Goal: Information Seeking & Learning: Learn about a topic

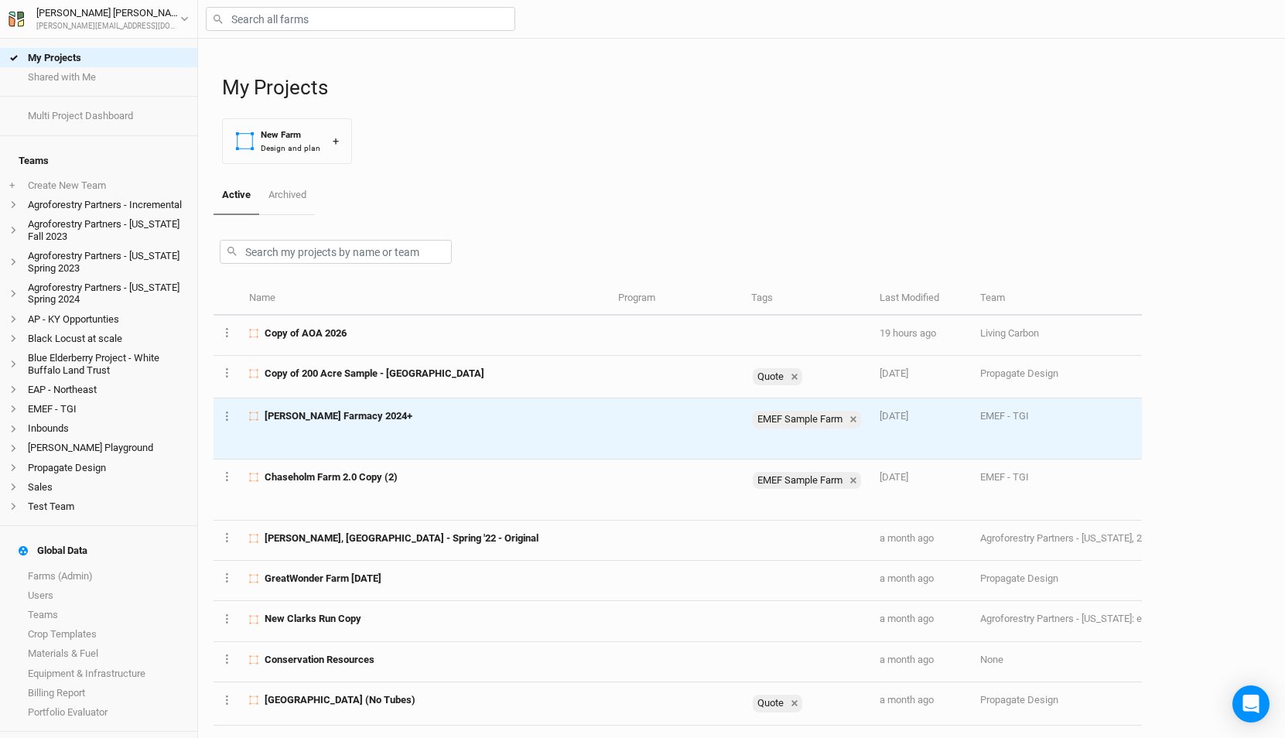
click at [364, 425] on td "[PERSON_NAME] Farmacy 2024+" at bounding box center [425, 428] width 368 height 61
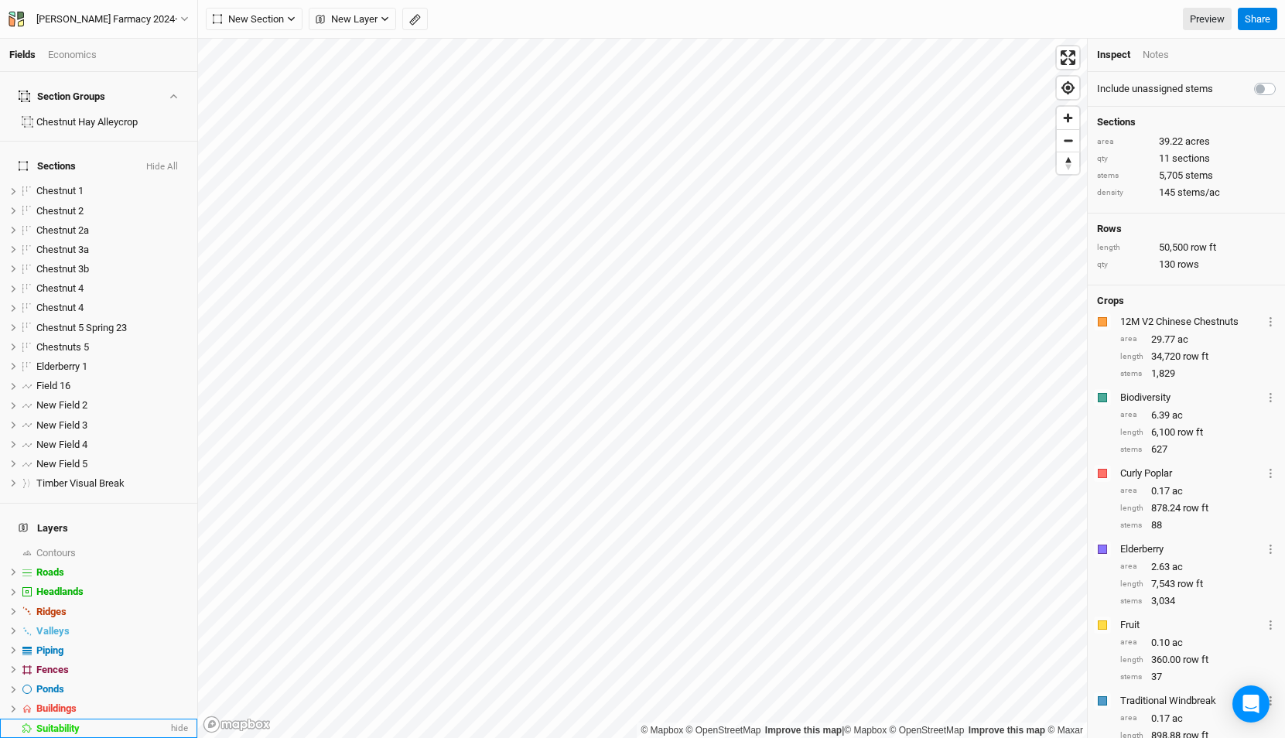
click at [73, 719] on li "Suitability hide" at bounding box center [98, 728] width 197 height 19
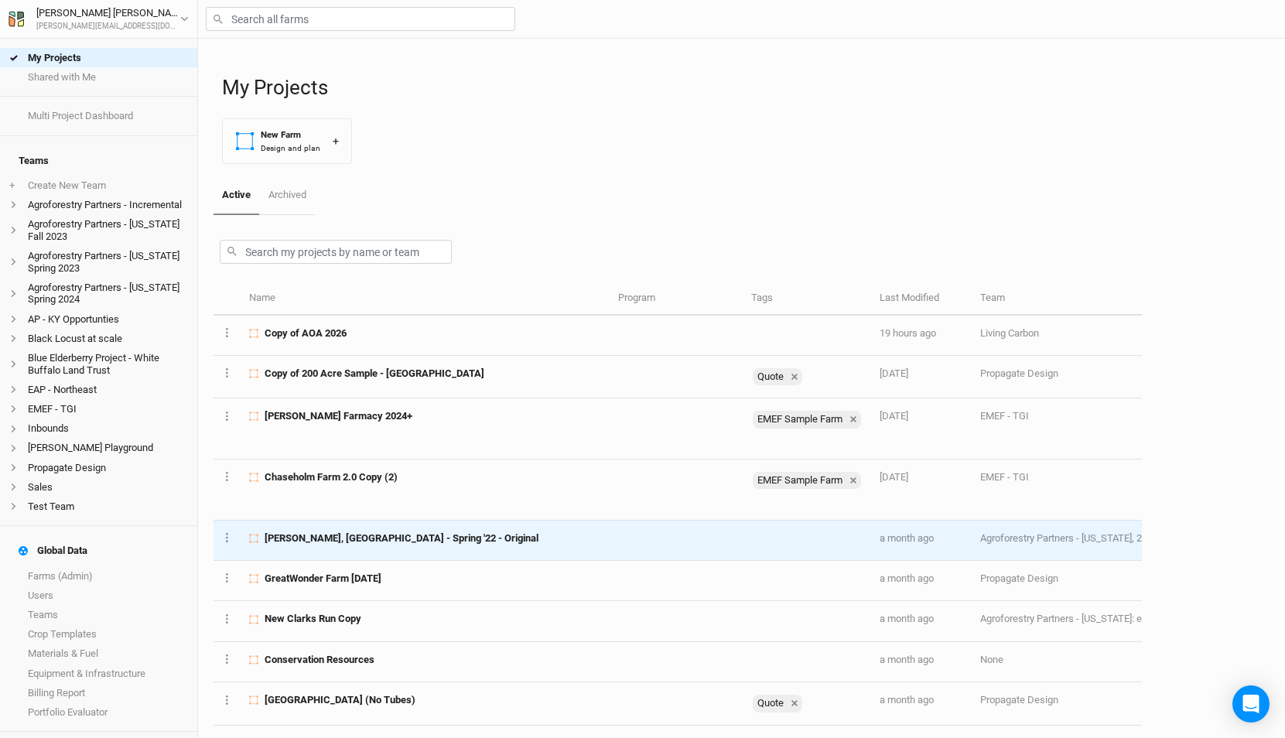
click at [373, 534] on span "K.Hill, KY - Spring '22 - Original" at bounding box center [402, 538] width 274 height 14
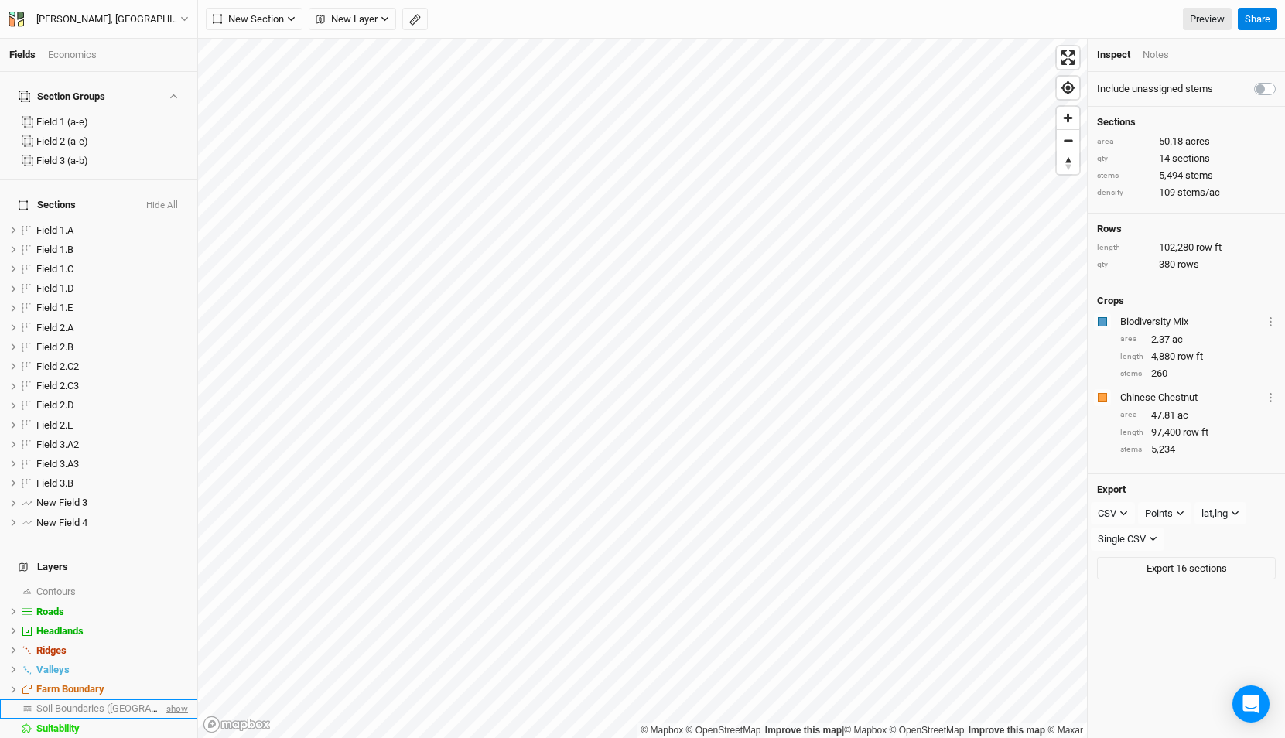
click at [179, 699] on span "show" at bounding box center [175, 708] width 25 height 19
click at [120, 702] on span "Soil Boundaries (US)" at bounding box center [124, 708] width 177 height 12
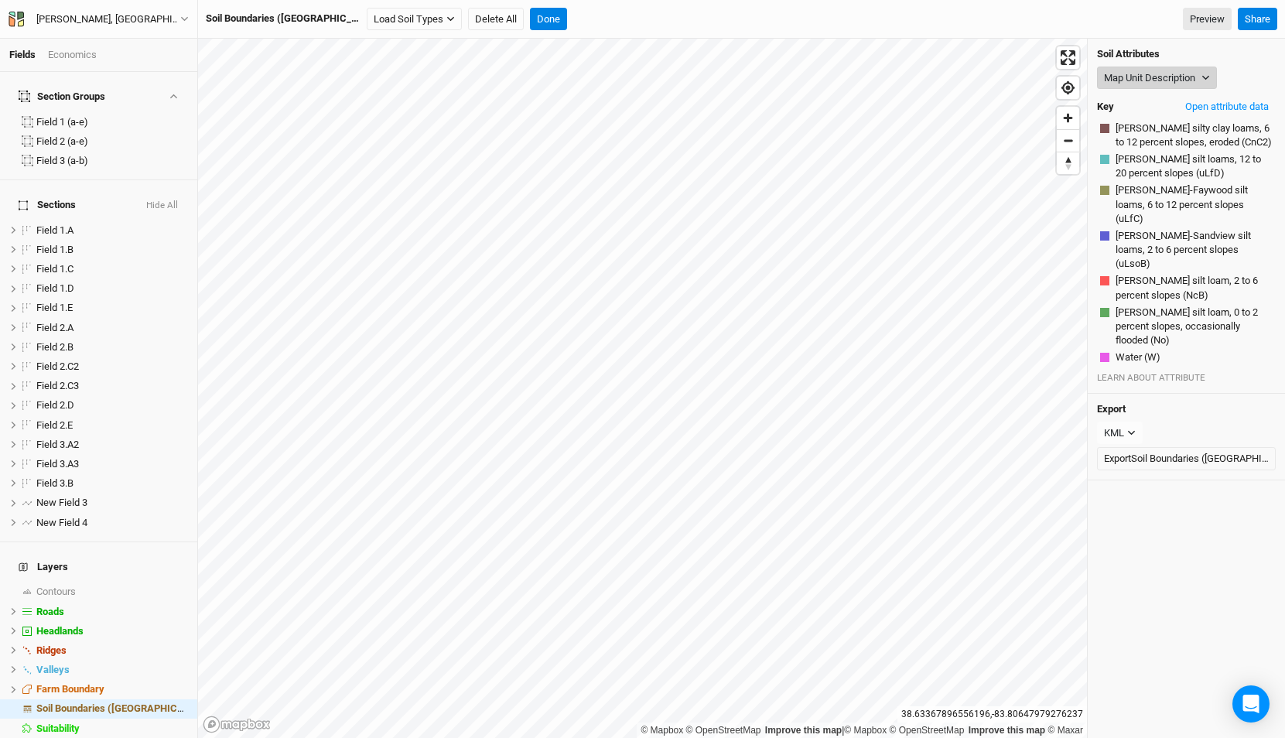
click at [1162, 67] on button "Map Unit Description" at bounding box center [1157, 78] width 120 height 23
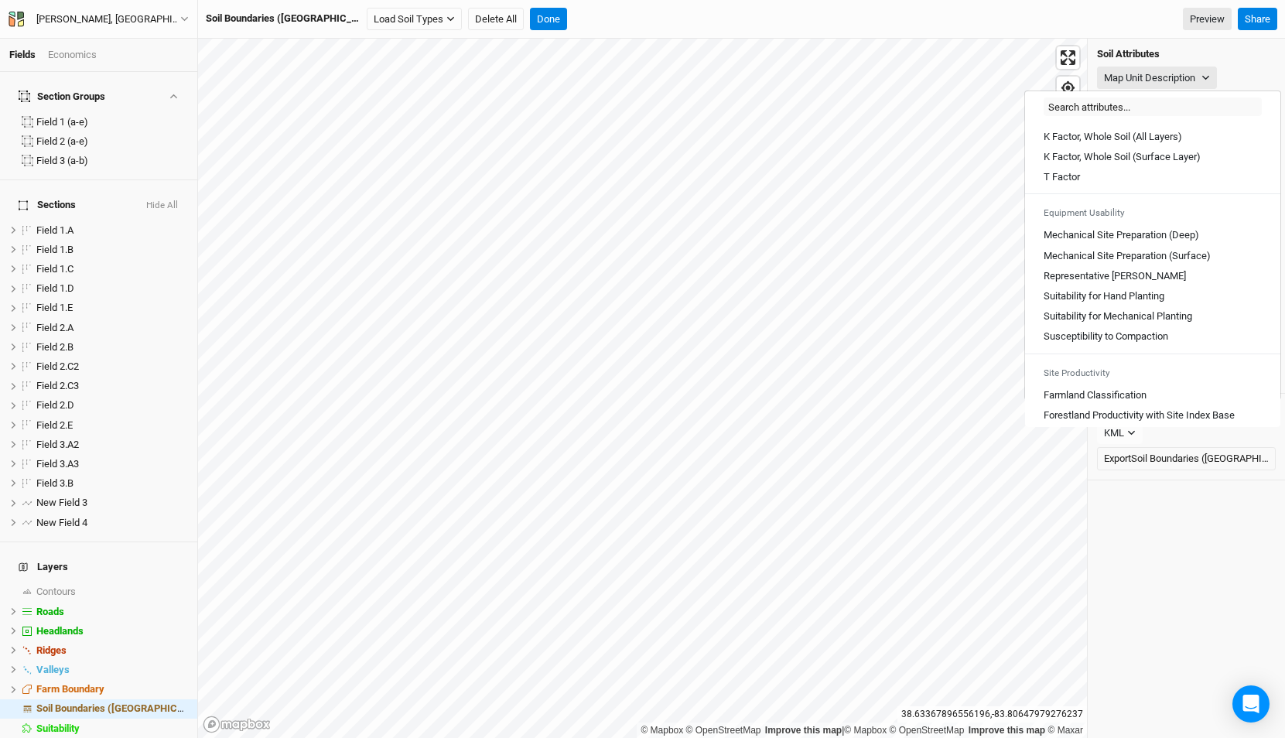
scroll to position [835, 0]
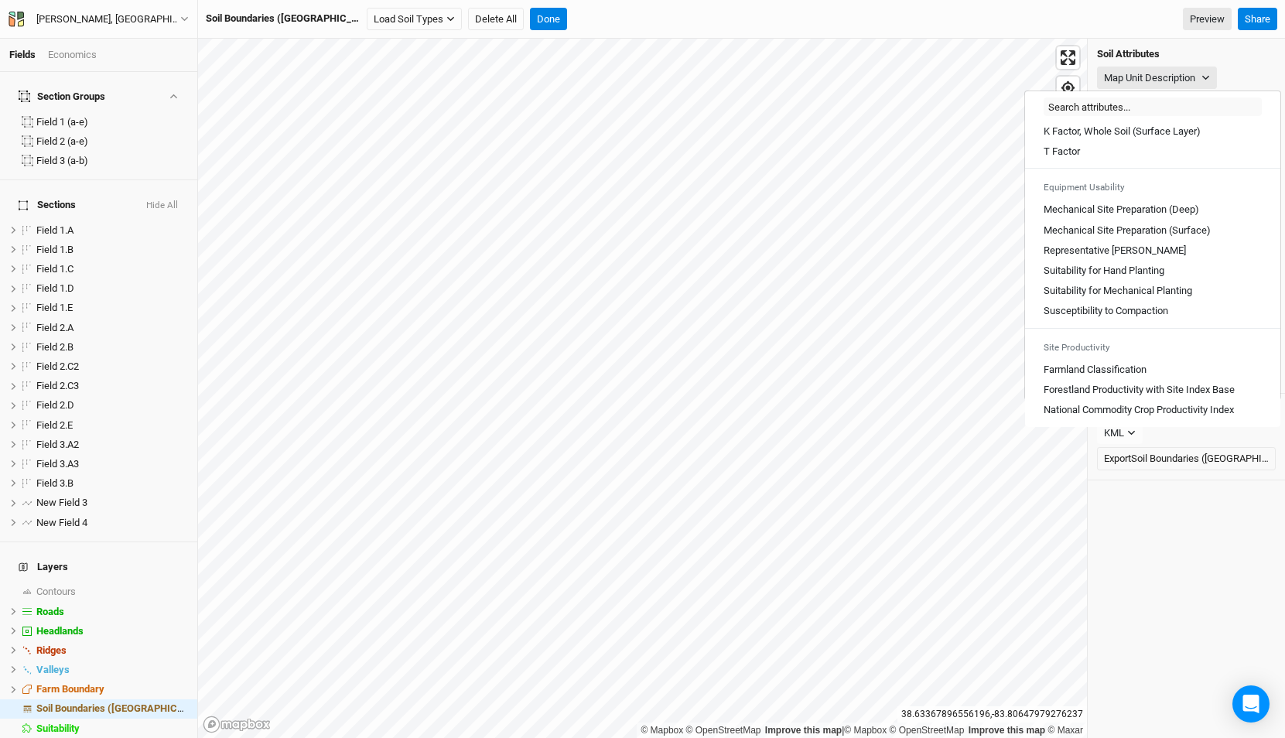
click at [1124, 246] on Slope "Representative [PERSON_NAME]" at bounding box center [1114, 251] width 142 height 14
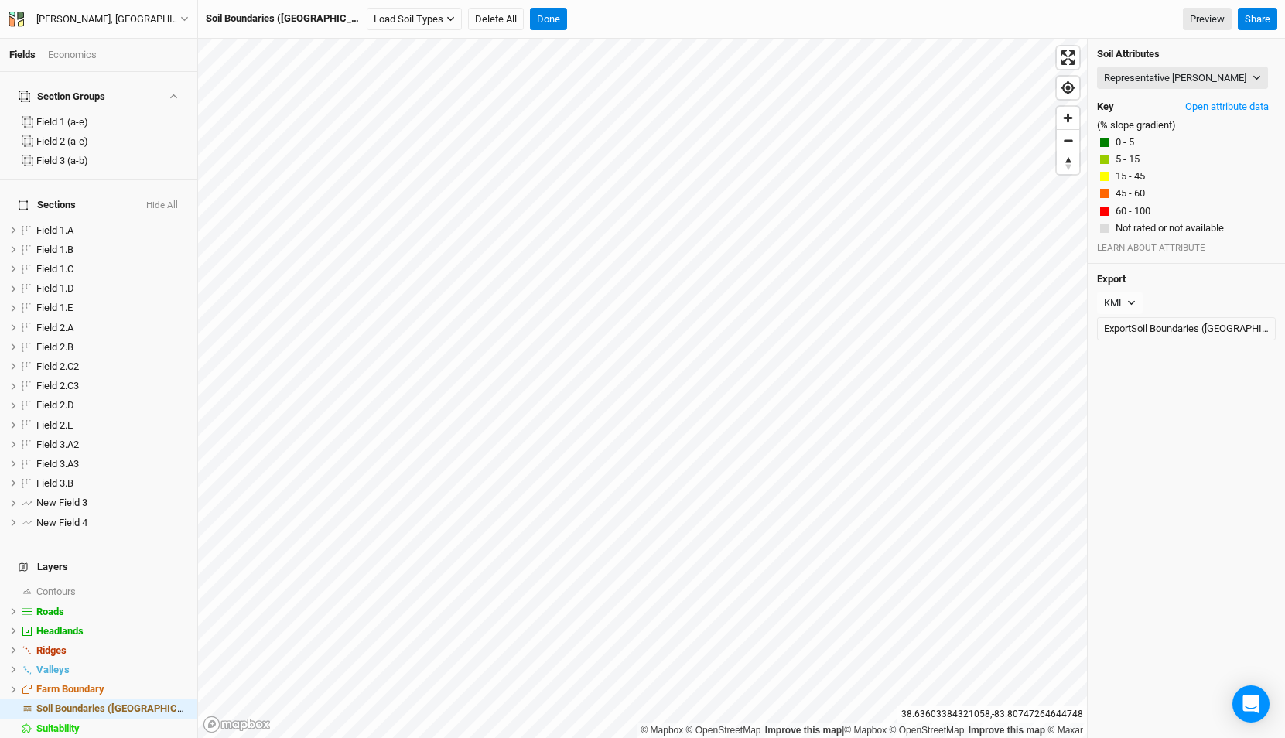
click at [1188, 98] on button "Open attribute data" at bounding box center [1226, 106] width 97 height 23
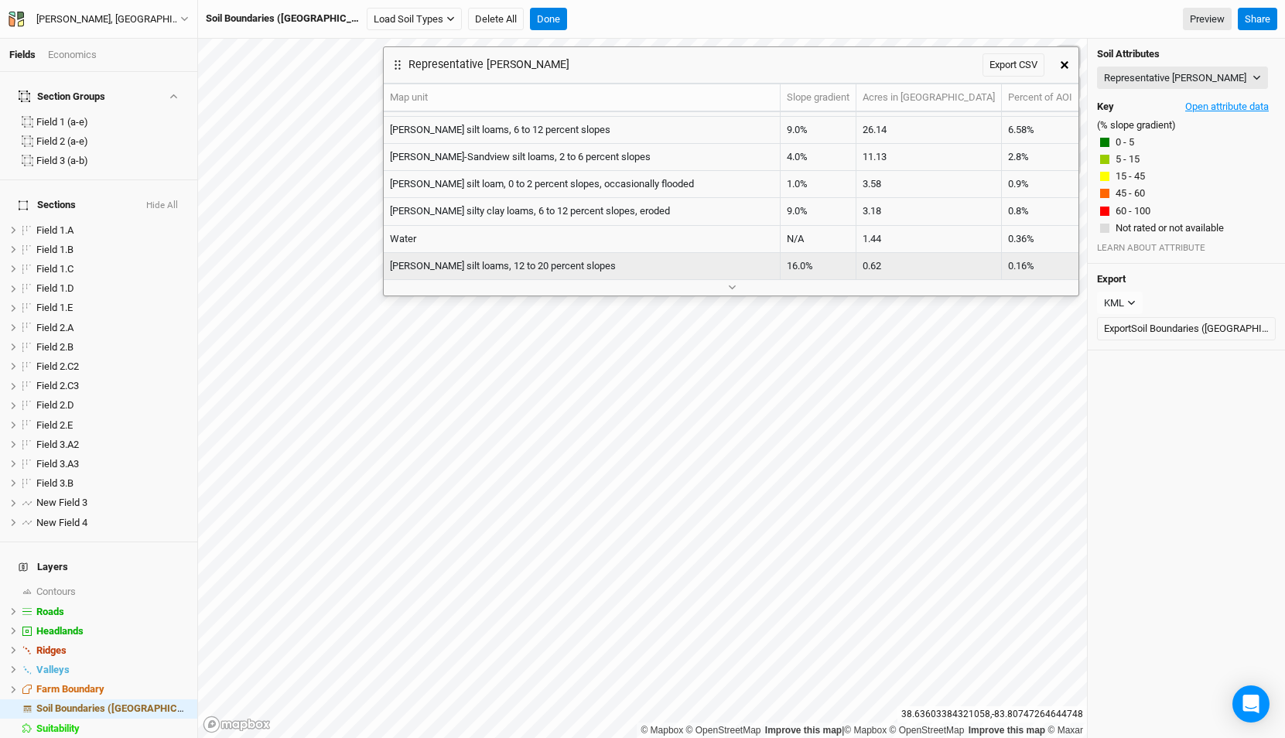
scroll to position [0, 0]
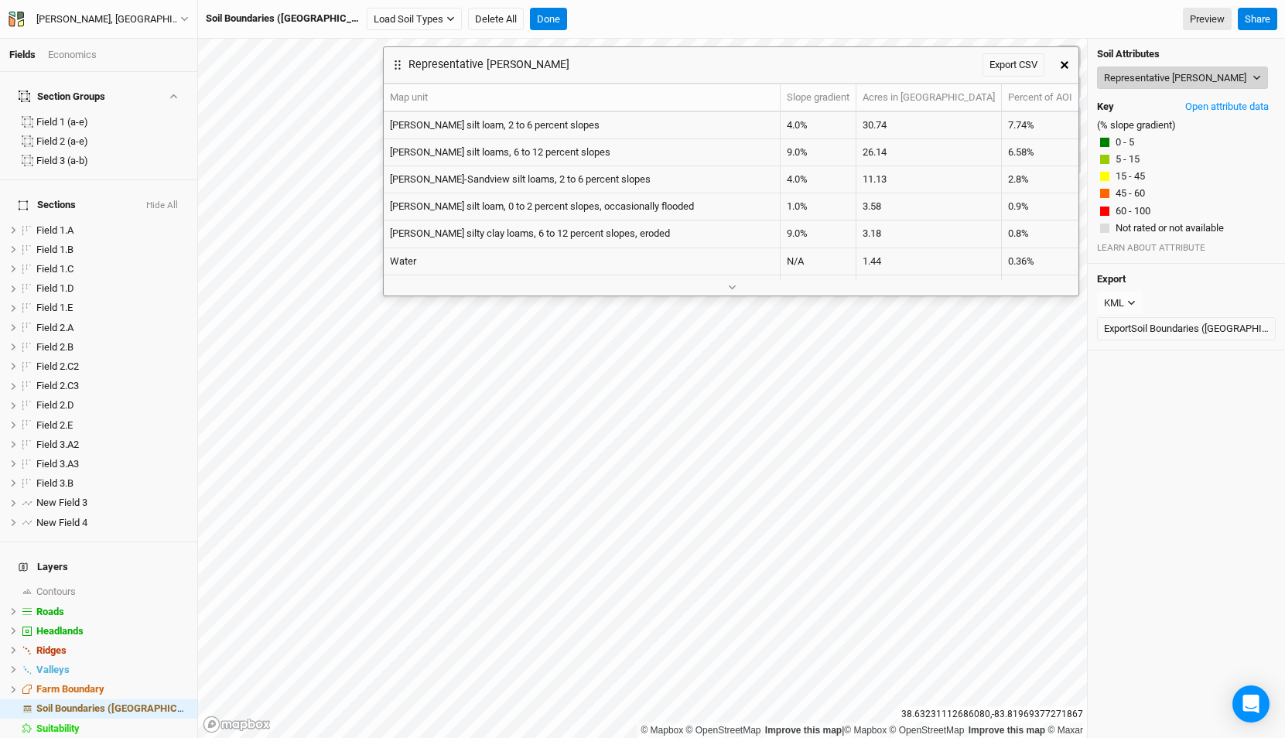
click at [1149, 73] on button "Representative [PERSON_NAME]" at bounding box center [1182, 78] width 171 height 23
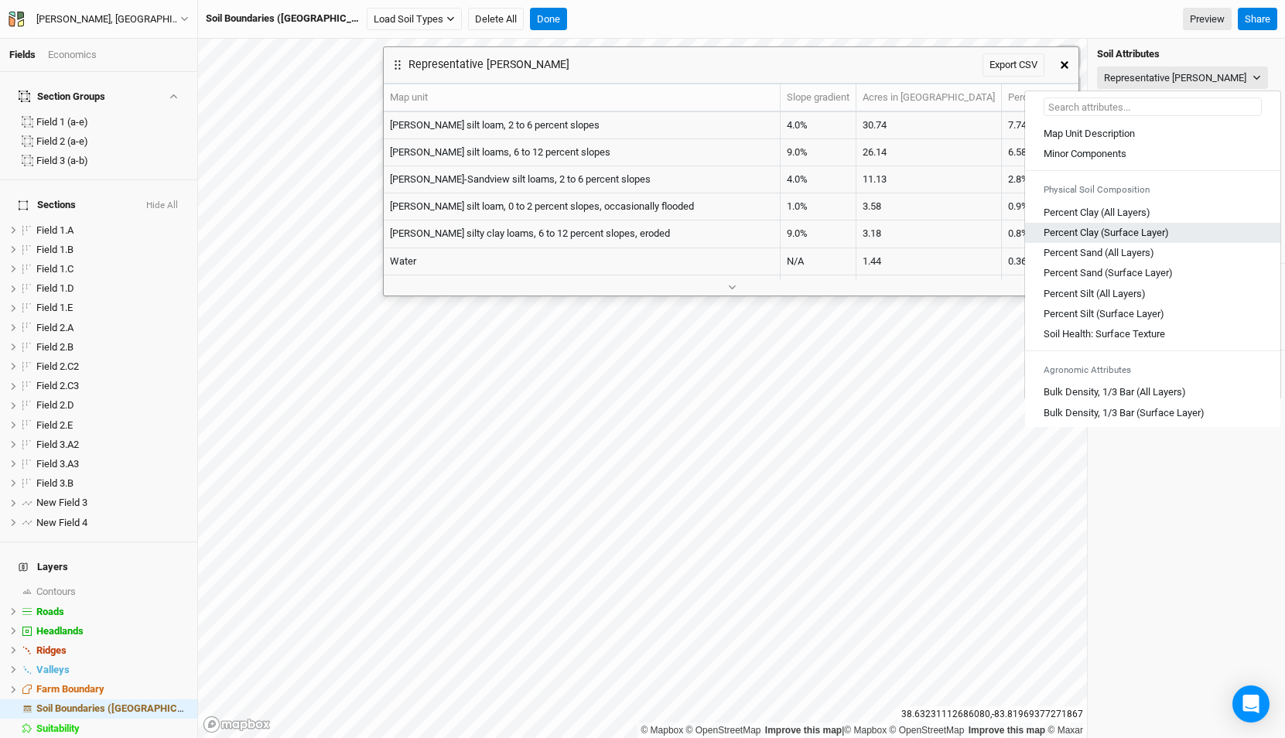
click at [1090, 233] on Layer\) "Percent Clay (Surface Layer)" at bounding box center [1105, 233] width 125 height 14
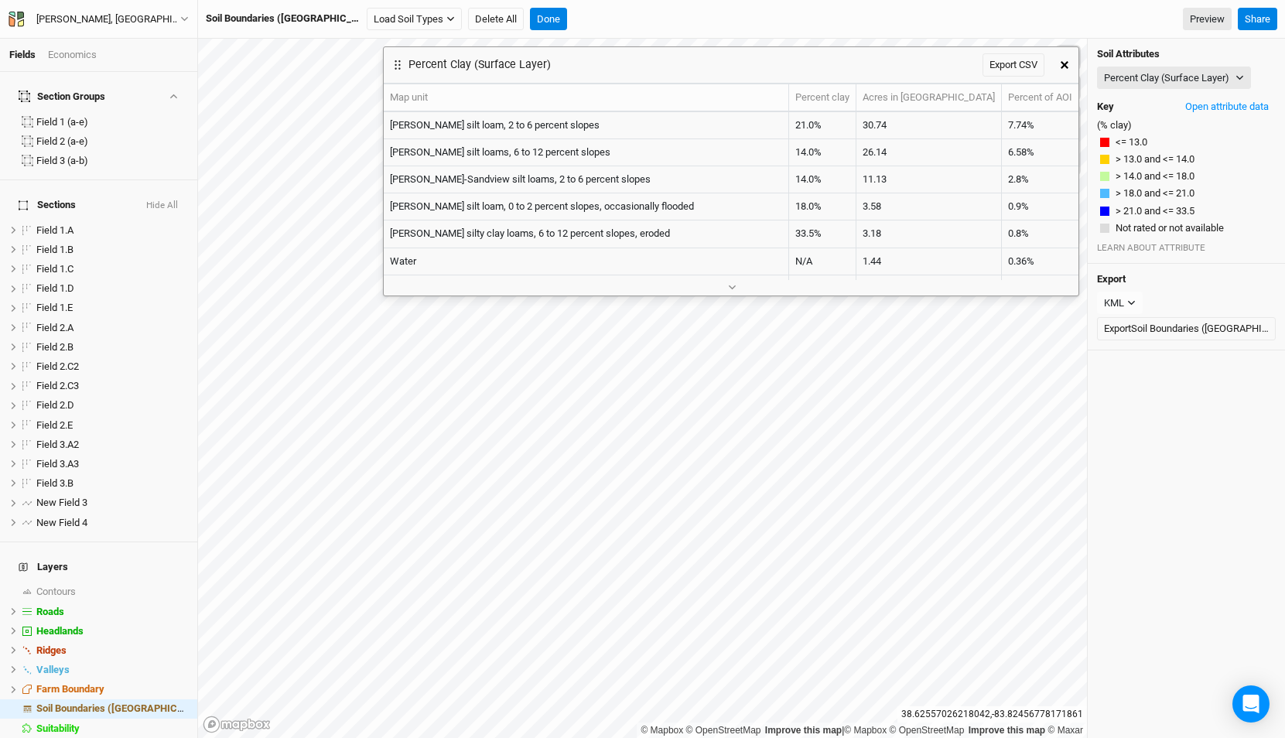
click at [1057, 63] on button "button" at bounding box center [1064, 65] width 28 height 28
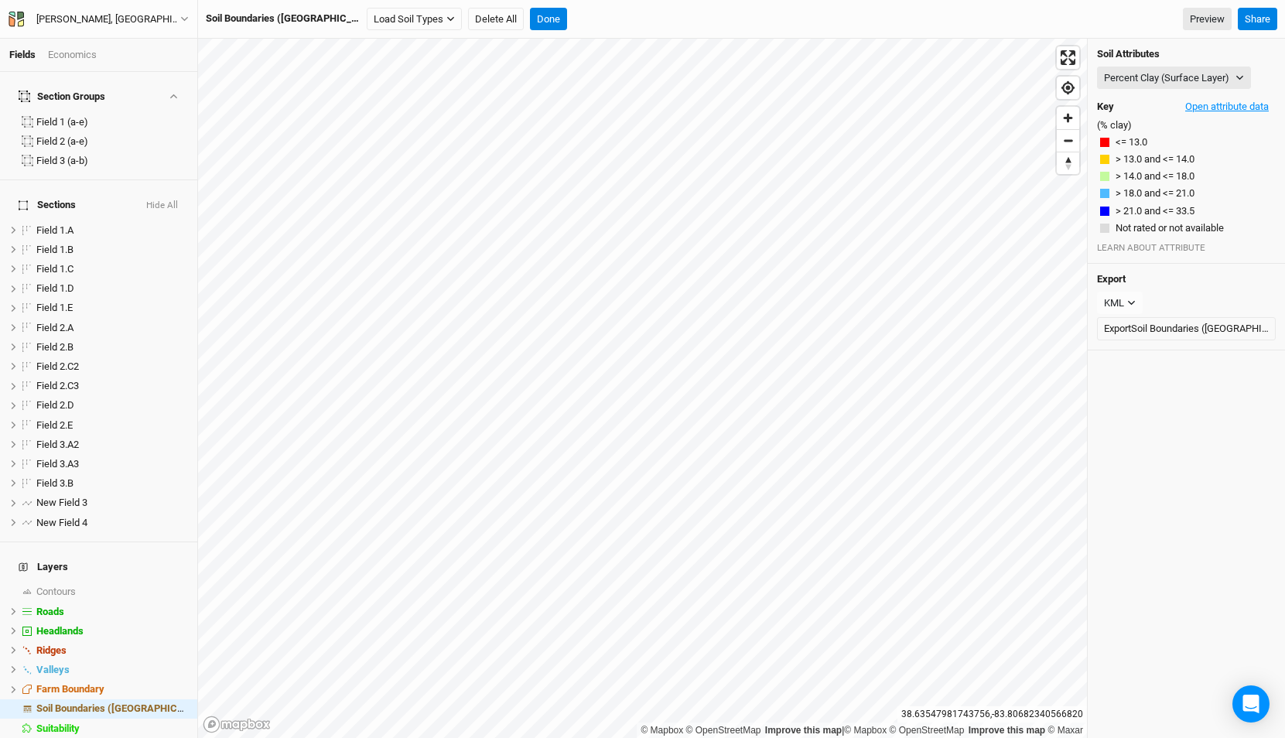
click at [1220, 107] on button "Open attribute data" at bounding box center [1226, 106] width 97 height 23
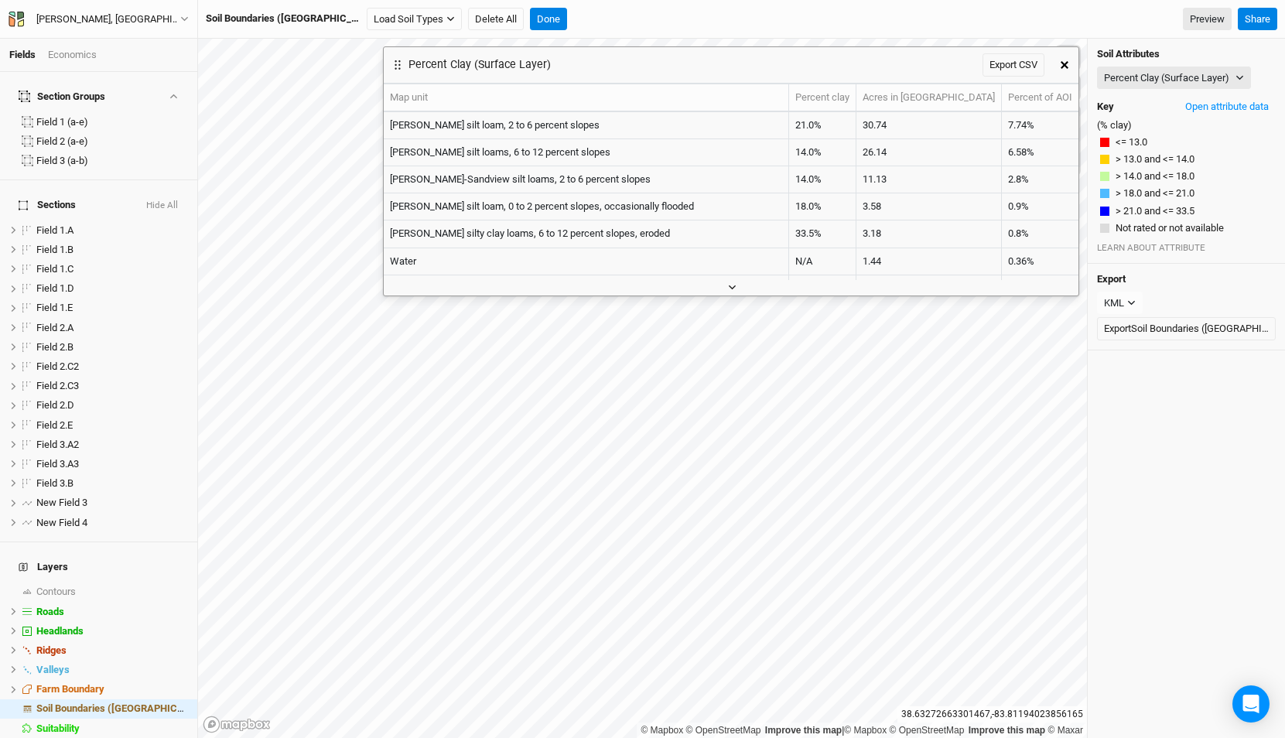
click at [733, 287] on icon "button" at bounding box center [732, 287] width 7 height 5
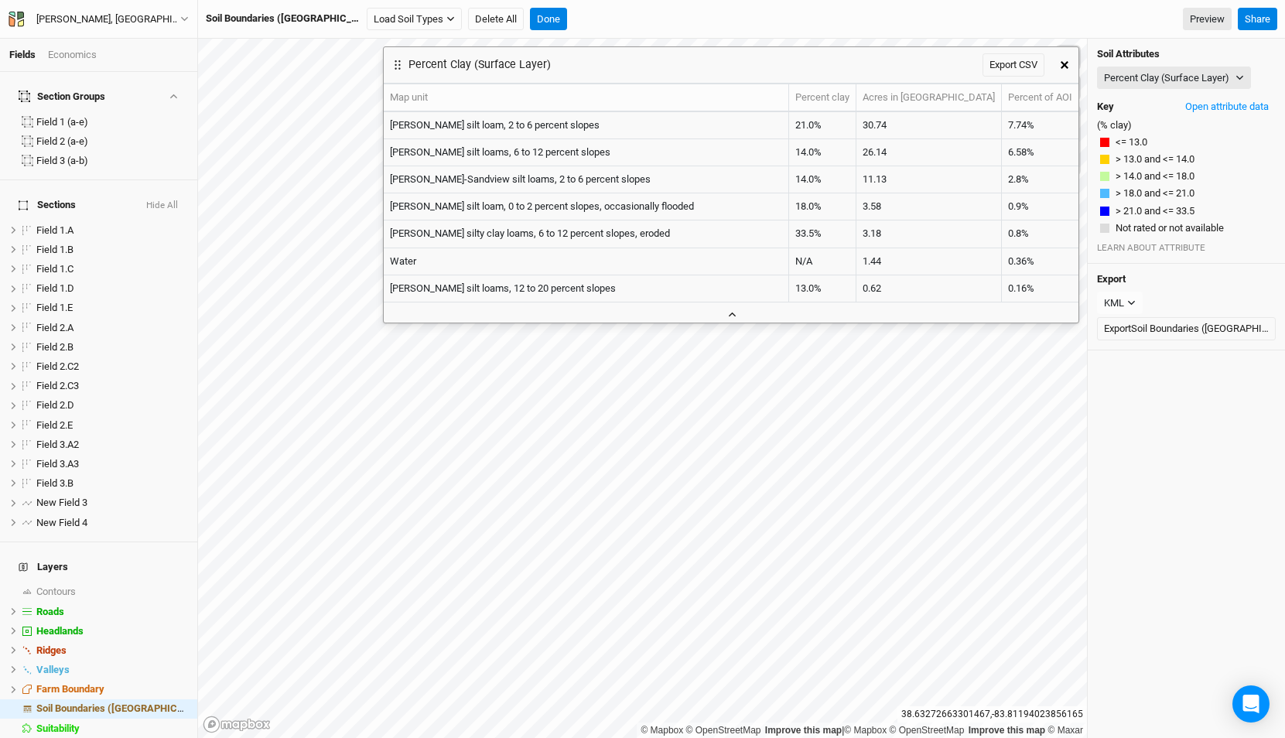
click at [732, 310] on icon "button" at bounding box center [732, 314] width 9 height 9
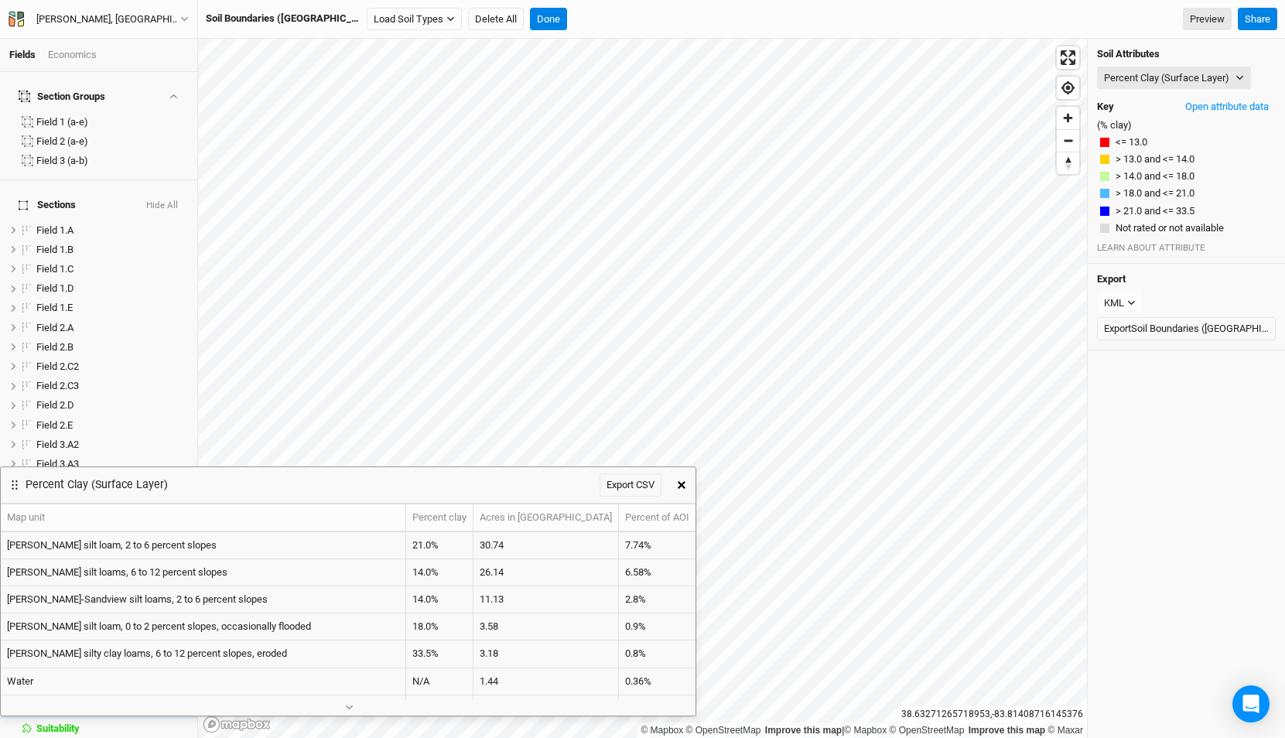
drag, startPoint x: 734, startPoint y: 64, endPoint x: 410, endPoint y: 459, distance: 510.6
click at [408, 467] on div "Percent Clay (Surface Layer) Export CSV" at bounding box center [334, 485] width 667 height 36
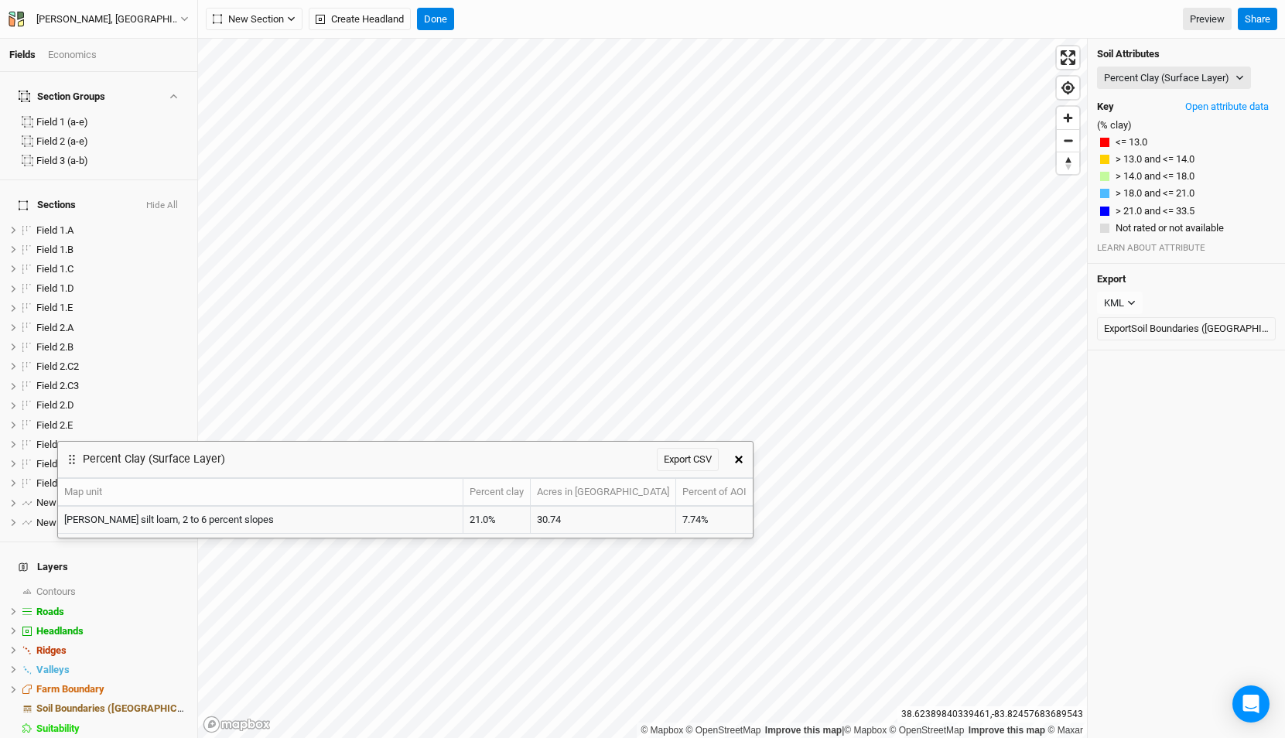
click at [741, 461] on icon "button" at bounding box center [739, 460] width 8 height 8
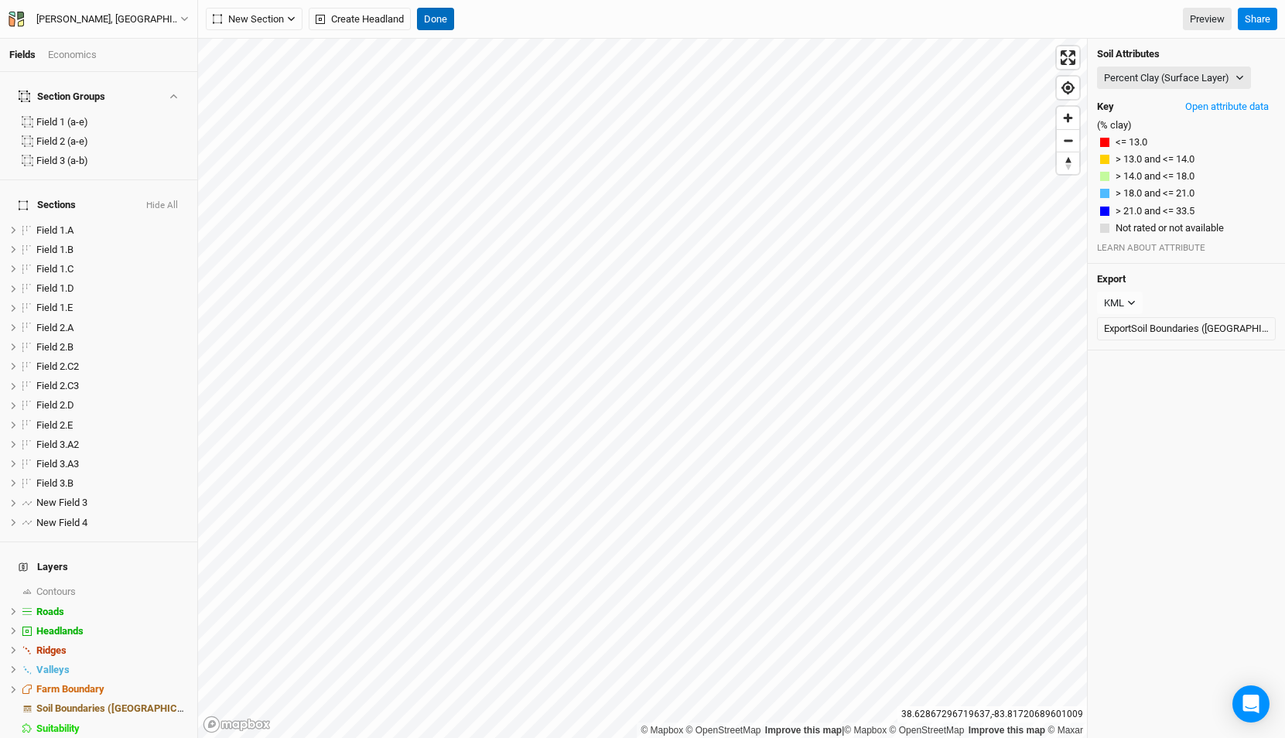
click at [446, 26] on button "Done" at bounding box center [435, 19] width 37 height 23
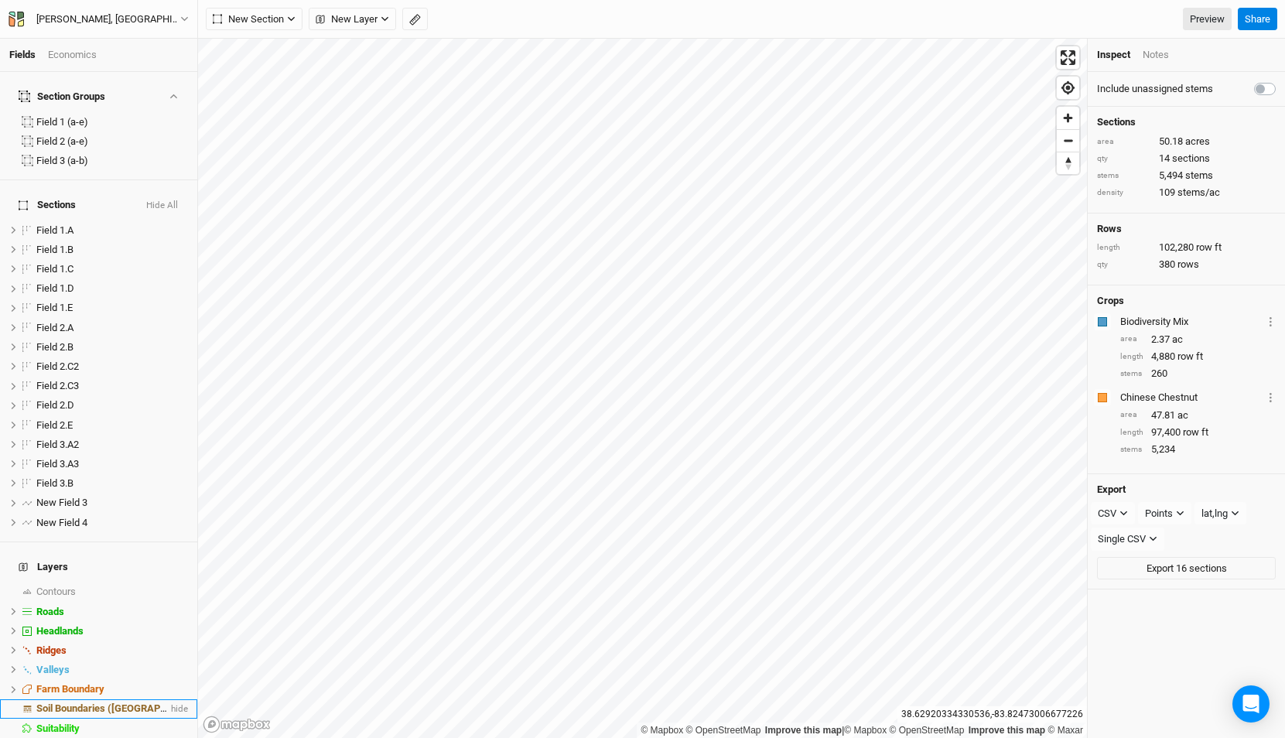
click at [128, 699] on li "Soil Boundaries (US) hide" at bounding box center [98, 708] width 197 height 19
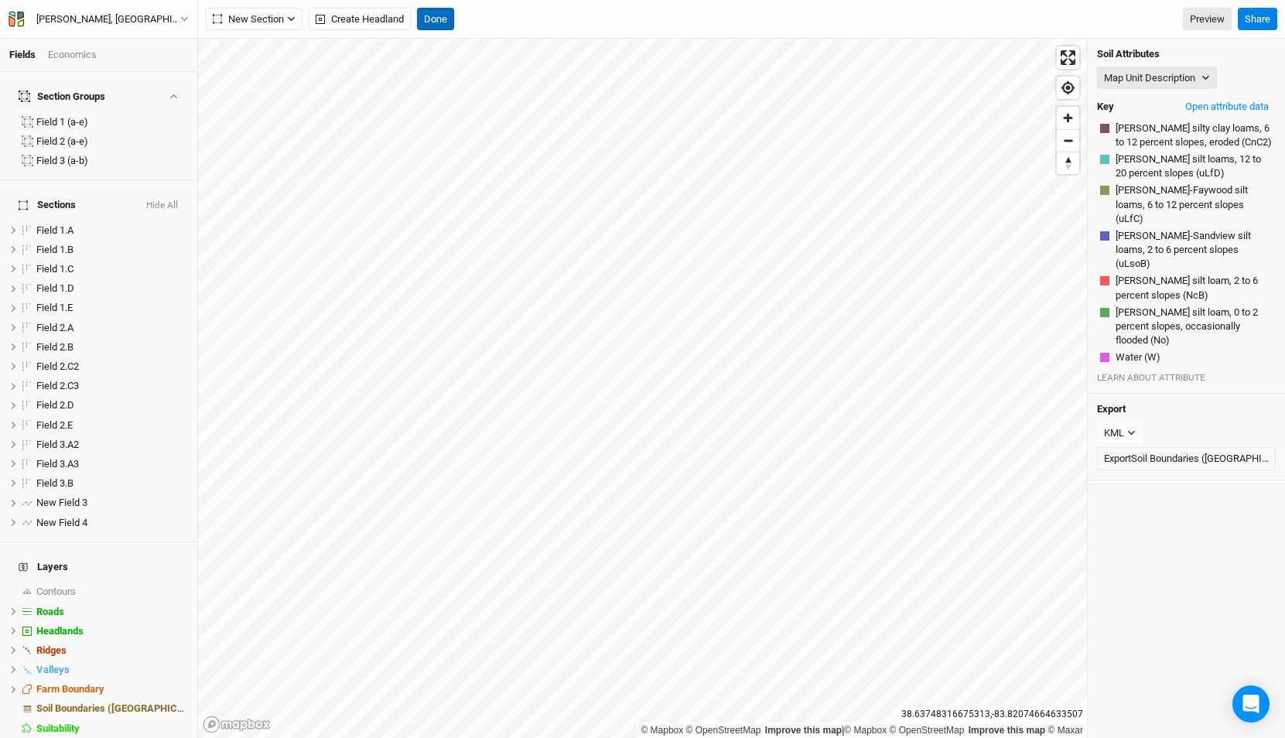
click at [438, 24] on button "Done" at bounding box center [435, 19] width 37 height 23
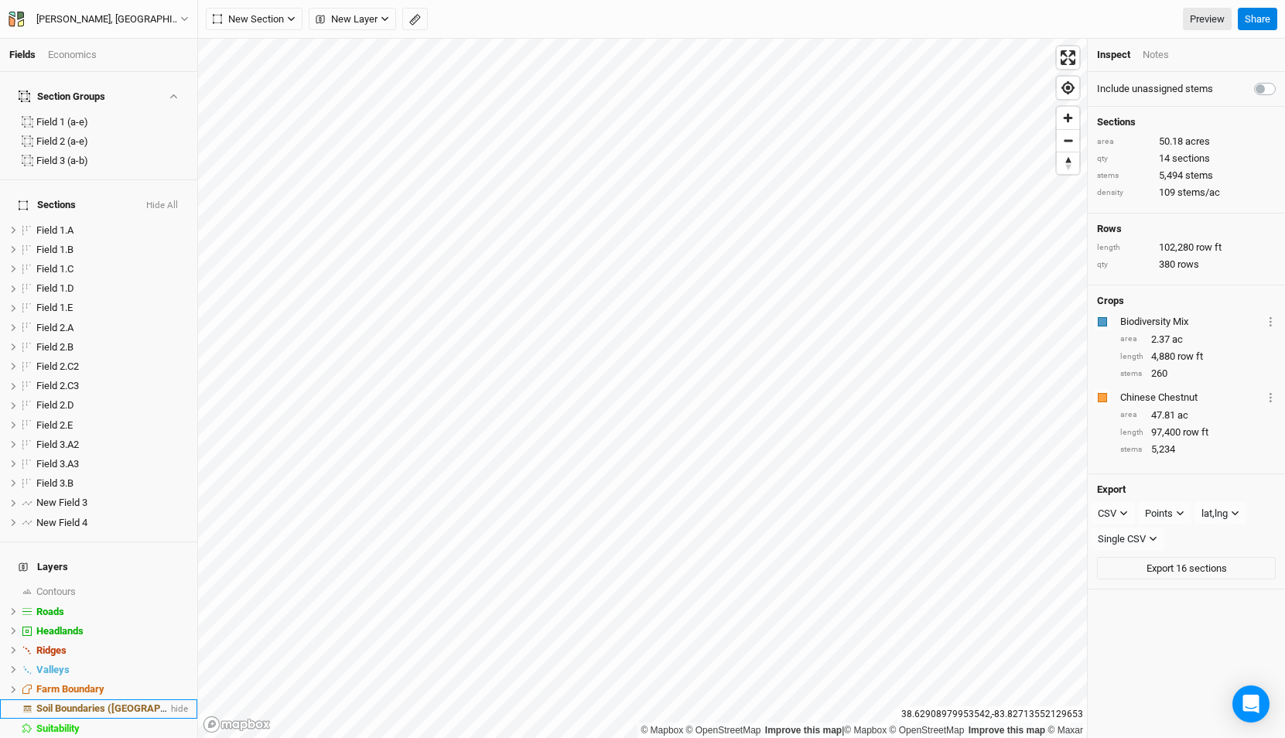
click at [99, 702] on span "Soil Boundaries (US)" at bounding box center [124, 708] width 177 height 12
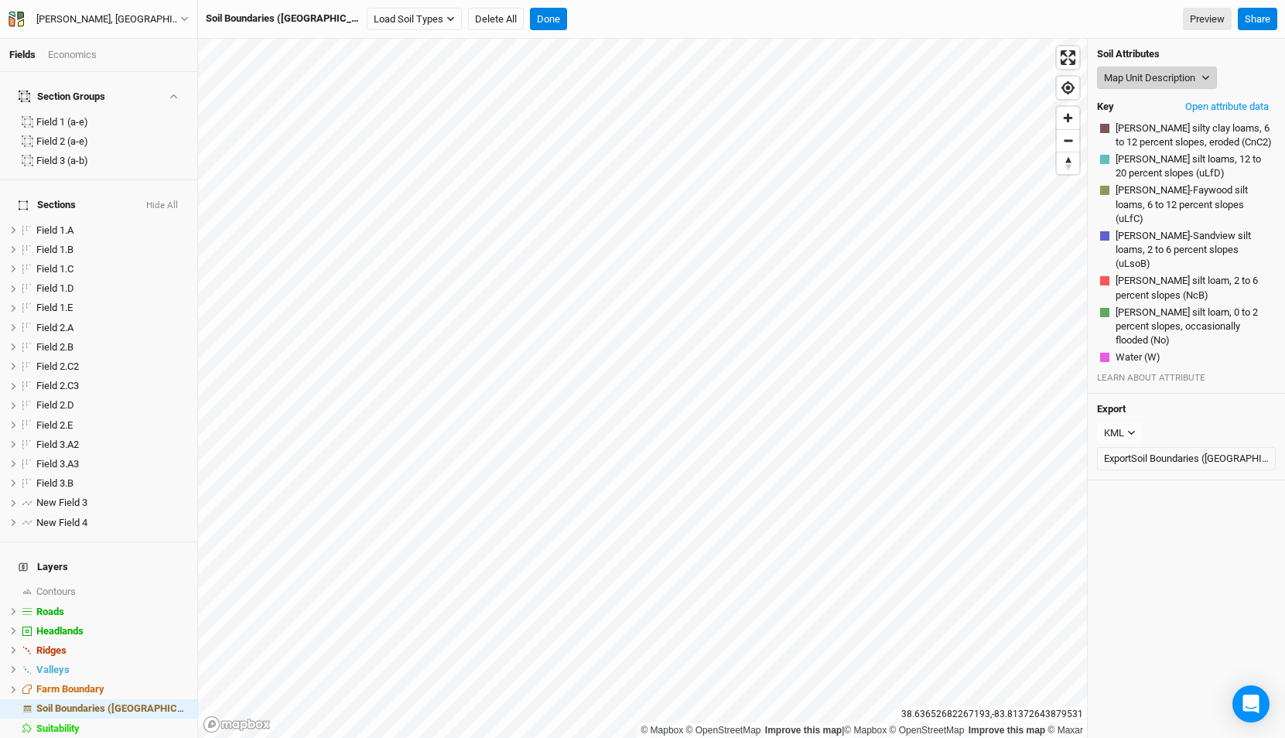
click at [1144, 73] on button "Map Unit Description" at bounding box center [1157, 78] width 120 height 23
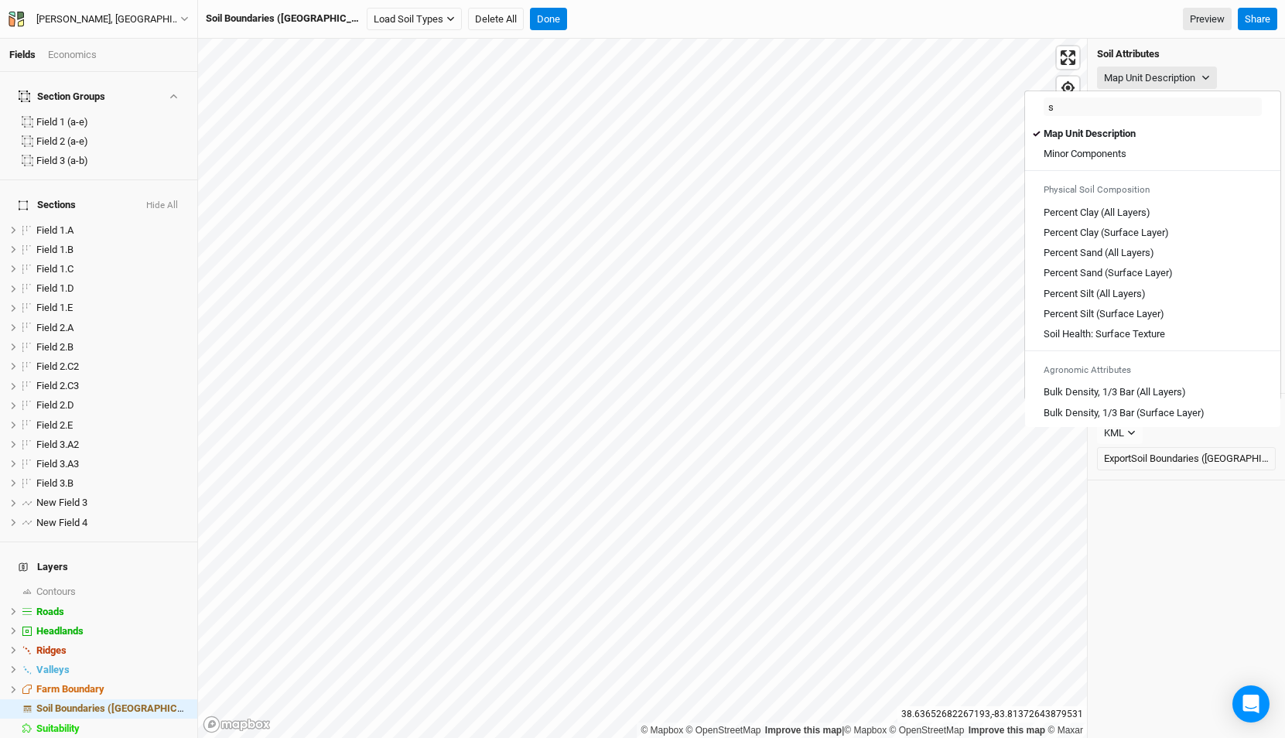
type input "so"
type input "soil Health: Surface Texture"
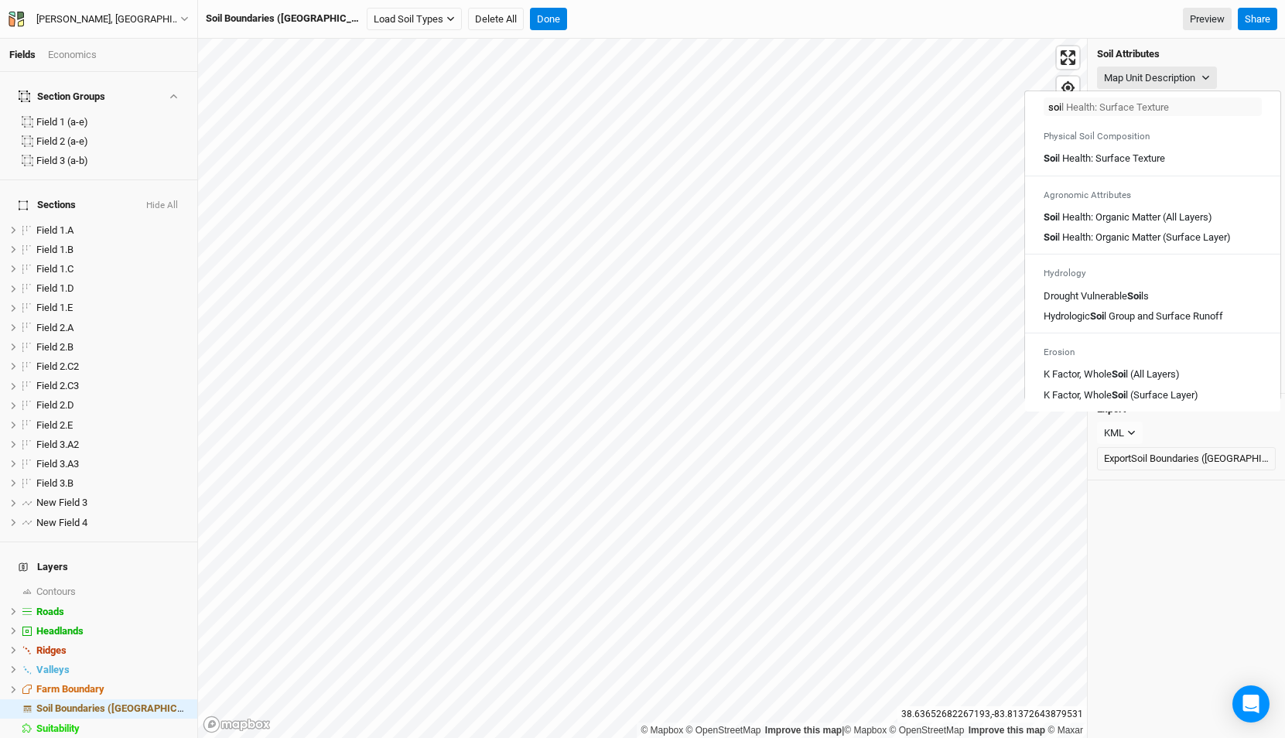
type input "soil"
click at [1129, 163] on Texture "Soil Health: Surface Texture" at bounding box center [1102, 159] width 119 height 14
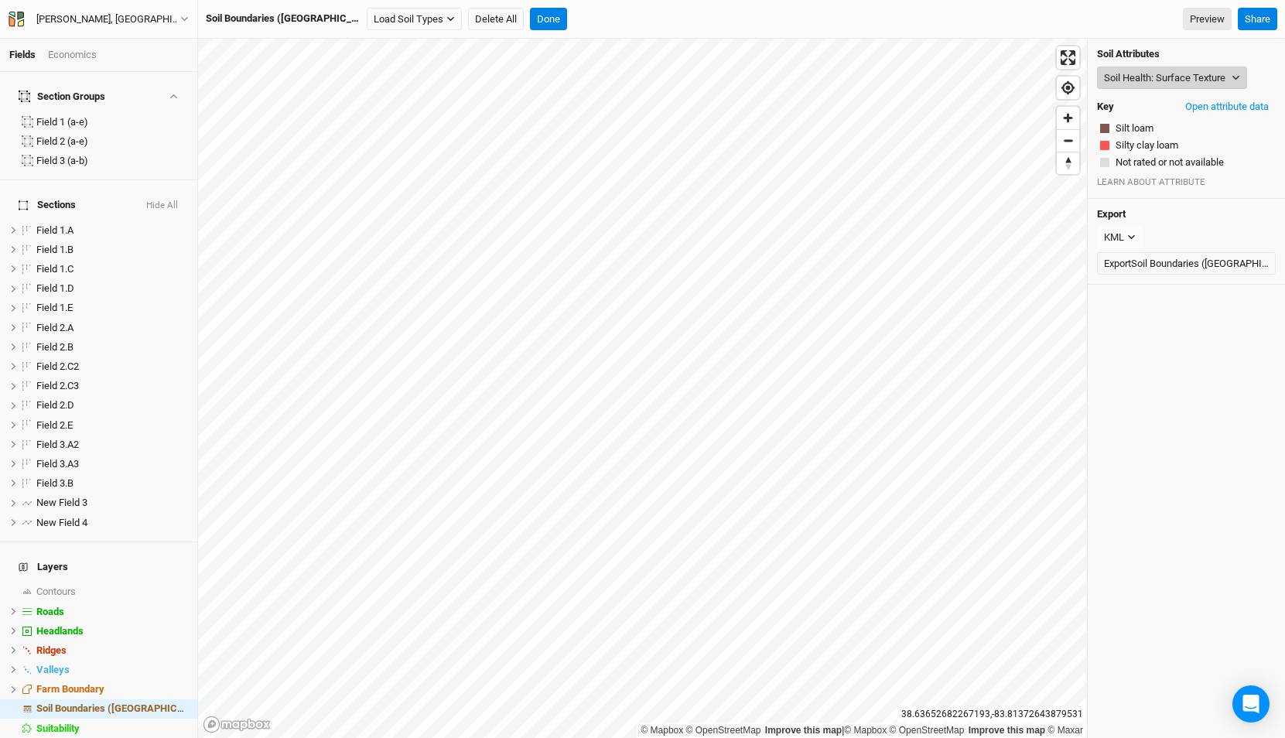
click at [1156, 70] on button "Soil Health: Surface Texture" at bounding box center [1172, 78] width 150 height 23
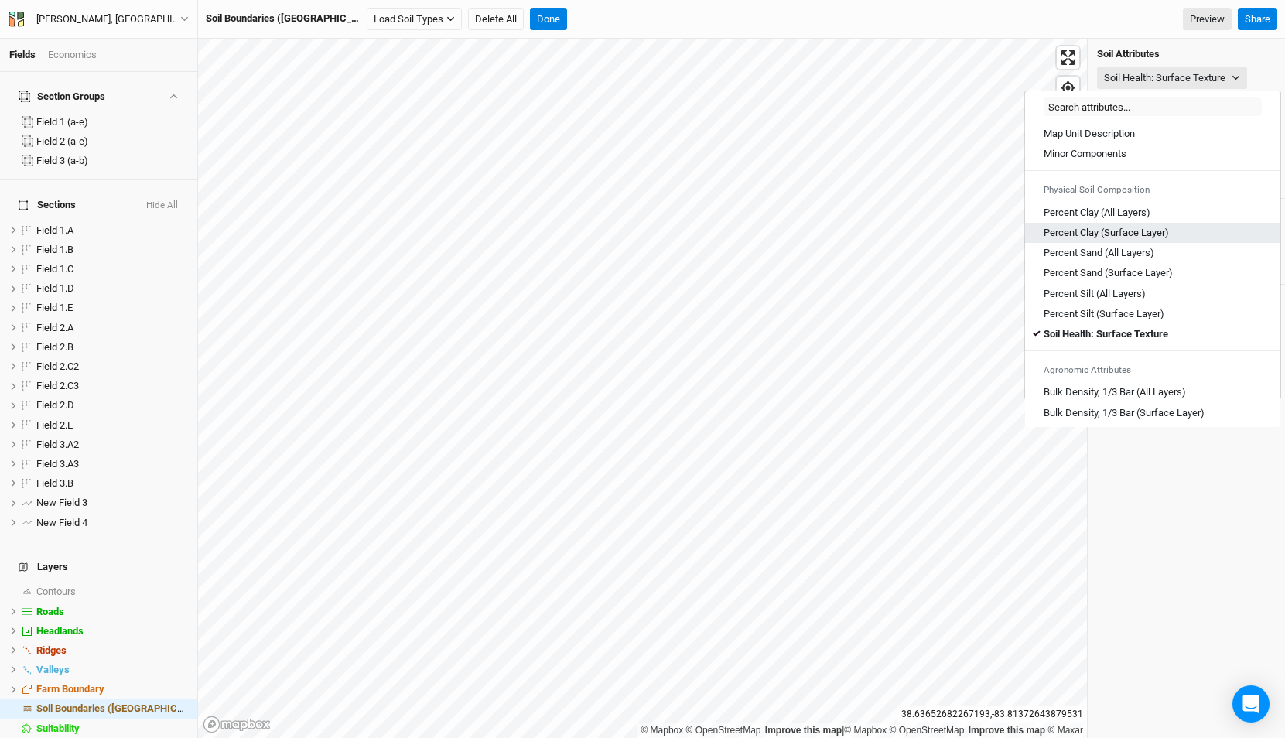
scroll to position [270, 0]
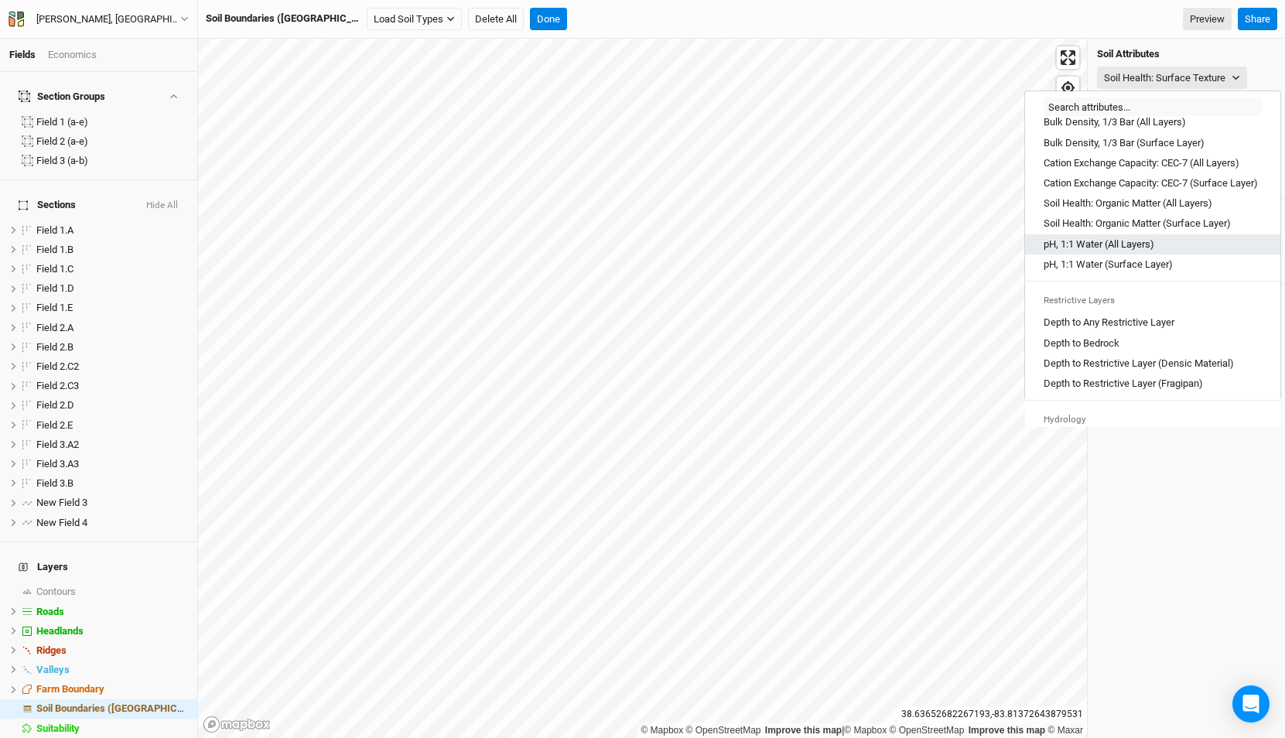
click at [1124, 251] on Layers\) "pH, 1:1 Water (All Layers)" at bounding box center [1098, 244] width 111 height 14
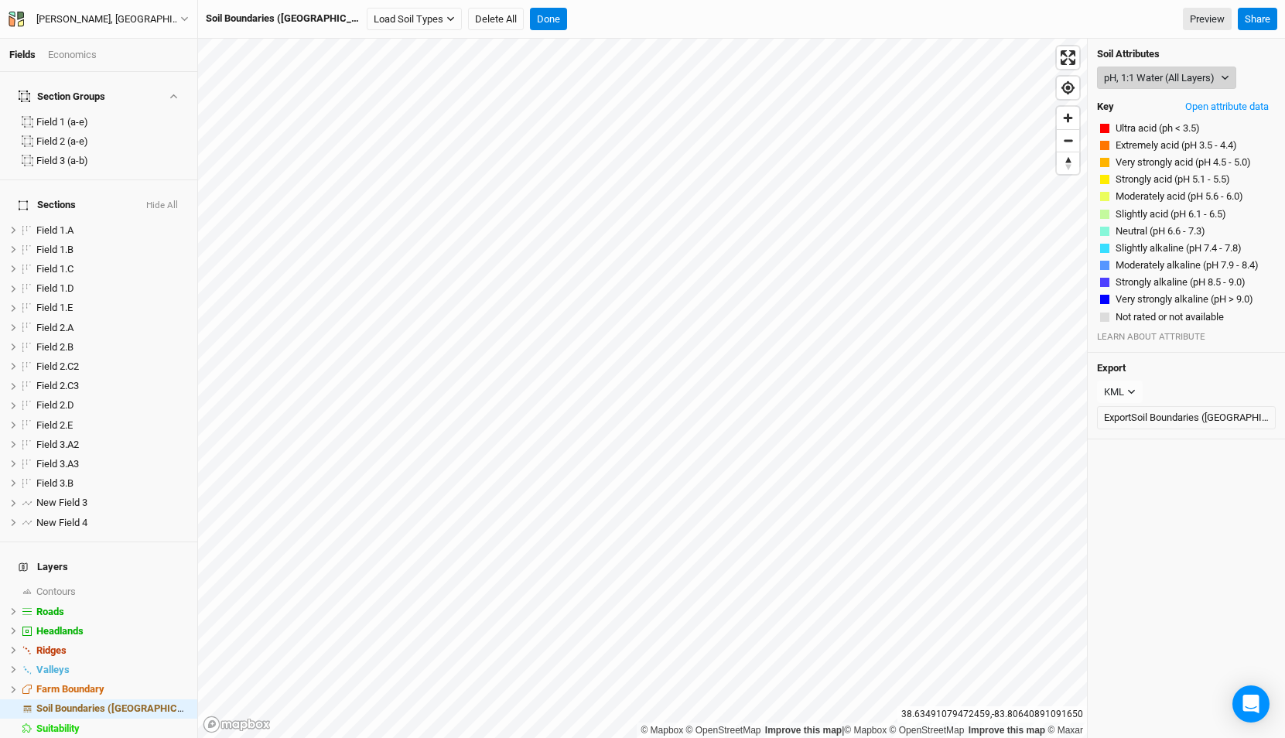
click at [1136, 77] on button "pH, 1:1 Water (All Layers)" at bounding box center [1166, 78] width 139 height 23
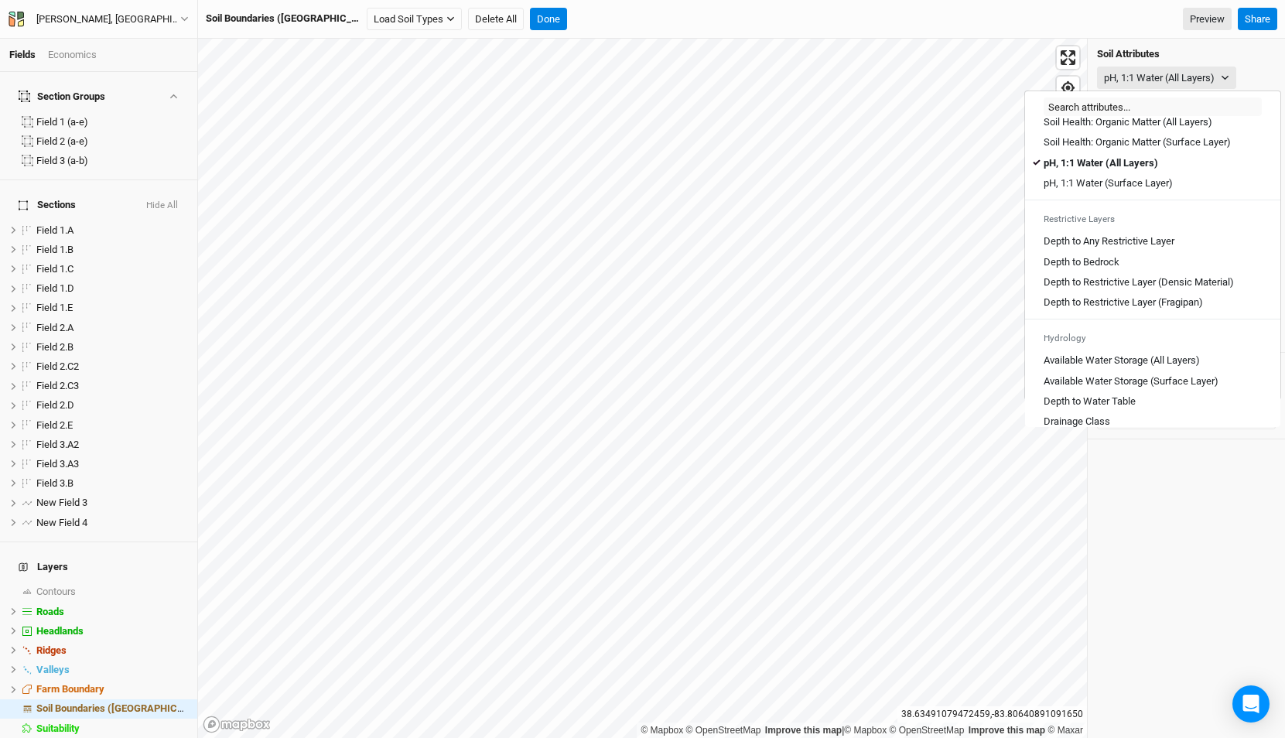
scroll to position [380, 0]
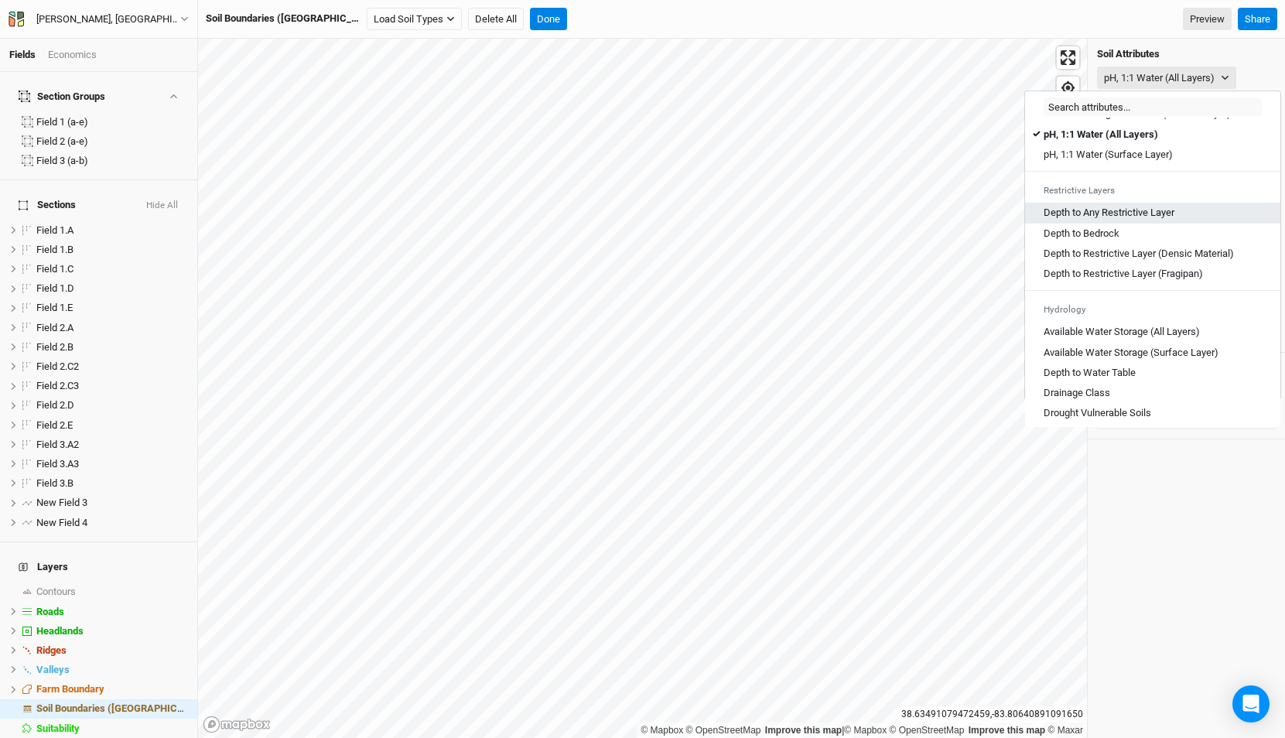
click at [1106, 220] on Layer "Depth to Any Restrictive Layer" at bounding box center [1108, 213] width 131 height 14
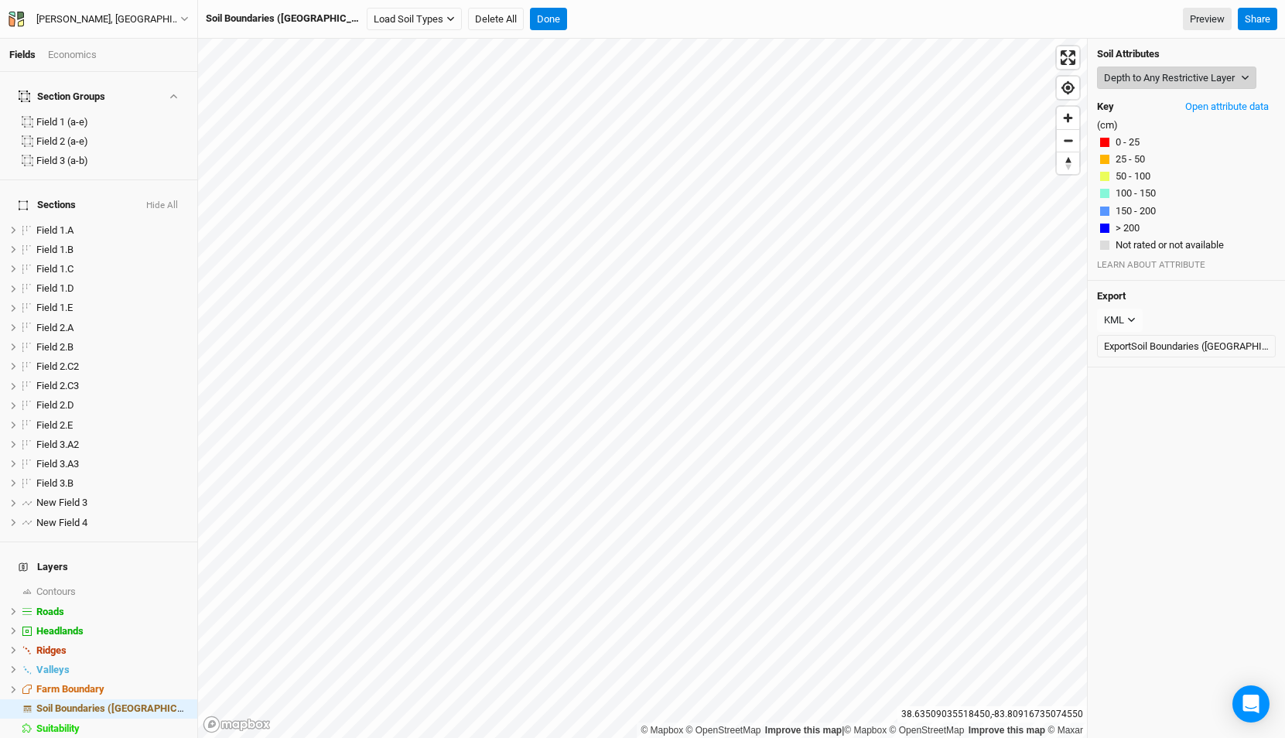
click at [1187, 73] on button "Depth to Any Restrictive Layer" at bounding box center [1176, 78] width 159 height 23
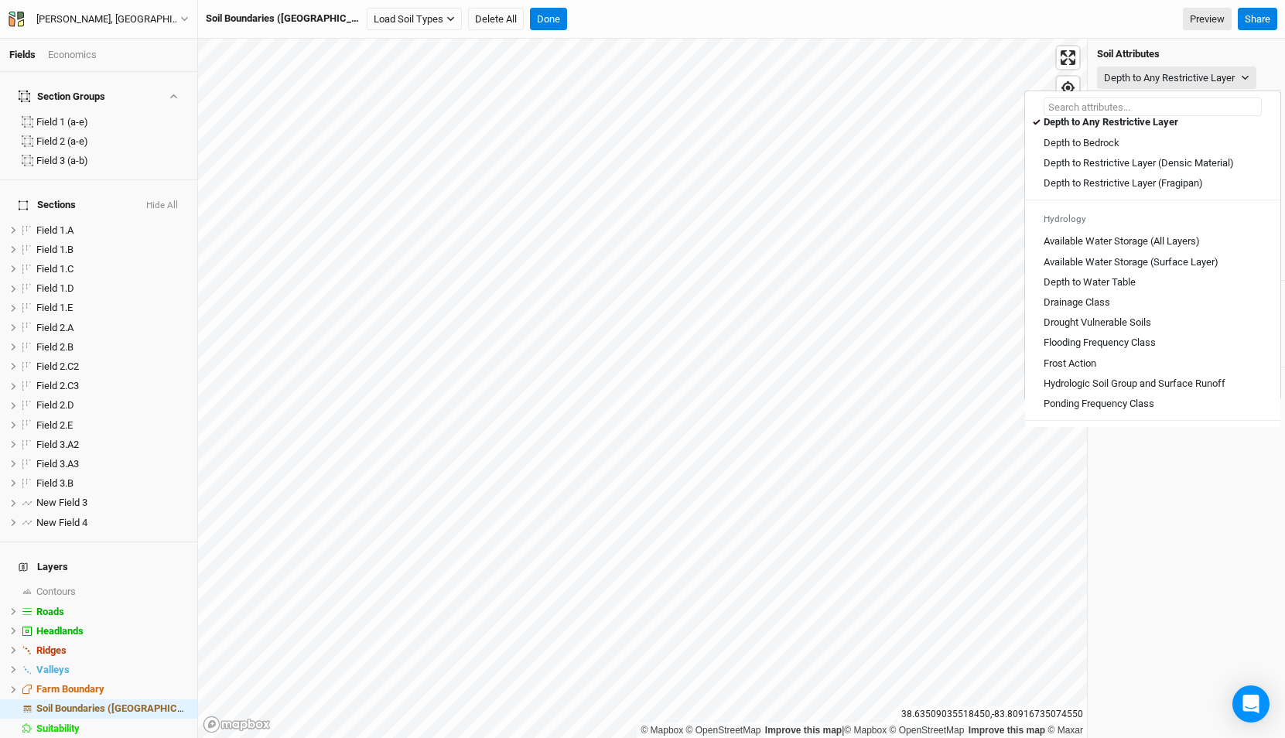
scroll to position [470, 0]
click at [1166, 190] on \(Fragipan\) "Depth to Restrictive Layer (Fragipan)" at bounding box center [1122, 183] width 159 height 14
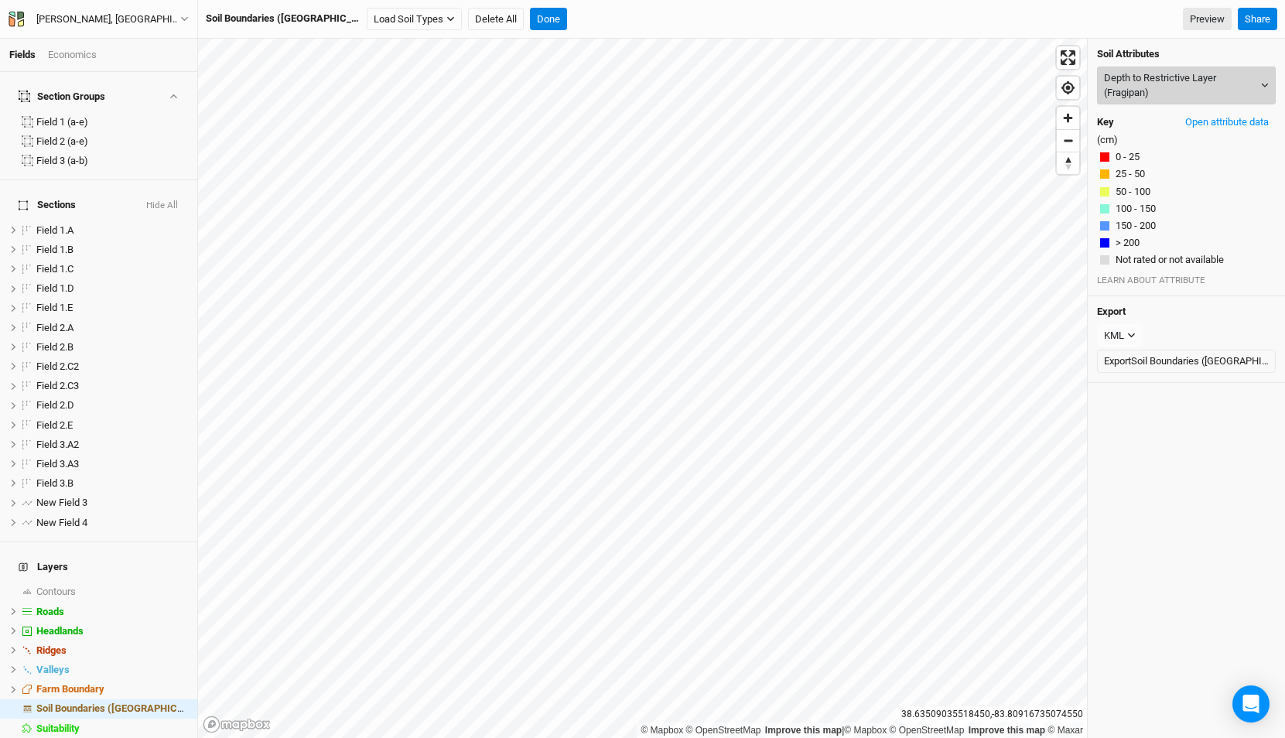
click at [1153, 85] on button "Depth to Restrictive Layer (Fragipan)" at bounding box center [1186, 86] width 179 height 38
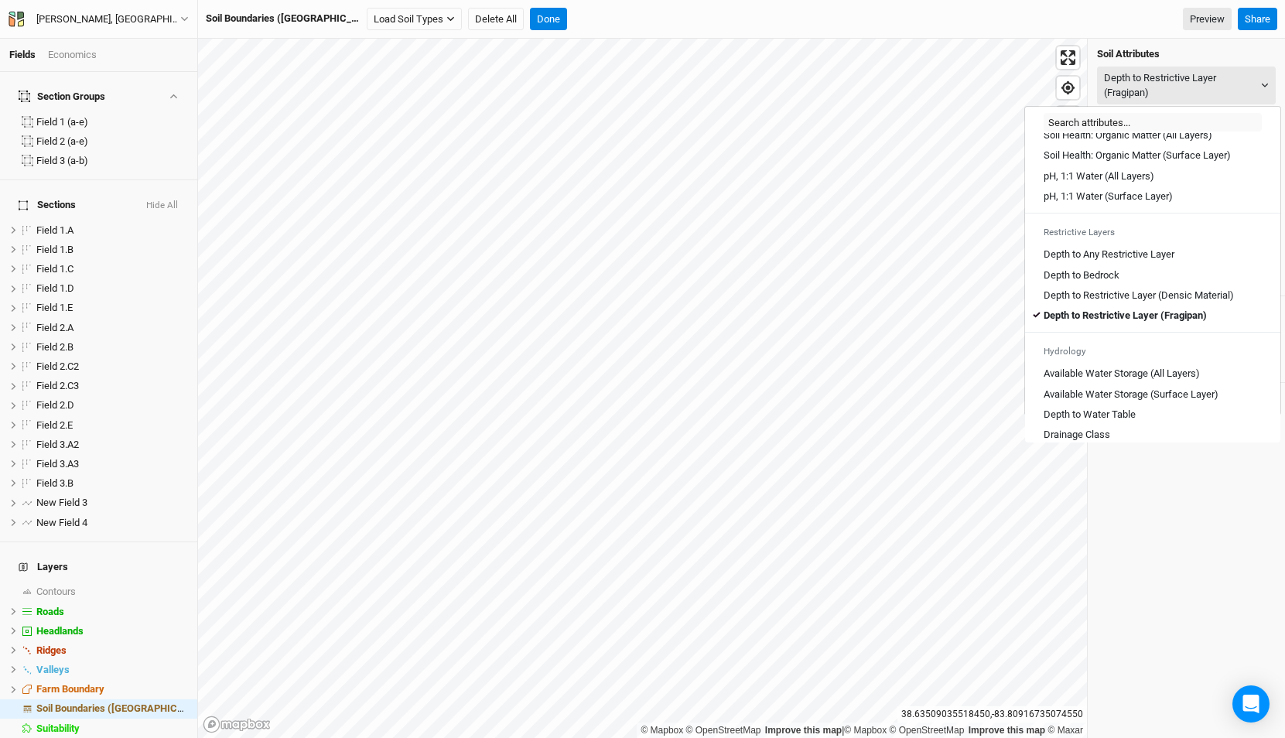
scroll to position [386, 0]
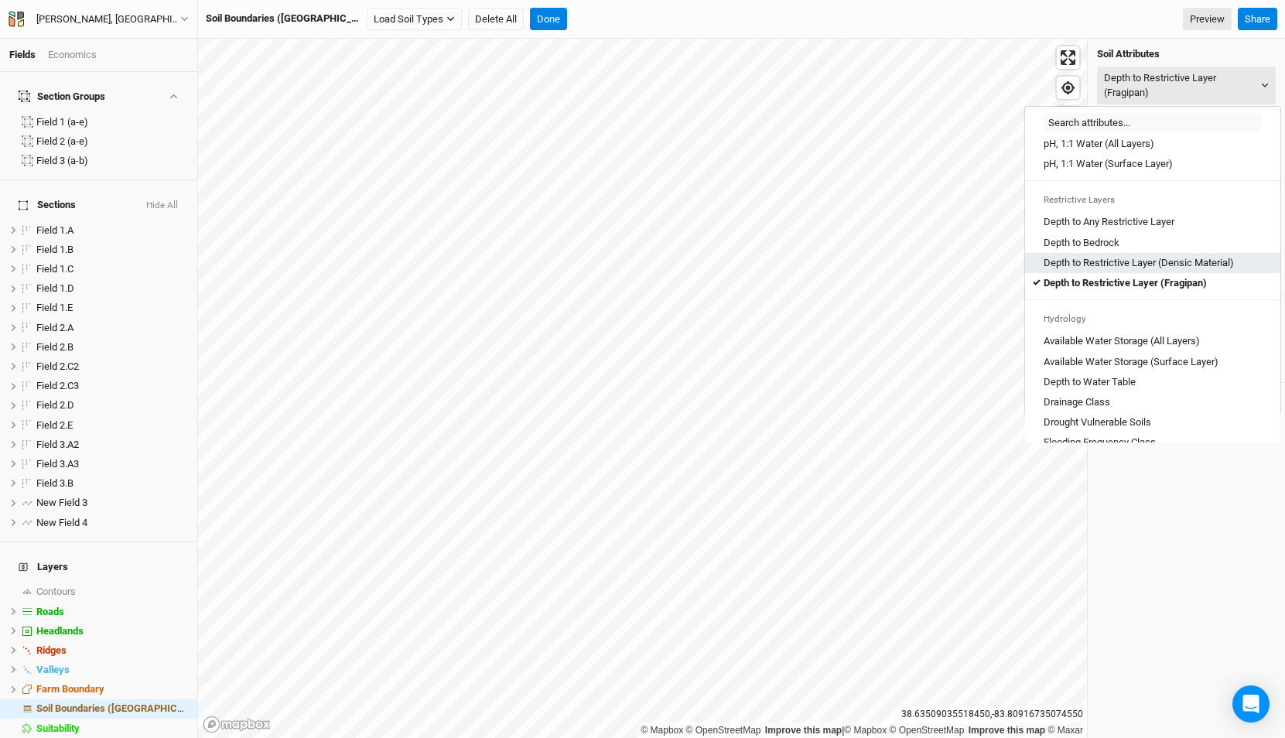
click at [1129, 270] on Material\) "Depth to Restrictive Layer (Densic Material)" at bounding box center [1138, 263] width 190 height 14
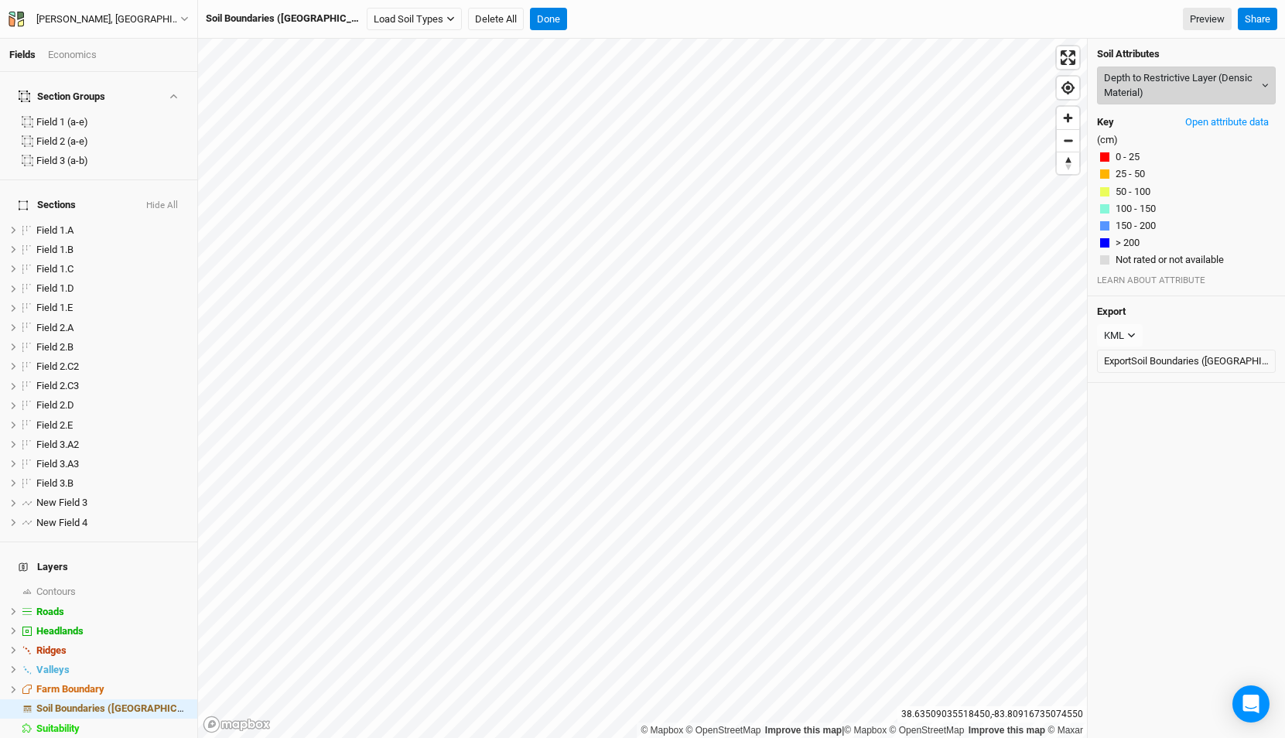
click at [1160, 68] on button "Depth to Restrictive Layer (Densic Material)" at bounding box center [1186, 86] width 179 height 38
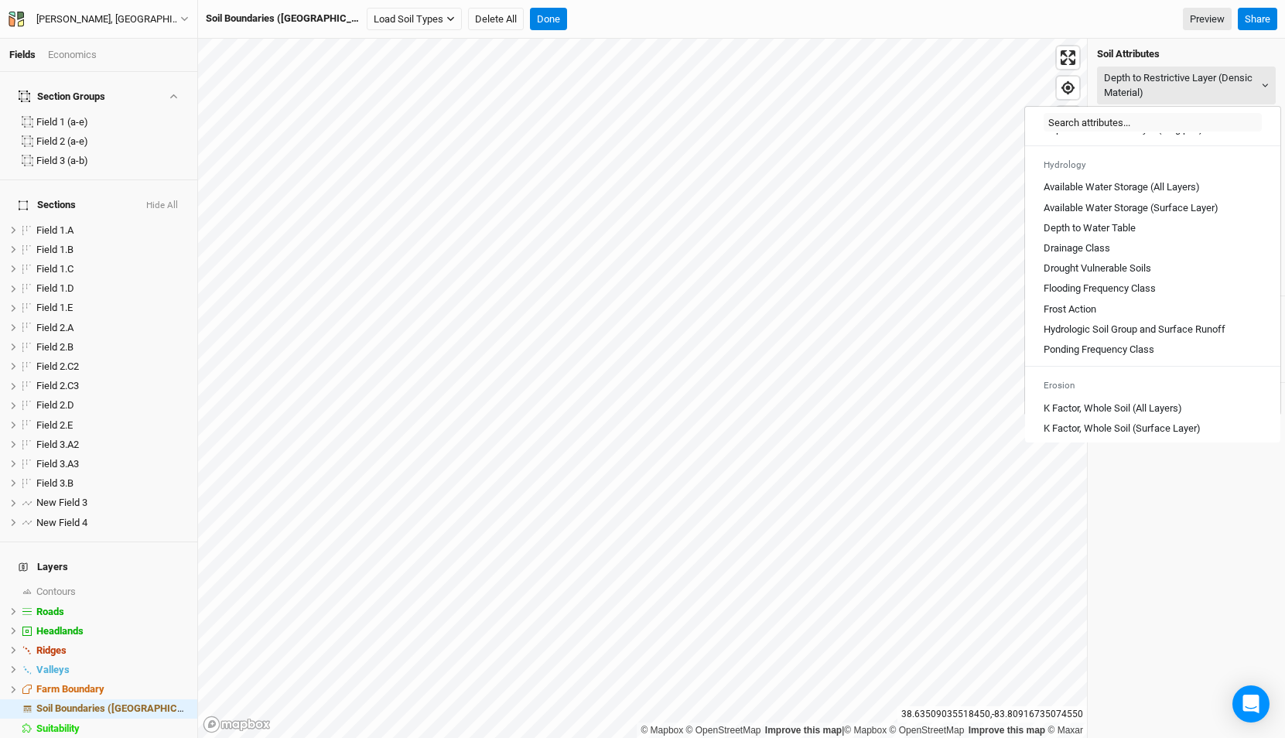
scroll to position [617, 0]
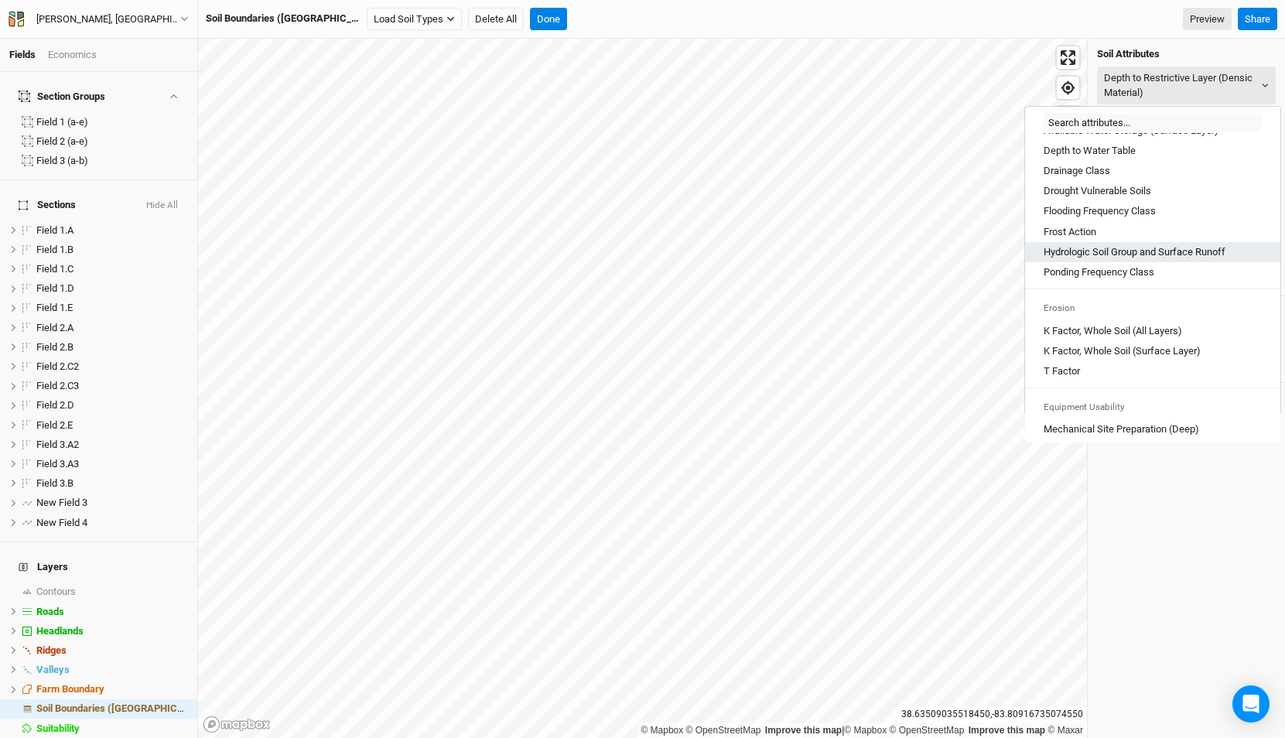
click at [1146, 259] on Runoff "Hydrologic Soil Group and Surface Runoff" at bounding box center [1134, 252] width 182 height 14
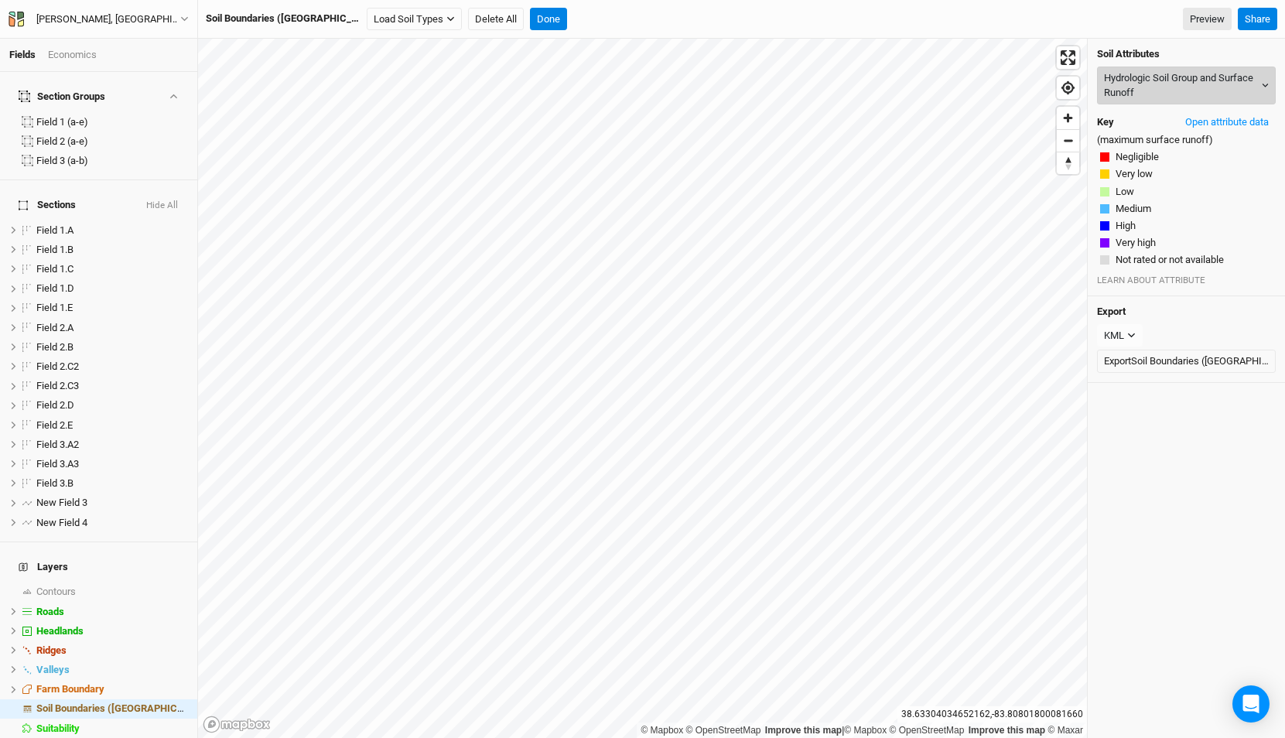
click at [1165, 84] on button "Hydrologic Soil Group and Surface Runoff" at bounding box center [1186, 86] width 179 height 38
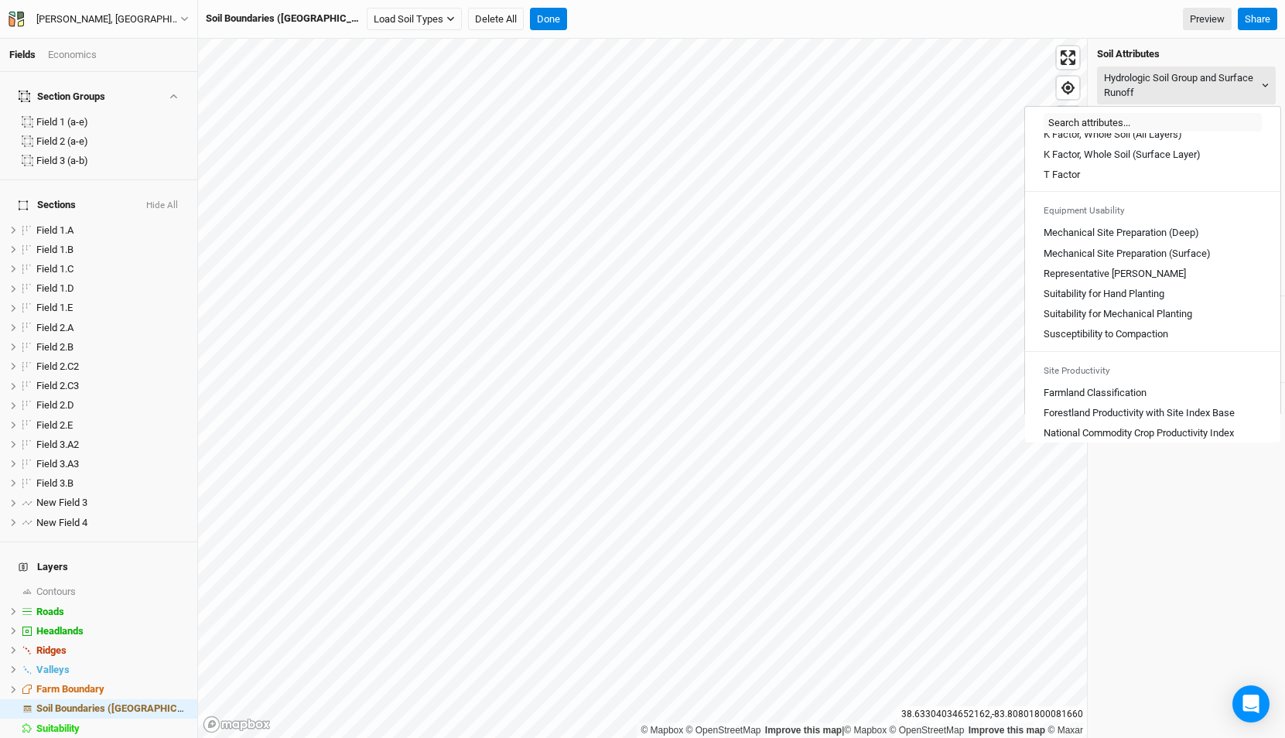
scroll to position [835, 0]
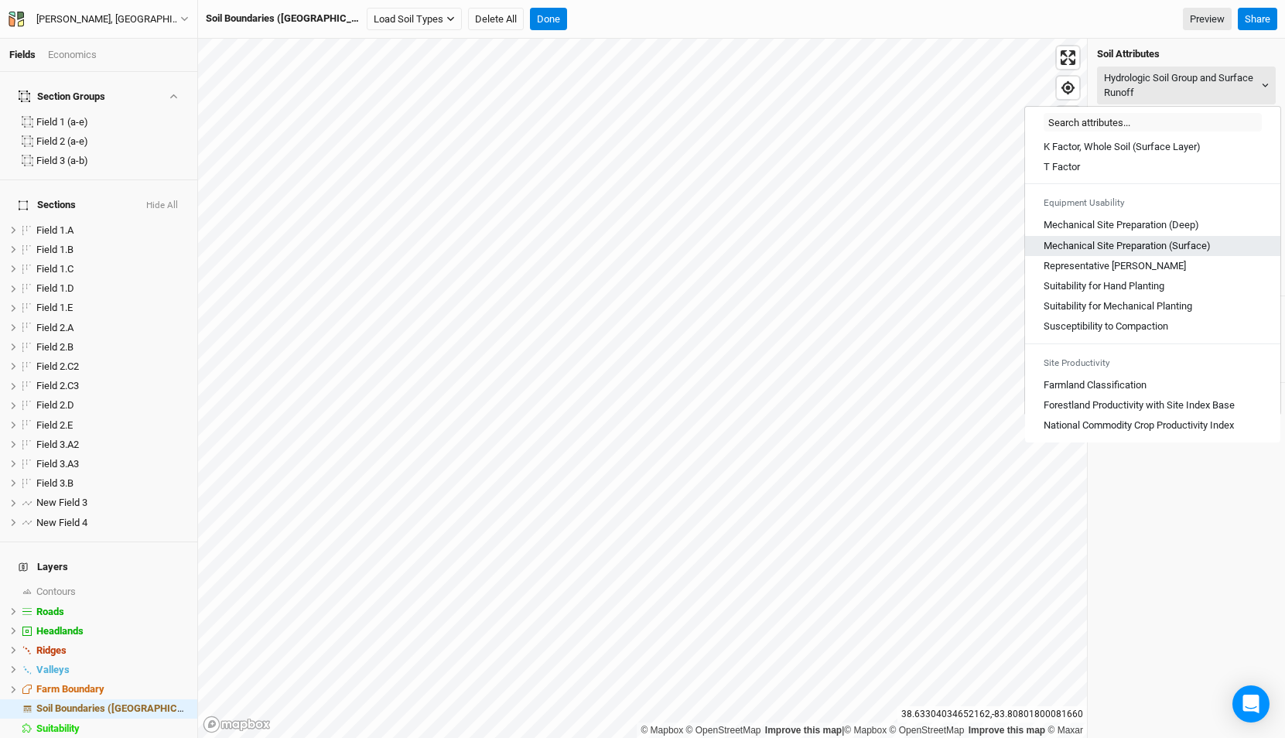
click at [1153, 244] on \(Surface\) "Mechanical Site Preparation (Surface)" at bounding box center [1126, 246] width 167 height 14
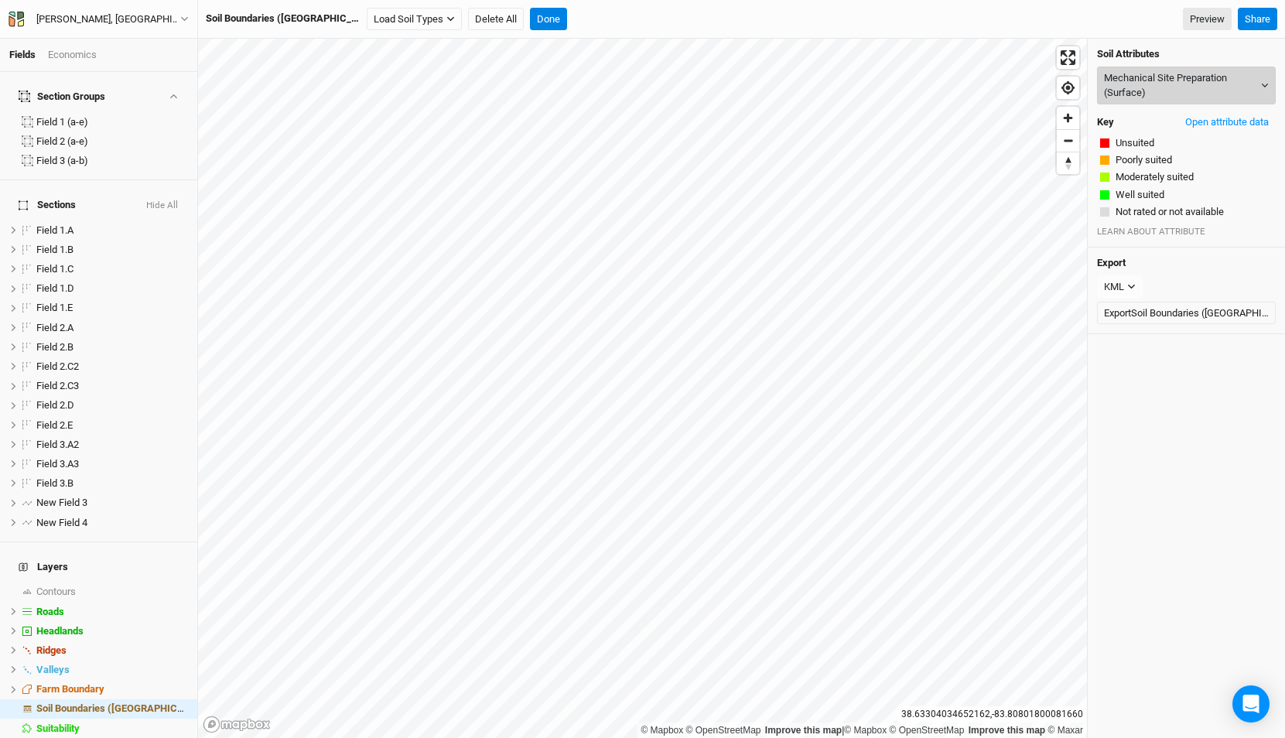
click at [1151, 94] on button "Mechanical Site Preparation (Surface)" at bounding box center [1186, 86] width 179 height 38
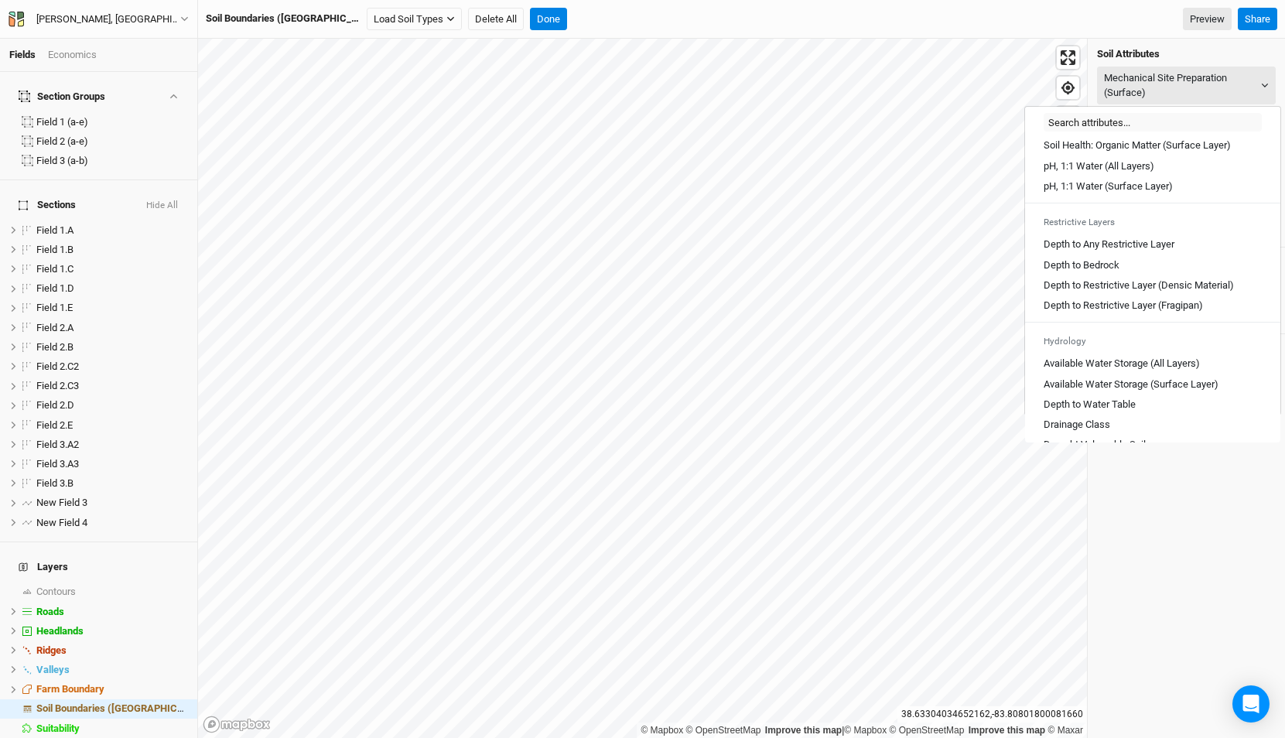
scroll to position [580, 0]
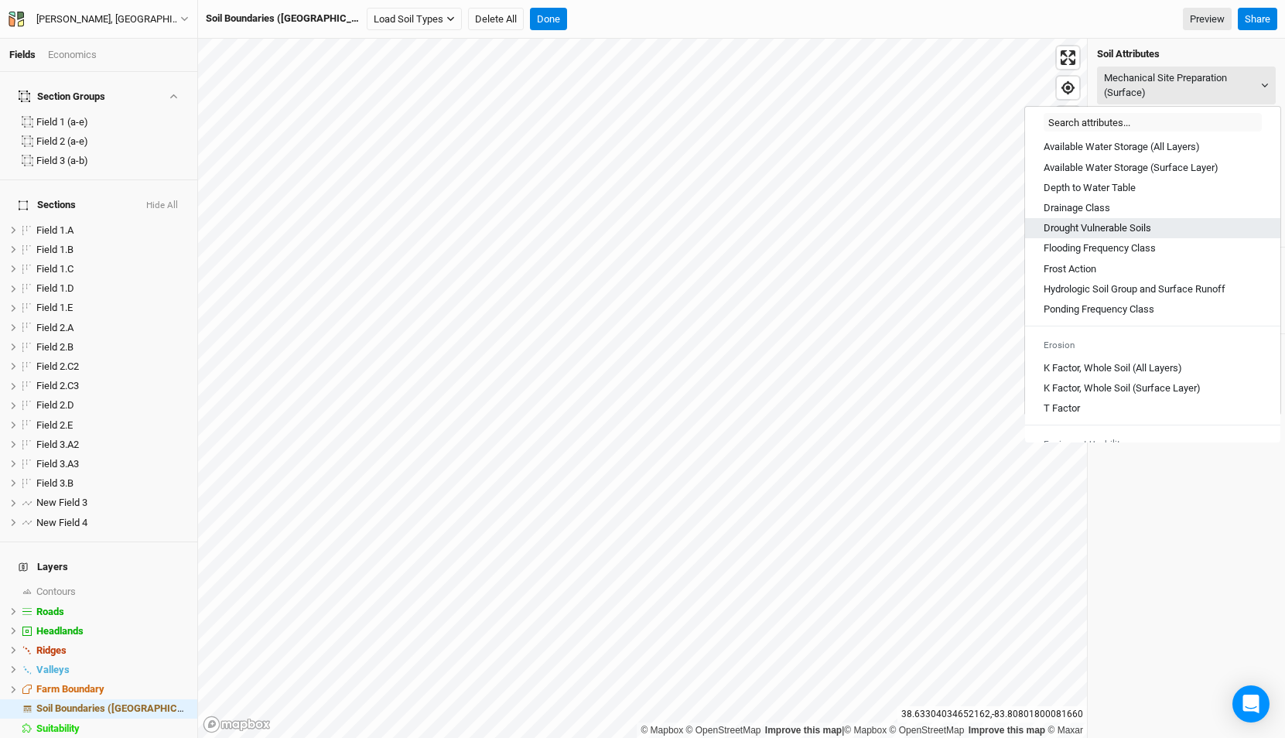
click at [1149, 235] on Soils "Drought Vulnerable Soils" at bounding box center [1097, 228] width 108 height 14
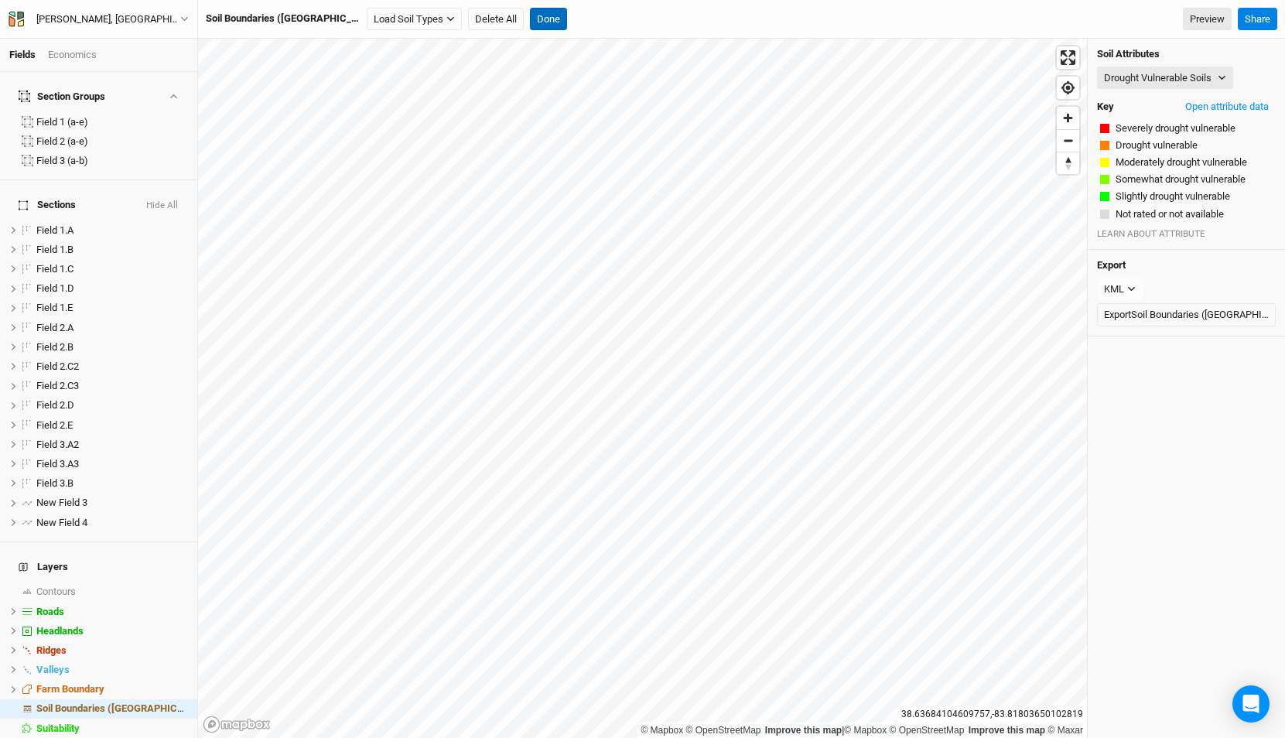
click at [530, 29] on button "Done" at bounding box center [548, 19] width 37 height 23
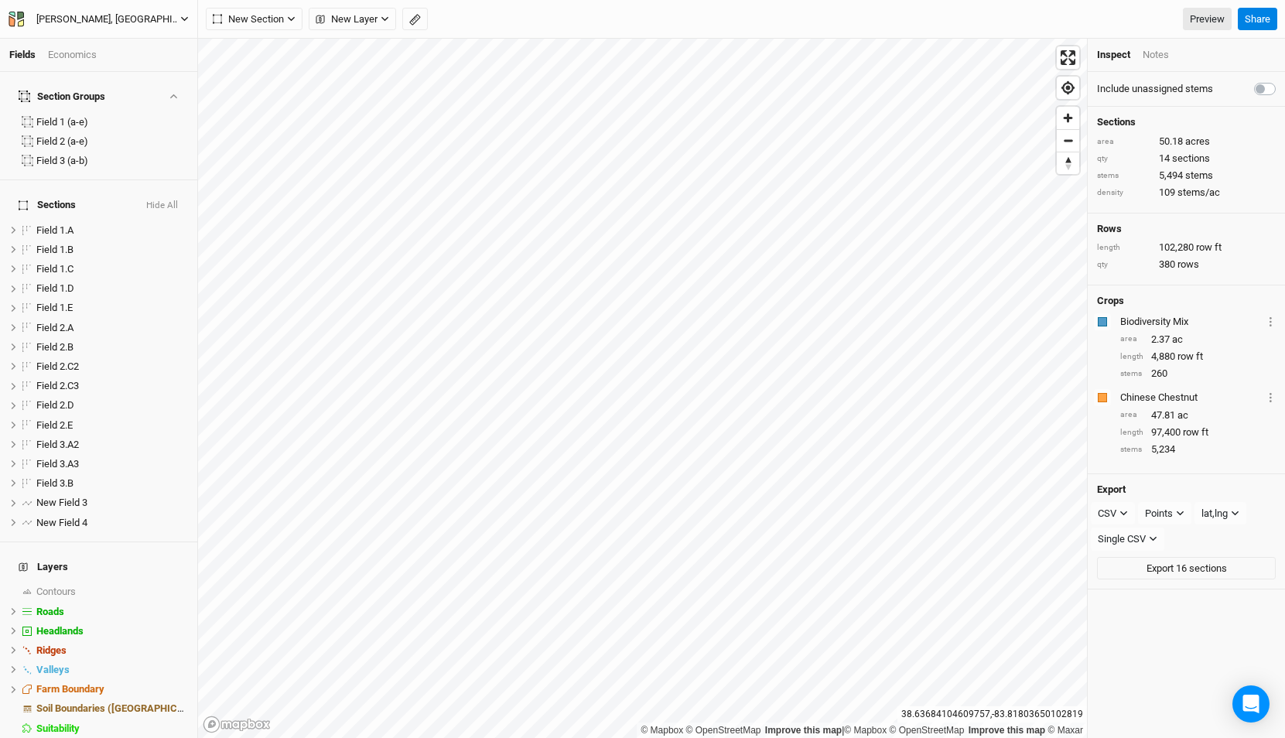
click at [102, 19] on div "K.Hill, KY - Spring '22 - Original" at bounding box center [108, 19] width 144 height 15
click at [104, 43] on button "Back" at bounding box center [128, 43] width 122 height 20
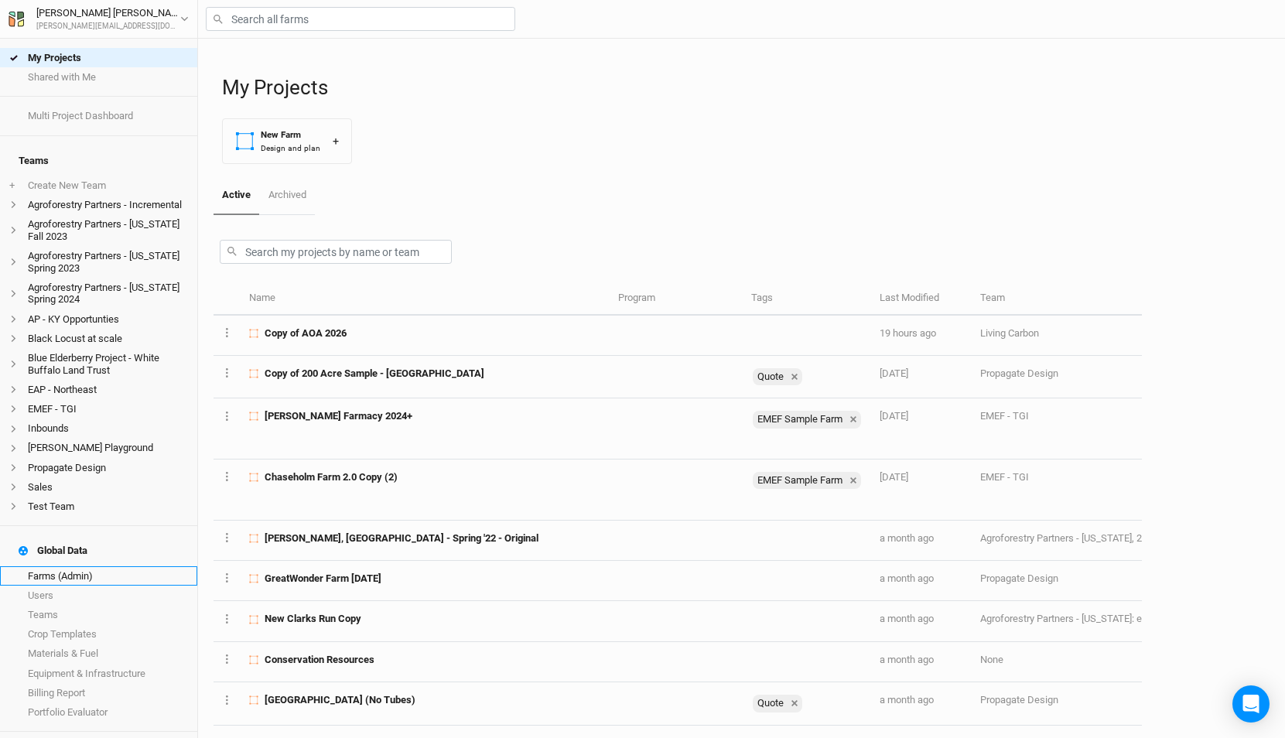
click at [94, 566] on link "Farms (Admin)" at bounding box center [98, 575] width 197 height 19
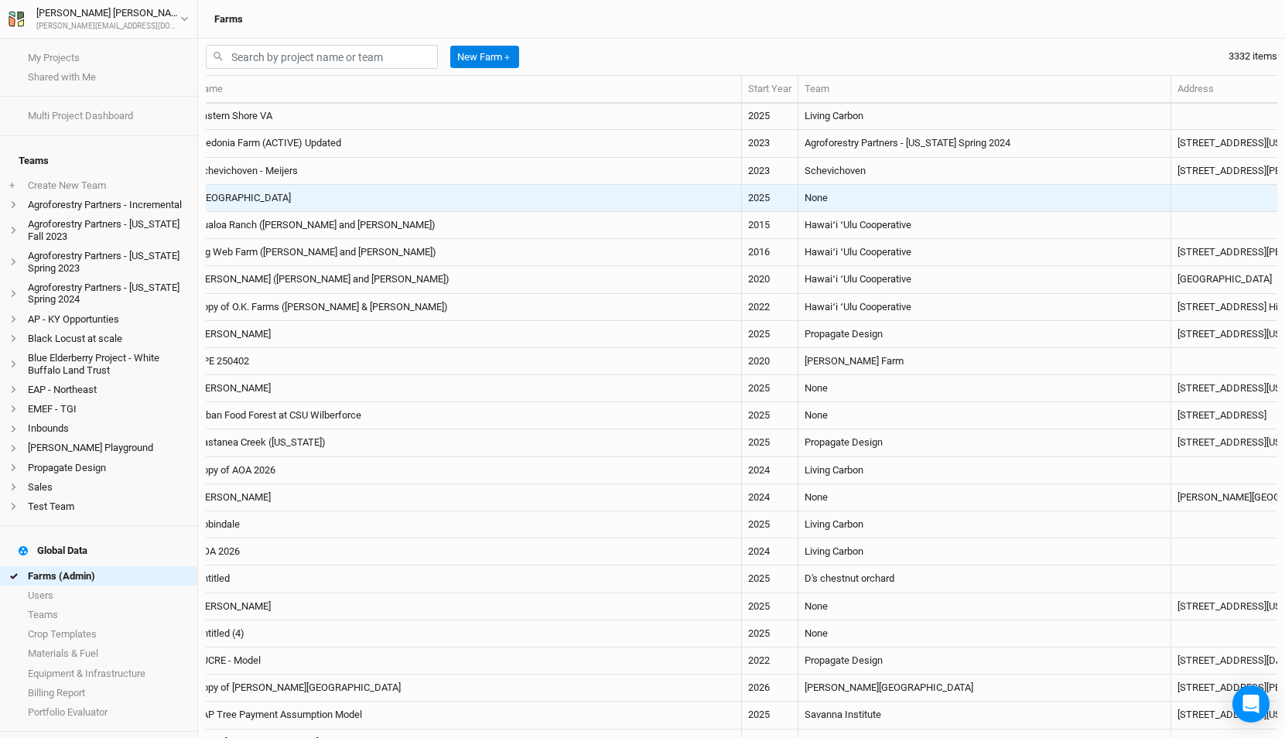
scroll to position [1, 0]
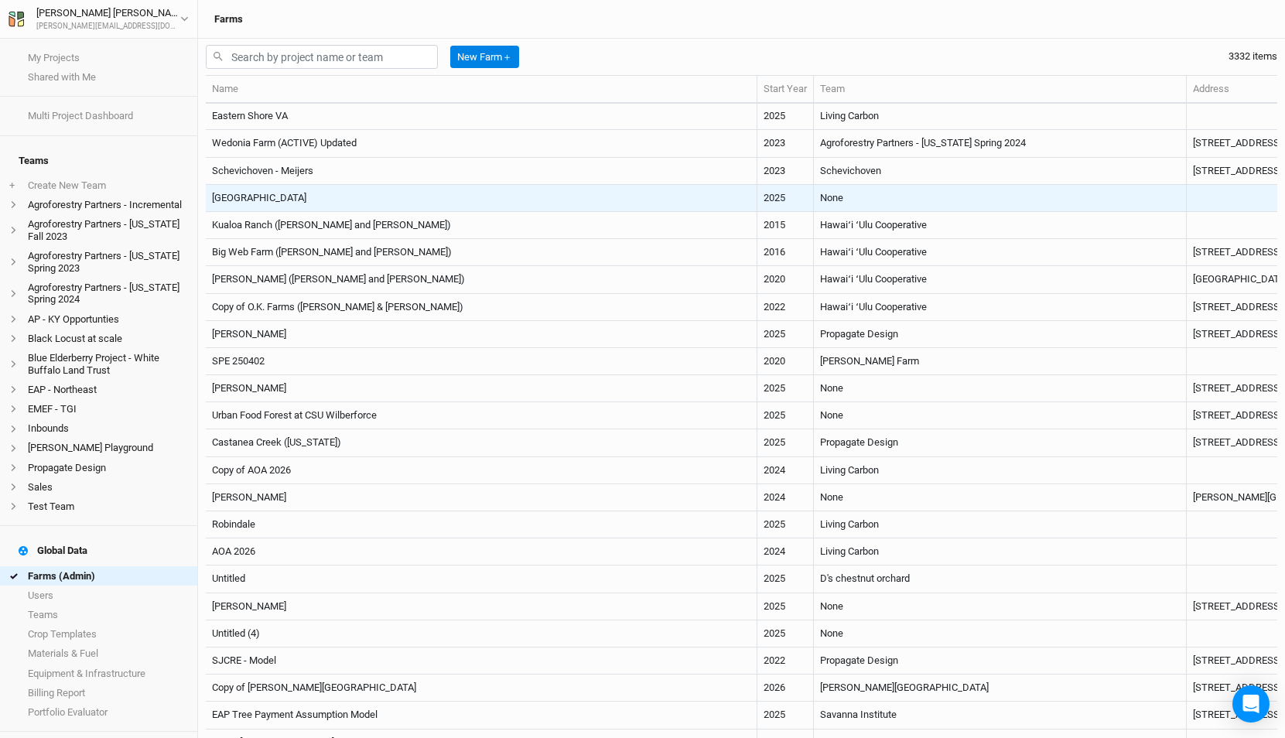
click at [814, 201] on td "None" at bounding box center [1000, 198] width 373 height 27
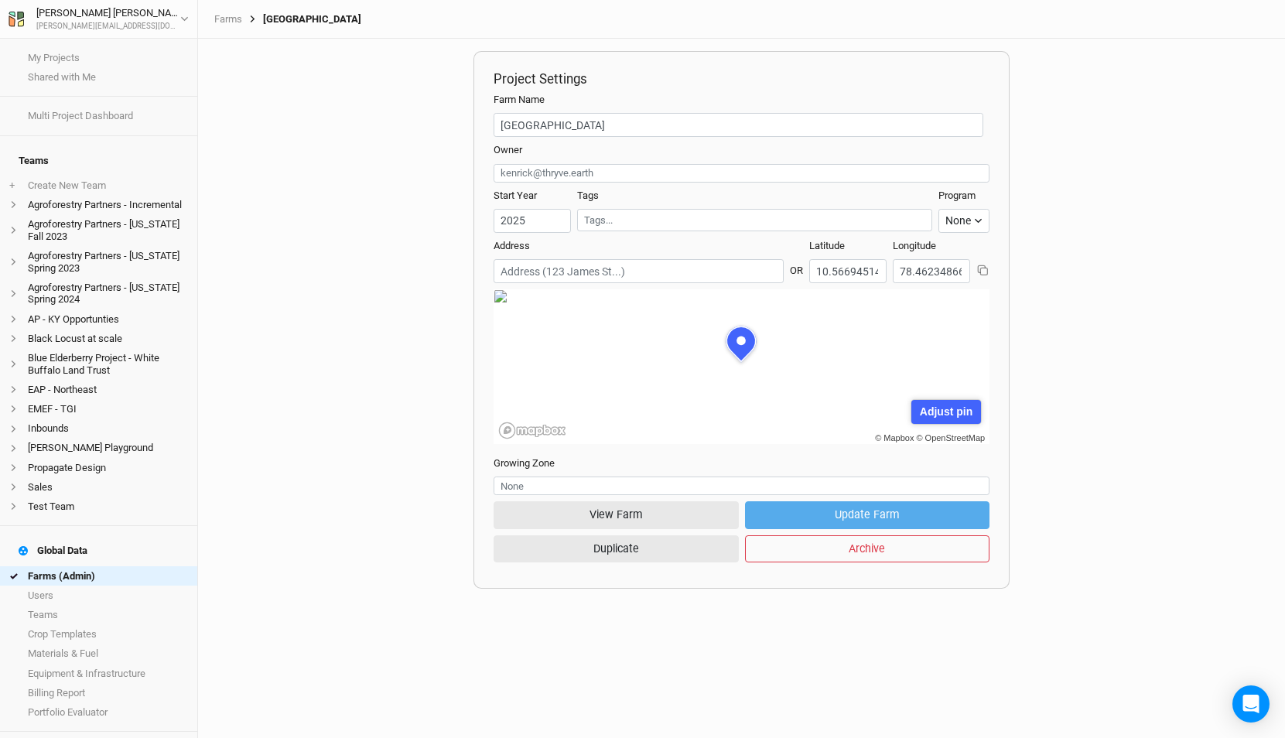
scroll to position [77, 248]
click at [235, 19] on link "Farms" at bounding box center [228, 19] width 28 height 12
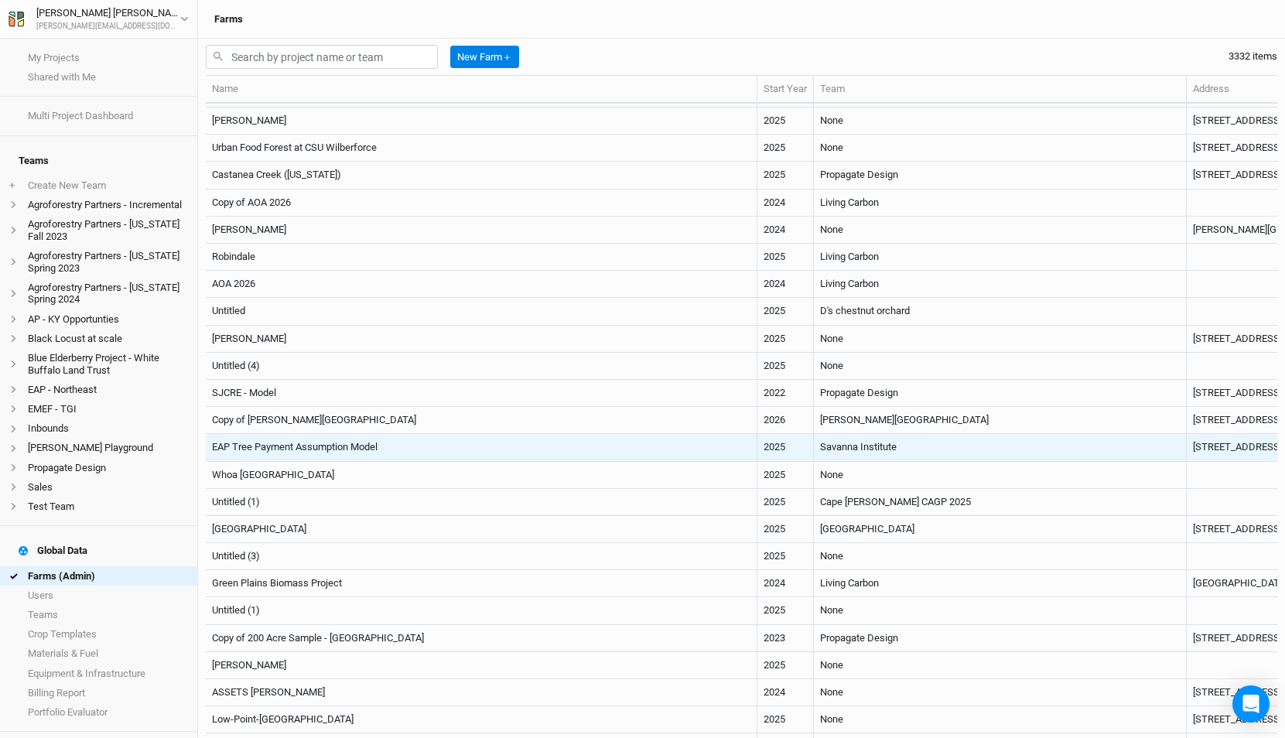
scroll to position [272, 0]
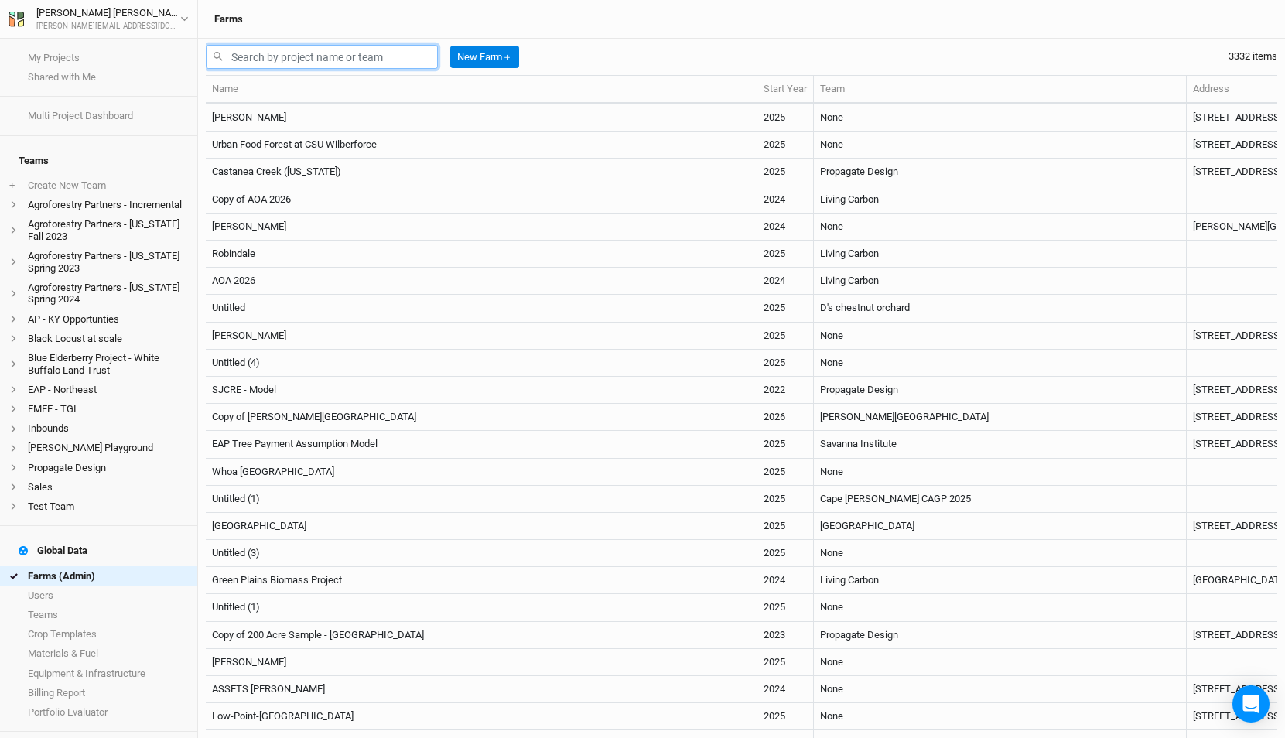
click at [282, 50] on input "text" at bounding box center [322, 57] width 232 height 24
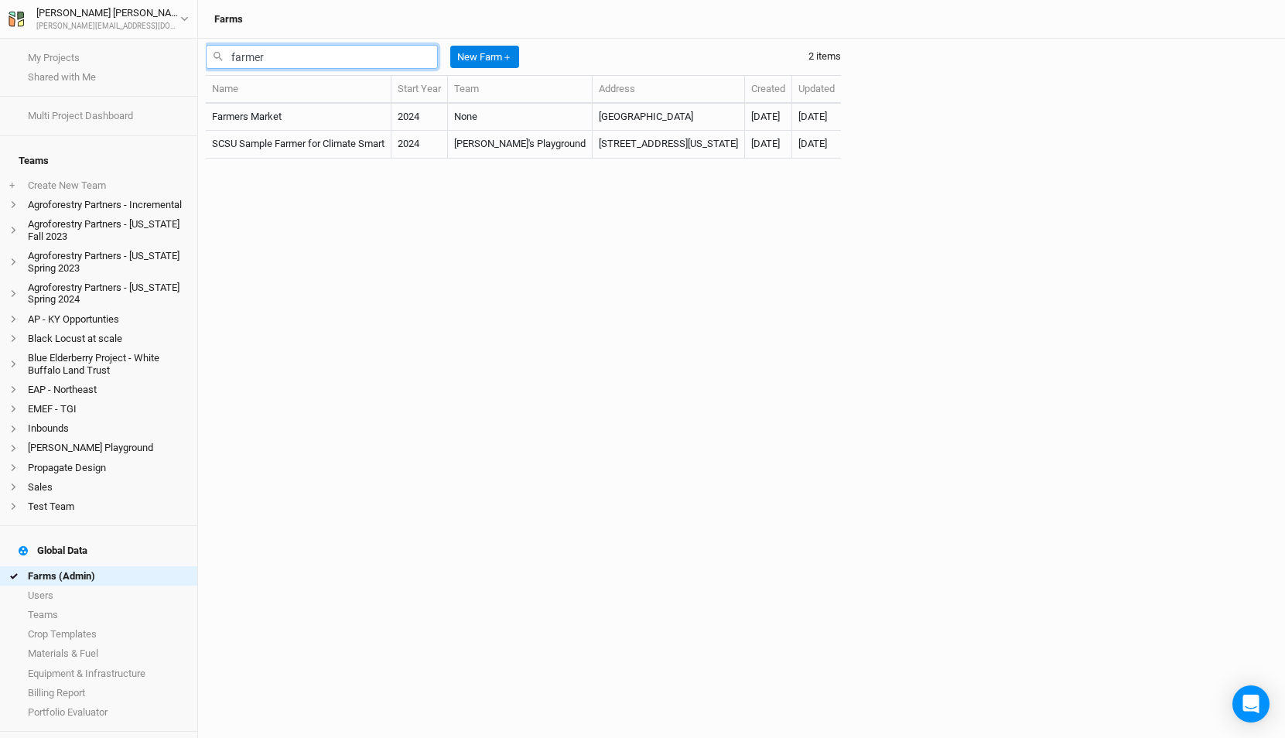
scroll to position [0, 0]
type input "f"
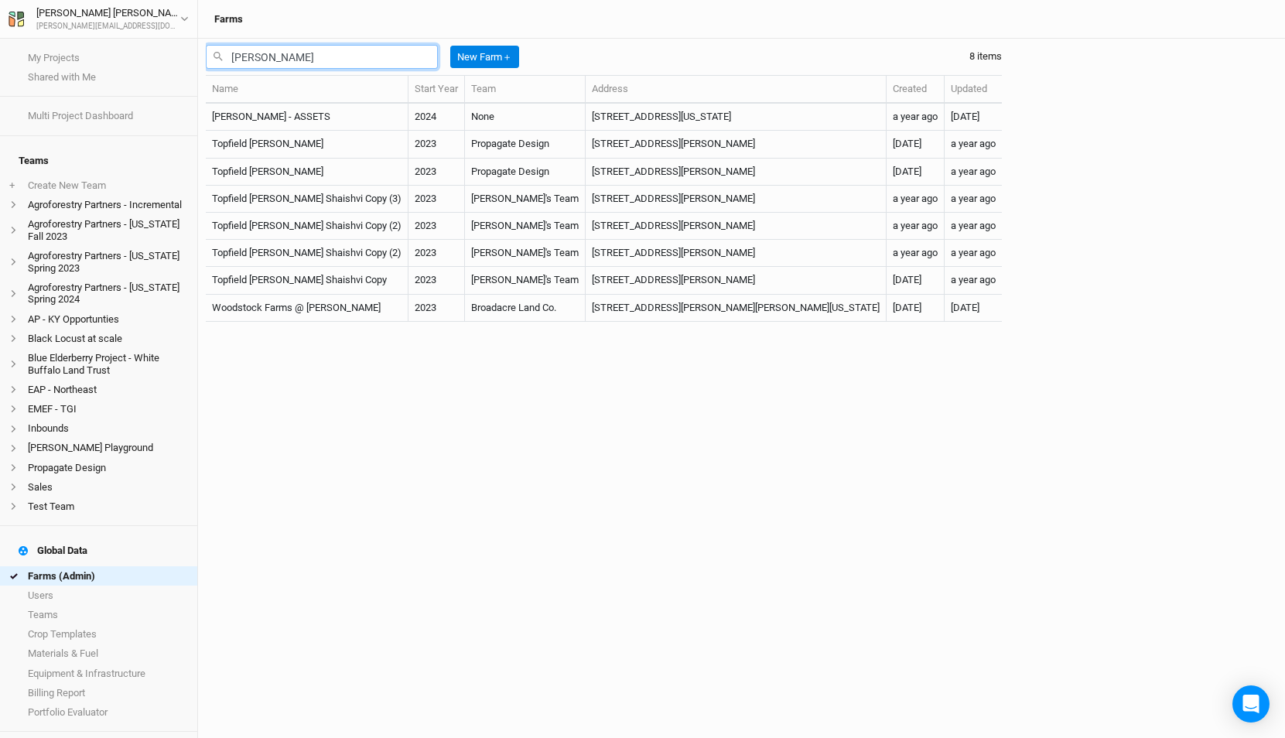
type input "woods"
click at [293, 59] on input "woods" at bounding box center [322, 57] width 232 height 24
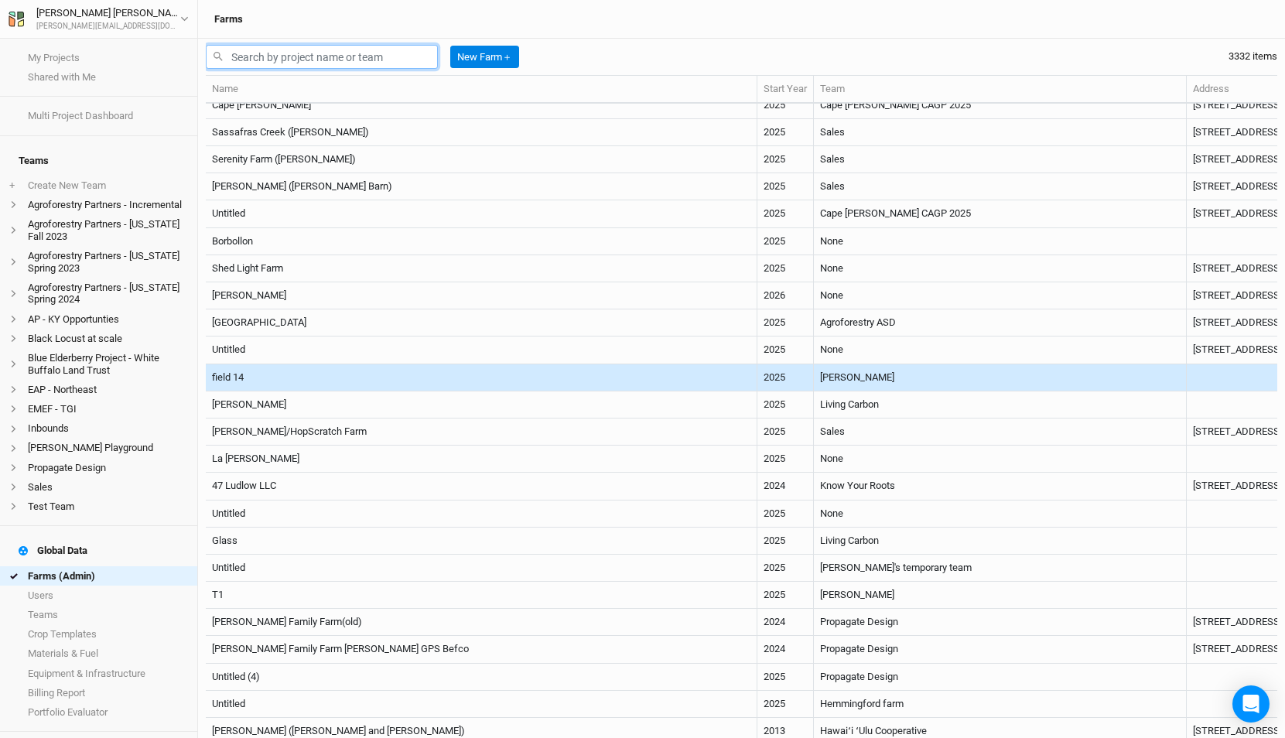
scroll to position [1566, 0]
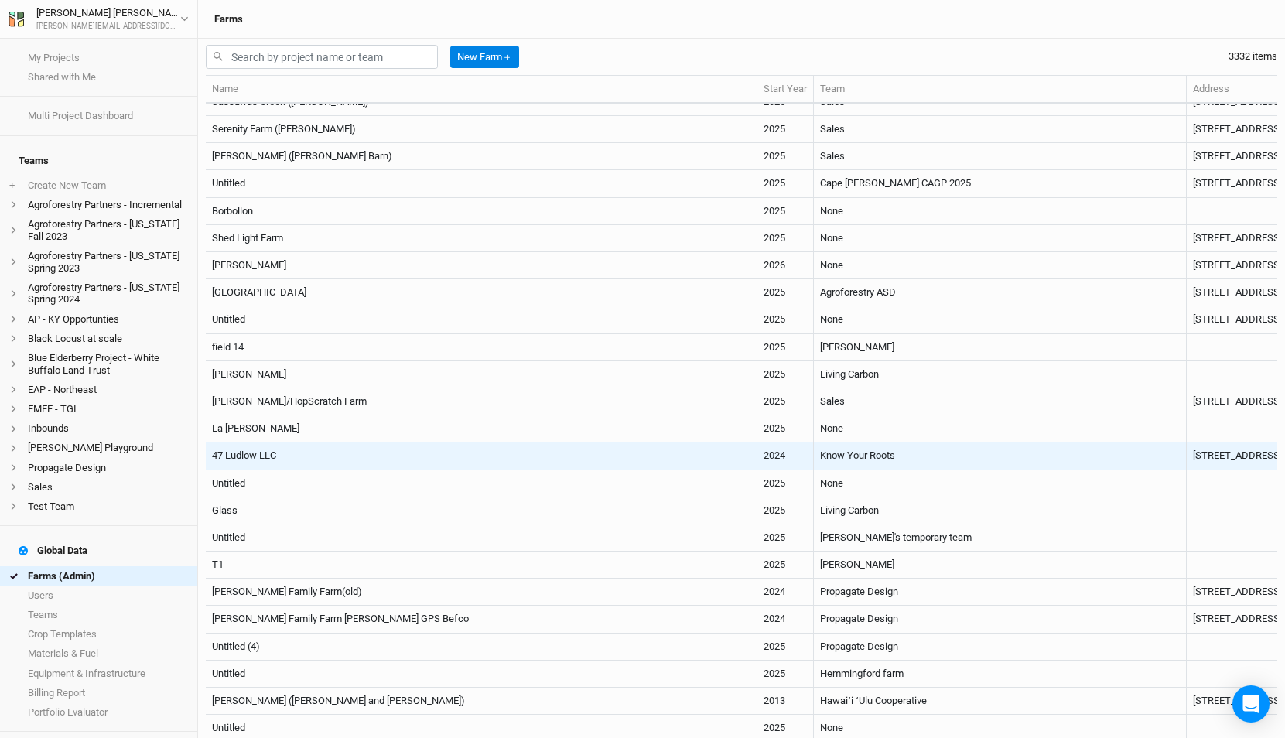
click at [558, 448] on td "47 Ludlow LLC" at bounding box center [482, 455] width 552 height 27
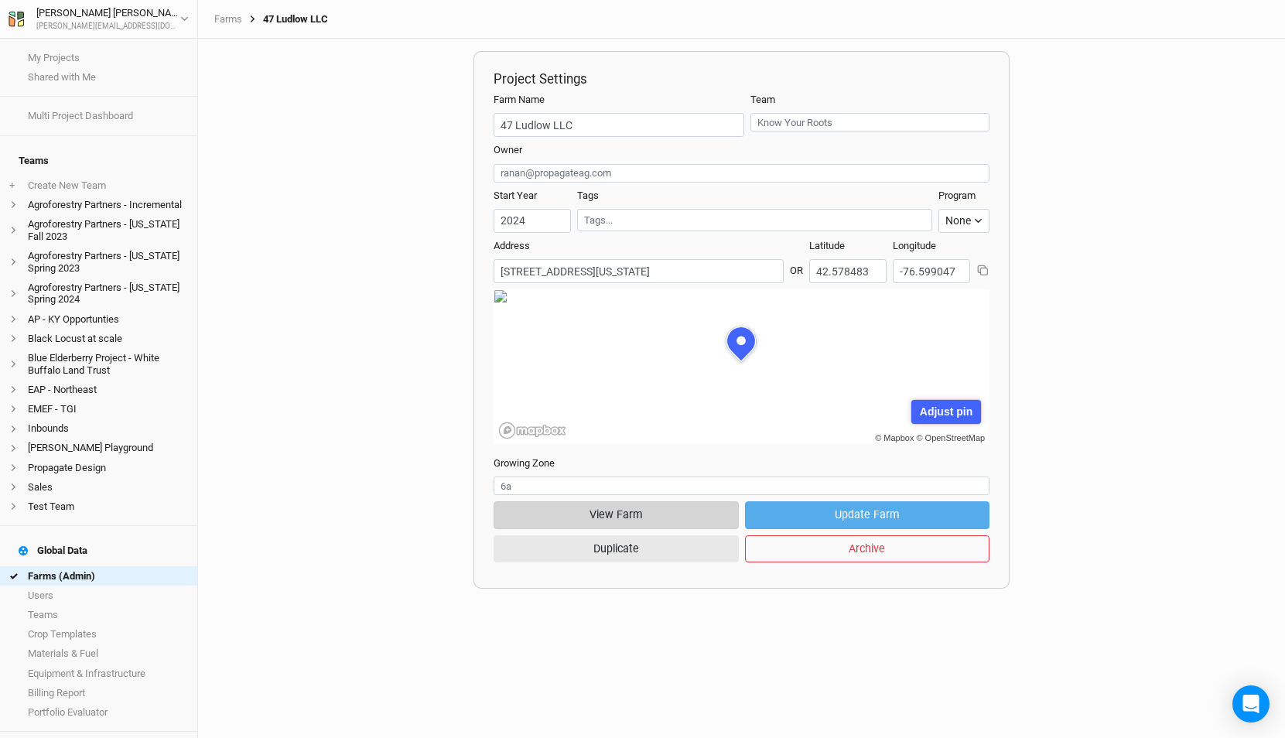
click at [620, 507] on button "View Farm" at bounding box center [616, 514] width 244 height 27
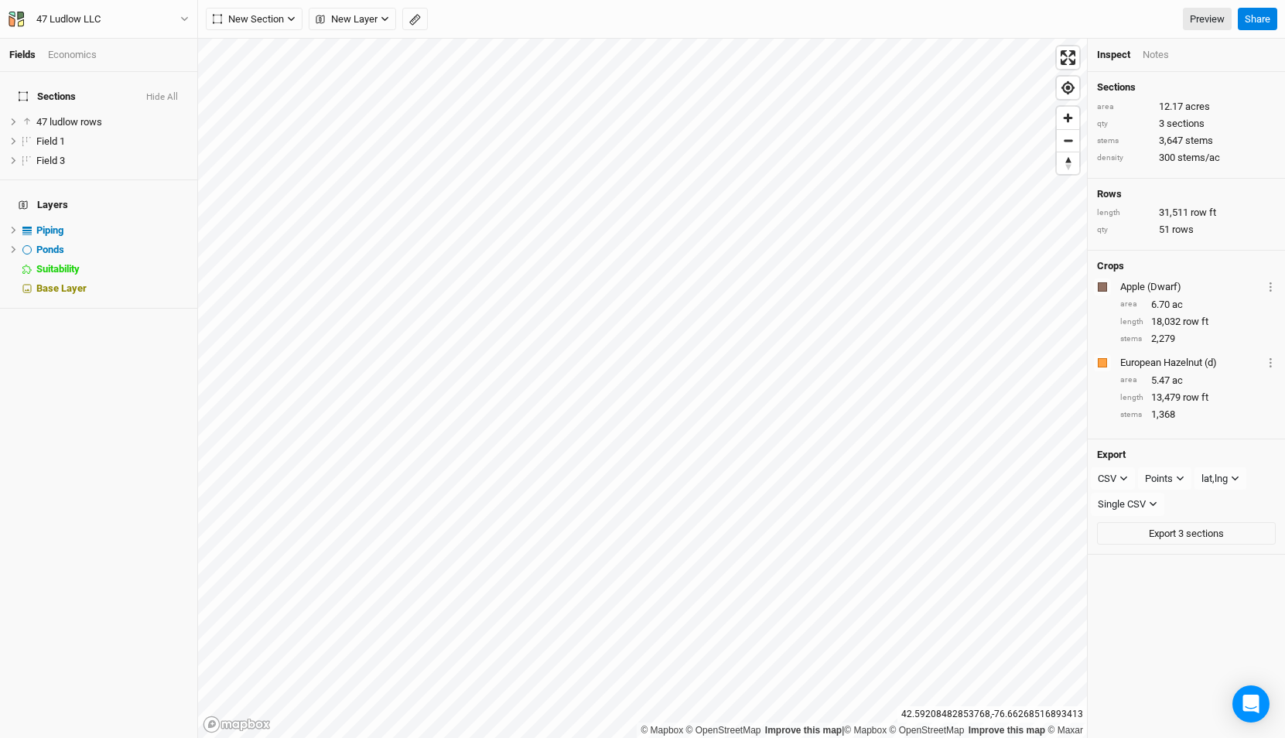
click at [138, 9] on div "47 Ludlow LLC Back Project Settings User settings Imperial Metric Keyboard Shor…" at bounding box center [99, 19] width 198 height 39
click at [136, 22] on button "47 Ludlow LLC" at bounding box center [99, 19] width 182 height 17
click at [120, 40] on button "Back" at bounding box center [128, 43] width 122 height 20
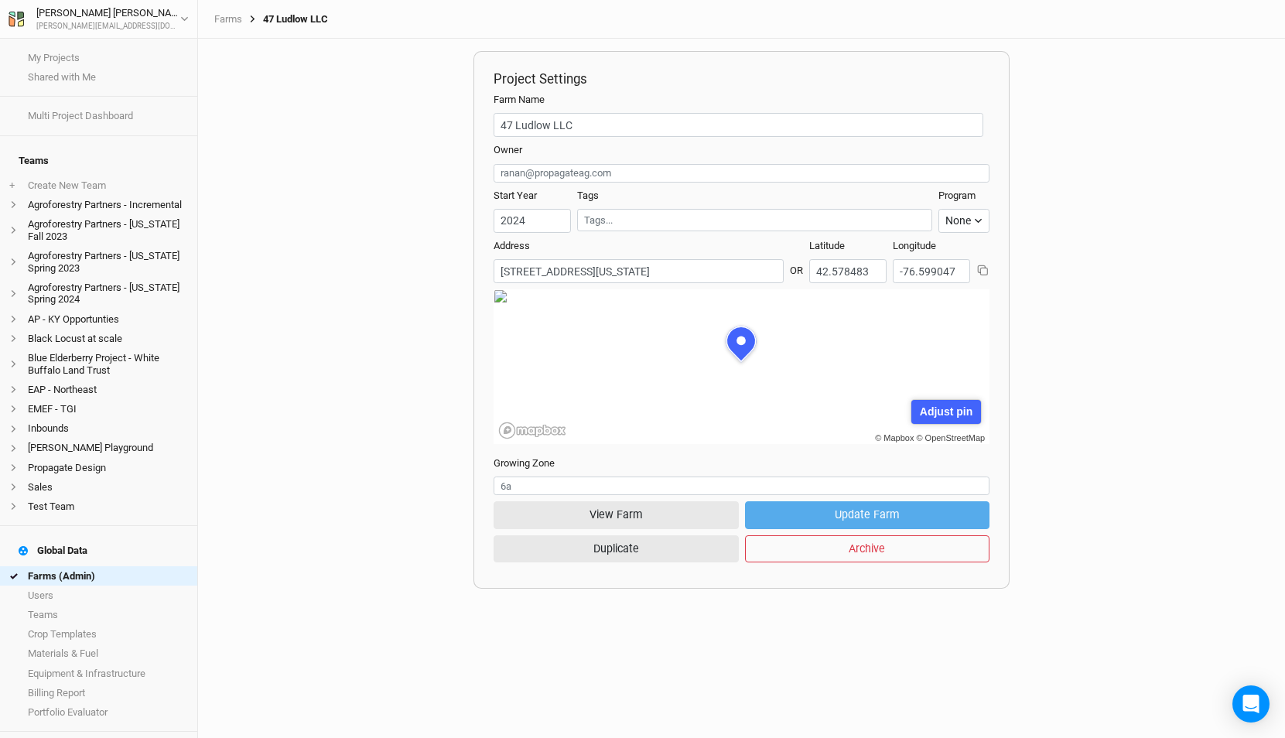
scroll to position [77, 248]
click at [229, 22] on link "Farms" at bounding box center [228, 19] width 28 height 12
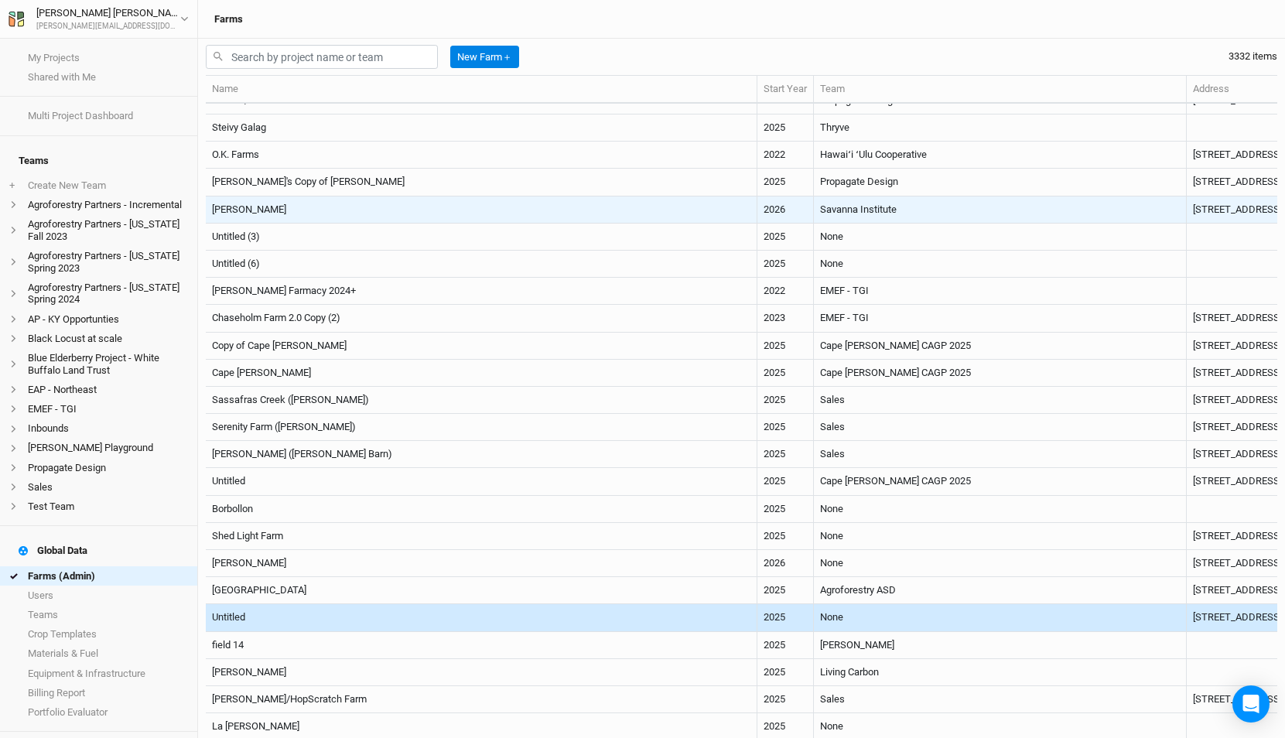
scroll to position [1300, 0]
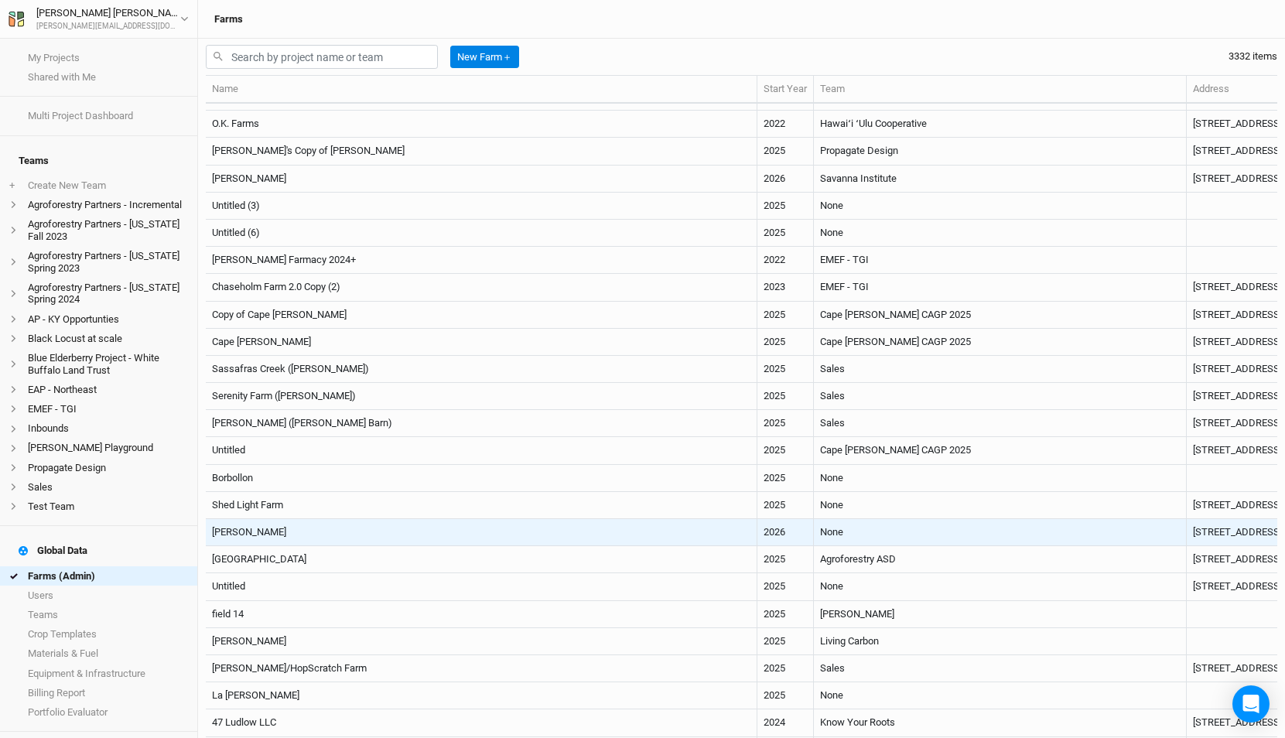
click at [757, 539] on td "2026" at bounding box center [785, 532] width 56 height 27
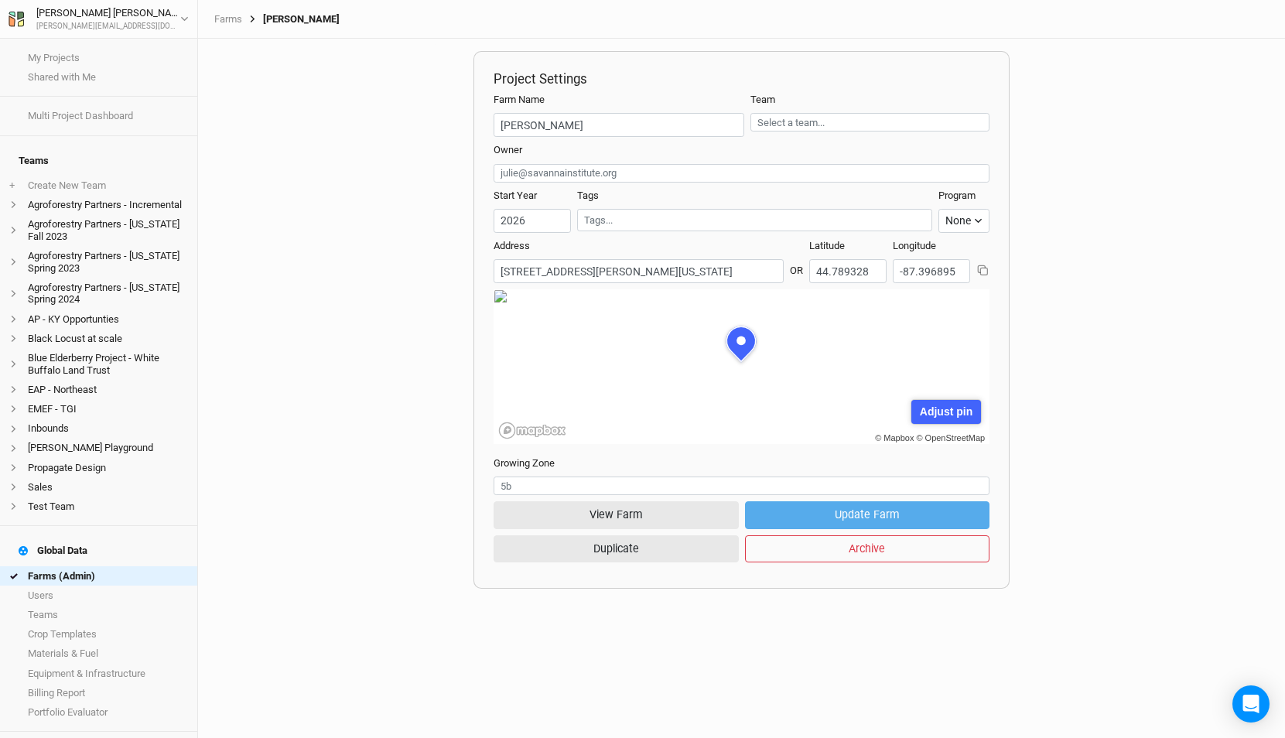
scroll to position [77, 248]
click at [661, 507] on button "View Farm" at bounding box center [616, 514] width 244 height 27
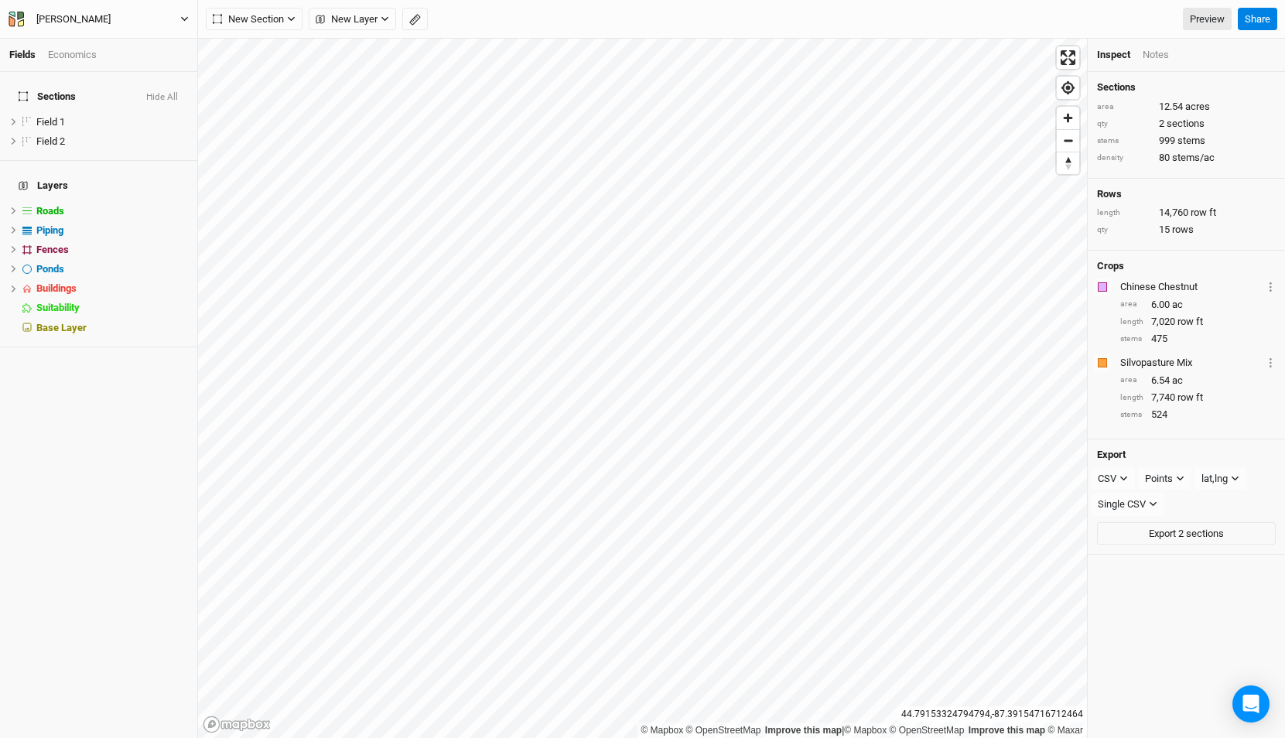
click at [99, 16] on div "Susan Hartzell" at bounding box center [73, 19] width 74 height 15
click at [97, 36] on button "Back" at bounding box center [128, 43] width 122 height 20
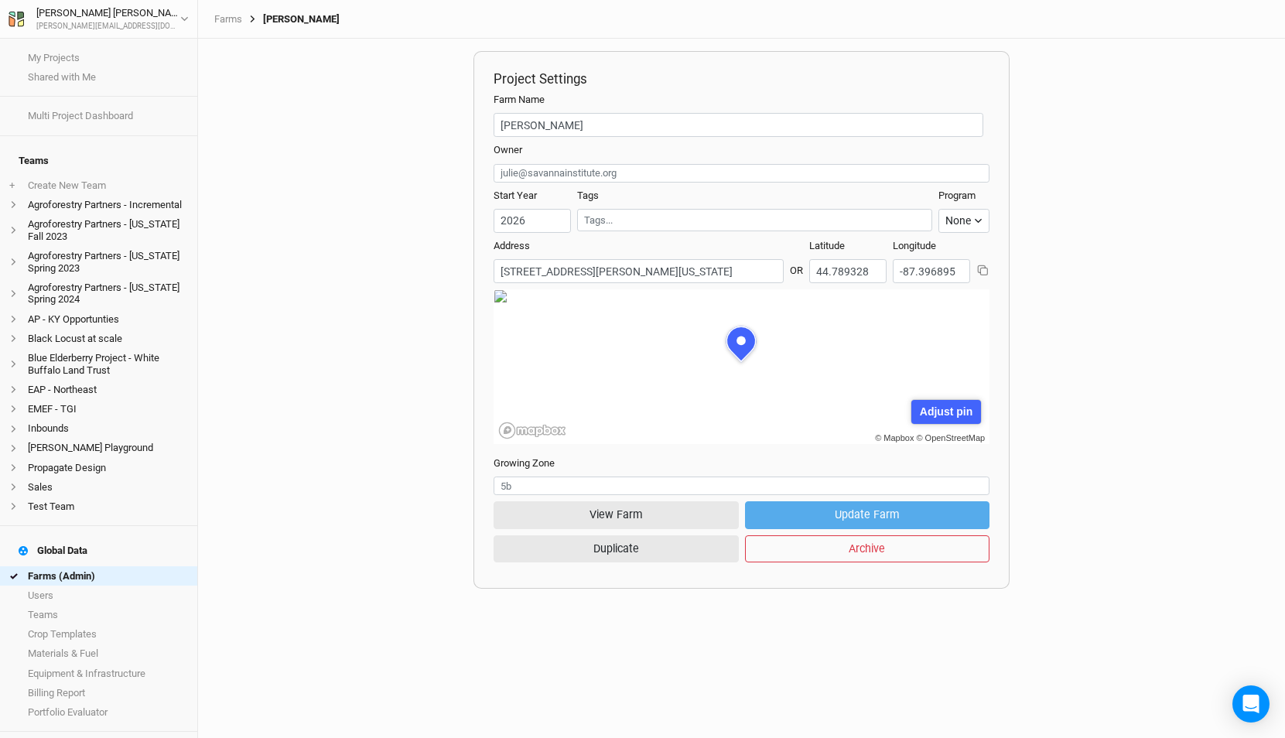
scroll to position [77, 248]
click at [66, 566] on link "Farms (Admin)" at bounding box center [98, 575] width 197 height 19
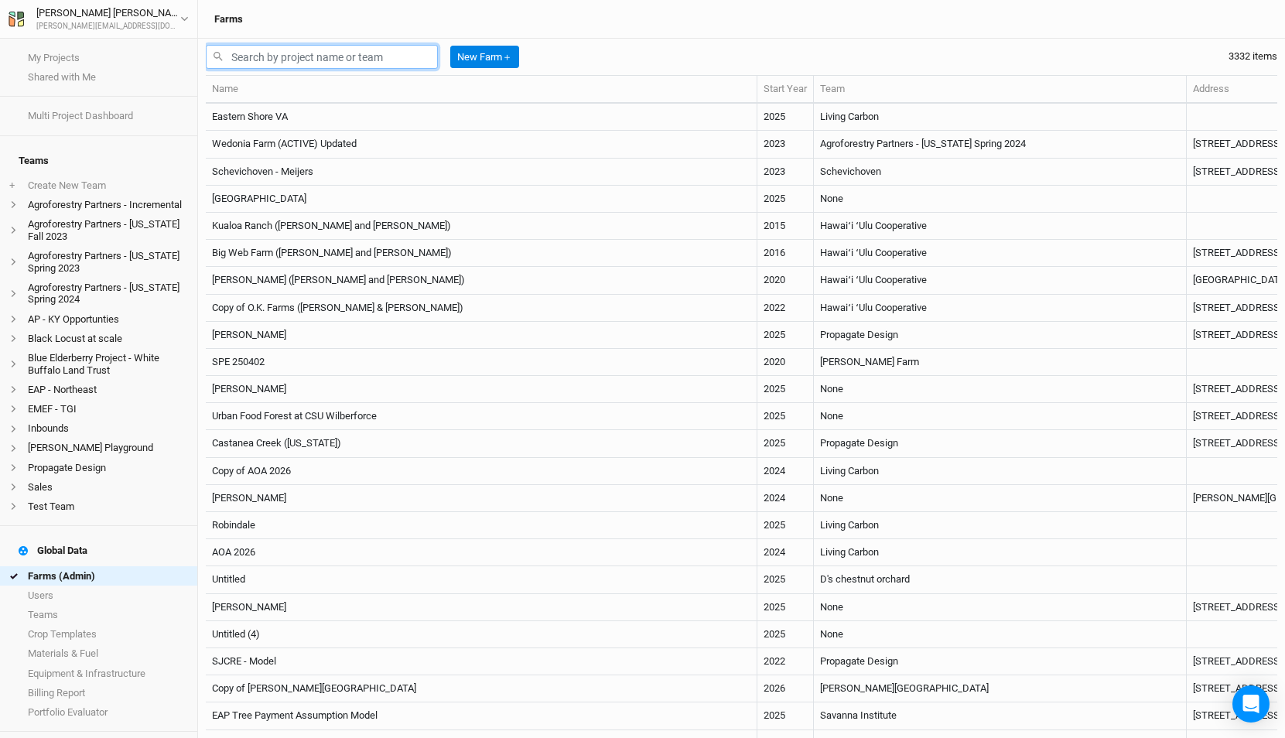
click at [361, 51] on input "text" at bounding box center [322, 57] width 232 height 24
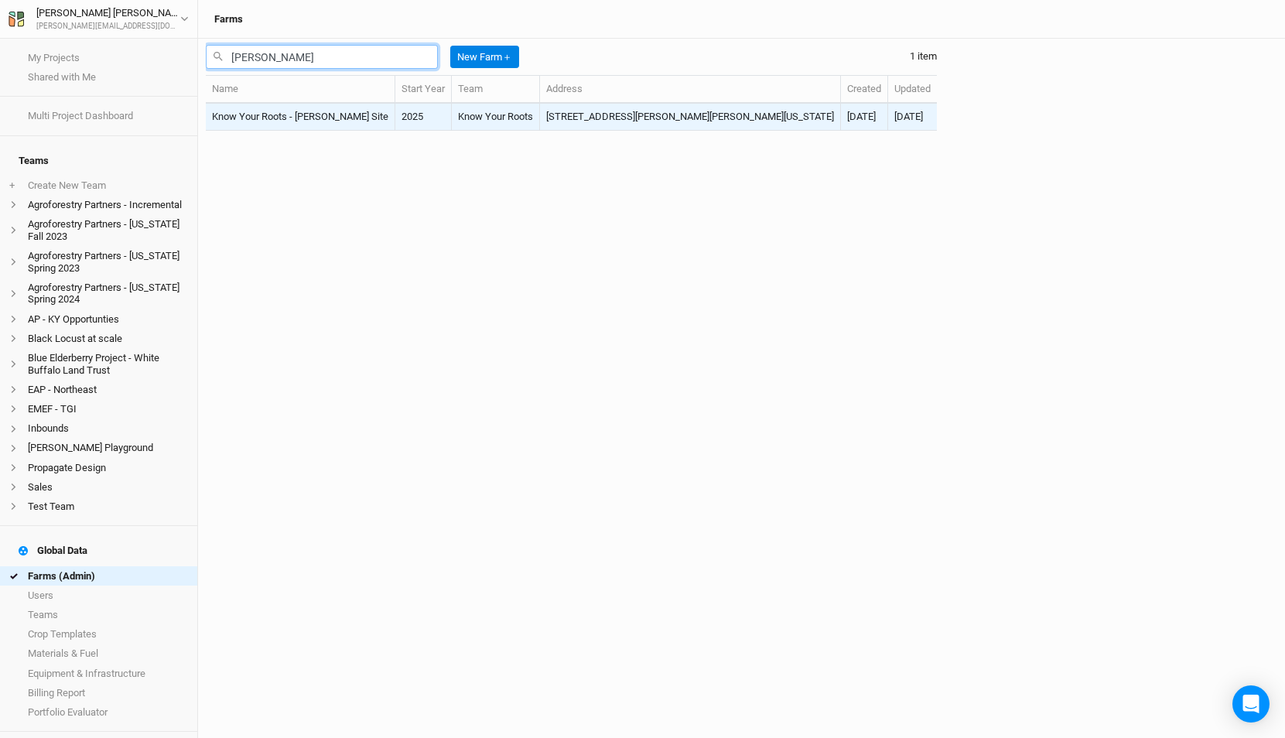
type input "dryden"
click at [323, 128] on td "Know Your Roots - Dryden Site" at bounding box center [301, 117] width 190 height 27
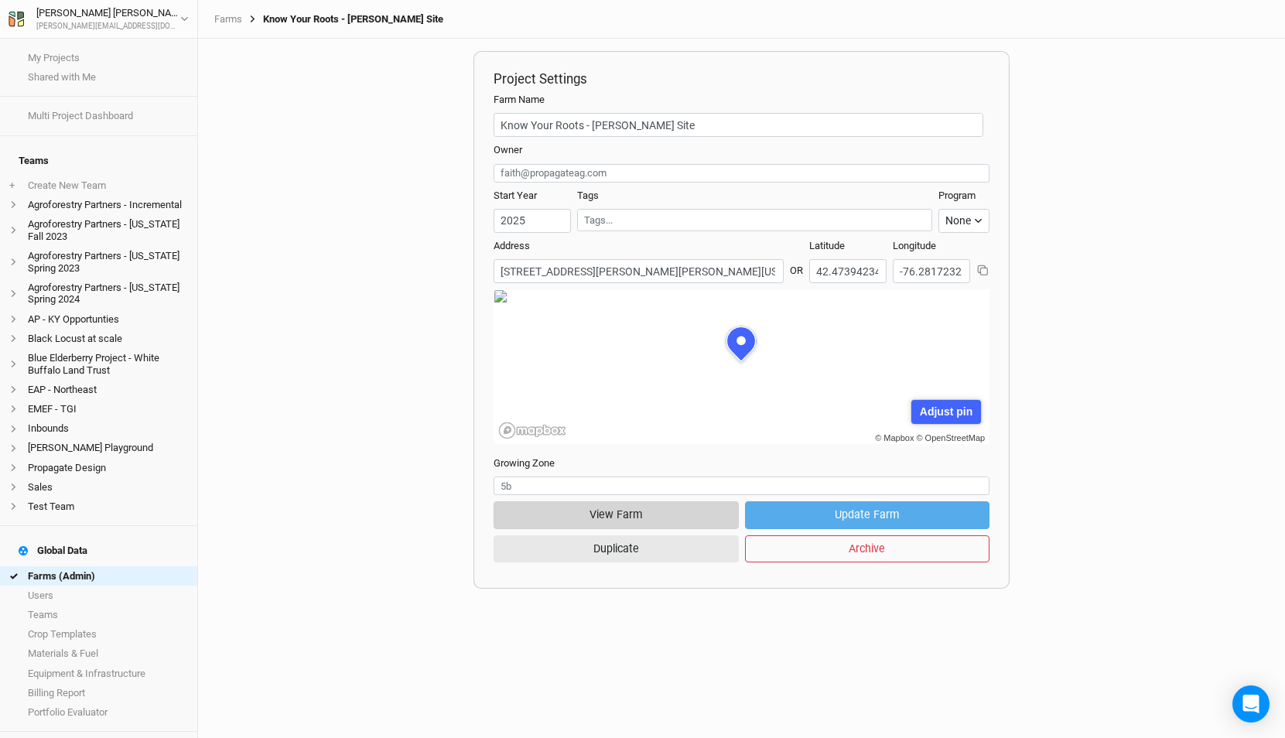
click at [613, 509] on button "View Farm" at bounding box center [616, 514] width 244 height 27
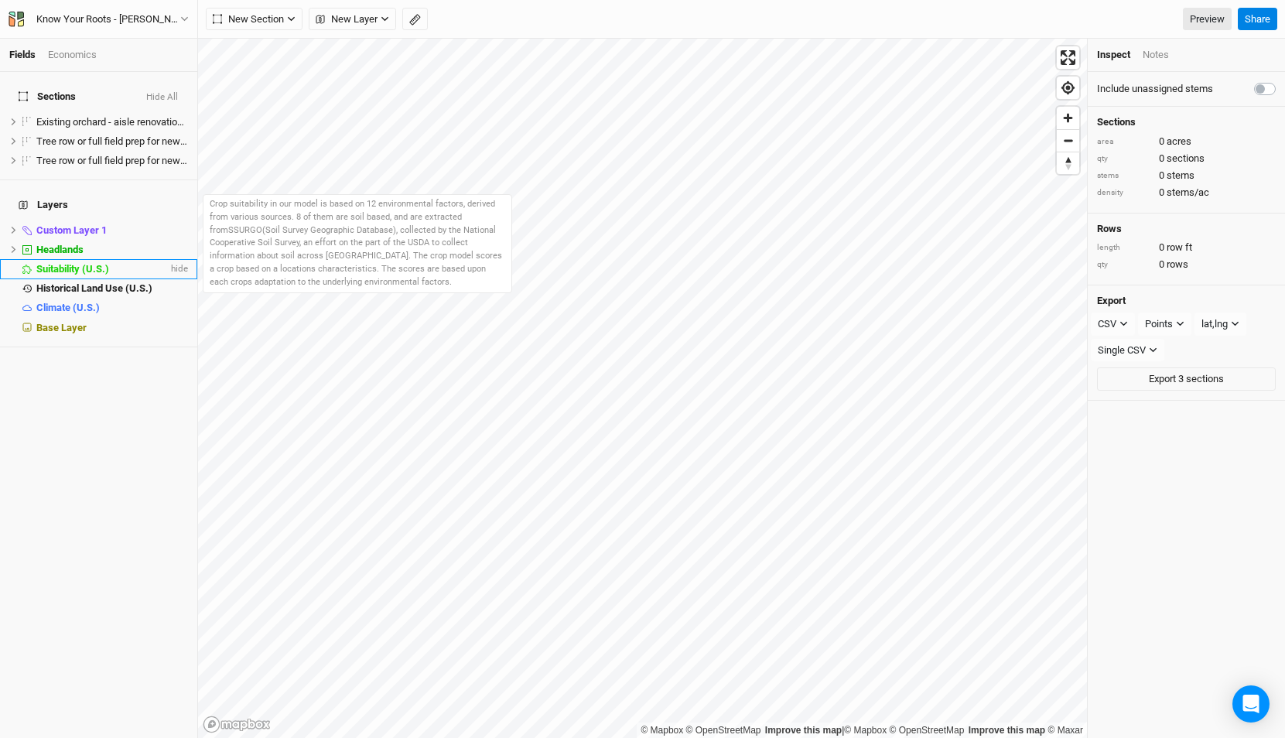
click at [101, 263] on span "Suitability (U.S.)" at bounding box center [72, 269] width 73 height 12
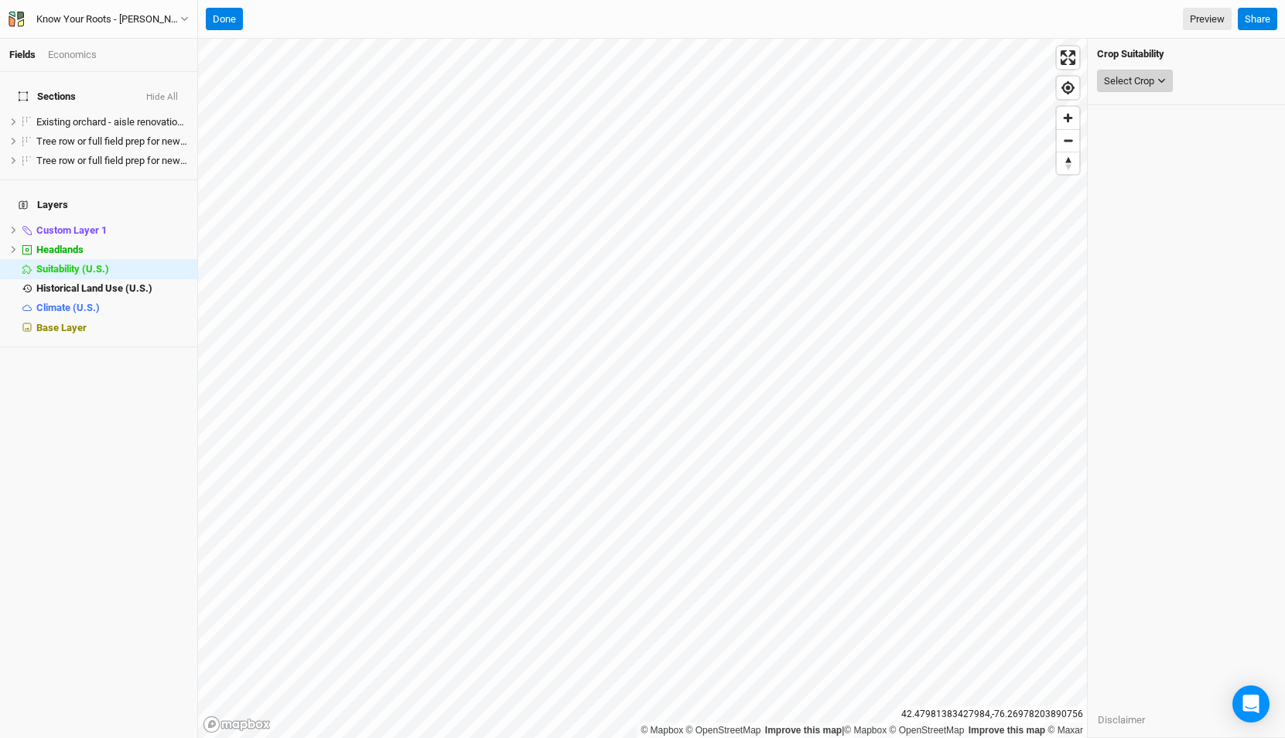
click at [1148, 77] on div "Select Crop" at bounding box center [1129, 80] width 50 height 15
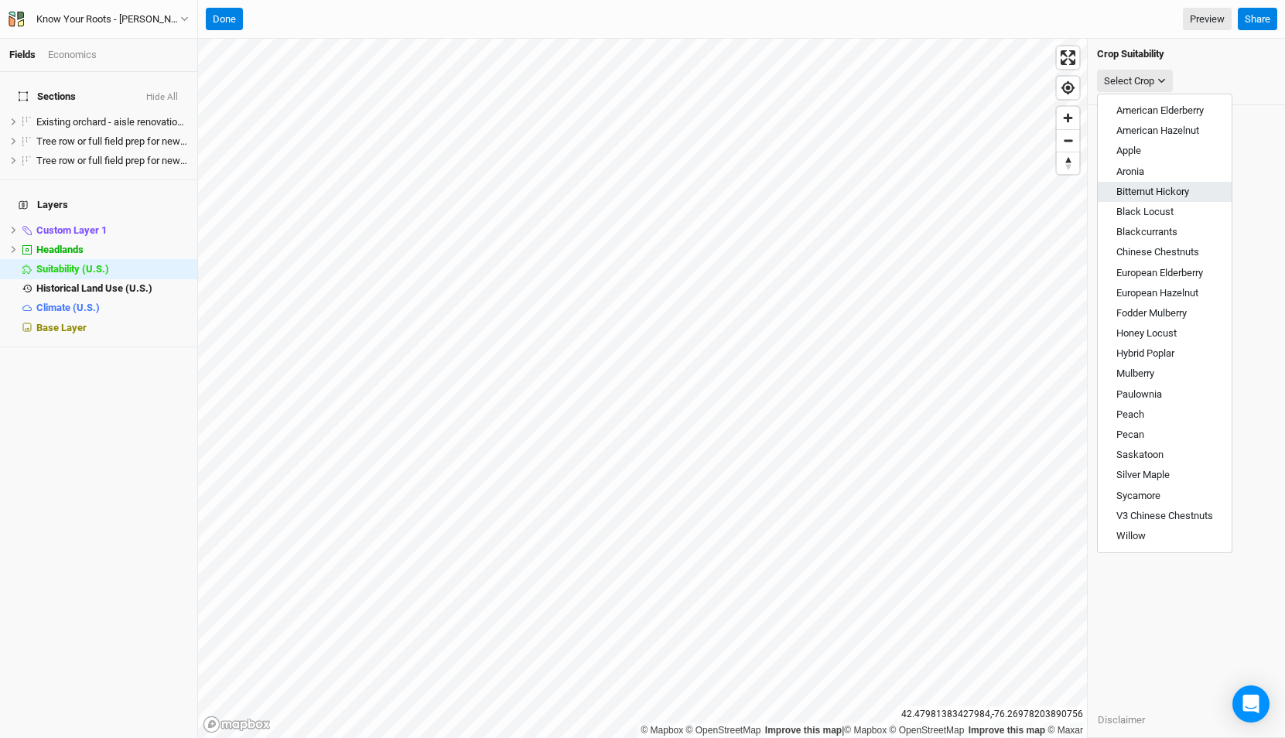
click at [1140, 193] on span "Bitternut Hickory" at bounding box center [1152, 192] width 73 height 12
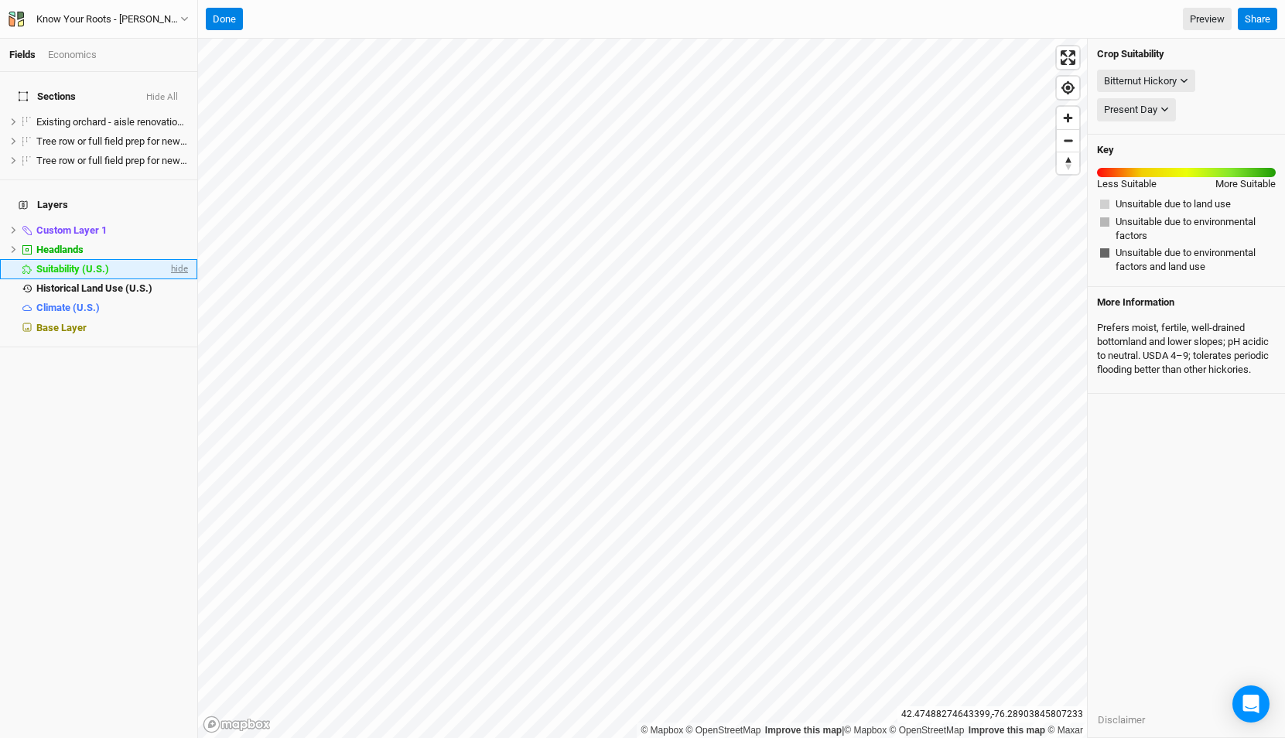
click at [179, 259] on span "hide" at bounding box center [178, 268] width 20 height 19
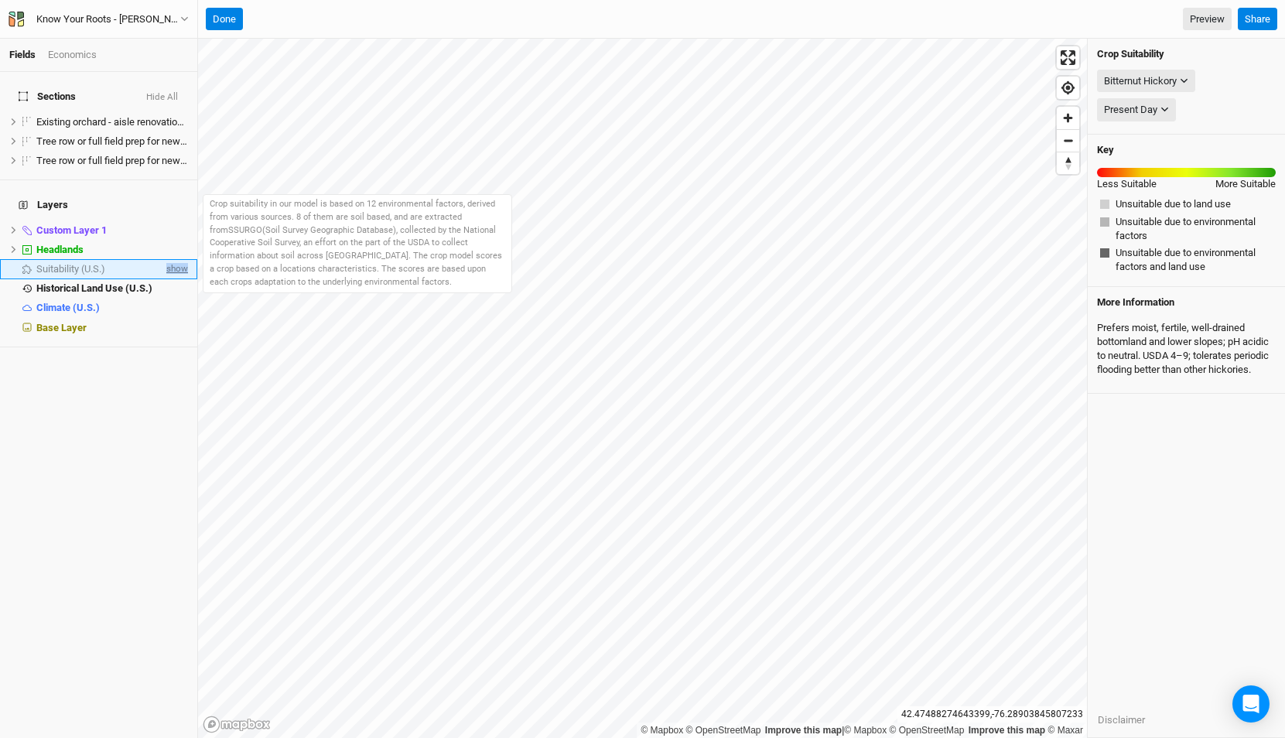
click at [179, 259] on span "show" at bounding box center [175, 268] width 25 height 19
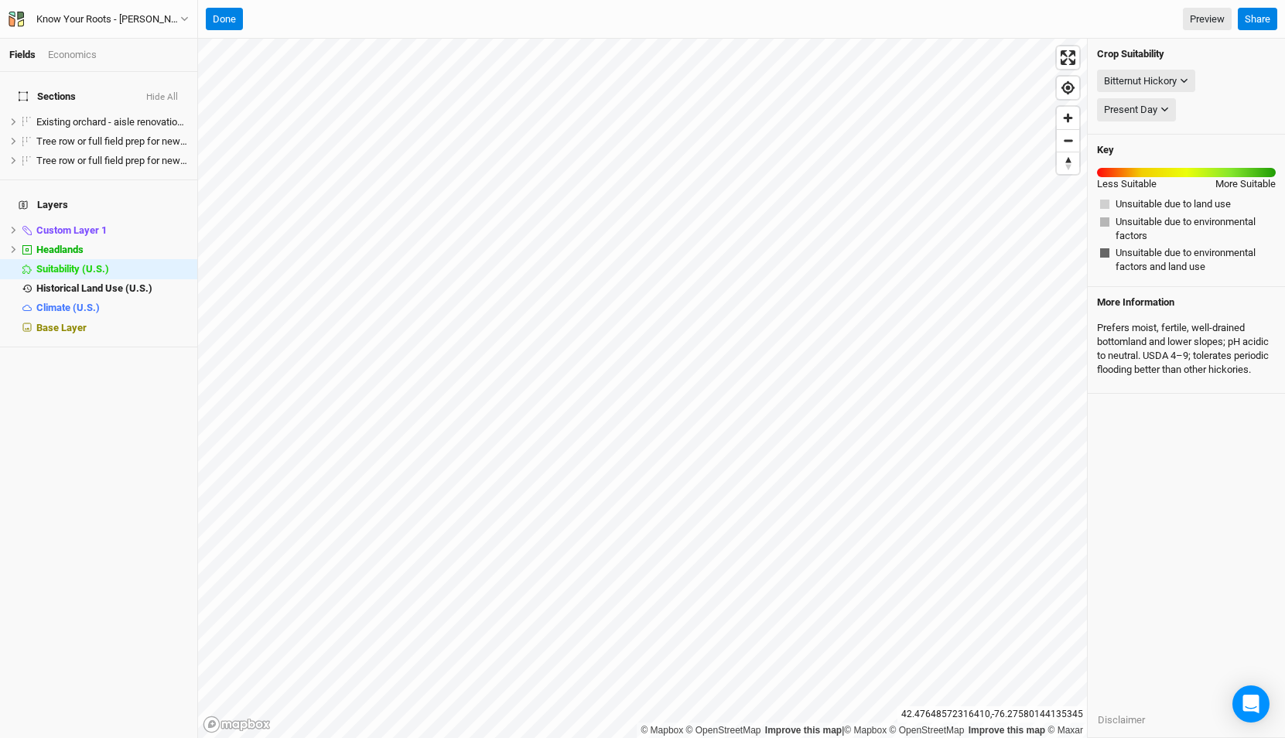
click at [1126, 58] on h4 "Crop Suitability" at bounding box center [1186, 54] width 179 height 12
click at [1125, 73] on div "Bitternut Hickory" at bounding box center [1140, 80] width 73 height 15
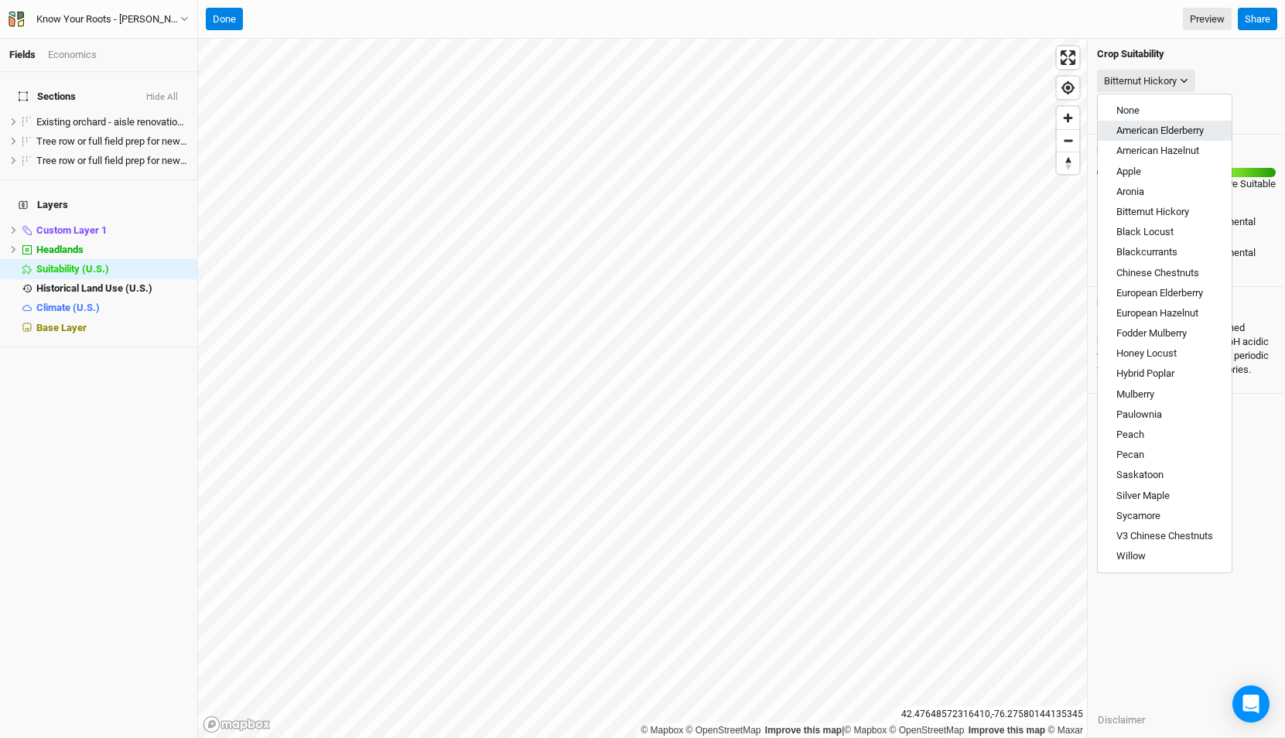
click at [1118, 130] on span "American Elderberry" at bounding box center [1159, 131] width 87 height 12
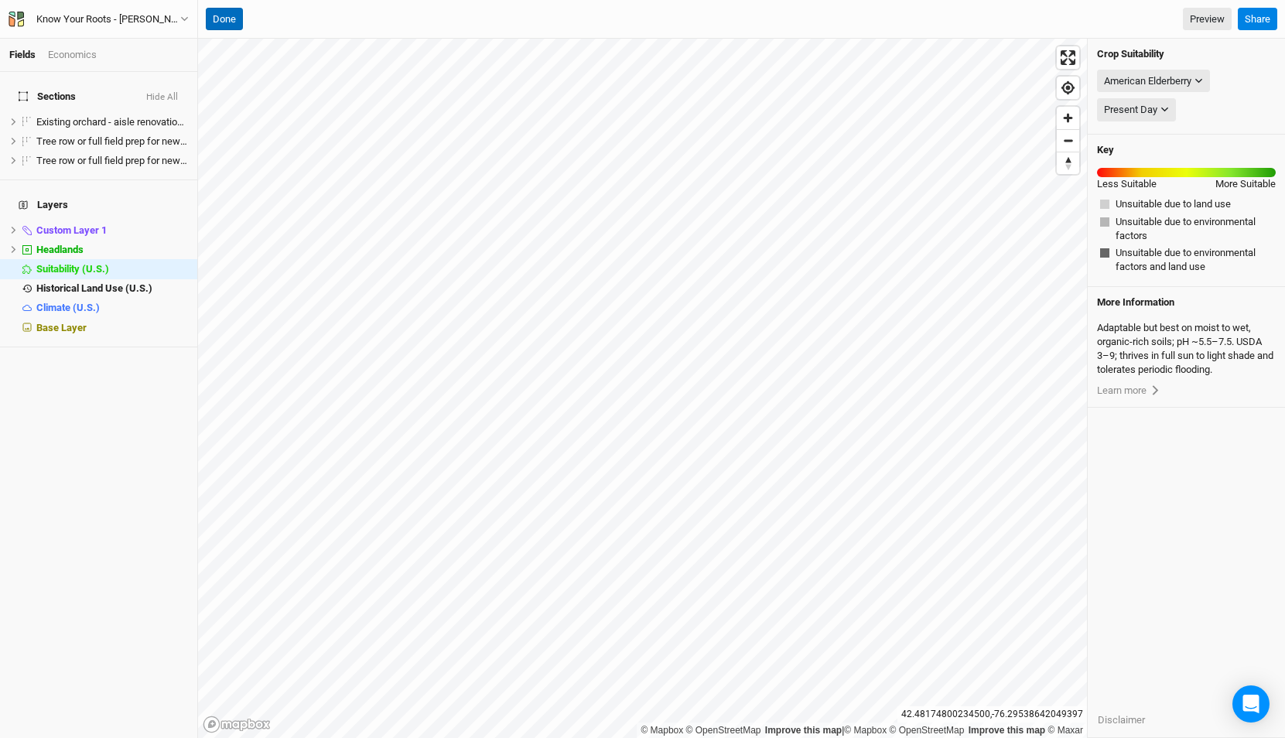
click at [218, 8] on button "Done" at bounding box center [224, 19] width 37 height 23
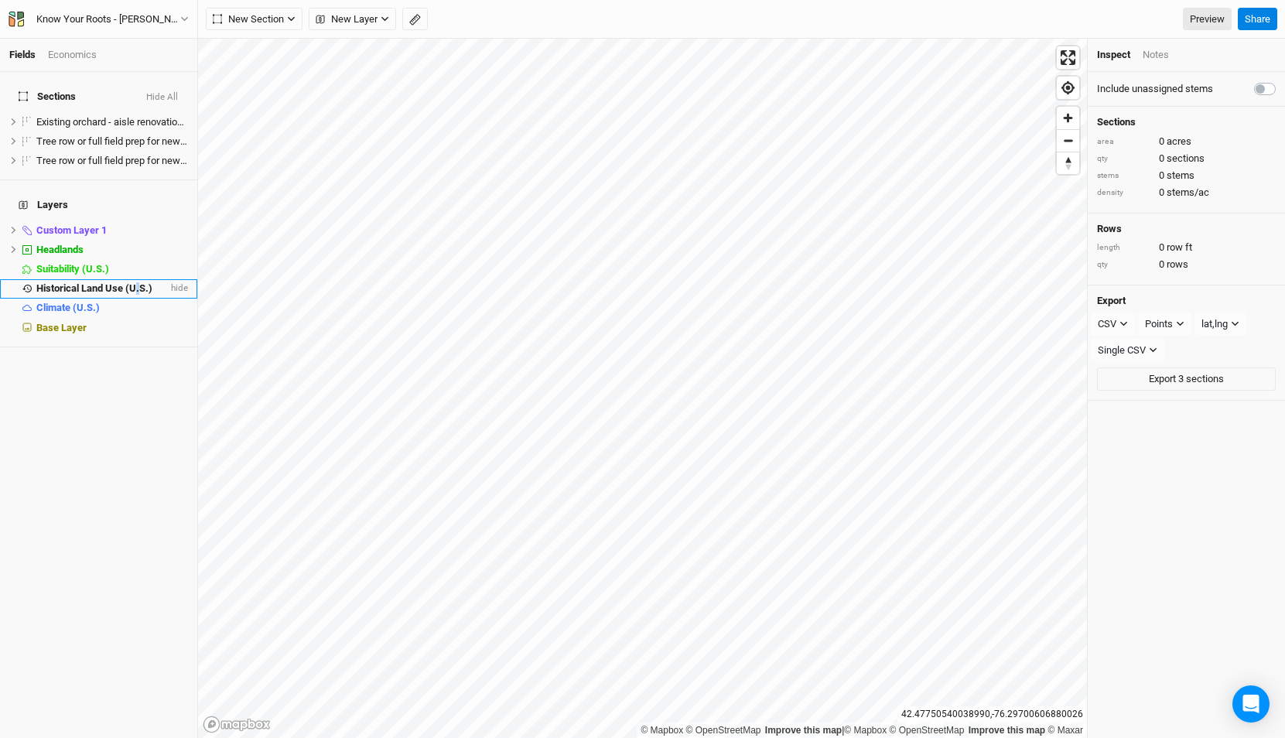
click at [138, 282] on span "Historical Land Use (U.S.)" at bounding box center [94, 288] width 116 height 12
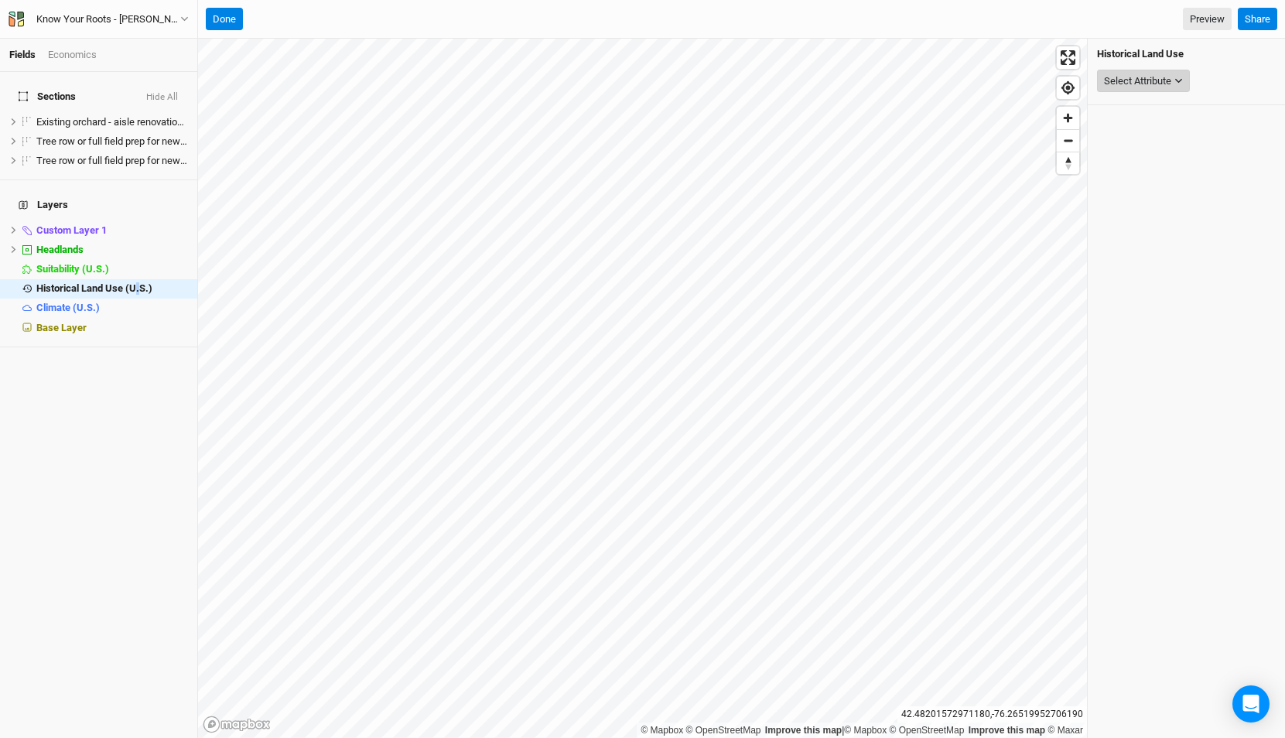
click at [1153, 72] on button "Select Attribute" at bounding box center [1143, 81] width 93 height 23
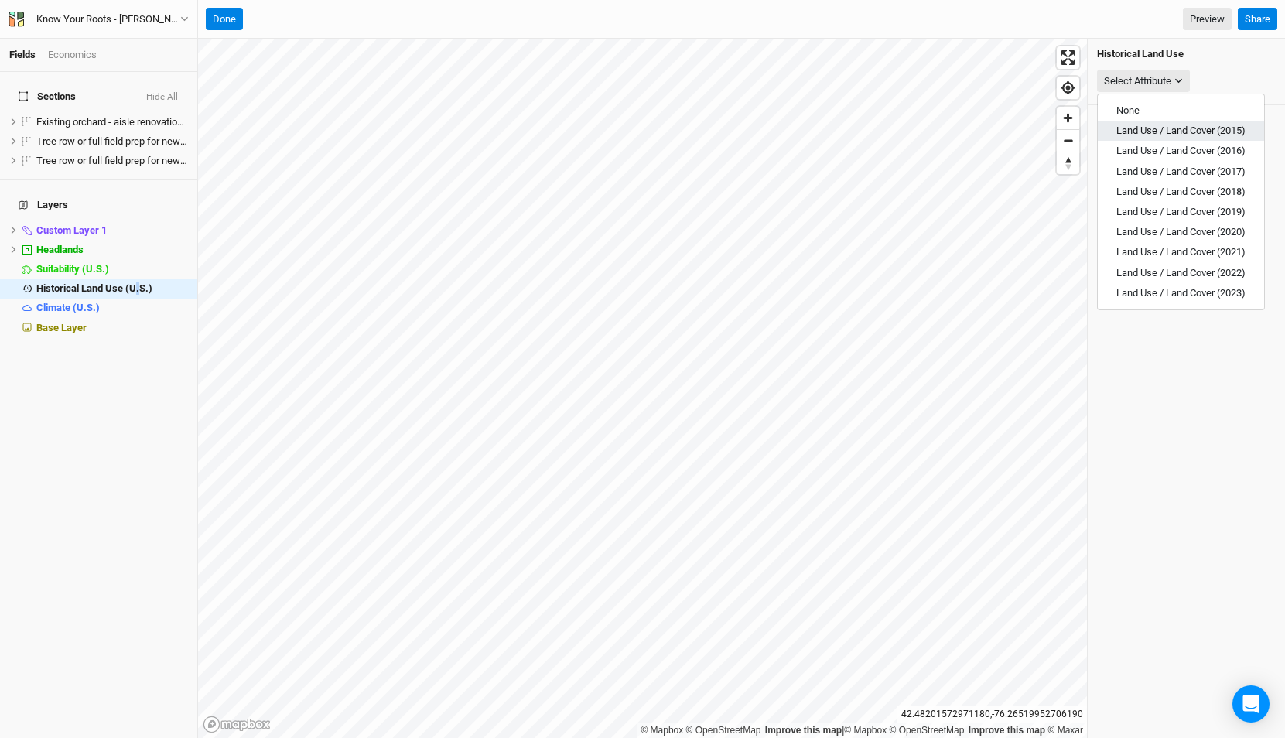
click at [1179, 137] on button "Land Use / Land Cover (2015)" at bounding box center [1181, 131] width 166 height 20
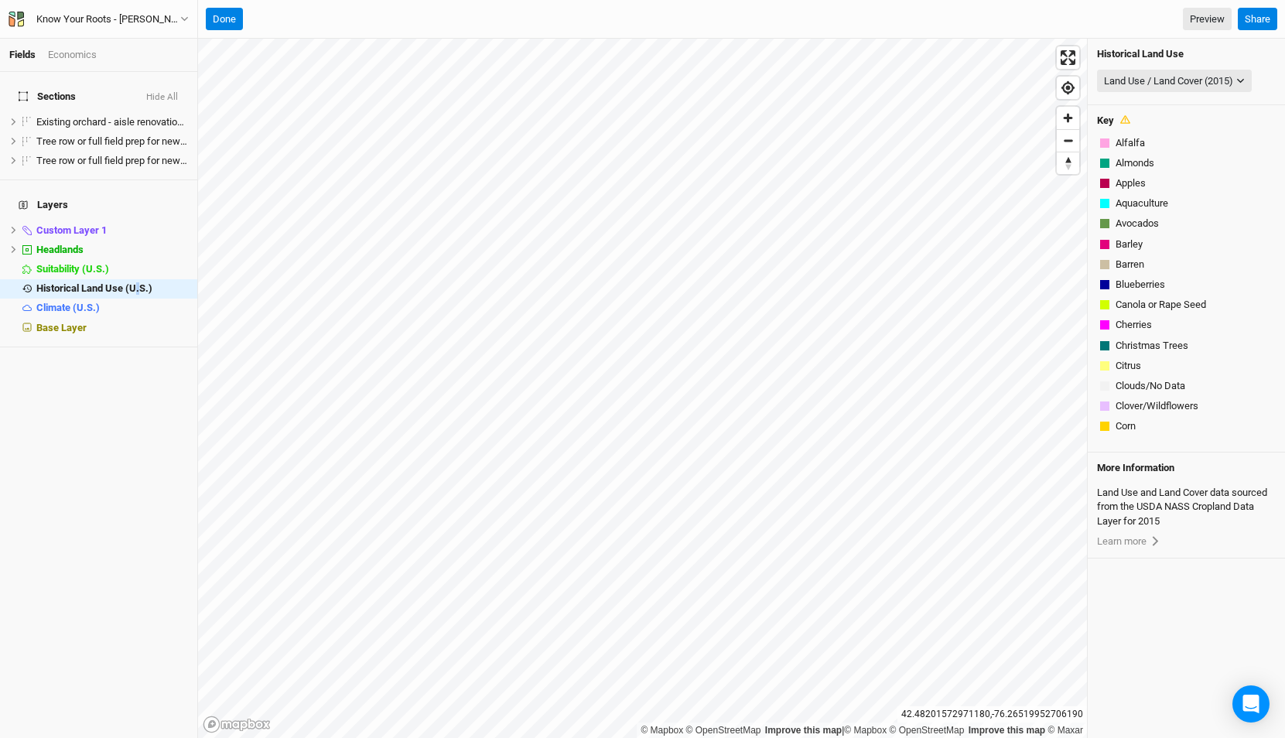
scroll to position [886, 0]
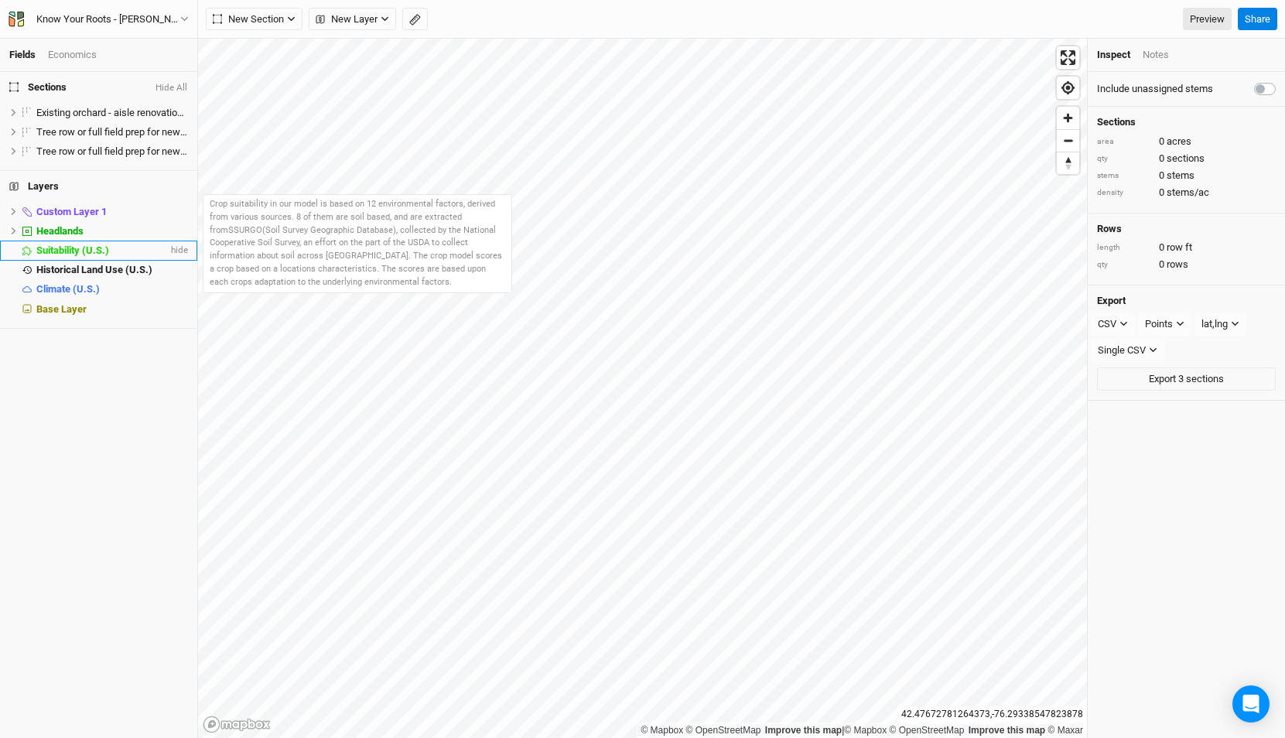
click at [87, 253] on span "Suitability (U.S.)" at bounding box center [72, 250] width 73 height 12
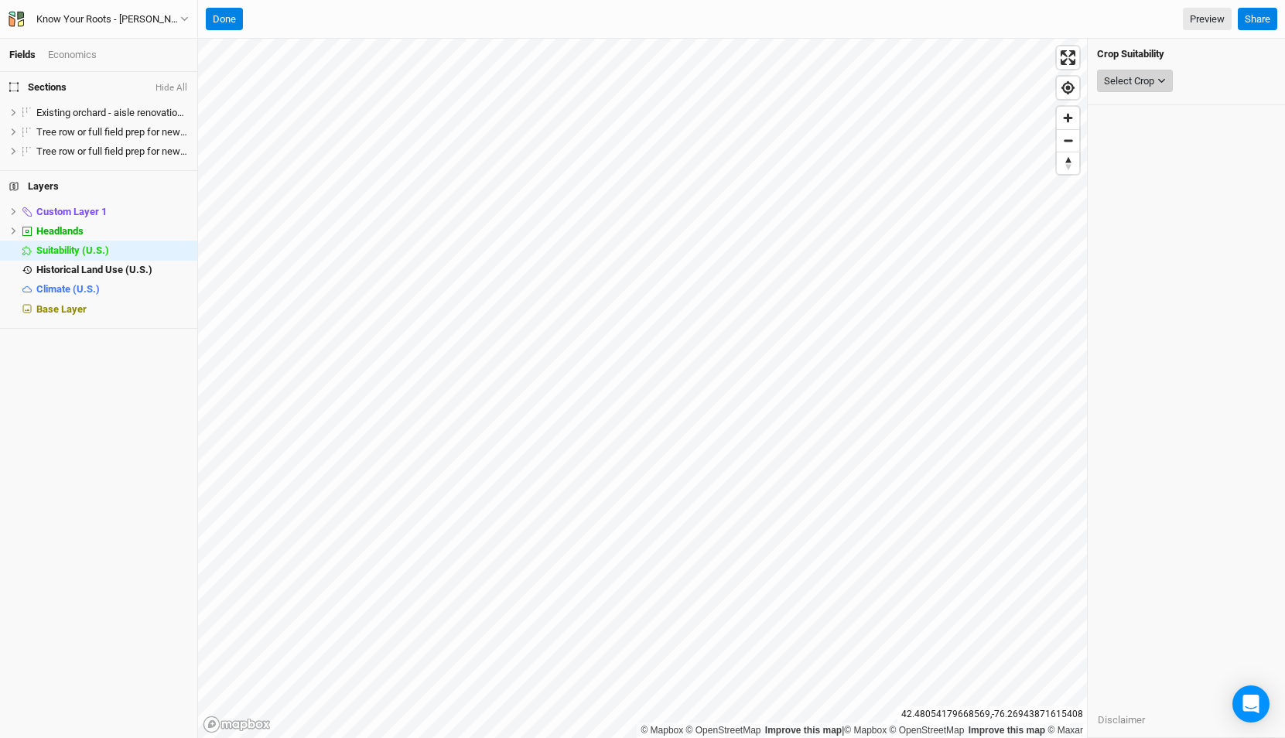
click at [1148, 89] on button "Select Crop" at bounding box center [1135, 81] width 76 height 23
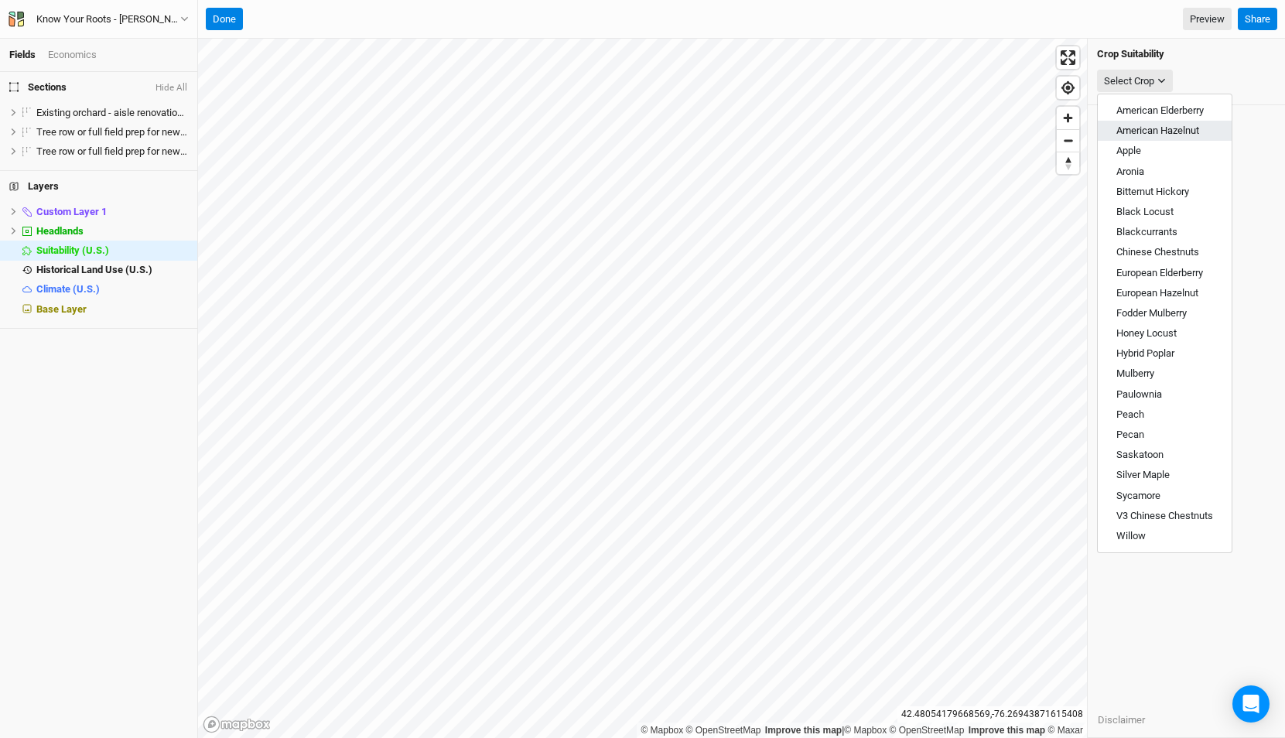
click at [1160, 138] on button "American Hazelnut" at bounding box center [1165, 131] width 134 height 20
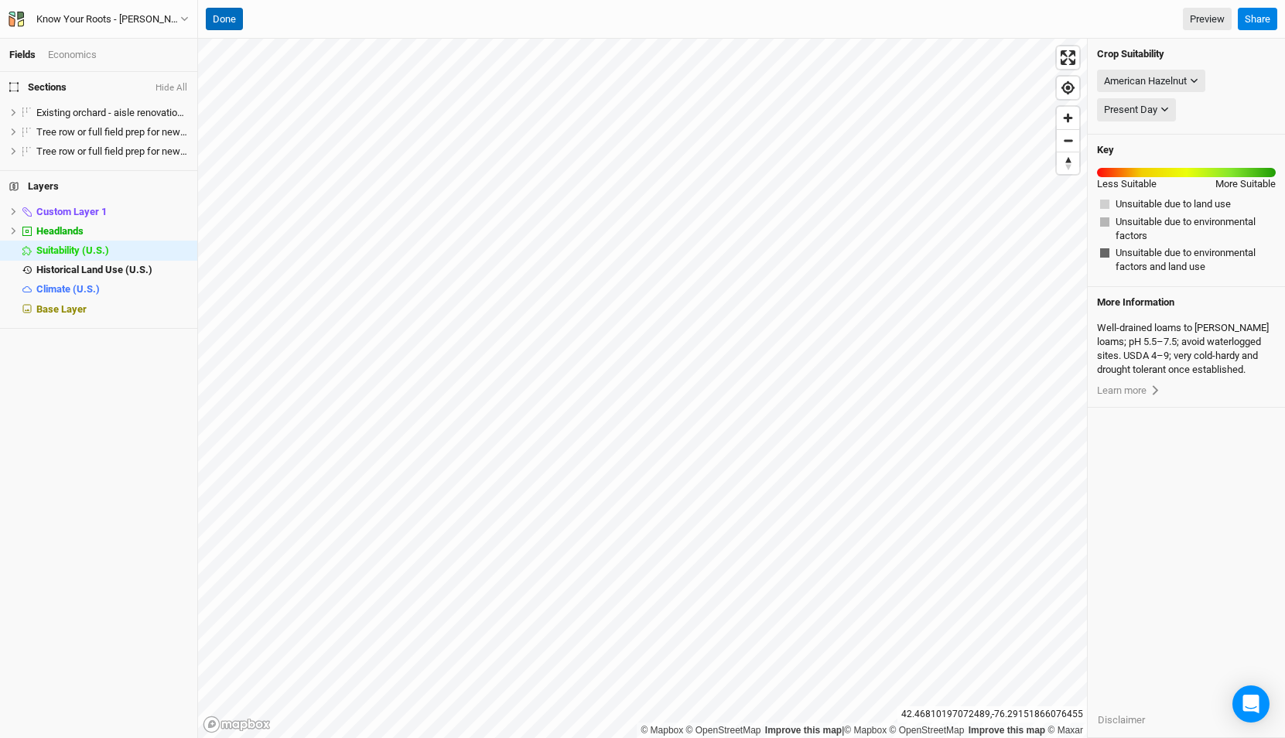
click at [220, 14] on button "Done" at bounding box center [224, 19] width 37 height 23
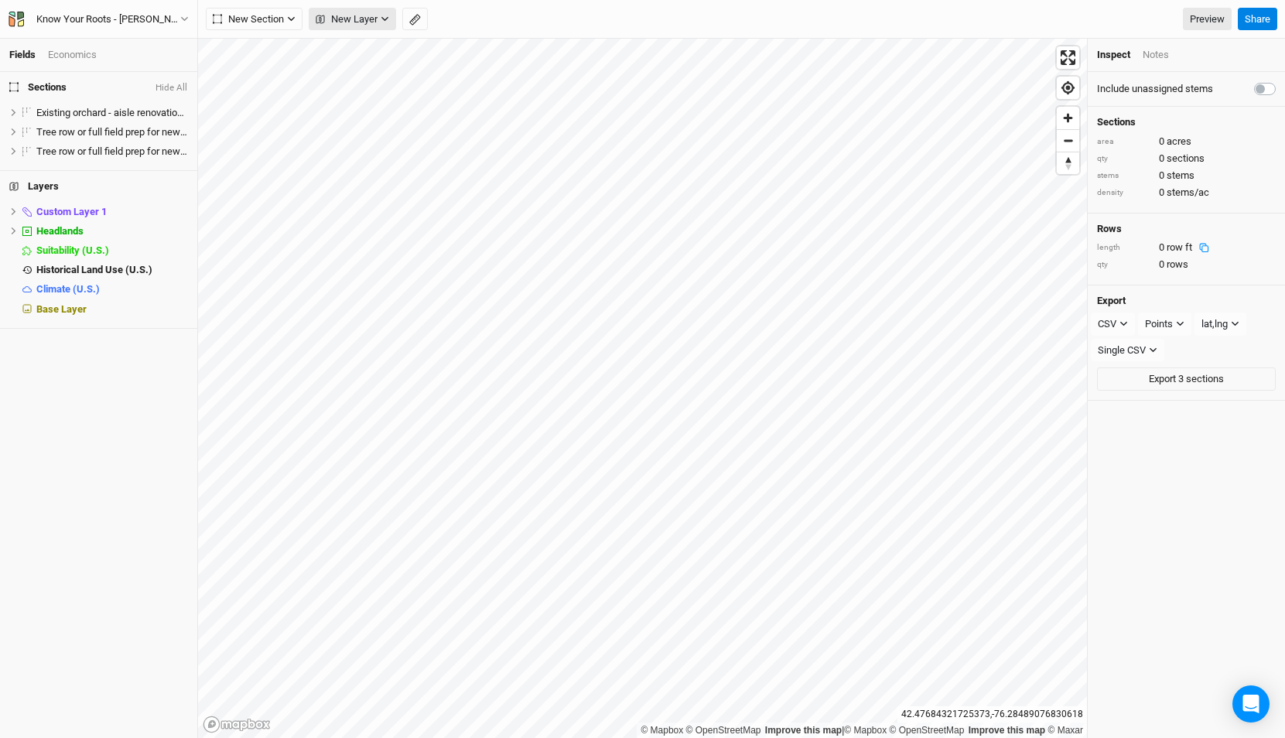
click at [365, 22] on span "New Layer" at bounding box center [347, 19] width 62 height 15
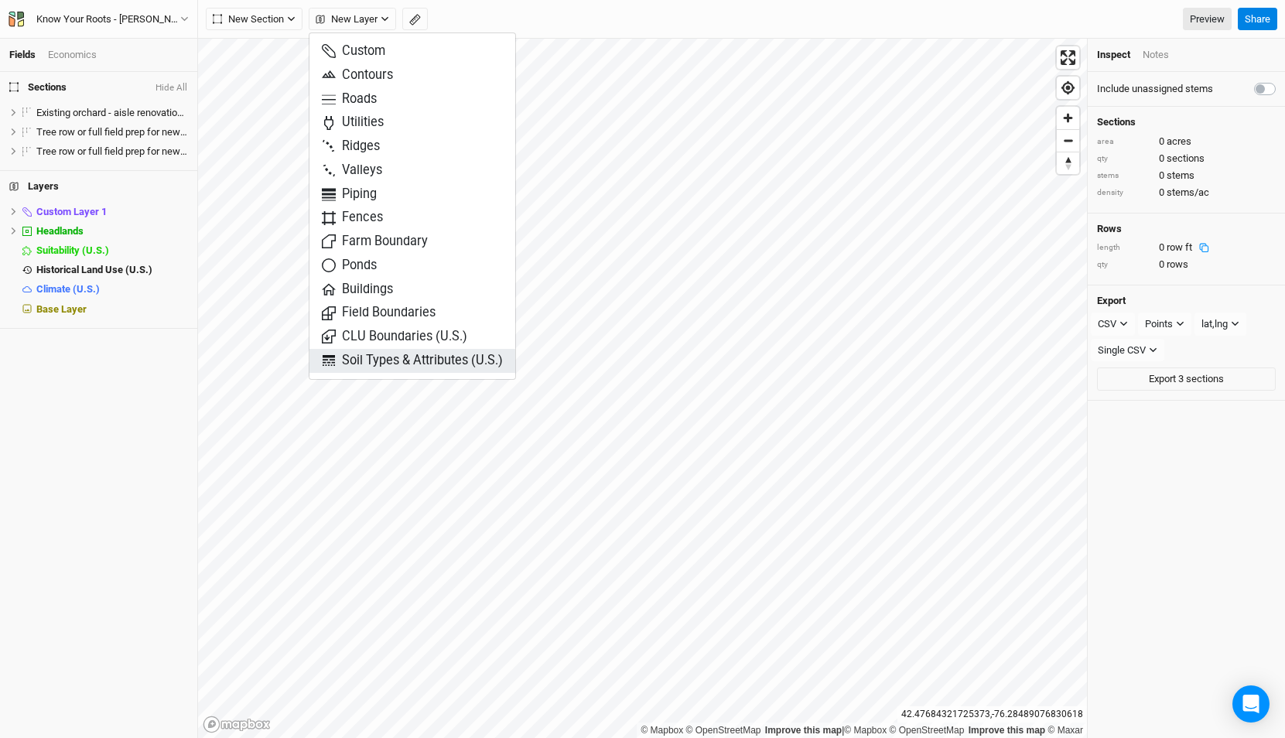
click at [412, 358] on span "Soil Types & Attributes (U.S.)" at bounding box center [412, 361] width 181 height 18
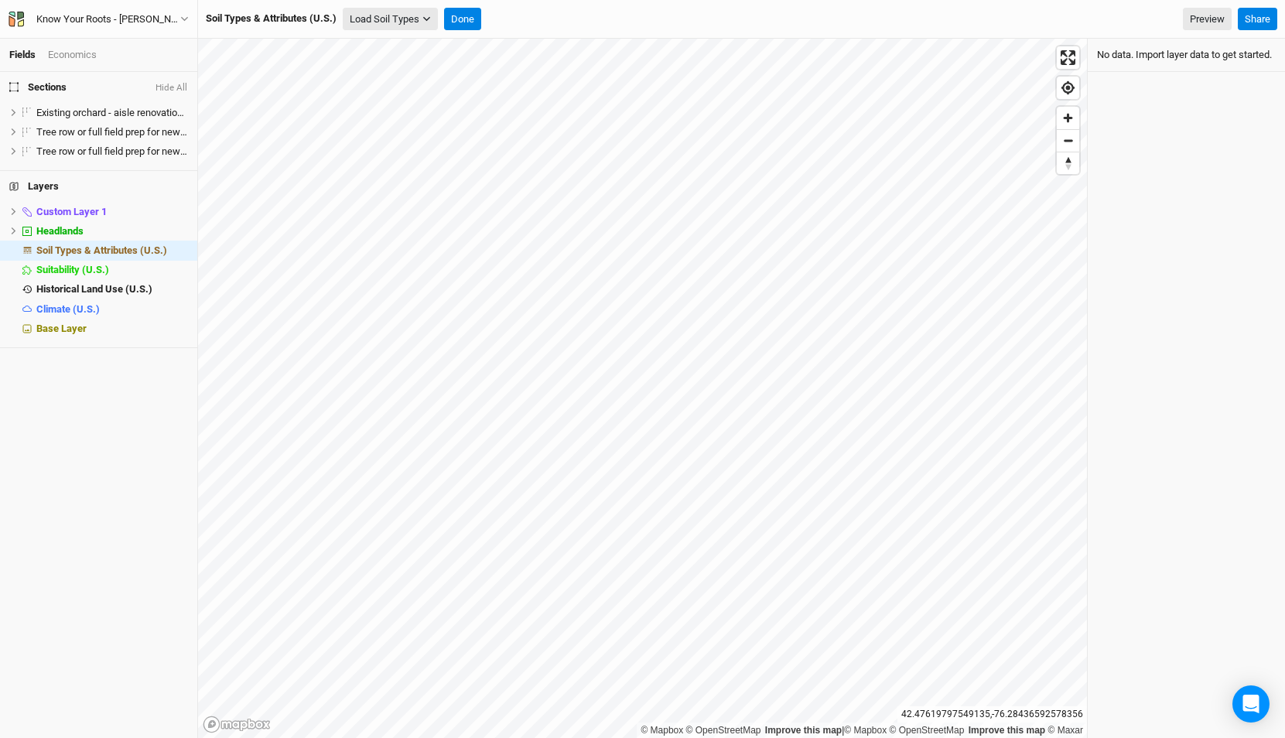
click at [395, 16] on button "Load Soil Types" at bounding box center [390, 19] width 95 height 23
click at [390, 50] on button "Load for Current View" at bounding box center [405, 46] width 122 height 20
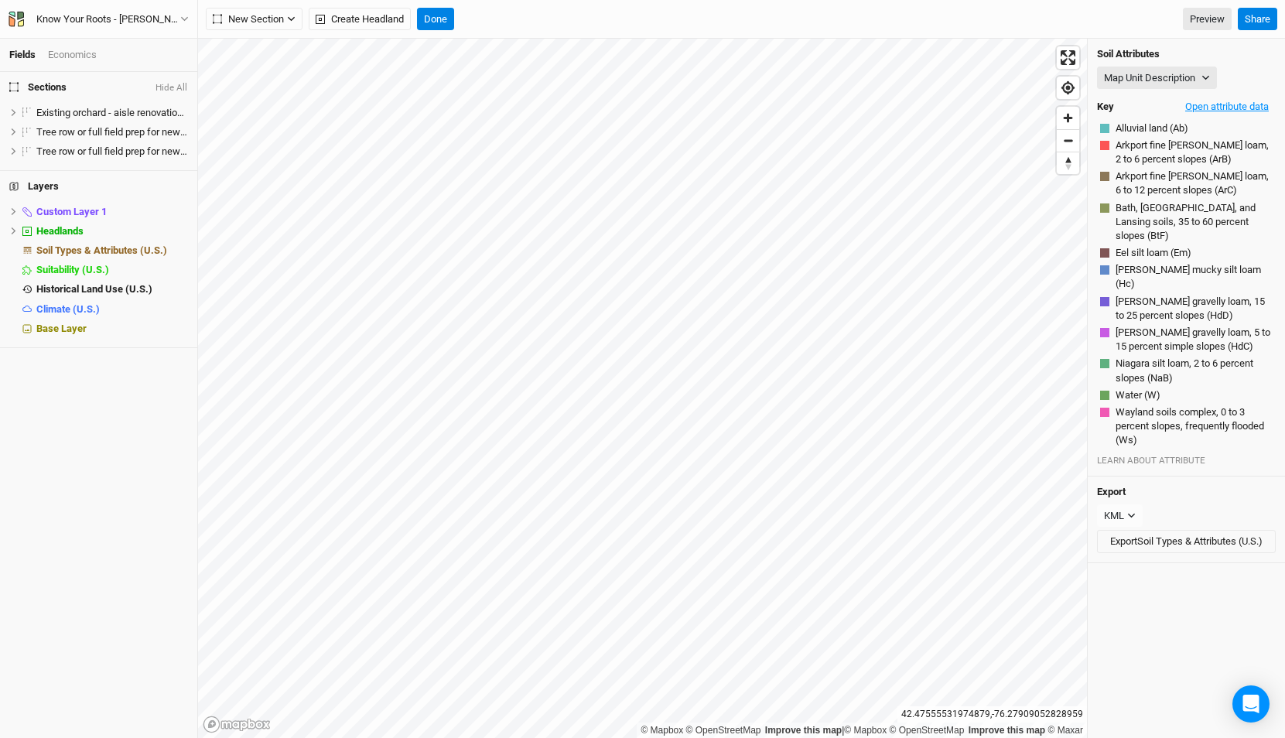
click at [1200, 103] on button "Open attribute data" at bounding box center [1226, 106] width 97 height 23
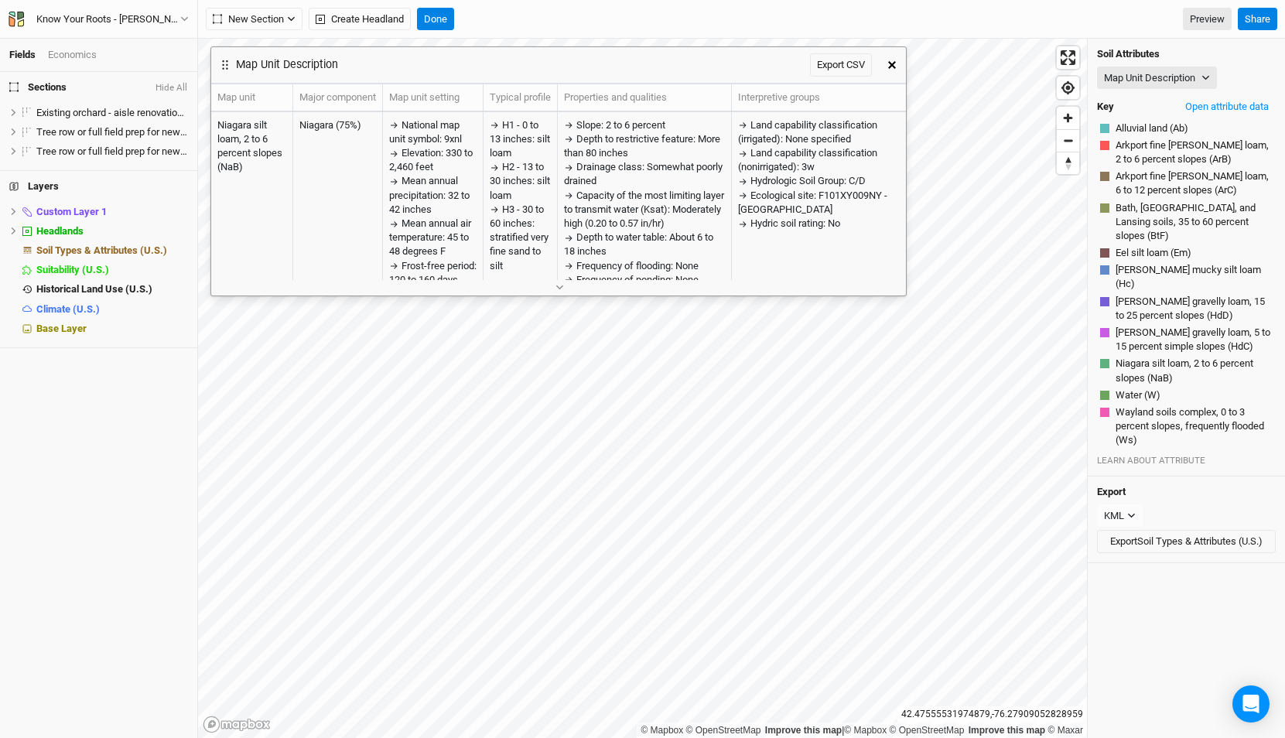
drag, startPoint x: 470, startPoint y: 64, endPoint x: 290, endPoint y: 64, distance: 179.5
click at [290, 64] on h3 "Map Unit Description" at bounding box center [287, 64] width 102 height 13
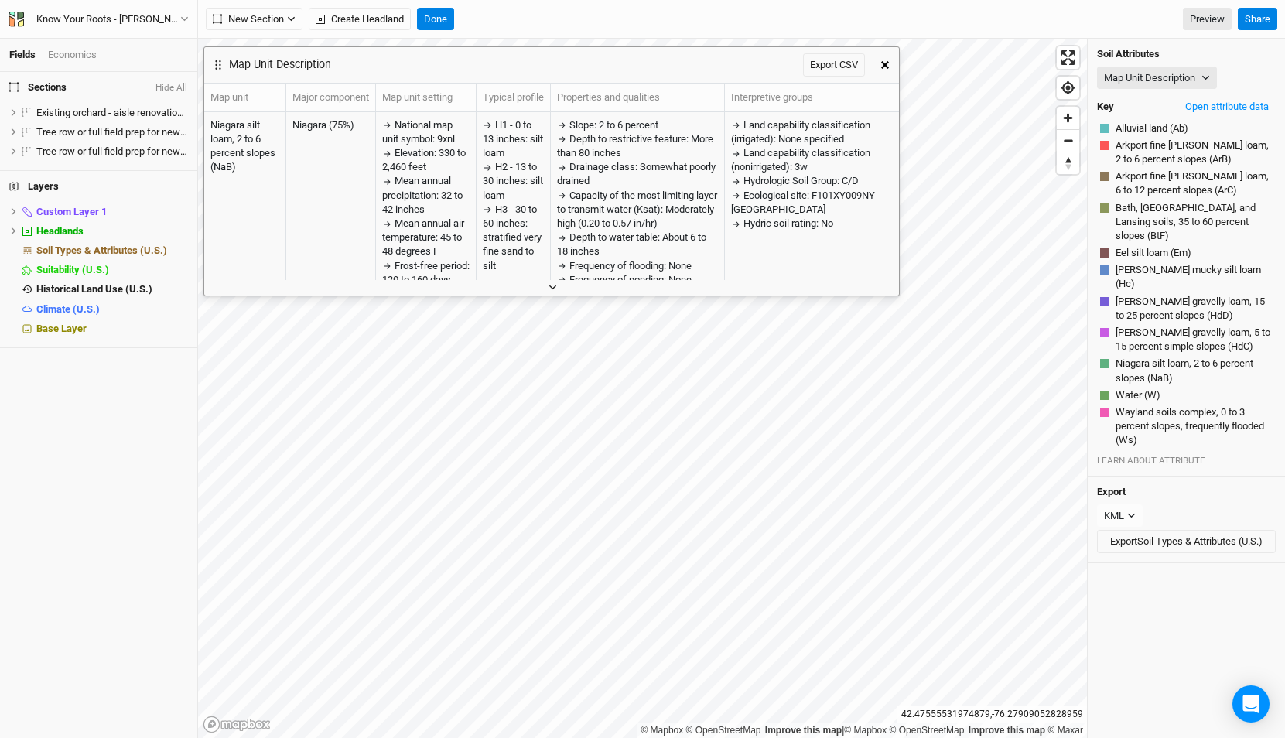
click at [561, 289] on button "button" at bounding box center [552, 287] width 26 height 16
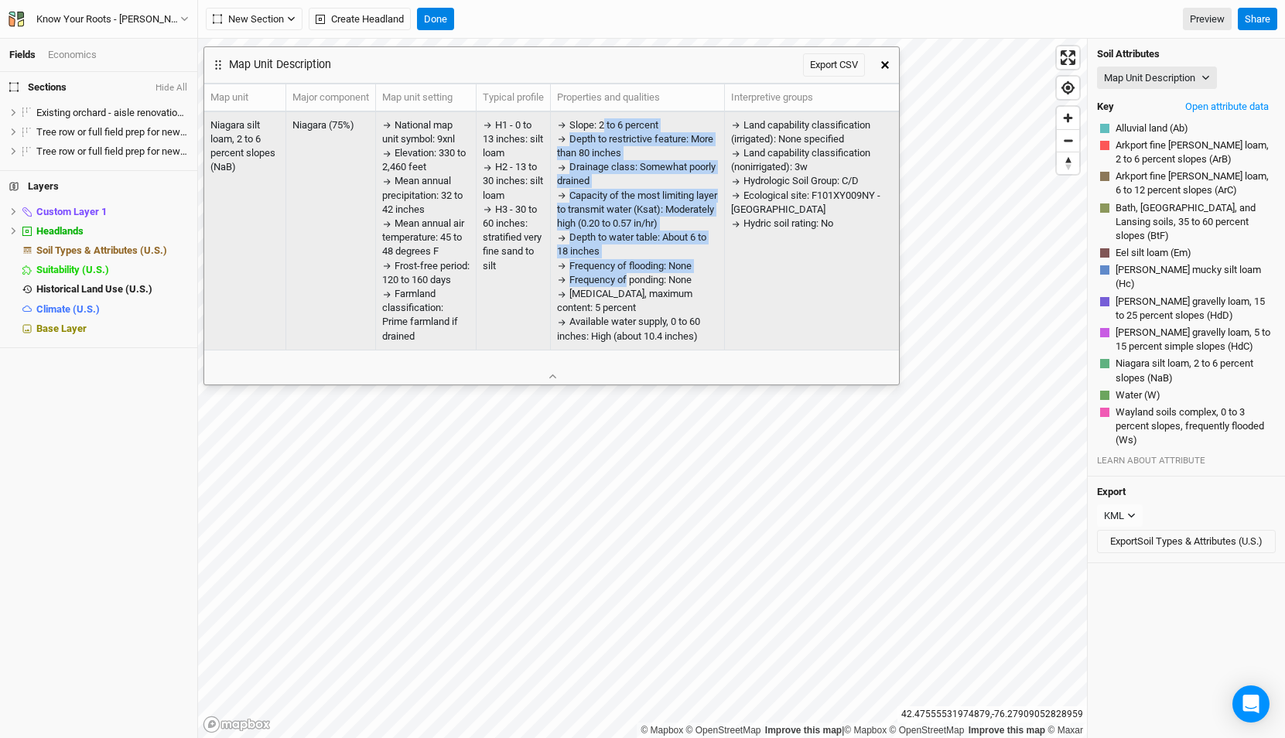
drag, startPoint x: 603, startPoint y: 119, endPoint x: 627, endPoint y: 278, distance: 160.4
click at [627, 277] on div "Slope: 2 to 6 percent Depth to restrictive feature: More than 80 inches Drainag…" at bounding box center [637, 230] width 161 height 225
click at [627, 278] on span "Frequency of ponding: None" at bounding box center [630, 280] width 122 height 12
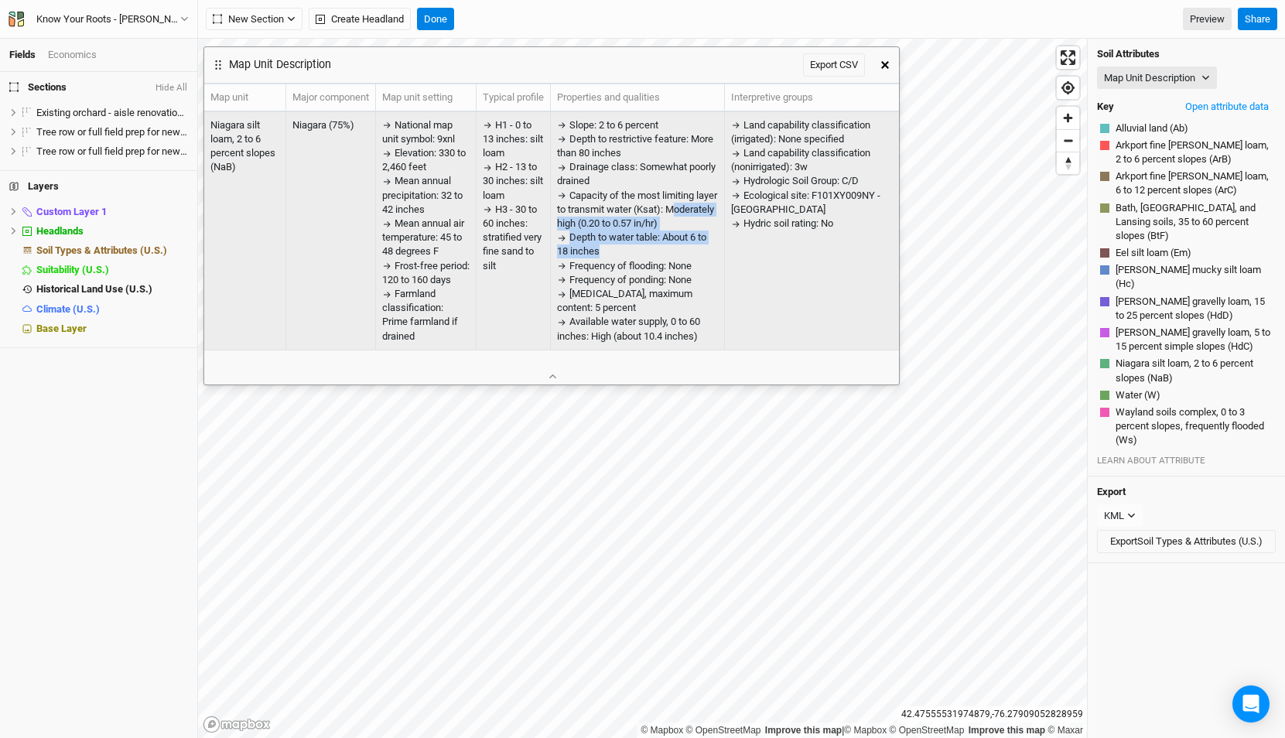
drag, startPoint x: 623, startPoint y: 247, endPoint x: 567, endPoint y: 228, distance: 59.4
click at [567, 228] on div "Slope: 2 to 6 percent Depth to restrictive feature: More than 80 inches Drainag…" at bounding box center [637, 230] width 161 height 225
click at [586, 244] on div "Depth to water table: About 6 to 18 inches" at bounding box center [637, 245] width 161 height 28
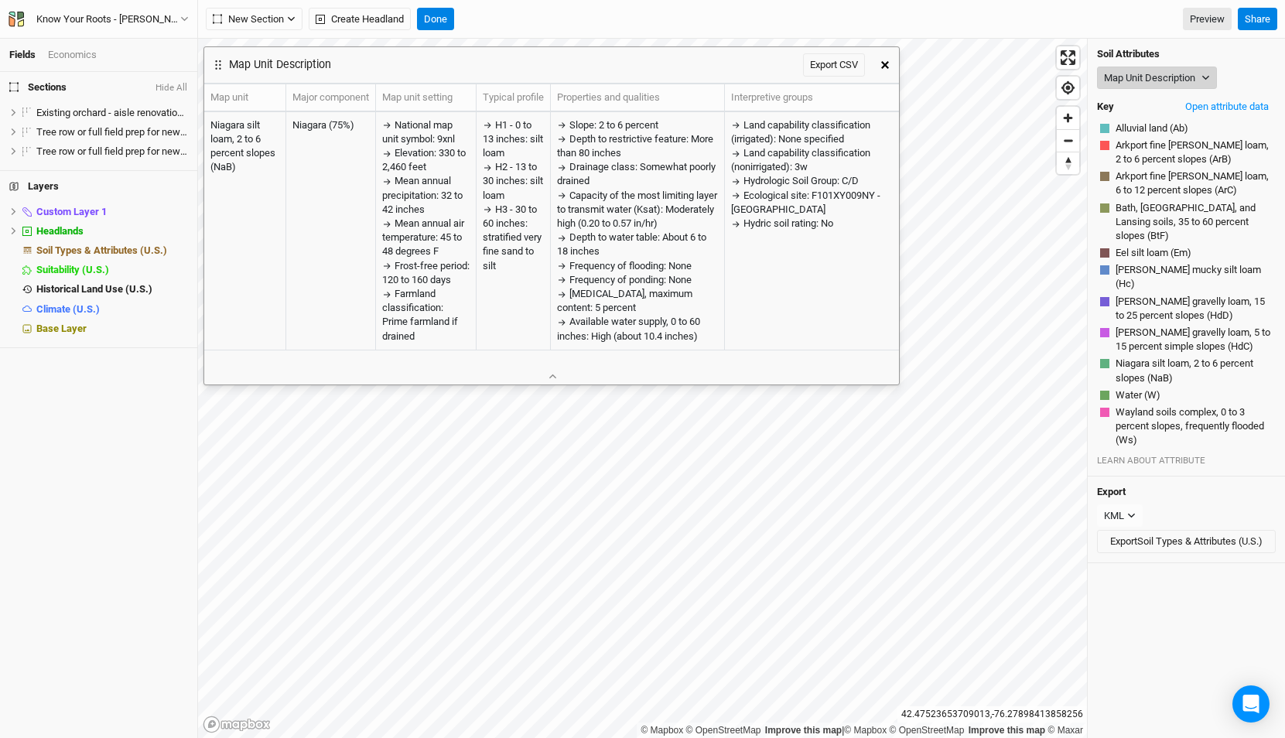
click at [1182, 76] on button "Map Unit Description" at bounding box center [1157, 78] width 120 height 23
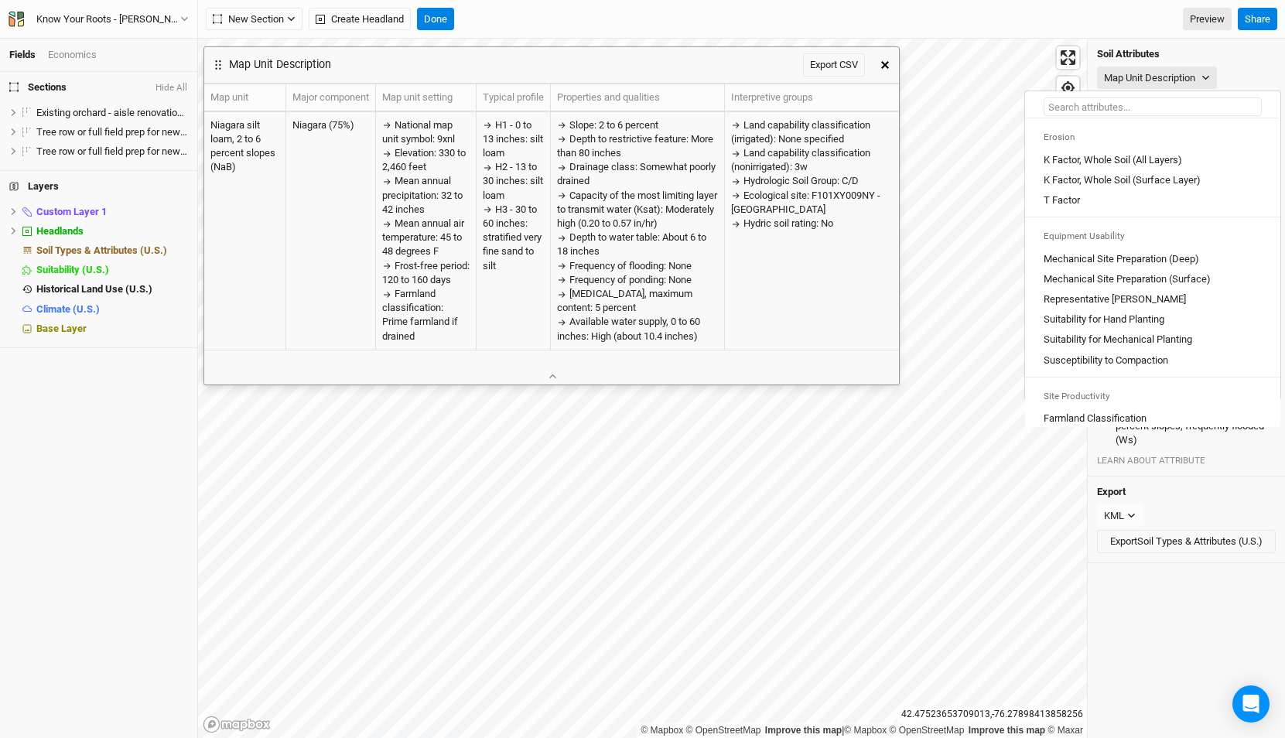
scroll to position [856, 0]
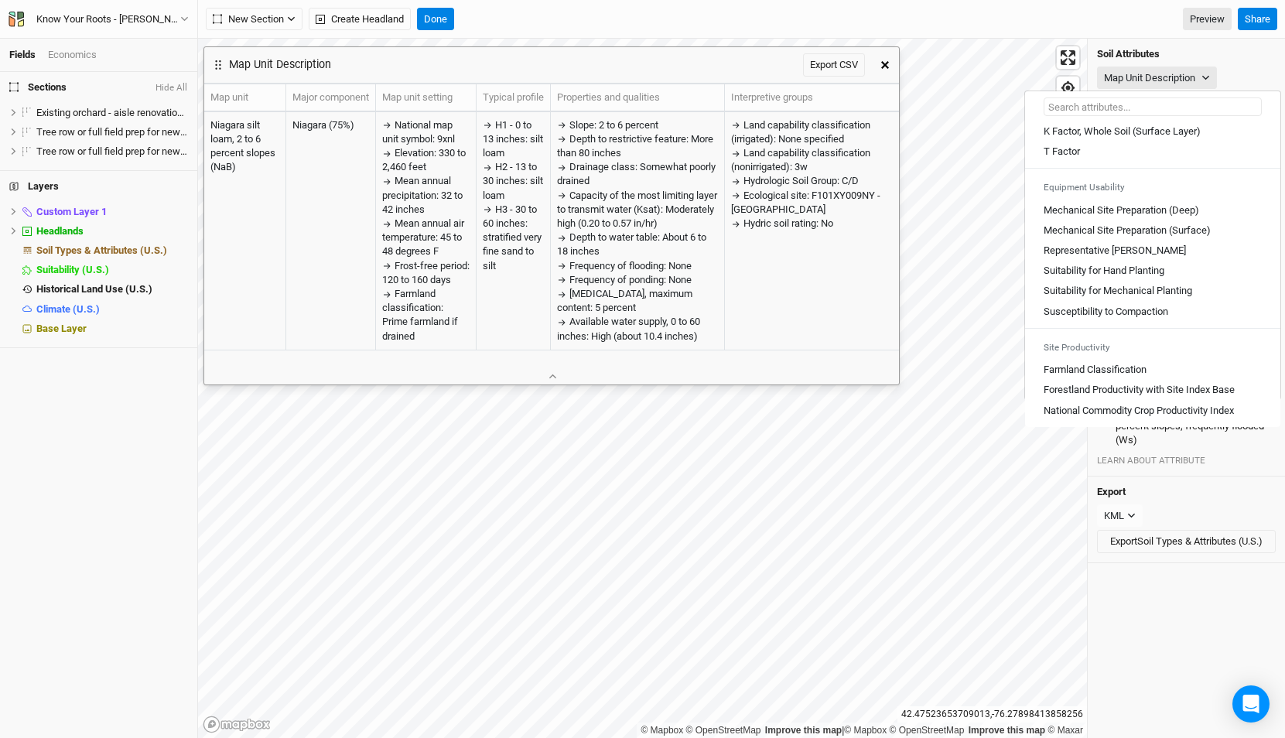
click at [1107, 113] on input "text" at bounding box center [1152, 106] width 218 height 19
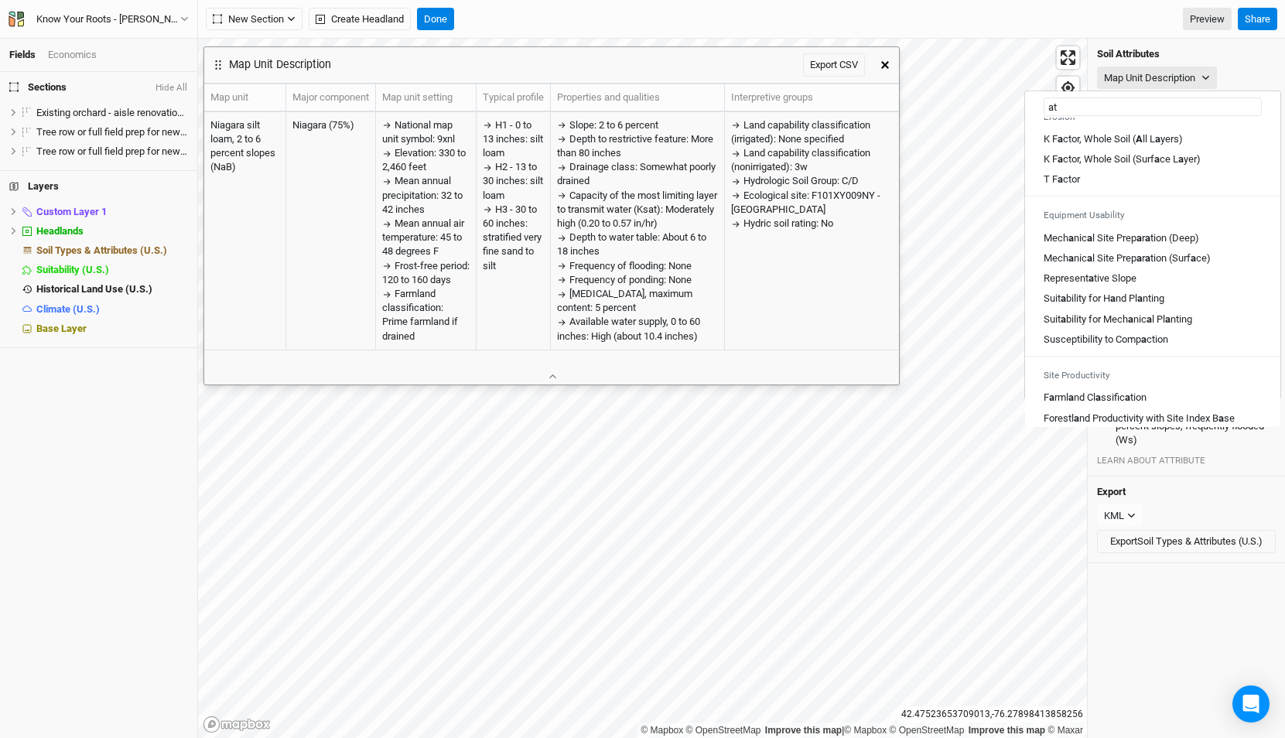
scroll to position [219, 0]
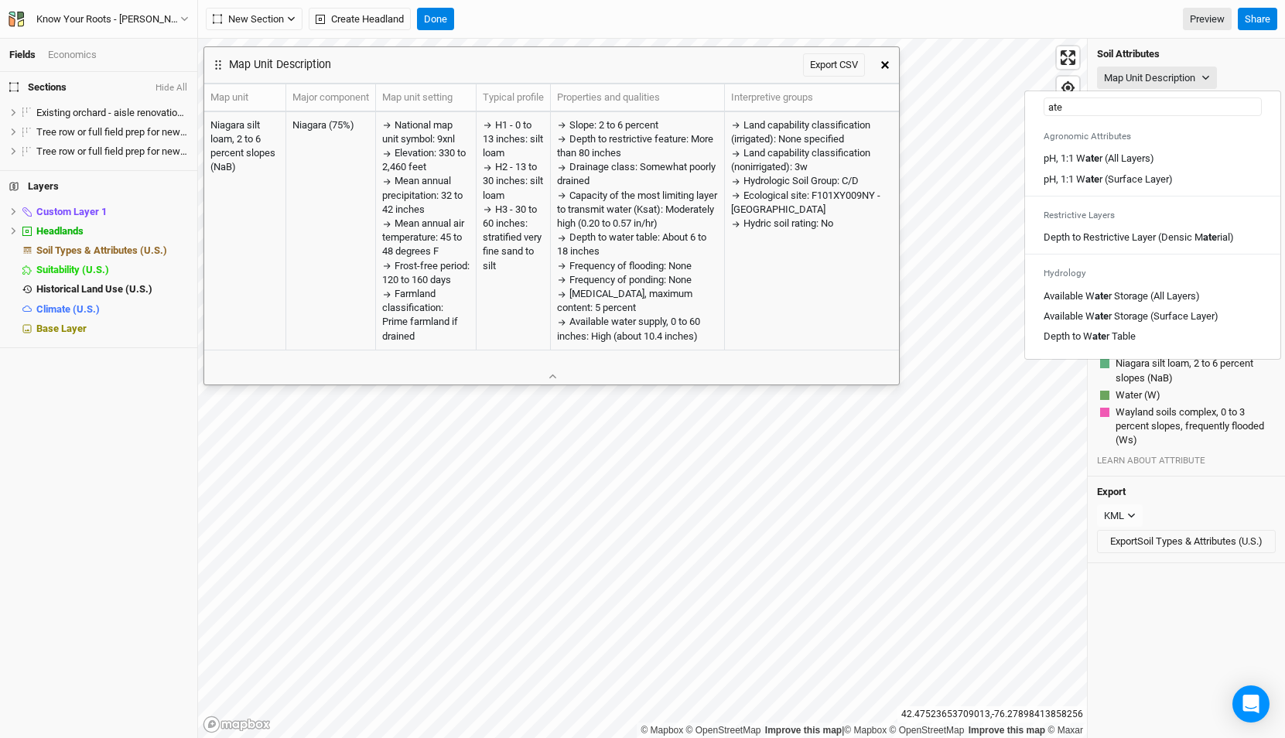
type input "ater"
click at [1126, 333] on Table "Depth to W ater Table" at bounding box center [1088, 337] width 91 height 14
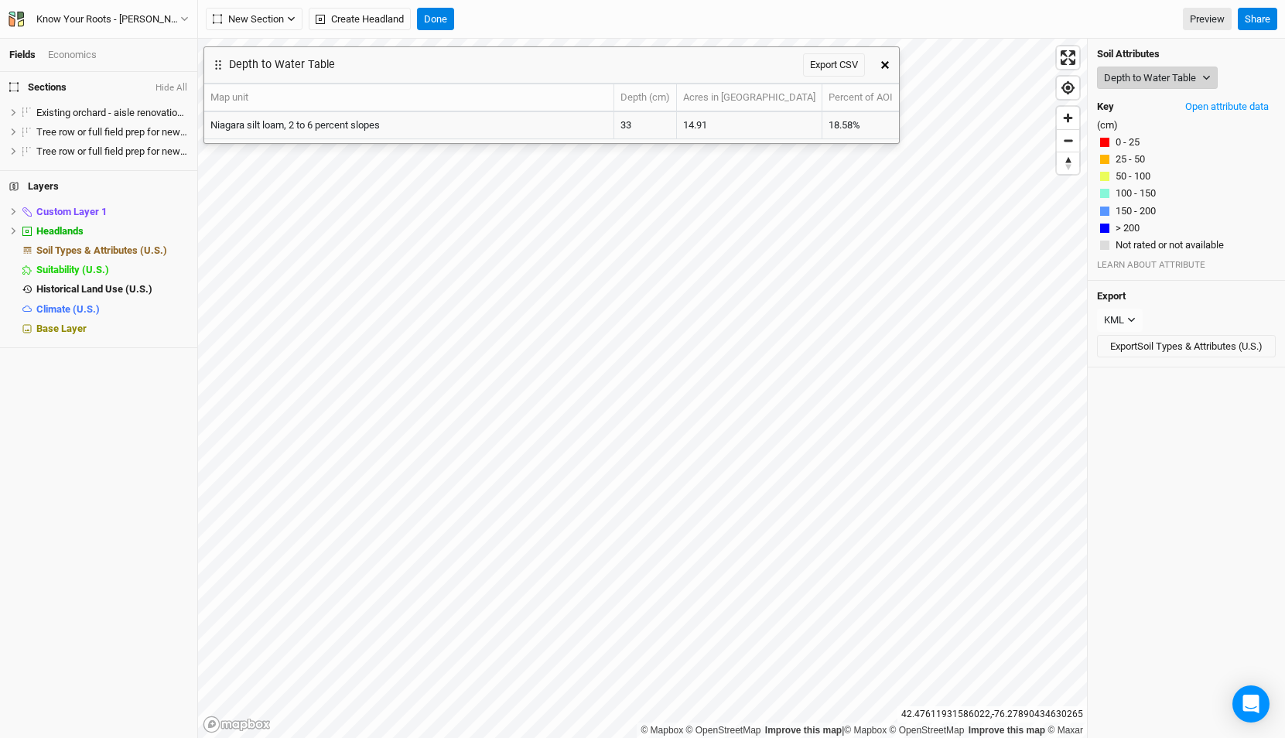
click at [1161, 73] on button "Depth to Water Table" at bounding box center [1157, 78] width 121 height 23
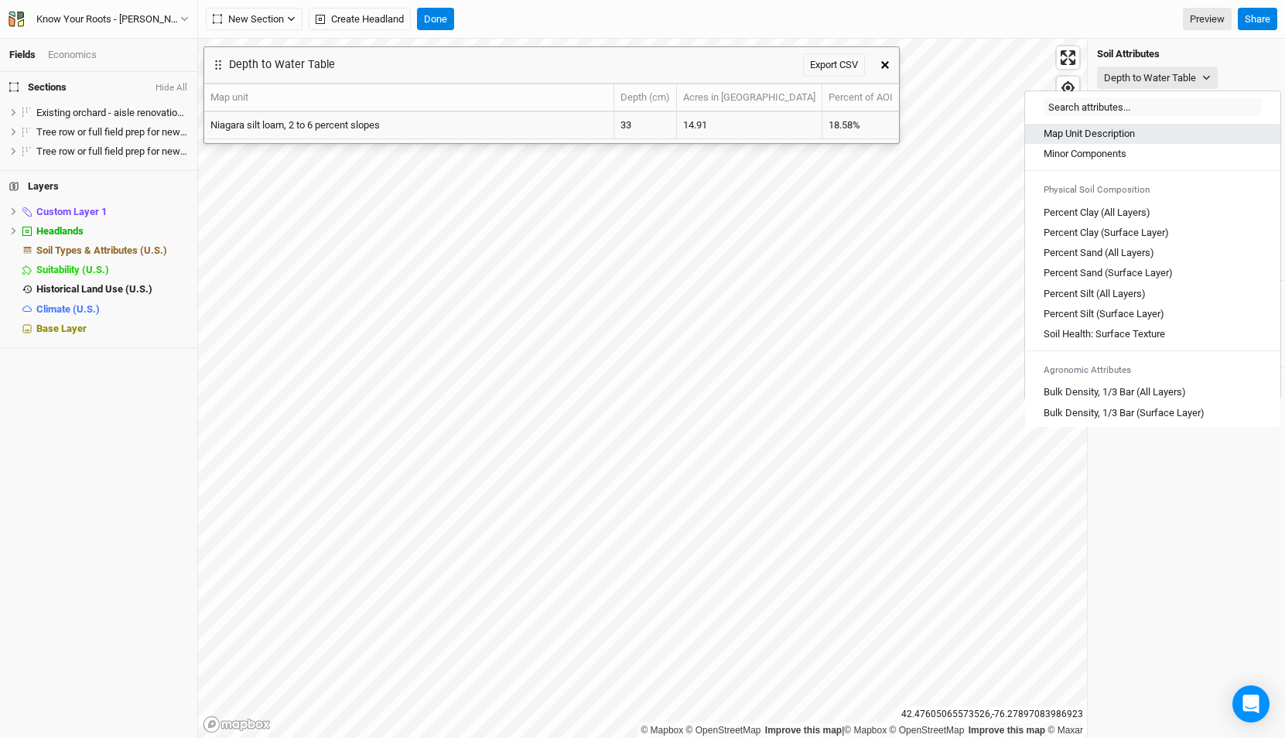
click at [1092, 131] on Description "Map Unit Description" at bounding box center [1088, 134] width 91 height 14
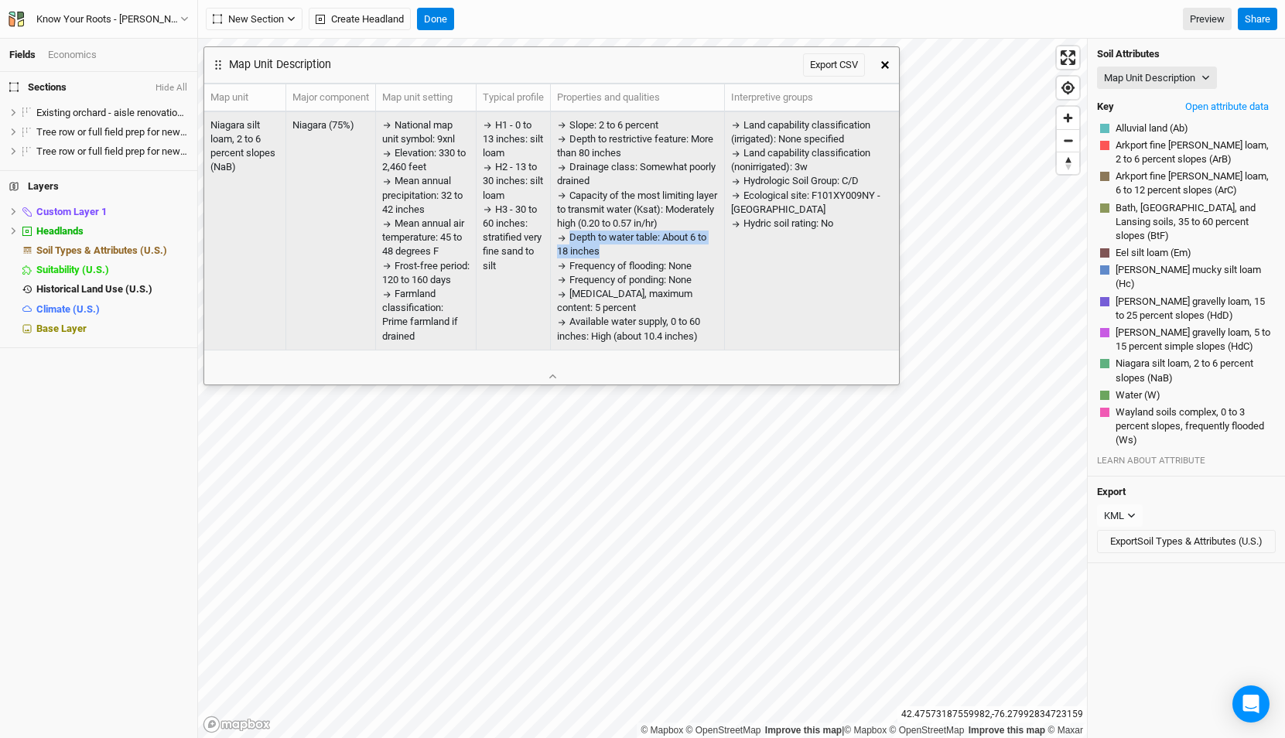
drag, startPoint x: 647, startPoint y: 250, endPoint x: 552, endPoint y: 232, distance: 97.6
click at [552, 232] on td "Slope: 2 to 6 percent Depth to restrictive feature: More than 80 inches Drainag…" at bounding box center [638, 231] width 174 height 238
click at [618, 270] on span "Frequency of flooding: None" at bounding box center [630, 266] width 122 height 12
drag, startPoint x: 703, startPoint y: 338, endPoint x: 563, endPoint y: 319, distance: 141.3
click at [563, 319] on div "Available water supply, 0 to 60 inches: High (about 10.4 inches)" at bounding box center [637, 329] width 161 height 28
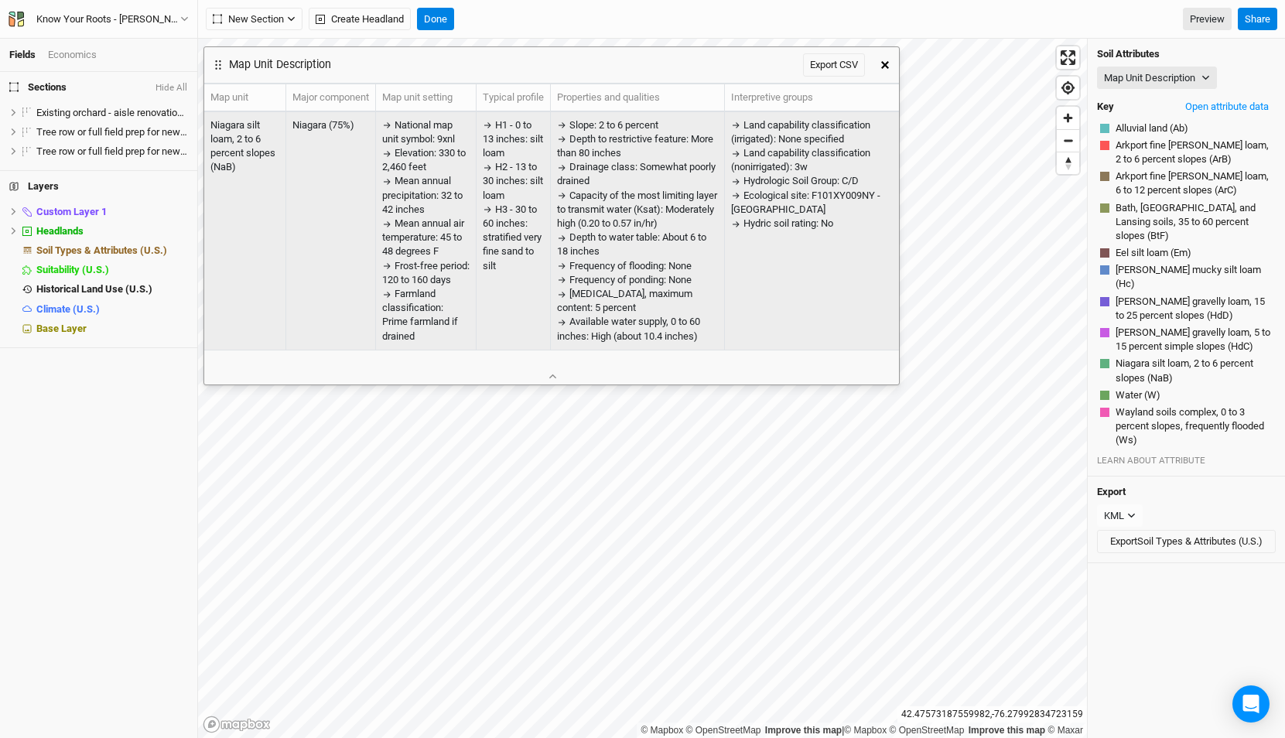
click at [576, 317] on span "Available water supply, 0 to 60 inches: High (about 10.4 inches)" at bounding box center [628, 329] width 143 height 26
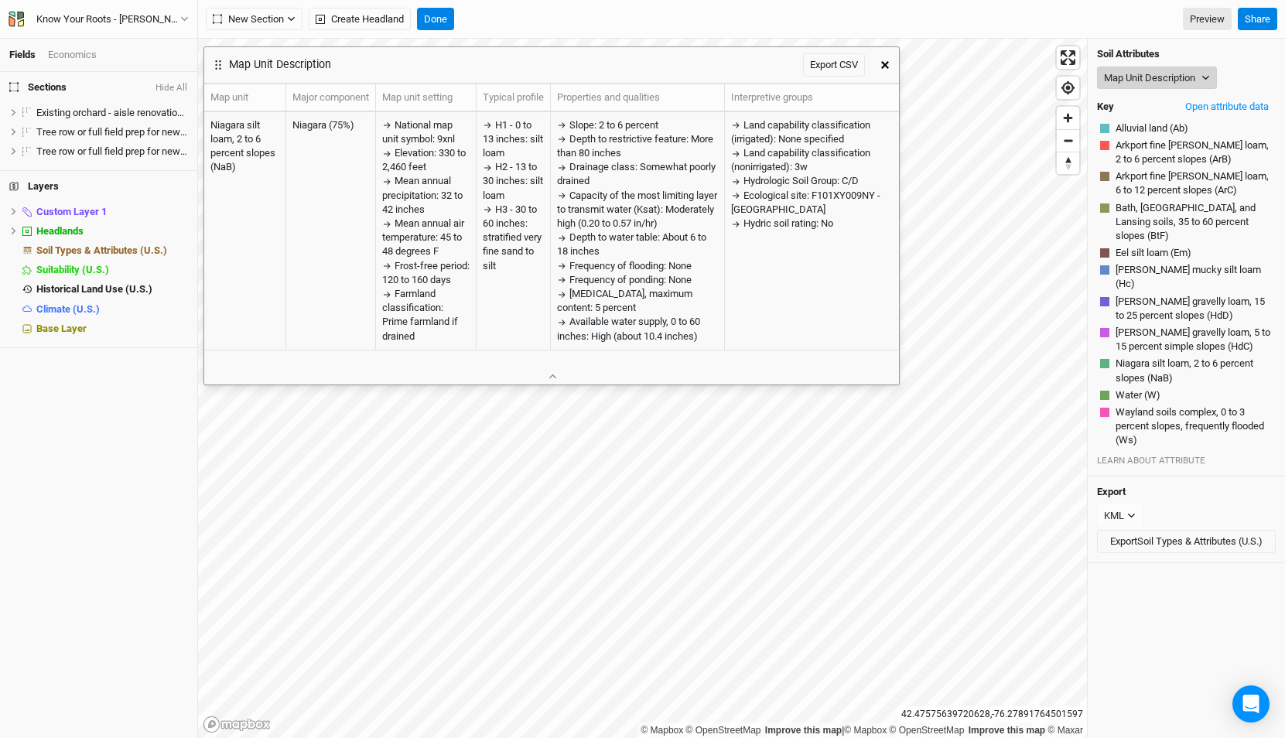
click at [1149, 76] on button "Map Unit Description" at bounding box center [1157, 78] width 120 height 23
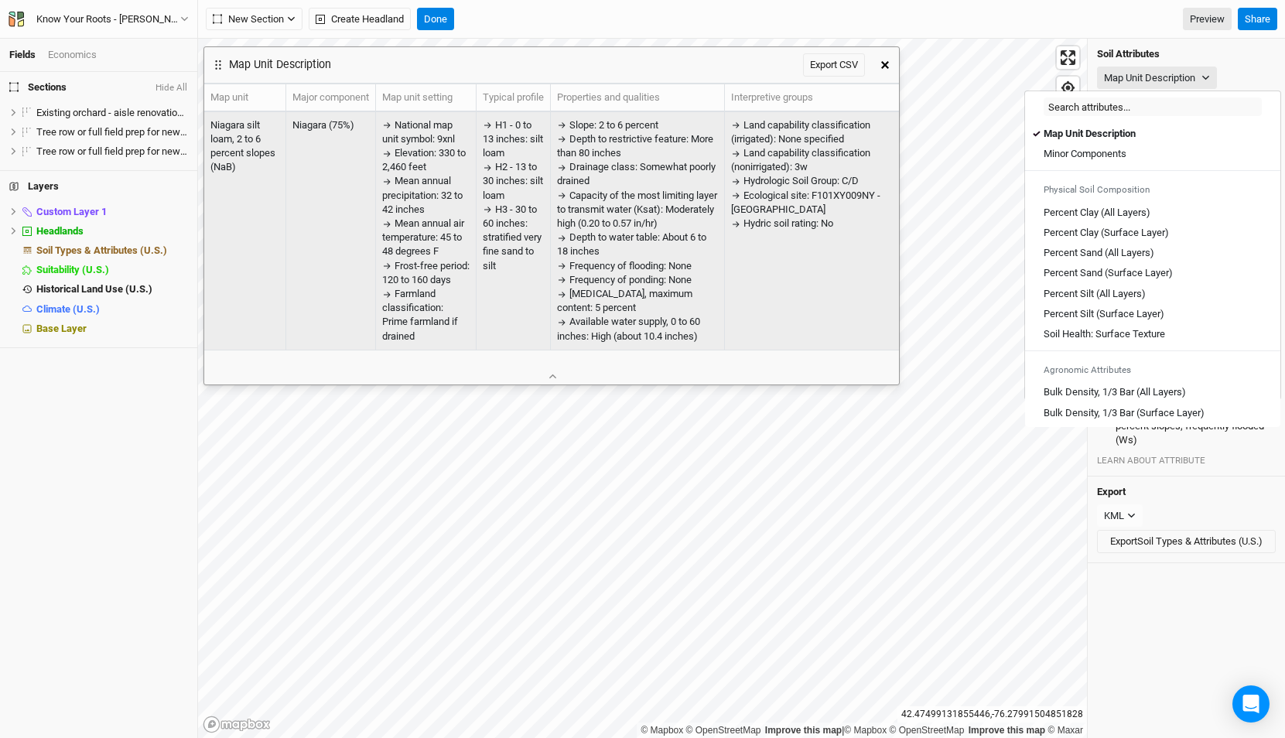
click at [780, 201] on div "Ecological site: F101XY009NY - Moist Lake Plain" at bounding box center [812, 203] width 162 height 28
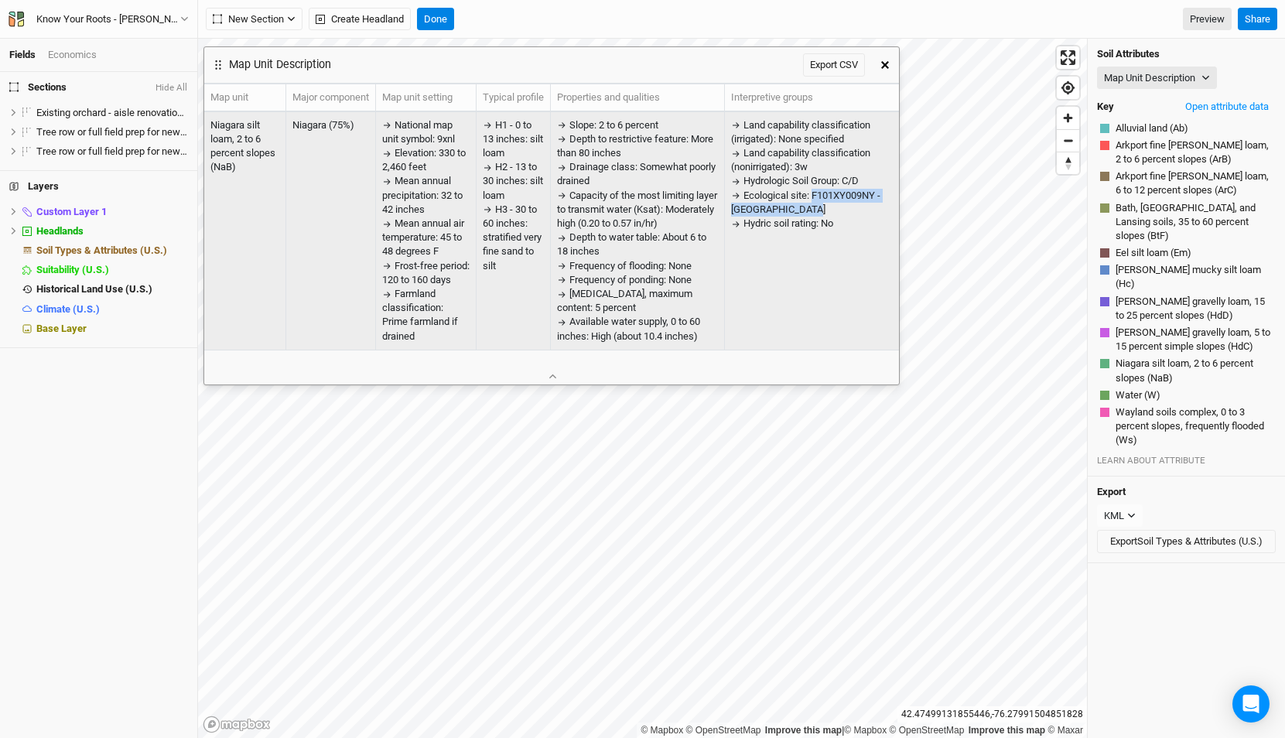
drag, startPoint x: 814, startPoint y: 208, endPoint x: 813, endPoint y: 190, distance: 18.6
click at [813, 190] on div "Ecological site: F101XY009NY - Moist Lake Plain" at bounding box center [812, 203] width 162 height 28
copy span "F101XY009NY - Moist Lake Plain"
click at [845, 234] on td "Land capability classification (irrigated): None specified Land capability clas…" at bounding box center [812, 231] width 174 height 238
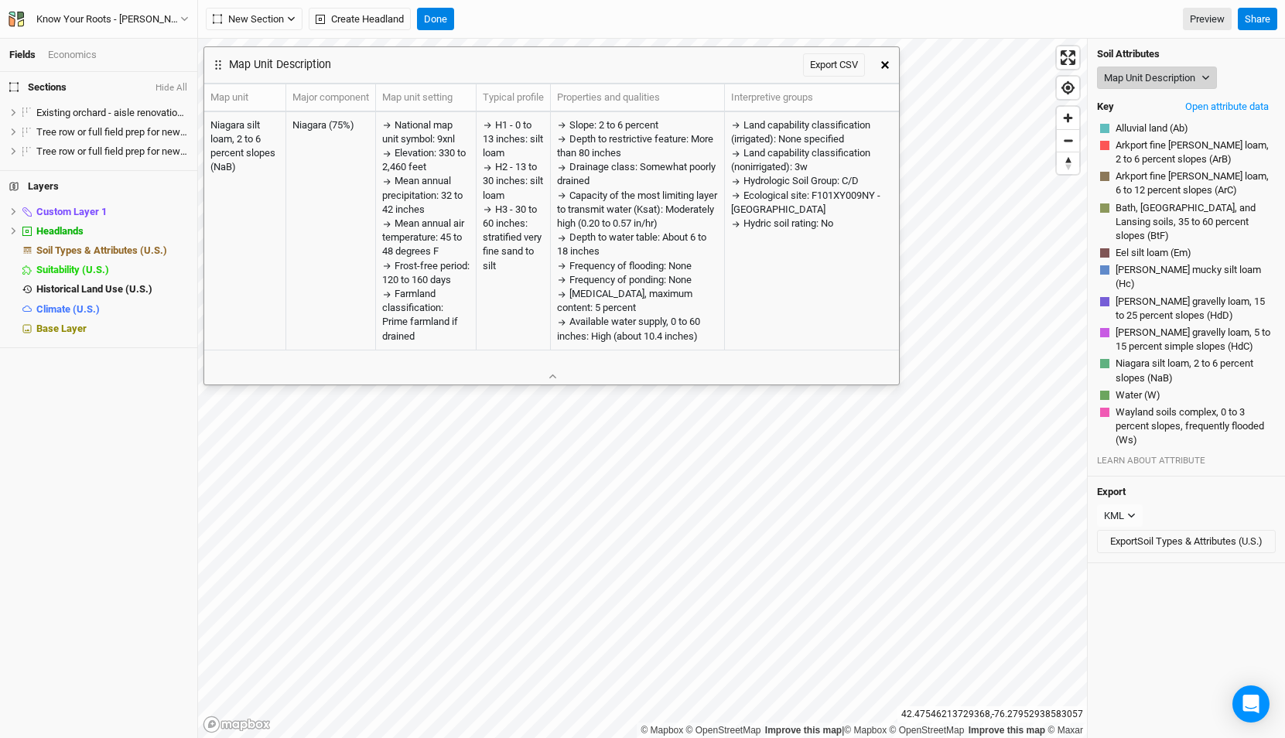
click at [1153, 83] on button "Map Unit Description" at bounding box center [1157, 78] width 120 height 23
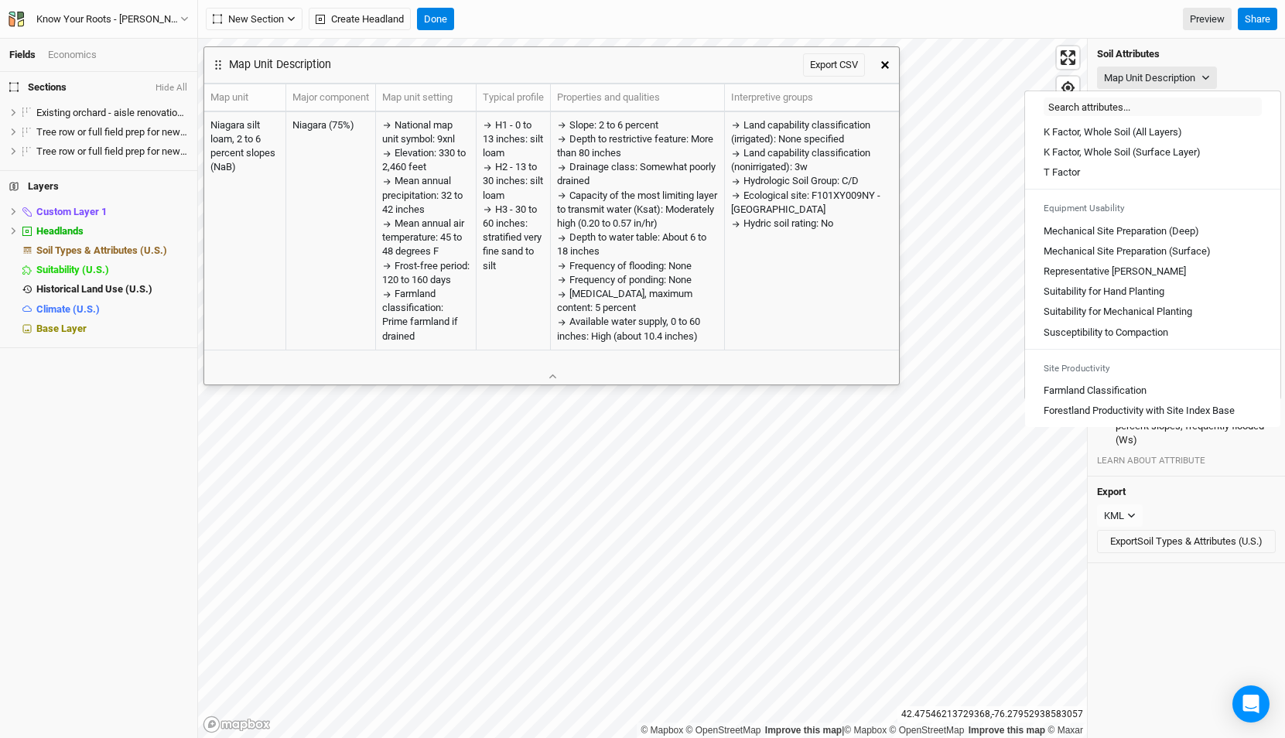
scroll to position [856, 0]
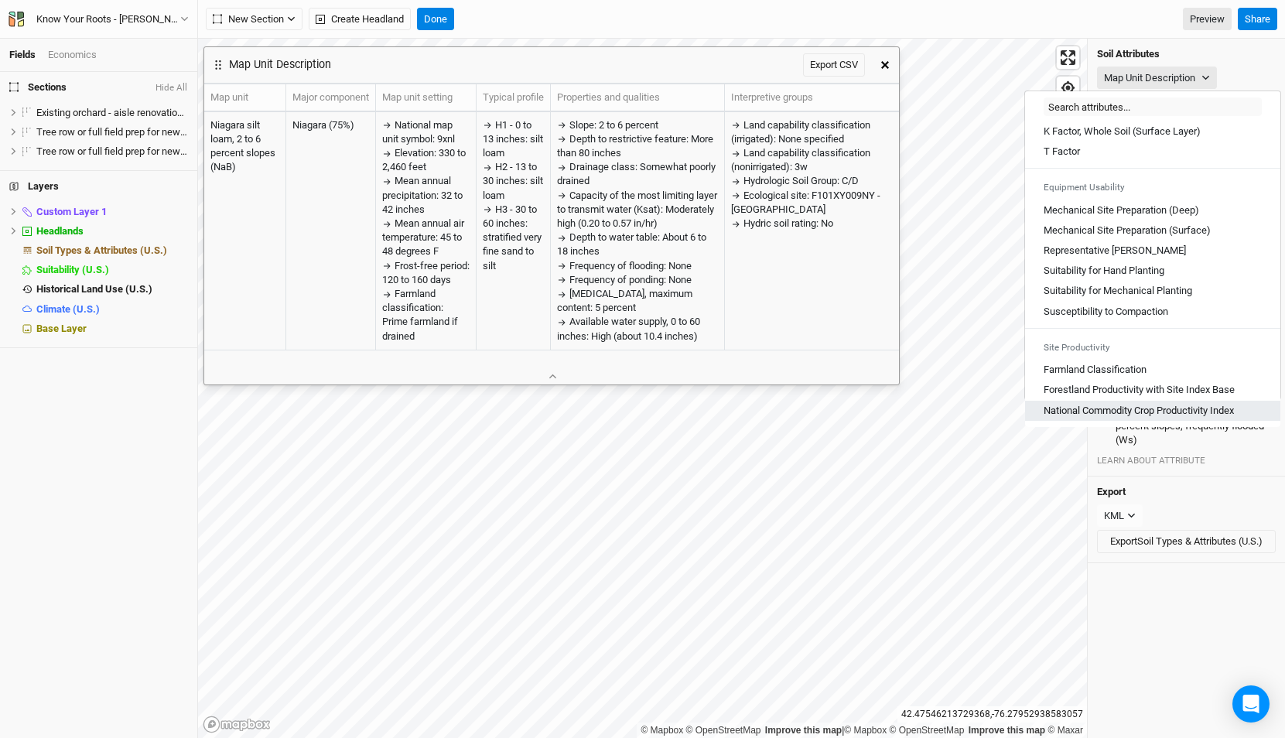
click at [1162, 404] on Index "National Commodity Crop Productivity Index" at bounding box center [1138, 411] width 190 height 14
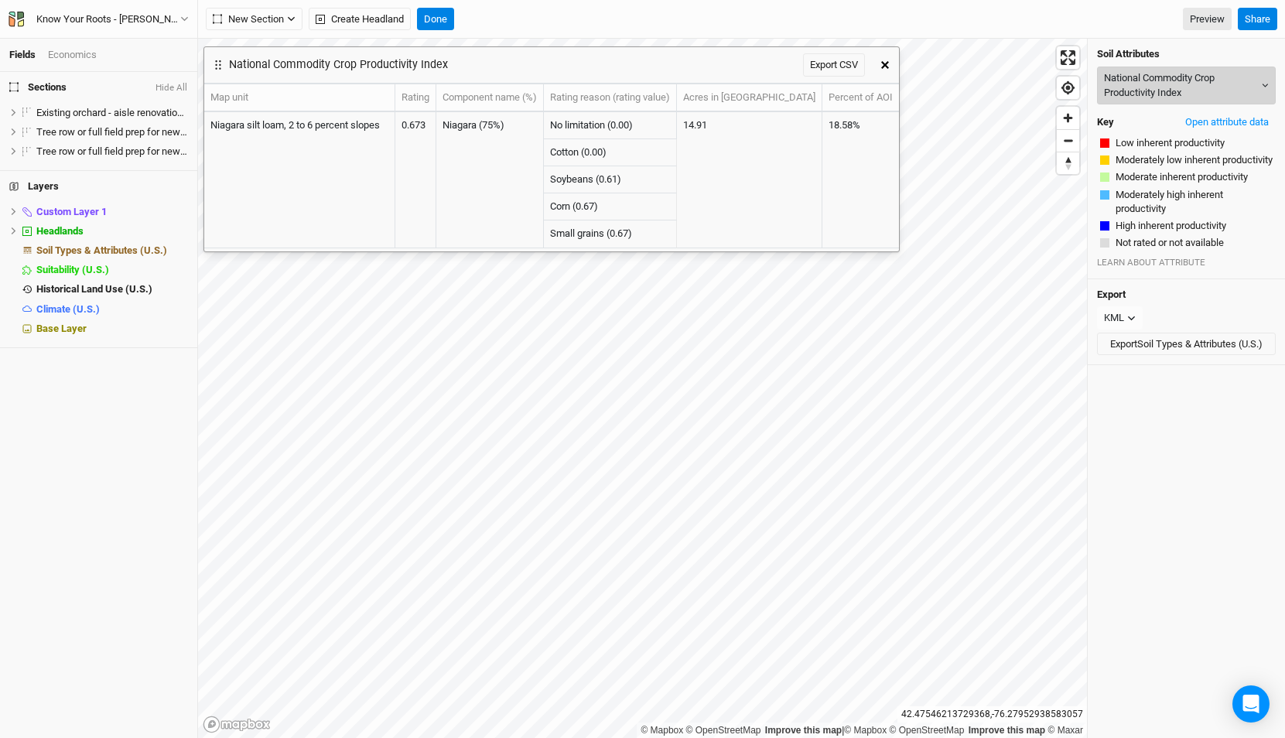
click at [1168, 77] on button "National Commodity Crop Productivity Index" at bounding box center [1186, 86] width 179 height 38
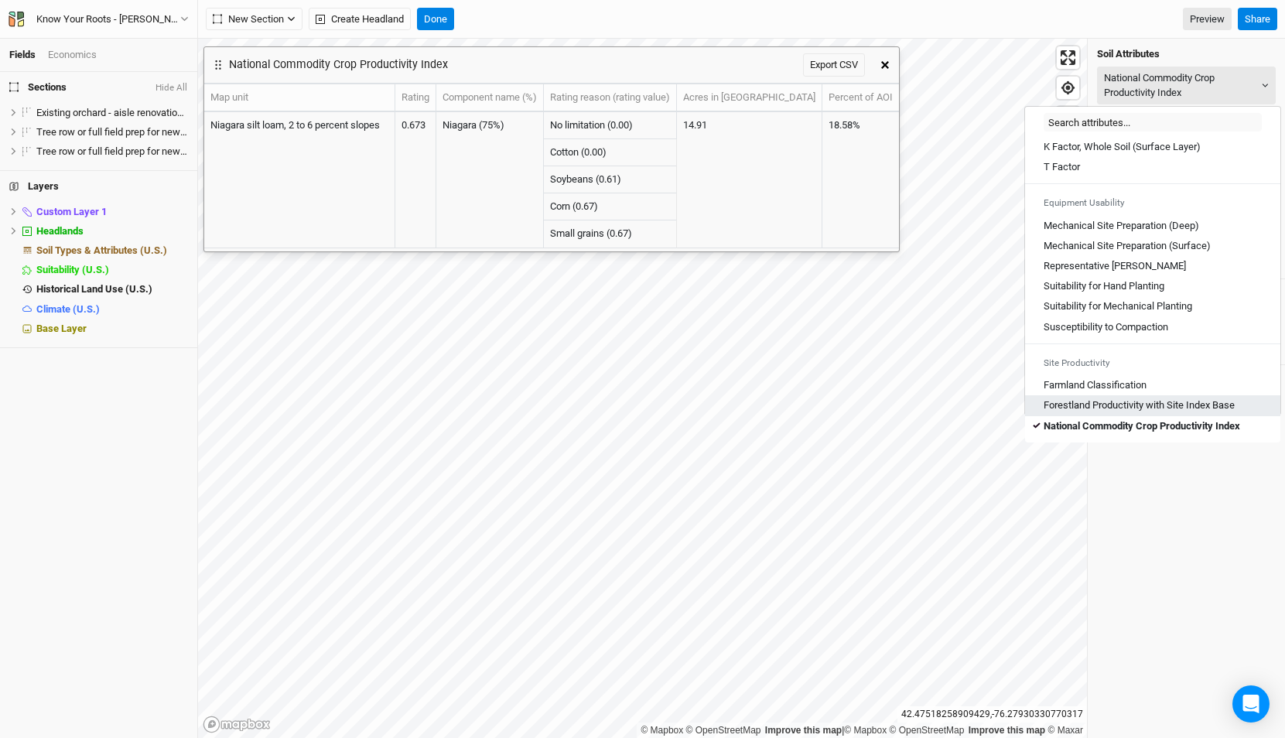
click at [1182, 405] on Base "Forestland Productivity with Site Index Base" at bounding box center [1138, 405] width 191 height 14
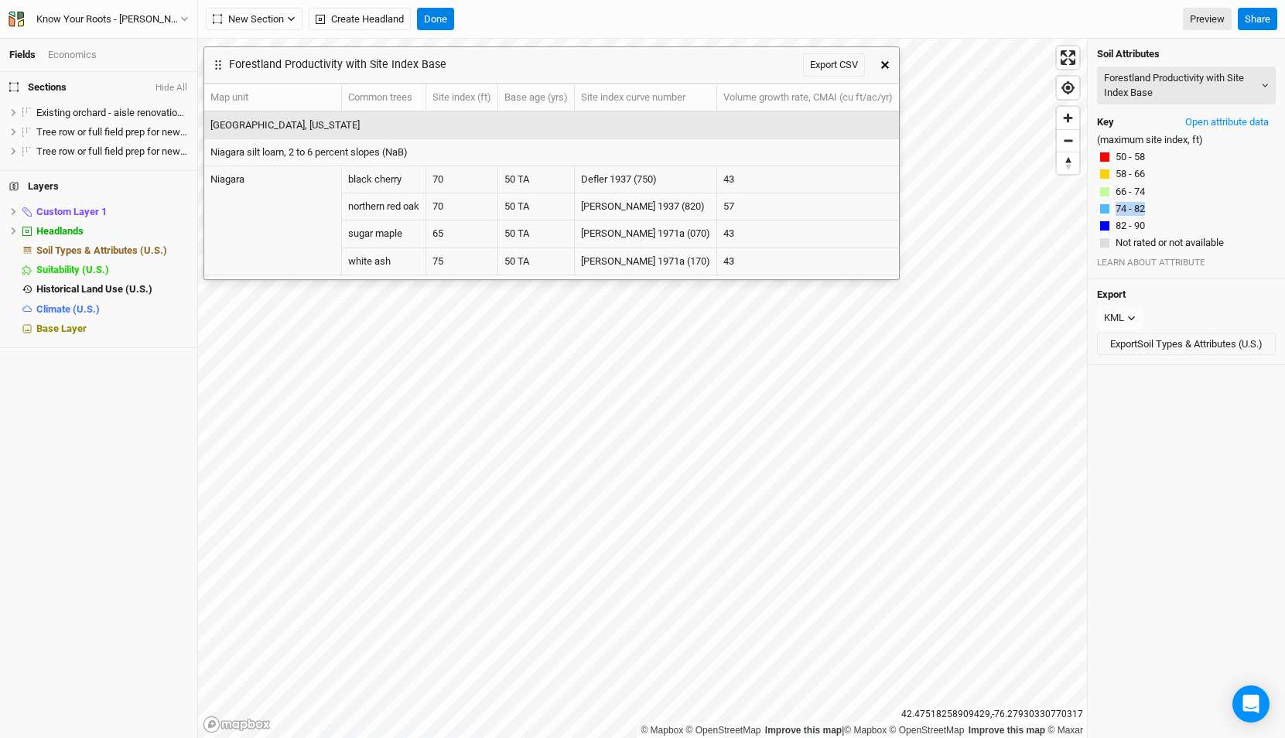
drag, startPoint x: 1151, startPoint y: 211, endPoint x: 1087, endPoint y: 211, distance: 64.2
click at [1088, 211] on div "Soil Attributes Forestland Productivity with Site Index Base Map Unit Descripti…" at bounding box center [1186, 159] width 197 height 241
click at [1153, 200] on div "Soil Attributes Forestland Productivity with Site Index Base Map Unit Descripti…" at bounding box center [1186, 159] width 197 height 241
click at [1158, 85] on button "Forestland Productivity with Site Index Base" at bounding box center [1186, 86] width 179 height 38
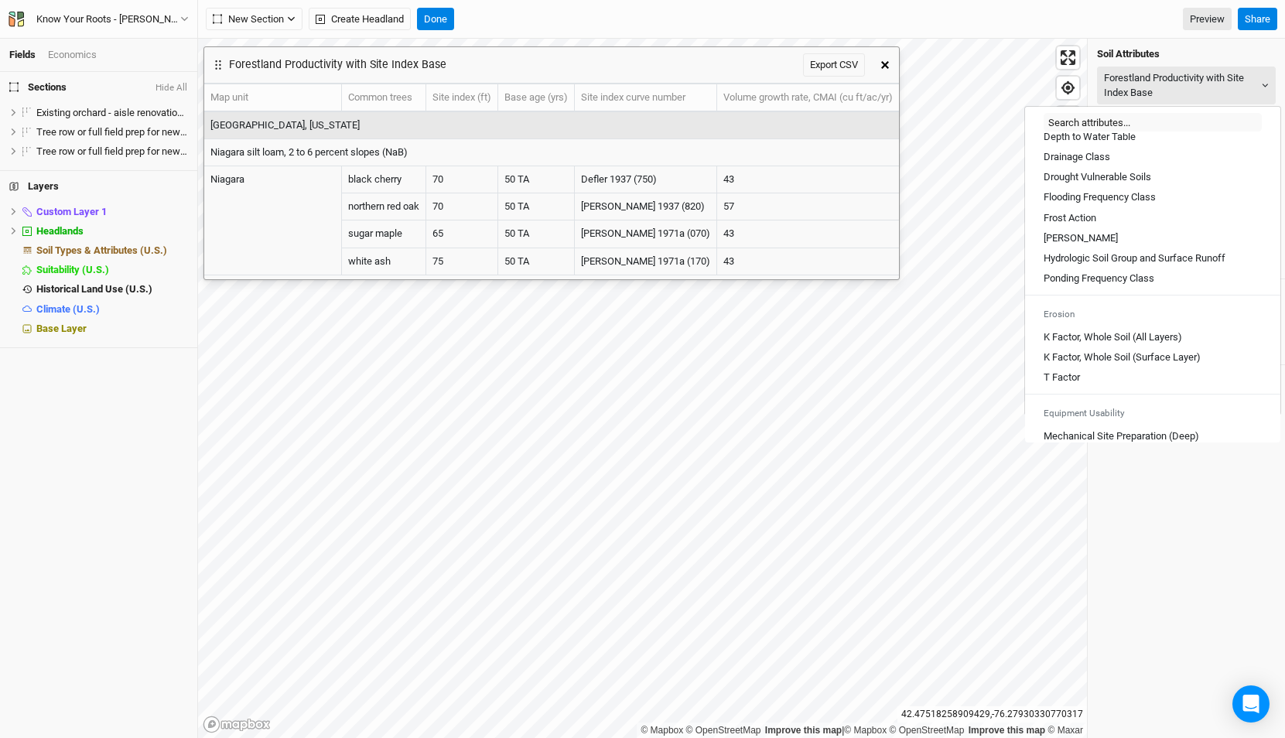
scroll to position [601, 0]
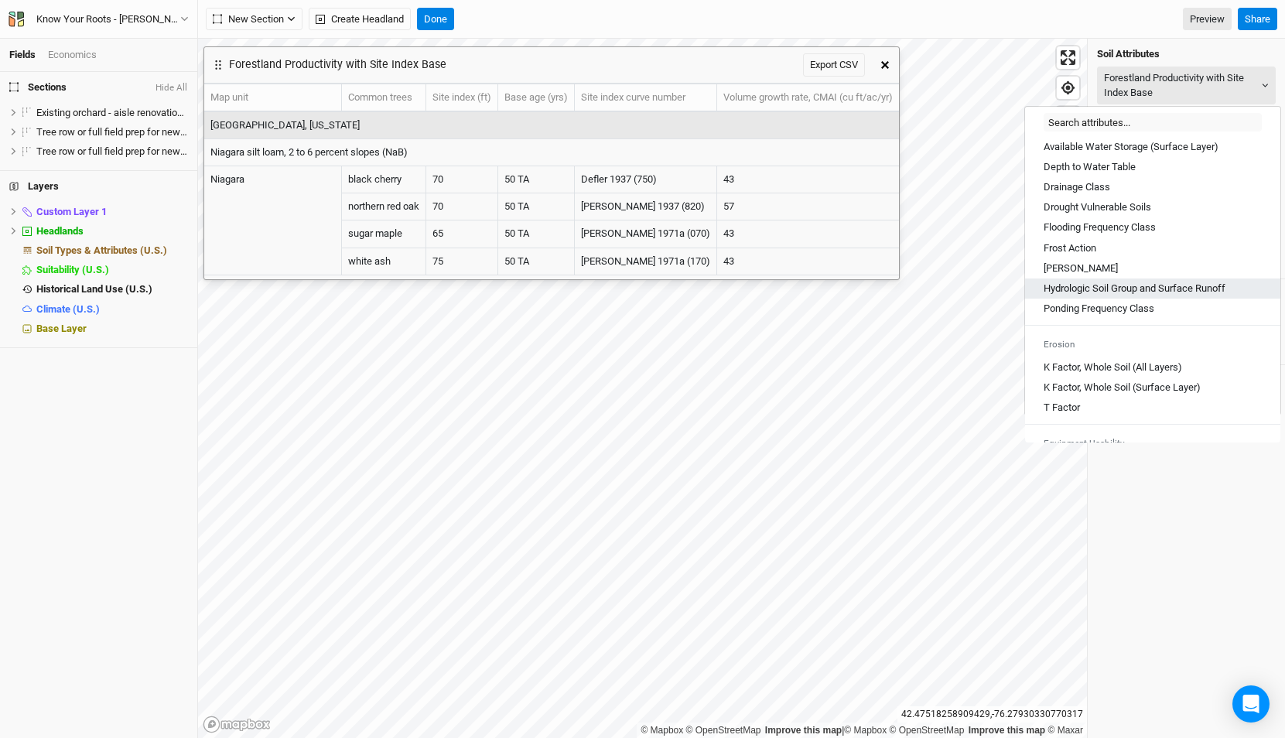
click at [1166, 295] on Runoff "Hydrologic Soil Group and Surface Runoff" at bounding box center [1134, 289] width 182 height 14
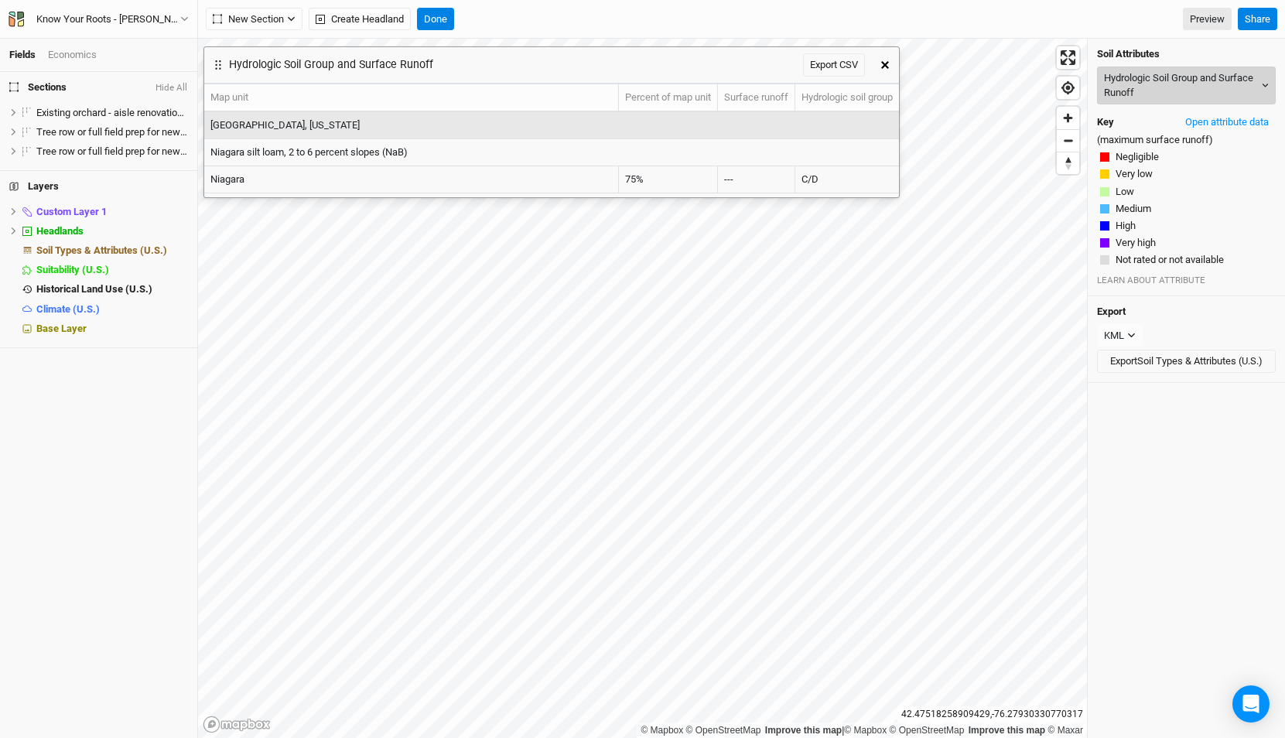
click at [1122, 69] on button "Hydrologic Soil Group and Surface Runoff" at bounding box center [1186, 86] width 179 height 38
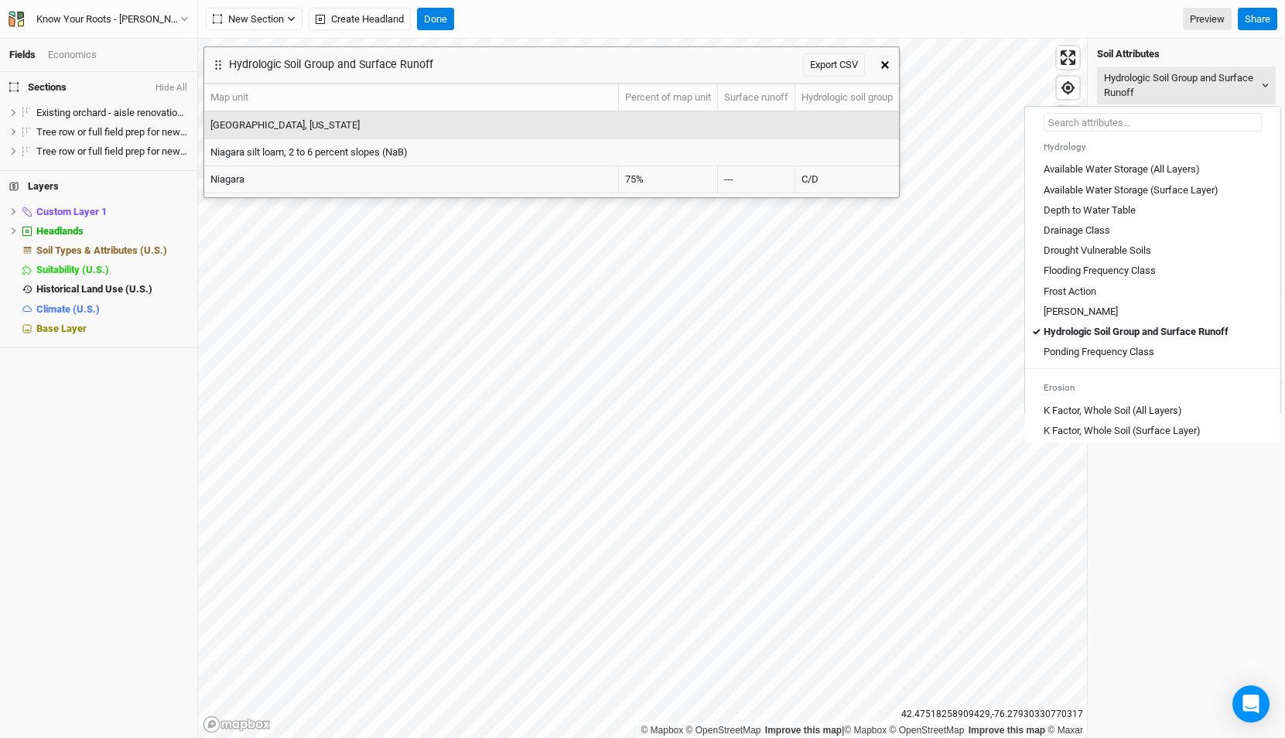
scroll to position [561, 0]
click at [1145, 275] on Class "Flooding Frequency Class" at bounding box center [1099, 268] width 112 height 14
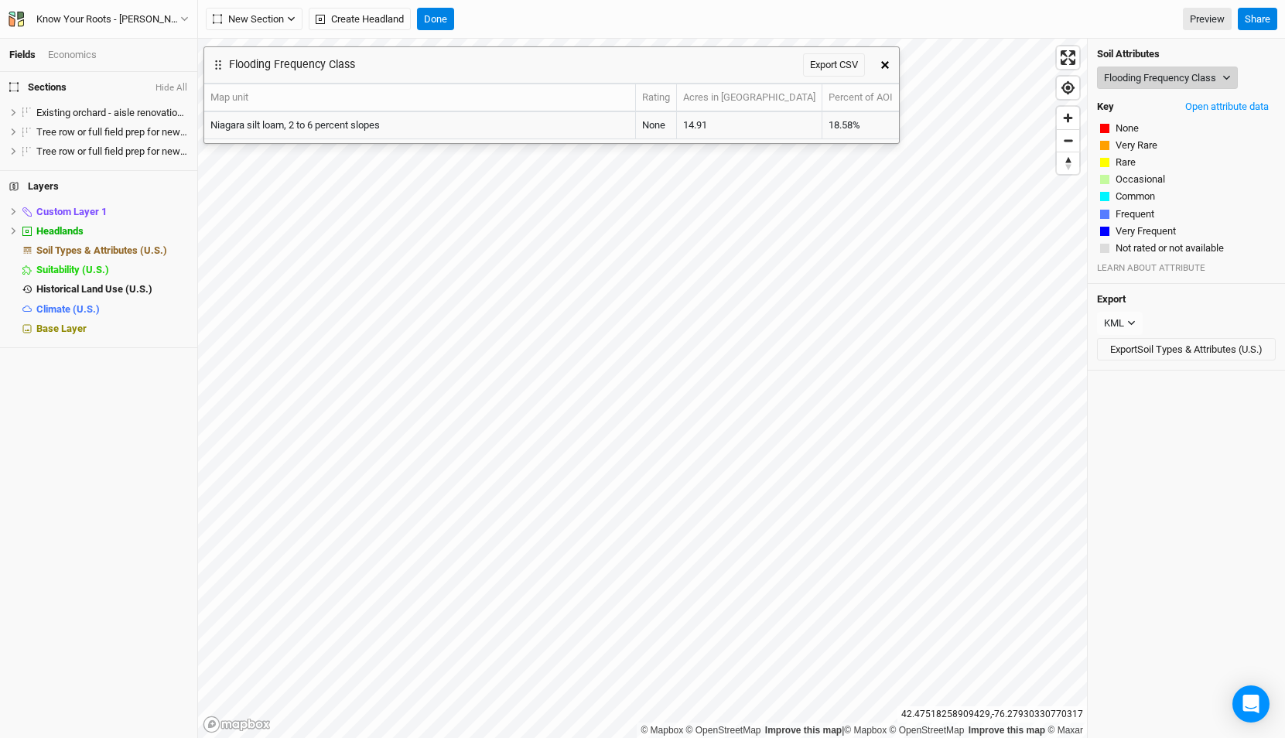
click at [1139, 71] on button "Flooding Frequency Class" at bounding box center [1167, 78] width 141 height 23
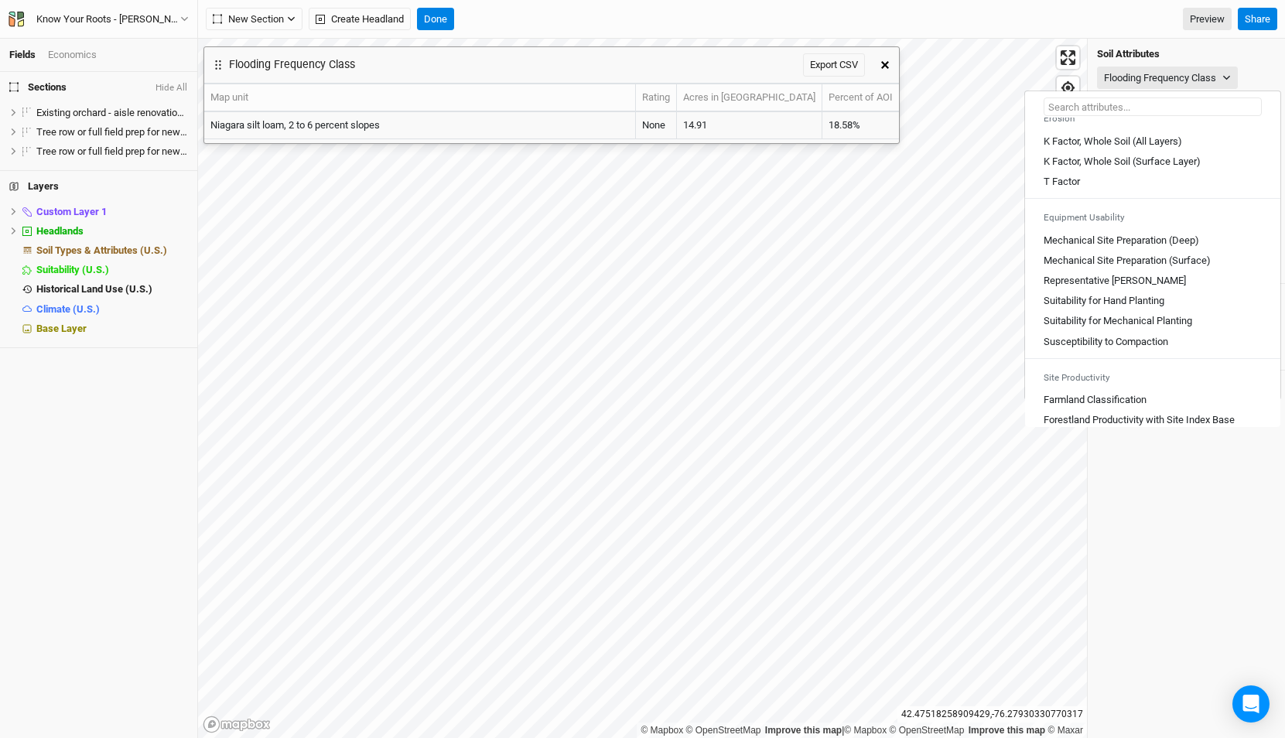
scroll to position [856, 0]
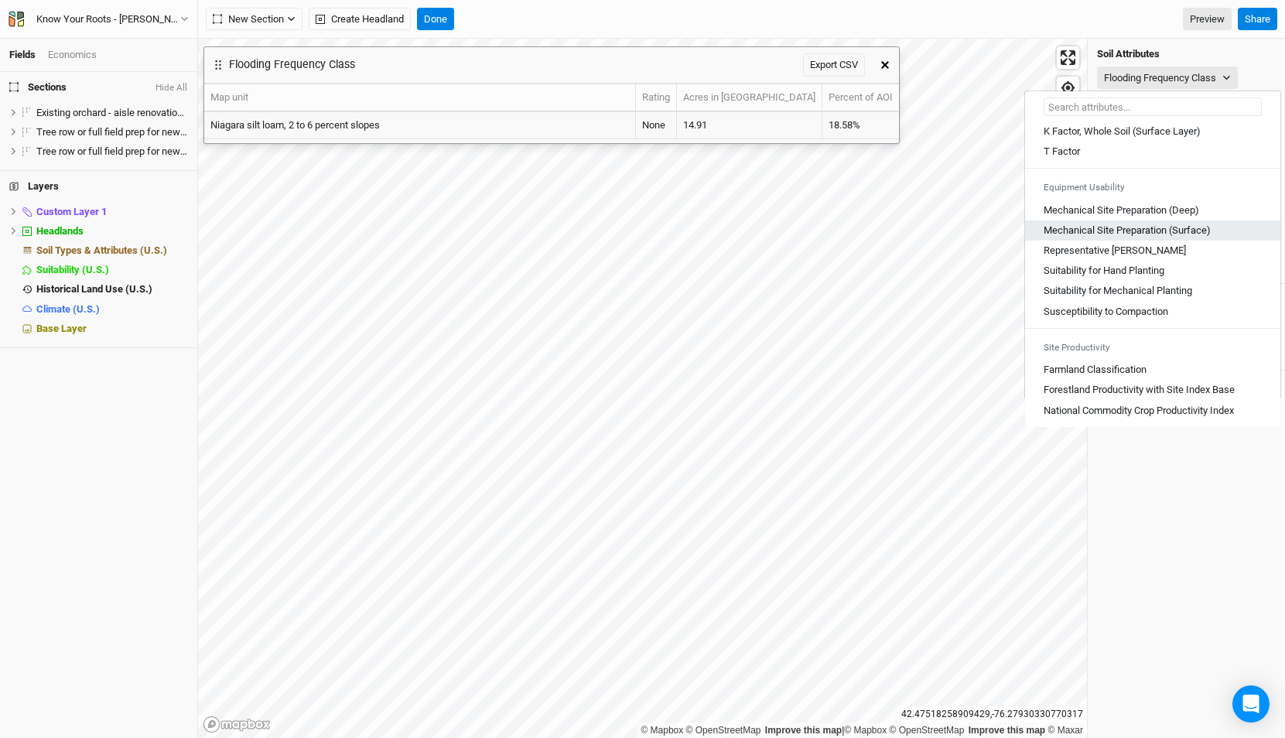
click at [1136, 233] on \(Surface\) "Mechanical Site Preparation (Surface)" at bounding box center [1126, 231] width 167 height 14
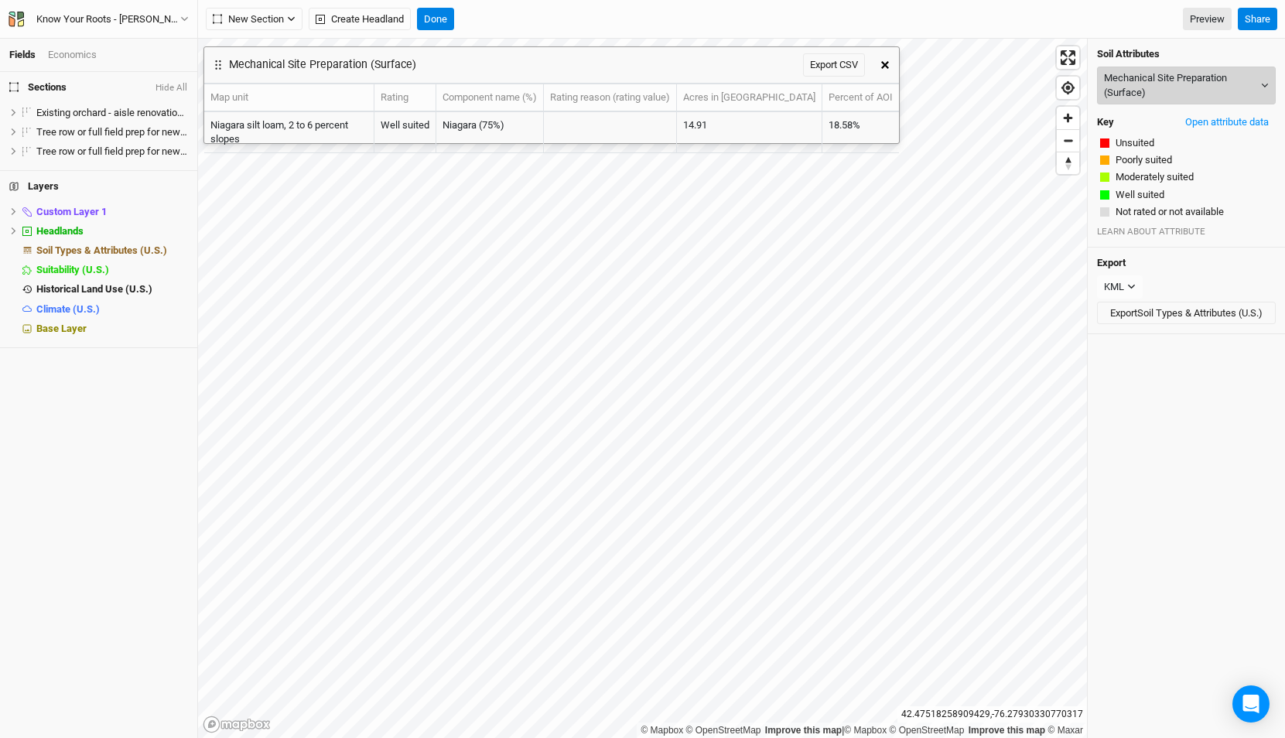
click at [1136, 90] on button "Mechanical Site Preparation (Surface)" at bounding box center [1186, 86] width 179 height 38
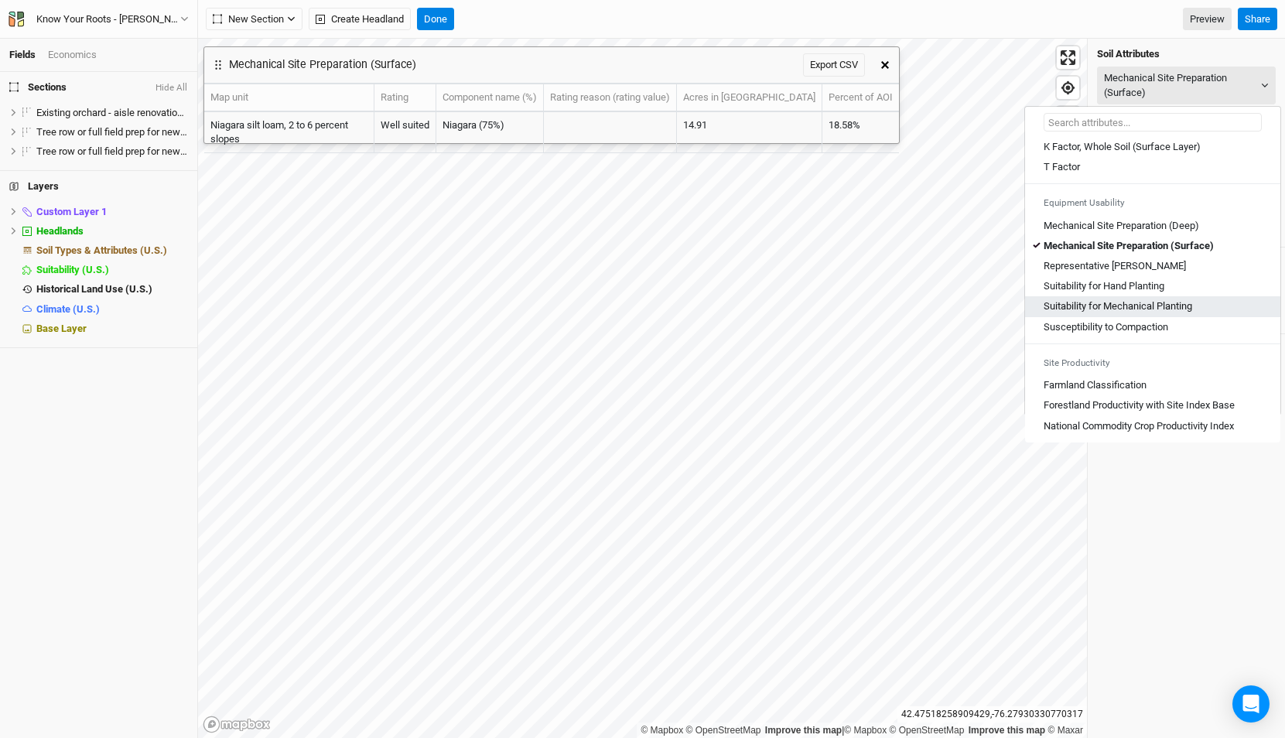
click at [1155, 310] on Planting "Suitability for Mechanical Planting" at bounding box center [1117, 306] width 149 height 14
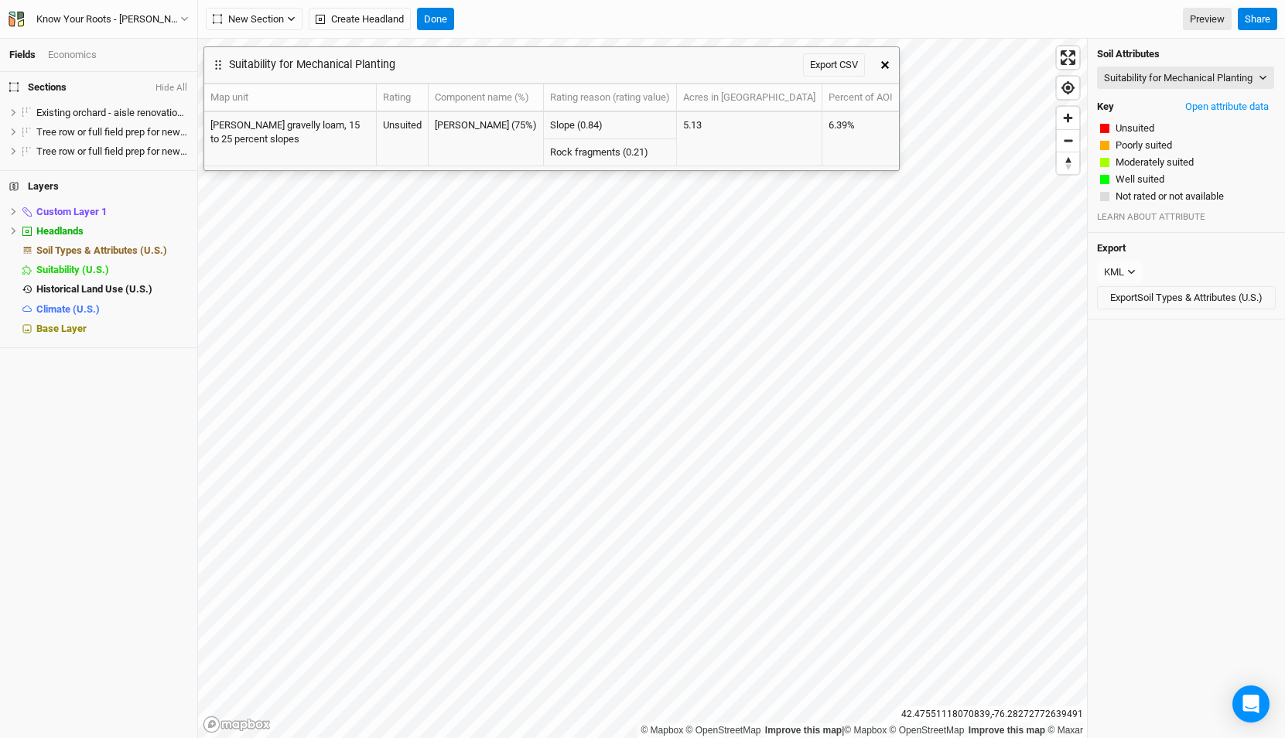
click at [886, 64] on icon "button" at bounding box center [885, 65] width 8 height 8
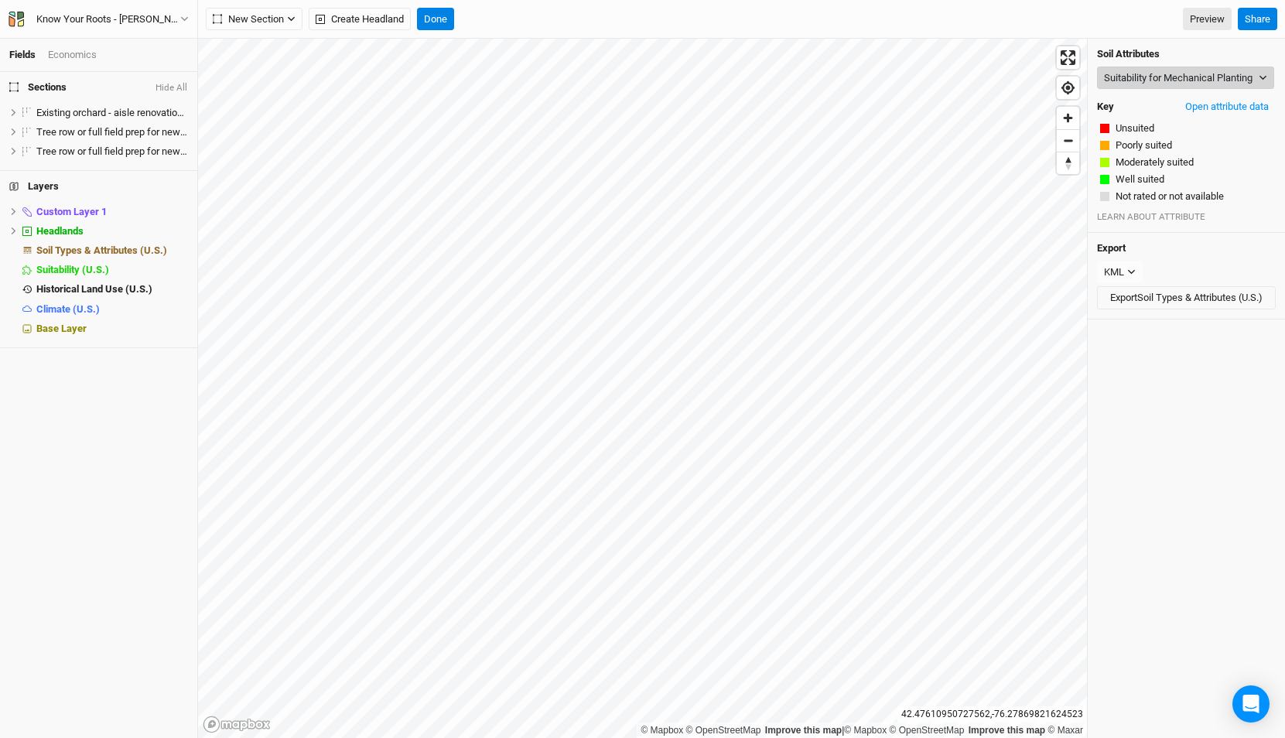
click at [1142, 90] on button "Suitability for Mechanical Planting" at bounding box center [1185, 78] width 177 height 23
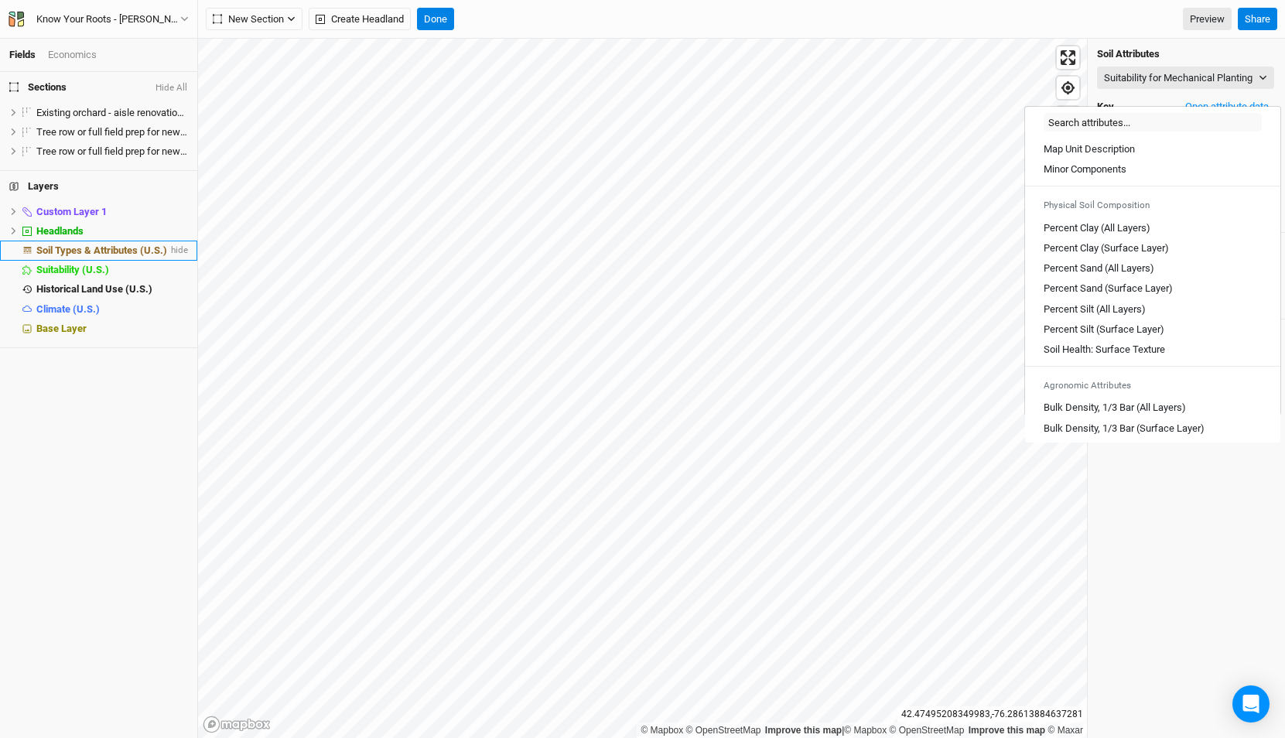
click at [102, 248] on span "Soil Types & Attributes (U.S.)" at bounding box center [101, 250] width 131 height 12
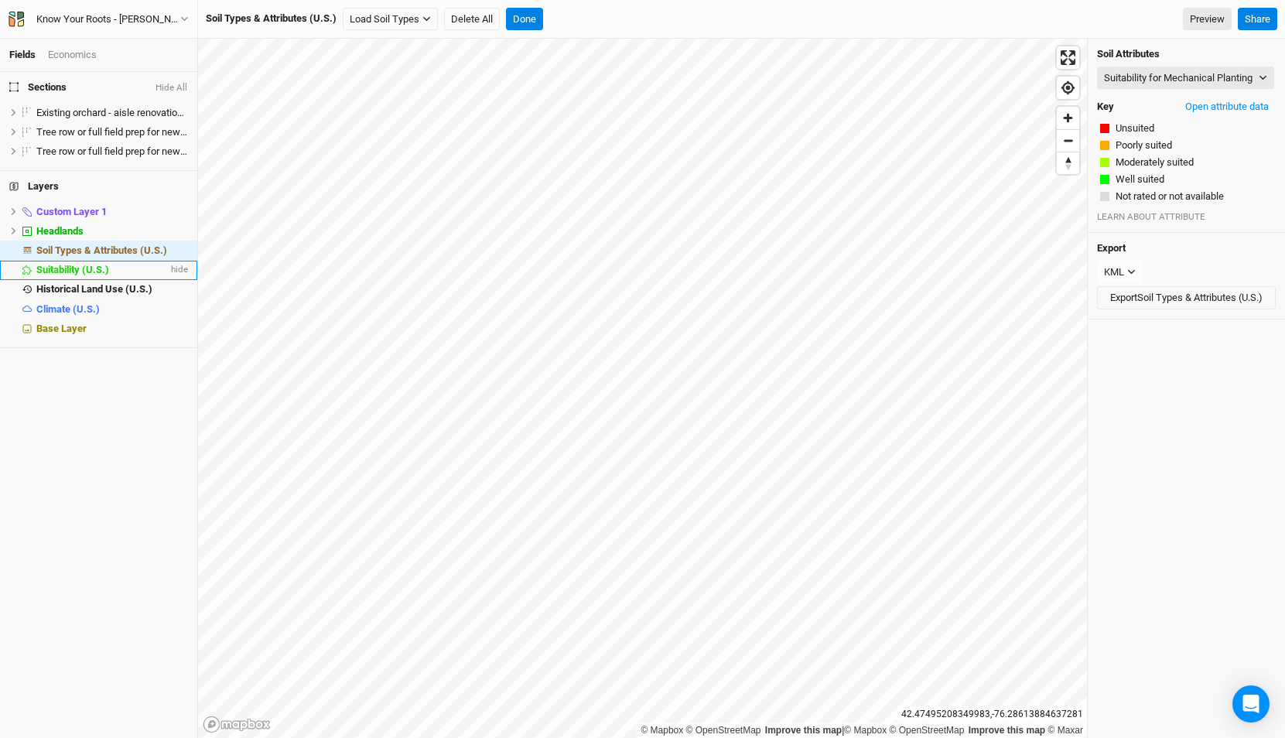
click at [104, 265] on span "Suitability (U.S.)" at bounding box center [72, 270] width 73 height 12
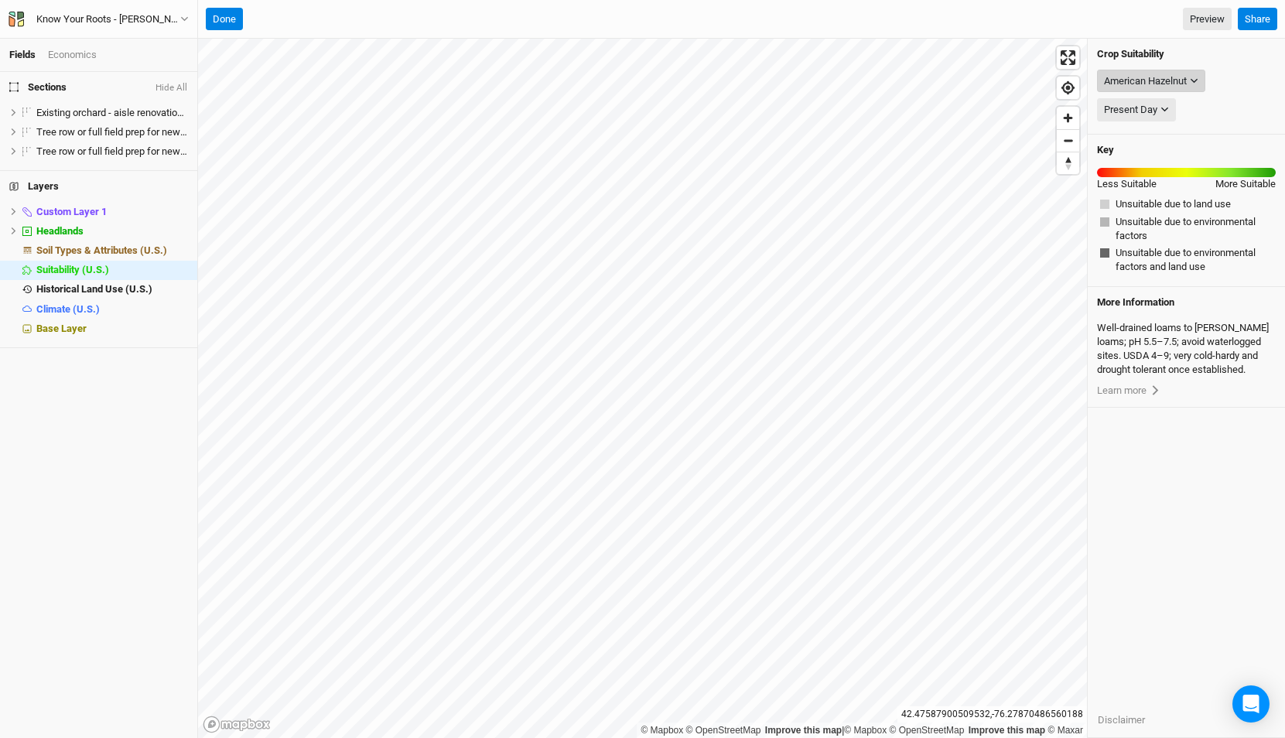
click at [1169, 84] on div "American Hazelnut" at bounding box center [1145, 80] width 83 height 15
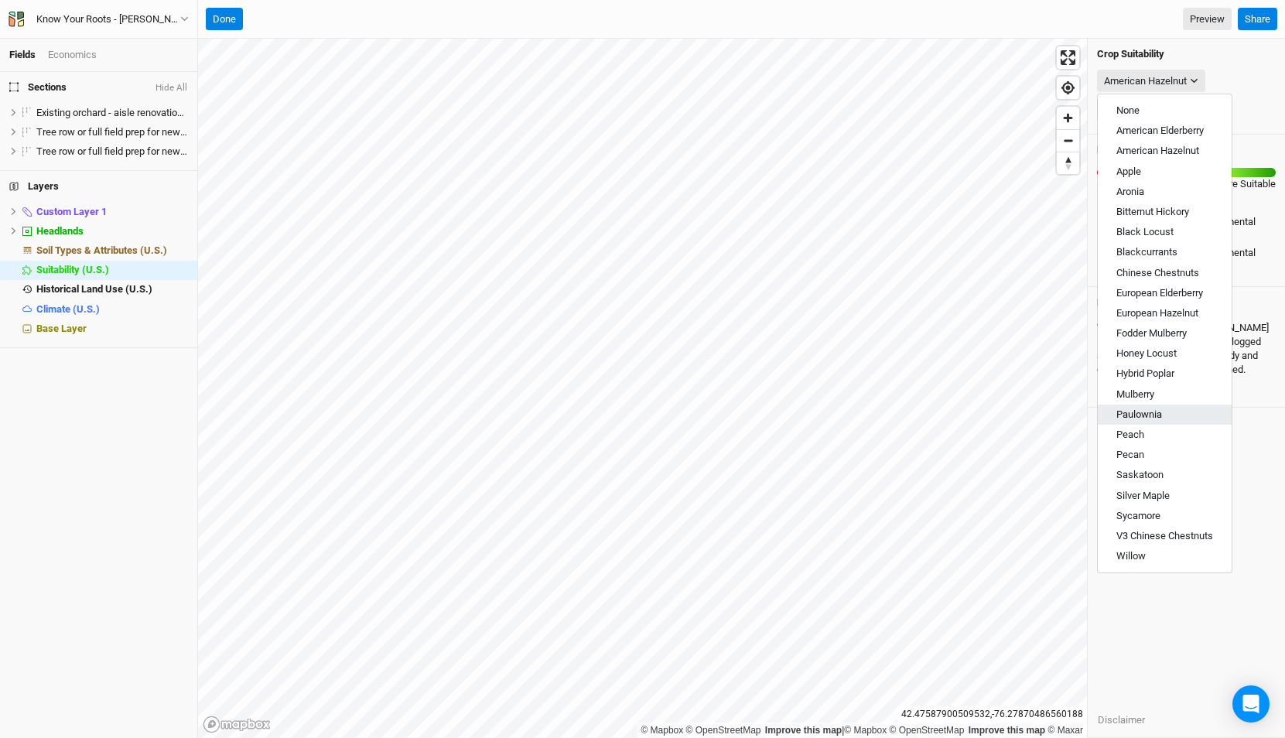
click at [1136, 418] on span "Paulownia" at bounding box center [1139, 414] width 46 height 12
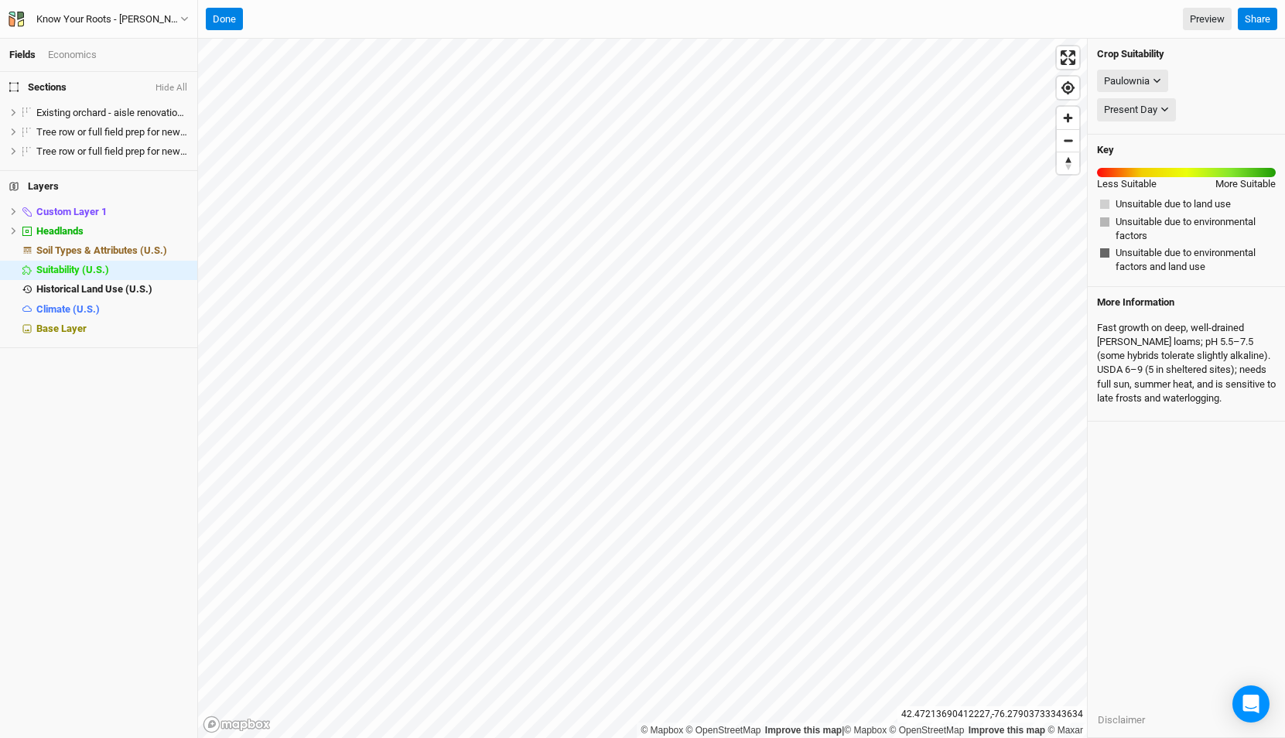
click at [1112, 506] on div "Crop Suitability Paulownia None American Elderberry American Hazelnut Apple Aro…" at bounding box center [1186, 388] width 197 height 699
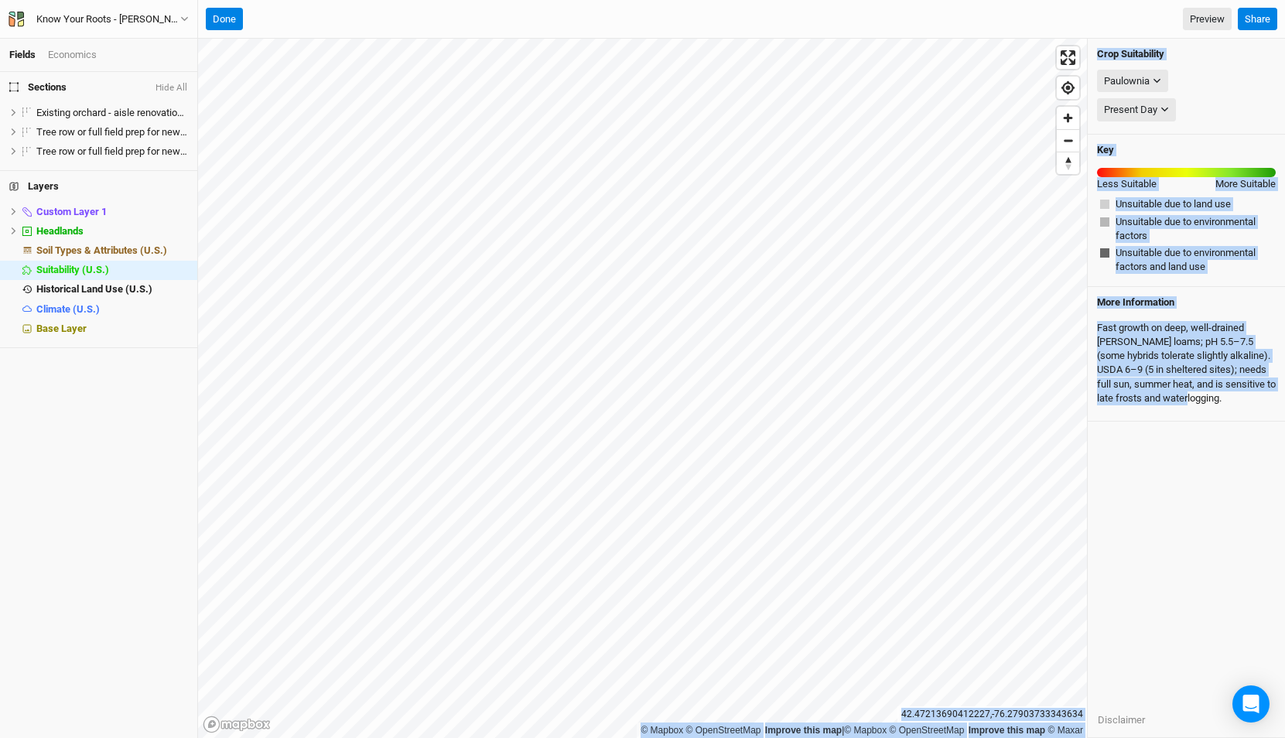
click at [1061, 231] on div "© Mapbox © OpenStreetMap Improve this map | © Mapbox © OpenStreetMap Improve th…" at bounding box center [741, 388] width 1087 height 699
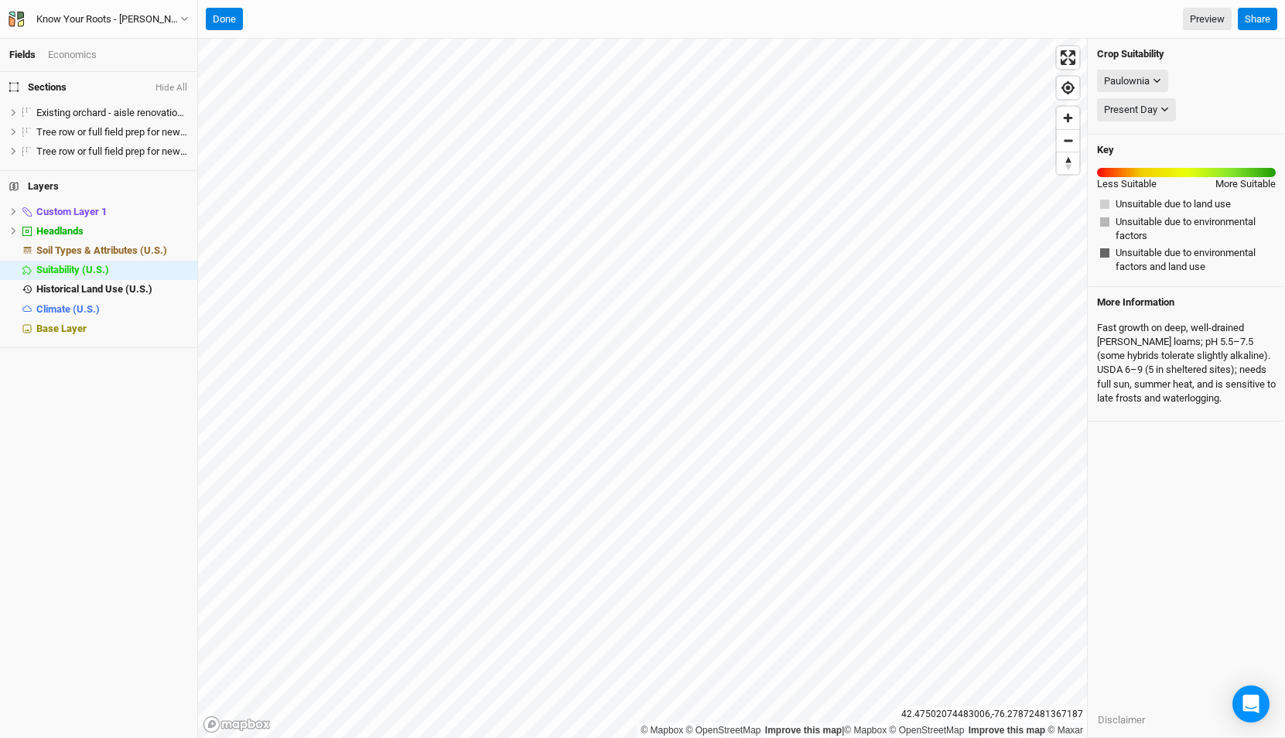
click at [1142, 346] on div "Fast growth on deep, well‑drained sandy loams; pH 5.5–7.5 (some hybrids tolerat…" at bounding box center [1186, 363] width 179 height 97
click at [1133, 74] on div "Paulownia" at bounding box center [1127, 80] width 46 height 15
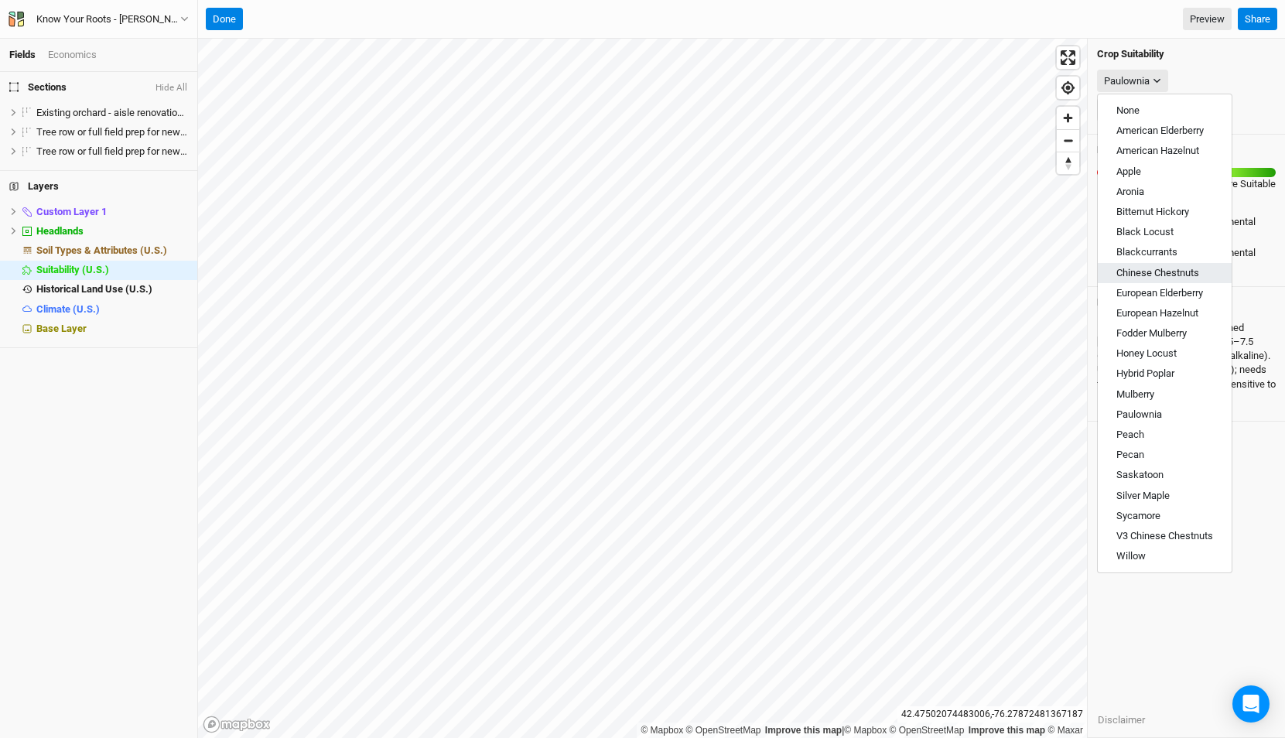
click at [1174, 275] on span "Chinese Chestnuts" at bounding box center [1157, 273] width 83 height 12
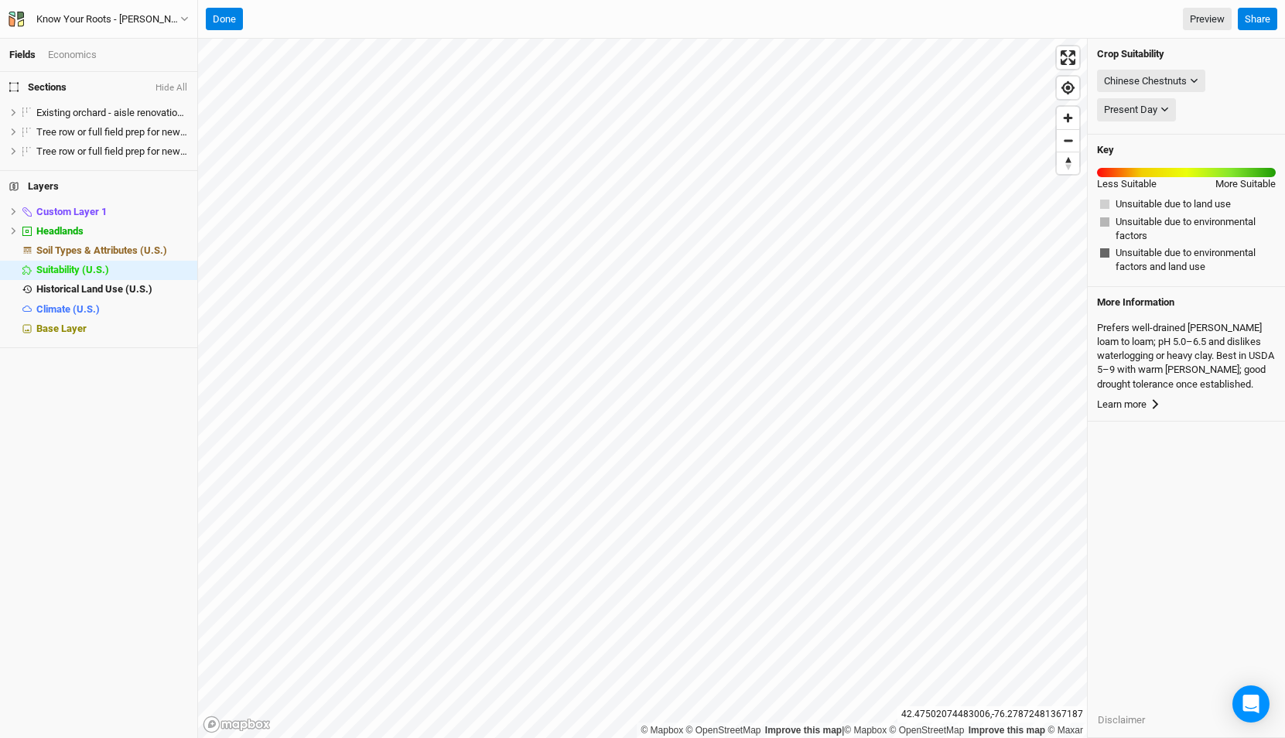
click at [1131, 405] on link "Learn more" at bounding box center [1186, 405] width 179 height 14
click at [1191, 83] on icon "button" at bounding box center [1194, 81] width 9 height 9
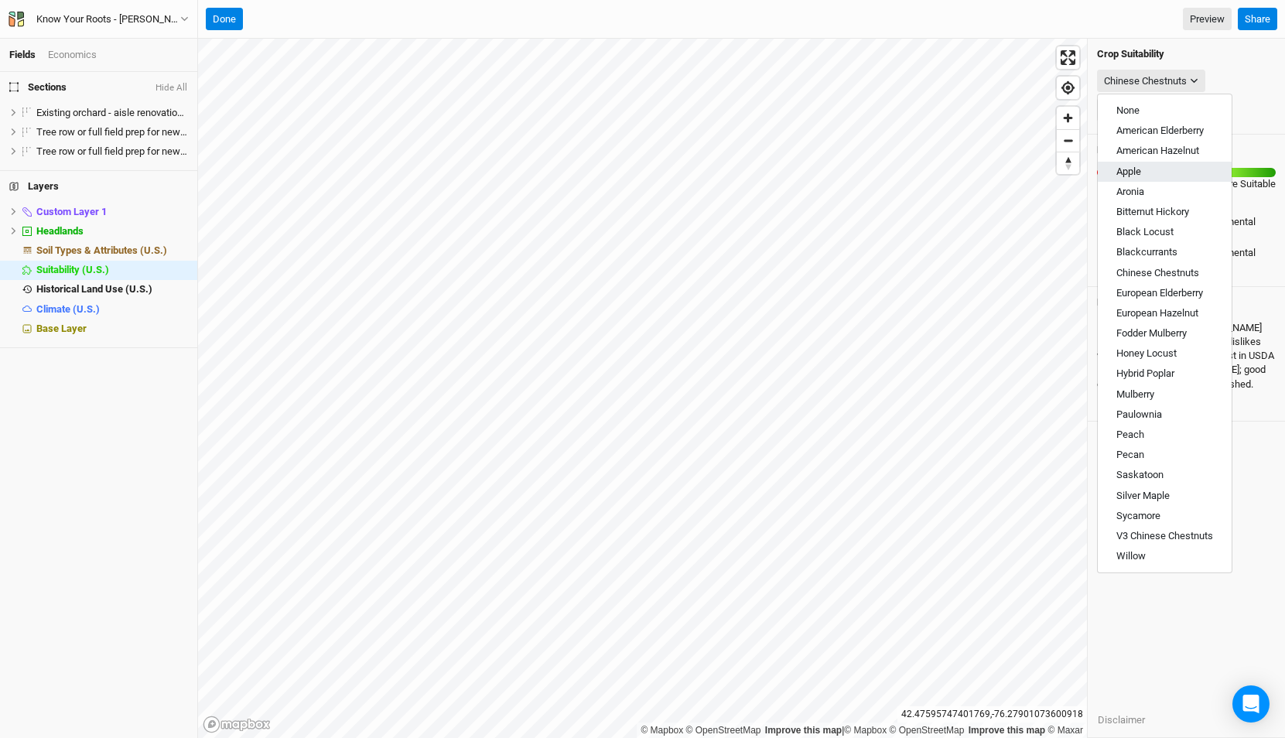
click at [1161, 162] on button "Apple" at bounding box center [1165, 172] width 134 height 20
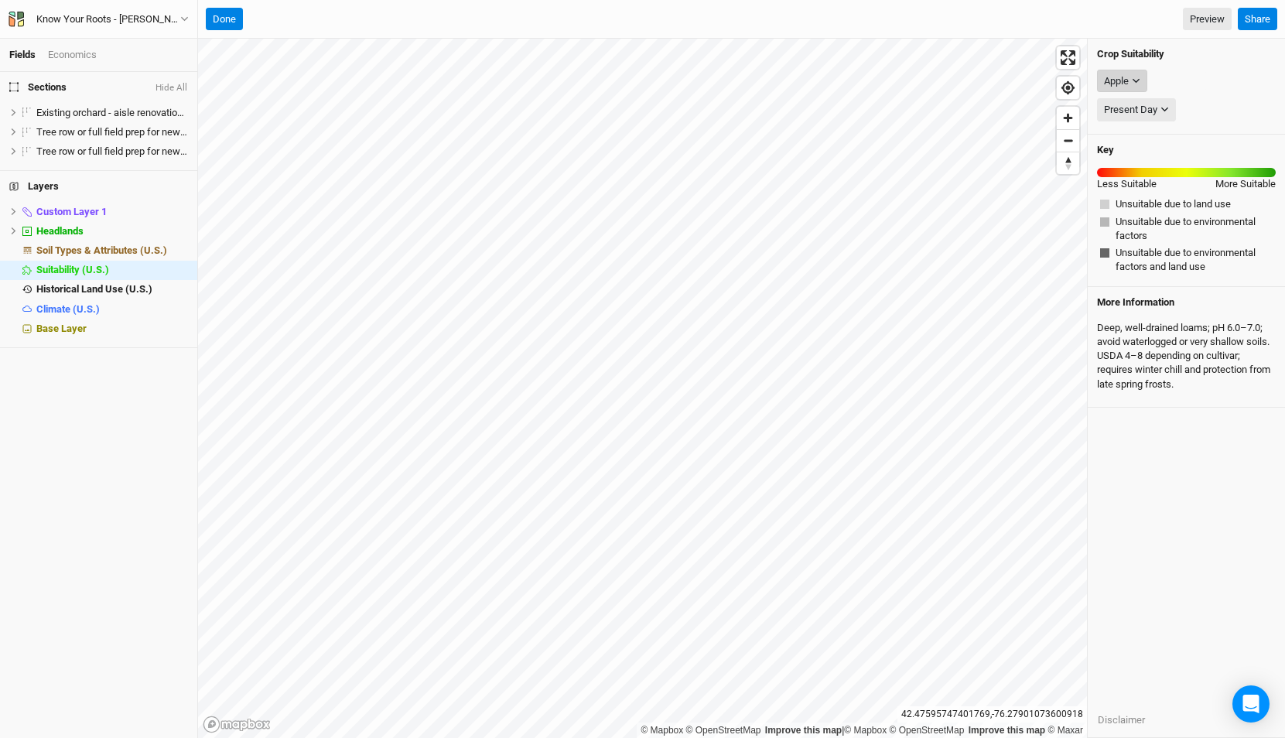
click at [1139, 83] on icon "button" at bounding box center [1136, 81] width 9 height 9
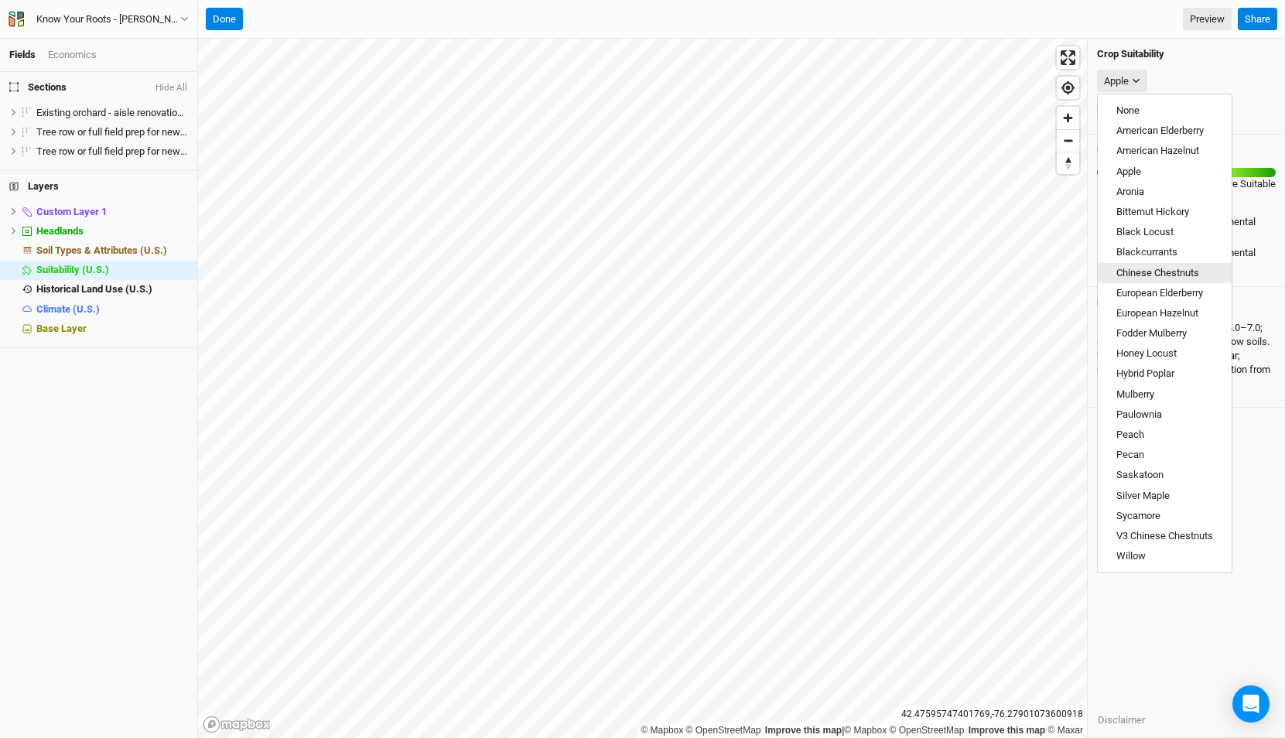
click at [1162, 275] on span "Chinese Chestnuts" at bounding box center [1157, 273] width 83 height 12
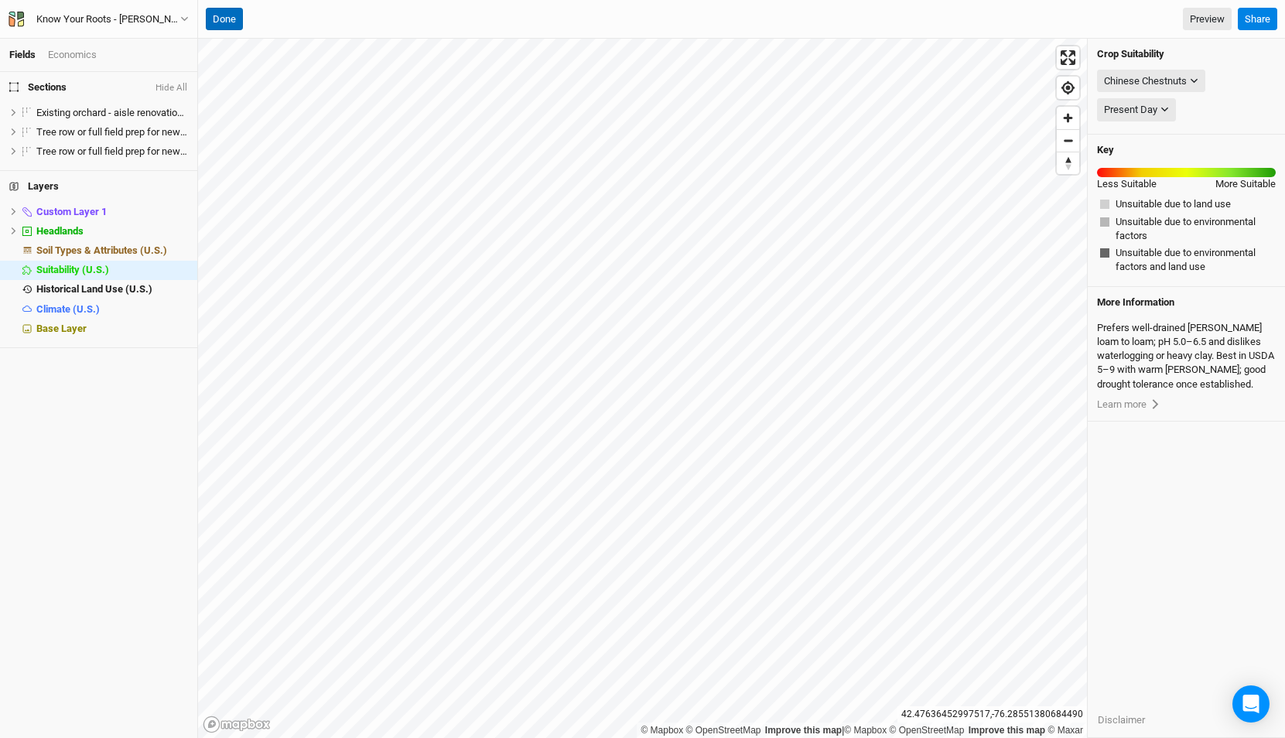
click at [234, 19] on button "Done" at bounding box center [224, 19] width 37 height 23
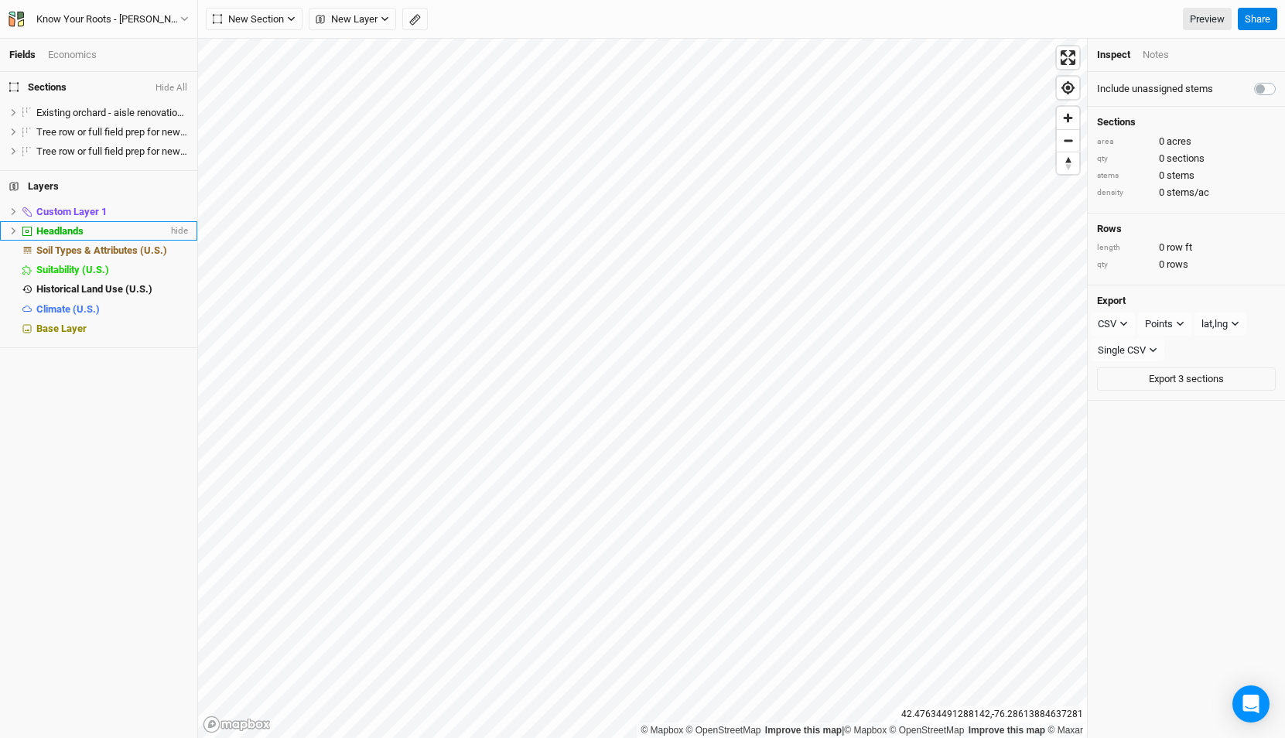
click at [149, 239] on li "Headlands hide" at bounding box center [98, 230] width 197 height 19
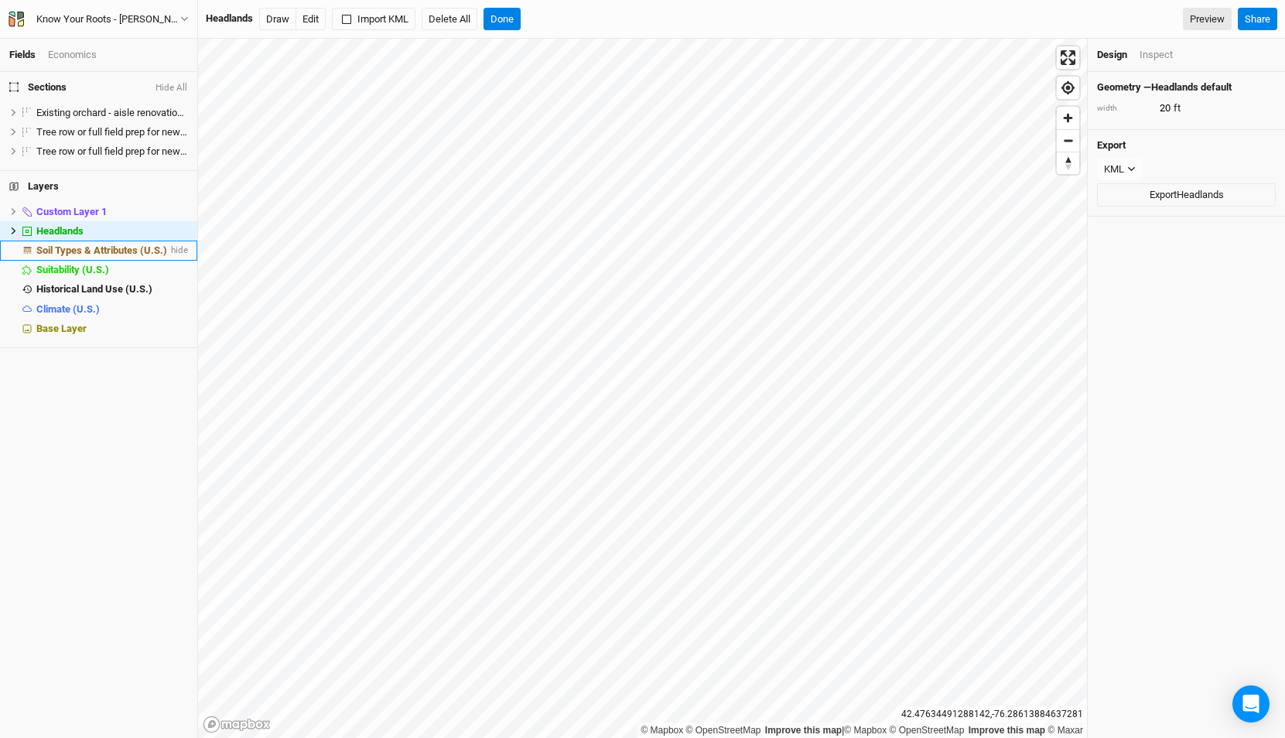
click at [139, 246] on span "Soil Types & Attributes (U.S.)" at bounding box center [101, 250] width 131 height 12
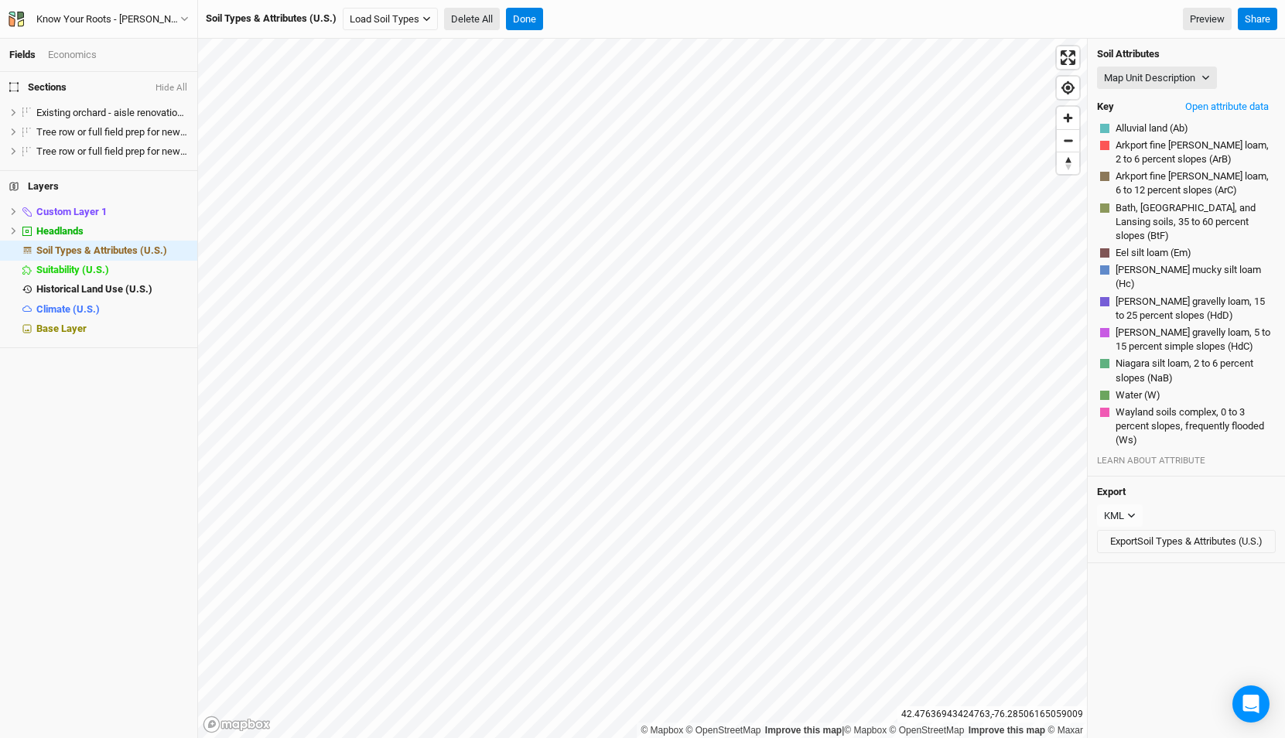
click at [462, 14] on button "Delete All" at bounding box center [472, 19] width 56 height 23
click at [620, 20] on button "Confirm" at bounding box center [622, 19] width 48 height 23
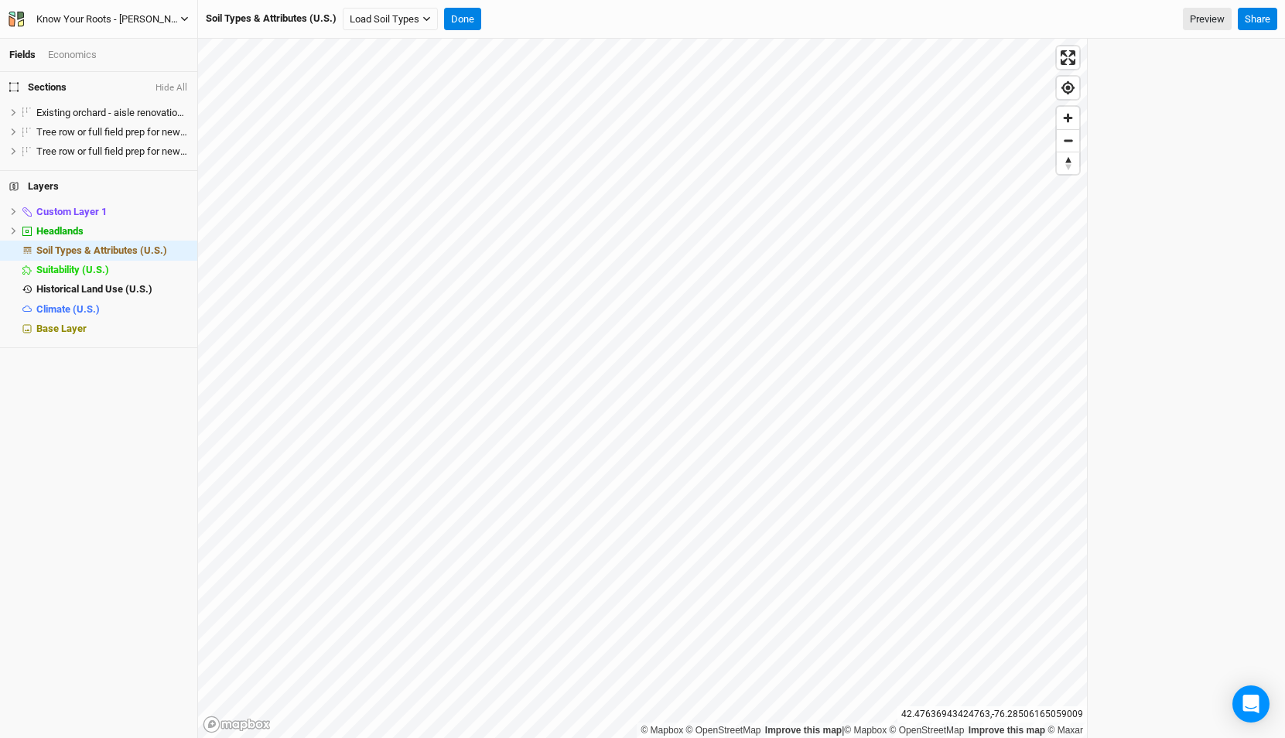
click at [109, 19] on div "Know Your Roots - Dryden Site" at bounding box center [108, 19] width 144 height 15
click at [110, 45] on button "Back" at bounding box center [128, 43] width 122 height 20
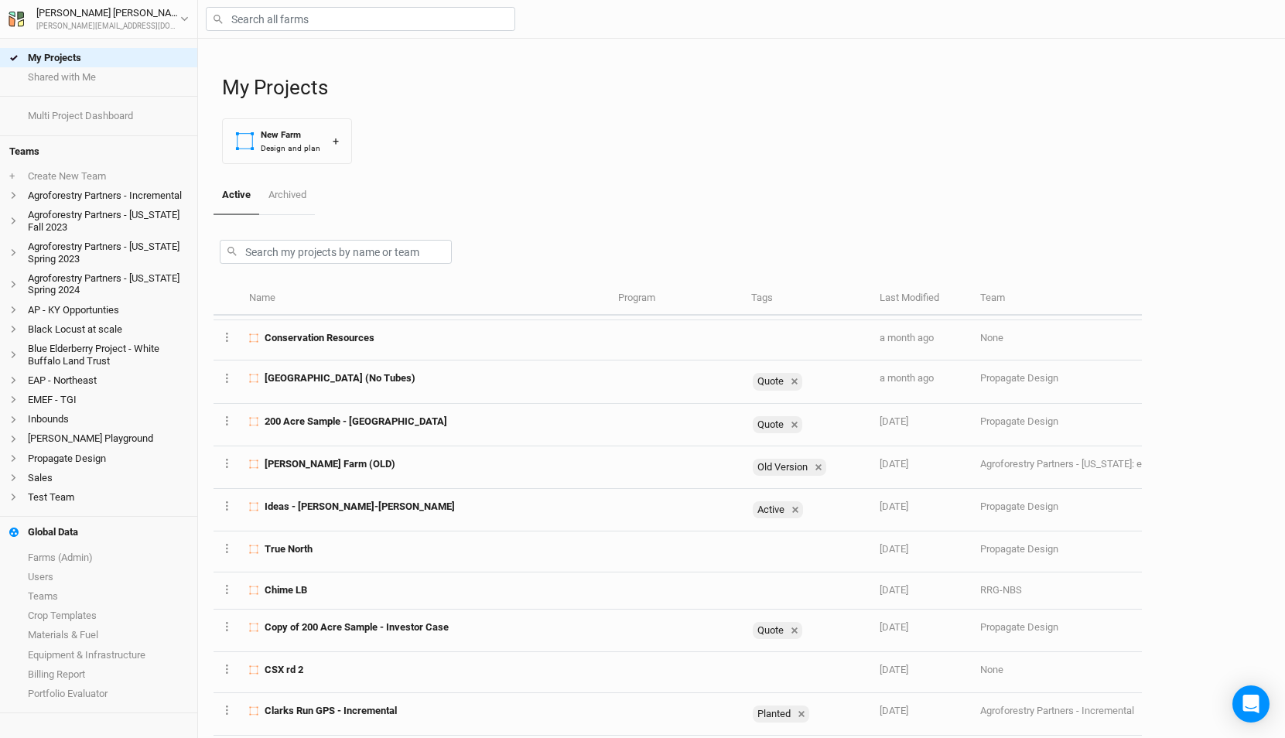
scroll to position [326, 0]
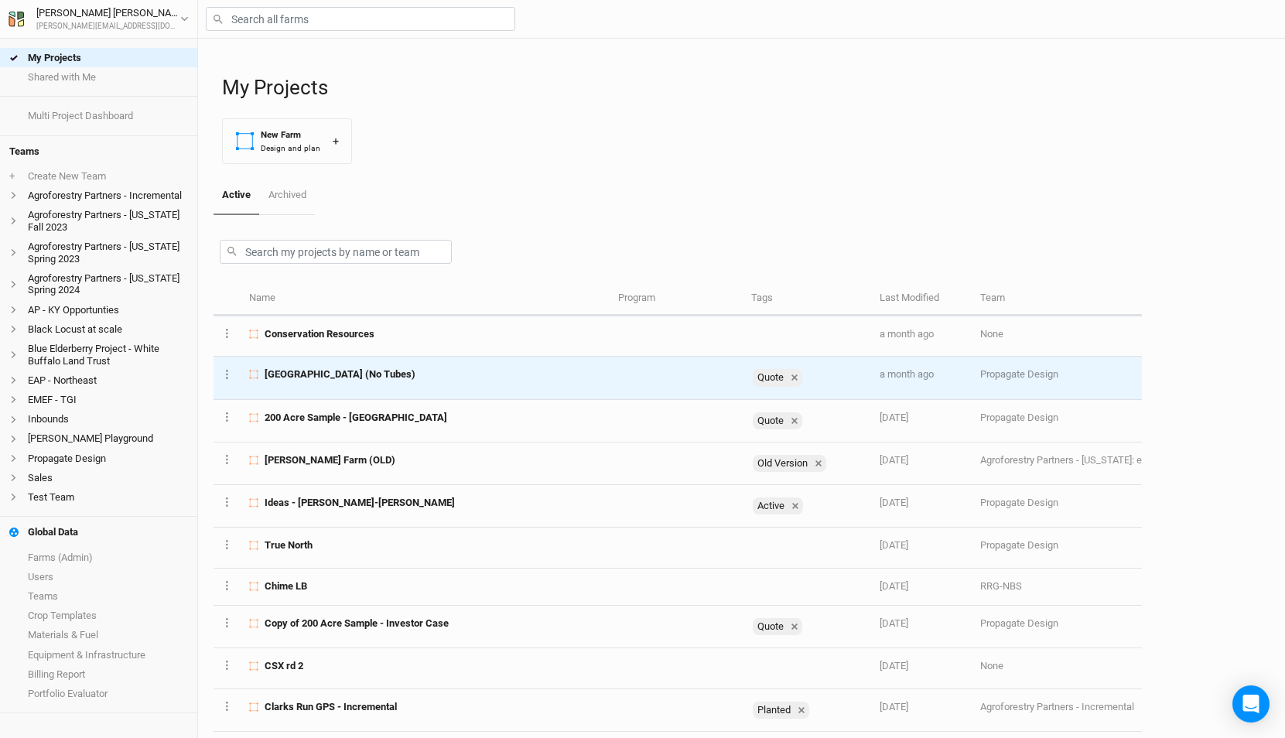
click at [409, 383] on td "Little Springs Farm (No Tubes)" at bounding box center [425, 378] width 368 height 43
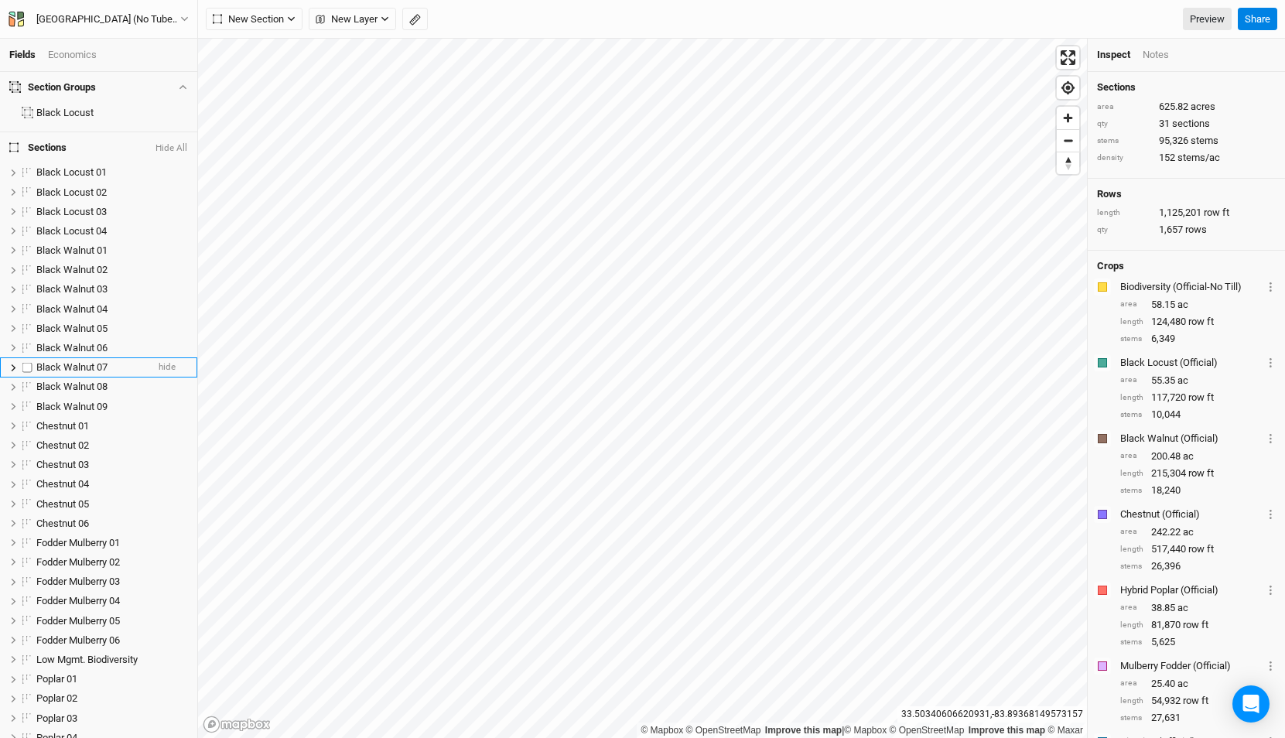
scroll to position [272, 0]
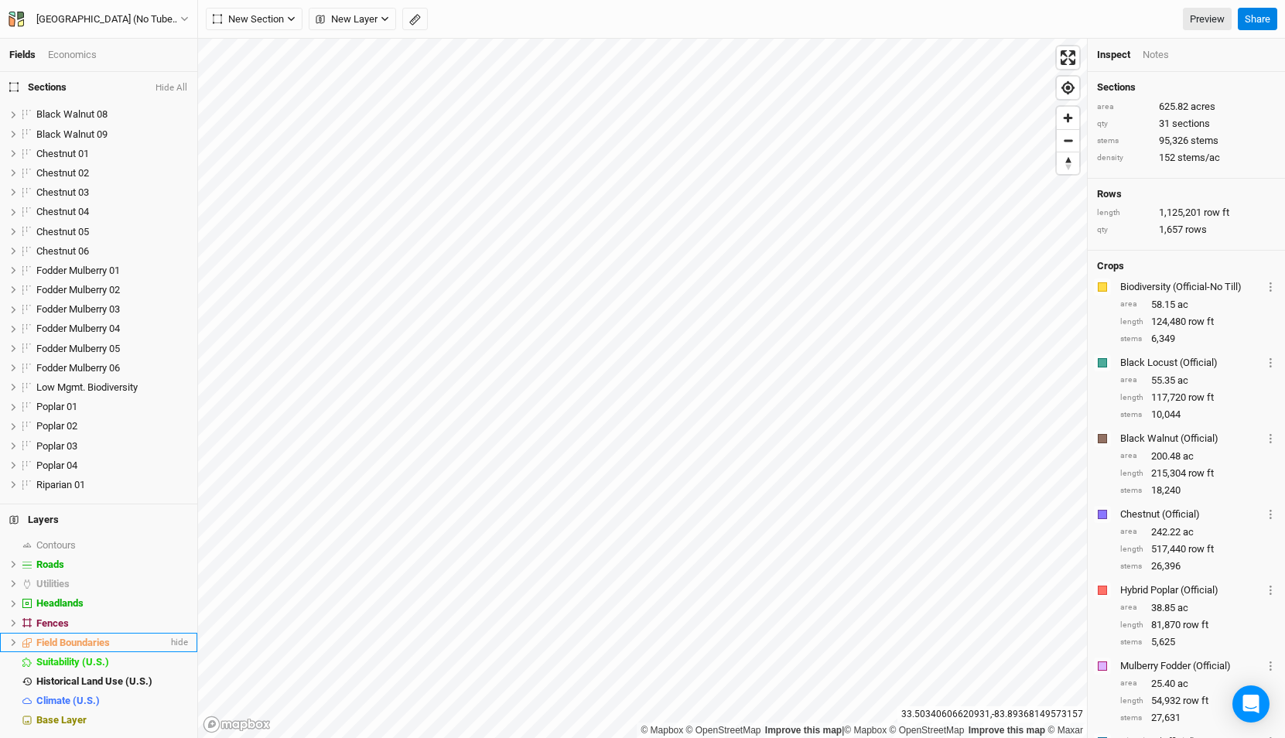
click at [14, 639] on icon at bounding box center [14, 642] width 5 height 7
click at [67, 641] on span "Field Boundaries" at bounding box center [72, 643] width 73 height 12
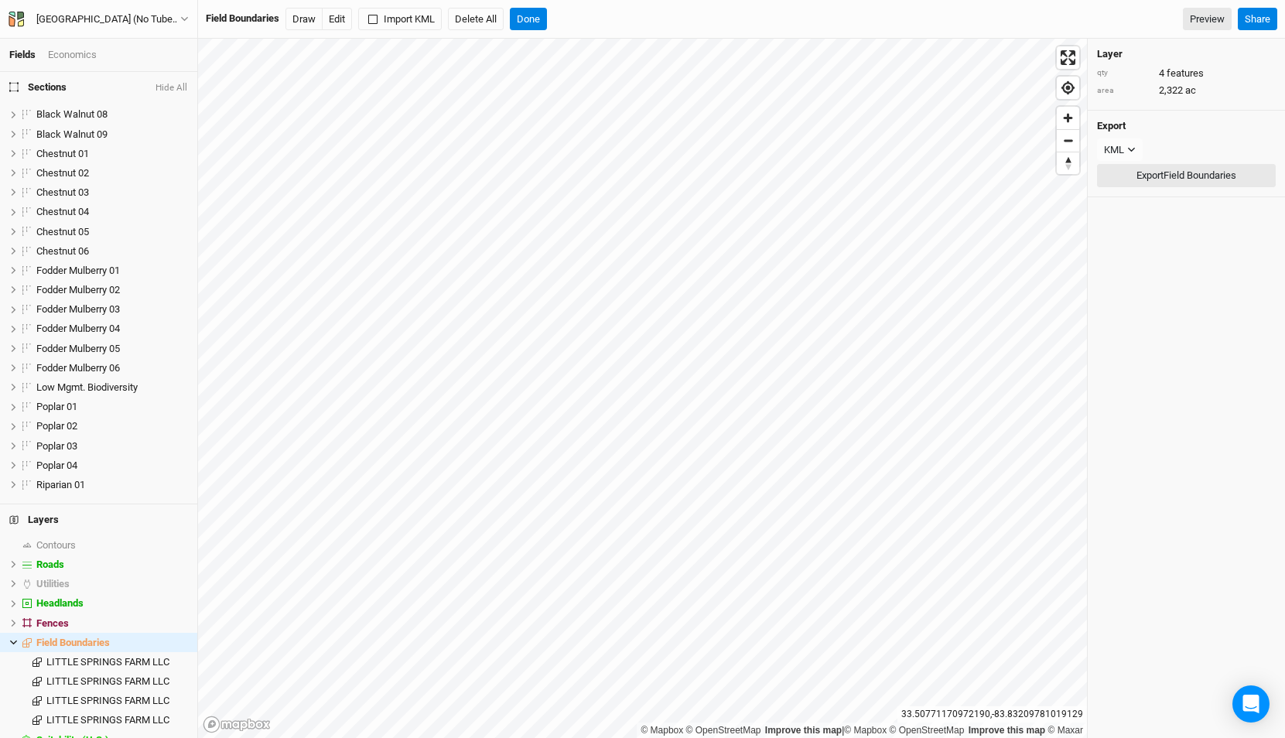
click at [1129, 176] on button "Export Field Boundaries" at bounding box center [1186, 175] width 179 height 23
click at [531, 20] on button "Done" at bounding box center [528, 19] width 37 height 23
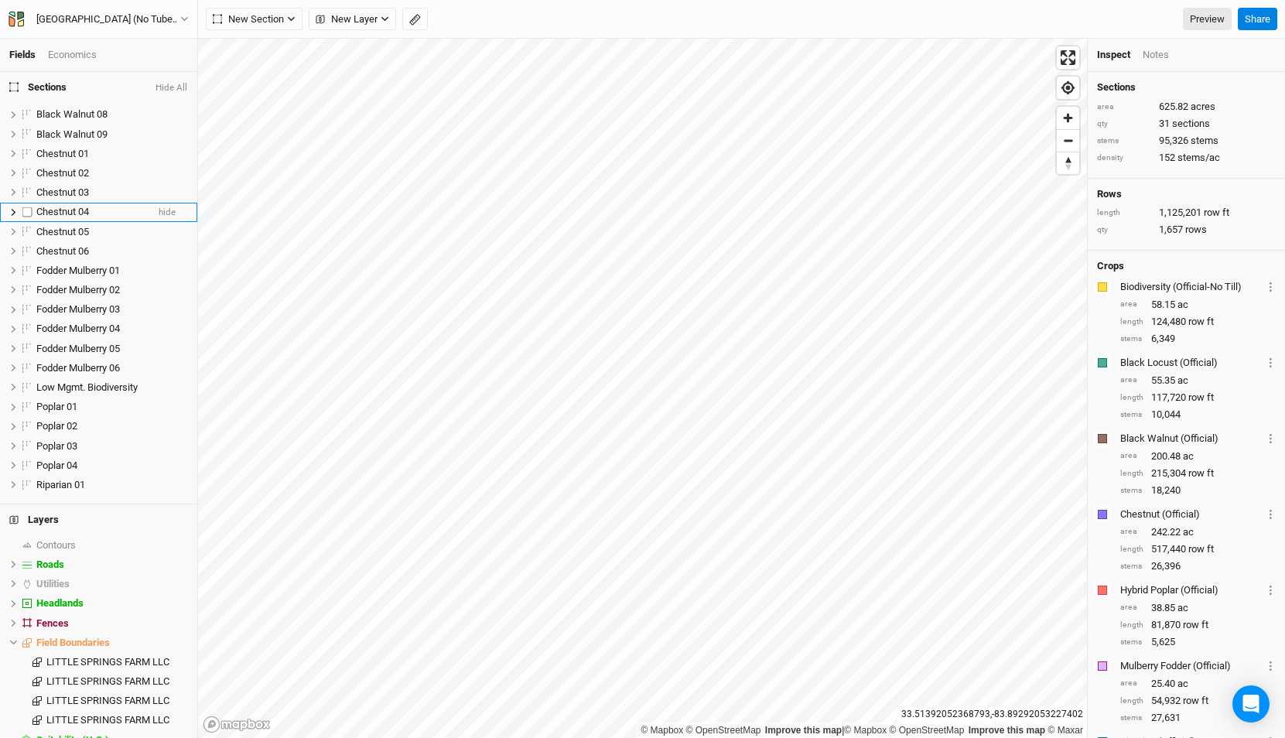
scroll to position [350, 0]
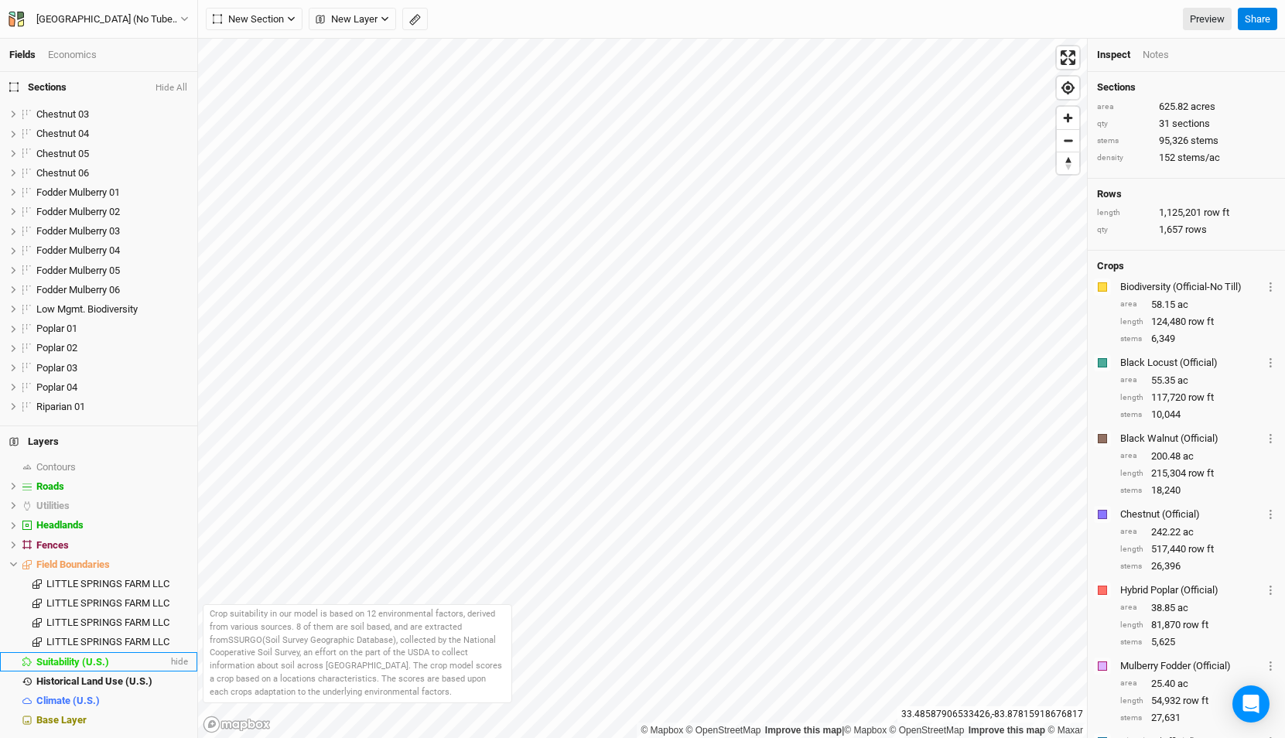
click at [117, 662] on div "Suitability (U.S.)" at bounding box center [101, 662] width 131 height 12
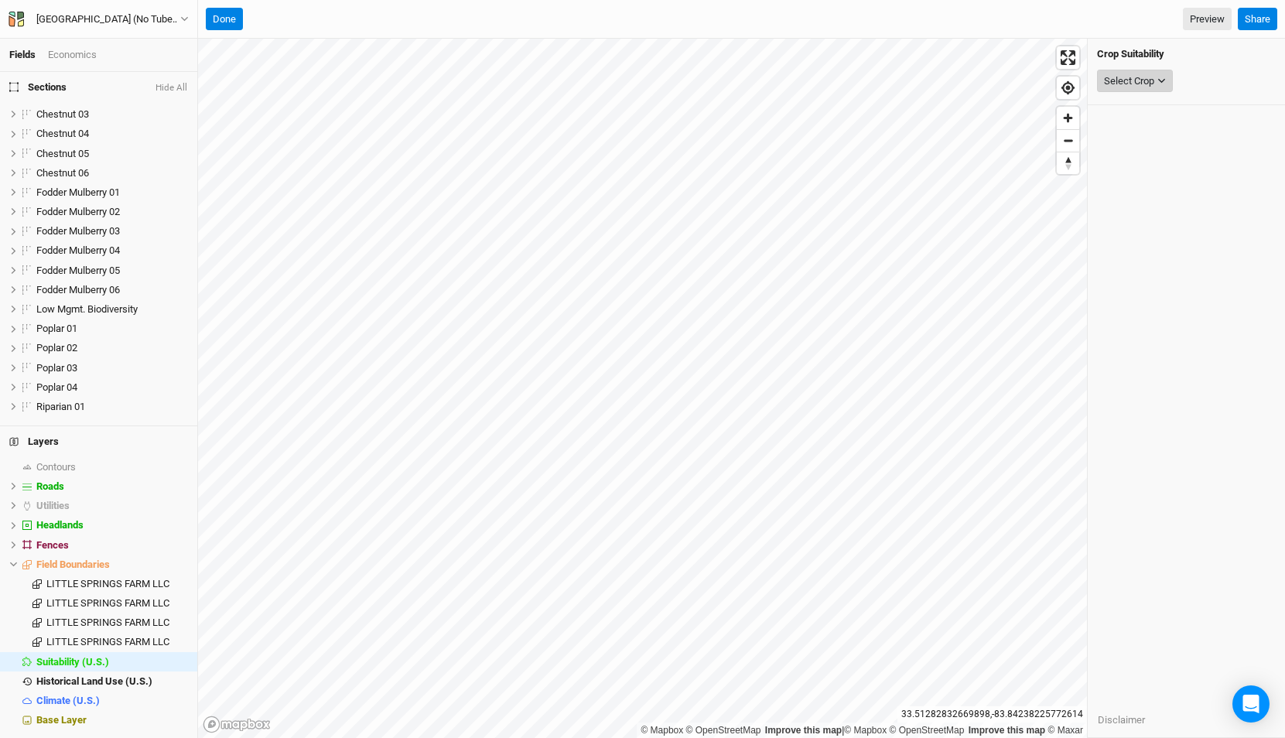
click at [1132, 78] on div "Select Crop" at bounding box center [1129, 80] width 50 height 15
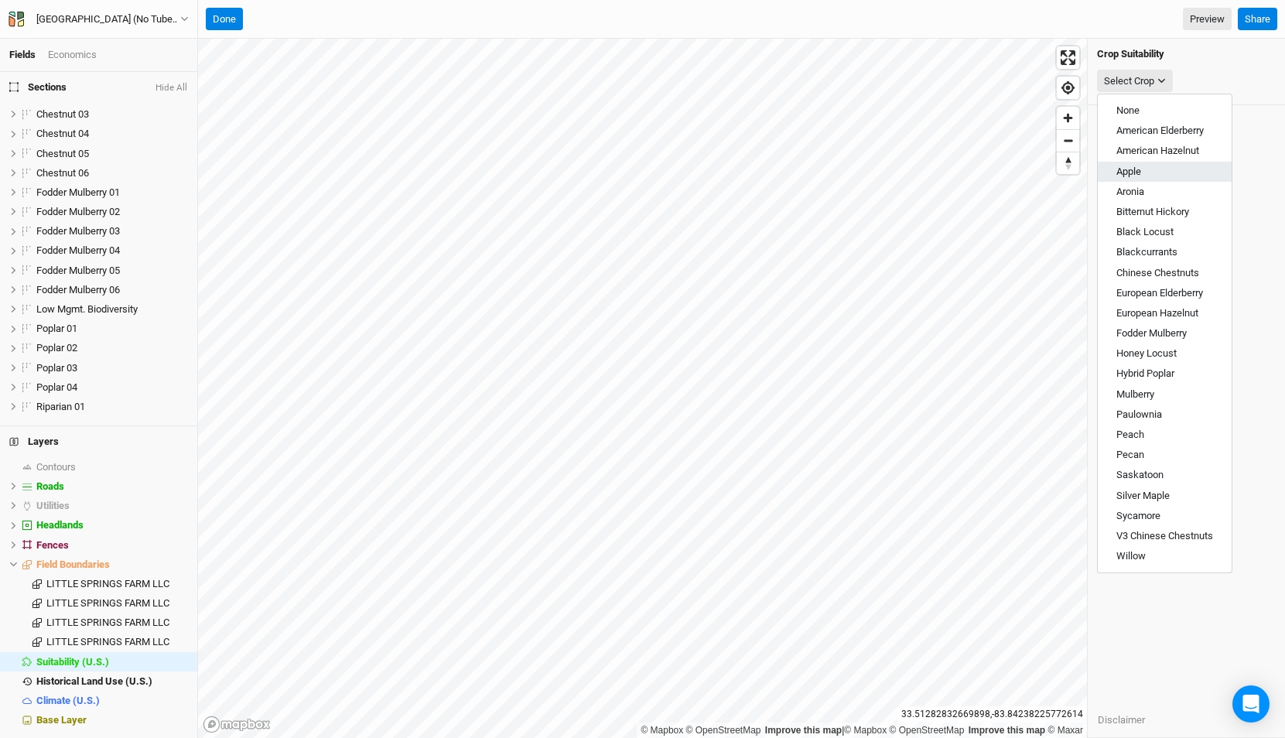
click at [1135, 174] on span "Apple" at bounding box center [1128, 172] width 25 height 12
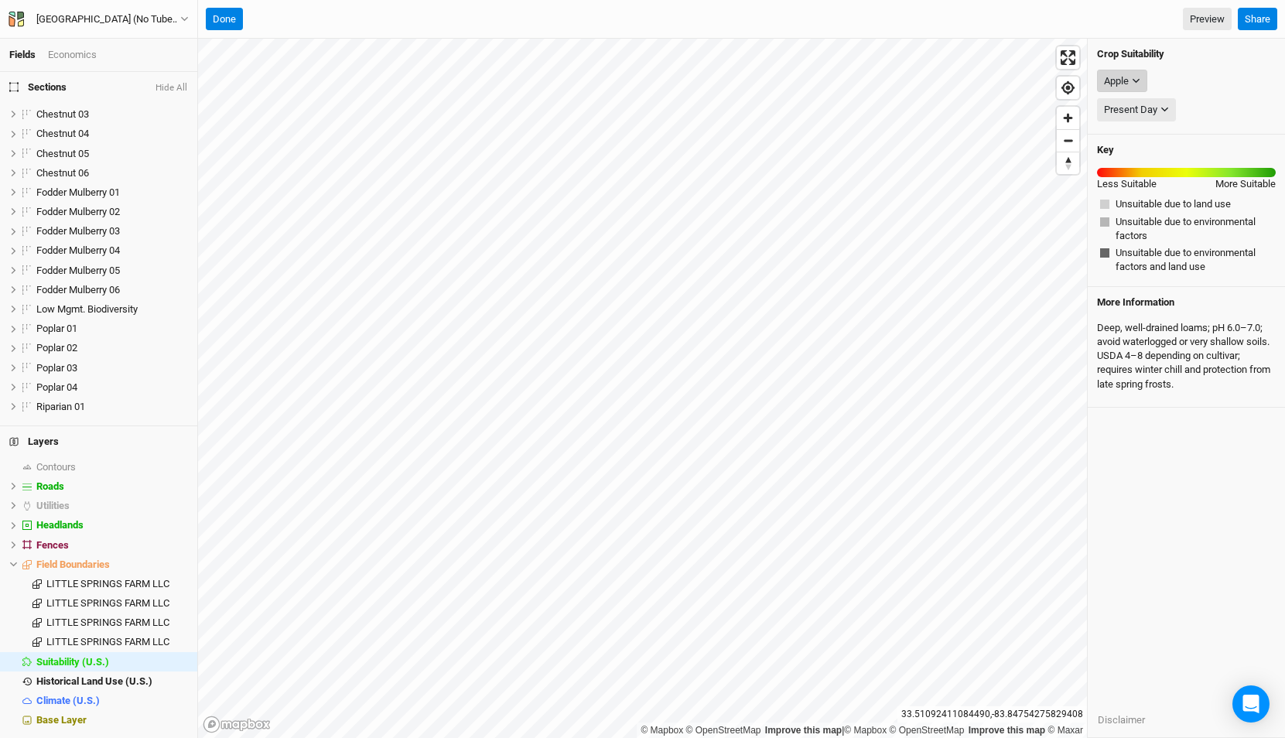
click at [1125, 82] on div "Apple" at bounding box center [1116, 80] width 25 height 15
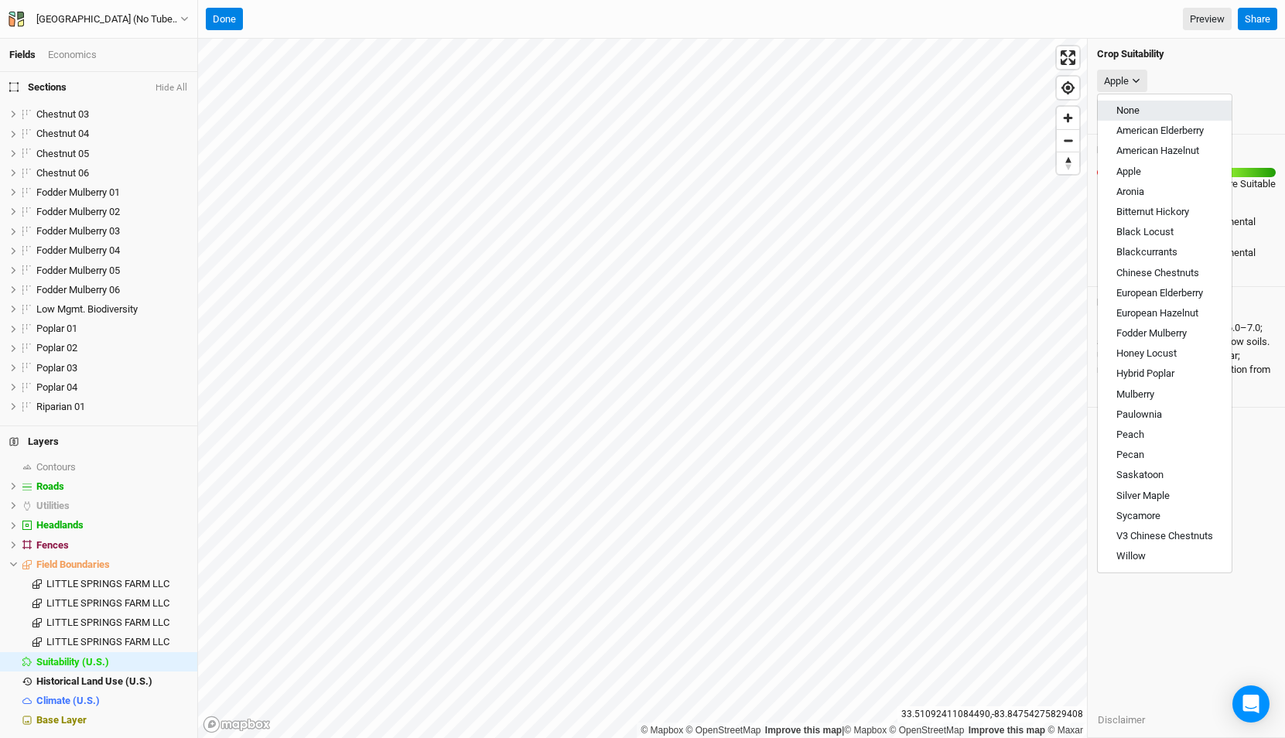
click at [1141, 108] on button "None" at bounding box center [1165, 111] width 134 height 20
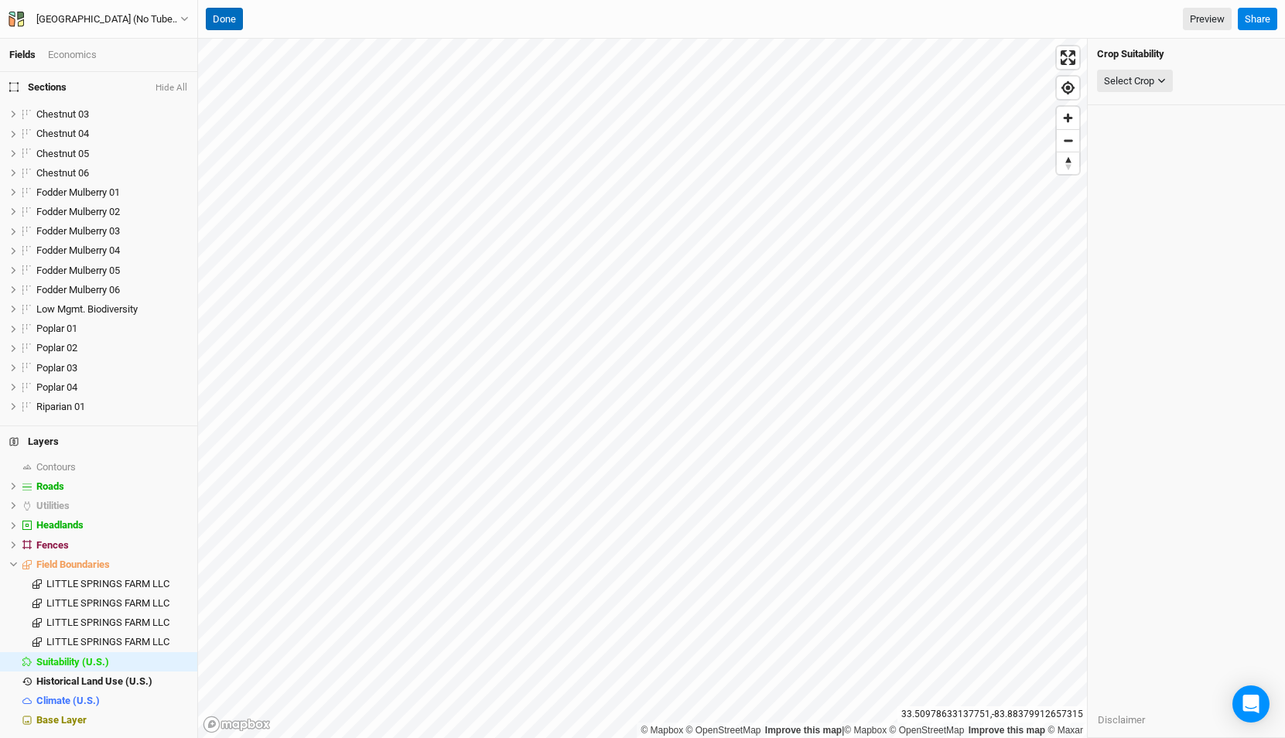
click at [228, 21] on button "Done" at bounding box center [224, 19] width 37 height 23
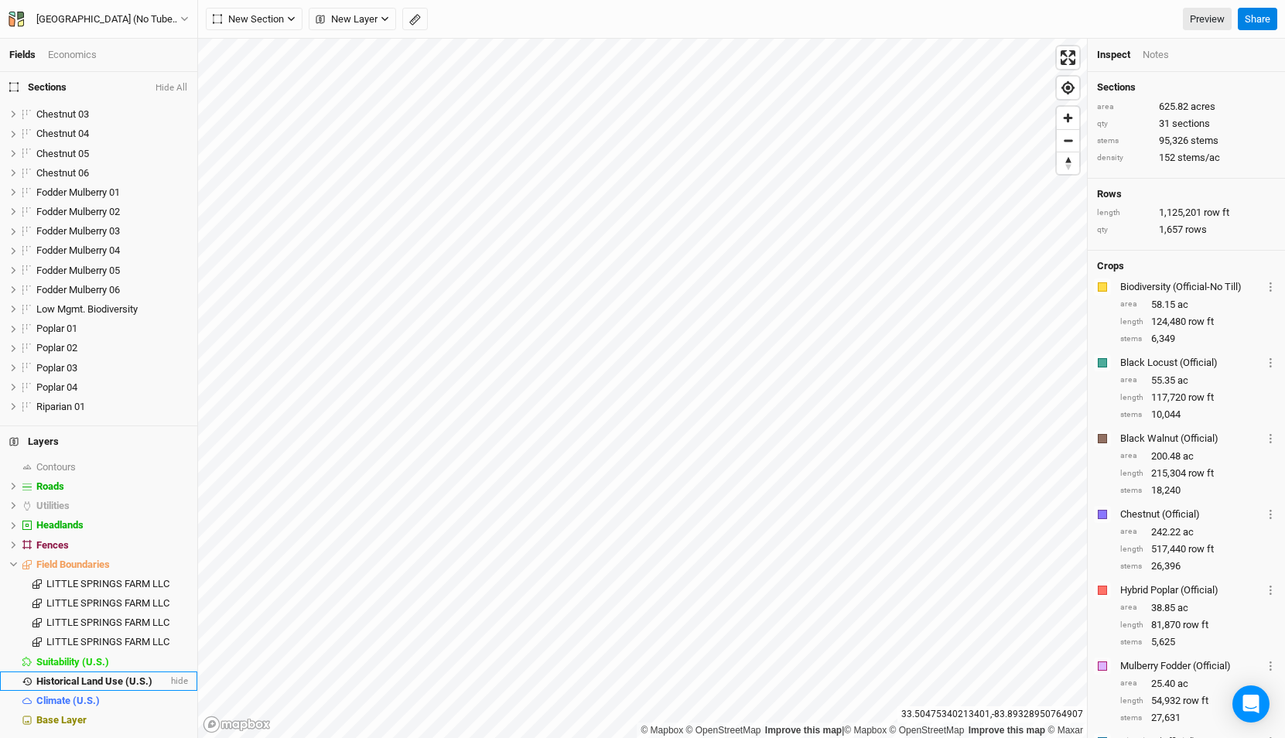
click at [107, 680] on span "Historical Land Use (U.S.)" at bounding box center [94, 681] width 116 height 12
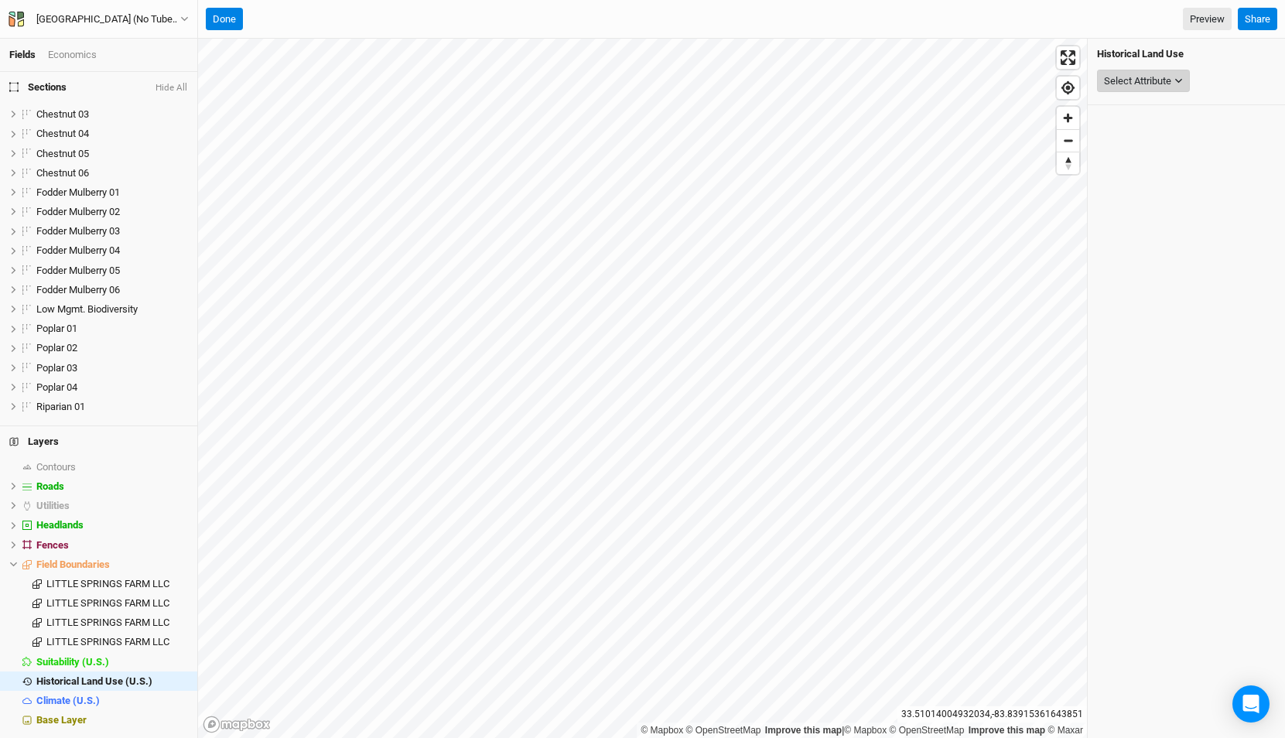
click at [1157, 85] on div "Select Attribute" at bounding box center [1137, 80] width 67 height 15
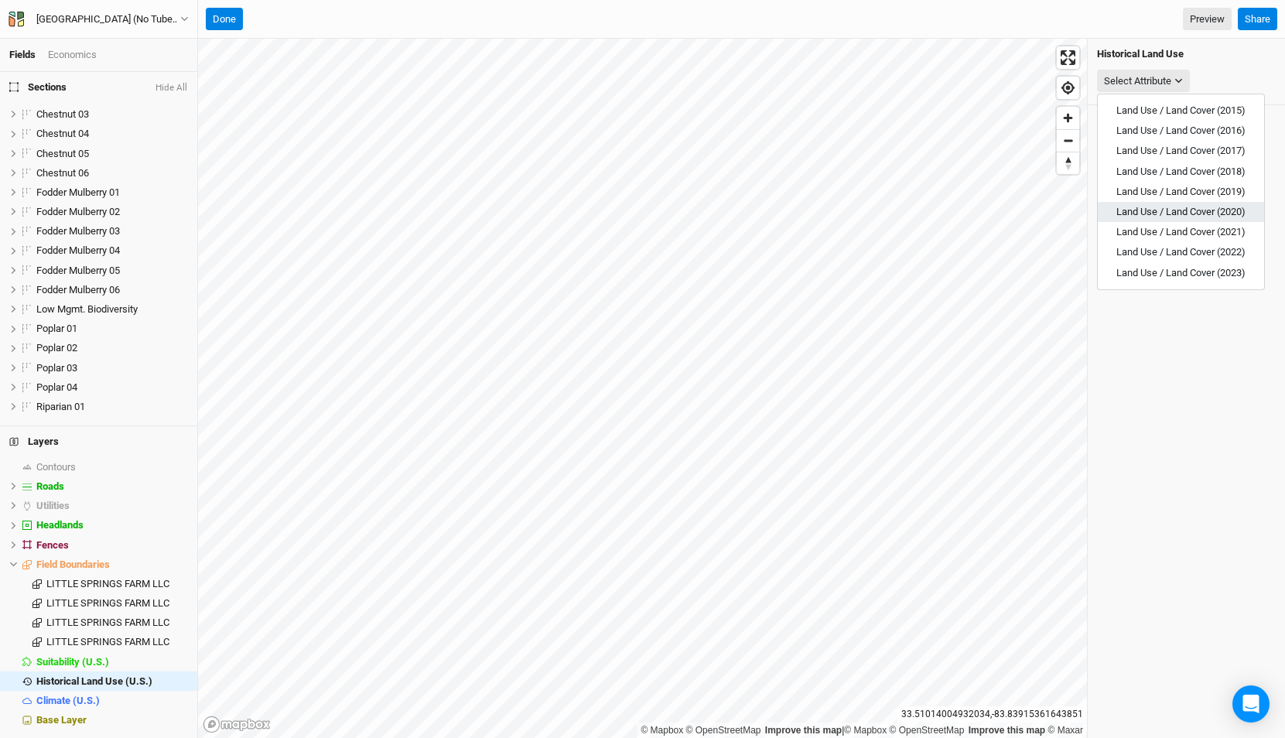
click at [1163, 210] on span "Land Use / Land Cover (2020)" at bounding box center [1180, 212] width 129 height 12
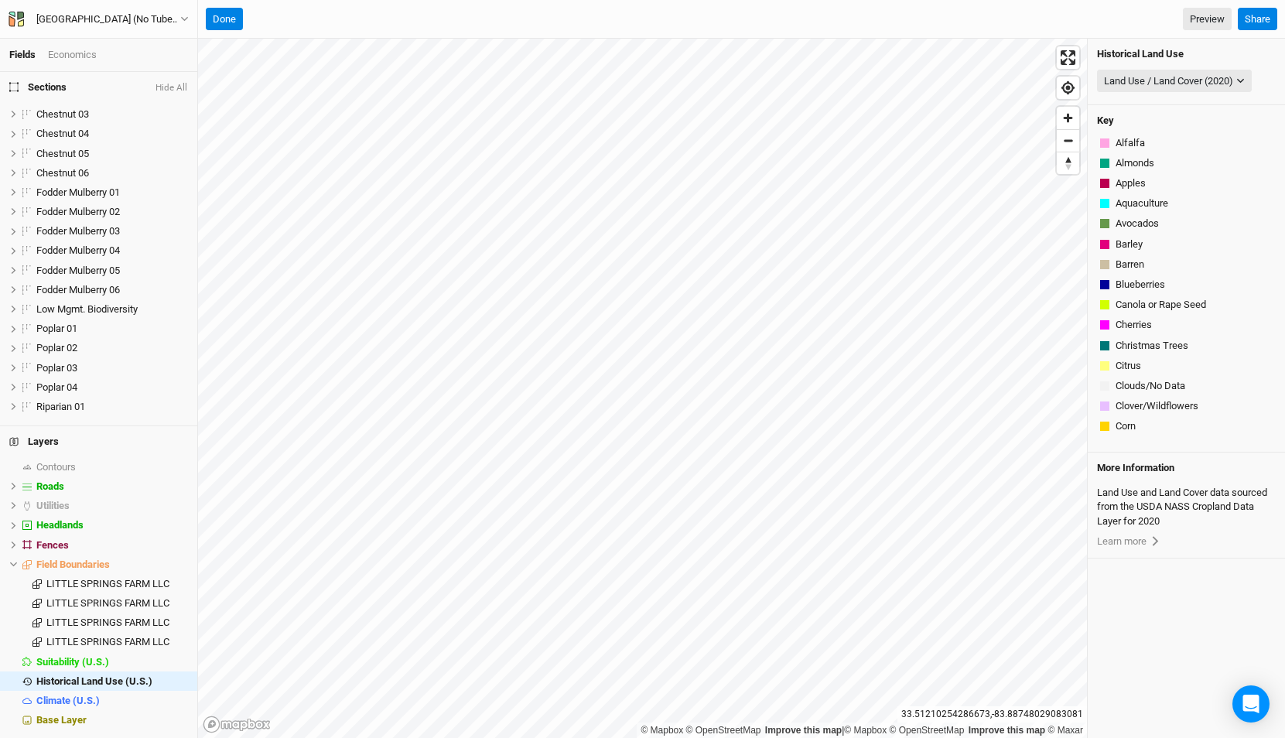
scroll to position [886, 0]
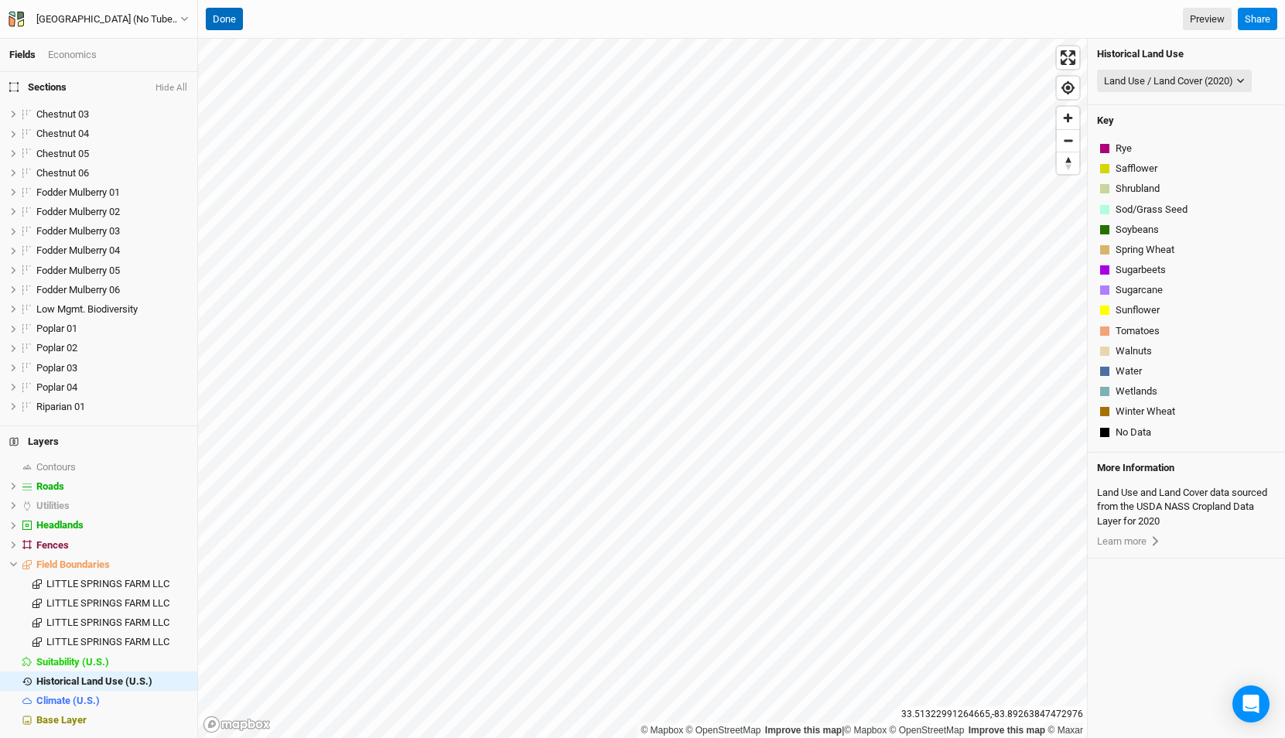
click at [224, 17] on button "Done" at bounding box center [224, 19] width 37 height 23
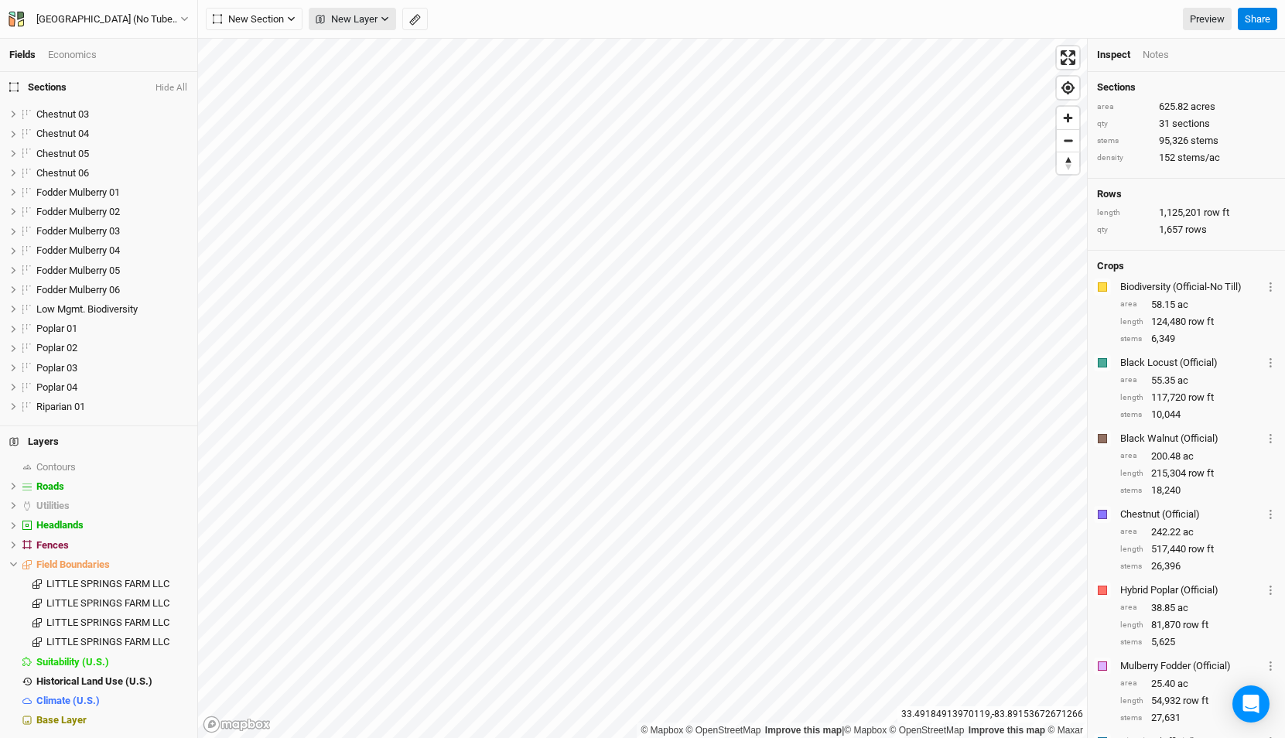
click at [359, 14] on span "New Layer" at bounding box center [347, 19] width 62 height 15
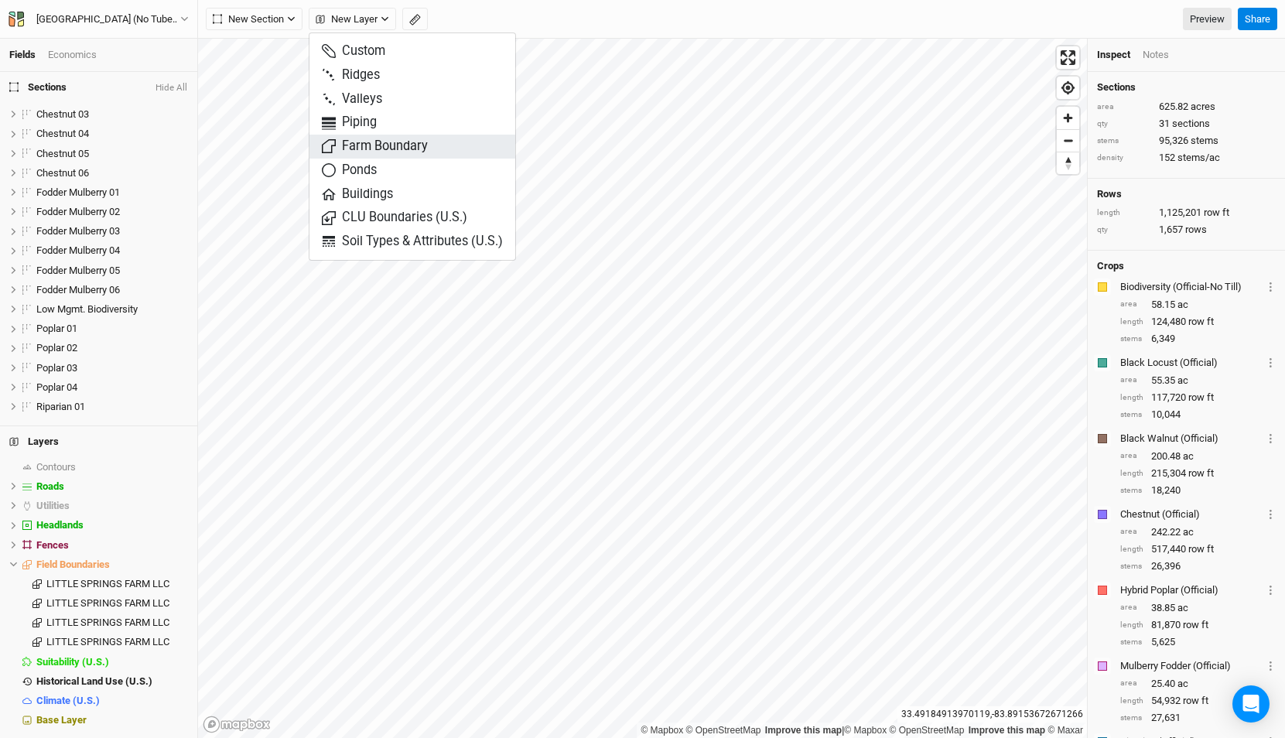
click at [410, 151] on span "Farm Boundary" at bounding box center [375, 147] width 106 height 18
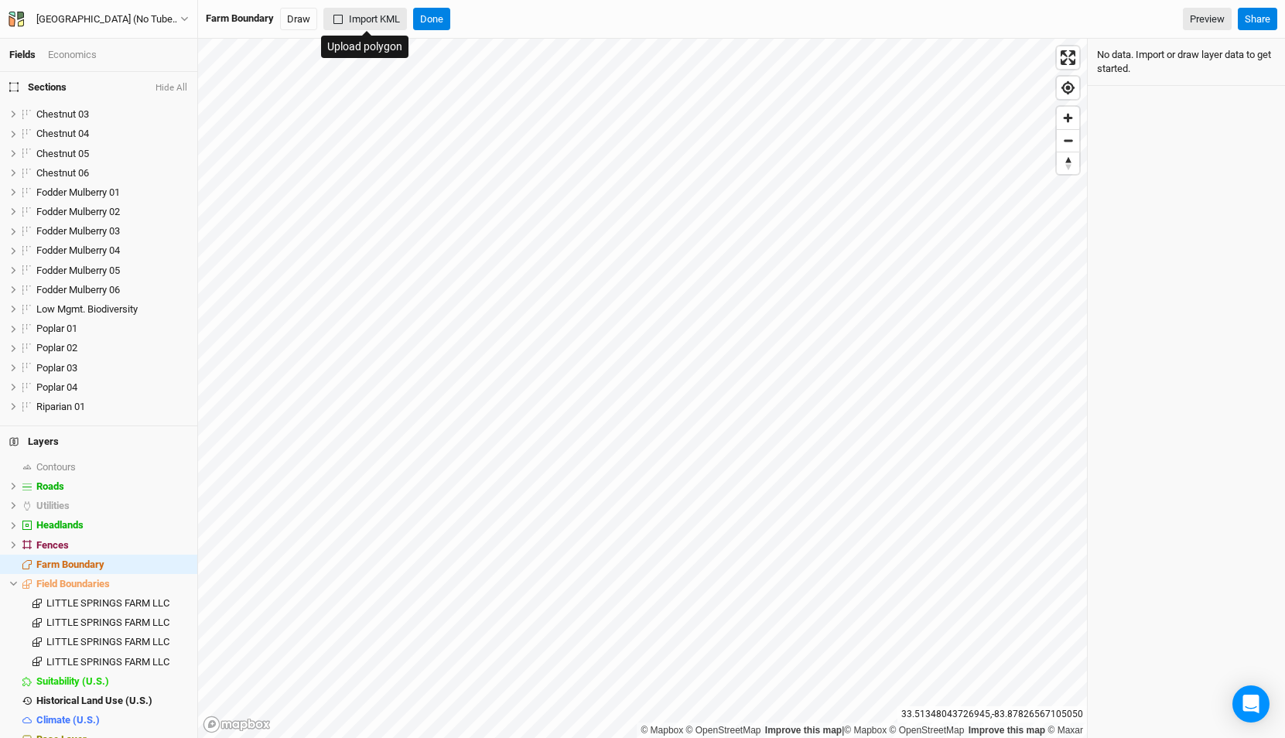
click at [364, 18] on button "Import KML" at bounding box center [365, 19] width 84 height 23
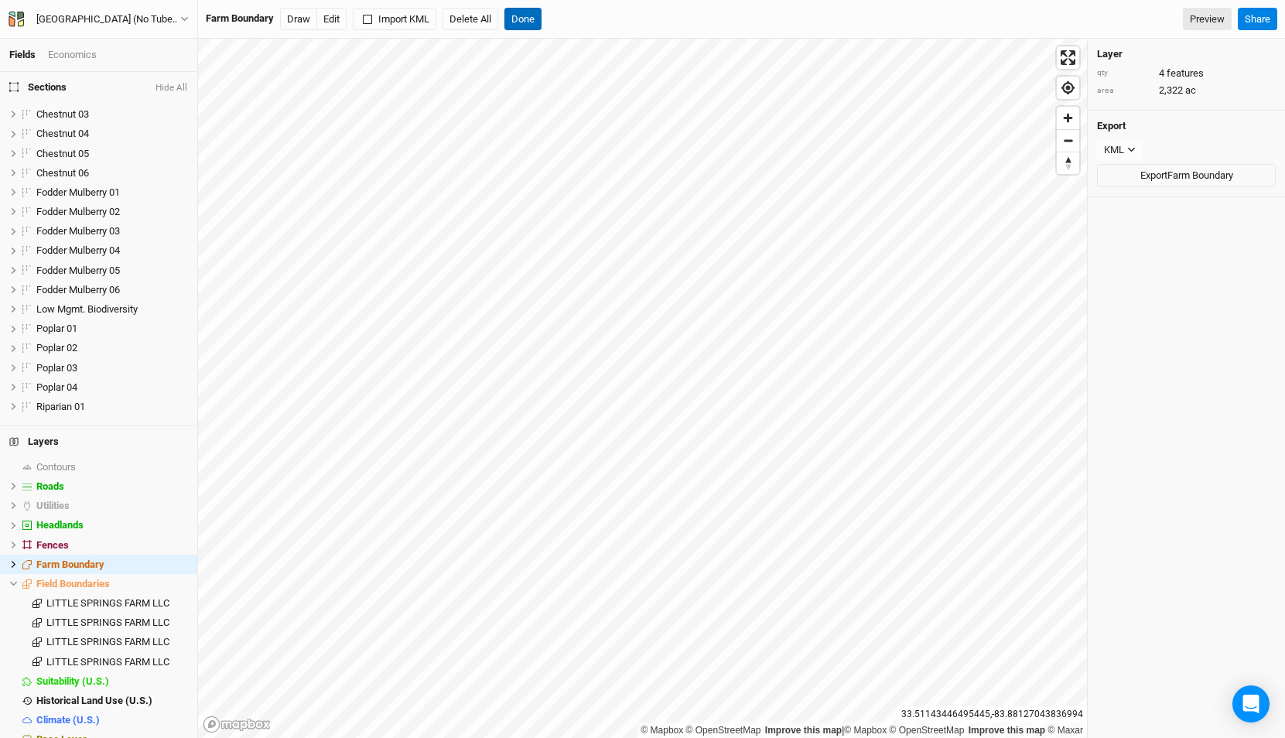
click at [535, 13] on button "Done" at bounding box center [522, 19] width 37 height 23
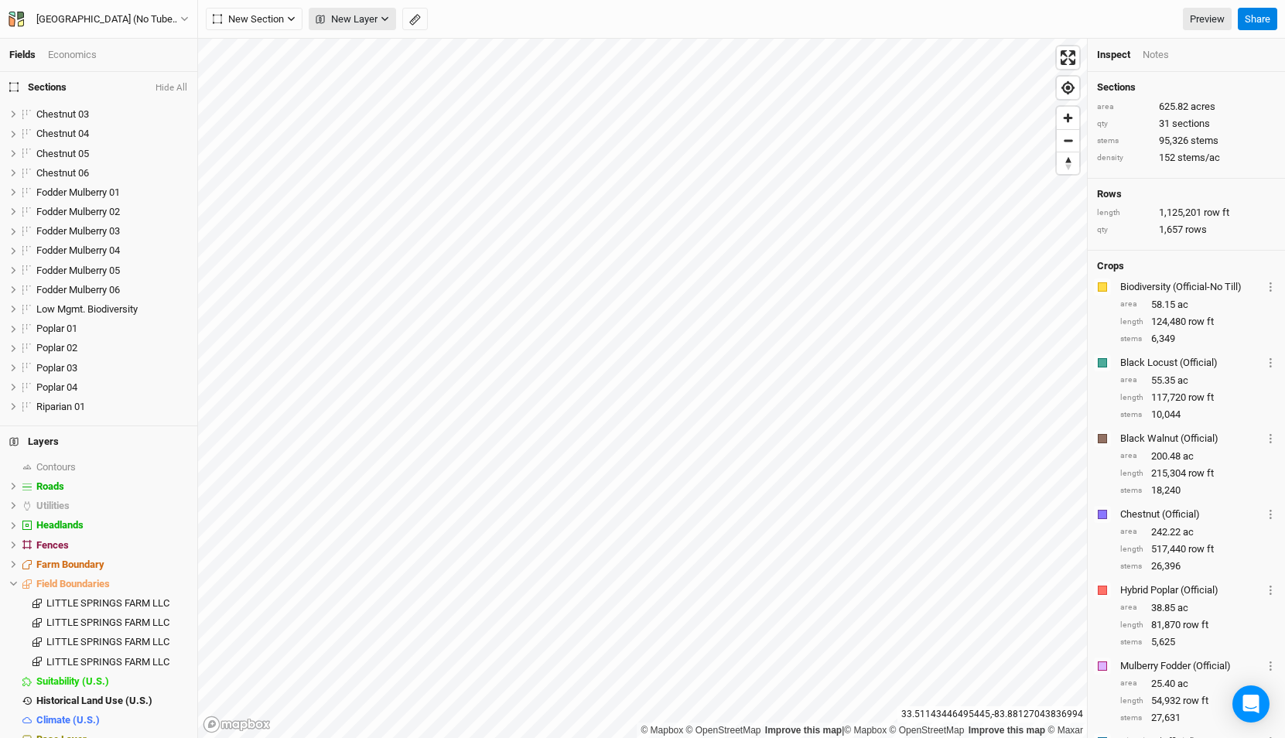
click at [361, 12] on span "New Layer" at bounding box center [347, 19] width 62 height 15
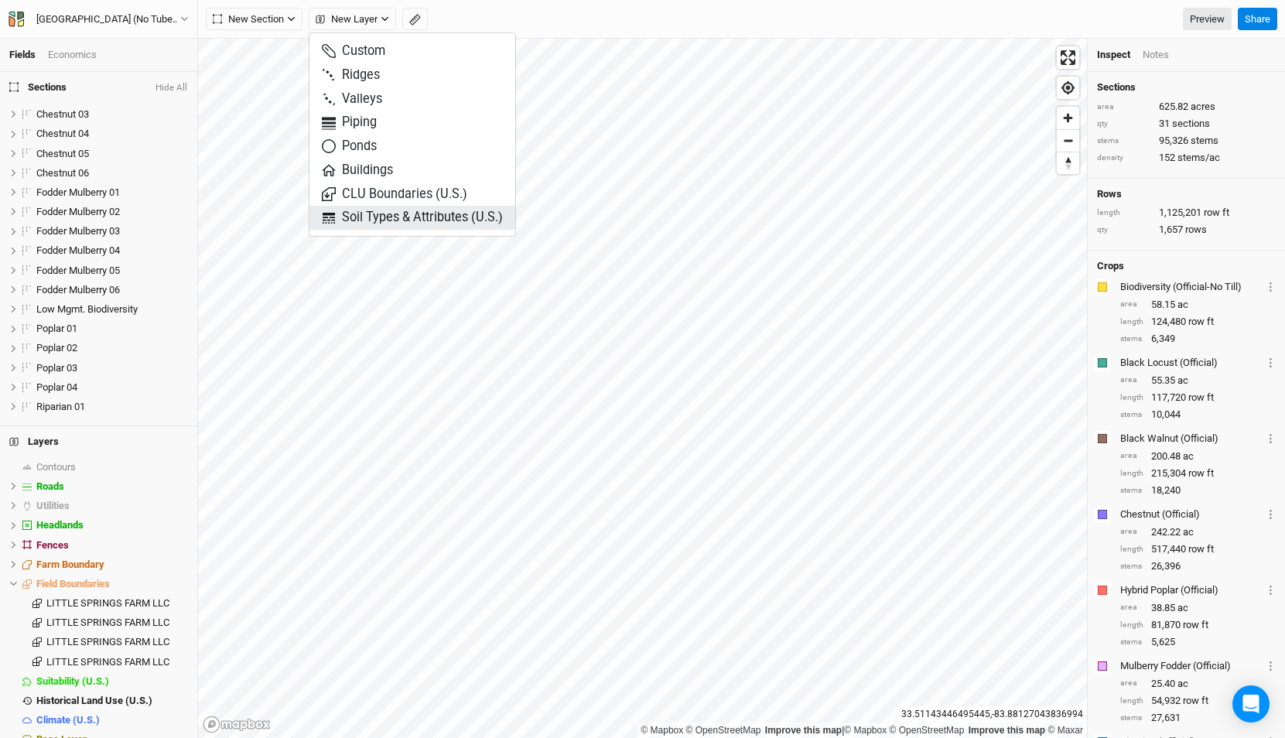
click at [407, 224] on span "Soil Types & Attributes (U.S.)" at bounding box center [412, 218] width 181 height 18
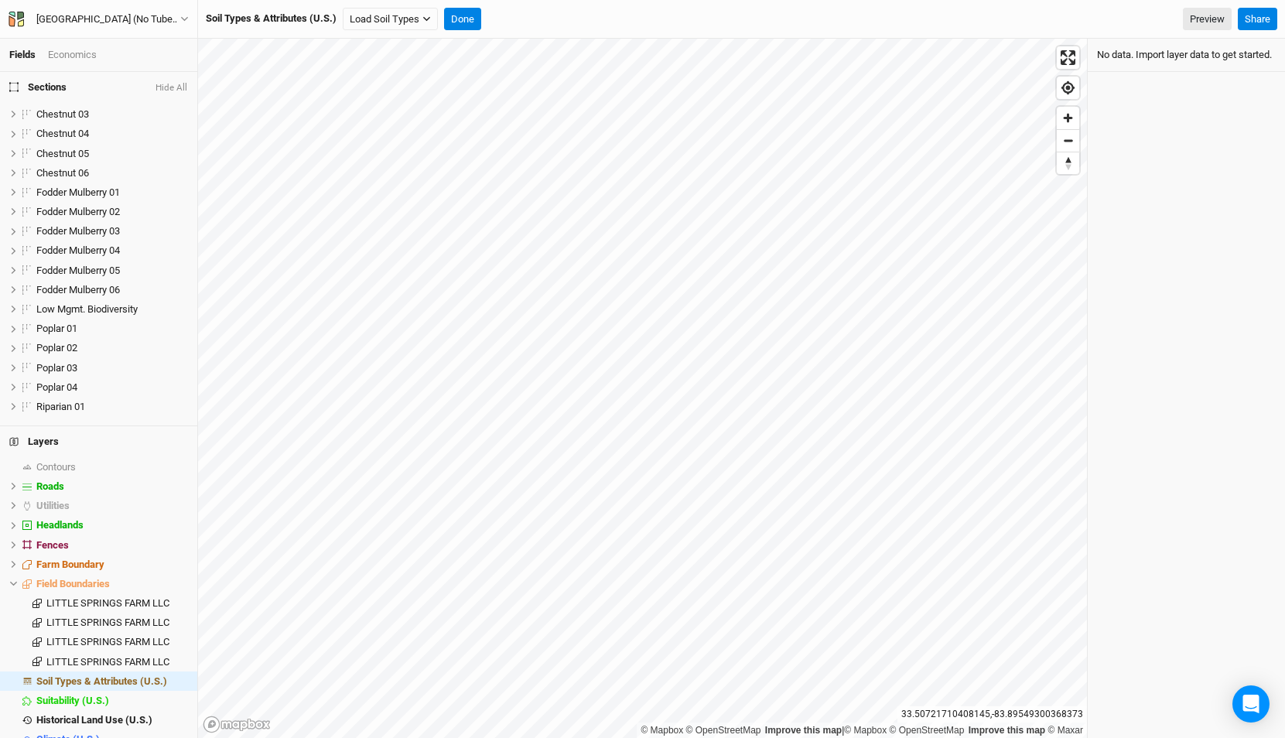
click at [172, 86] on button "Hide All" at bounding box center [171, 88] width 33 height 11
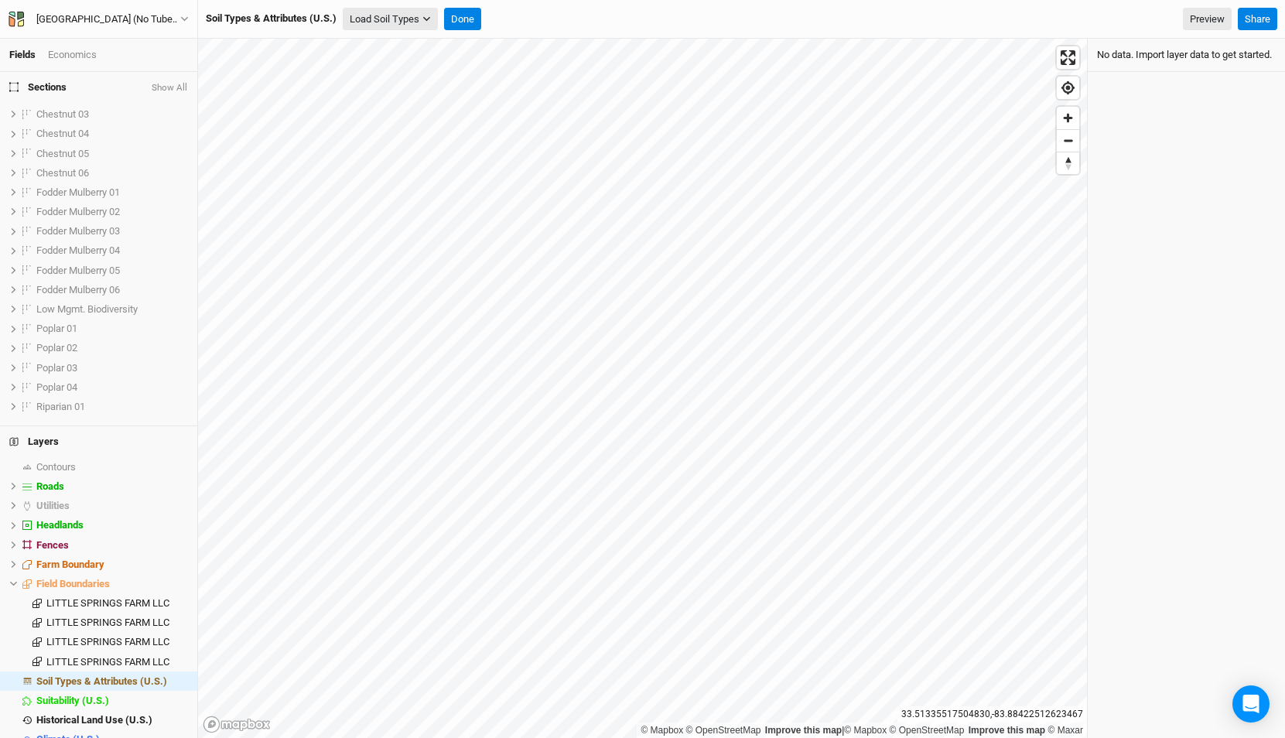
click at [388, 20] on button "Load Soil Types" at bounding box center [390, 19] width 95 height 23
click at [411, 46] on button "Load for Farm Boundary" at bounding box center [408, 46] width 129 height 20
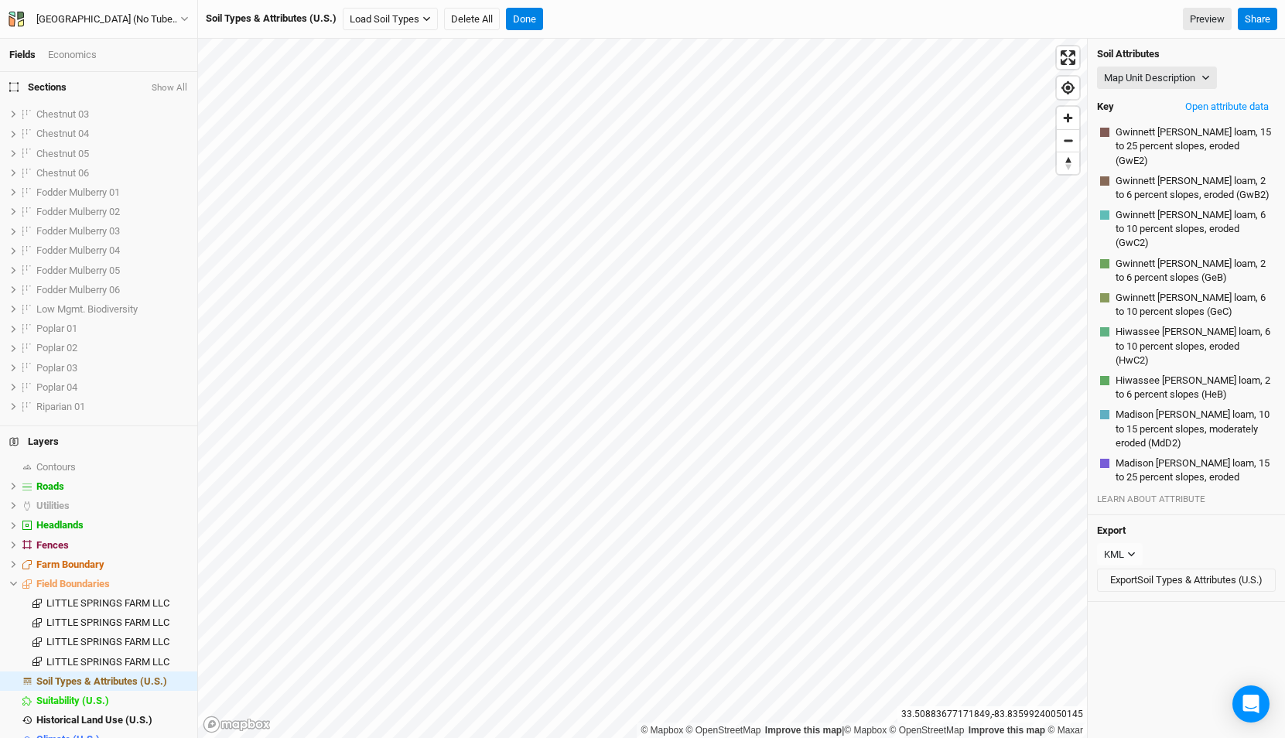
scroll to position [0, 0]
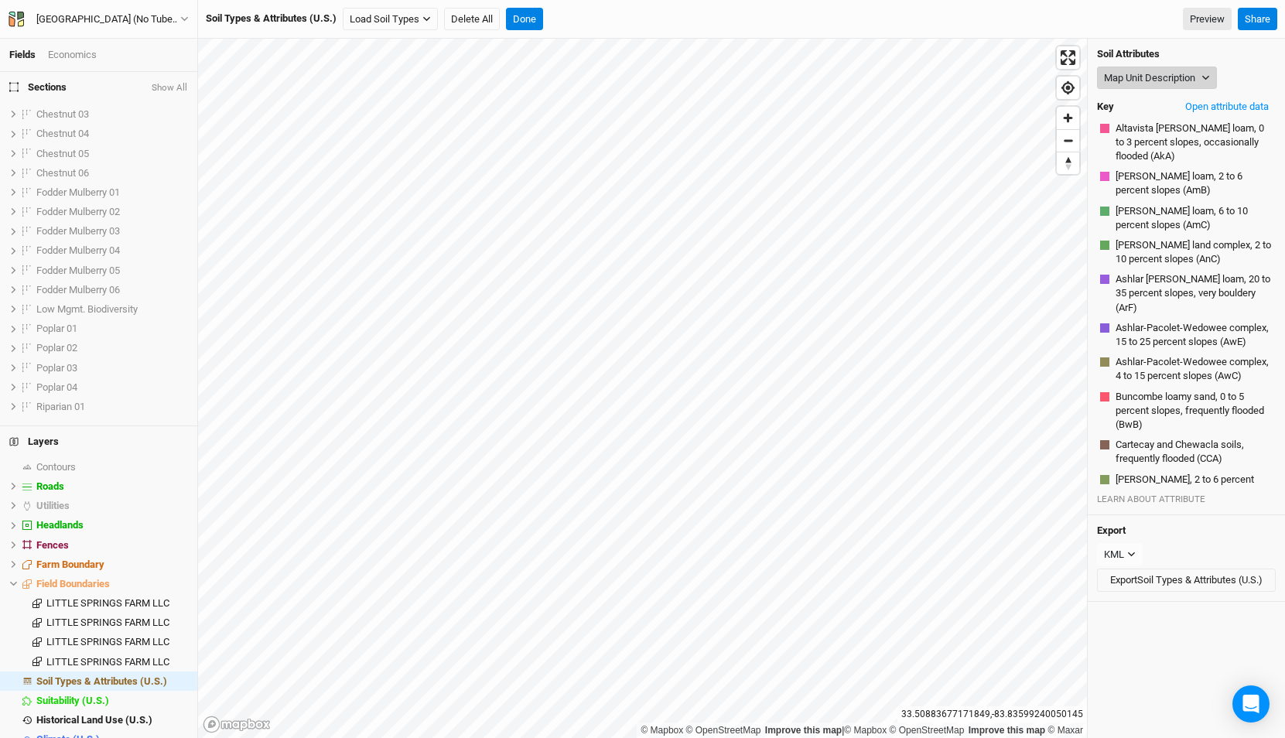
click at [1152, 80] on button "Map Unit Description" at bounding box center [1157, 78] width 120 height 23
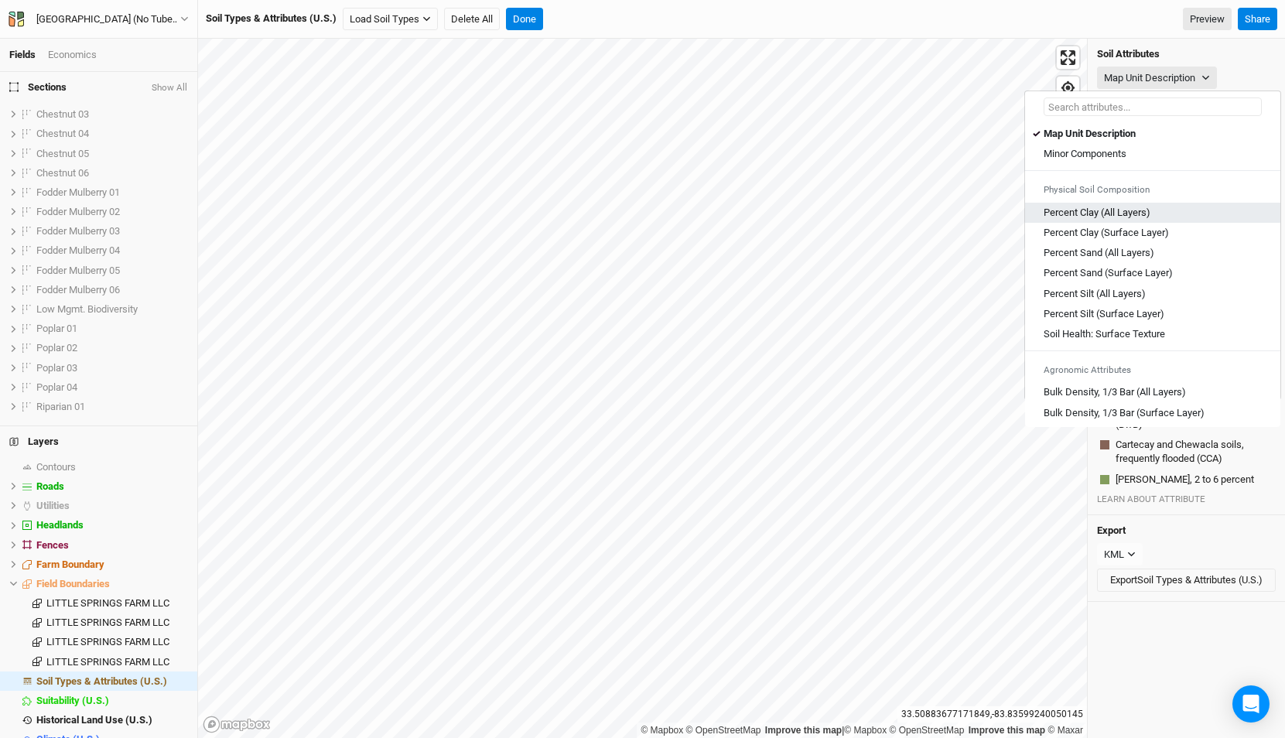
click at [1111, 206] on Layers\) "Percent Clay (All Layers)" at bounding box center [1096, 213] width 107 height 14
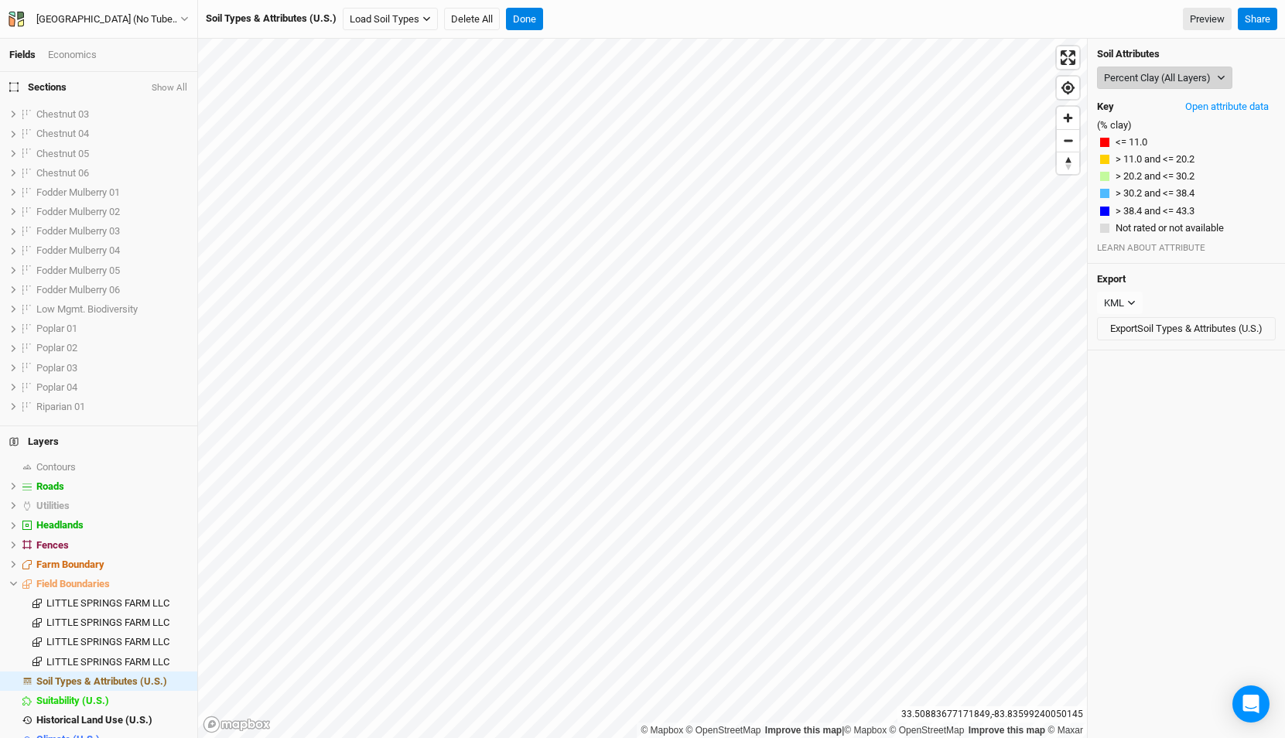
click at [1145, 68] on button "Percent Clay (All Layers)" at bounding box center [1164, 78] width 135 height 23
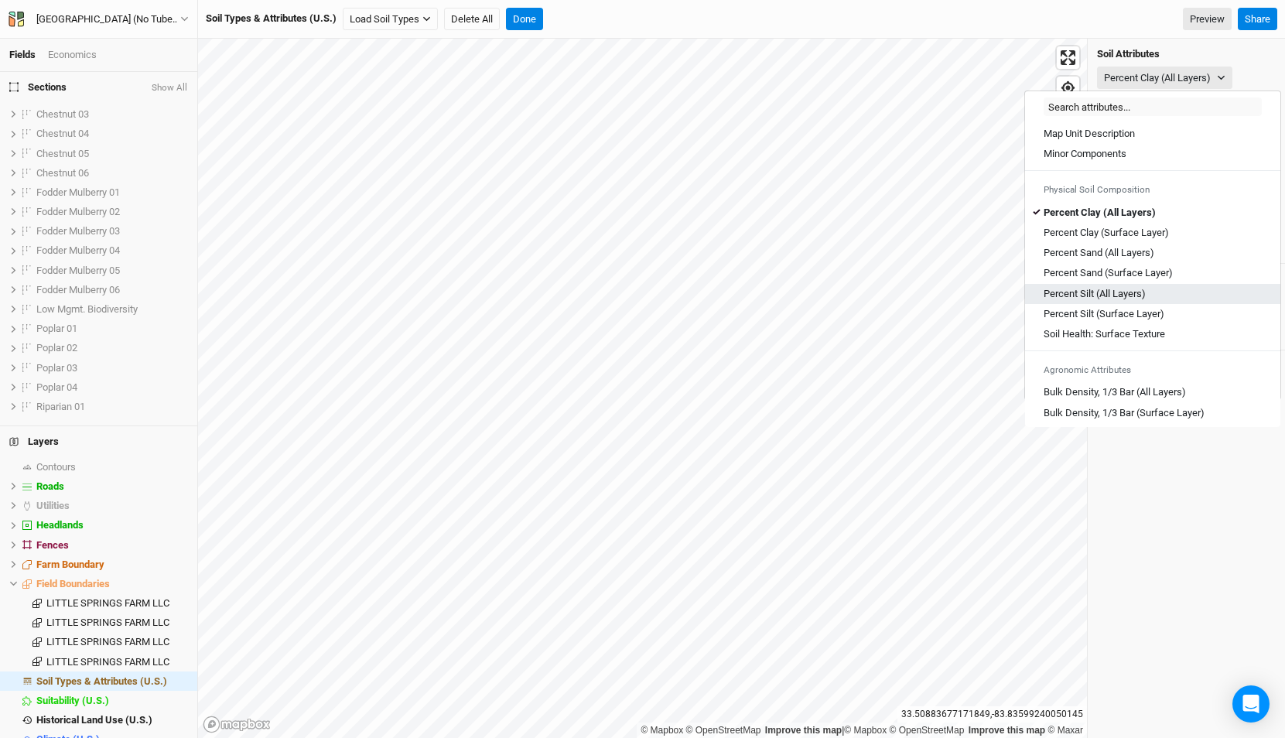
click at [1136, 295] on Layers\) "Percent Silt (All Layers)" at bounding box center [1094, 294] width 102 height 14
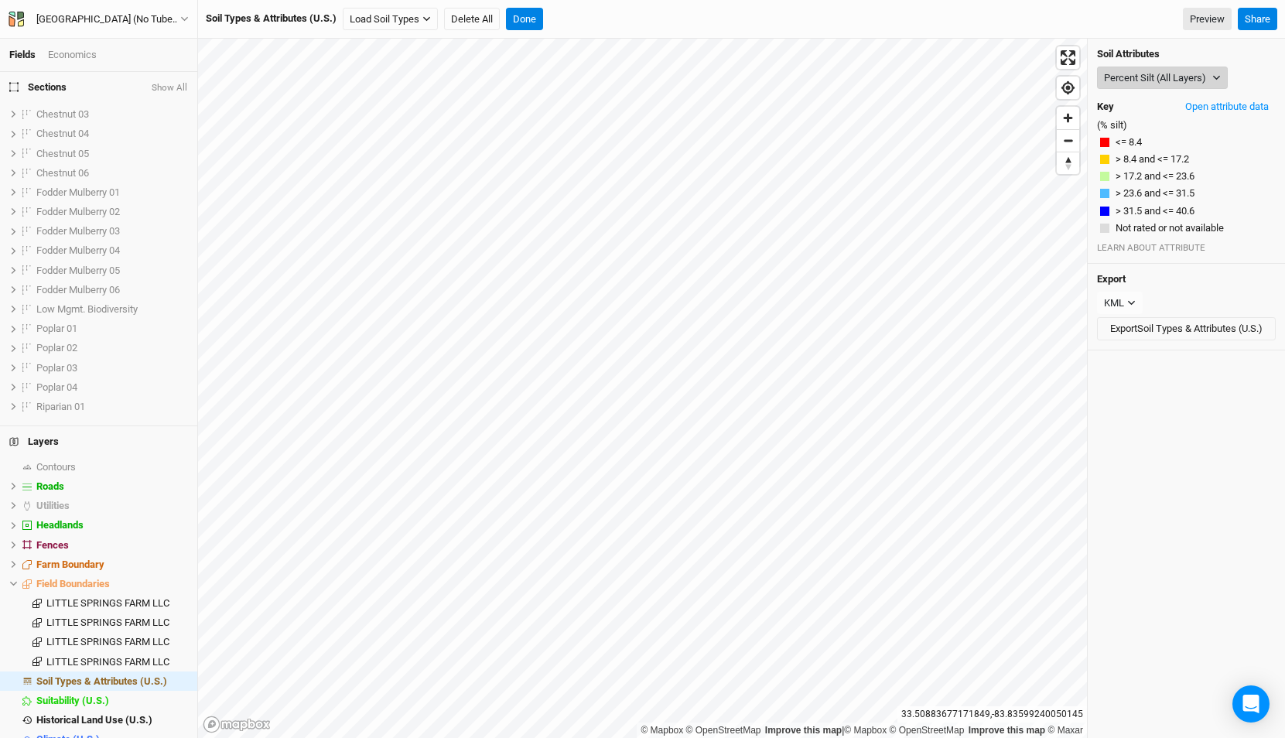
click at [1137, 79] on button "Percent Silt (All Layers)" at bounding box center [1162, 78] width 131 height 23
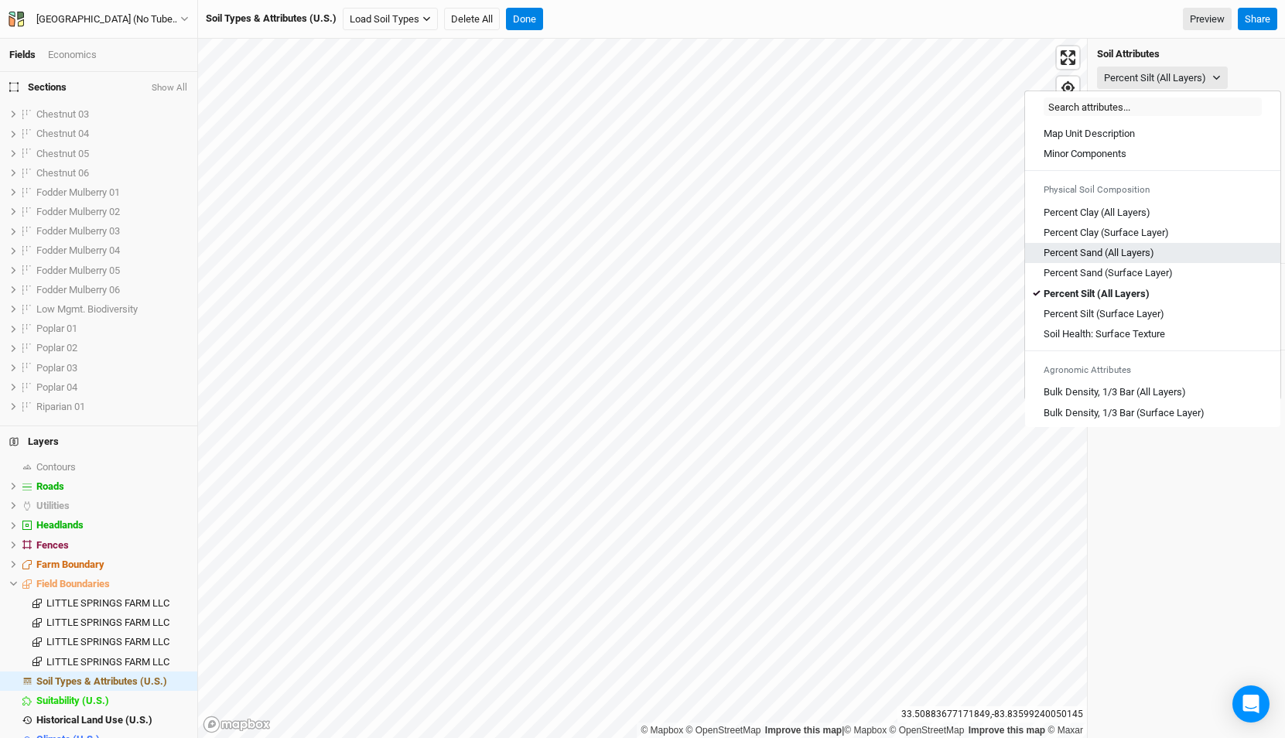
click at [1119, 257] on Layers\) "Percent Sand (All Layers)" at bounding box center [1098, 253] width 111 height 14
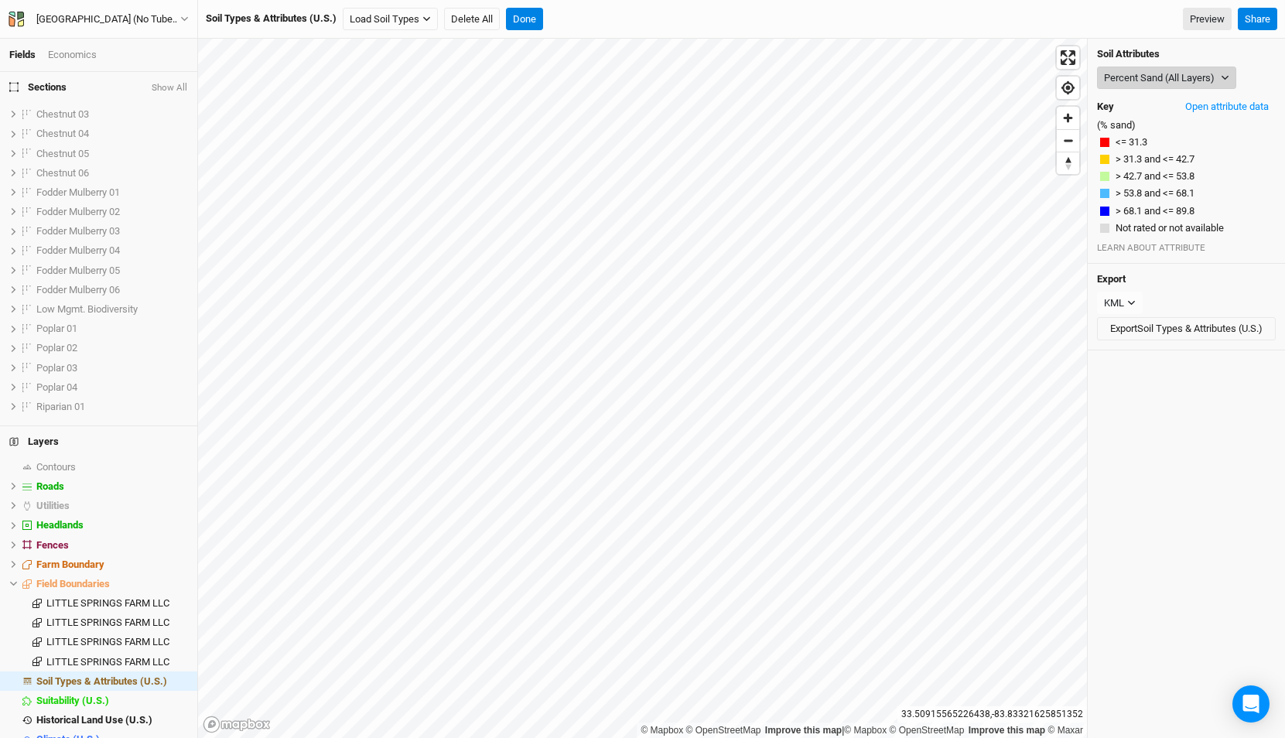
click at [1147, 71] on button "Percent Sand (All Layers)" at bounding box center [1166, 78] width 139 height 23
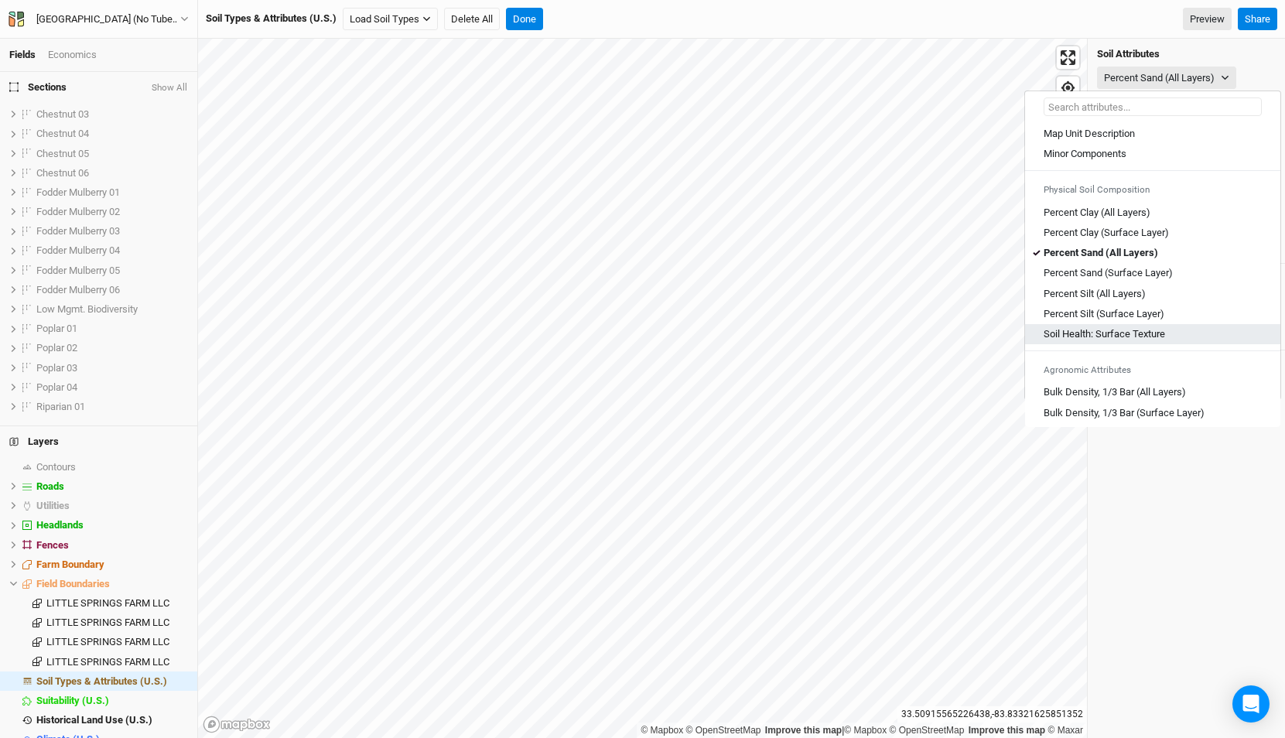
click at [1107, 335] on Texture "Soil Health: Surface Texture" at bounding box center [1103, 334] width 121 height 14
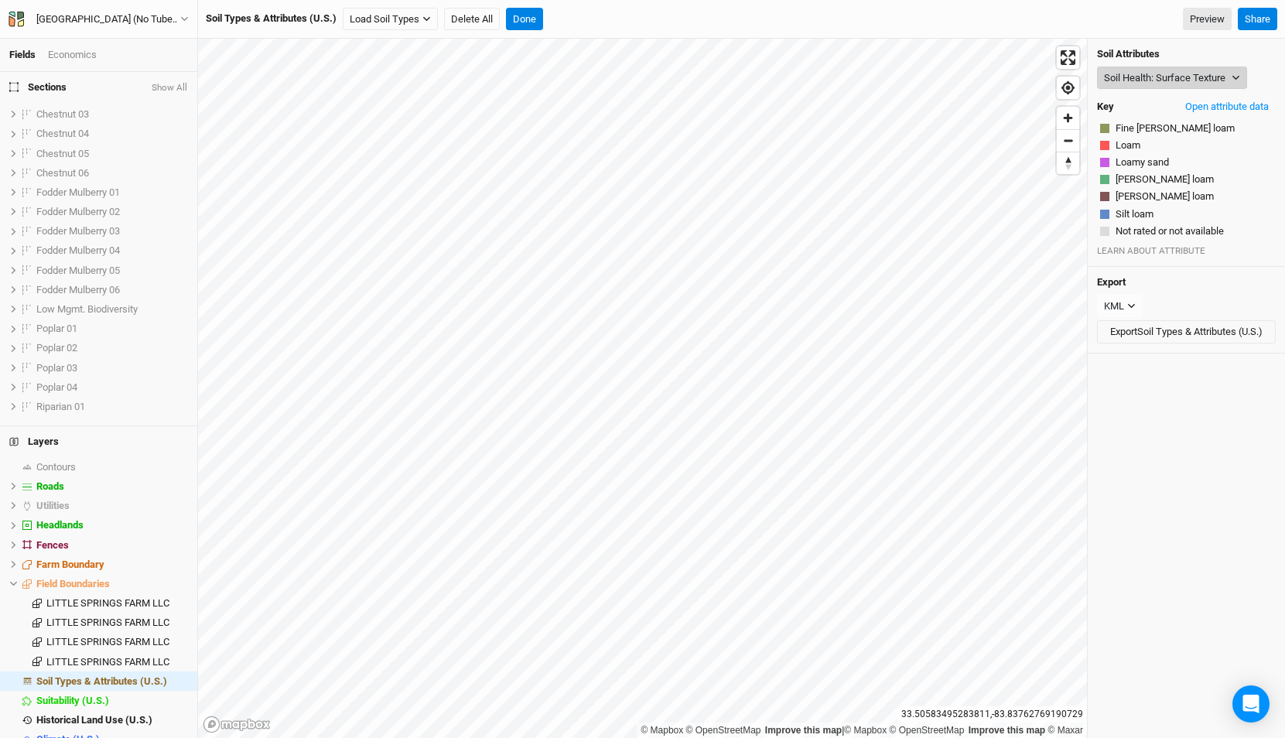
click at [1157, 87] on button "Soil Health: Surface Texture" at bounding box center [1172, 78] width 150 height 23
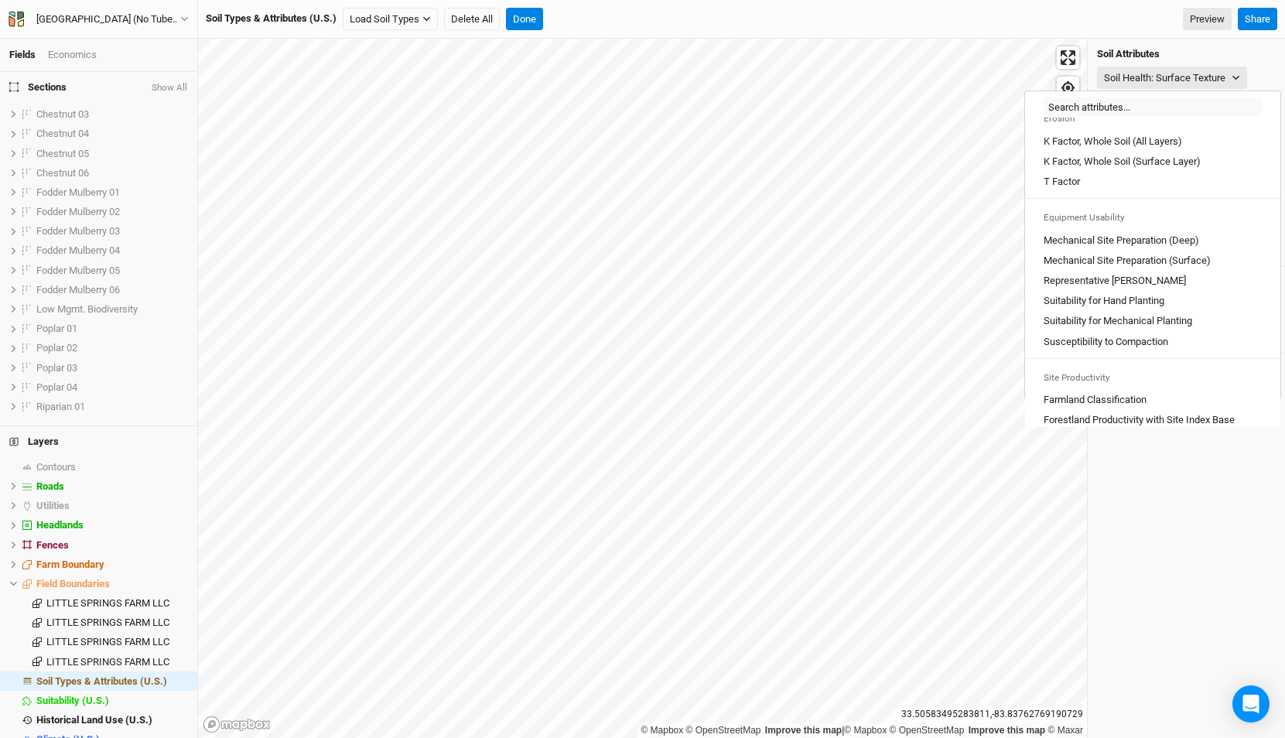
scroll to position [856, 0]
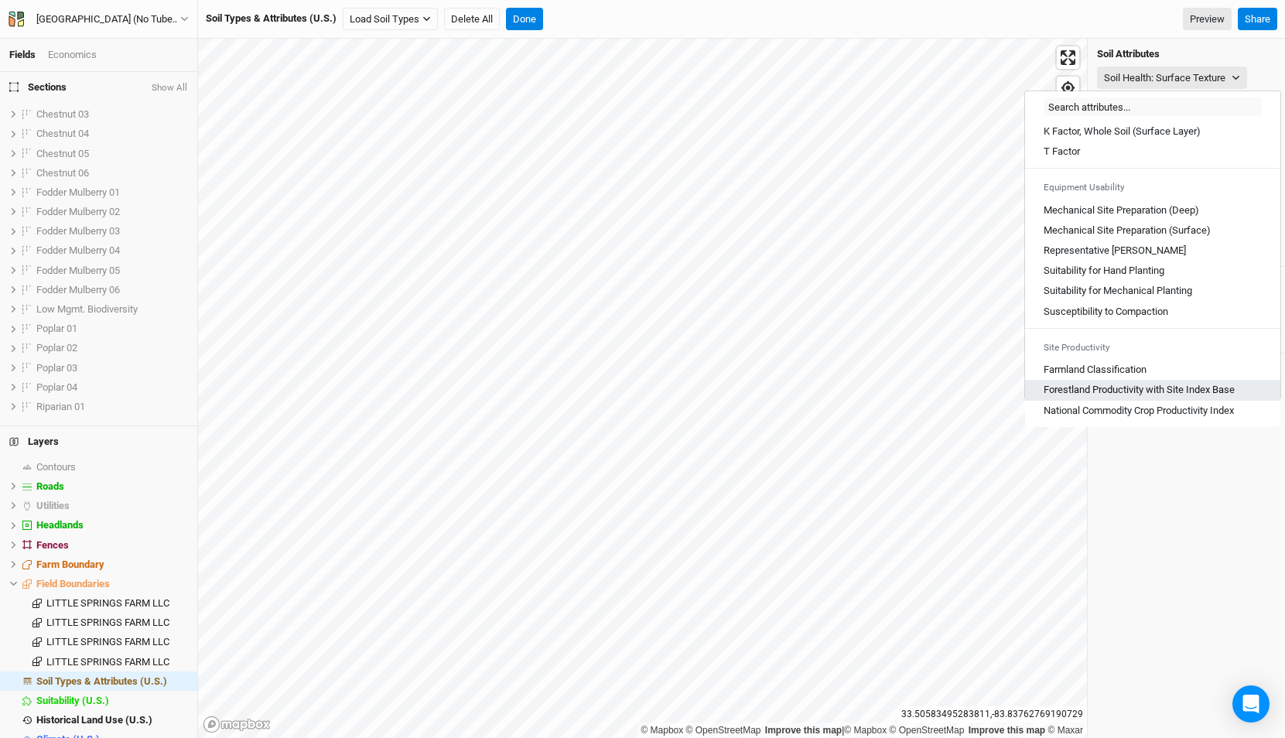
click at [1139, 394] on Base "Forestland Productivity with Site Index Base" at bounding box center [1138, 390] width 191 height 14
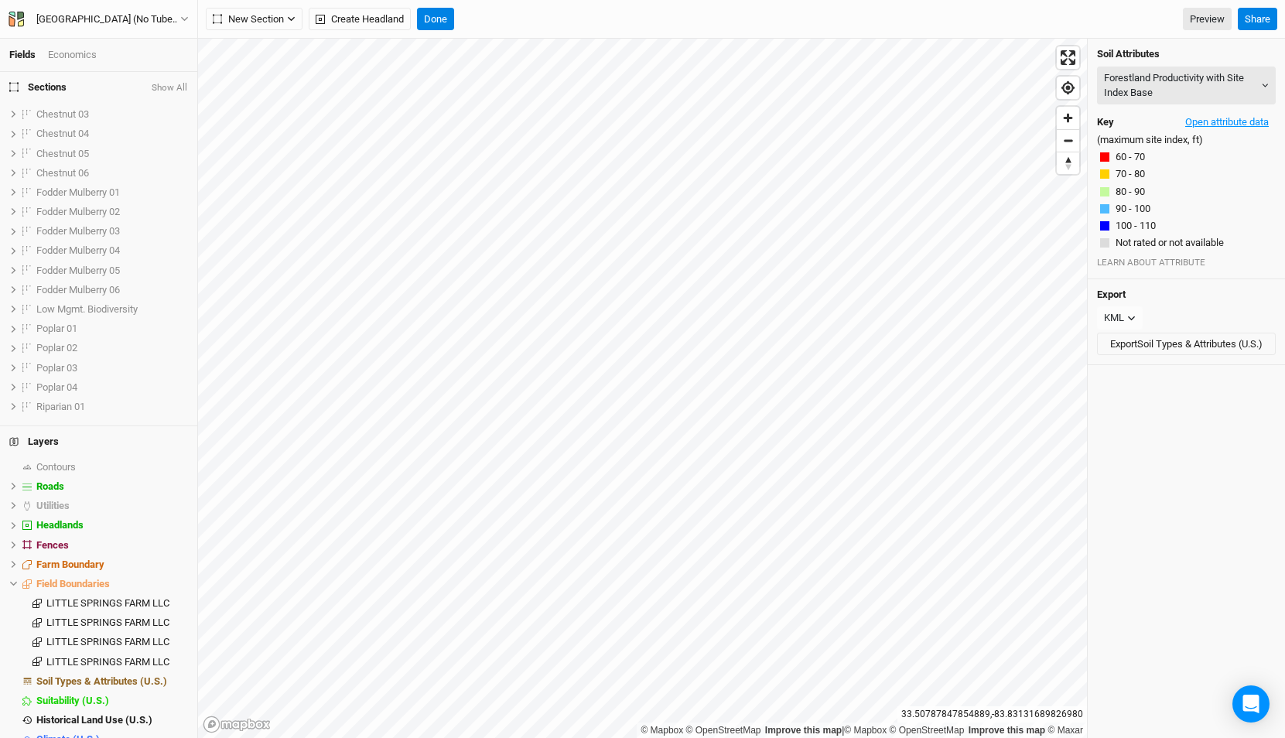
click at [1217, 124] on button "Open attribute data" at bounding box center [1226, 122] width 97 height 23
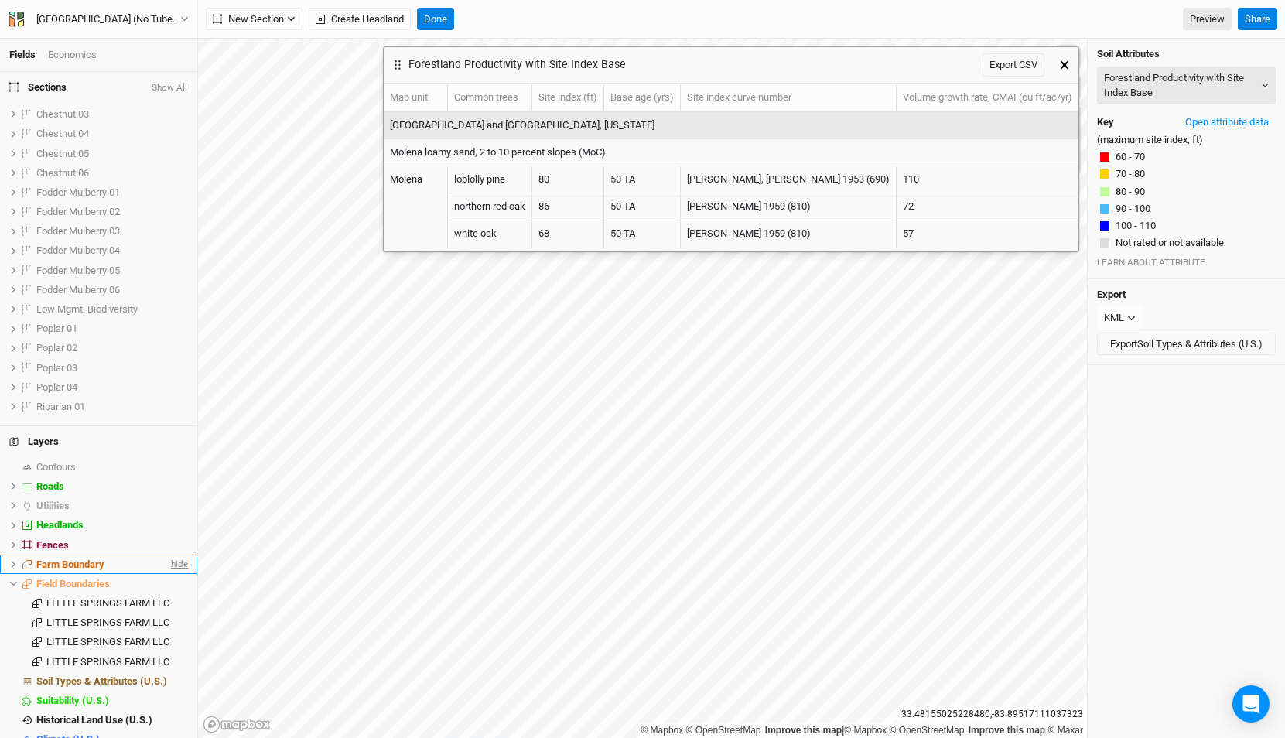
click at [181, 565] on span "hide" at bounding box center [178, 564] width 20 height 19
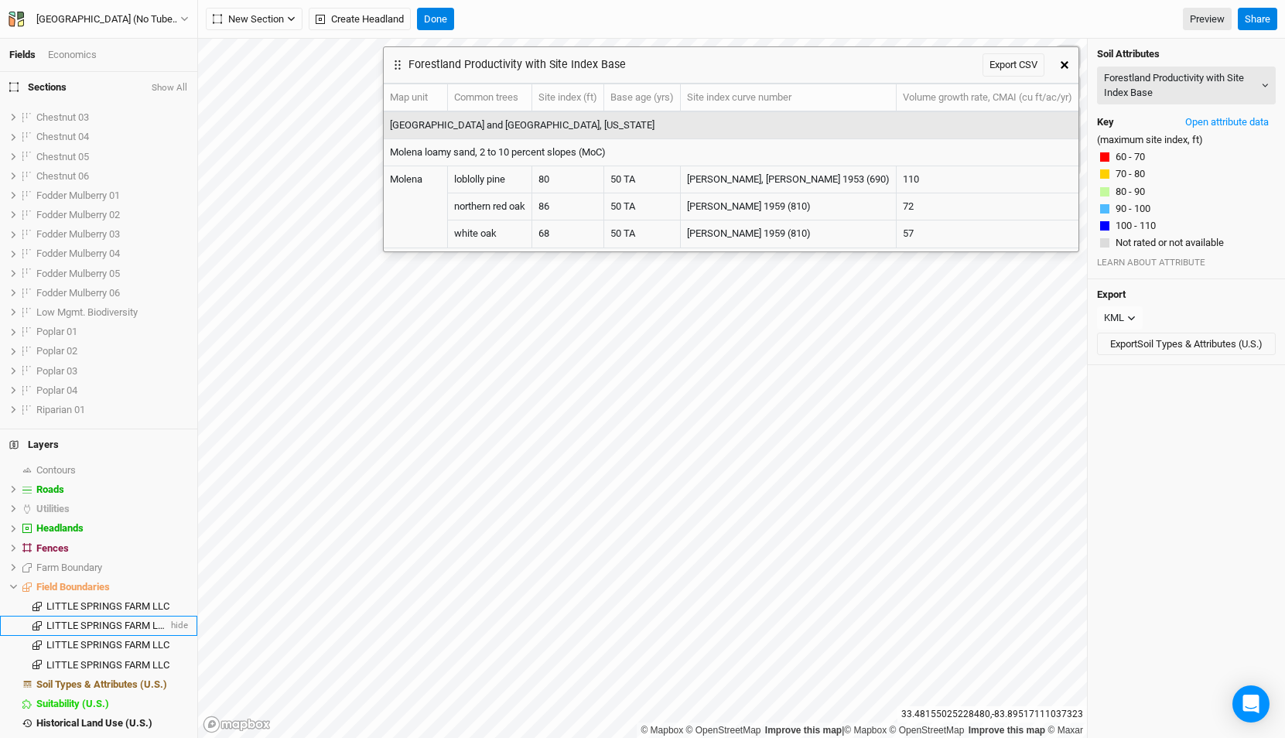
scroll to position [345, 0]
click at [155, 80] on h4 "Sections Show All" at bounding box center [98, 87] width 197 height 31
click at [168, 87] on button "Show All" at bounding box center [169, 88] width 37 height 11
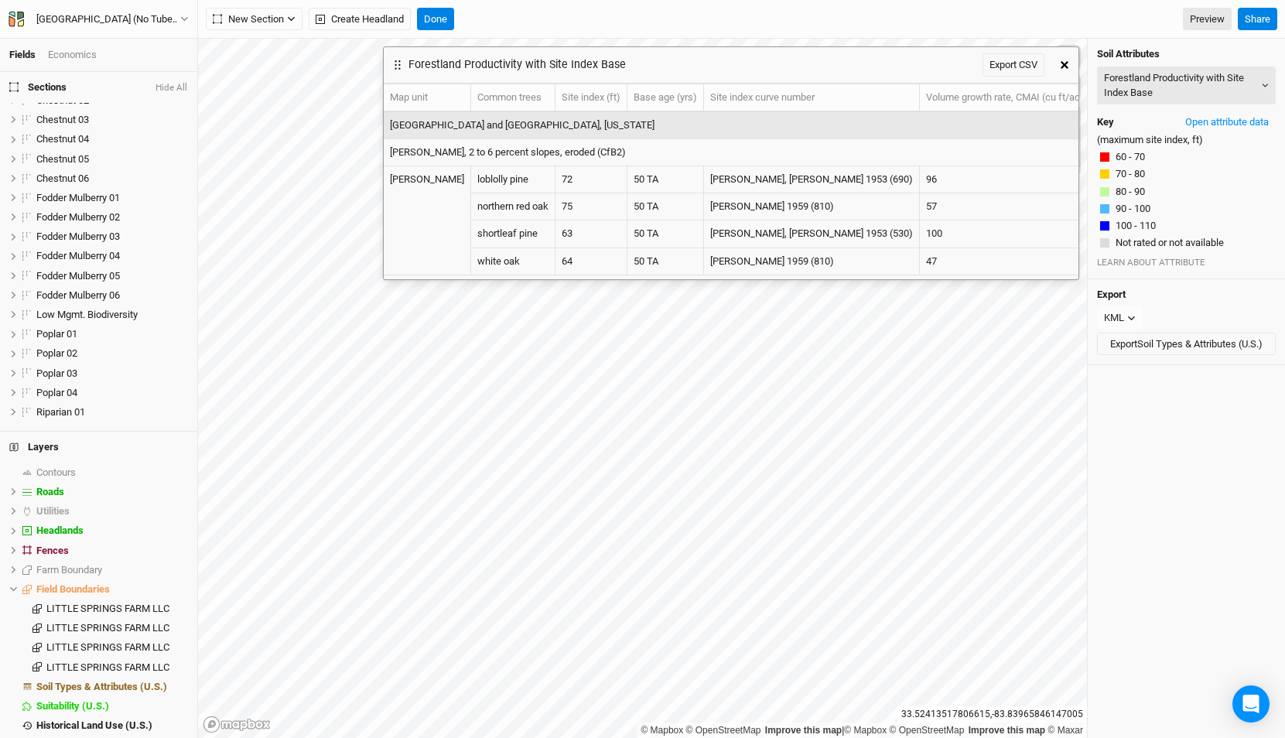
click at [1057, 67] on button "button" at bounding box center [1064, 65] width 28 height 28
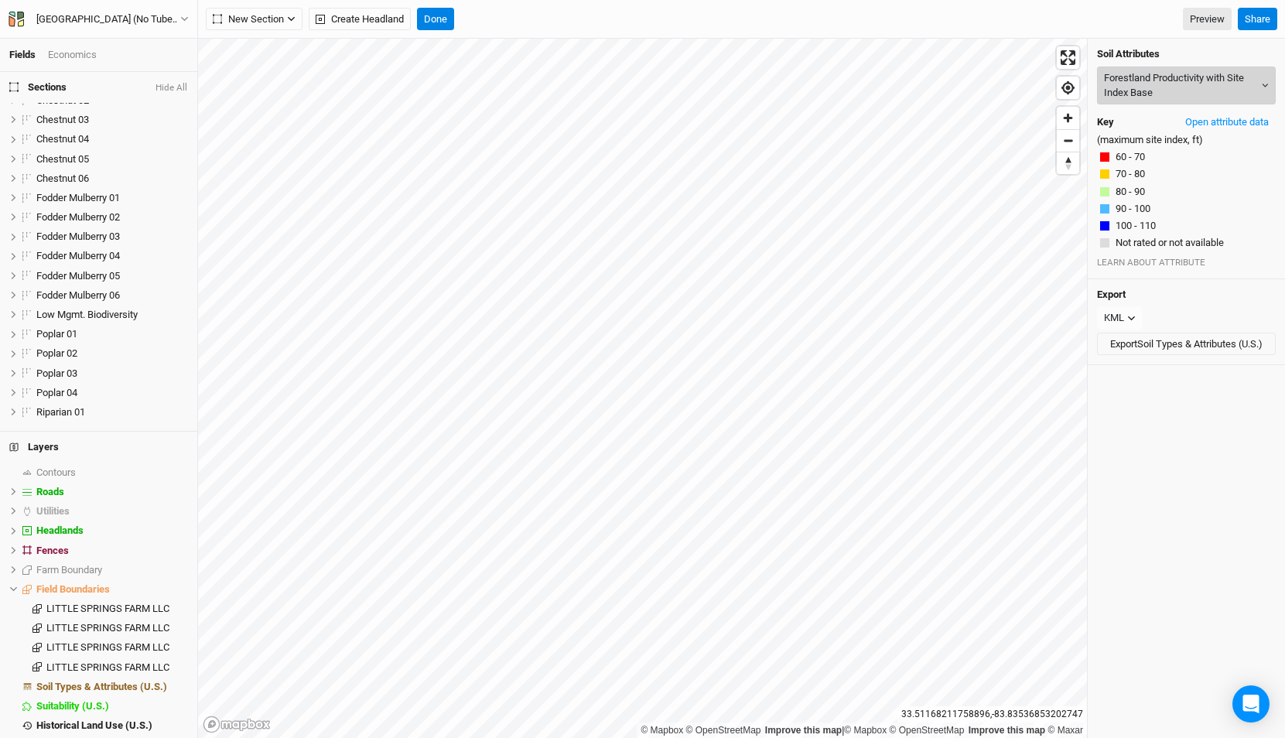
click at [1139, 94] on button "Forestland Productivity with Site Index Base" at bounding box center [1186, 86] width 179 height 38
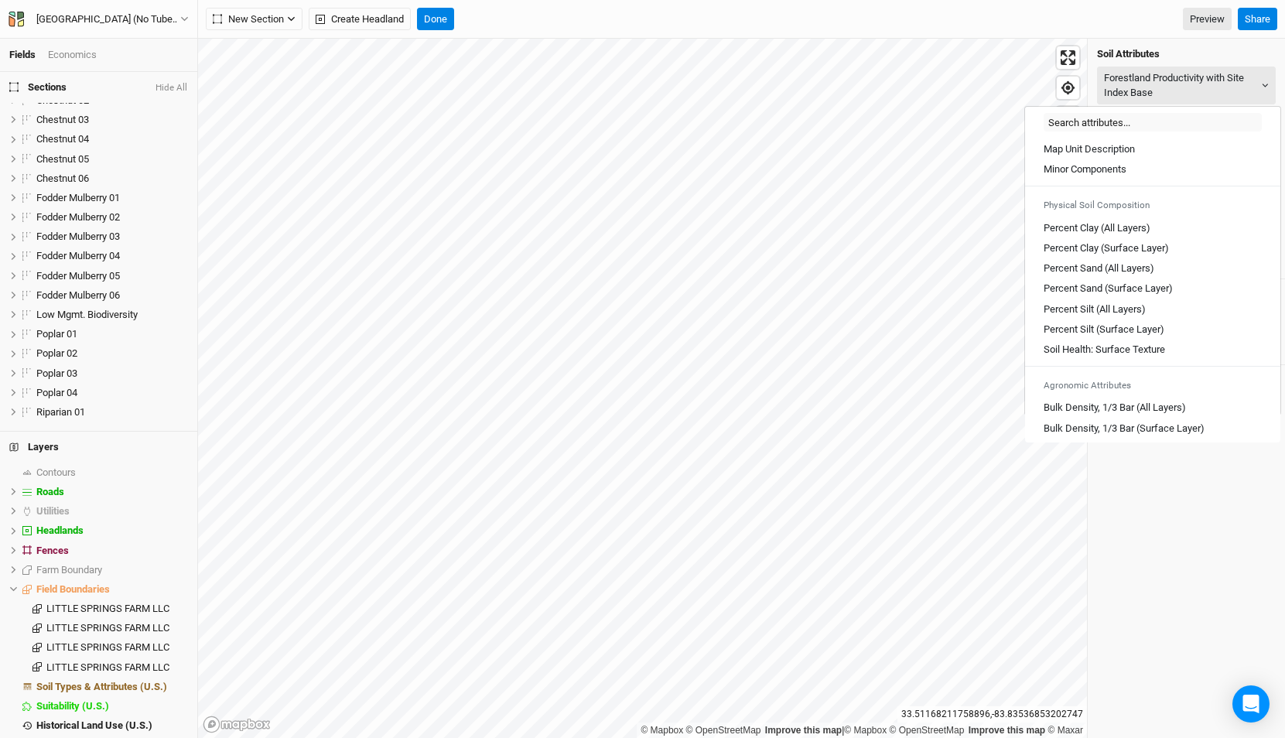
click at [1163, 65] on div "Soil Attributes Forestland Productivity with Site Index Base Key Open attribute…" at bounding box center [1186, 159] width 197 height 241
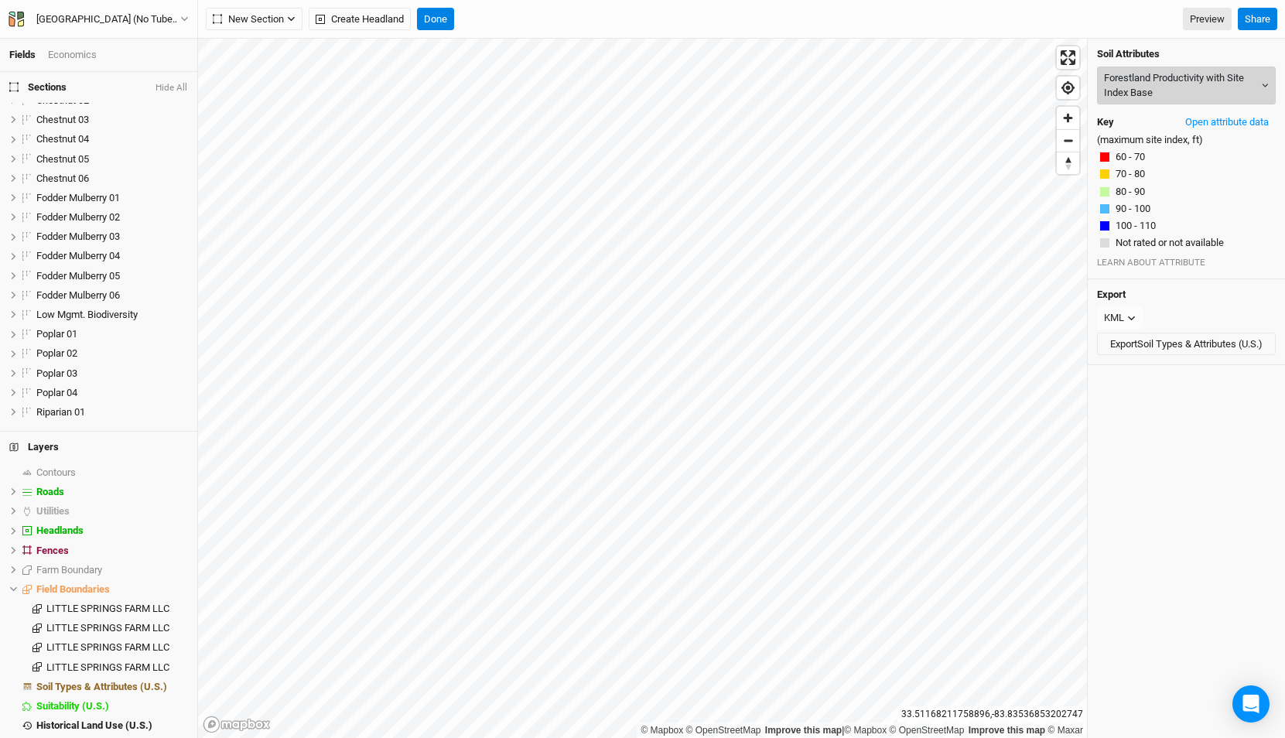
click at [1157, 69] on button "Forestland Productivity with Site Index Base" at bounding box center [1186, 86] width 179 height 38
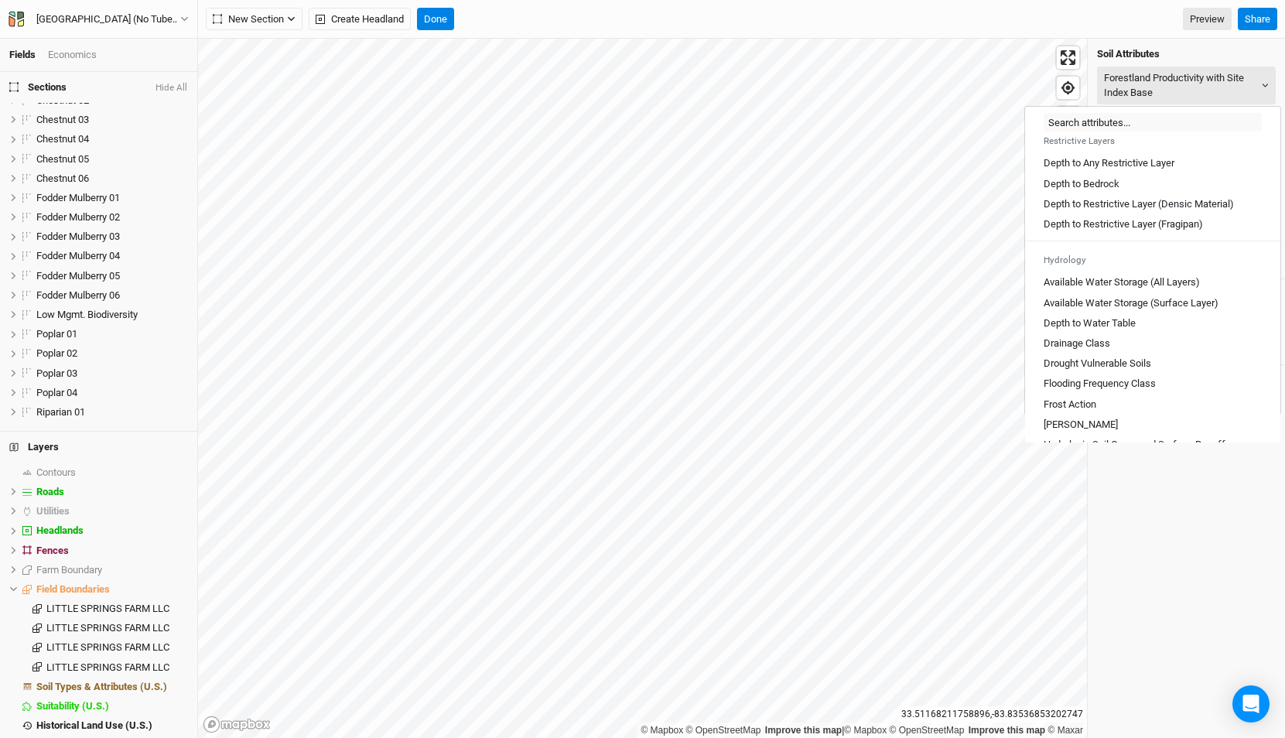
scroll to position [856, 0]
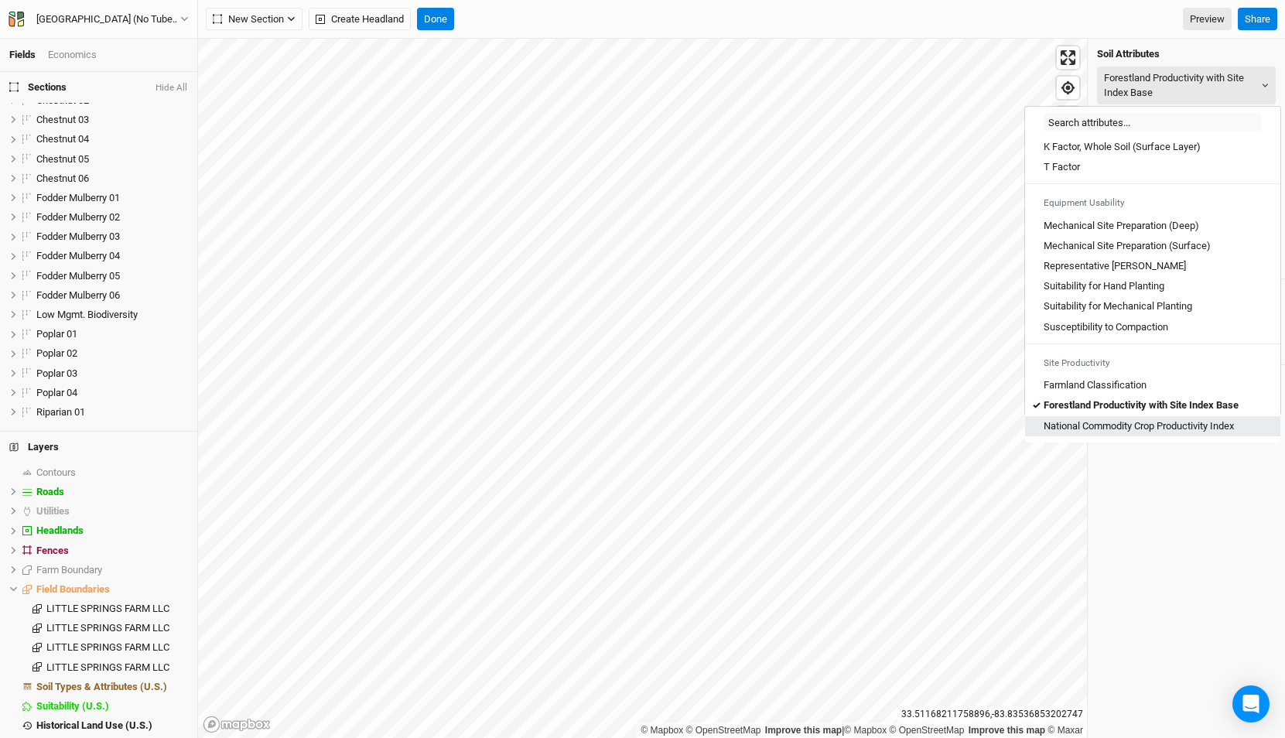
click at [1107, 425] on Index "National Commodity Crop Productivity Index" at bounding box center [1138, 426] width 190 height 14
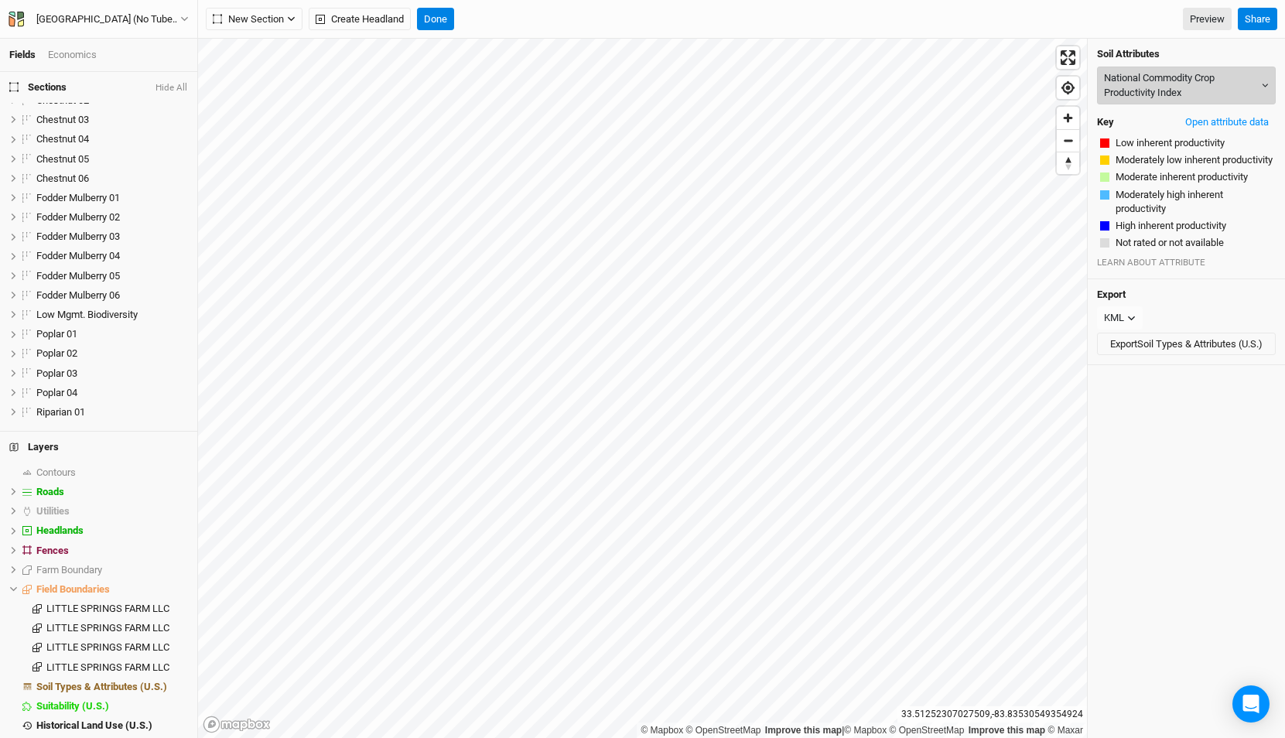
click at [1180, 89] on button "National Commodity Crop Productivity Index" at bounding box center [1186, 86] width 179 height 38
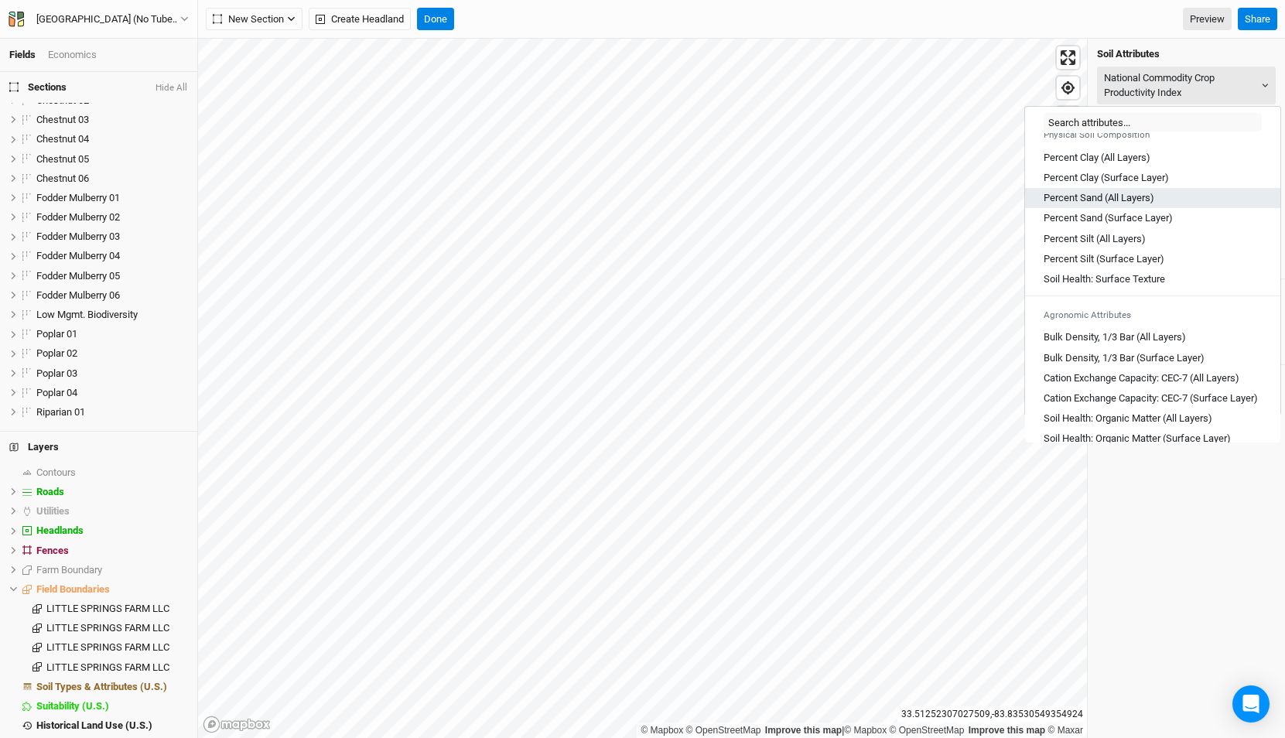
scroll to position [18, 0]
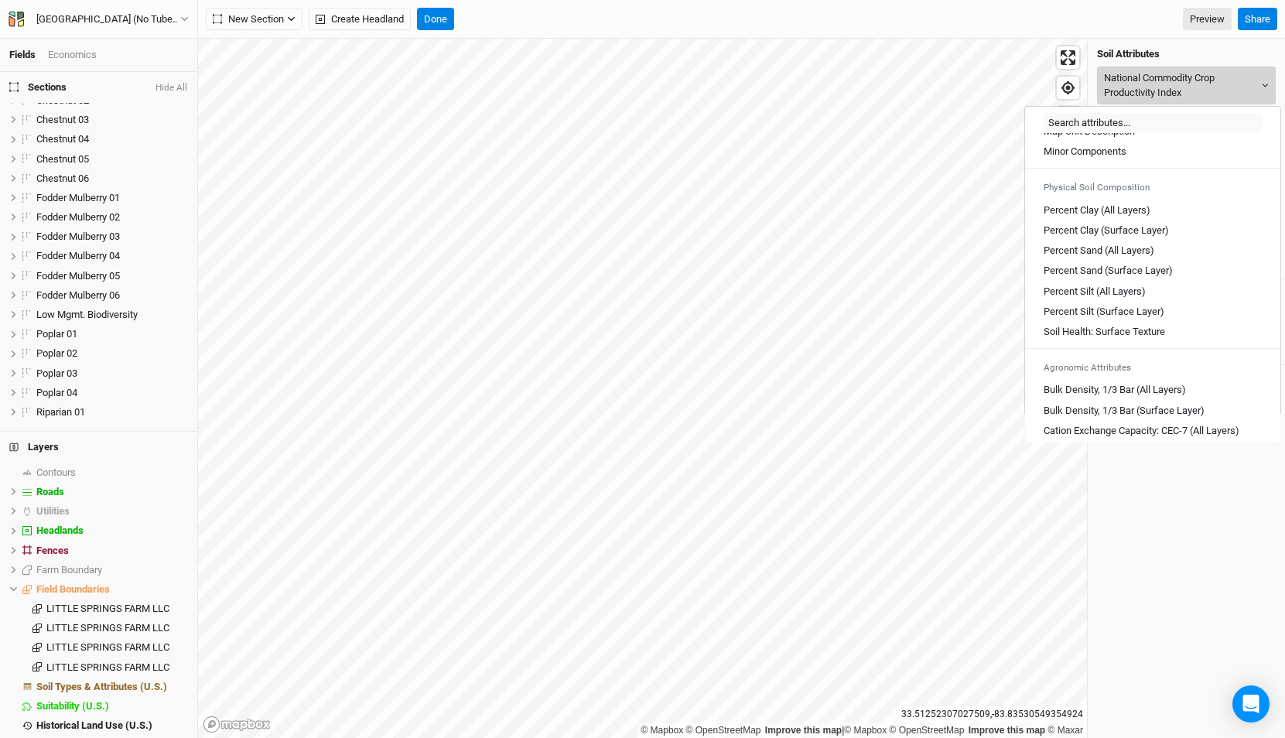
click at [1151, 76] on button "National Commodity Crop Productivity Index" at bounding box center [1186, 86] width 179 height 38
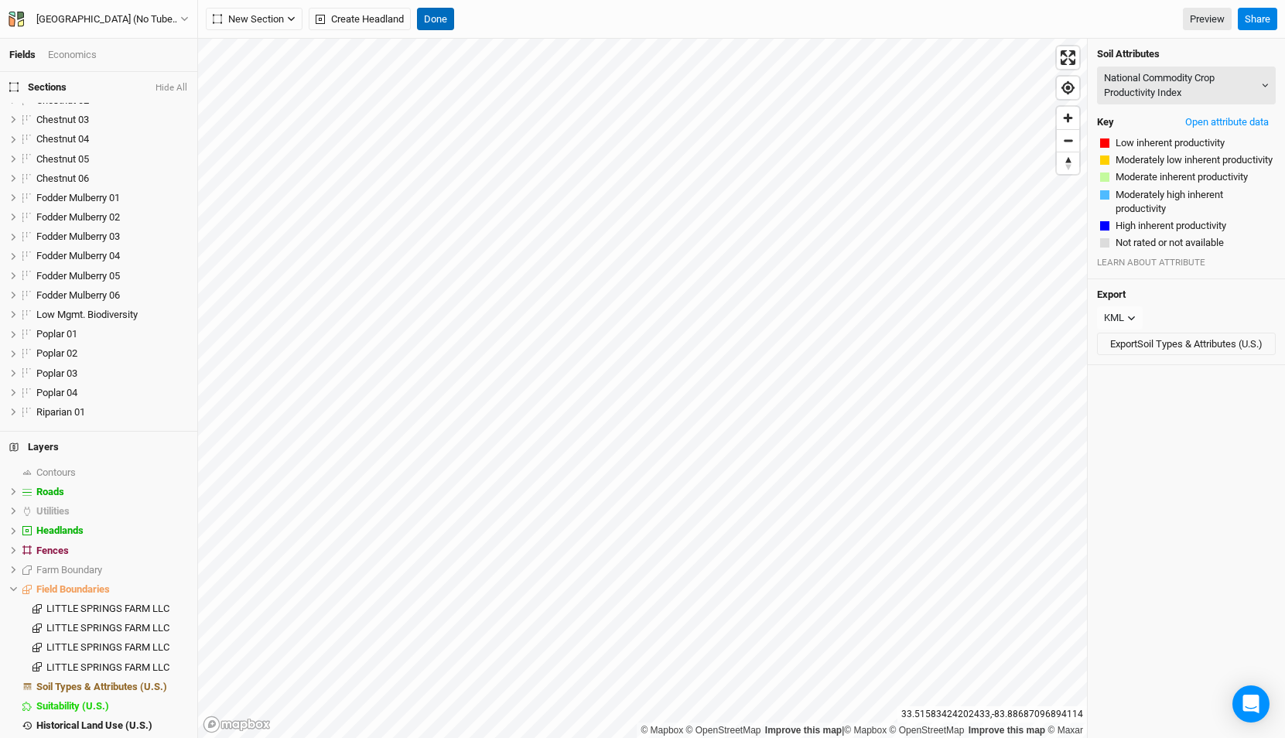
click at [437, 15] on button "Done" at bounding box center [435, 19] width 37 height 23
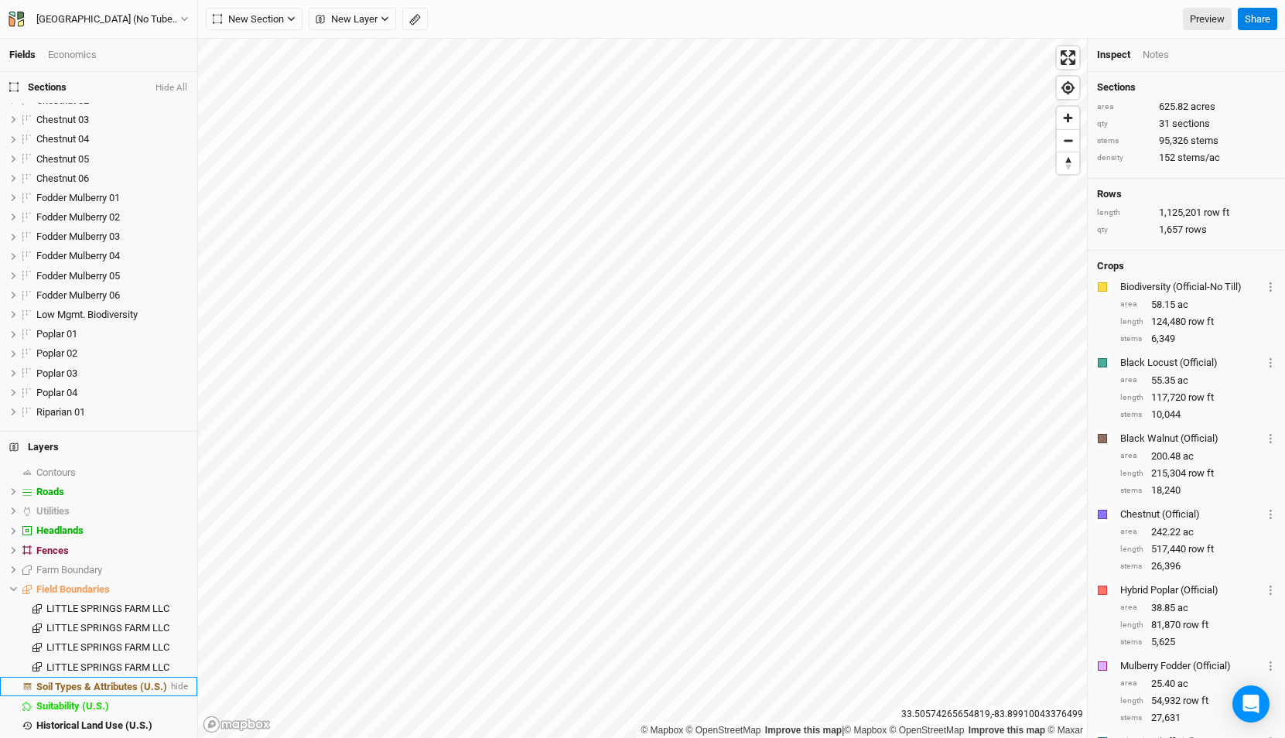
scroll to position [390, 0]
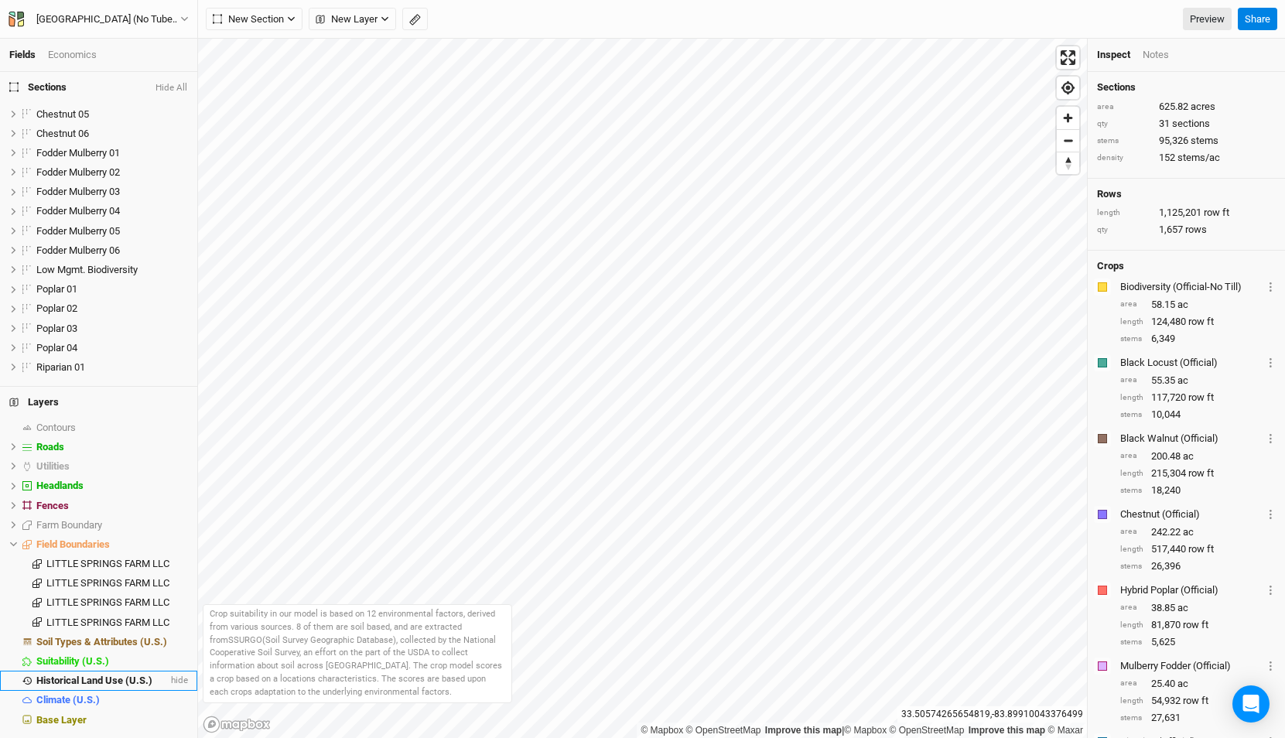
click at [126, 675] on span "Historical Land Use (U.S.)" at bounding box center [94, 681] width 116 height 12
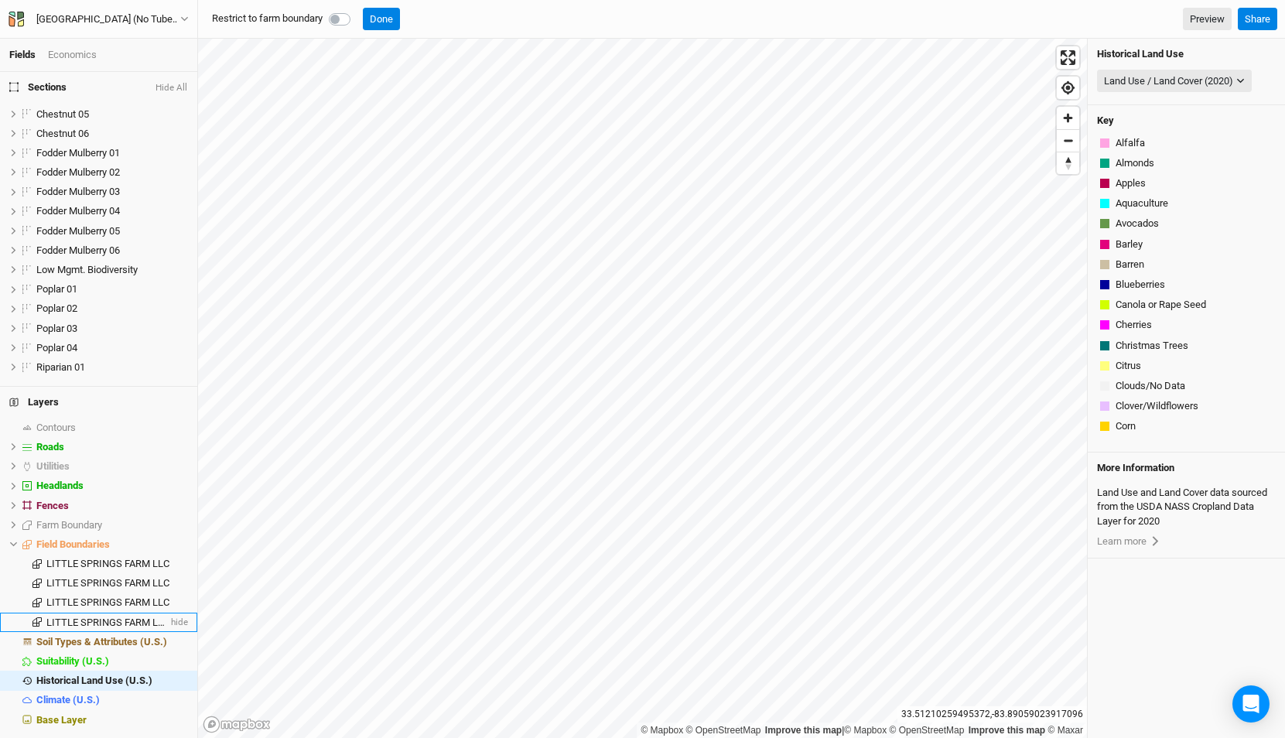
scroll to position [886, 0]
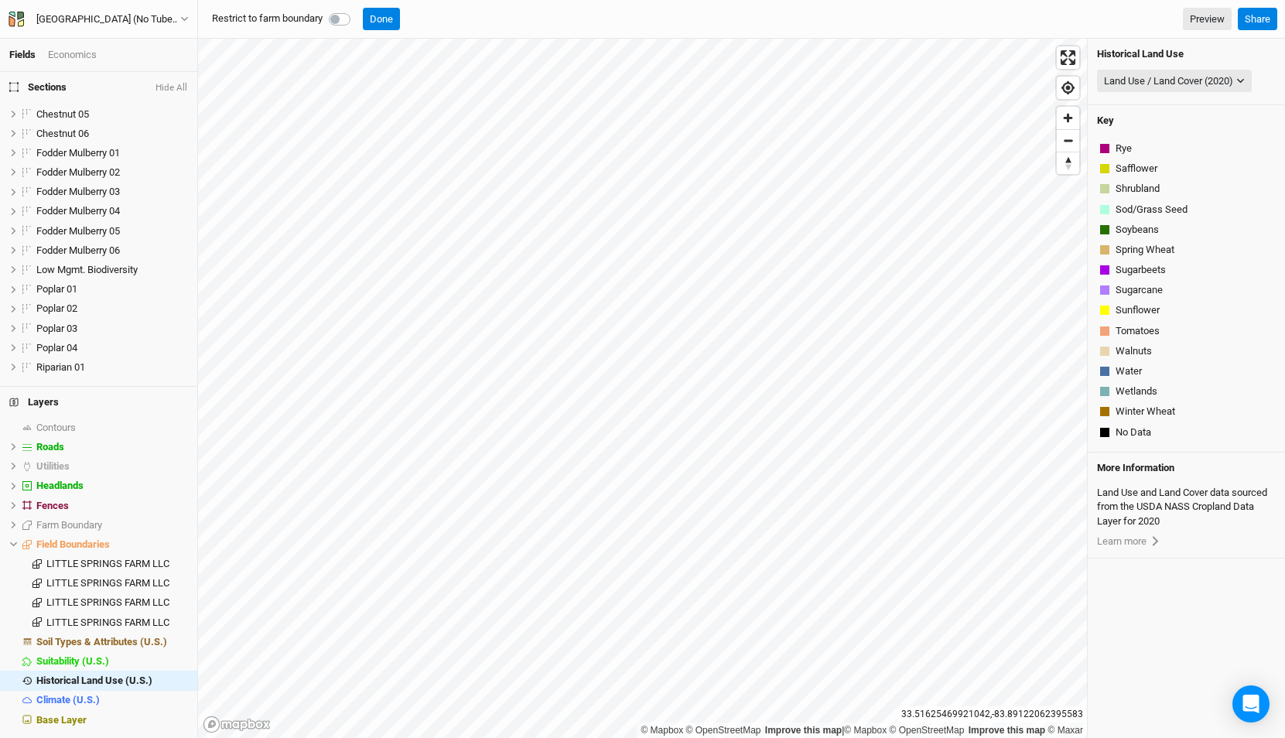
click at [357, 10] on label at bounding box center [357, 10] width 0 height 0
click at [341, 22] on input "checkbox" at bounding box center [335, 17] width 12 height 15
click at [1187, 80] on div "Land Use / Land Cover (2020)" at bounding box center [1168, 80] width 129 height 15
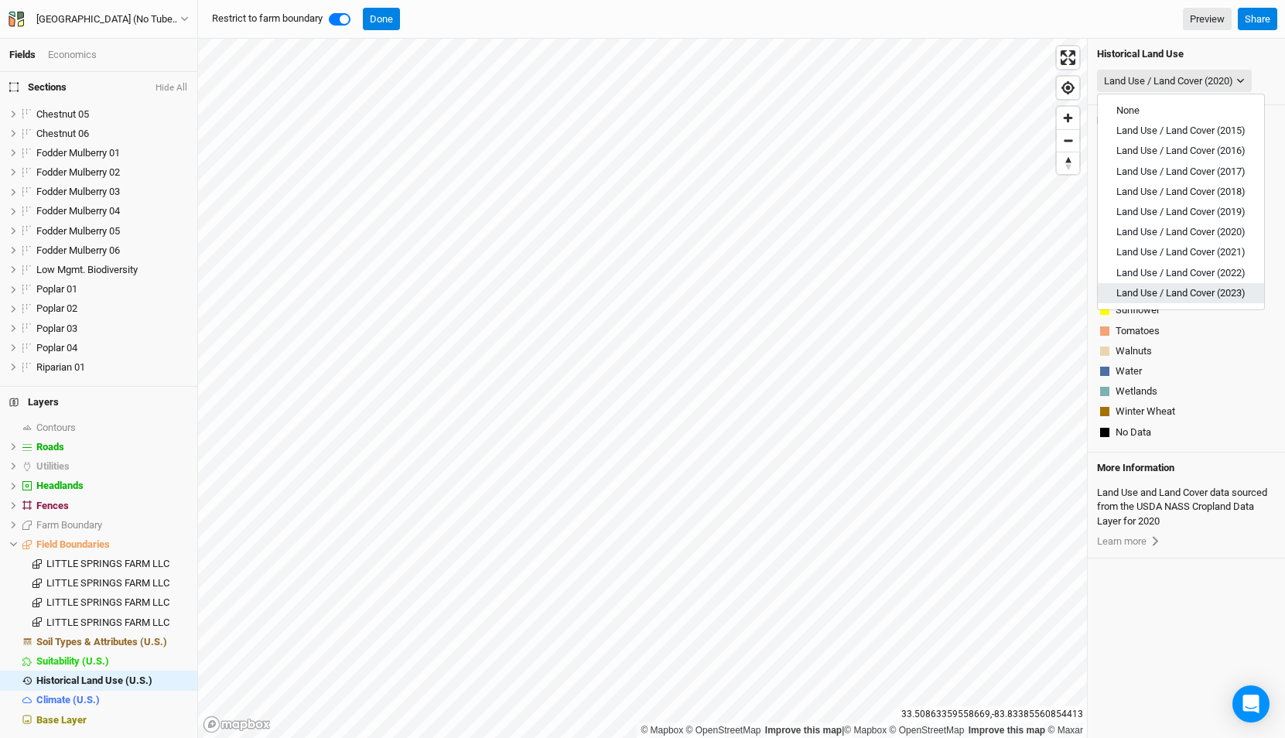
click at [1187, 297] on span "Land Use / Land Cover (2023)" at bounding box center [1180, 293] width 129 height 12
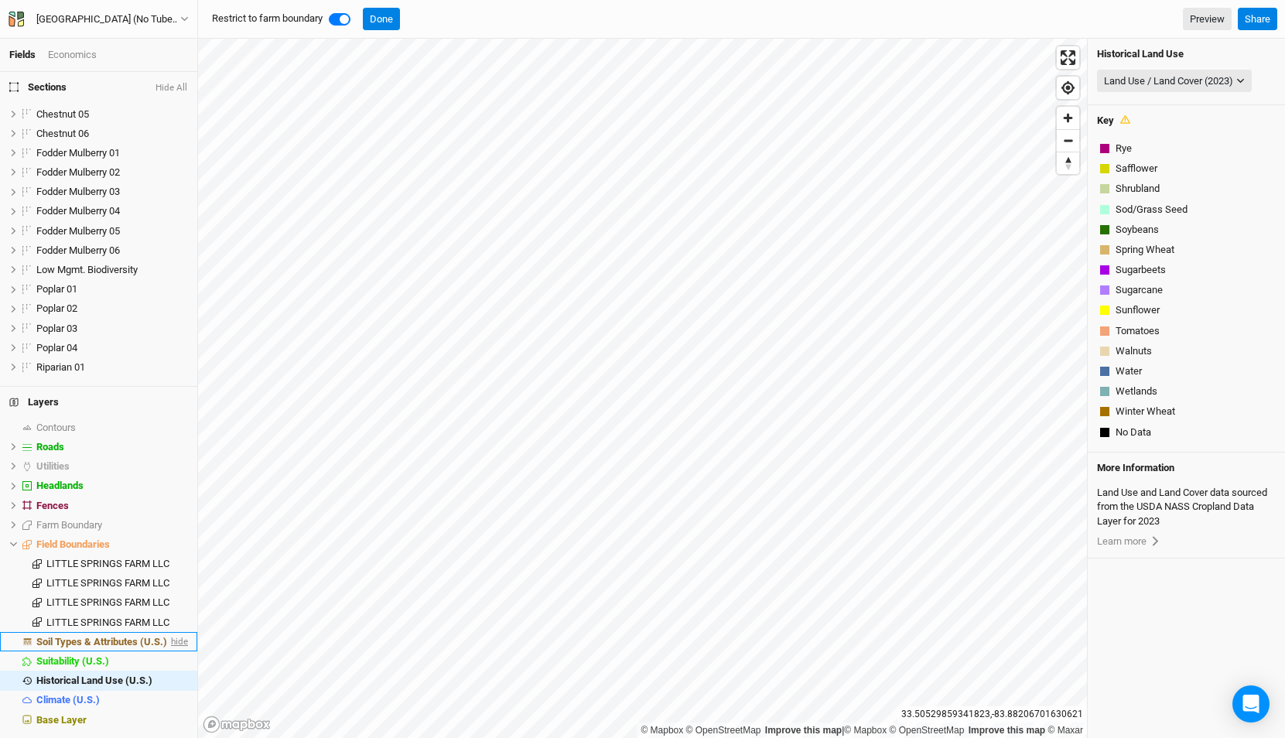
click at [181, 641] on span "hide" at bounding box center [178, 641] width 20 height 19
click at [1223, 87] on div "Land Use / Land Cover (2023)" at bounding box center [1168, 80] width 129 height 15
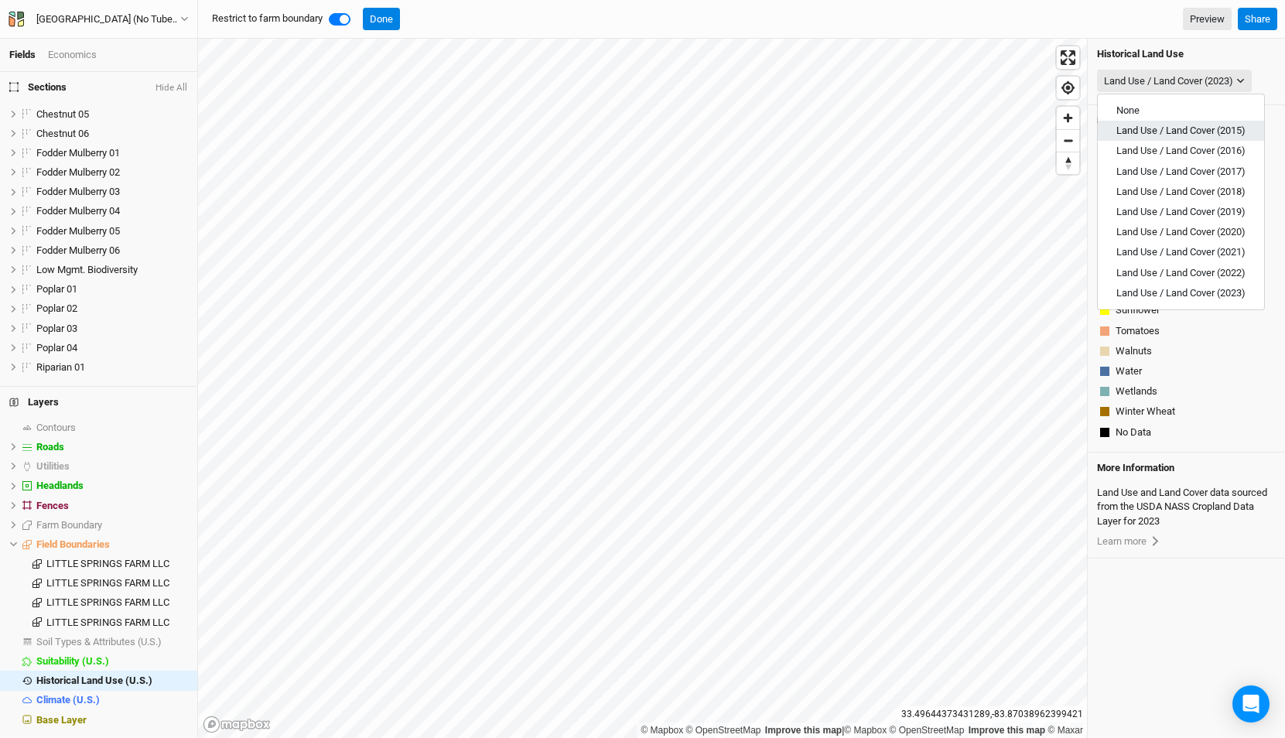
click at [1207, 131] on span "Land Use / Land Cover (2015)" at bounding box center [1180, 131] width 129 height 12
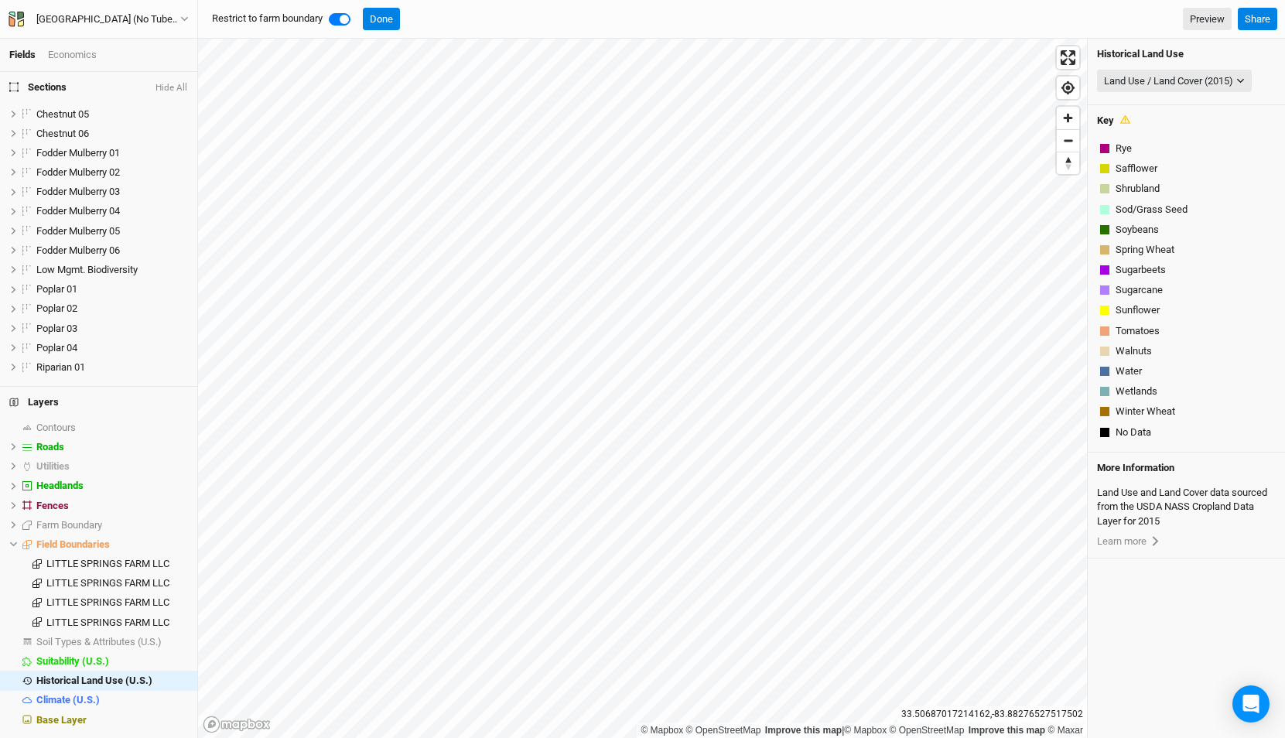
click at [357, 10] on label at bounding box center [357, 10] width 0 height 0
click at [341, 15] on input "checkbox" at bounding box center [335, 17] width 12 height 15
click at [357, 10] on label at bounding box center [357, 10] width 0 height 0
click at [341, 22] on input "checkbox" at bounding box center [335, 17] width 12 height 15
click at [341, 26] on div at bounding box center [343, 19] width 28 height 19
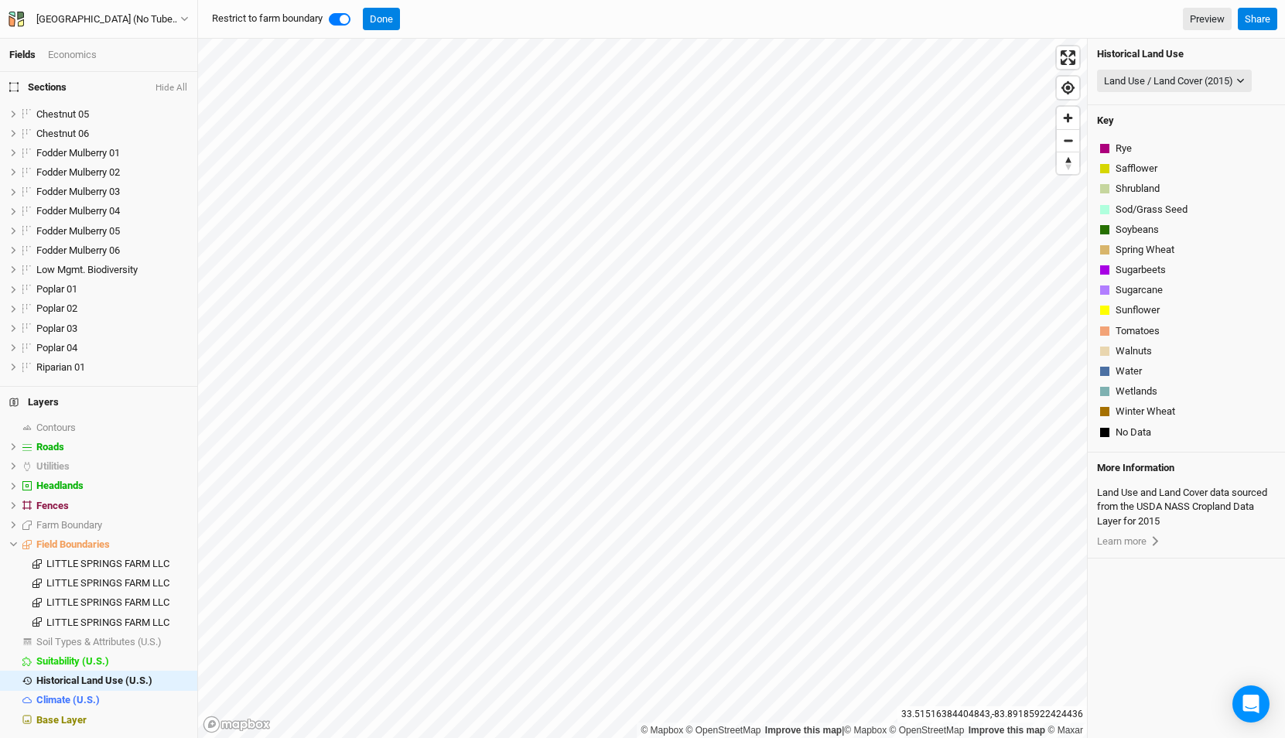
click at [357, 10] on label at bounding box center [357, 10] width 0 height 0
click at [341, 13] on input "checkbox" at bounding box center [335, 17] width 12 height 15
click at [1160, 81] on div "Land Use / Land Cover (2015)" at bounding box center [1168, 80] width 129 height 15
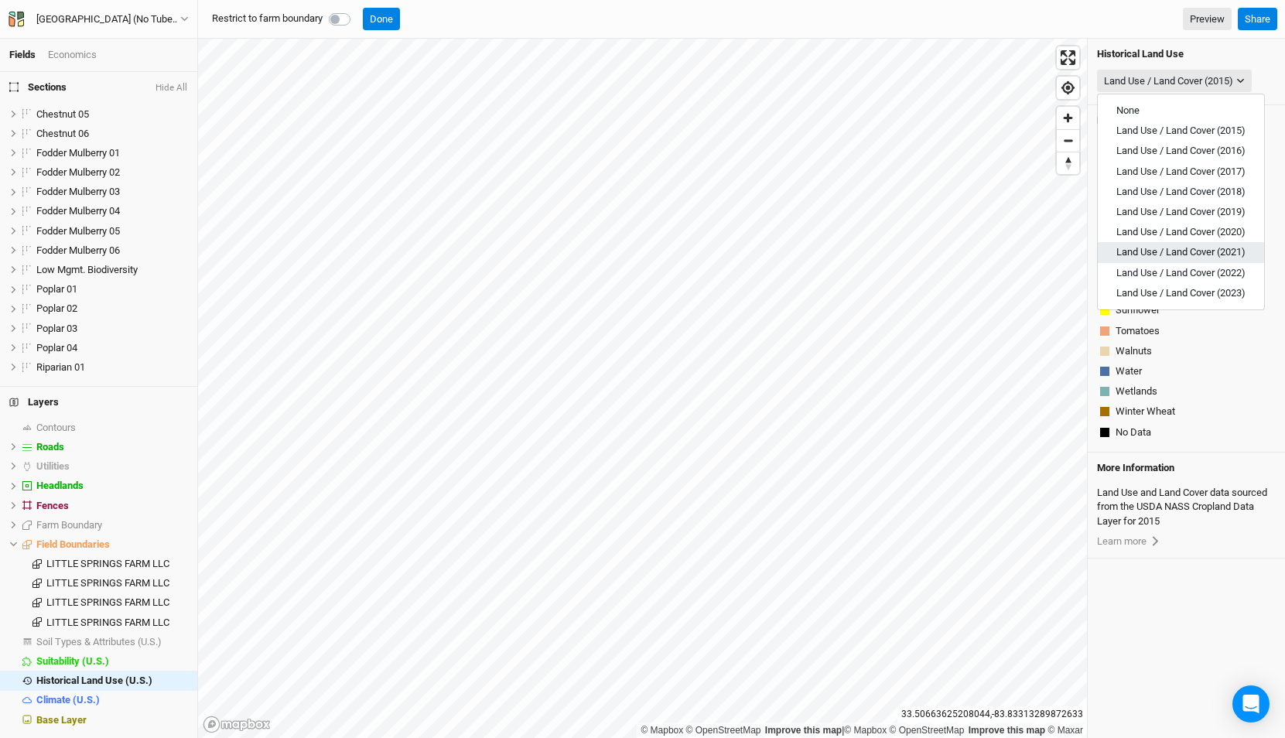
click at [1187, 248] on span "Land Use / Land Cover (2021)" at bounding box center [1180, 252] width 129 height 12
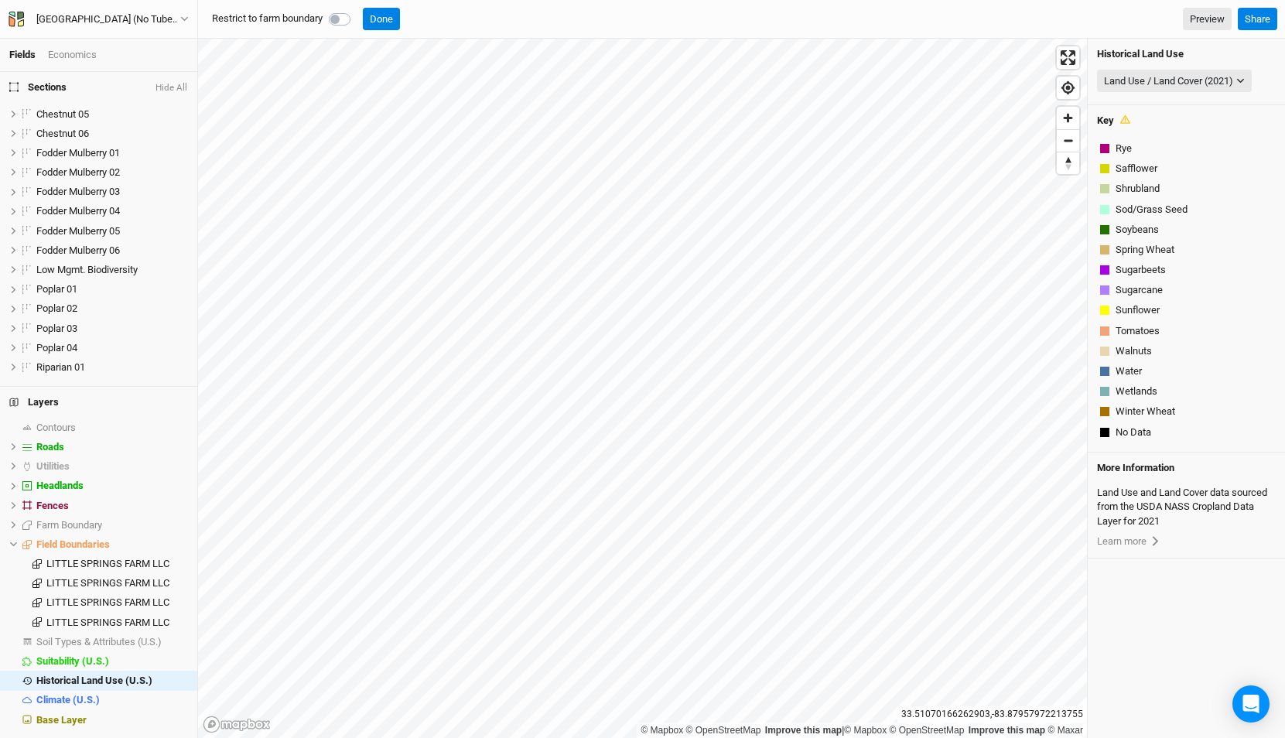
click at [357, 10] on label at bounding box center [357, 10] width 0 height 0
click at [341, 21] on input "checkbox" at bounding box center [335, 17] width 12 height 15
checkbox input "true"
click at [101, 704] on div "Climate (U.S.)" at bounding box center [101, 700] width 131 height 12
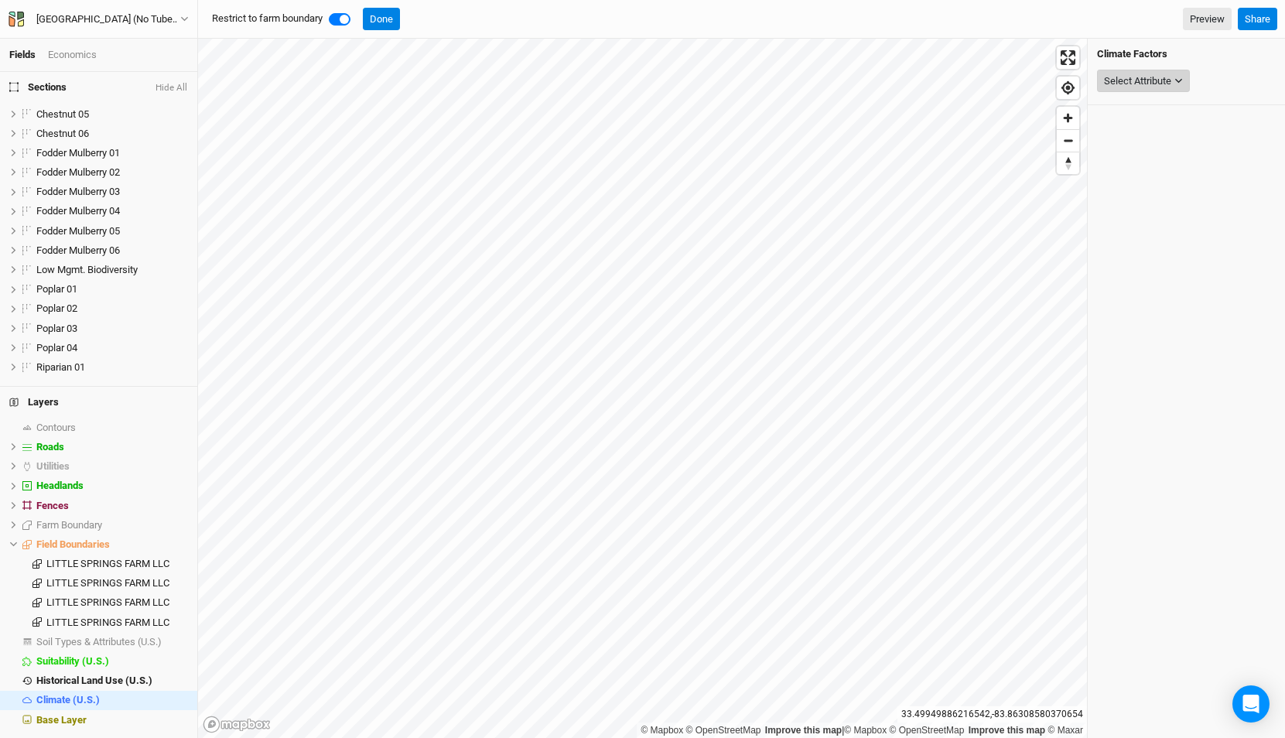
click at [1160, 77] on div "Select Attribute" at bounding box center [1137, 80] width 67 height 15
click at [1144, 130] on button "Precipitation" at bounding box center [1173, 131] width 208 height 20
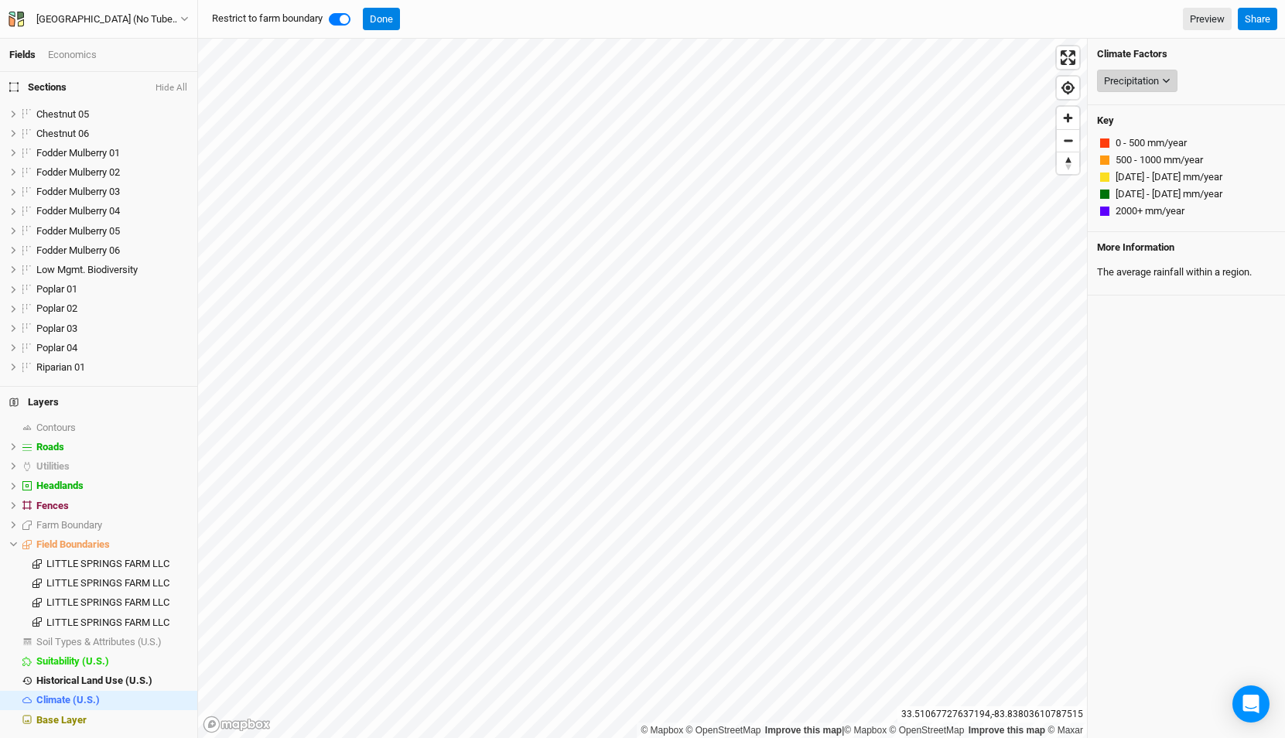
click at [1134, 78] on div "Precipitation" at bounding box center [1131, 80] width 55 height 15
click at [1136, 152] on span "USDA Hardiness Zones (2023)" at bounding box center [1155, 151] width 134 height 12
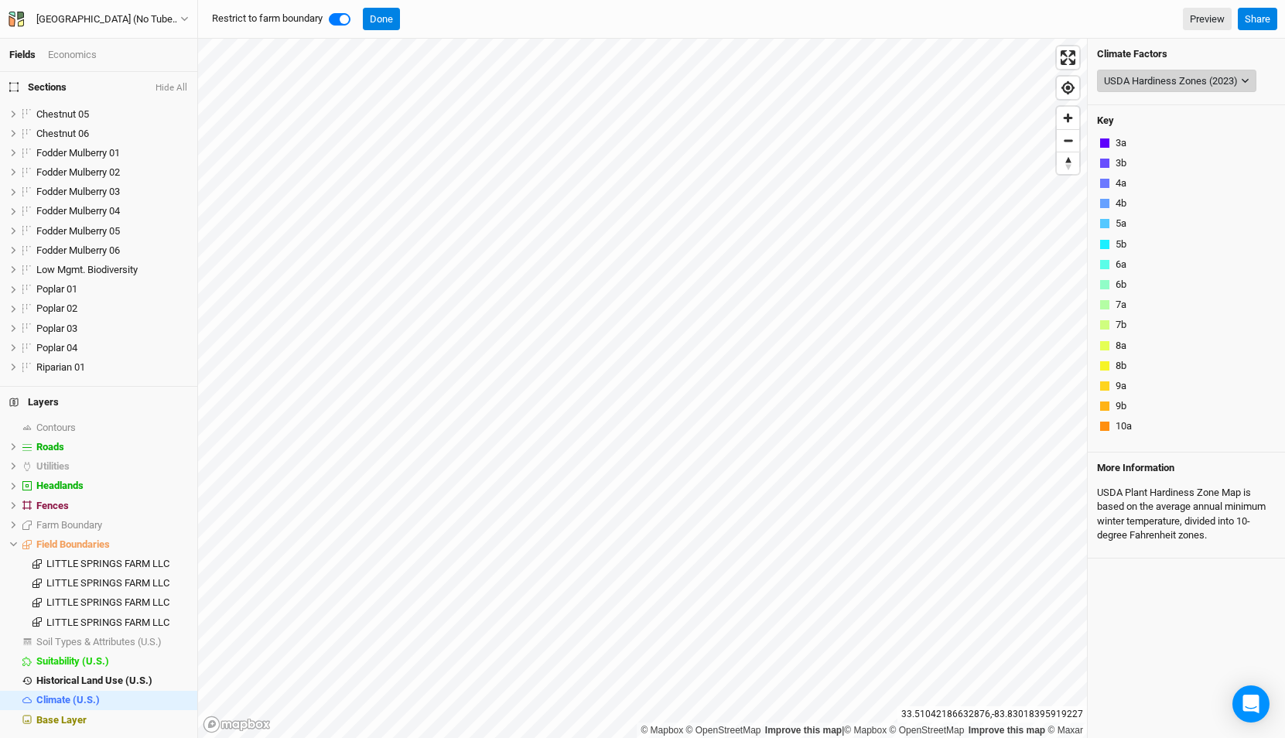
click at [1124, 86] on div "USDA Hardiness Zones (2023)" at bounding box center [1171, 80] width 134 height 15
click at [1122, 174] on span "USDA Hardiness Zones (old 2012 data)" at bounding box center [1173, 172] width 171 height 12
click at [1116, 83] on div "USDA Hardiness Zones (old 2012 data)" at bounding box center [1180, 80] width 153 height 15
click at [378, 15] on button "Done" at bounding box center [381, 19] width 37 height 23
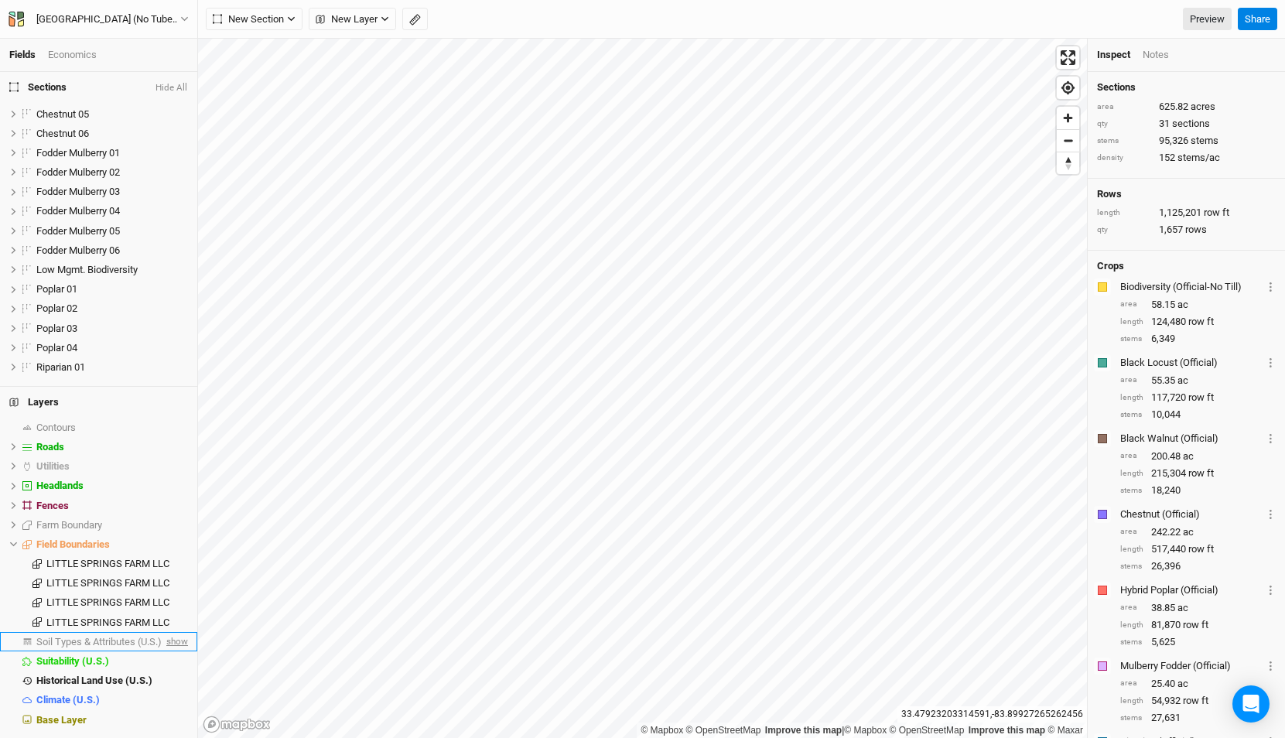
click at [171, 639] on span "show" at bounding box center [175, 641] width 25 height 19
click at [125, 634] on li "Soil Types & Attributes (U.S.) hide" at bounding box center [98, 641] width 197 height 19
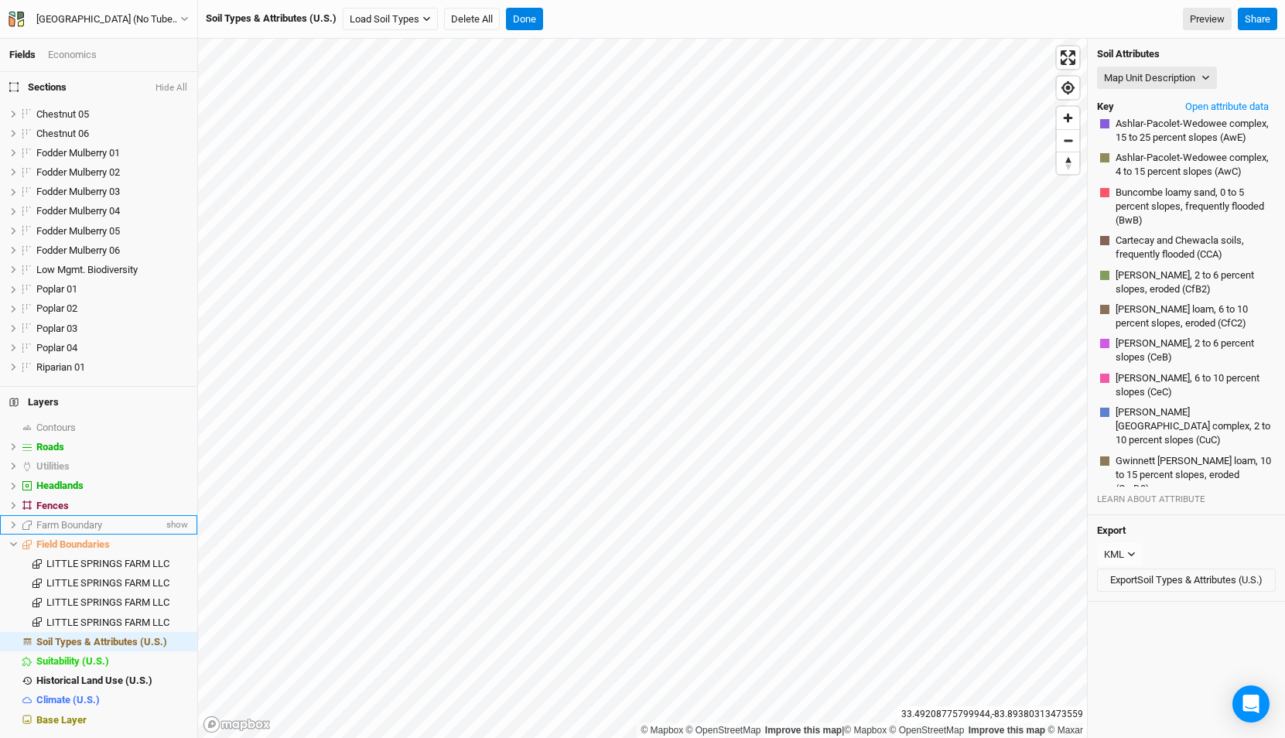
scroll to position [19, 0]
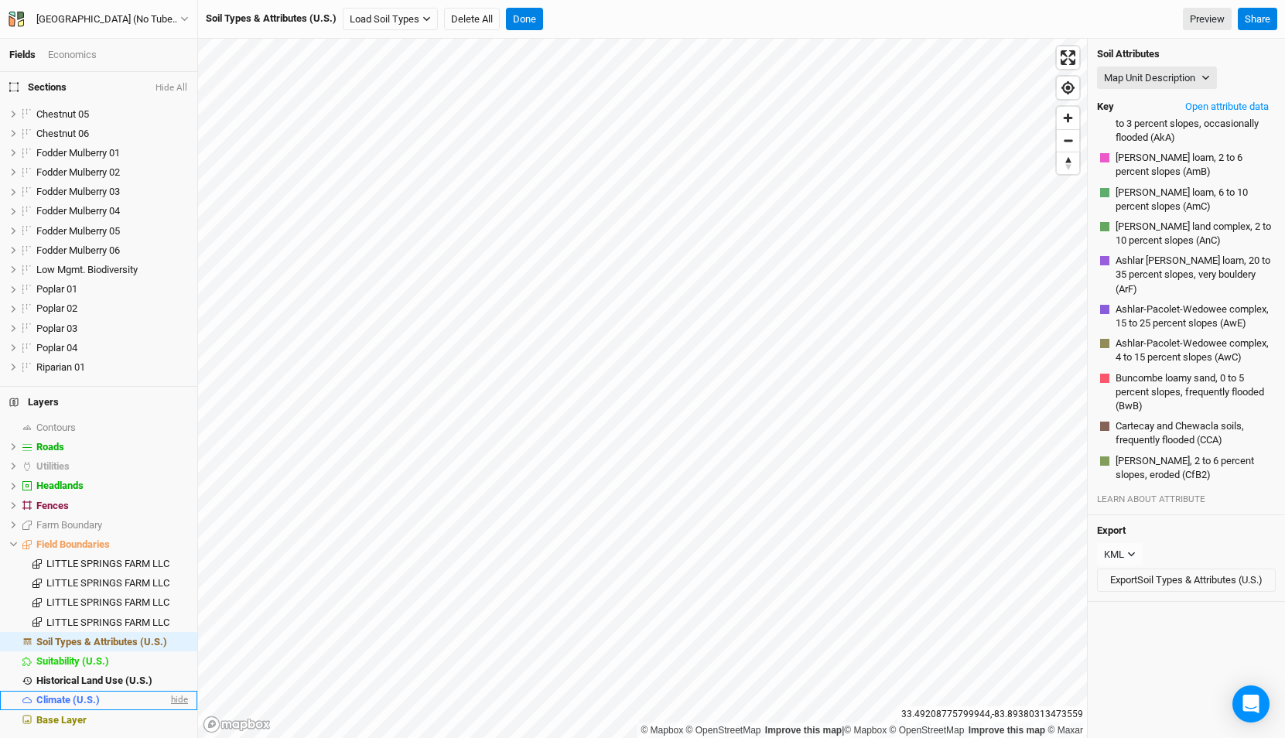
click at [176, 695] on span "hide" at bounding box center [178, 700] width 20 height 19
click at [177, 698] on span "show" at bounding box center [175, 700] width 25 height 19
click at [177, 698] on span "hide" at bounding box center [178, 700] width 20 height 19
click at [178, 680] on span "hide" at bounding box center [178, 680] width 20 height 19
click at [177, 661] on span "hide" at bounding box center [178, 660] width 20 height 19
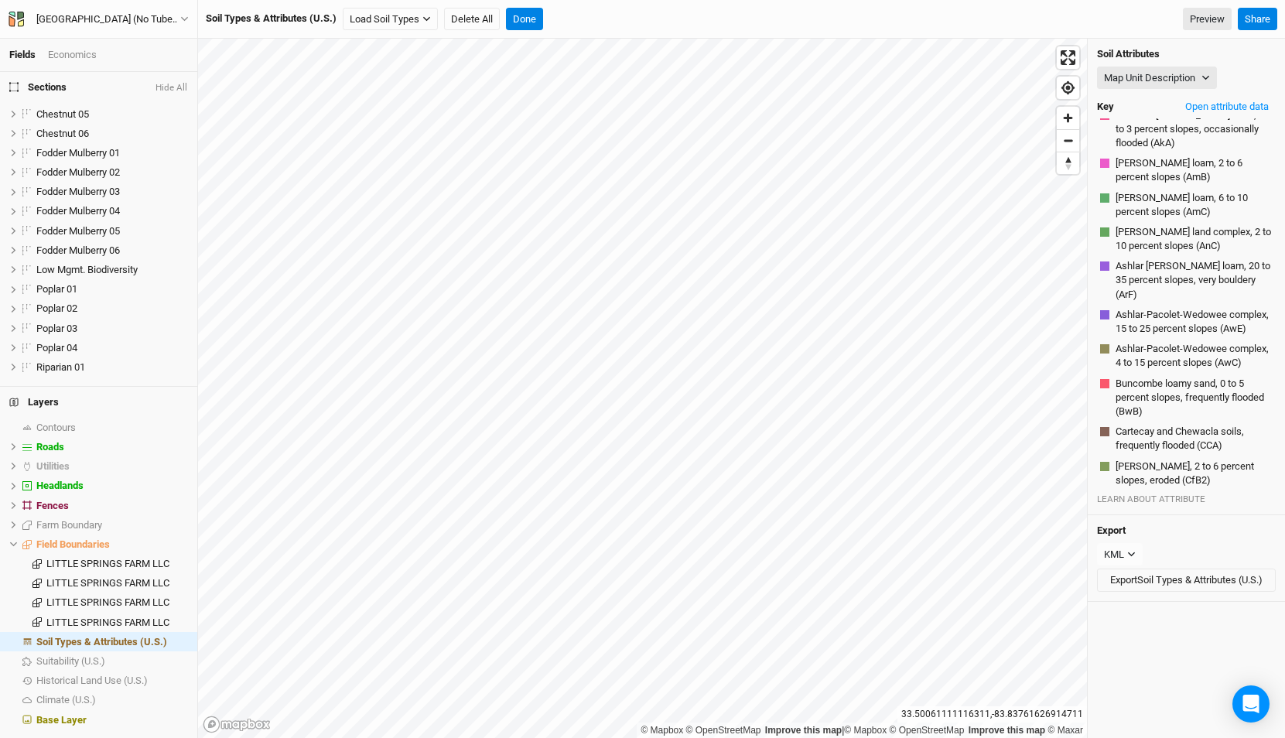
scroll to position [0, 0]
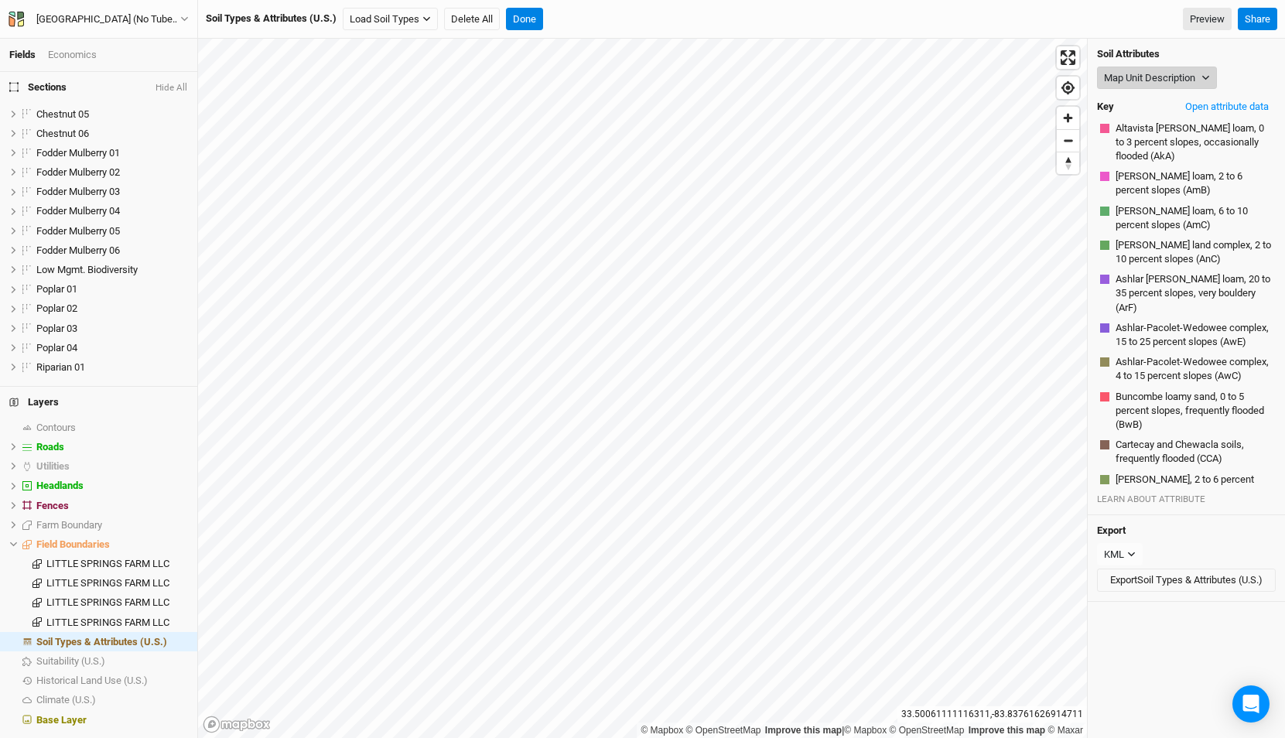
click at [1133, 77] on button "Map Unit Description" at bounding box center [1157, 78] width 120 height 23
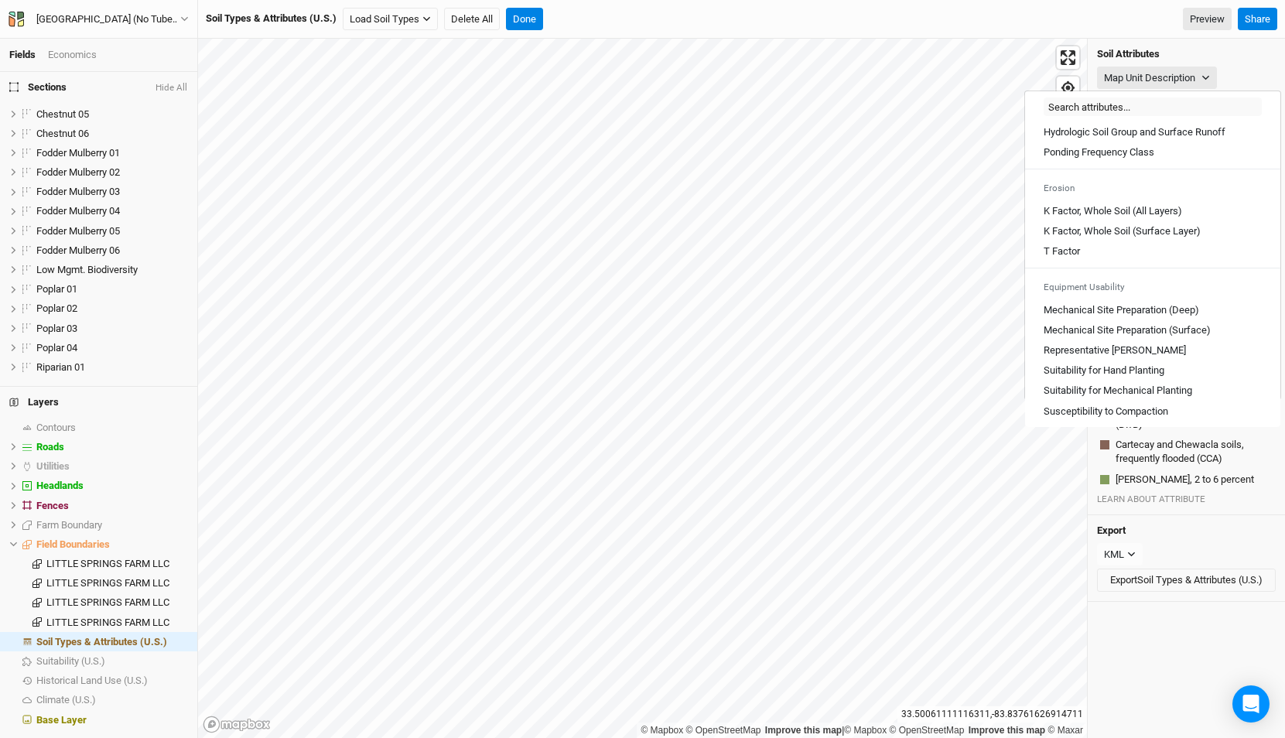
scroll to position [856, 0]
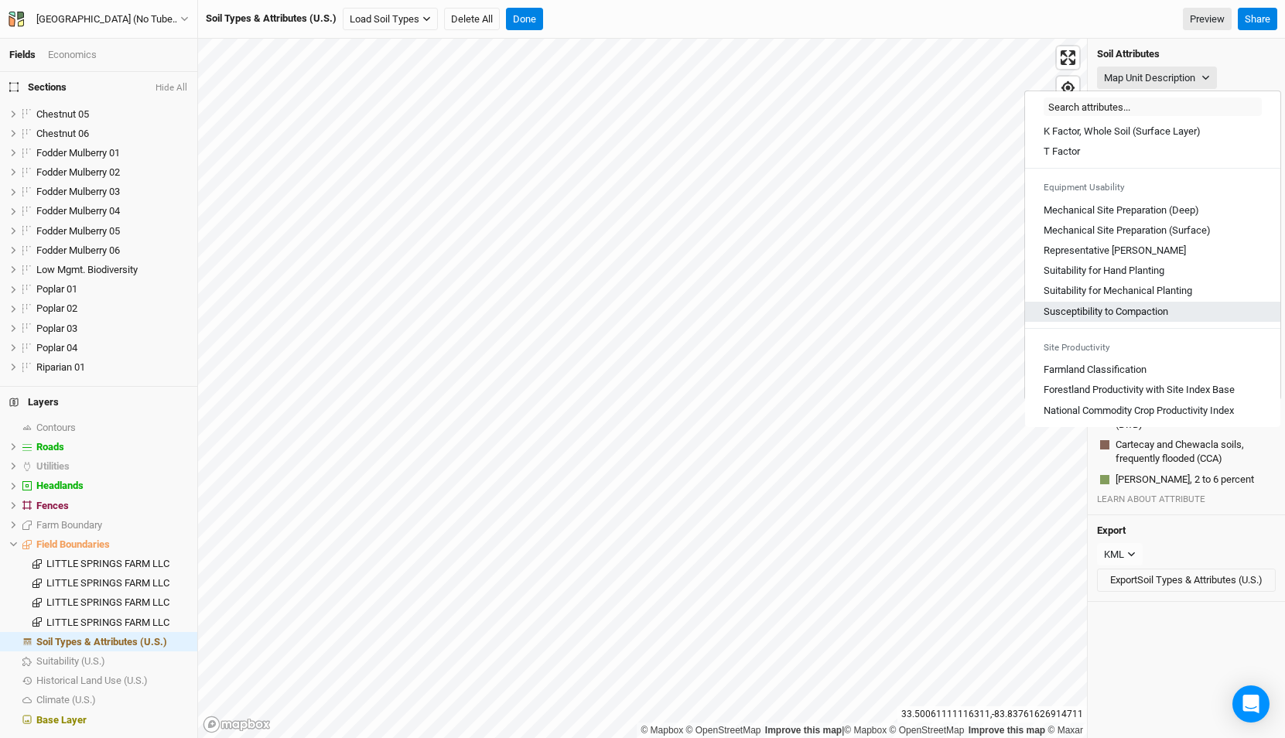
click at [1118, 313] on Compaction "Susceptibility to Compaction" at bounding box center [1105, 312] width 125 height 14
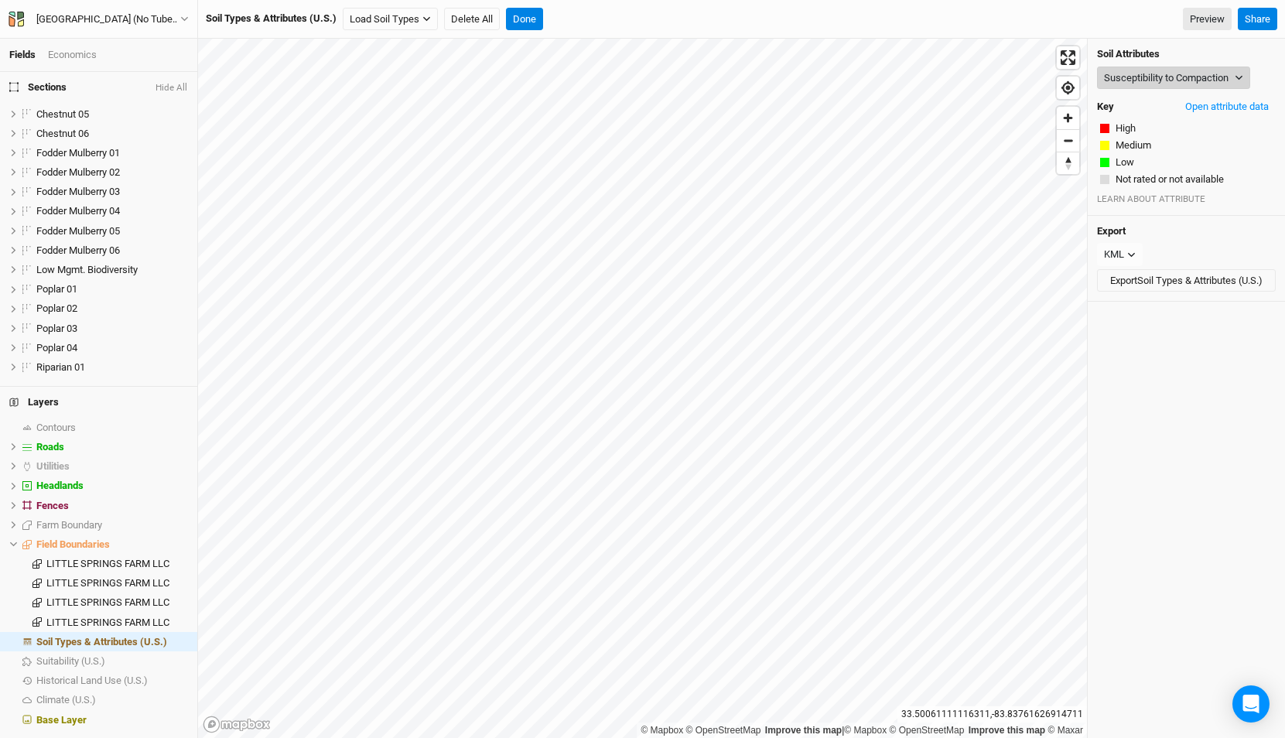
click at [1170, 73] on button "Susceptibility to Compaction" at bounding box center [1173, 78] width 153 height 23
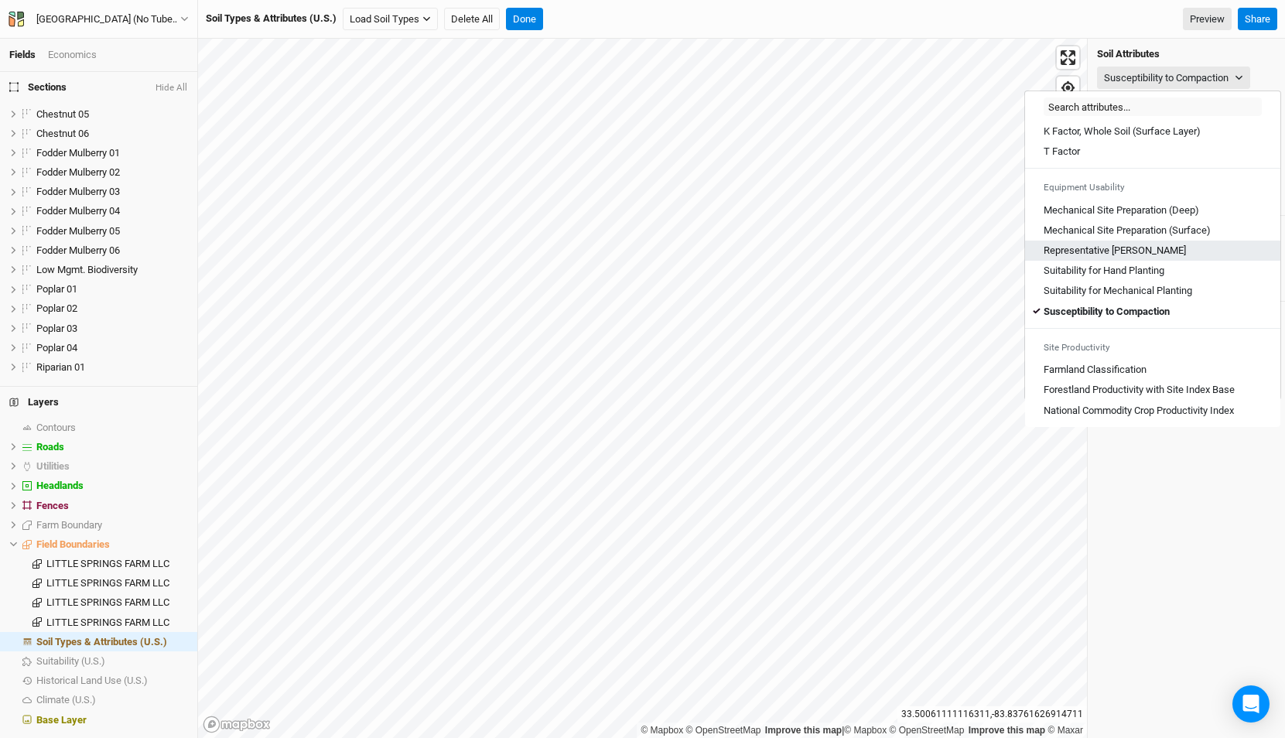
click at [1131, 254] on Slope "Representative [PERSON_NAME]" at bounding box center [1114, 251] width 142 height 14
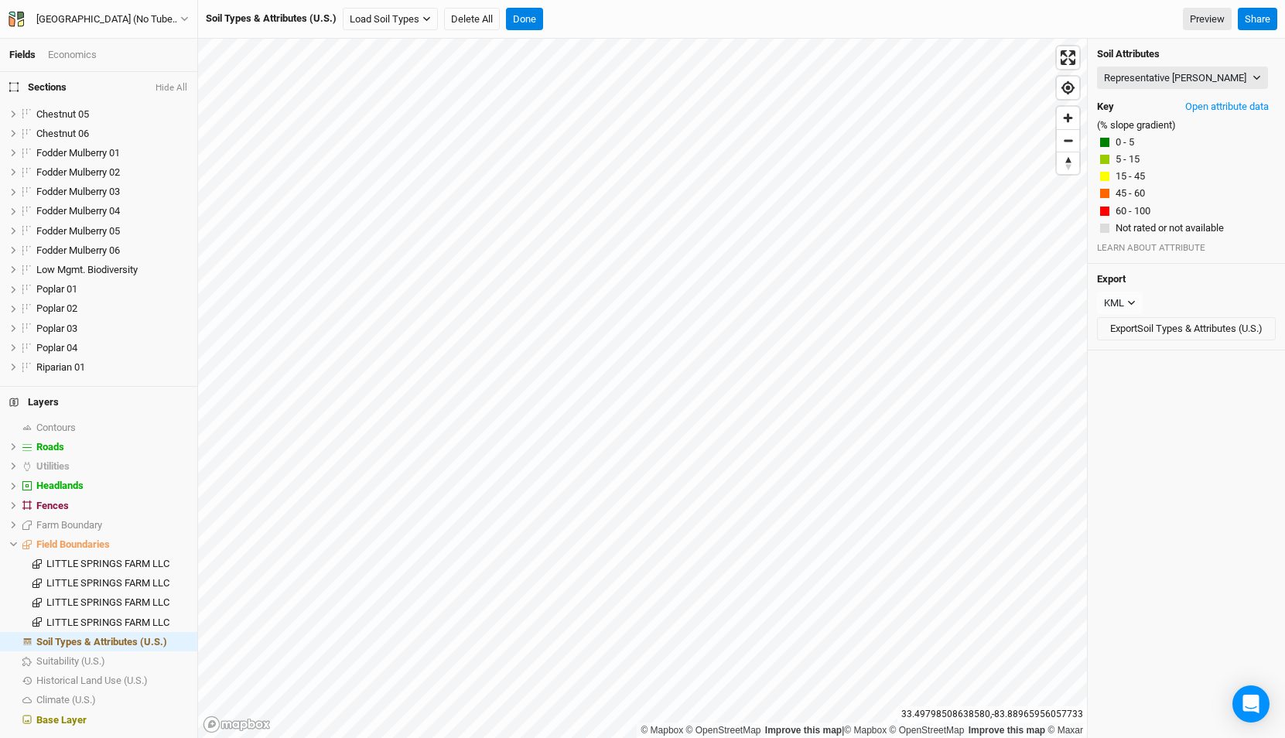
click at [172, 86] on button "Hide All" at bounding box center [171, 88] width 33 height 11
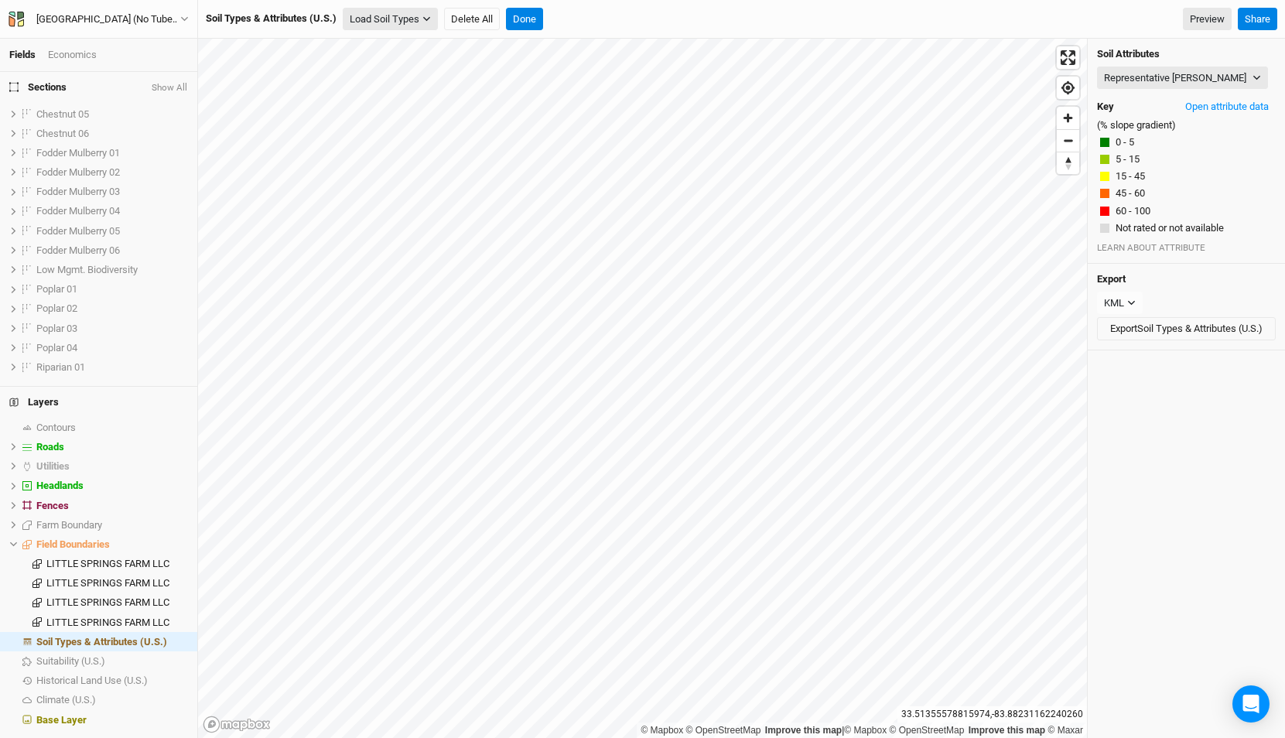
click at [394, 26] on button "Load Soil Types" at bounding box center [390, 19] width 95 height 23
click at [405, 15] on button "Load Soil Types" at bounding box center [390, 19] width 95 height 23
click at [394, 21] on button "Load Soil Types" at bounding box center [390, 19] width 95 height 23
click at [13, 541] on icon at bounding box center [13, 544] width 9 height 9
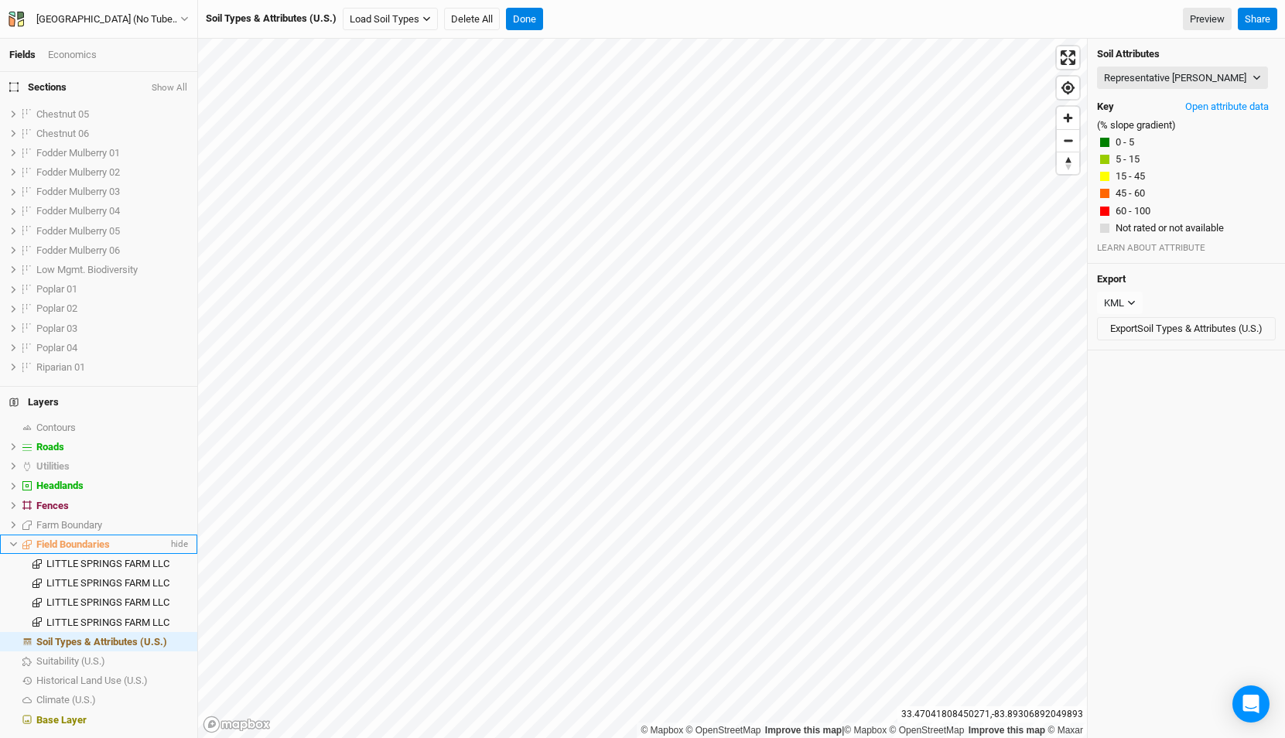
scroll to position [312, 0]
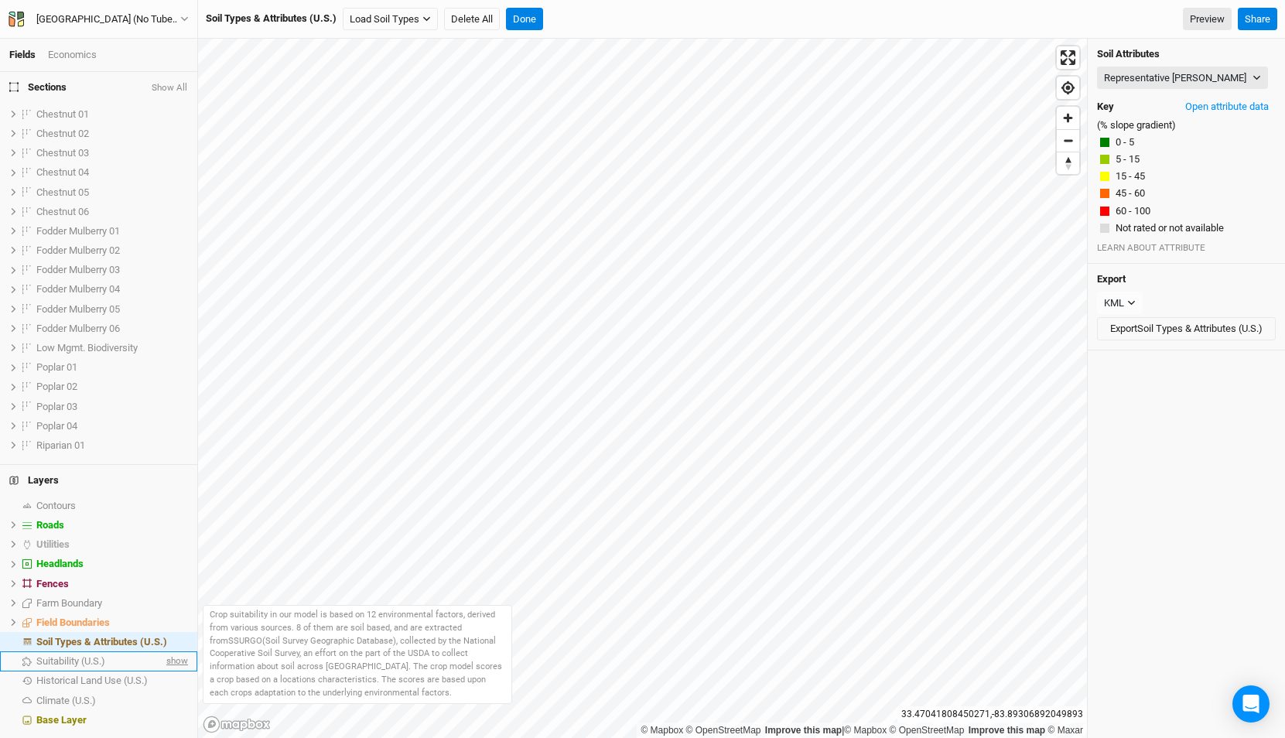
click at [172, 657] on span "show" at bounding box center [175, 661] width 25 height 19
click at [118, 660] on div "Suitability (U.S.)" at bounding box center [101, 661] width 131 height 12
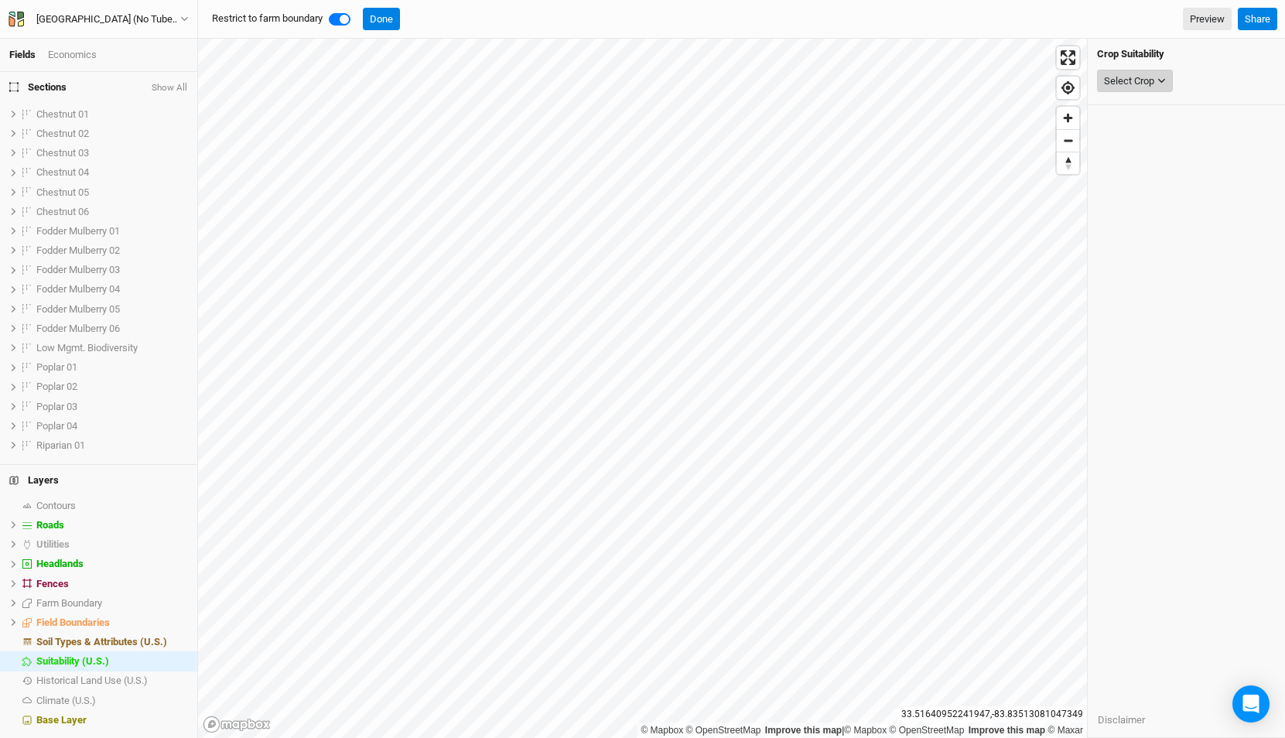
click at [1139, 78] on div "Select Crop" at bounding box center [1129, 80] width 50 height 15
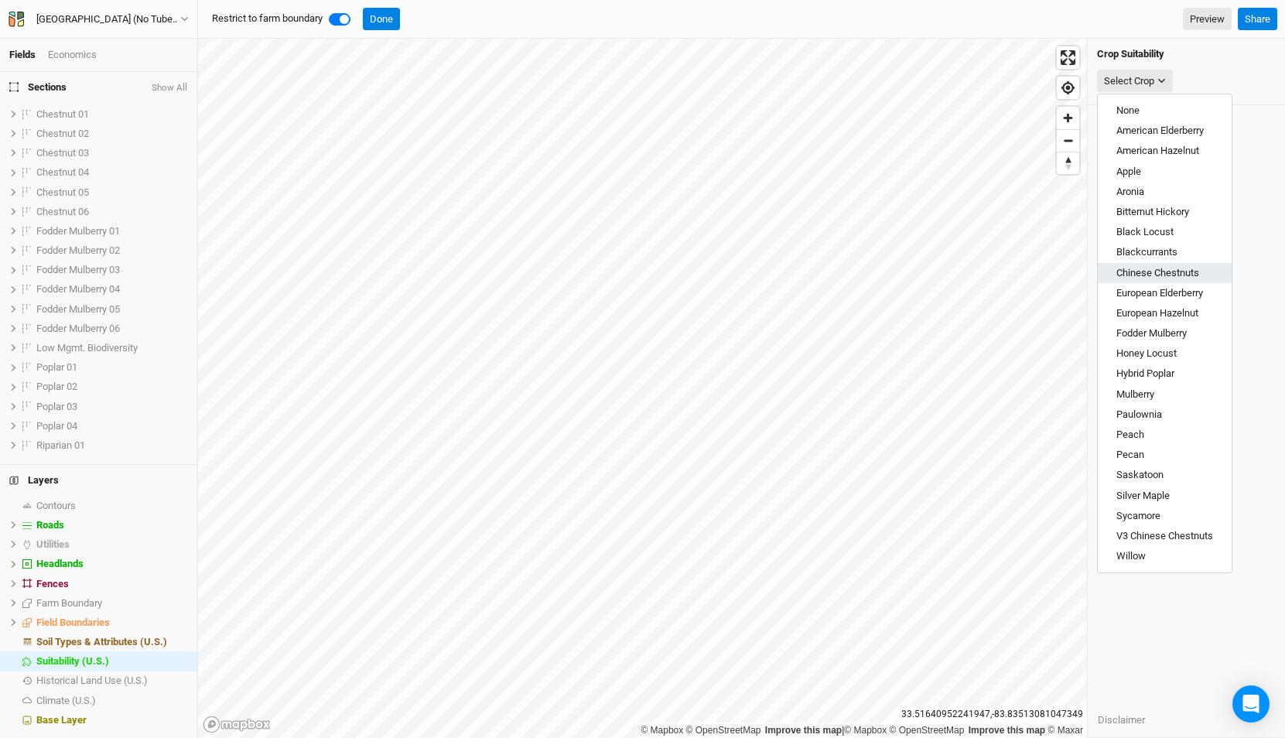
click at [1166, 275] on span "Chinese Chestnuts" at bounding box center [1157, 273] width 83 height 12
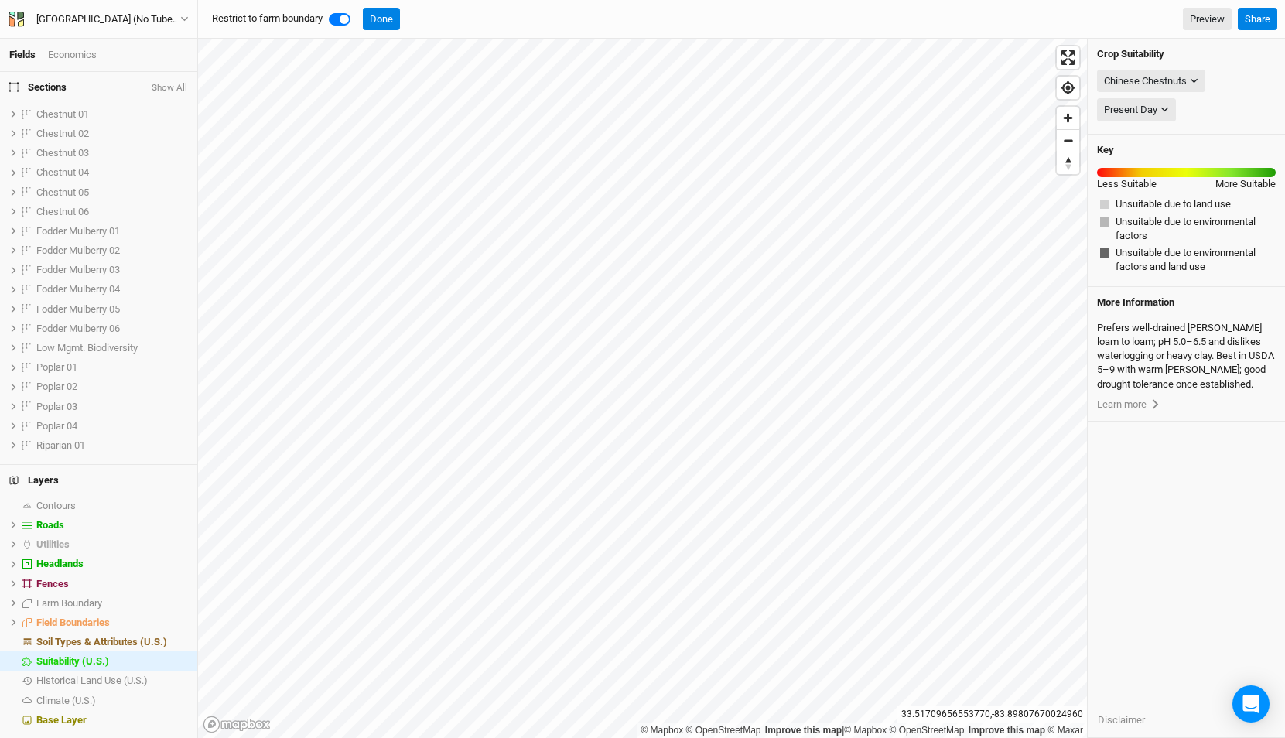
click at [357, 10] on label at bounding box center [357, 10] width 0 height 0
click at [340, 16] on input "checkbox" at bounding box center [335, 17] width 12 height 15
click at [184, 640] on span "hide" at bounding box center [178, 641] width 20 height 19
click at [357, 10] on label at bounding box center [357, 10] width 0 height 0
click at [339, 19] on input "checkbox" at bounding box center [335, 17] width 12 height 15
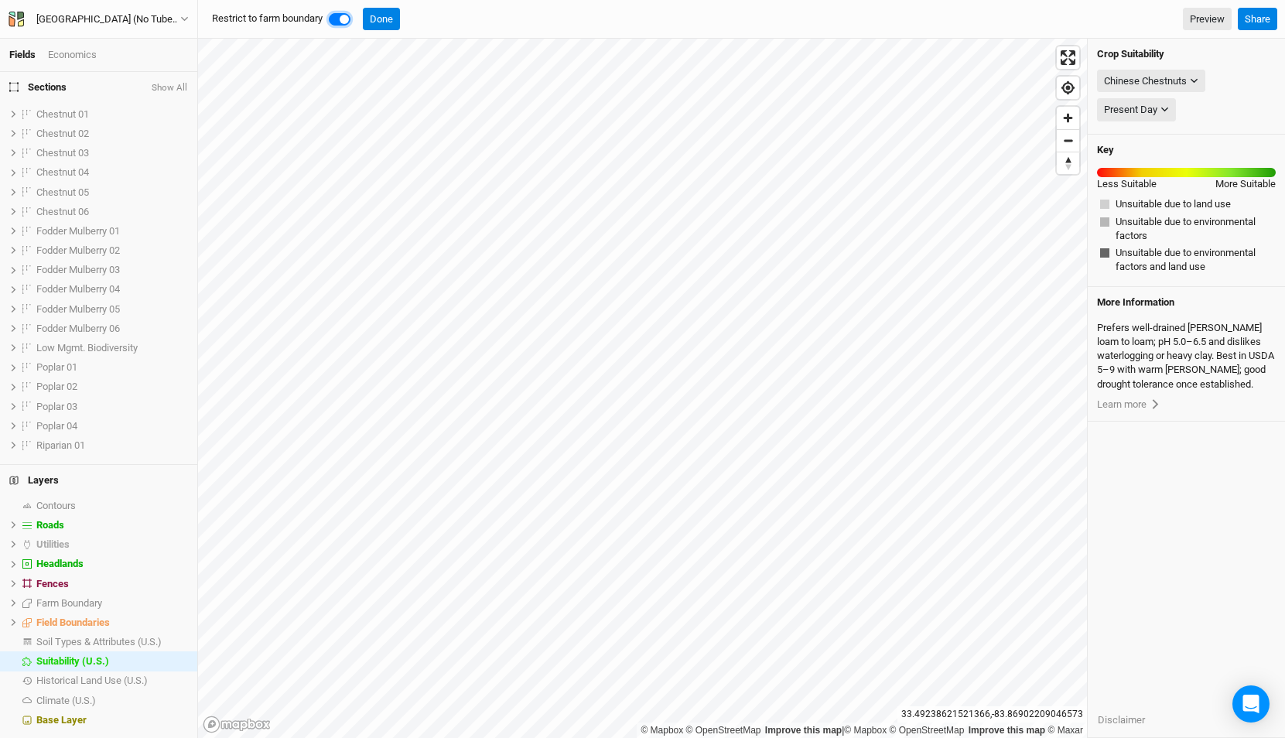
checkbox input "true"
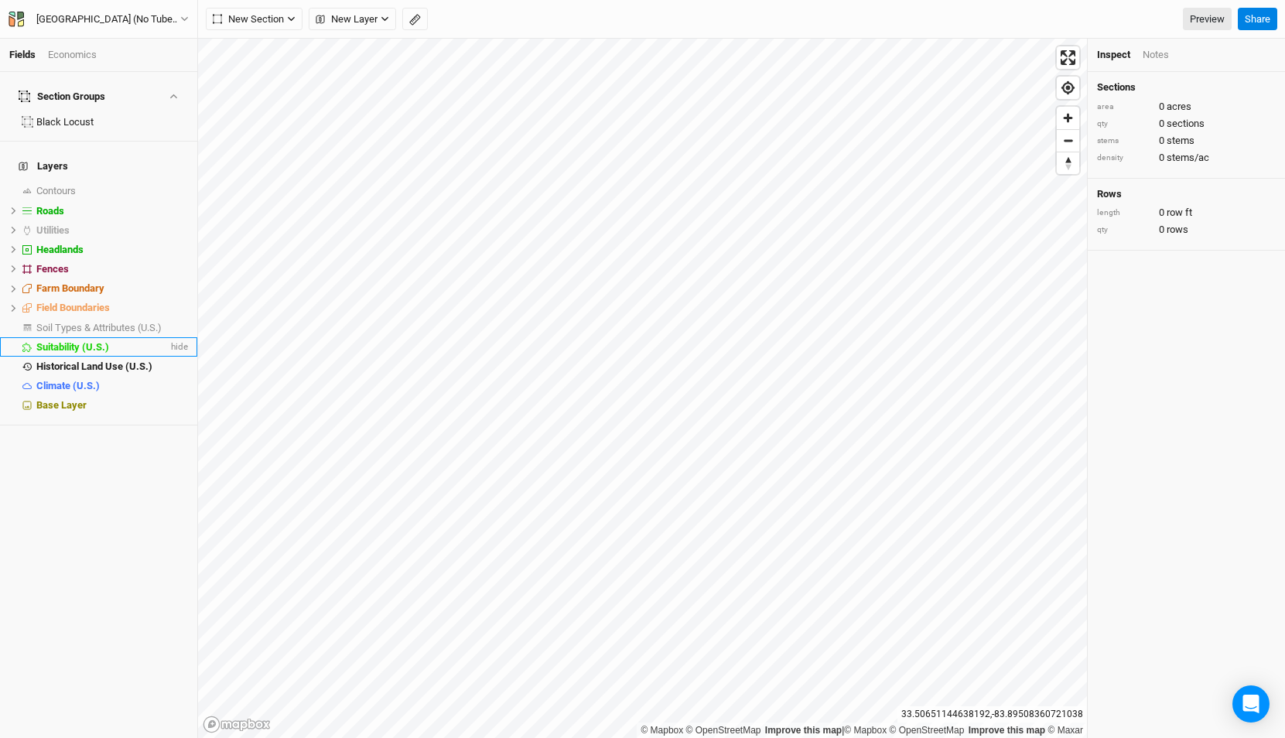
click at [138, 336] on ul "Contours show Roads hide Utilities hide Headlands hide Fences hide Farm Boundar…" at bounding box center [98, 299] width 197 height 234
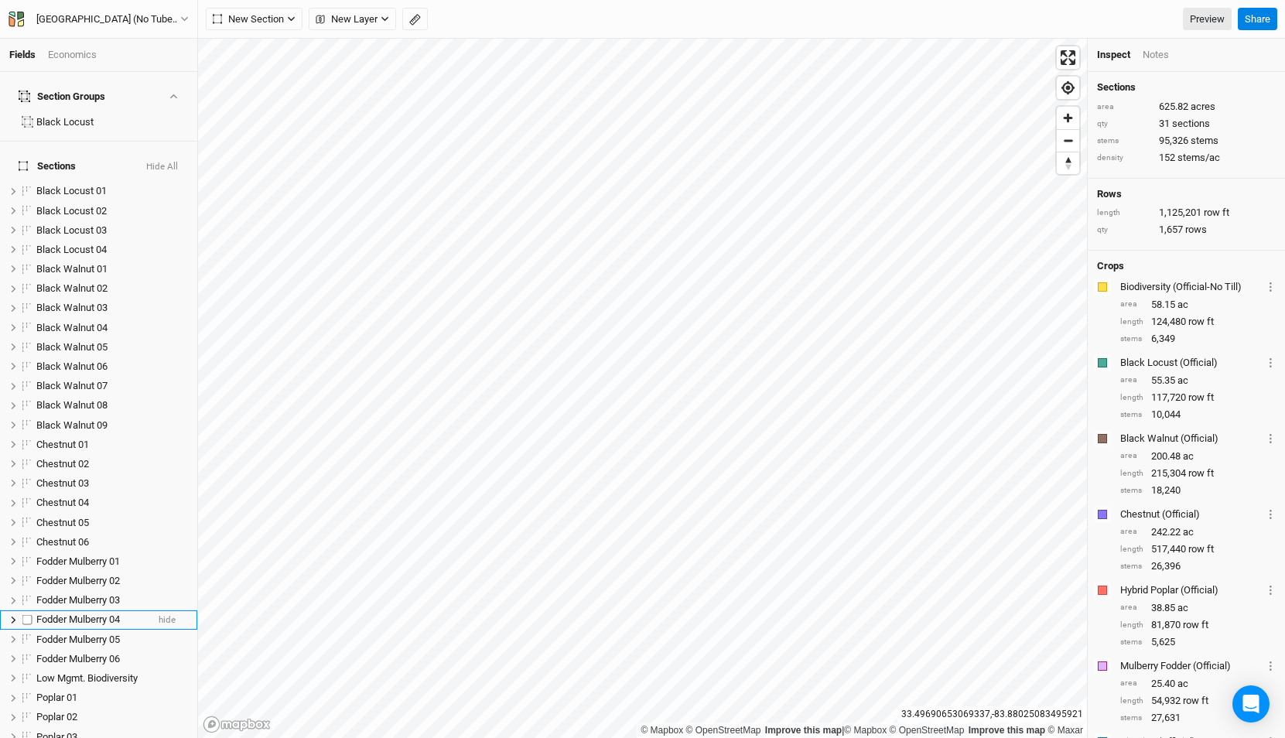
scroll to position [312, 0]
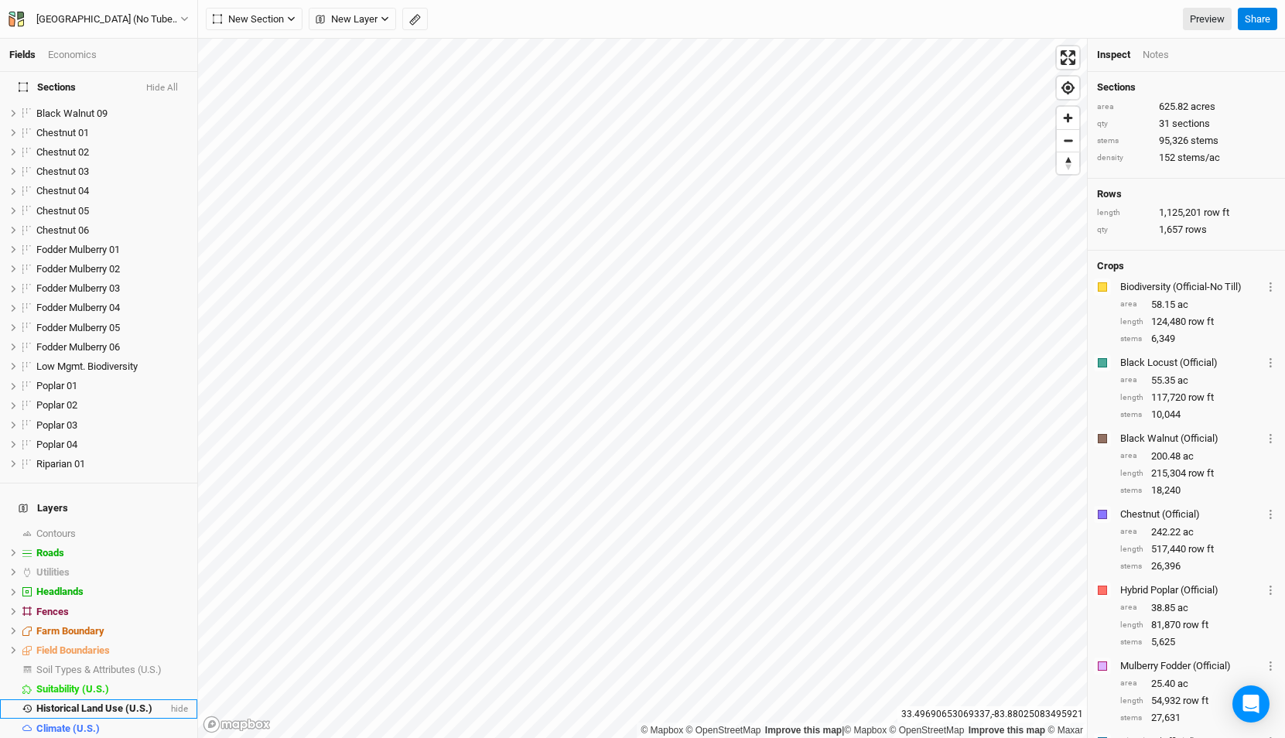
click at [101, 702] on span "Historical Land Use (U.S.)" at bounding box center [94, 708] width 116 height 12
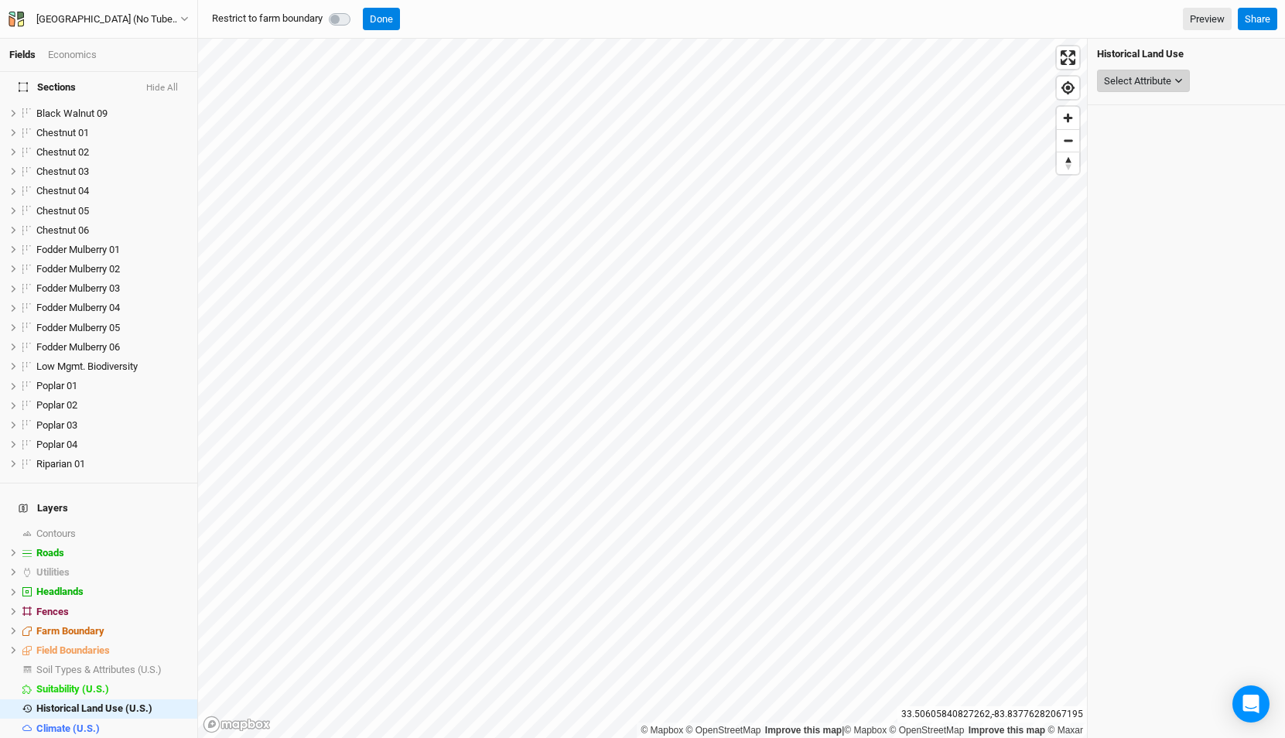
click at [1139, 80] on div "Select Attribute" at bounding box center [1137, 80] width 67 height 15
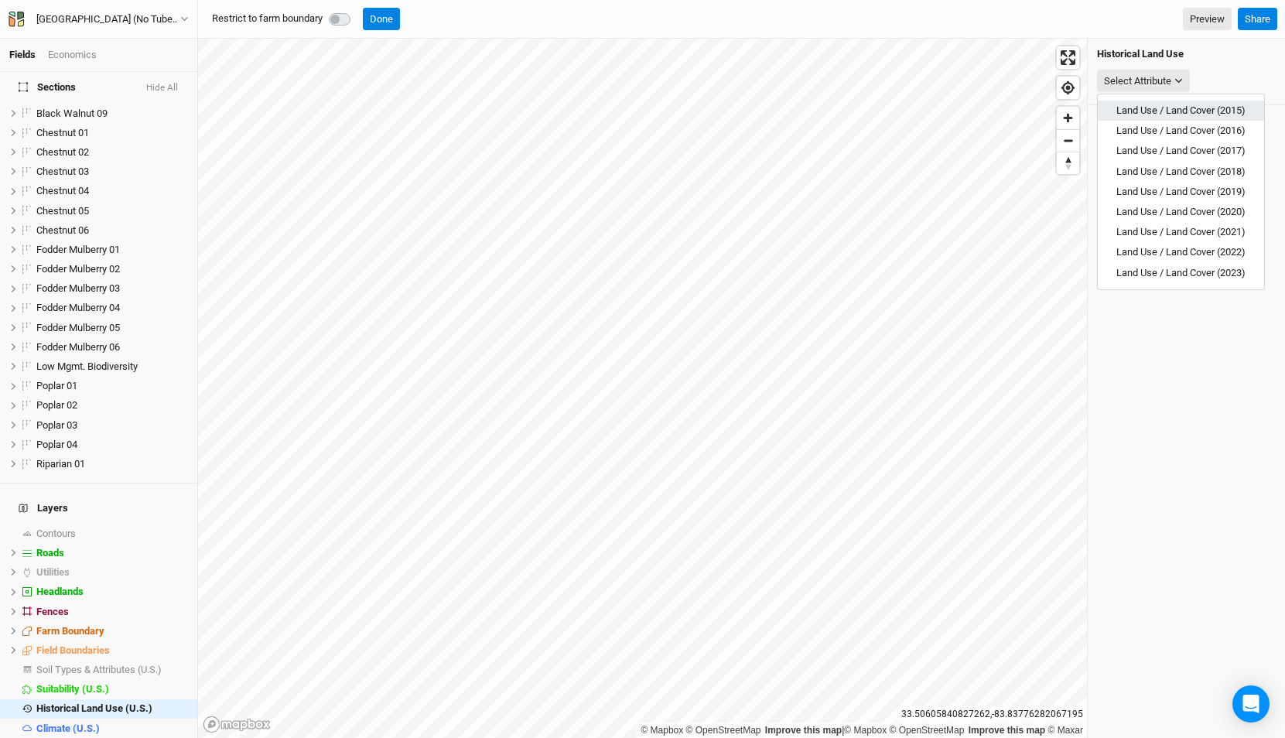
click at [1137, 112] on span "Land Use / Land Cover (2015)" at bounding box center [1180, 110] width 129 height 12
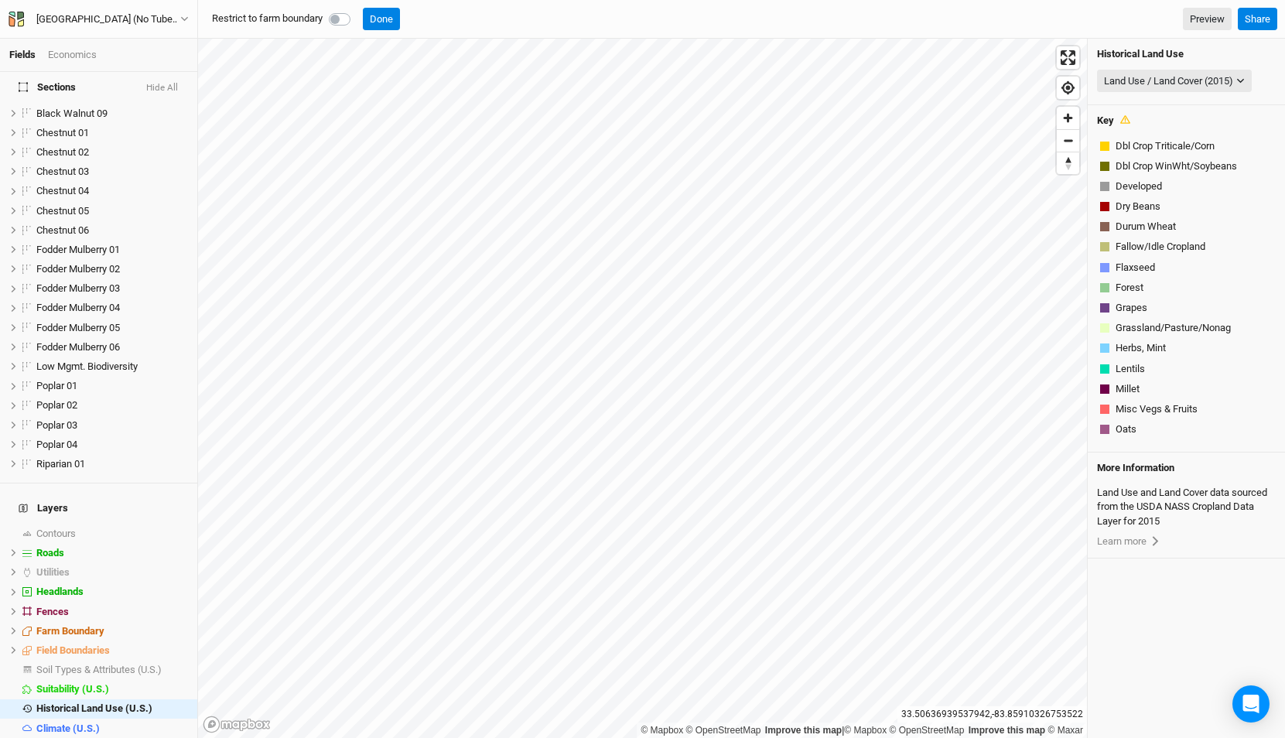
scroll to position [342, 0]
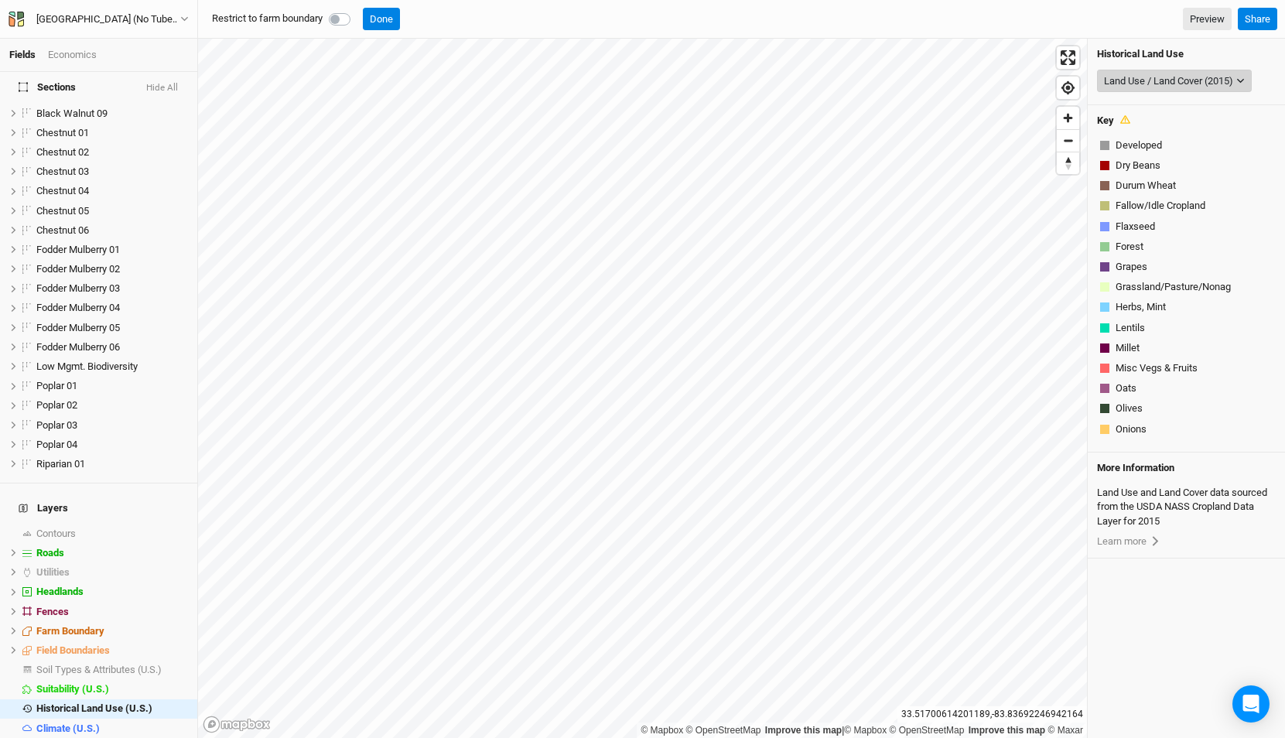
click at [1146, 79] on div "Land Use / Land Cover (2015)" at bounding box center [1168, 80] width 129 height 15
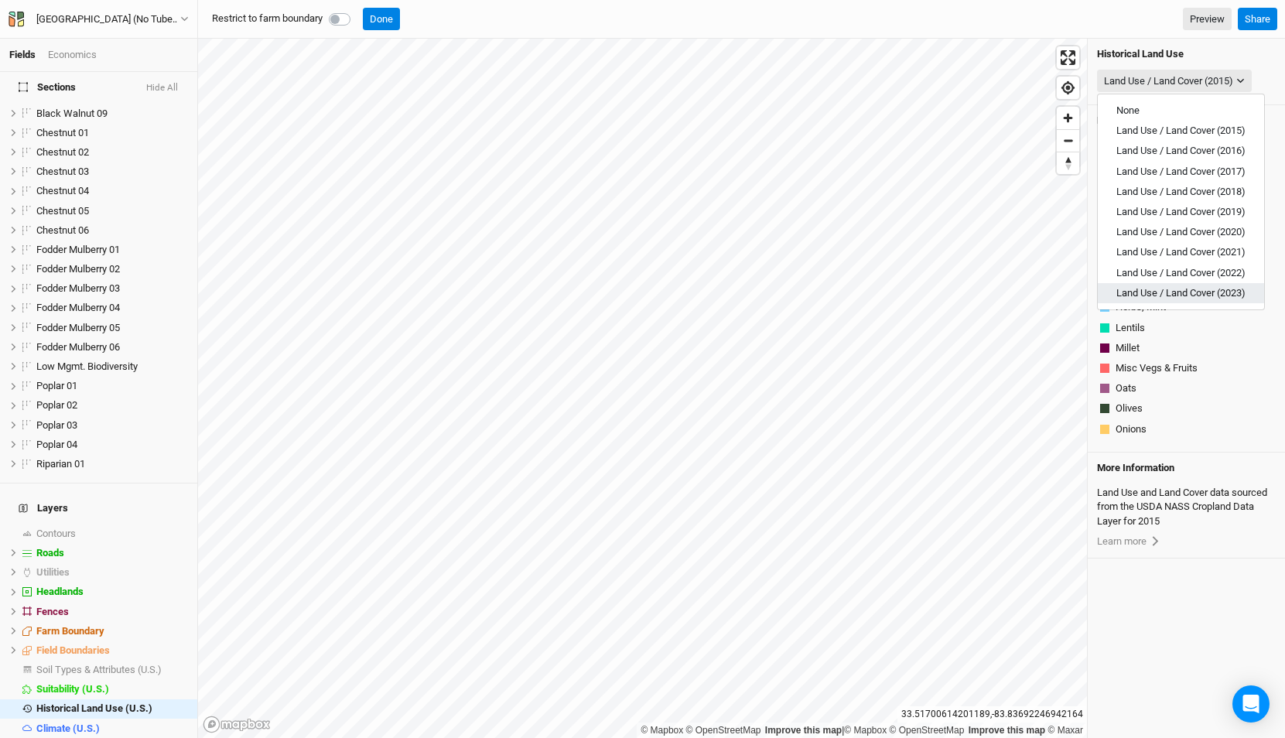
click at [1182, 290] on span "Land Use / Land Cover (2023)" at bounding box center [1180, 293] width 129 height 12
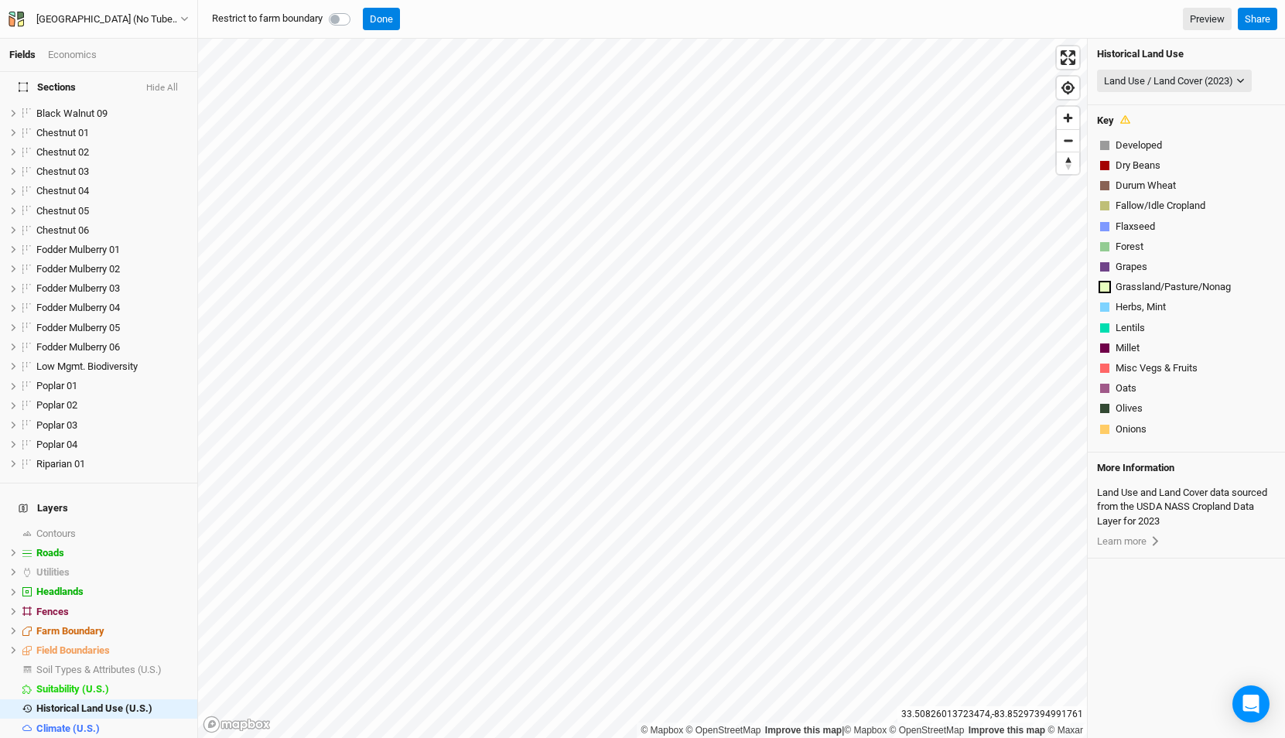
scroll to position [301, 0]
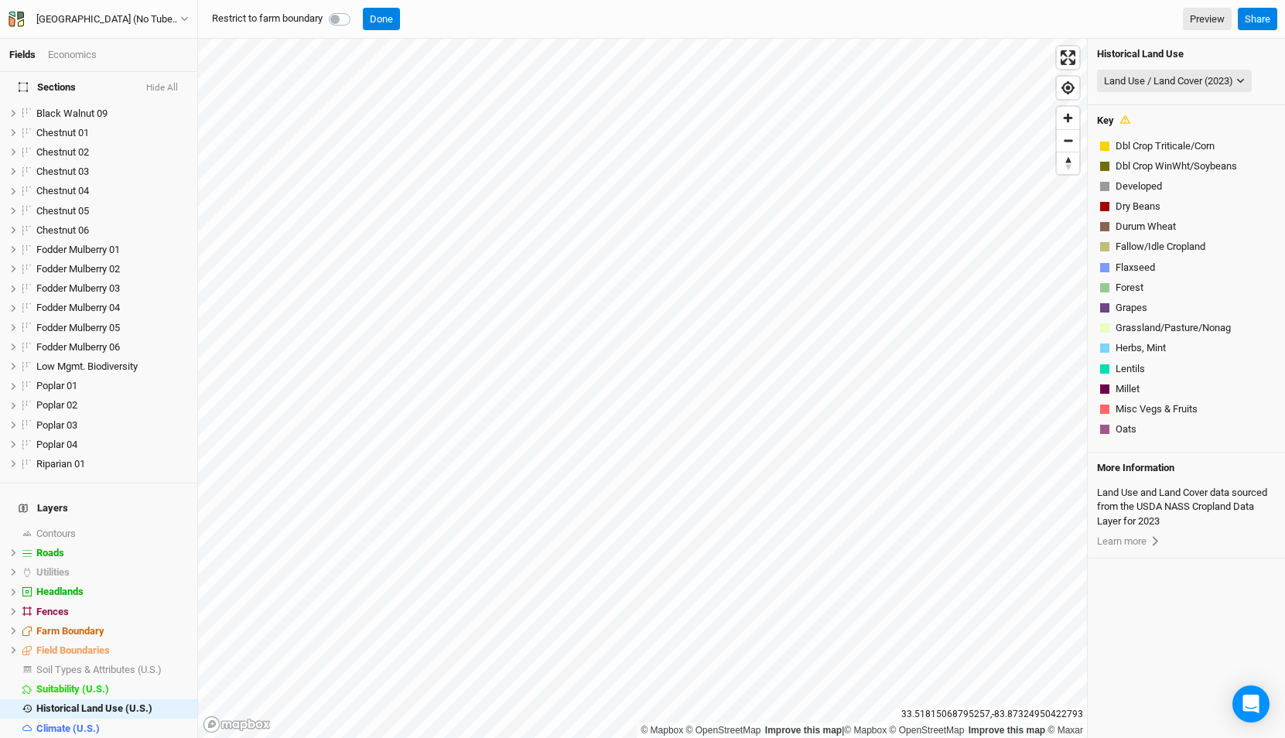
click at [357, 10] on label at bounding box center [357, 10] width 0 height 0
click at [341, 18] on input "checkbox" at bounding box center [335, 17] width 12 height 15
click at [64, 679] on li "Suitability (U.S.) hide" at bounding box center [98, 688] width 197 height 19
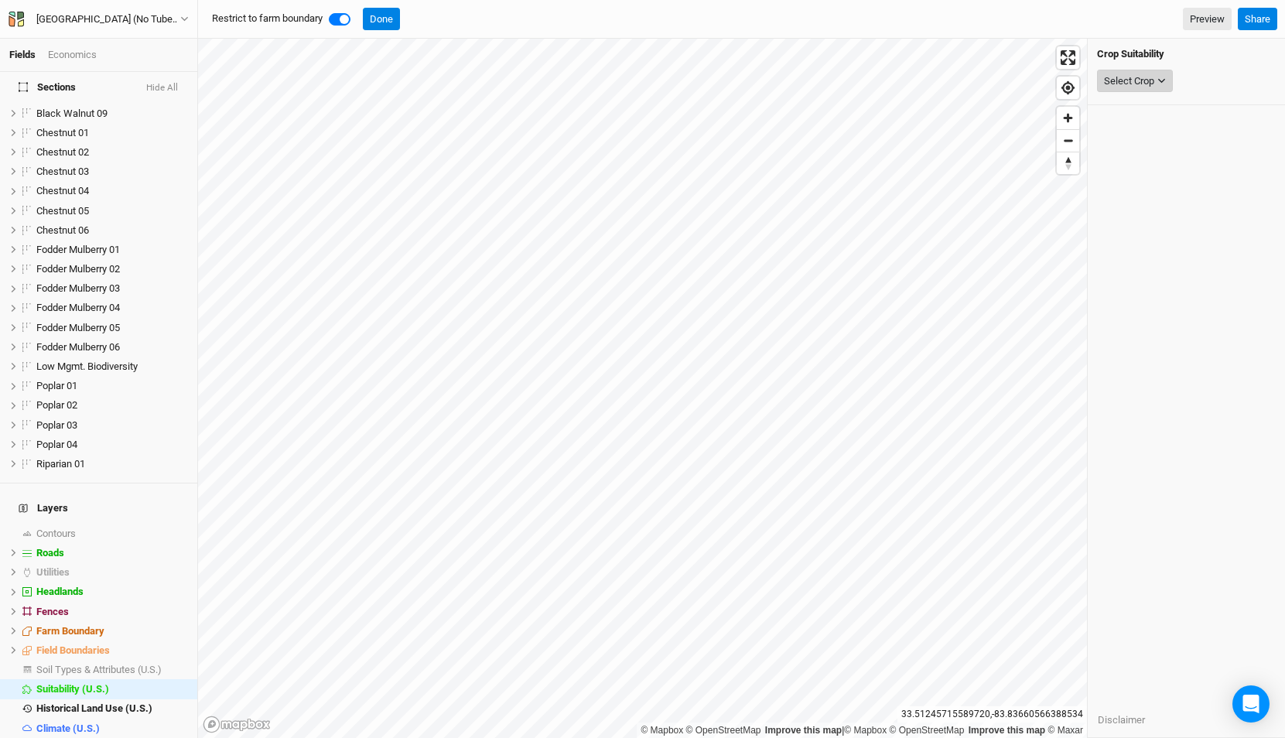
click at [1129, 77] on div "Select Crop" at bounding box center [1129, 80] width 50 height 15
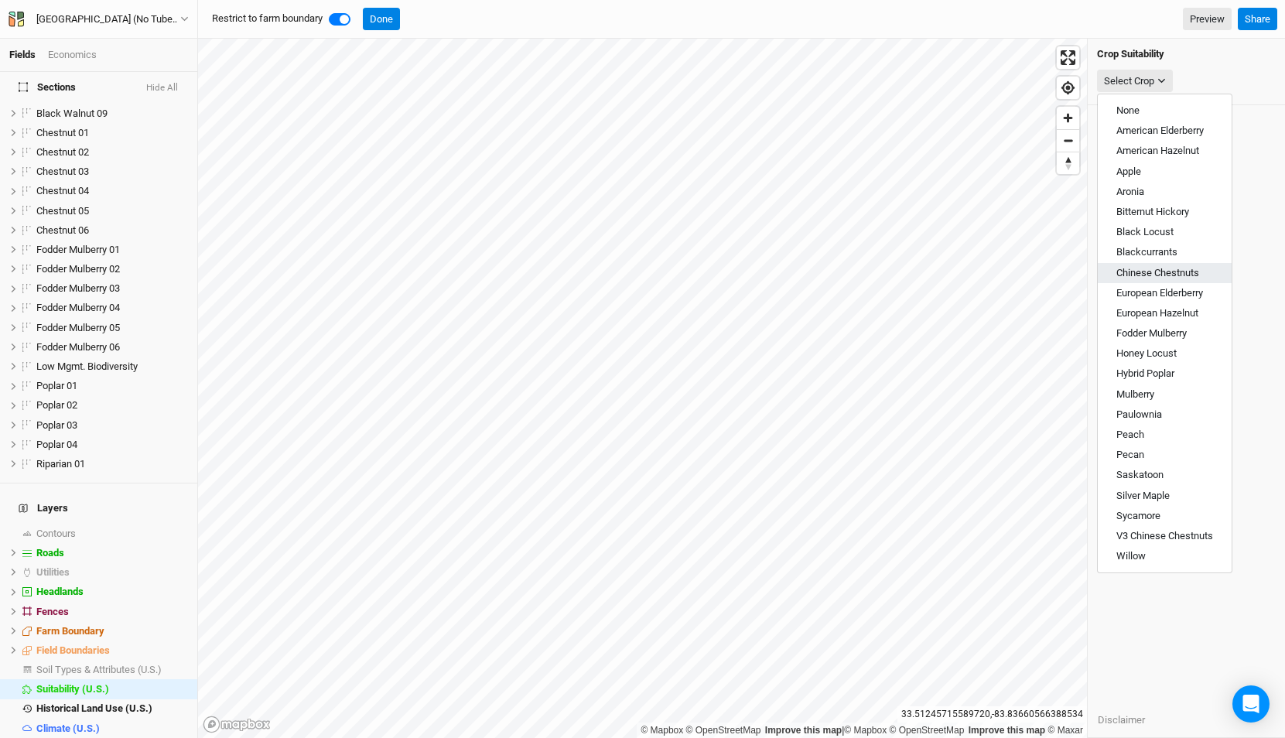
click at [1173, 281] on button "Chinese Chestnuts" at bounding box center [1165, 273] width 134 height 20
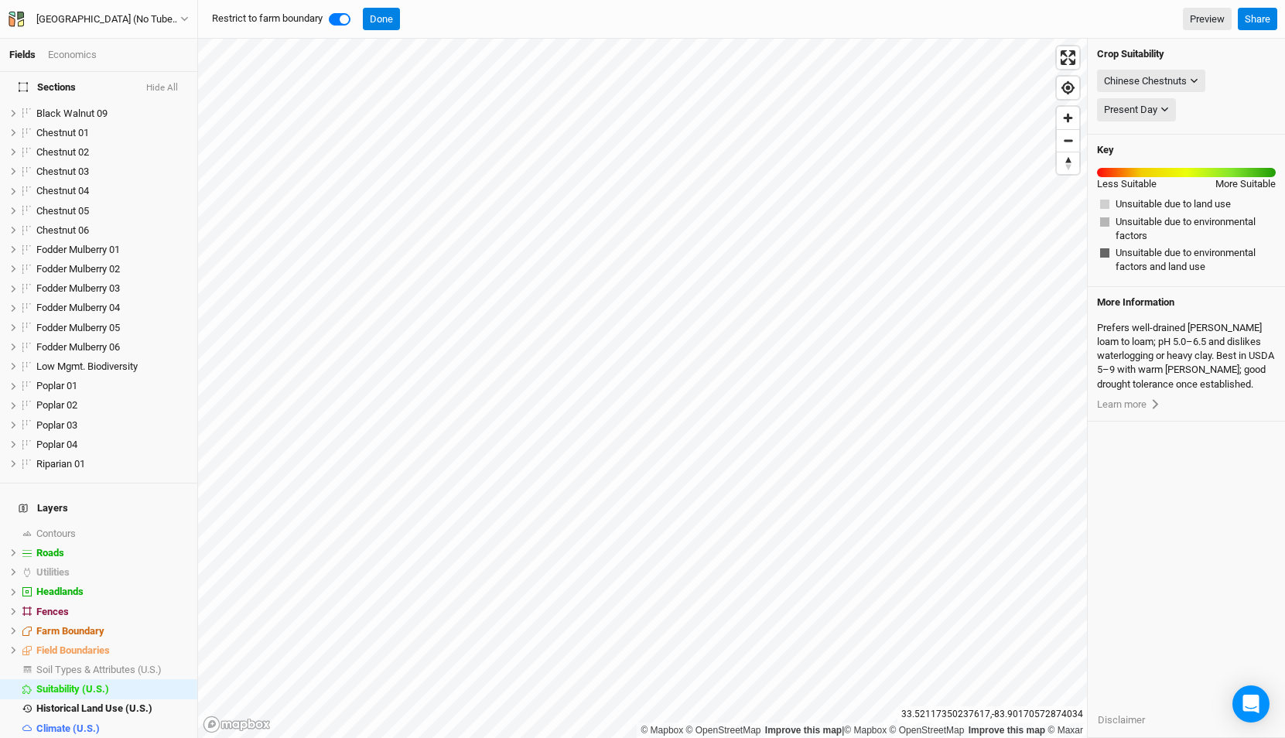
click at [357, 10] on label at bounding box center [357, 10] width 0 height 0
click at [341, 22] on input "checkbox" at bounding box center [335, 17] width 12 height 15
checkbox input "false"
click at [1142, 77] on div "Chinese Chestnuts" at bounding box center [1145, 80] width 83 height 15
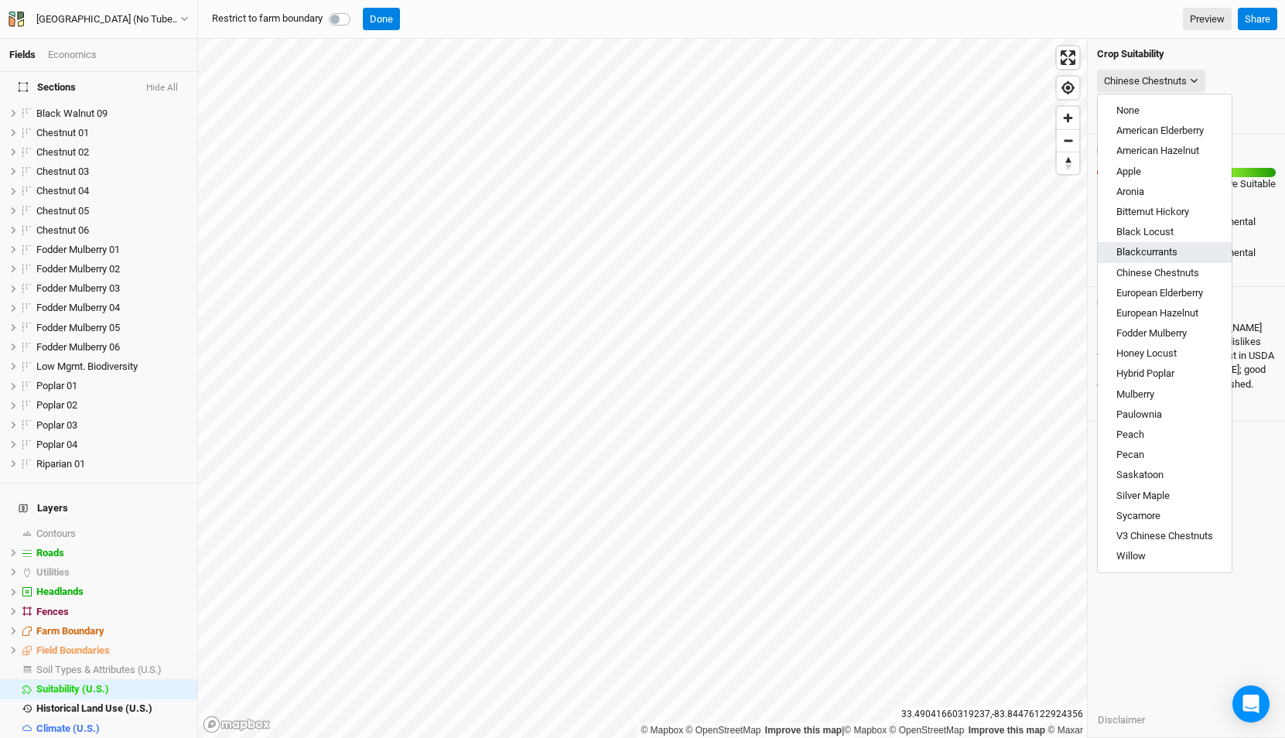
click at [1153, 248] on span "Blackcurrants" at bounding box center [1146, 252] width 61 height 12
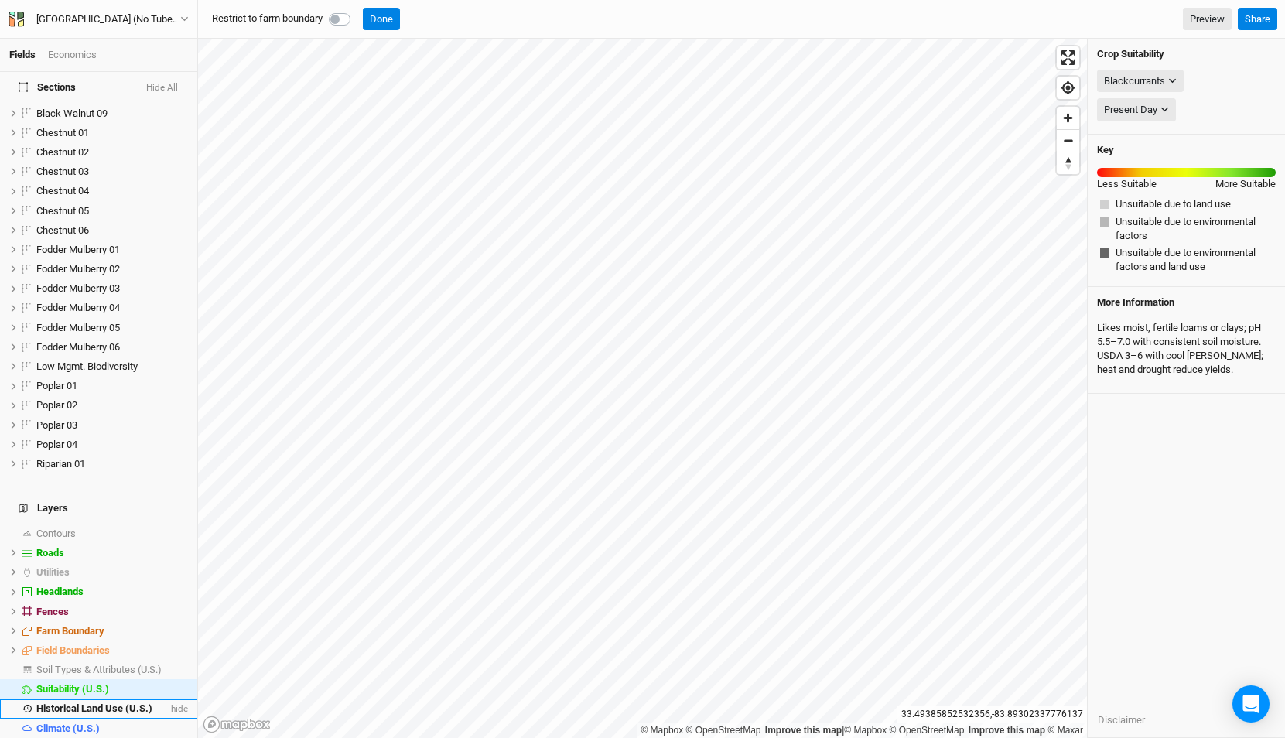
click at [105, 702] on span "Historical Land Use (U.S.)" at bounding box center [94, 708] width 116 height 12
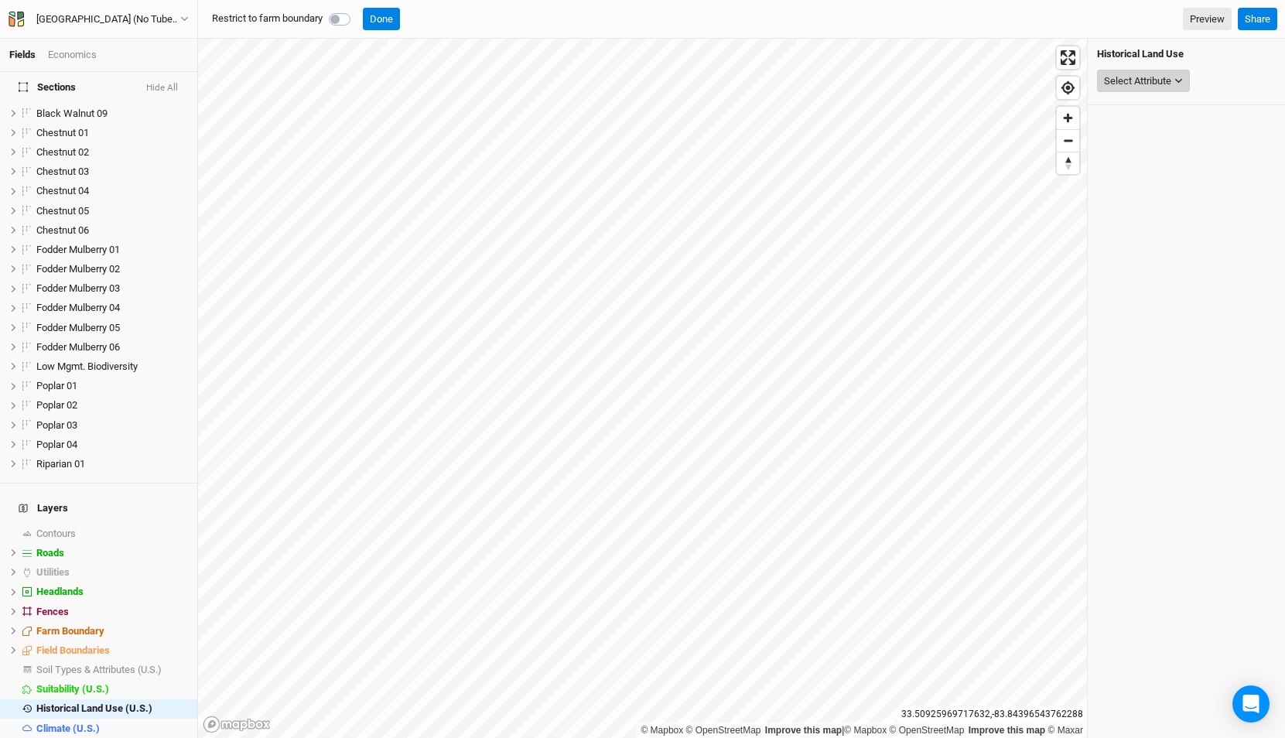
click at [1163, 71] on button "Select Attribute" at bounding box center [1143, 81] width 93 height 23
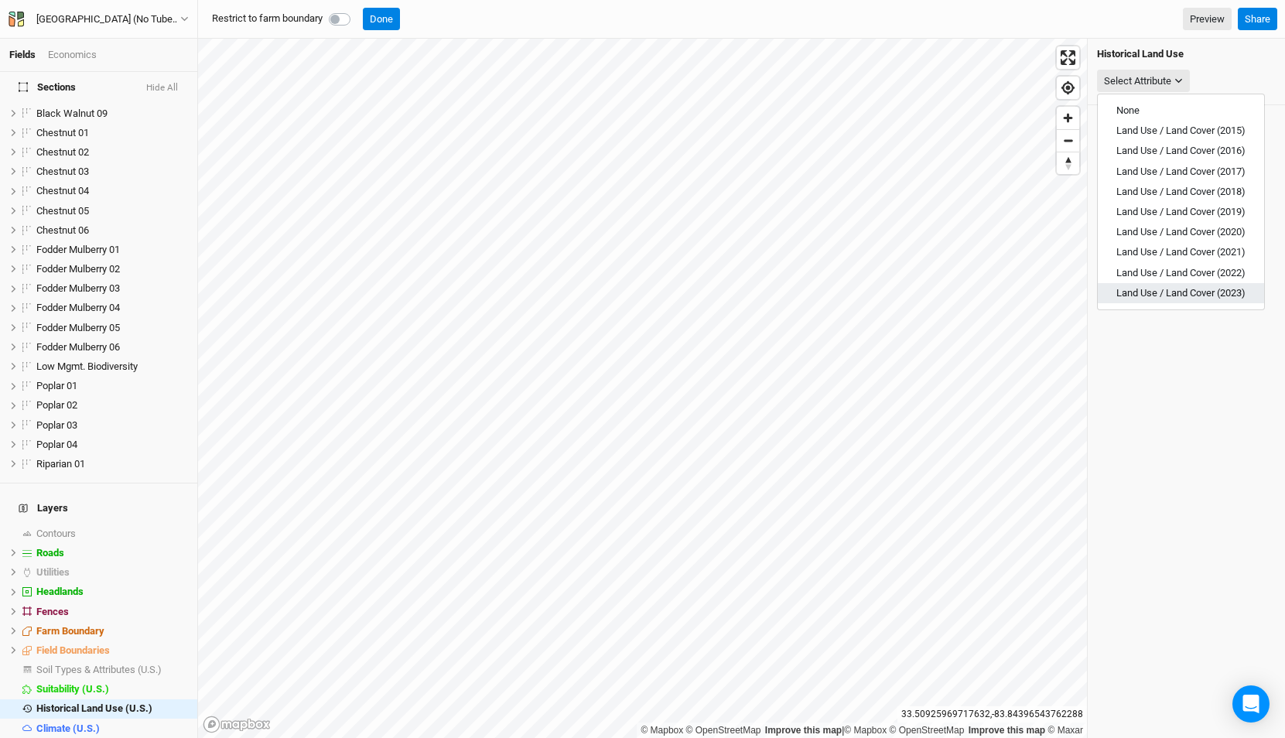
click at [1190, 284] on button "Land Use / Land Cover (2023)" at bounding box center [1181, 293] width 166 height 20
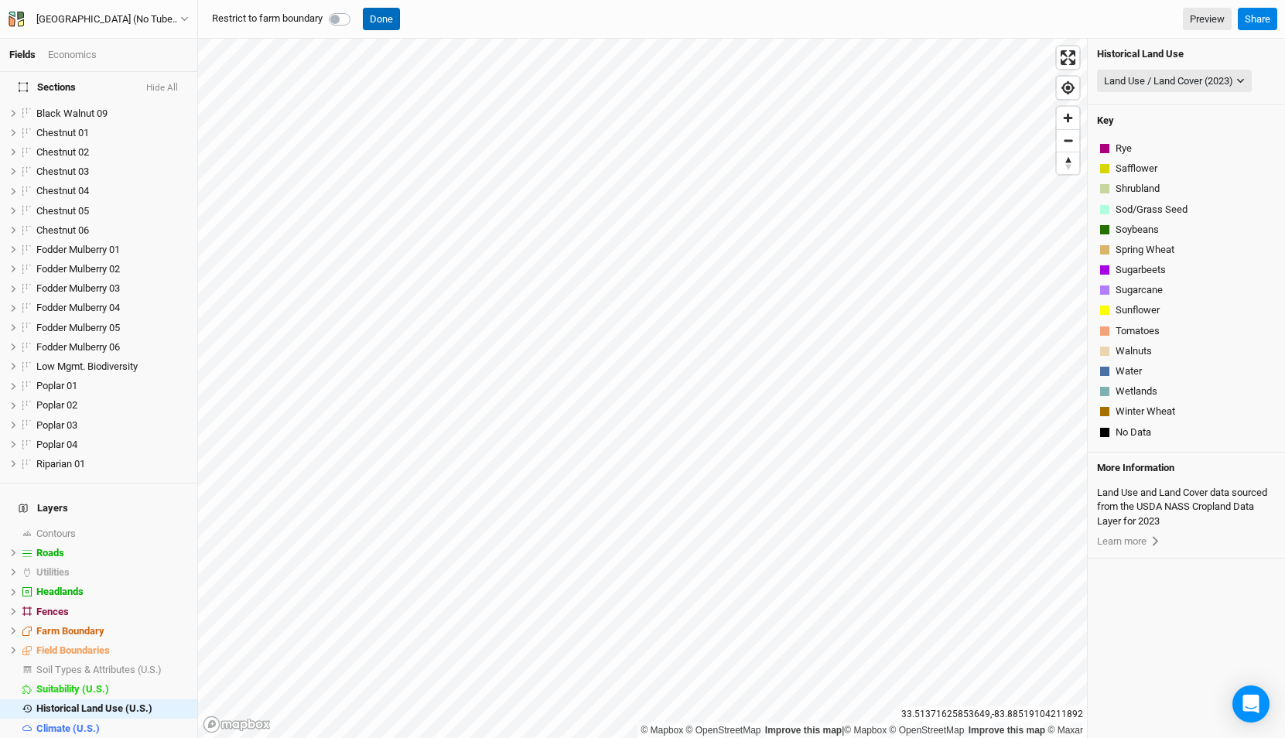
scroll to position [886, 0]
click at [394, 22] on button "Done" at bounding box center [381, 19] width 37 height 23
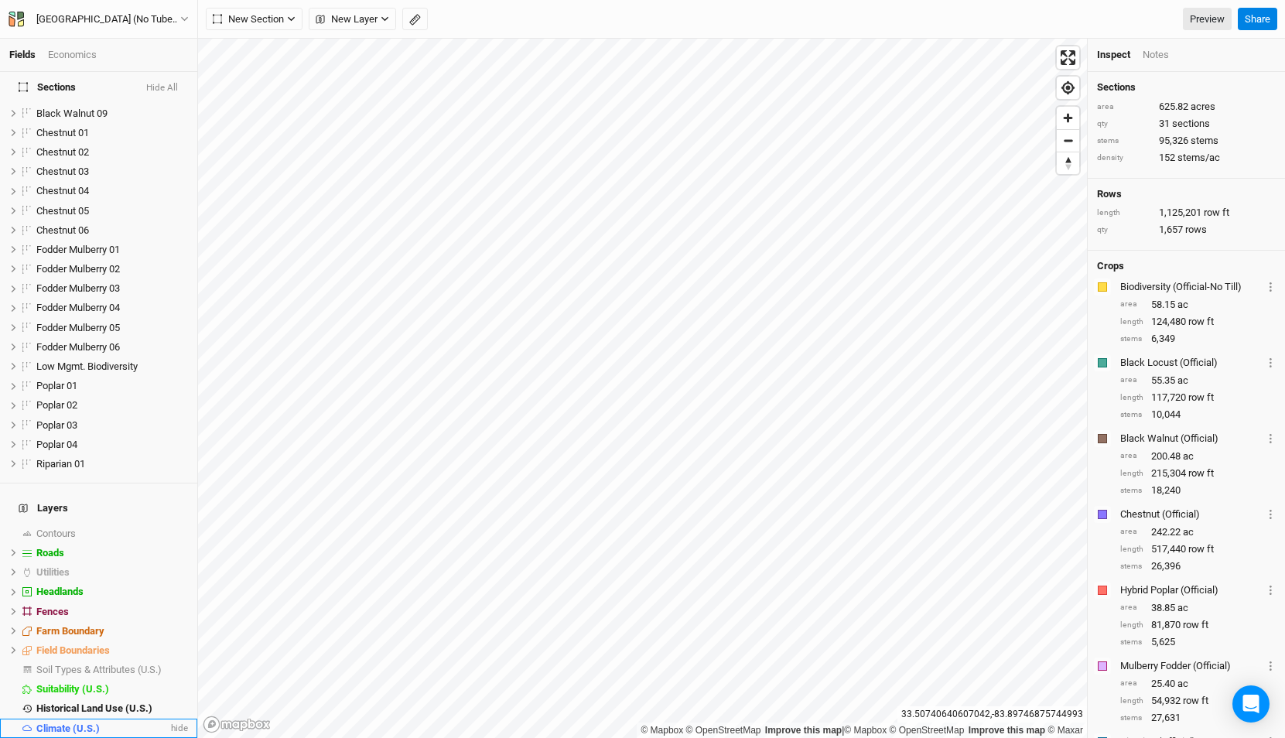
click at [87, 722] on span "Climate (U.S.)" at bounding box center [67, 728] width 63 height 12
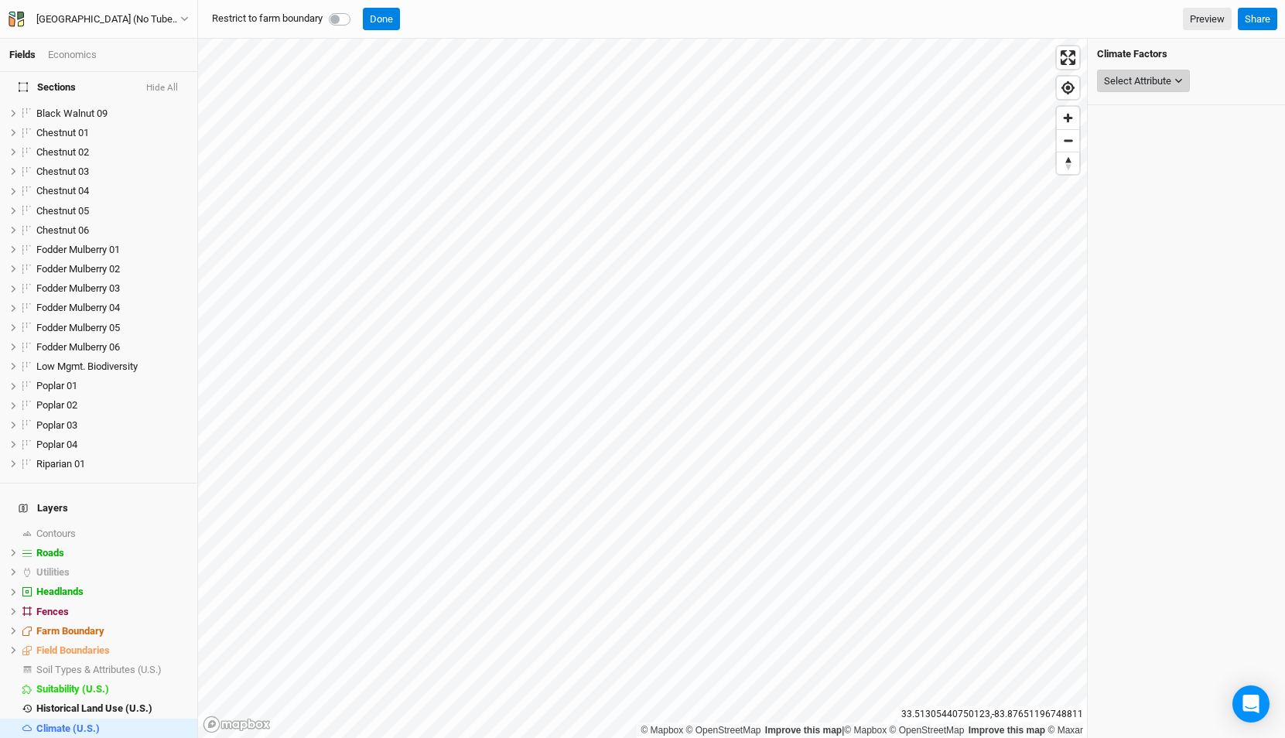
click at [1133, 81] on div "Select Attribute" at bounding box center [1137, 80] width 67 height 15
click at [1131, 134] on span "Precipitation" at bounding box center [1115, 131] width 55 height 12
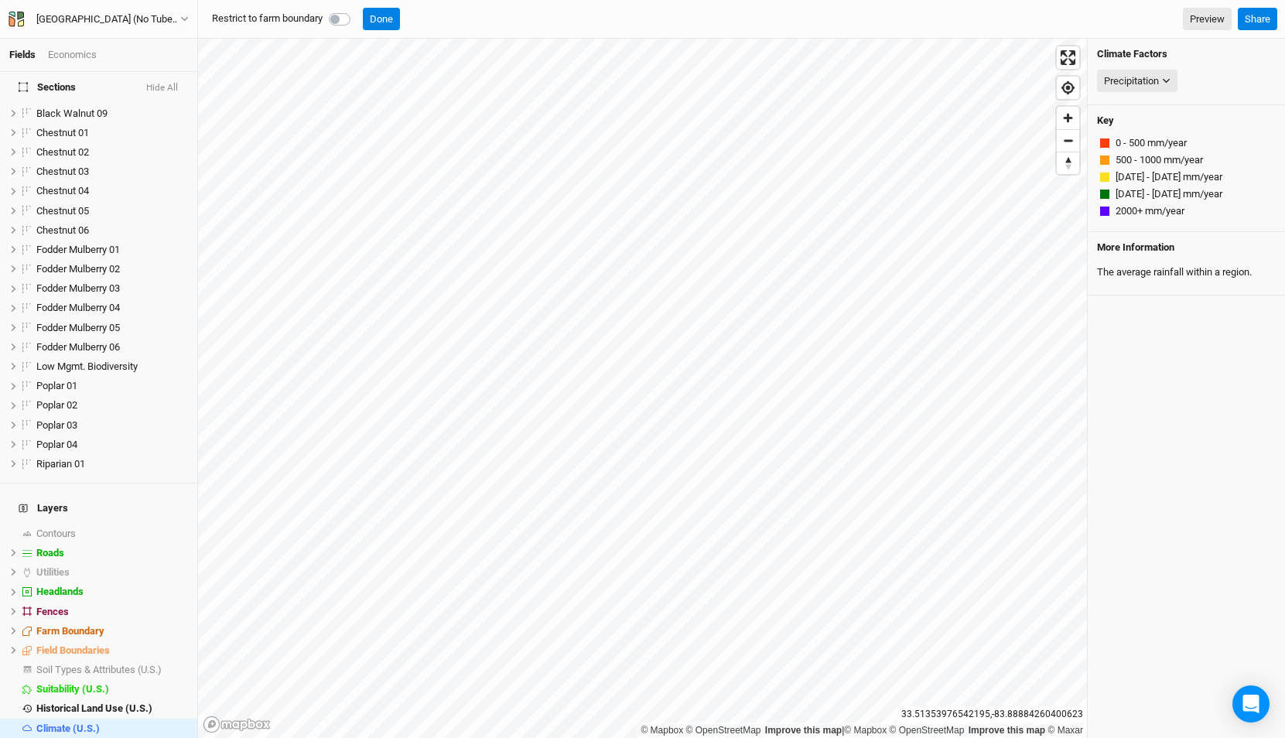
click at [357, 10] on label at bounding box center [357, 10] width 0 height 0
click at [341, 19] on input "checkbox" at bounding box center [335, 17] width 12 height 15
checkbox input "true"
click at [1139, 83] on div "Precipitation" at bounding box center [1131, 80] width 55 height 15
click at [1149, 64] on div "Climate Factors Precipitation" at bounding box center [1186, 72] width 197 height 67
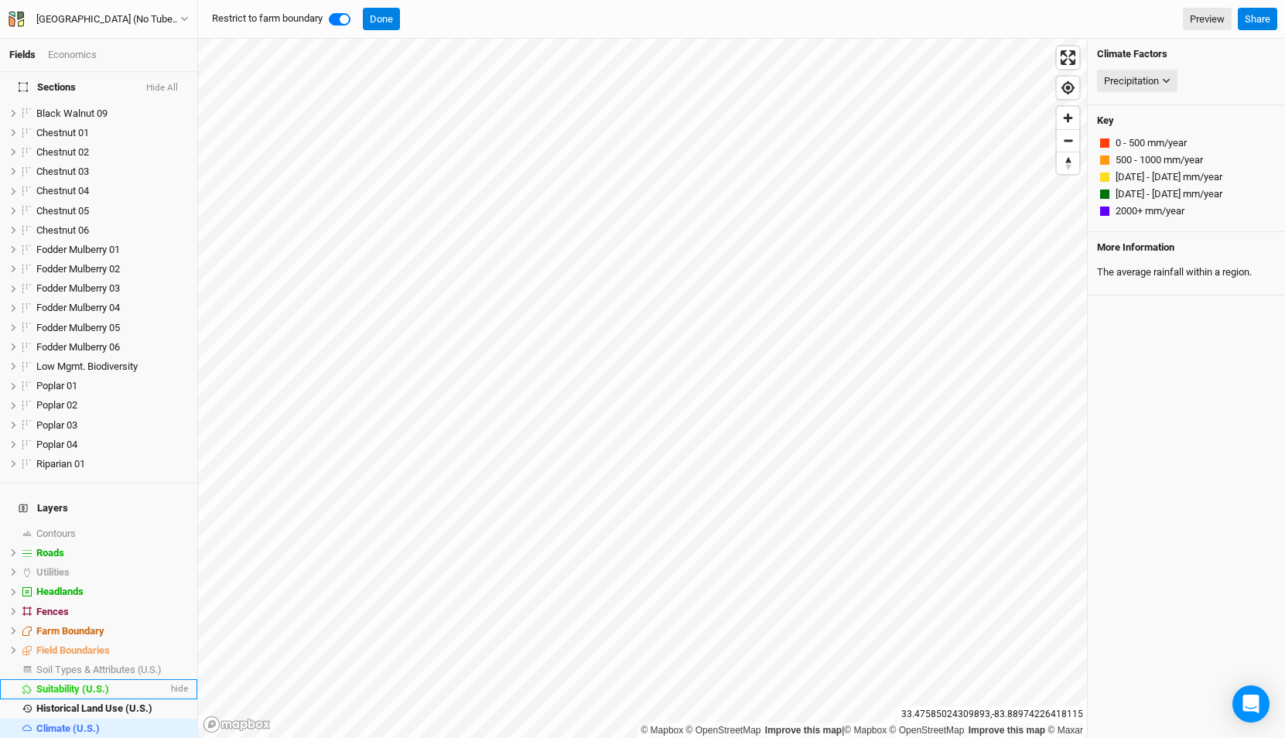
click at [92, 683] on span "Suitability (U.S.)" at bounding box center [72, 689] width 73 height 12
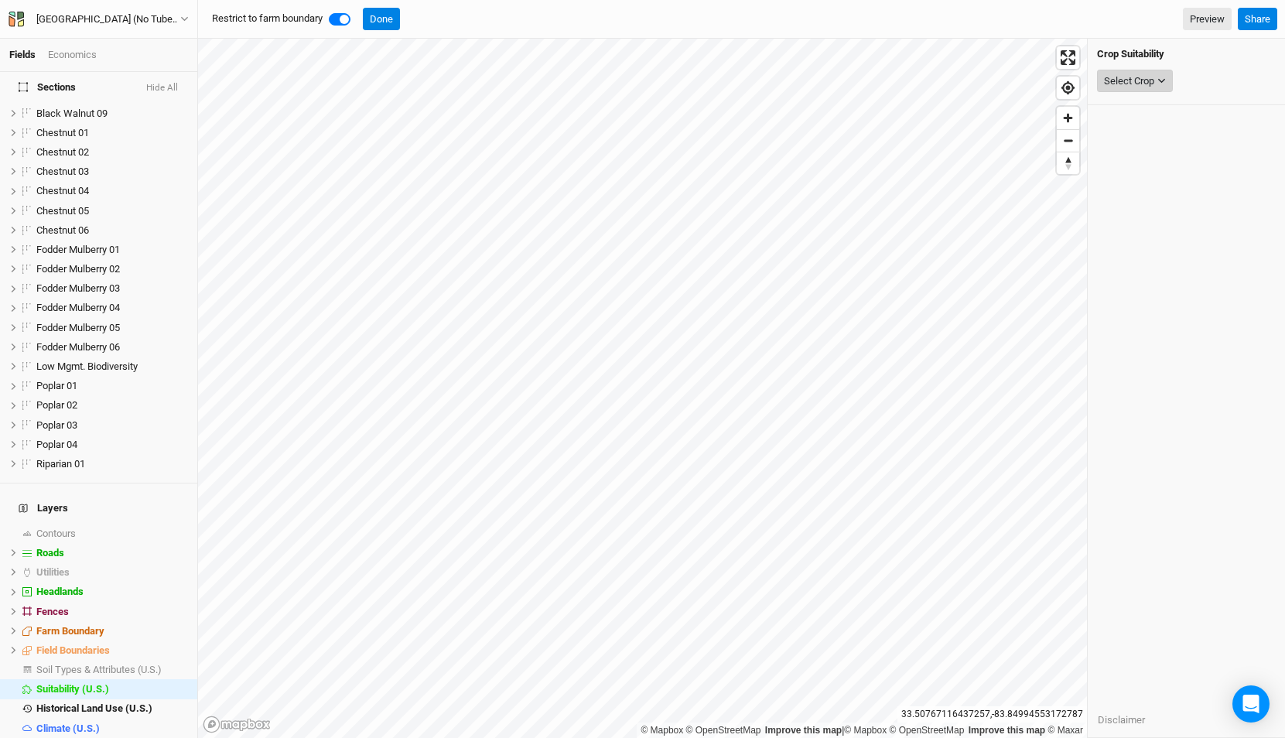
click at [1151, 75] on div "Select Crop" at bounding box center [1129, 80] width 50 height 15
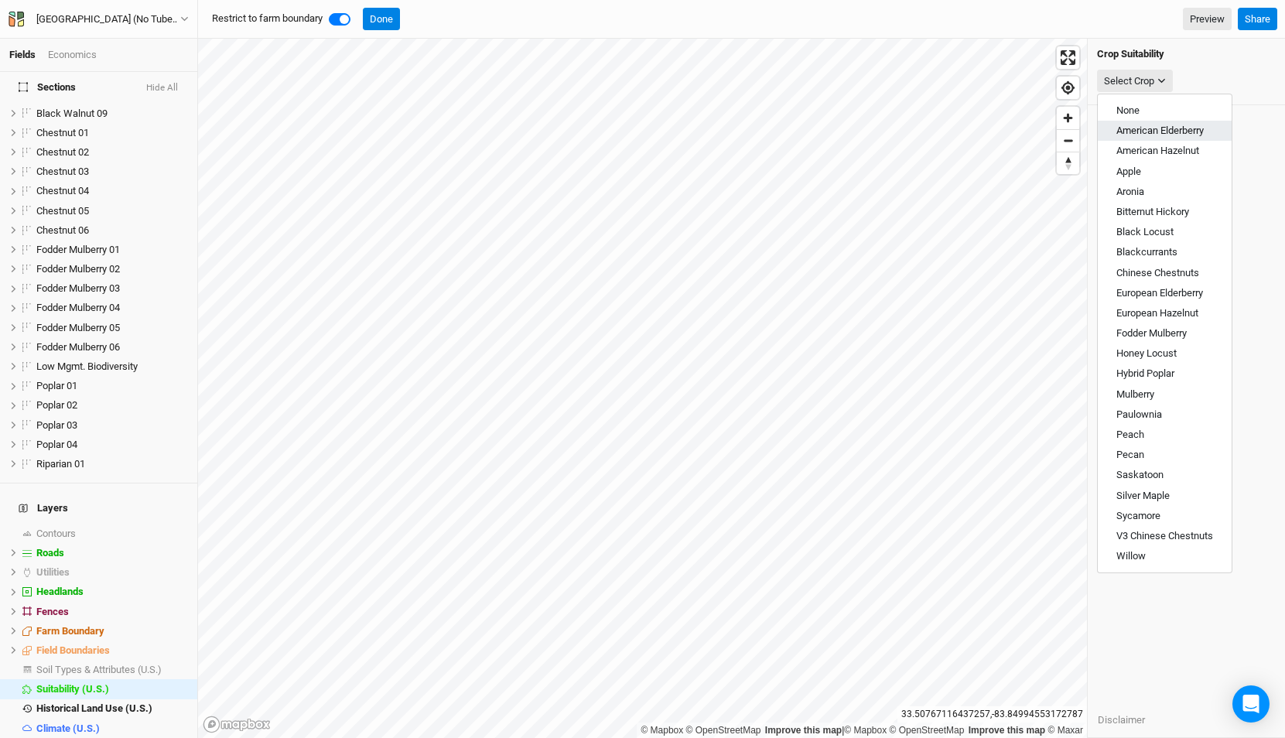
click at [1163, 134] on span "American Elderberry" at bounding box center [1159, 131] width 87 height 12
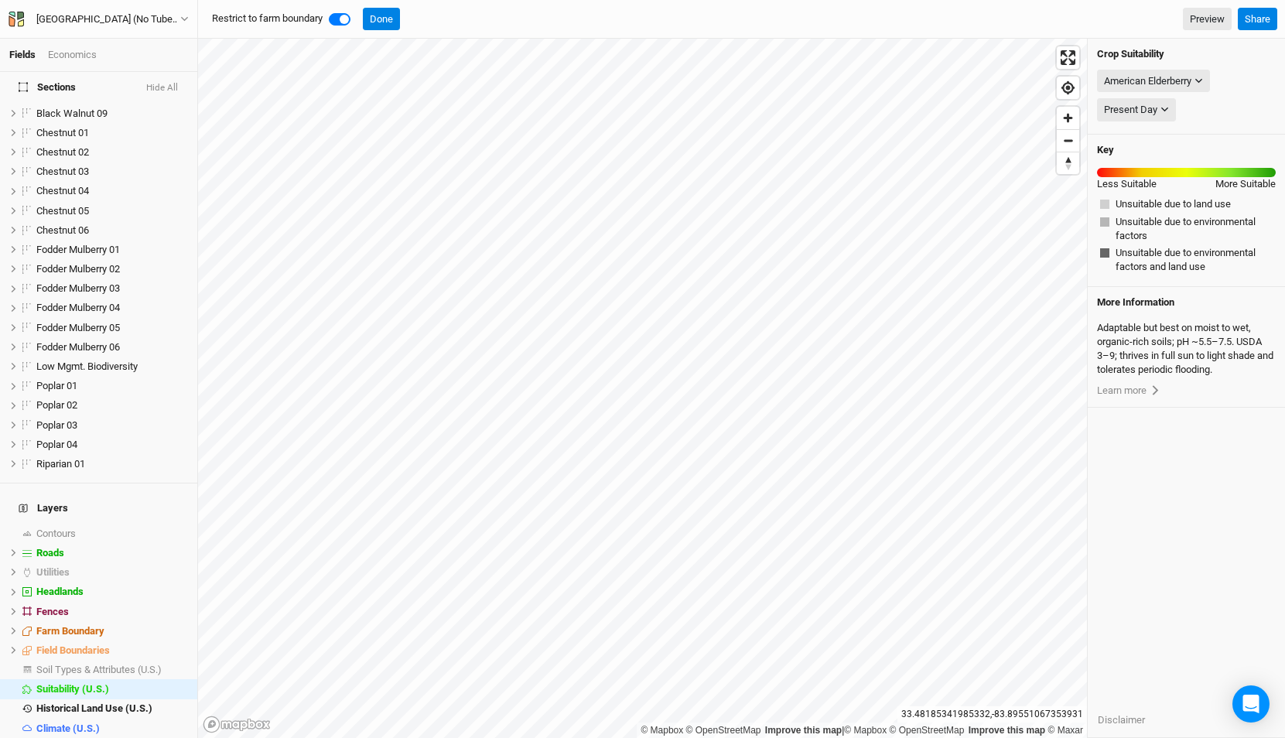
click at [168, 88] on button "Hide All" at bounding box center [161, 88] width 33 height 11
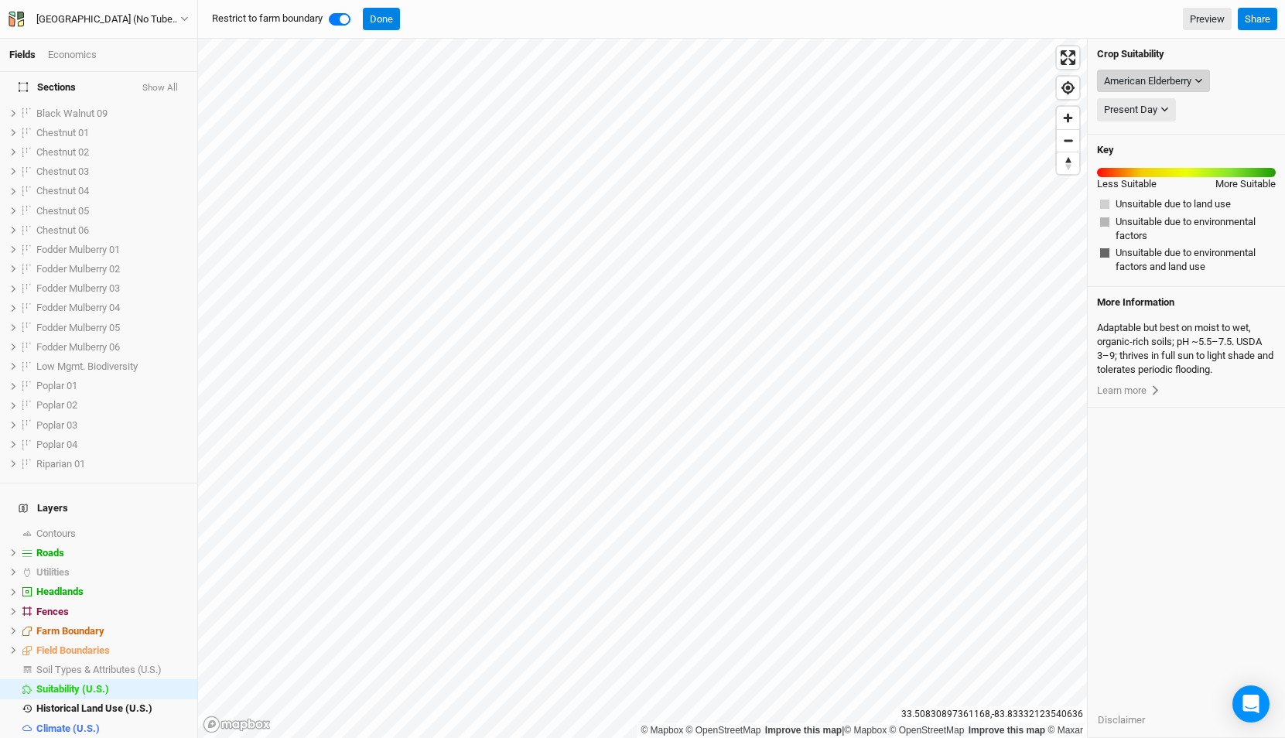
click at [1186, 81] on div "American Elderberry" at bounding box center [1147, 80] width 87 height 15
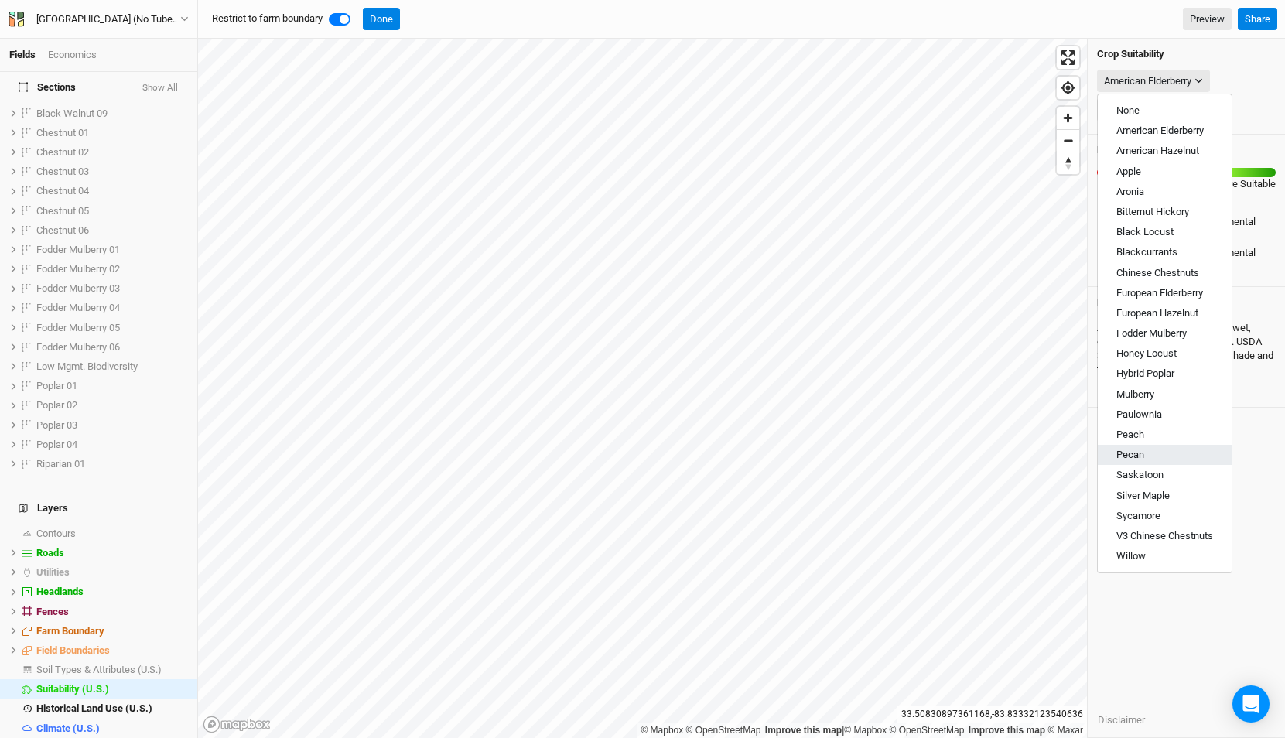
click at [1133, 446] on button "Pecan" at bounding box center [1165, 455] width 134 height 20
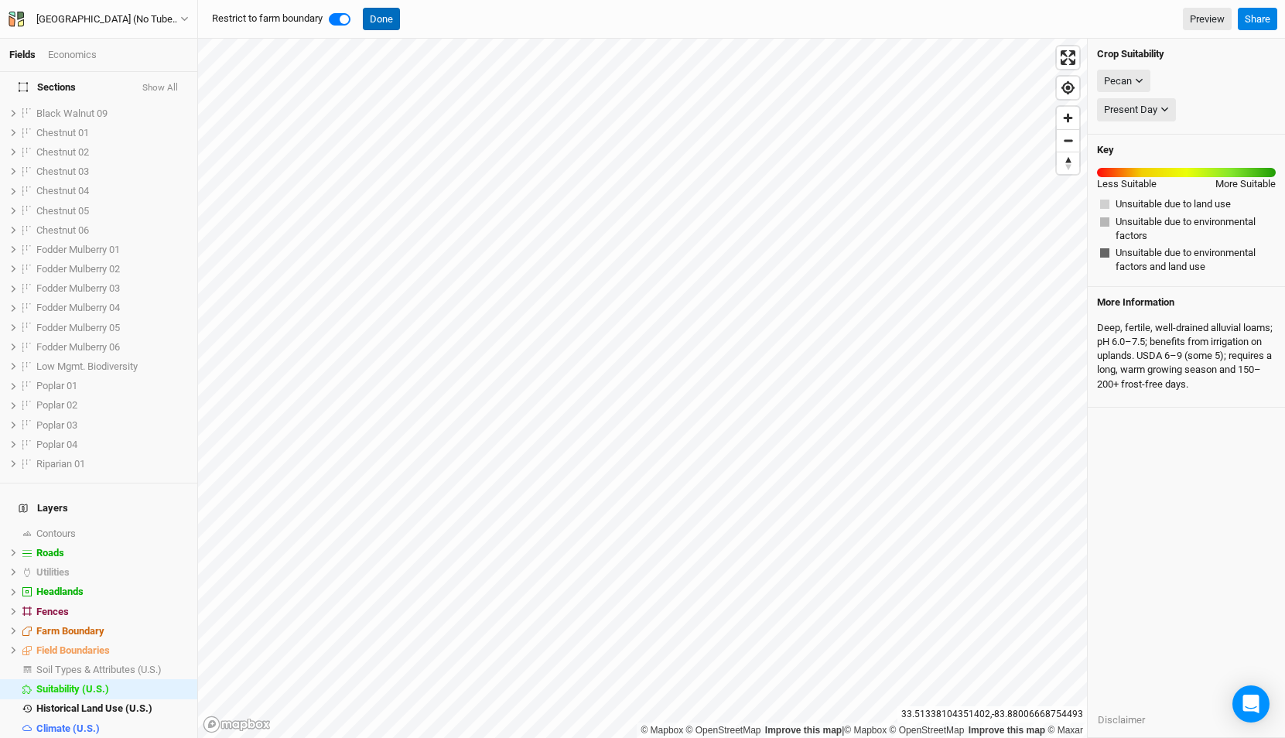
click at [381, 18] on button "Done" at bounding box center [381, 19] width 37 height 23
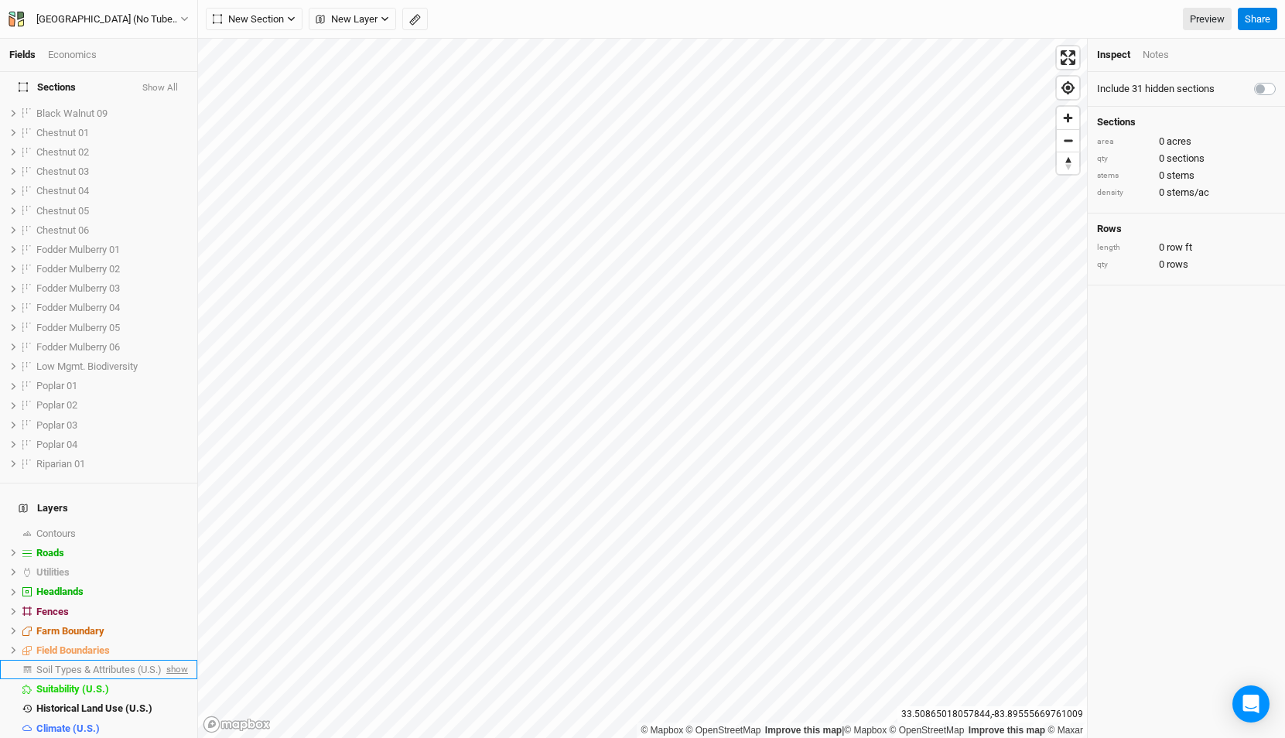
click at [176, 660] on span "show" at bounding box center [175, 669] width 25 height 19
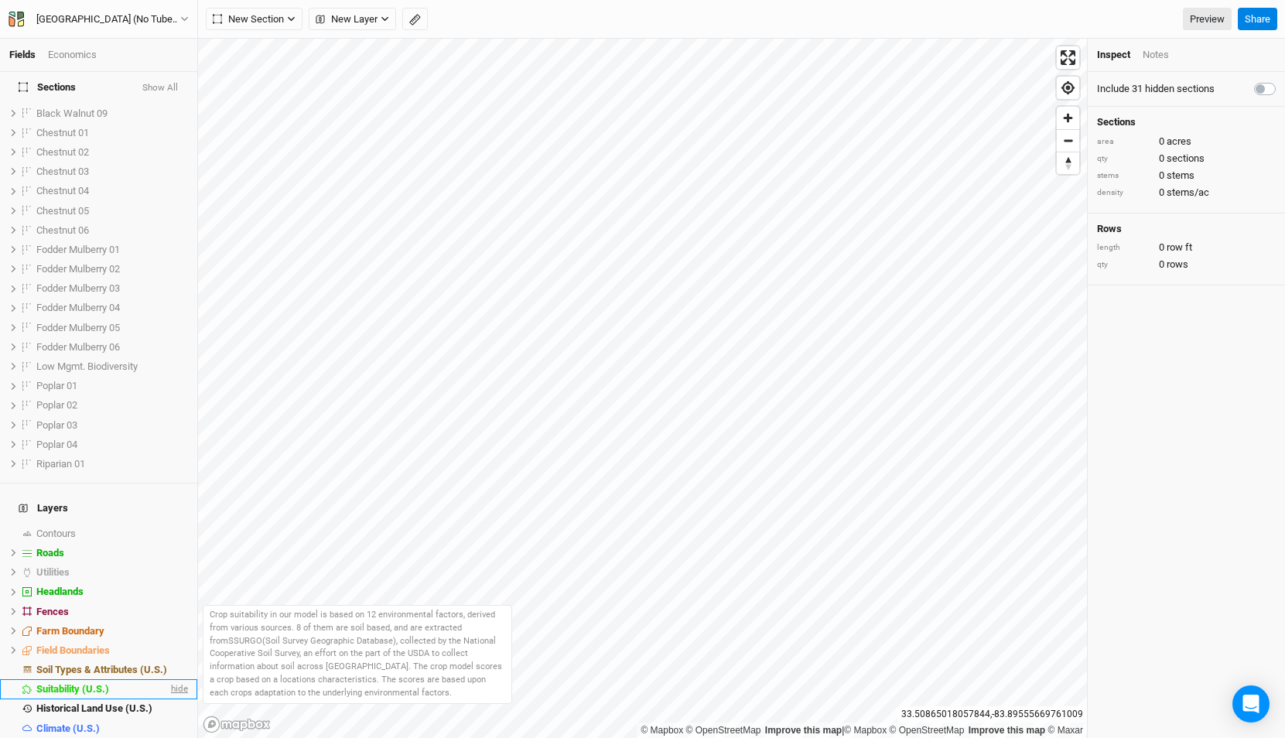
click at [173, 680] on span "hide" at bounding box center [178, 689] width 20 height 19
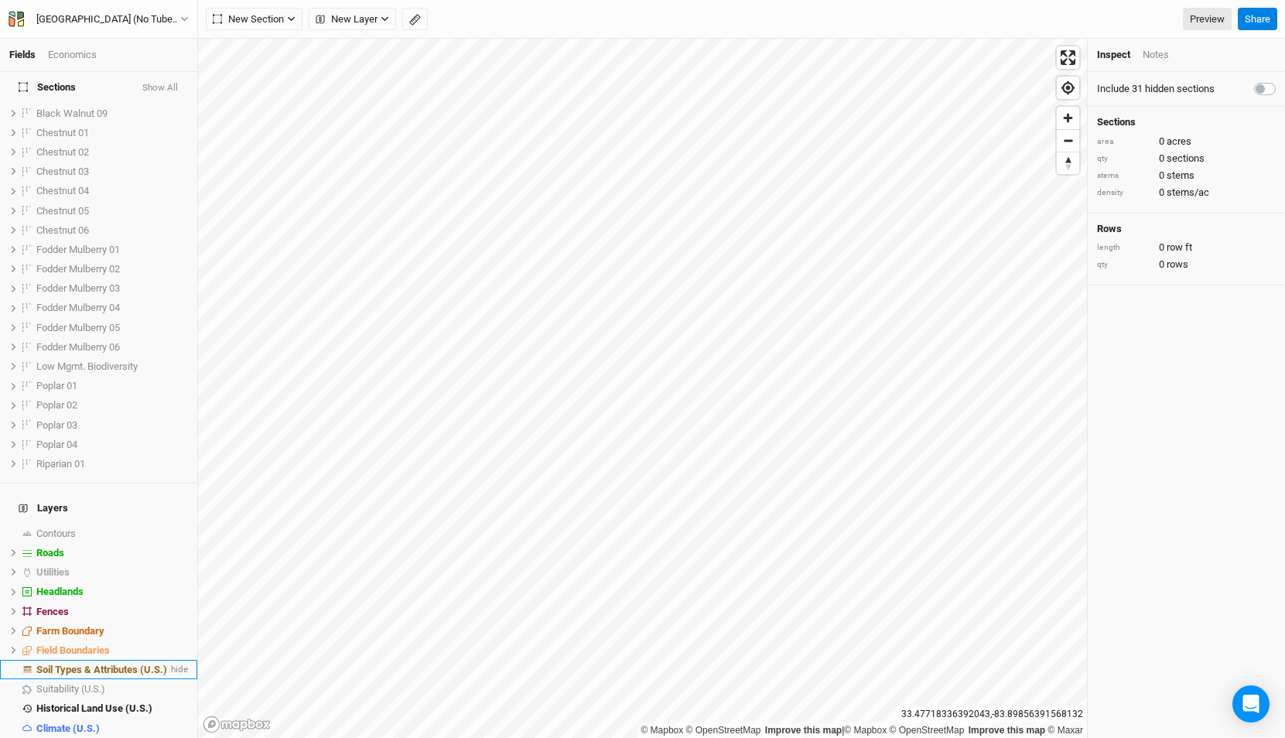
click at [107, 664] on span "Soil Types & Attributes (U.S.)" at bounding box center [101, 670] width 131 height 12
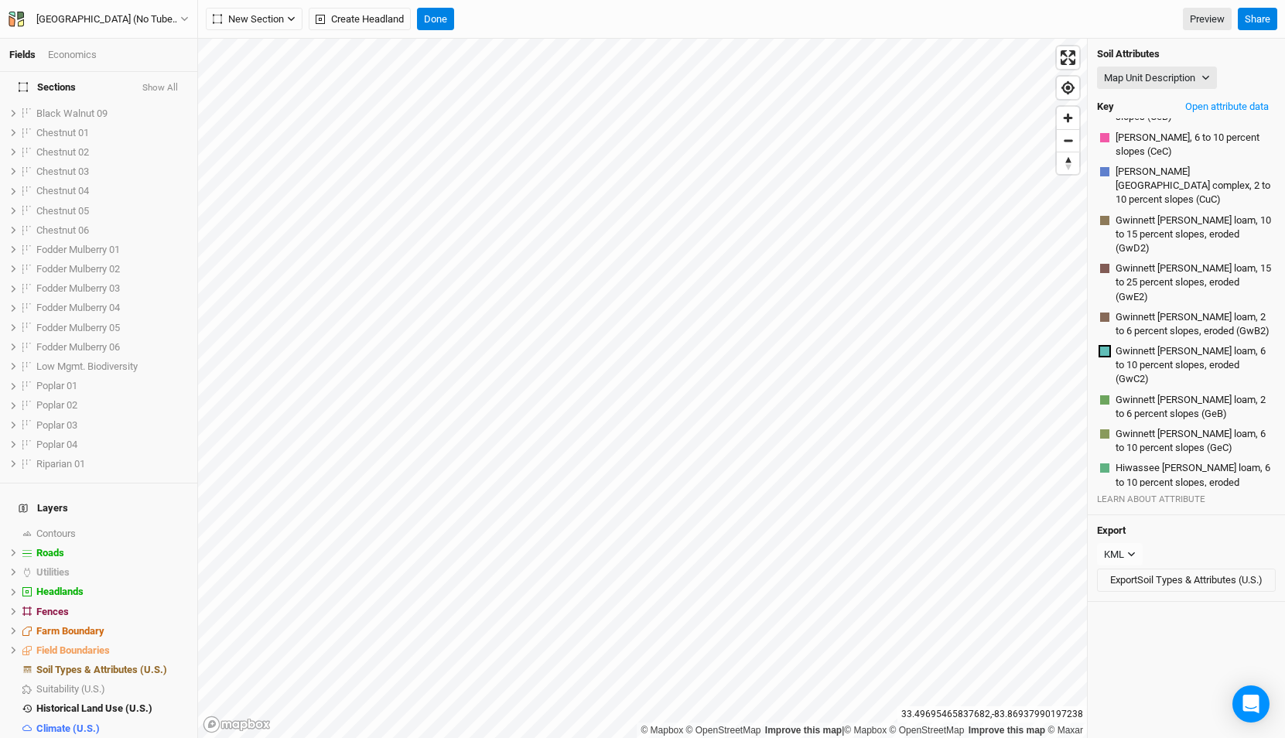
scroll to position [802, 0]
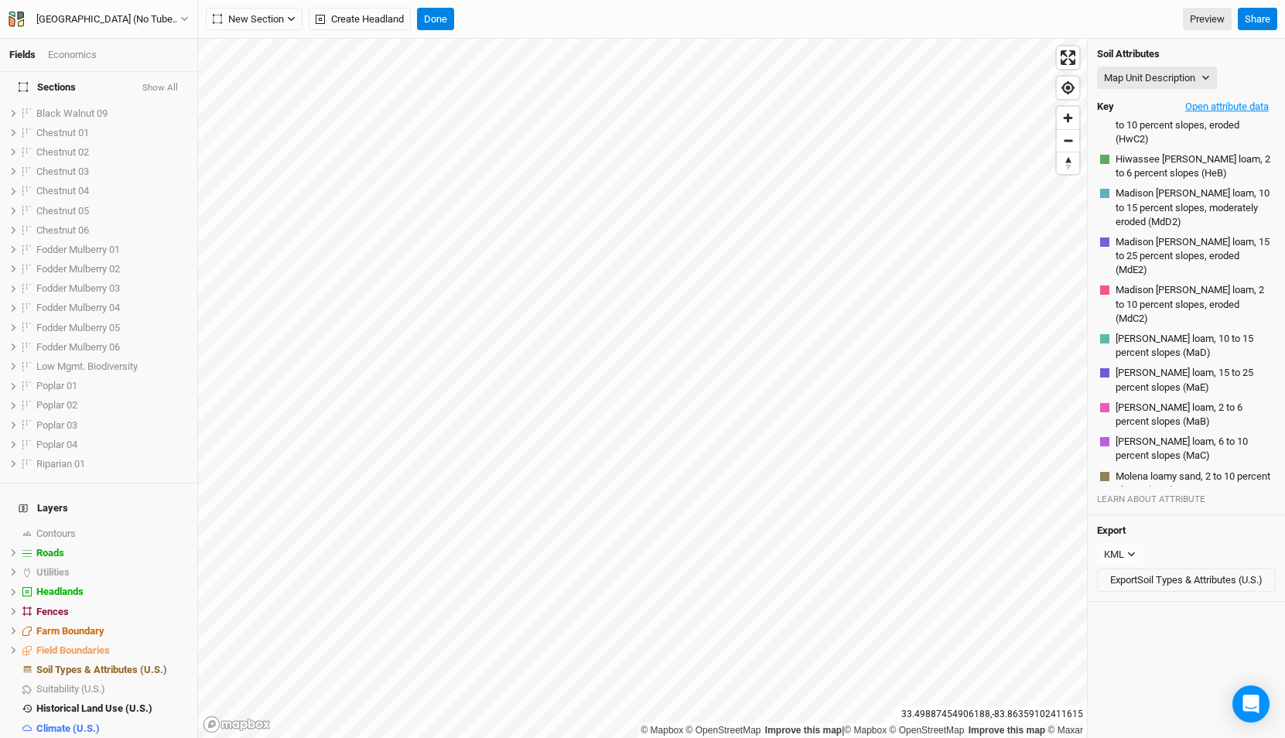
click at [1223, 100] on button "Open attribute data" at bounding box center [1226, 106] width 97 height 23
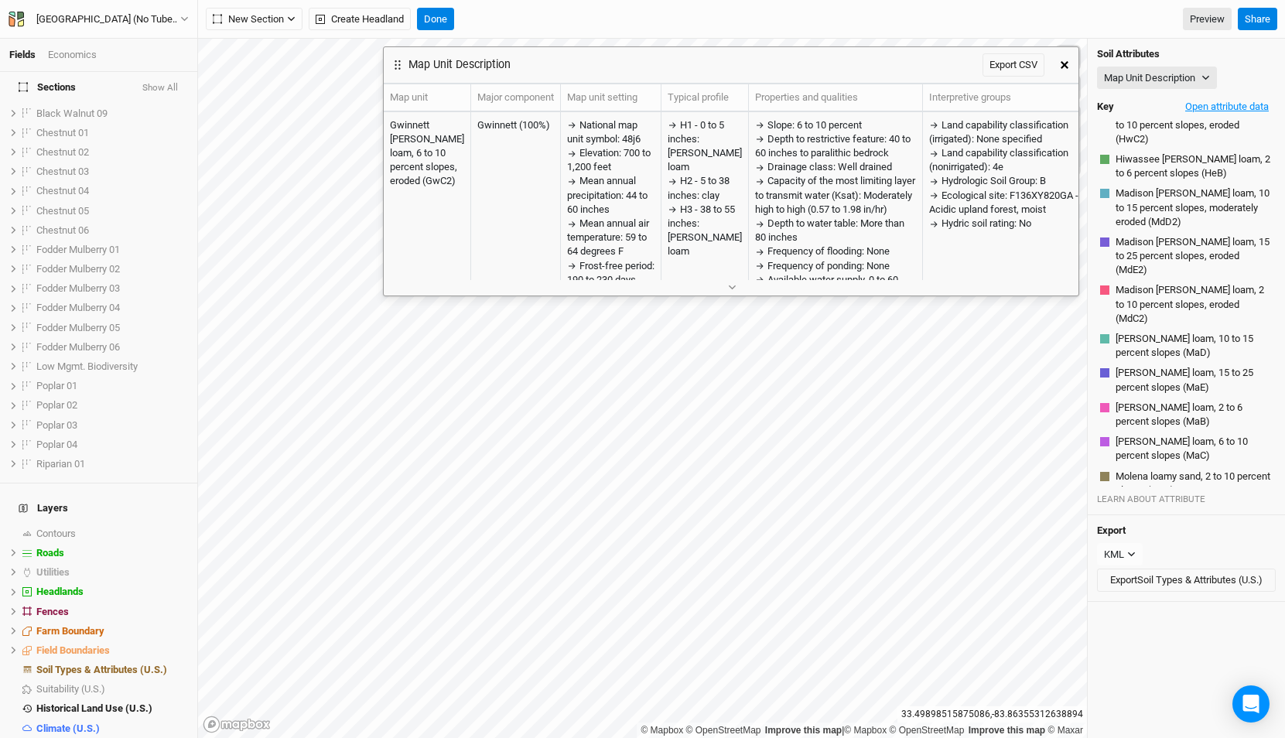
scroll to position [665, 0]
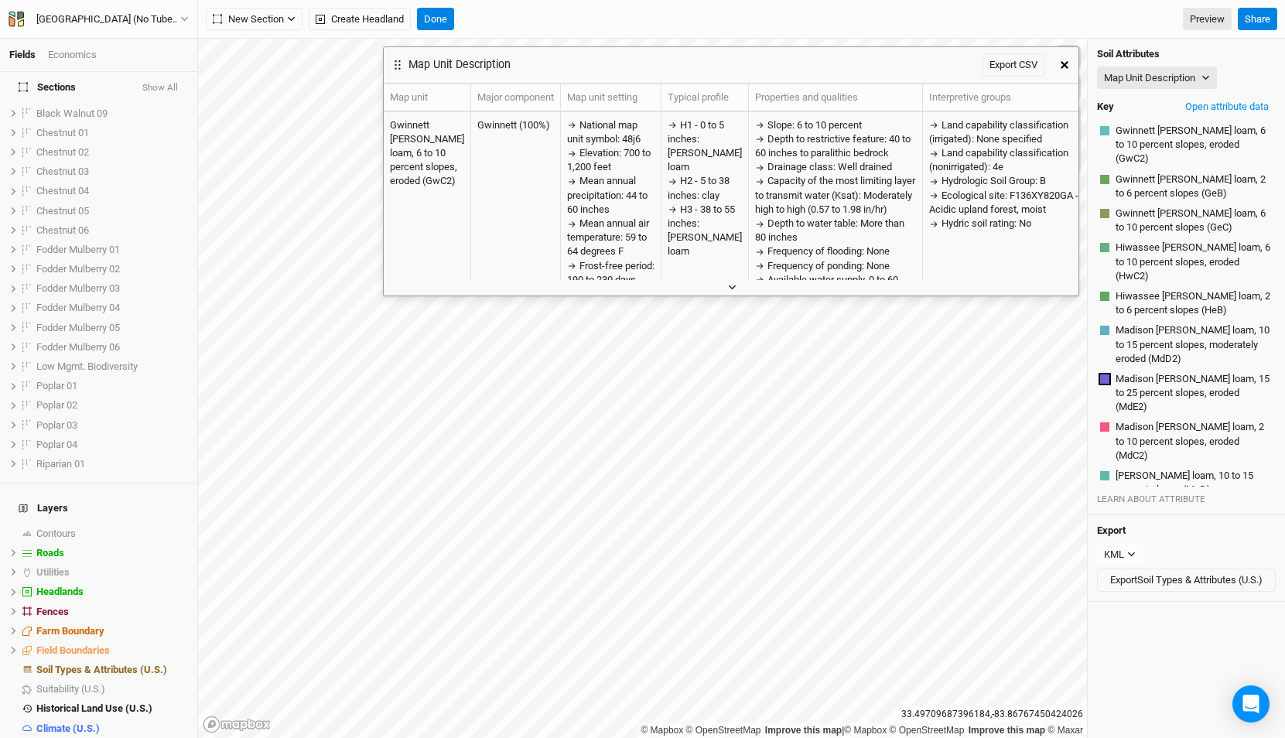
click at [736, 284] on icon "button" at bounding box center [732, 287] width 9 height 9
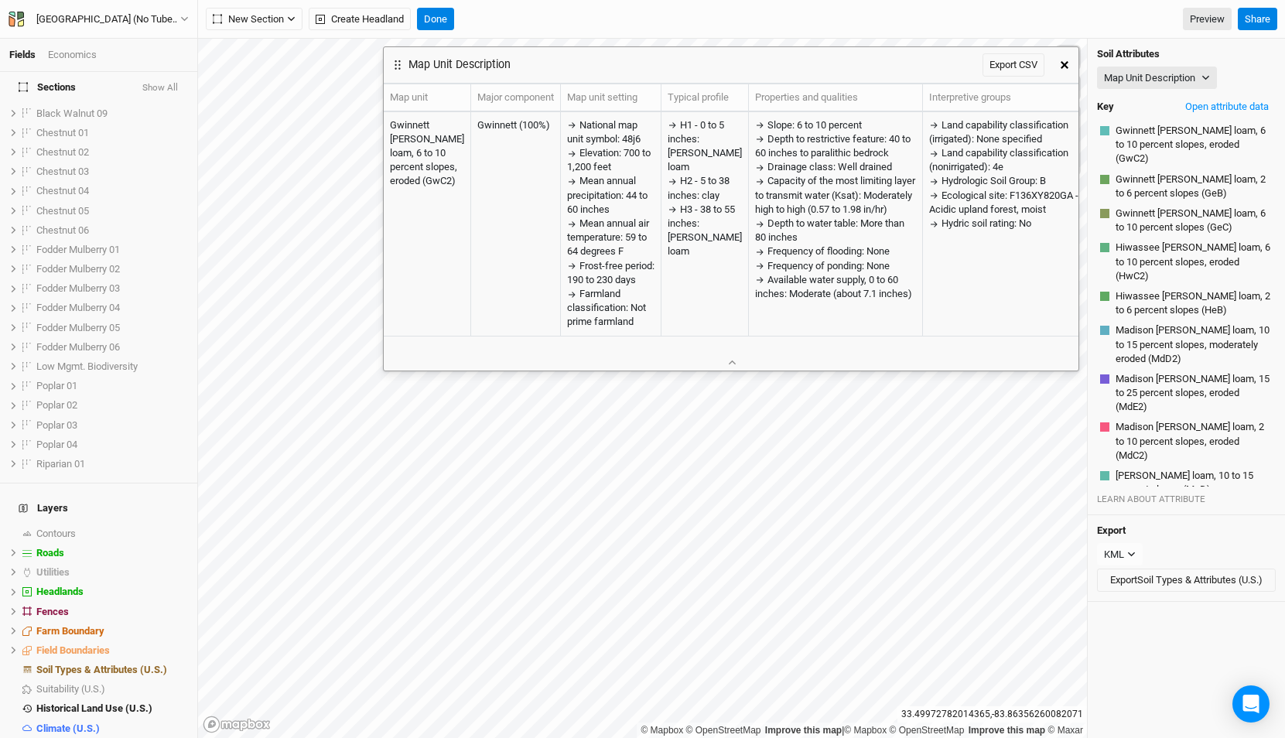
scroll to position [699, 0]
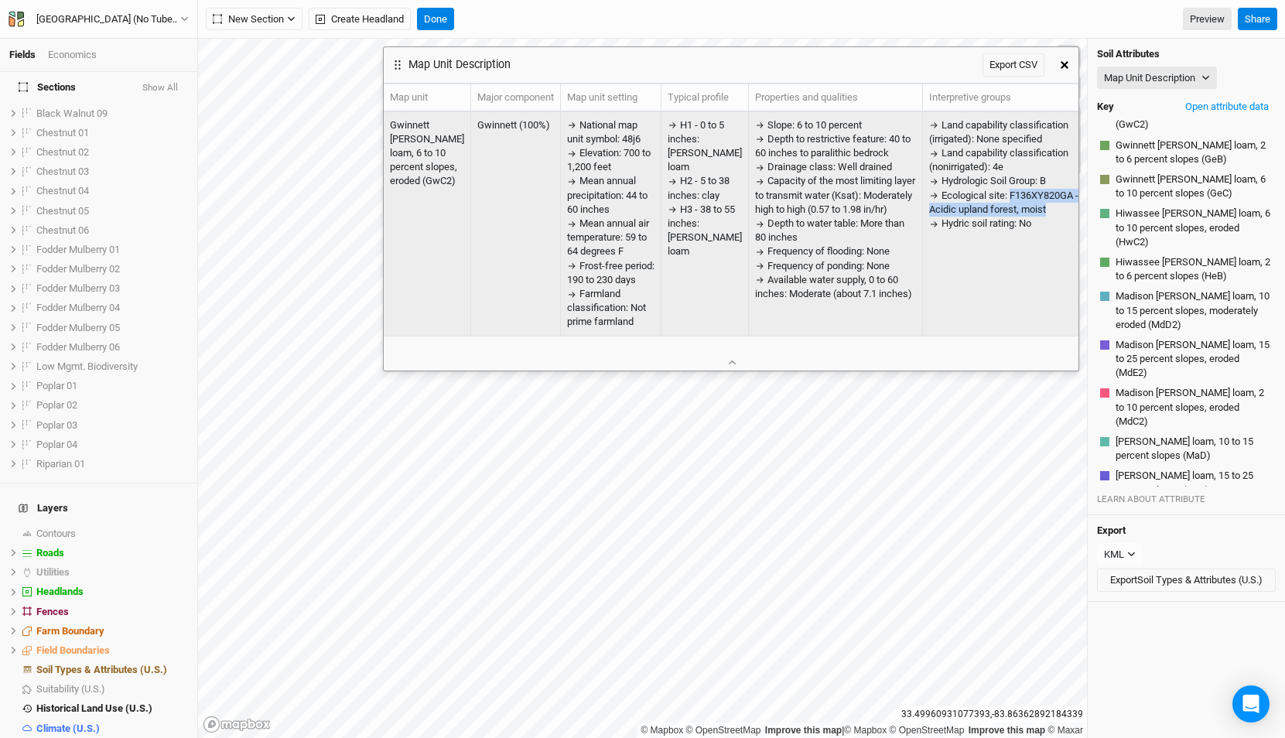
drag, startPoint x: 1042, startPoint y: 210, endPoint x: 992, endPoint y: 193, distance: 52.3
click at [992, 193] on div "Ecological site: F136XY820GA - Acidic upland forest, moist" at bounding box center [1010, 203] width 162 height 28
copy span "F136XY820GA - Acidic upland forest, moist"
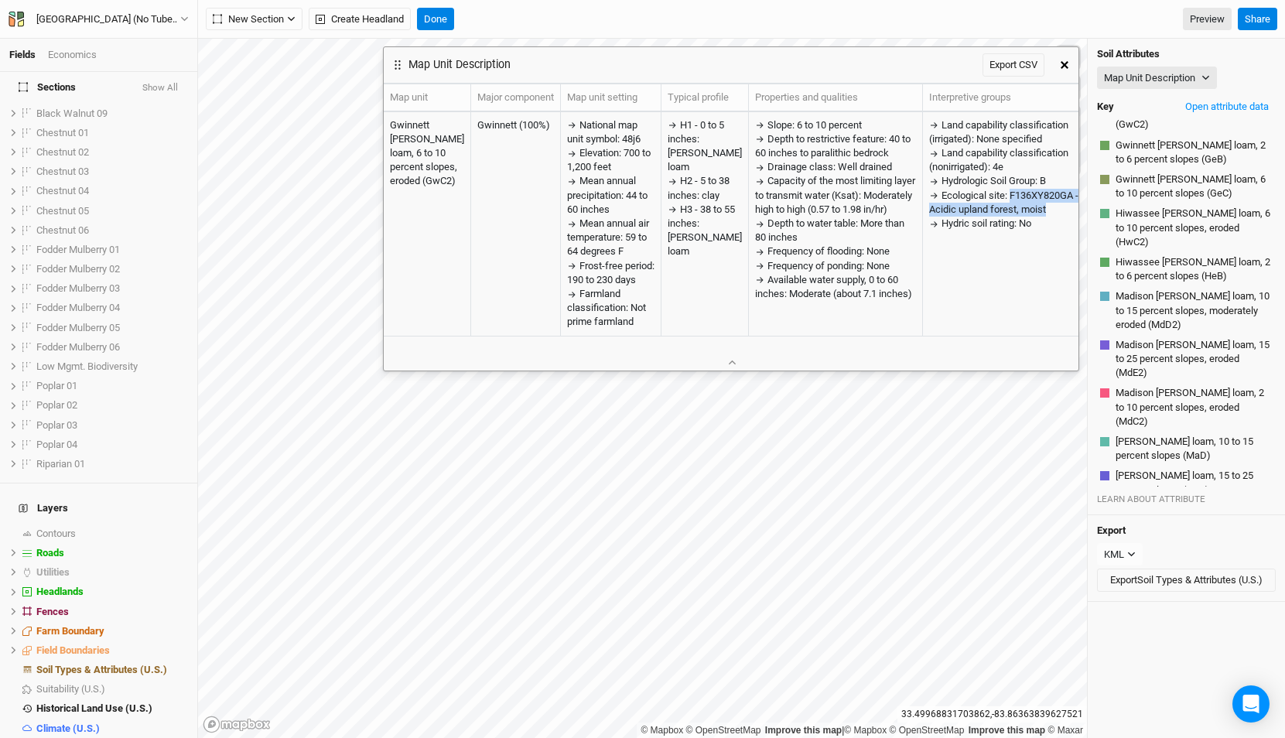
click at [1063, 58] on button "button" at bounding box center [1064, 65] width 28 height 28
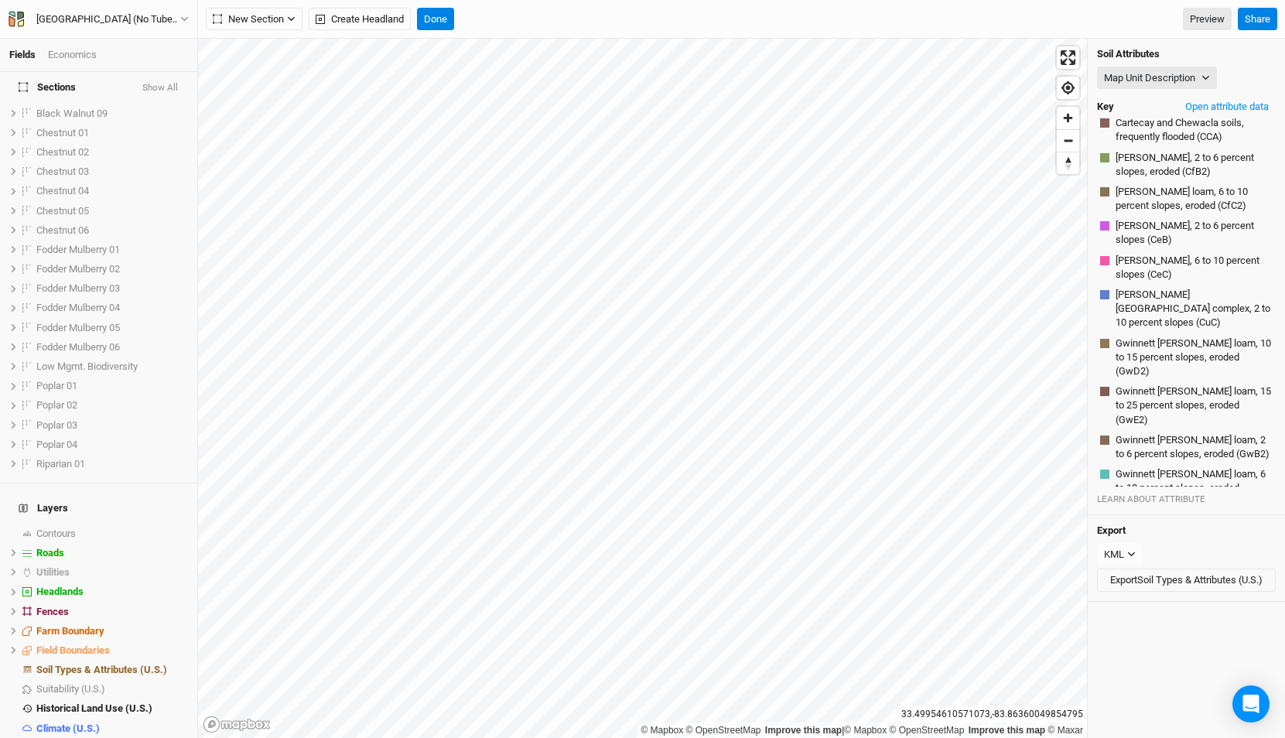
scroll to position [0, 0]
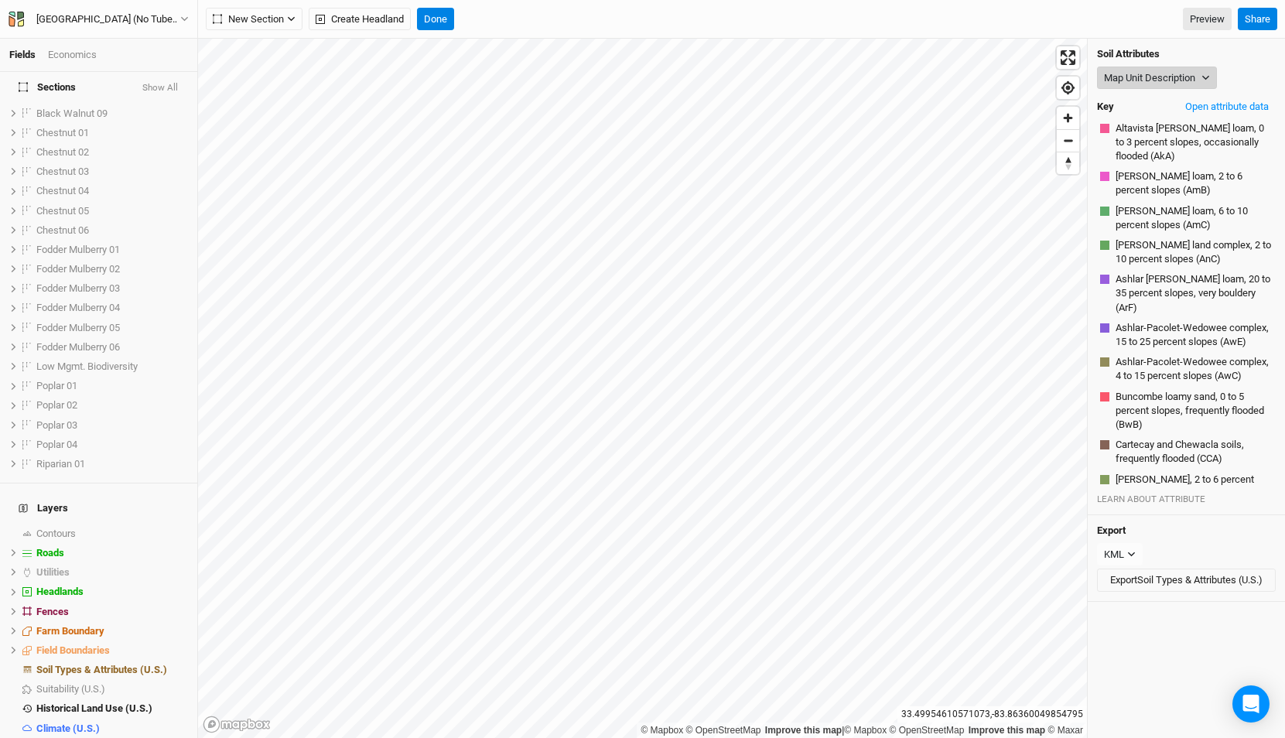
click at [1177, 79] on button "Map Unit Description" at bounding box center [1157, 78] width 120 height 23
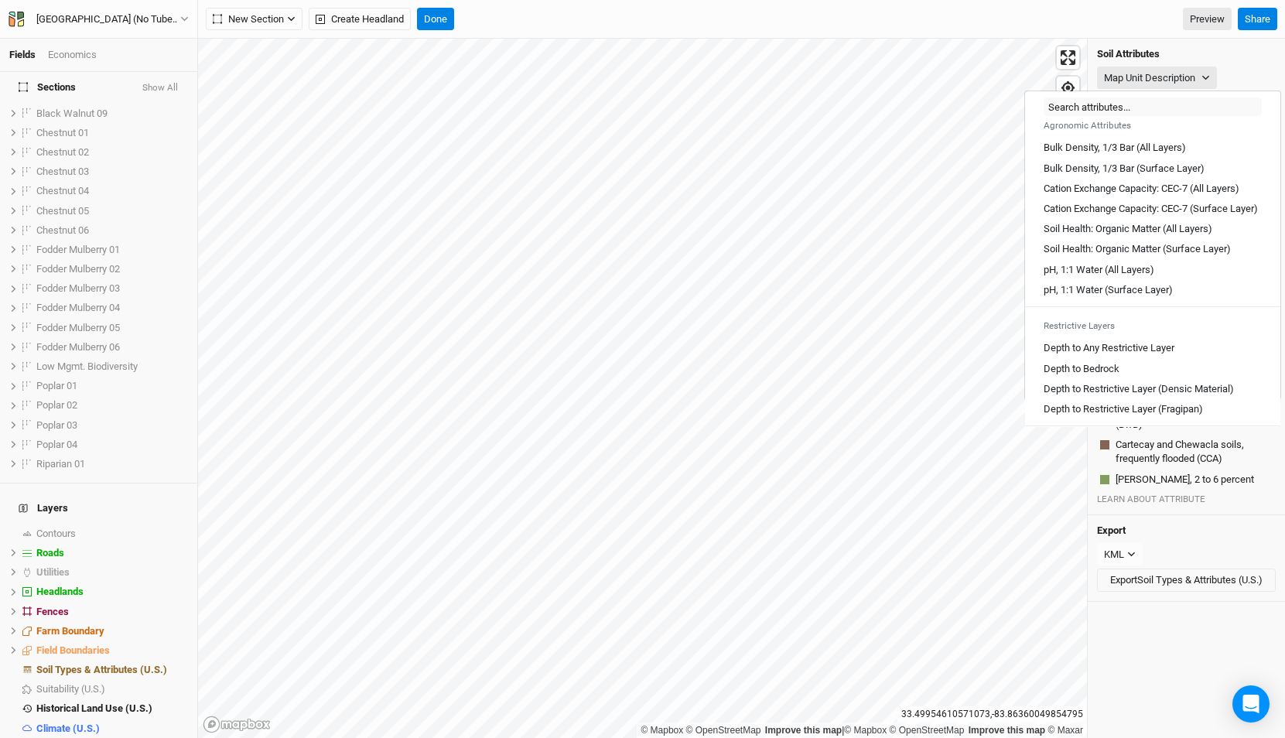
scroll to position [249, 0]
click at [1120, 272] on Layers\) "pH, 1:1 Water (All Layers)" at bounding box center [1098, 265] width 111 height 14
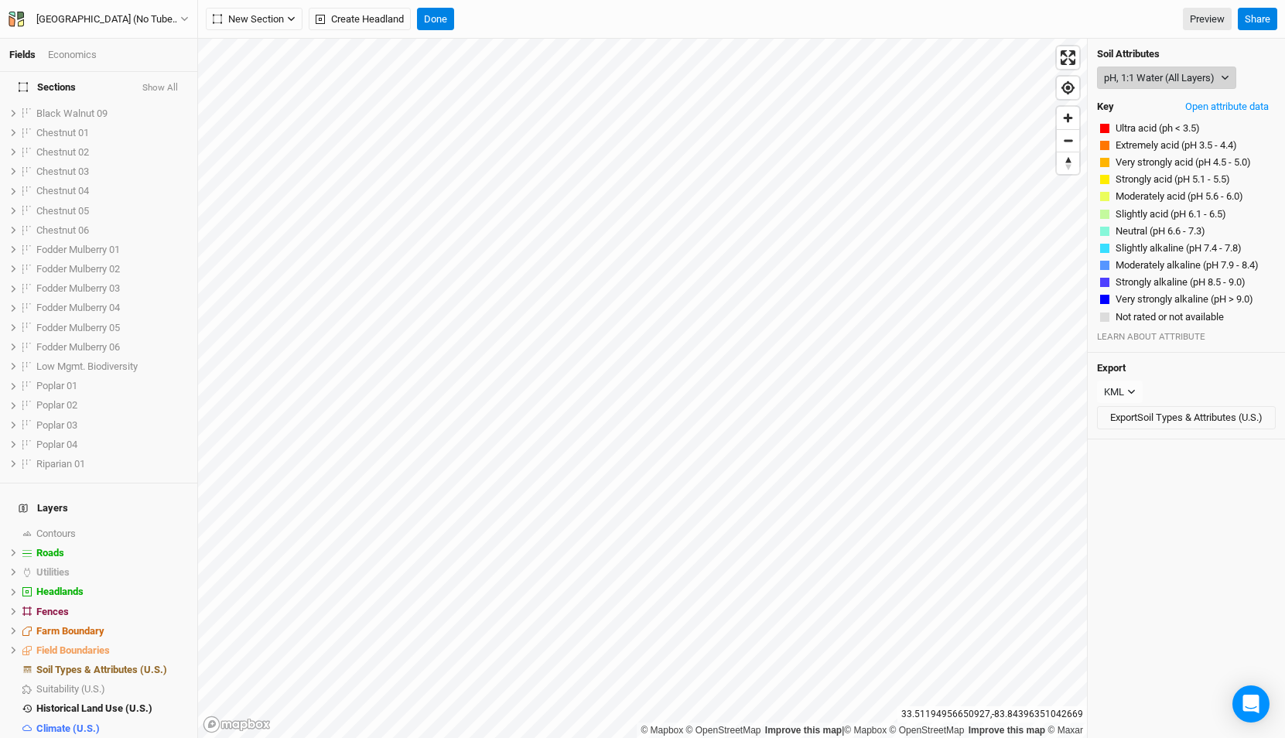
click at [1158, 79] on button "pH, 1:1 Water (All Layers)" at bounding box center [1166, 78] width 139 height 23
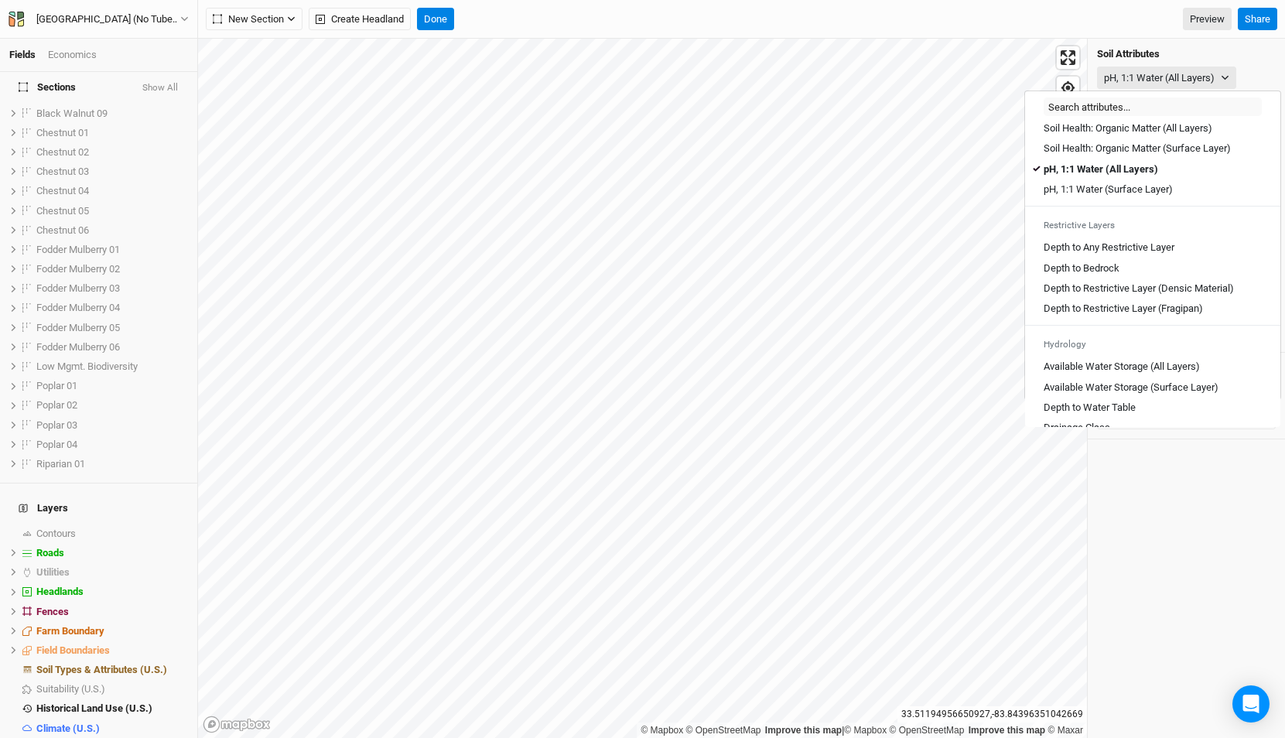
scroll to position [343, 0]
click at [1129, 199] on Layer\) "pH, 1:1 Water (Surface Layer)" at bounding box center [1107, 192] width 129 height 14
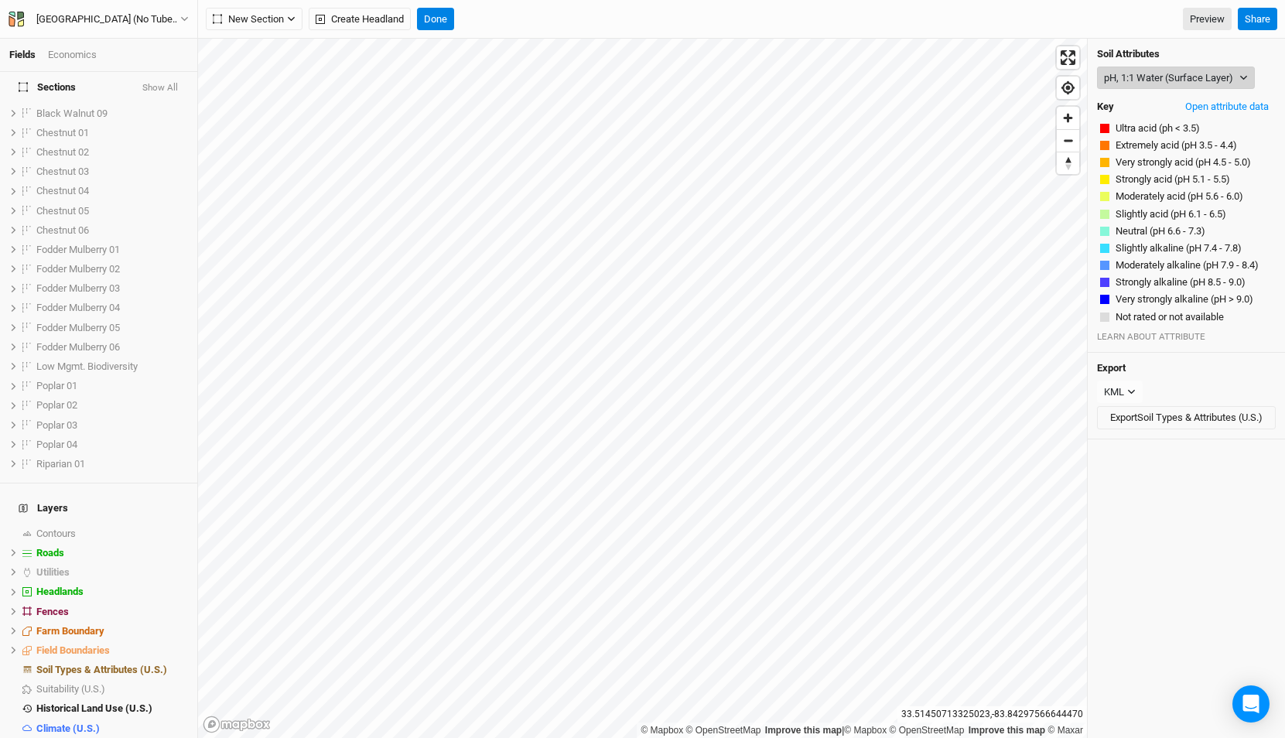
click at [1122, 74] on button "pH, 1:1 Water (Surface Layer)" at bounding box center [1176, 78] width 158 height 23
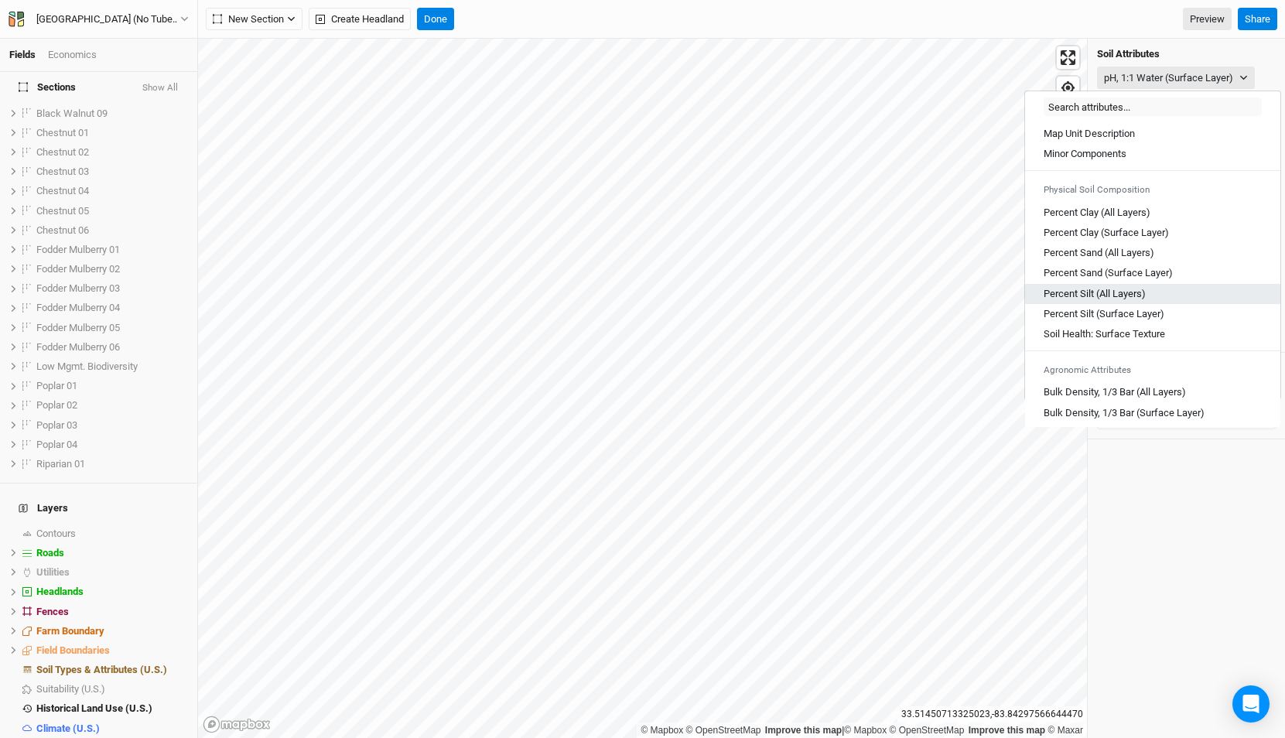
scroll to position [856, 0]
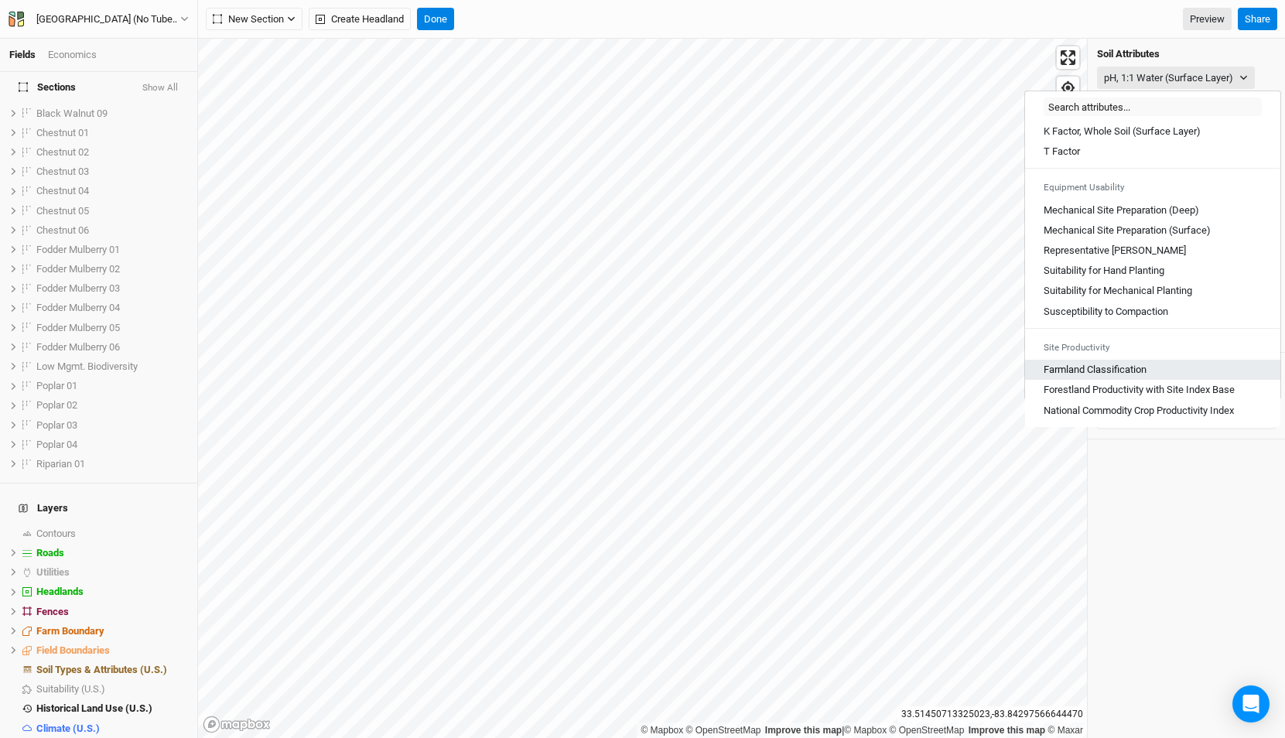
click at [1133, 360] on link "Farmland Classification" at bounding box center [1152, 370] width 255 height 20
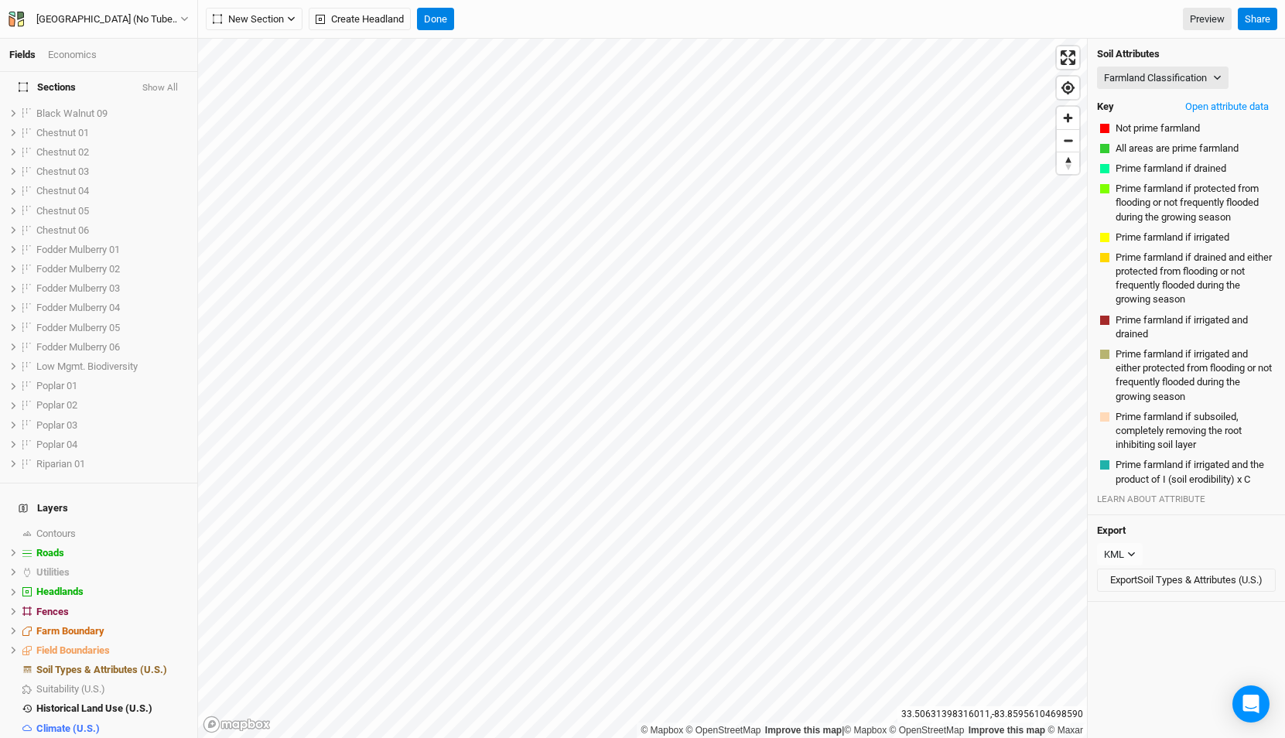
scroll to position [0, 0]
click at [1156, 77] on button "Farmland Classification" at bounding box center [1162, 78] width 131 height 23
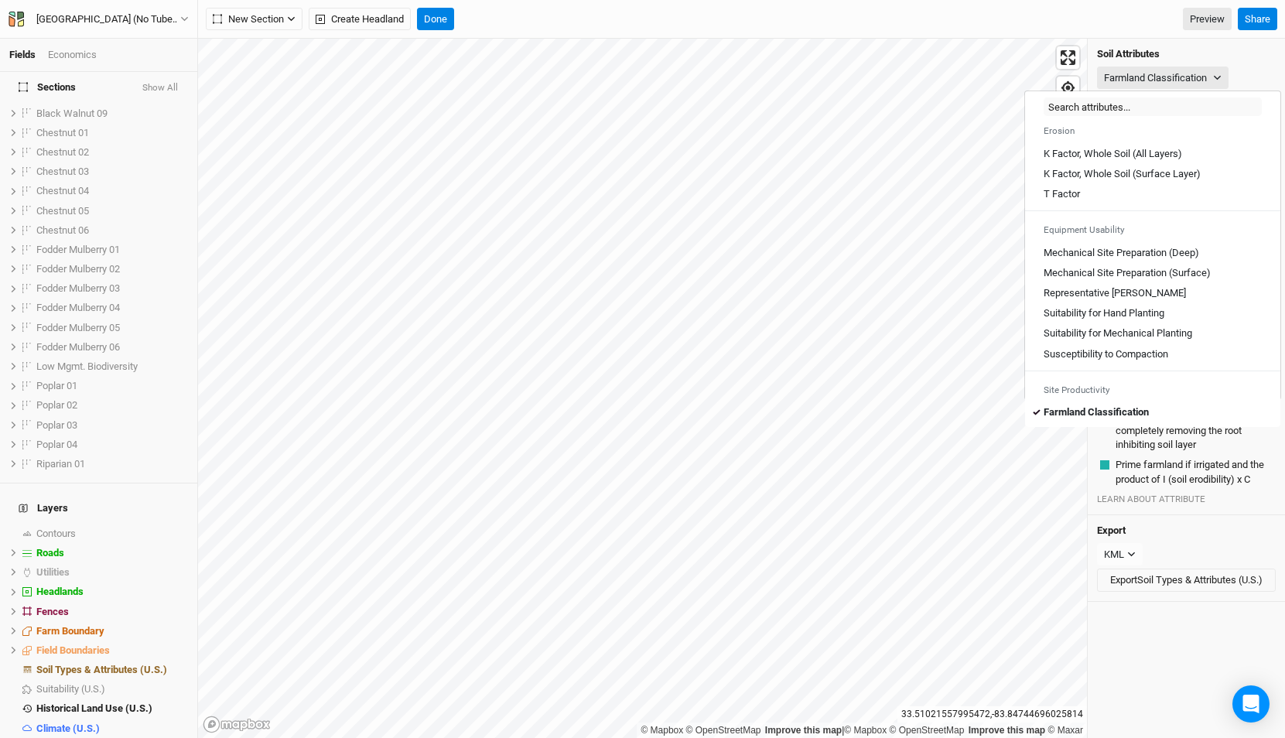
scroll to position [856, 0]
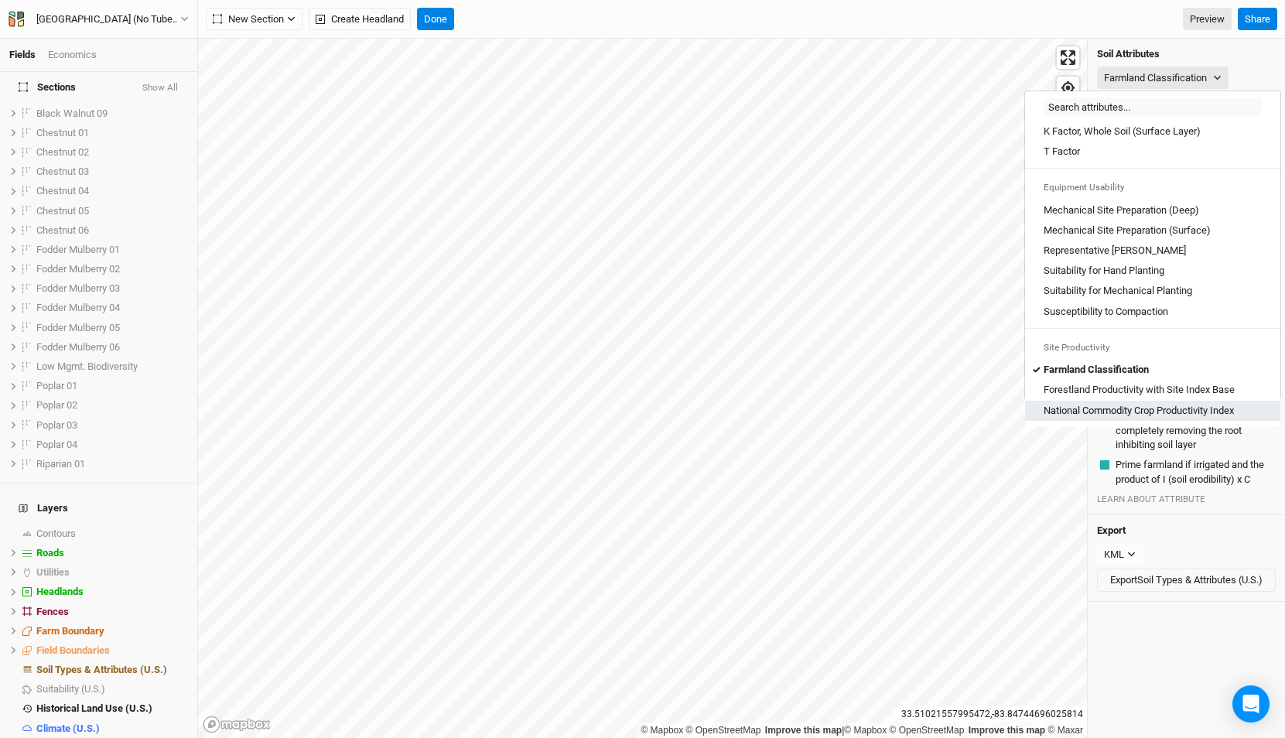
click at [1148, 408] on Index "National Commodity Crop Productivity Index" at bounding box center [1138, 411] width 190 height 14
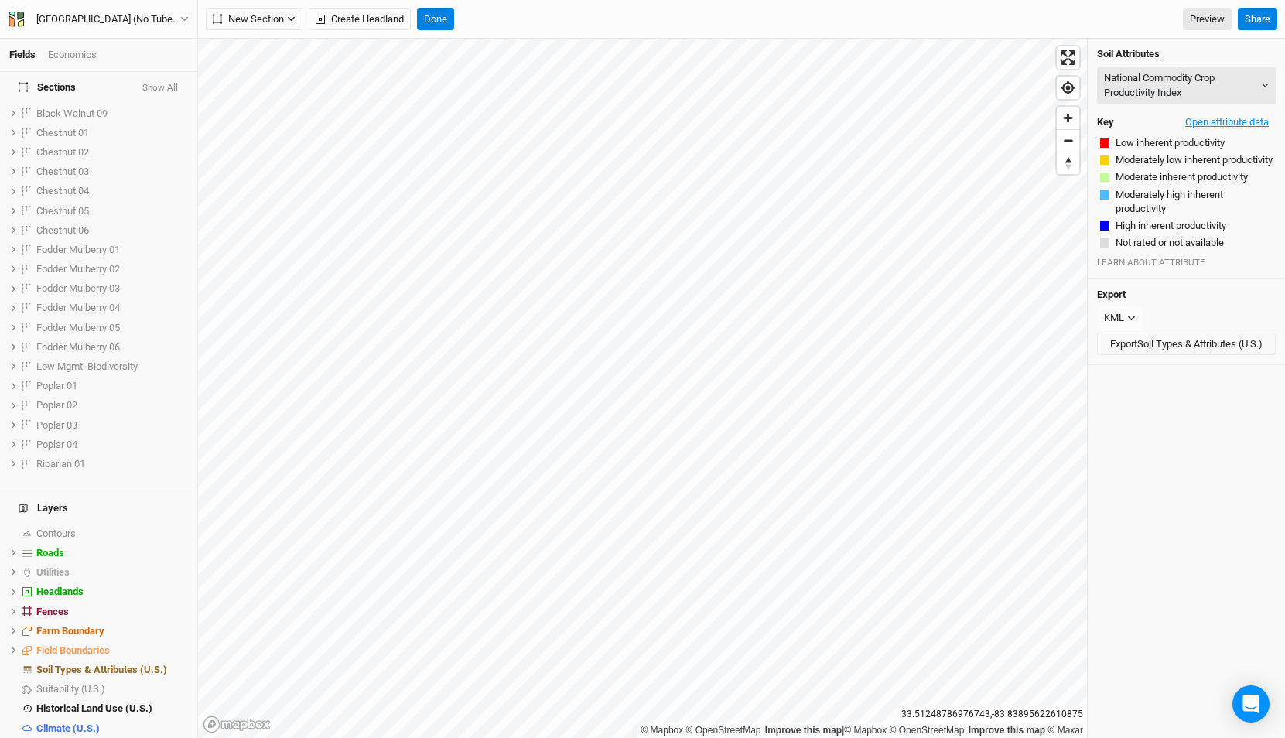
click at [1201, 120] on button "Open attribute data" at bounding box center [1226, 122] width 97 height 23
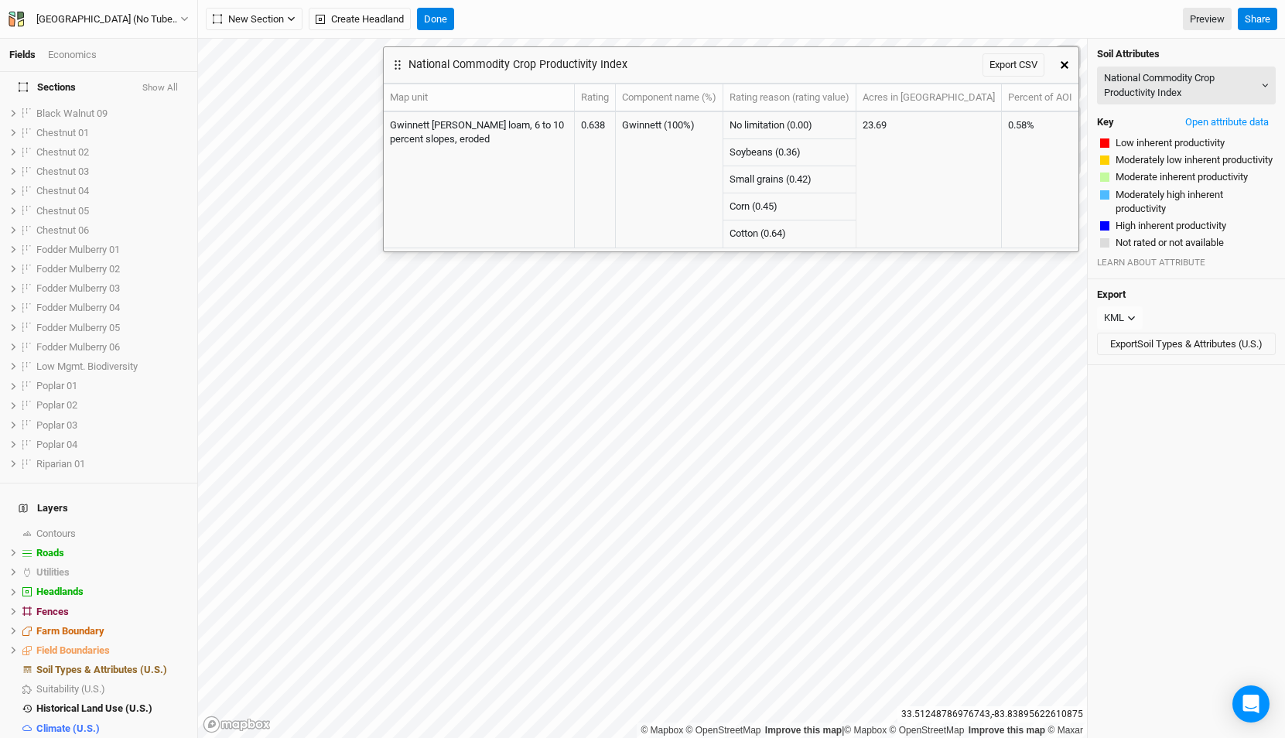
click at [1065, 59] on button "button" at bounding box center [1064, 65] width 28 height 28
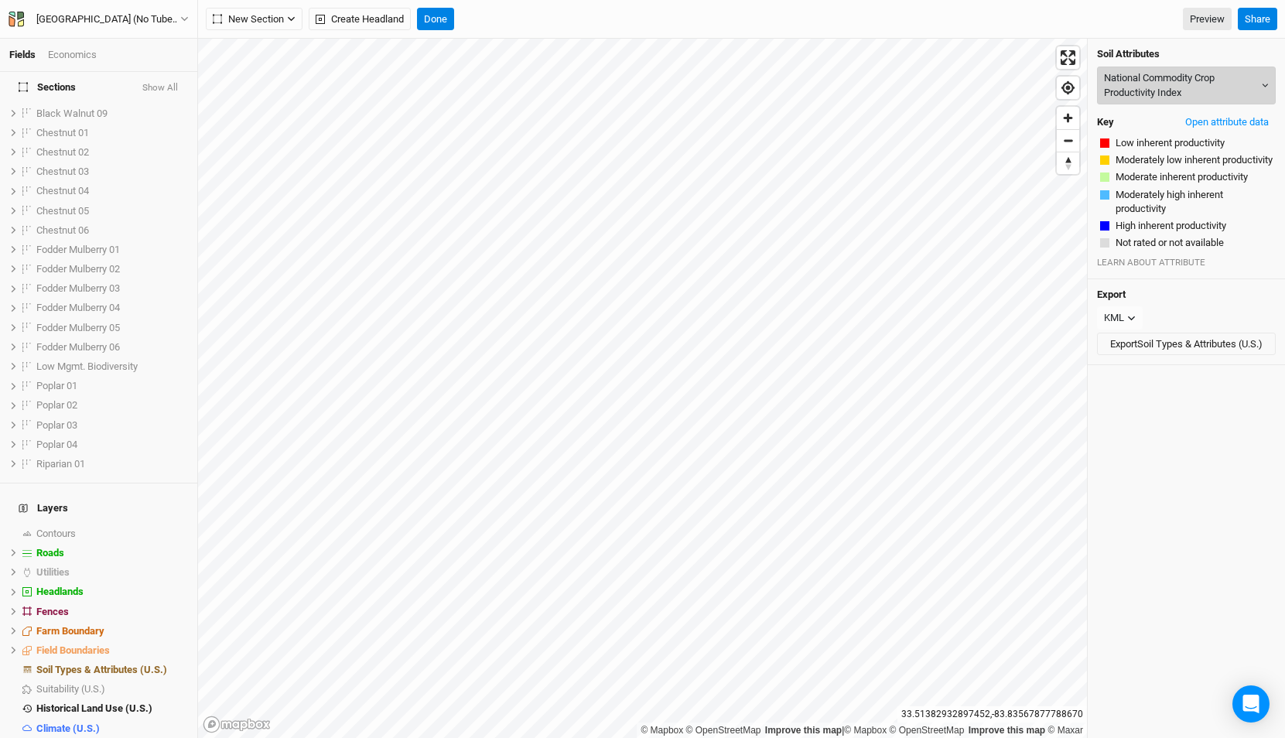
click at [1233, 104] on button "National Commodity Crop Productivity Index" at bounding box center [1186, 86] width 179 height 38
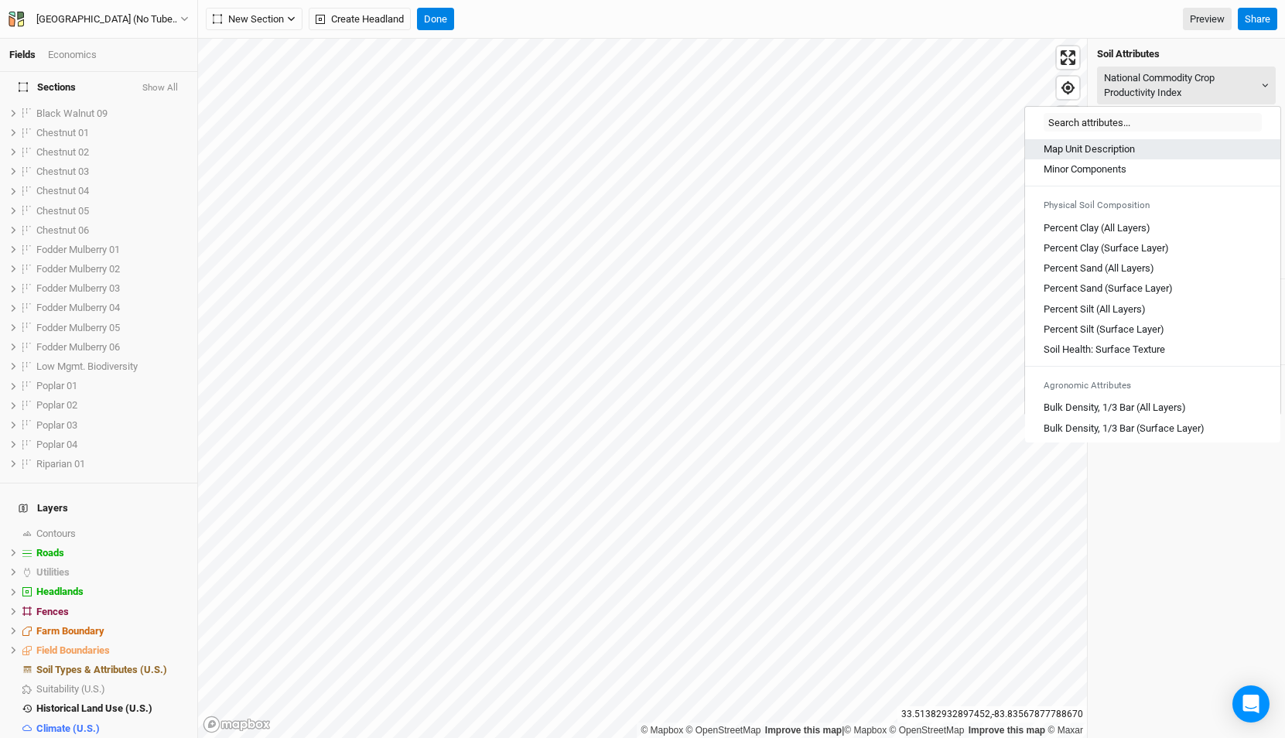
click at [1140, 145] on div "Map Unit Description" at bounding box center [1152, 149] width 218 height 14
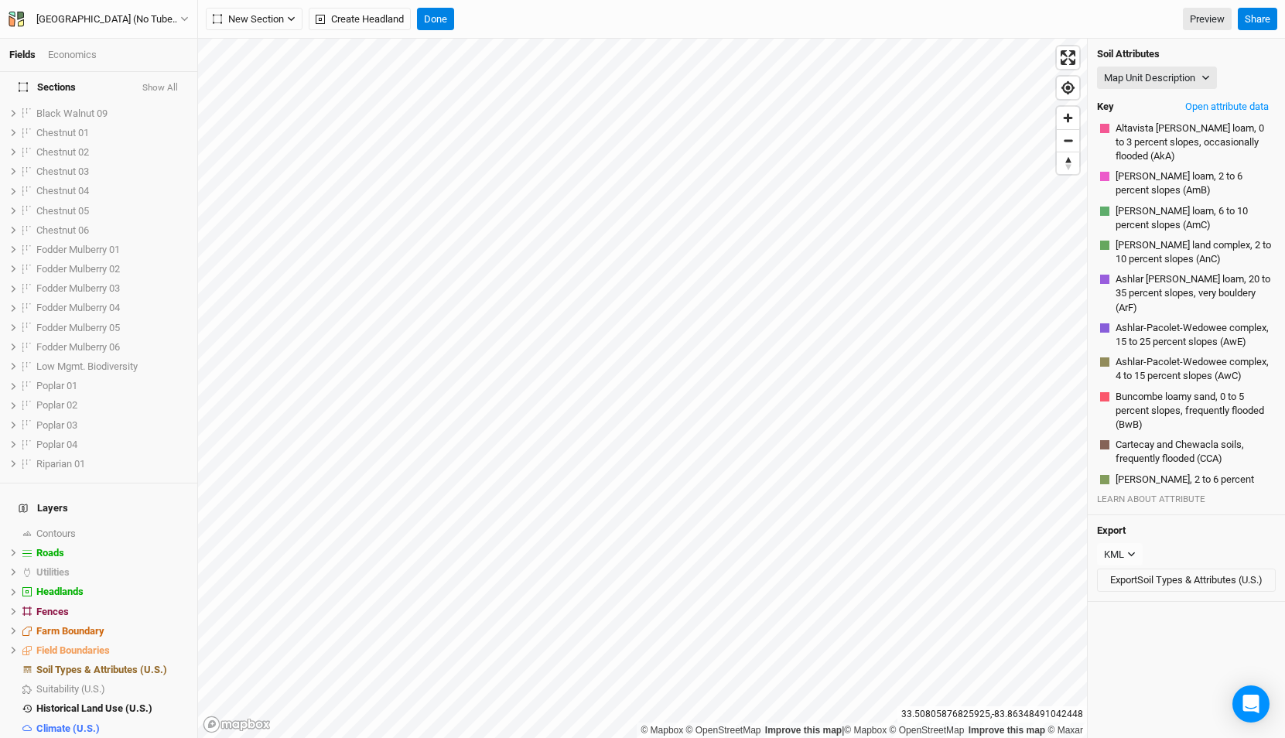
scroll to position [912, 0]
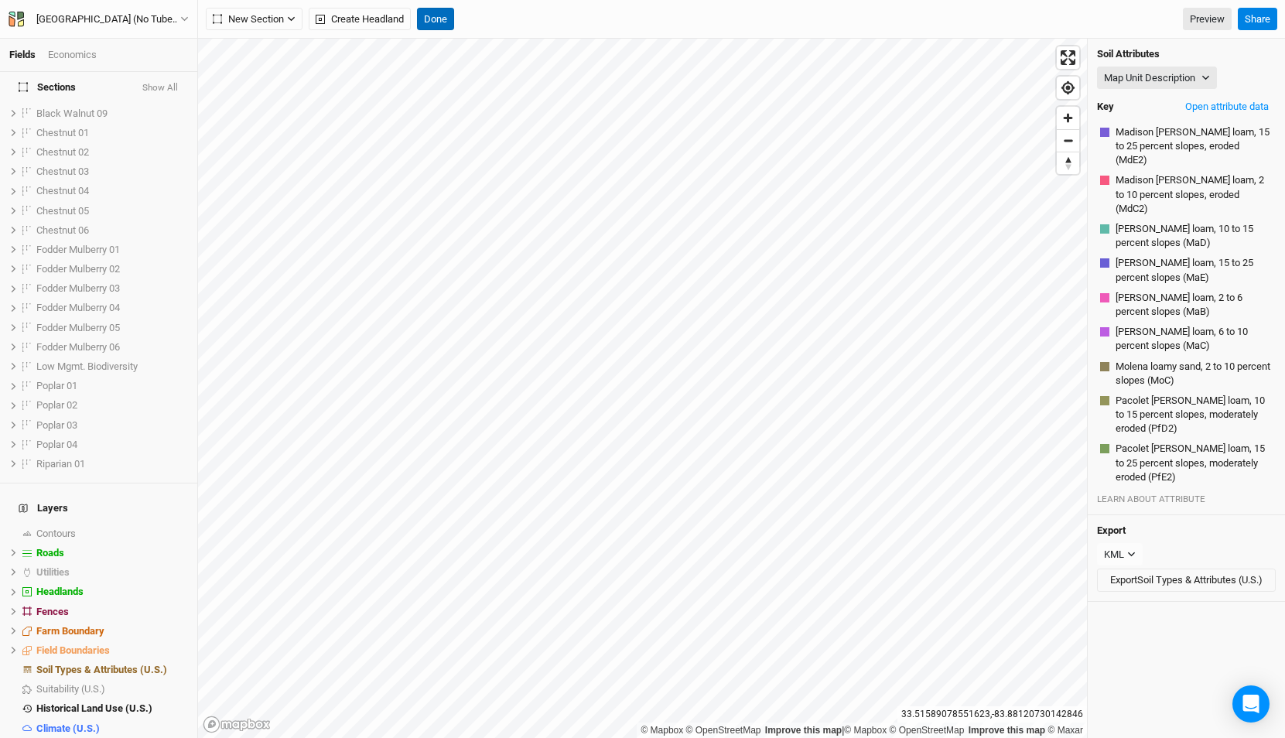
click at [437, 19] on button "Done" at bounding box center [435, 19] width 37 height 23
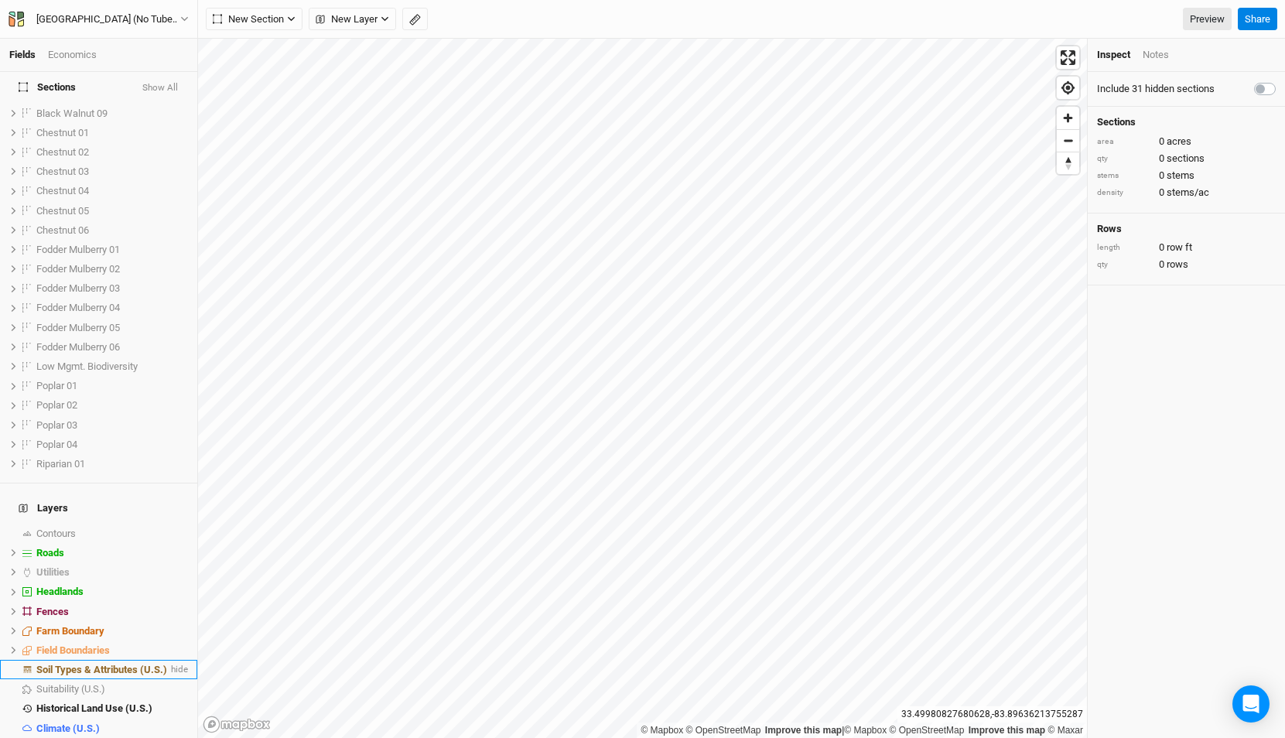
click at [89, 664] on span "Soil Types & Attributes (U.S.)" at bounding box center [101, 670] width 131 height 12
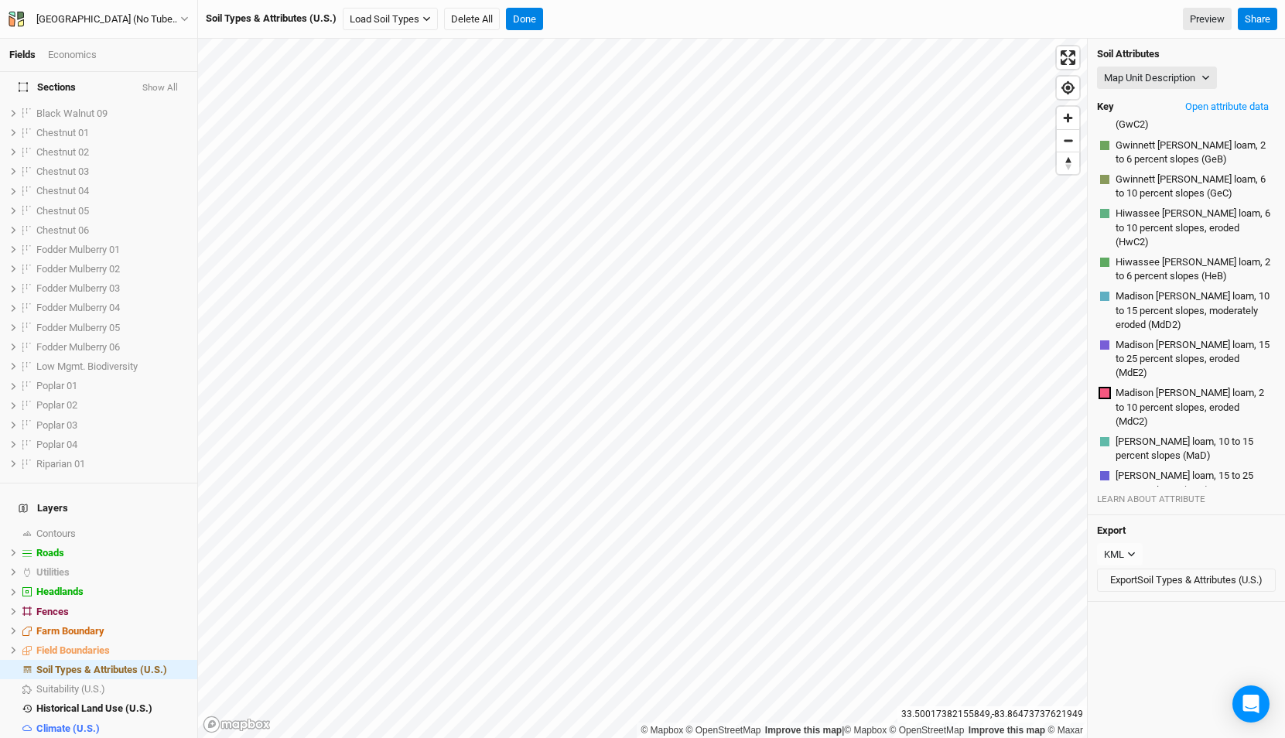
scroll to position [1002, 0]
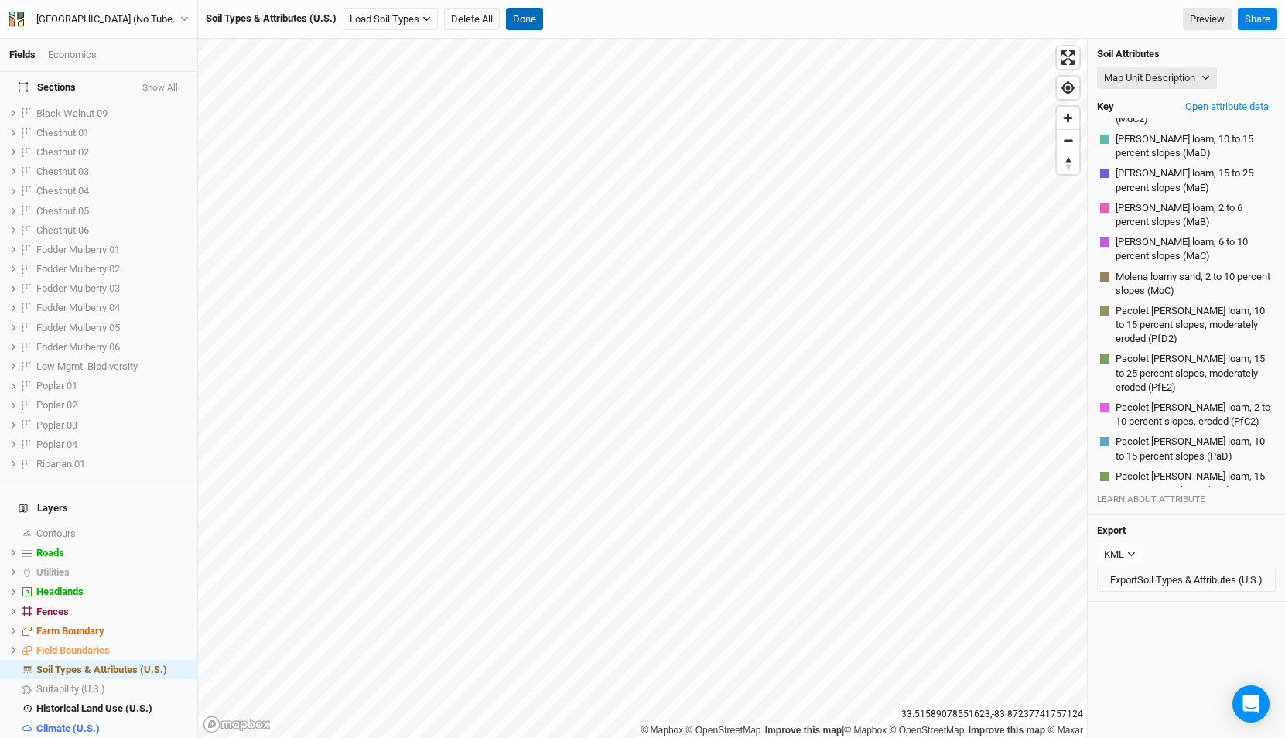
click at [527, 19] on button "Done" at bounding box center [524, 19] width 37 height 23
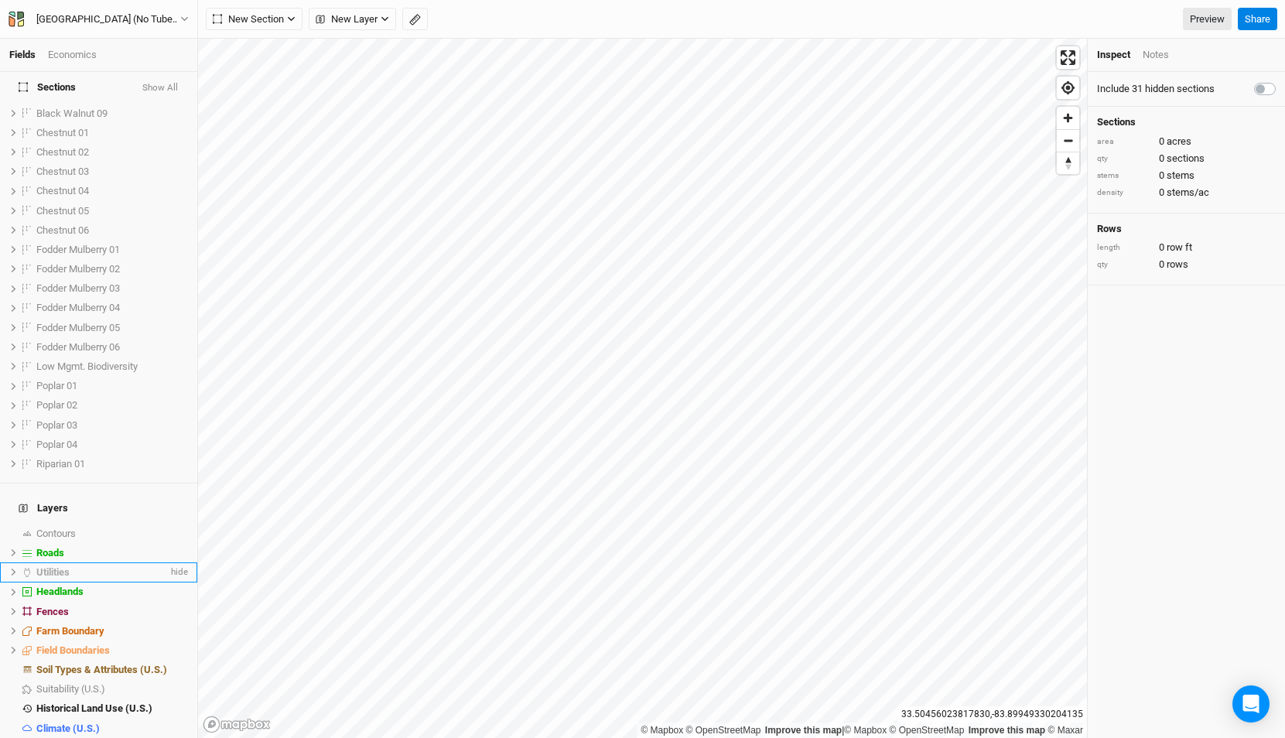
scroll to position [0, 0]
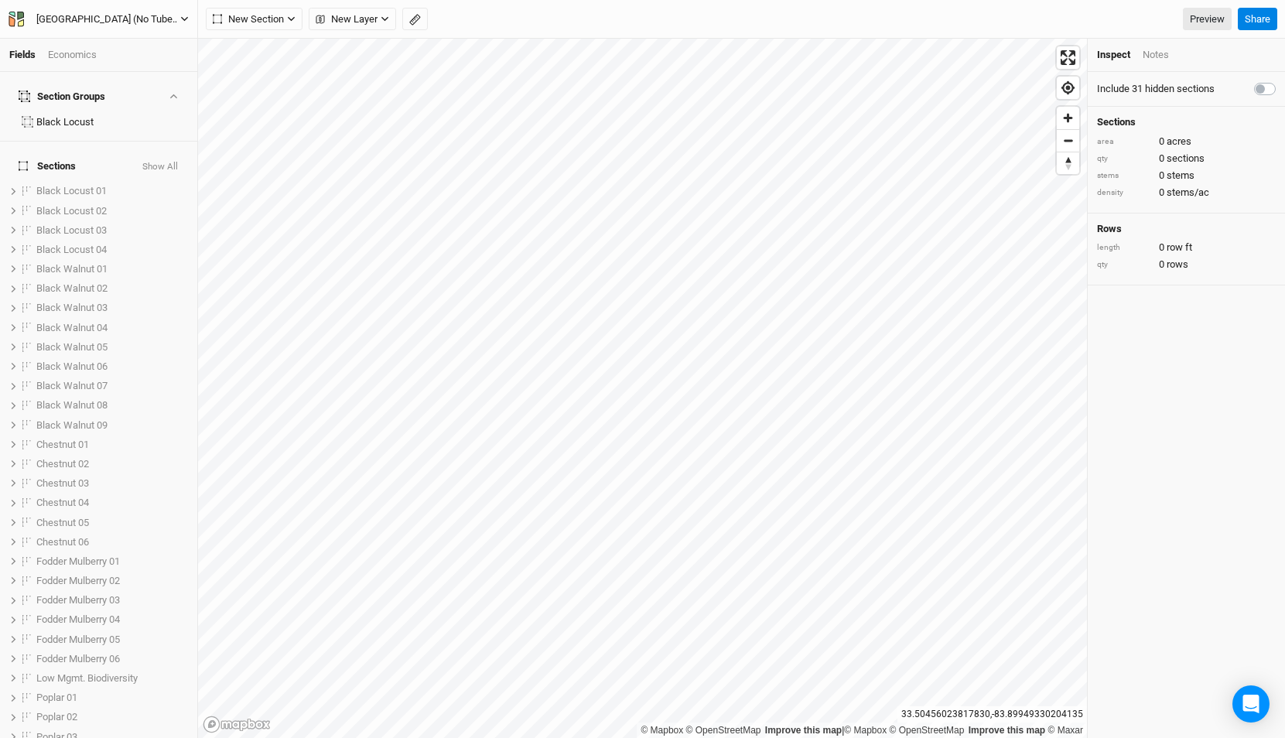
click at [110, 14] on div "Little Springs Farm (No Tubes)" at bounding box center [108, 19] width 144 height 15
click at [110, 36] on button "Back" at bounding box center [128, 43] width 122 height 20
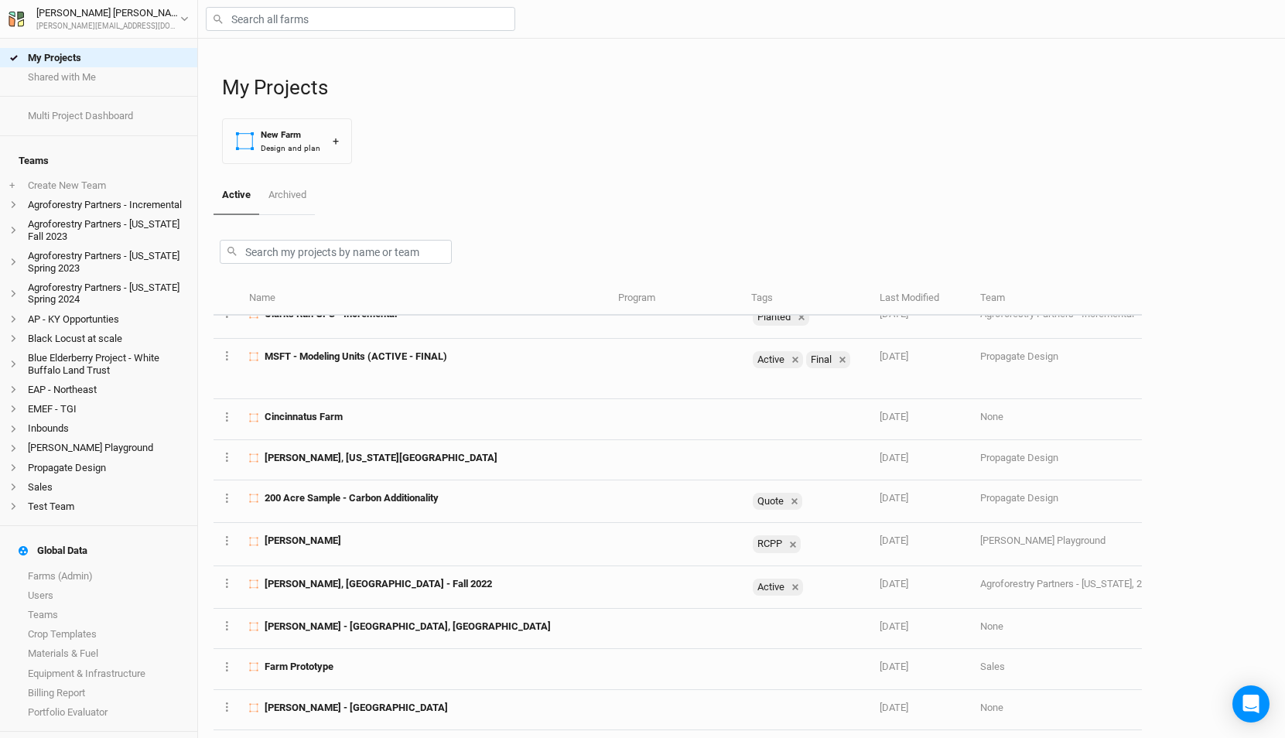
scroll to position [1071, 0]
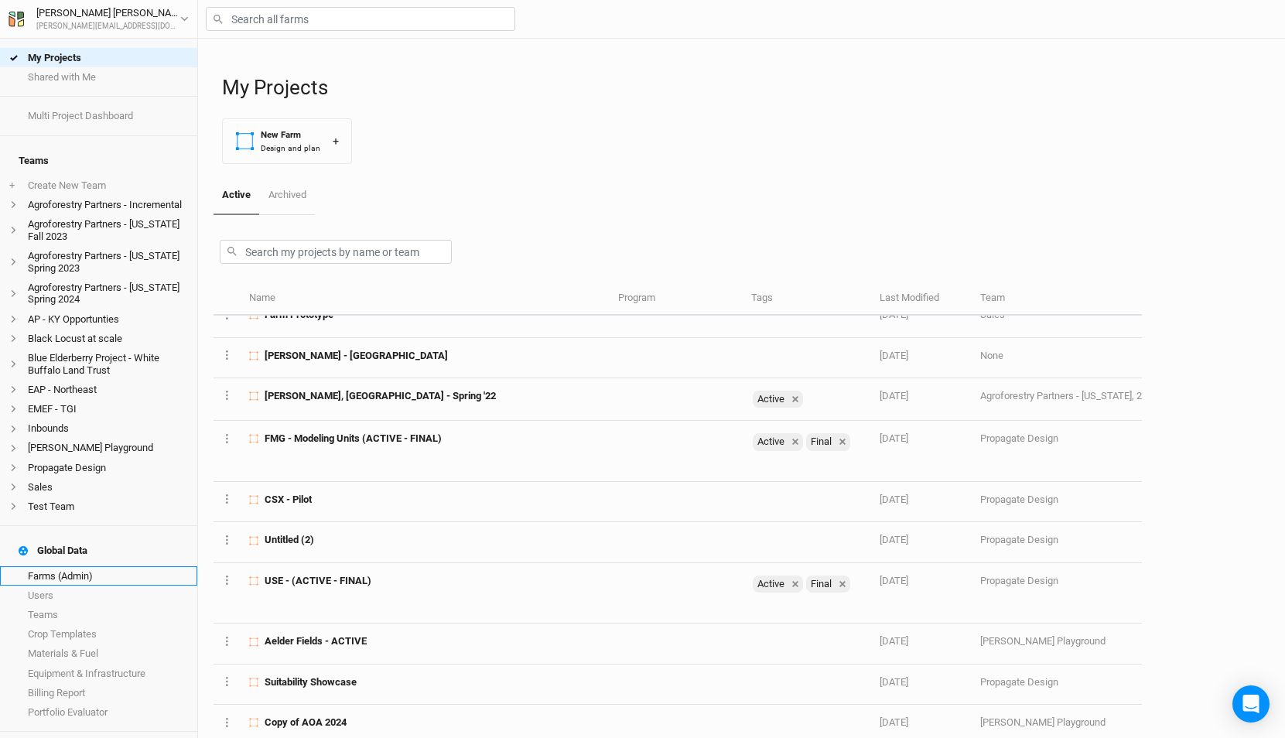
click at [94, 566] on link "Farms (Admin)" at bounding box center [98, 575] width 197 height 19
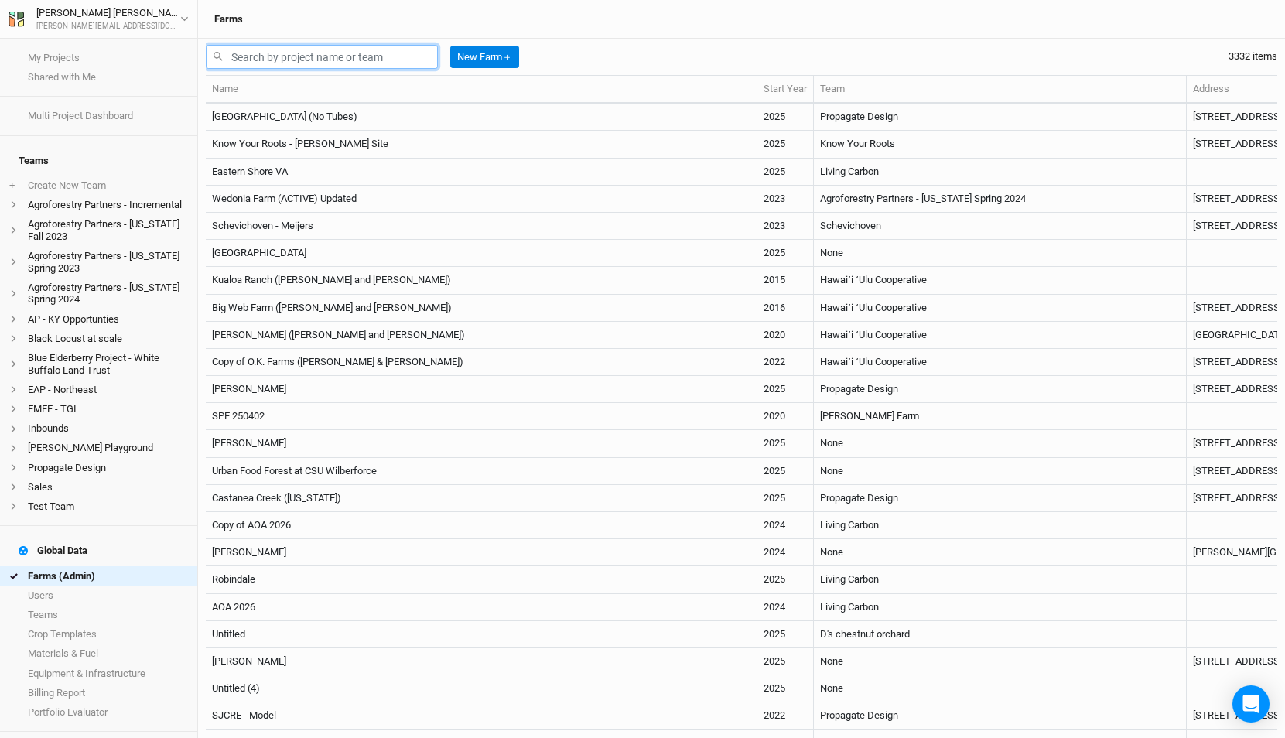
click at [364, 59] on input "text" at bounding box center [322, 57] width 232 height 24
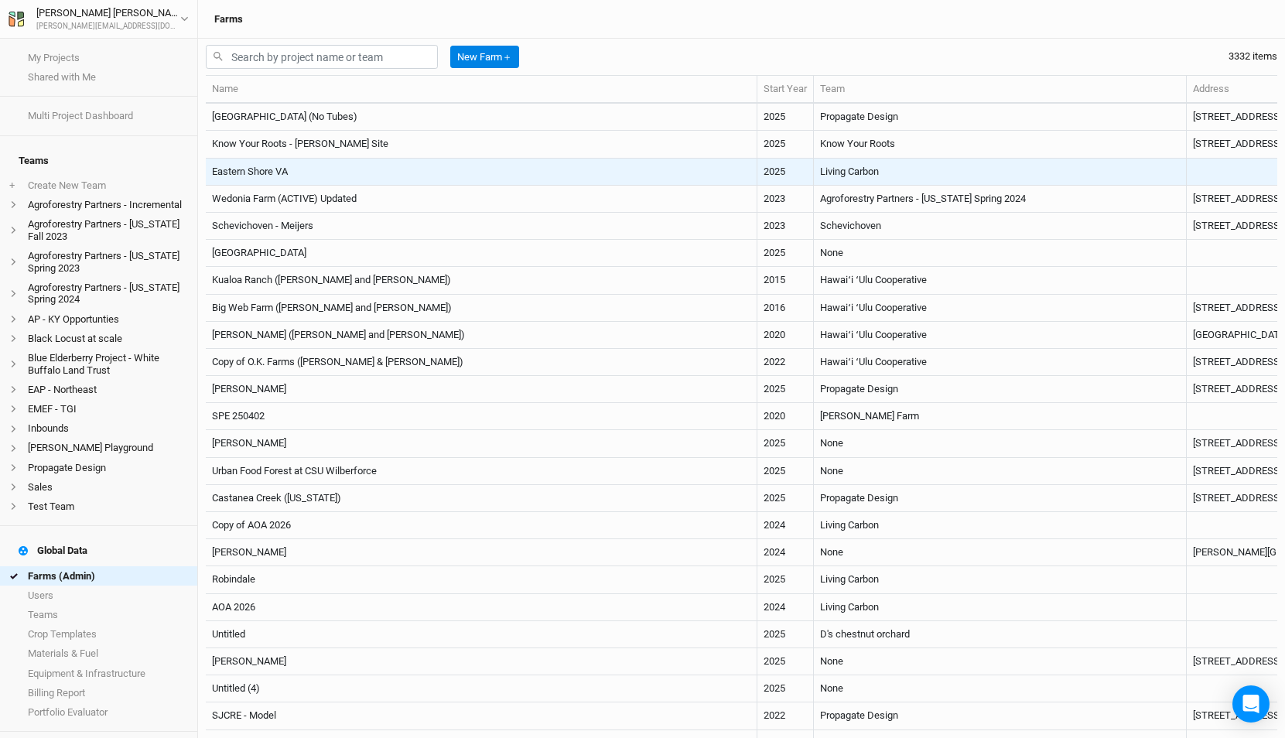
click at [370, 168] on td "Eastern Shore VA" at bounding box center [482, 172] width 552 height 27
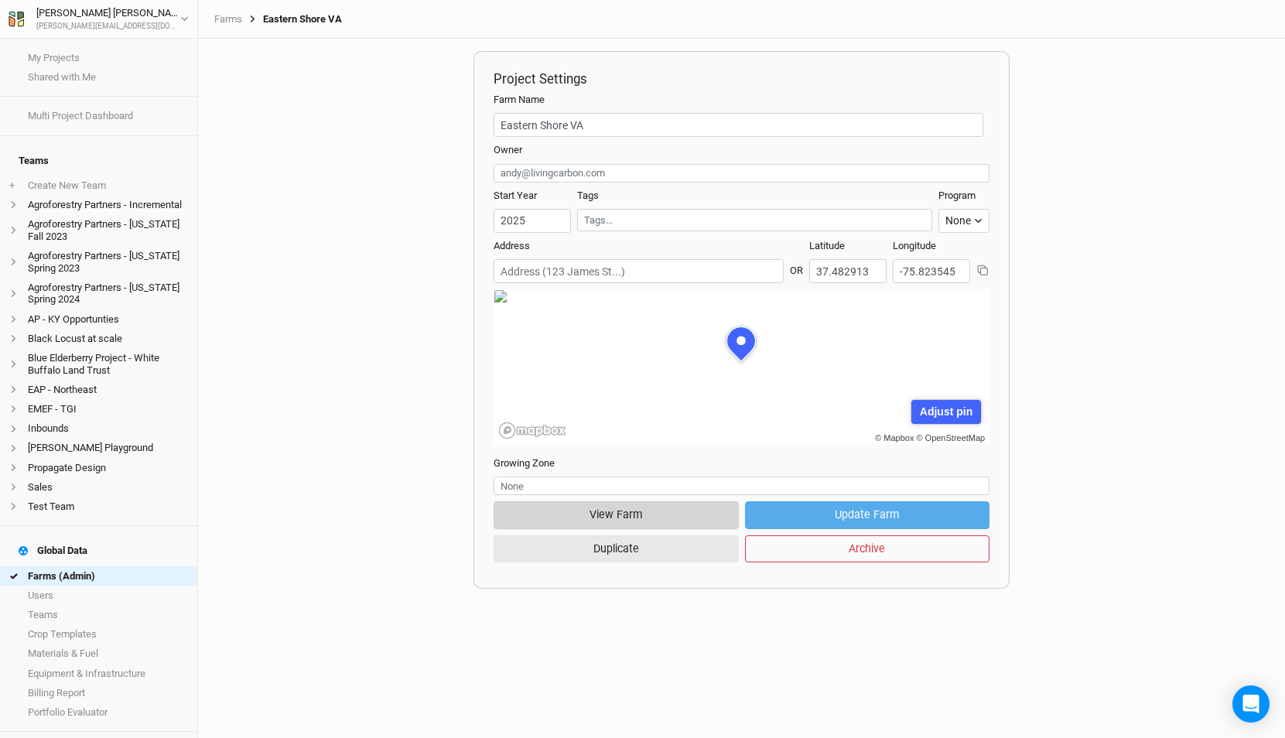
click at [619, 517] on button "View Farm" at bounding box center [616, 514] width 244 height 27
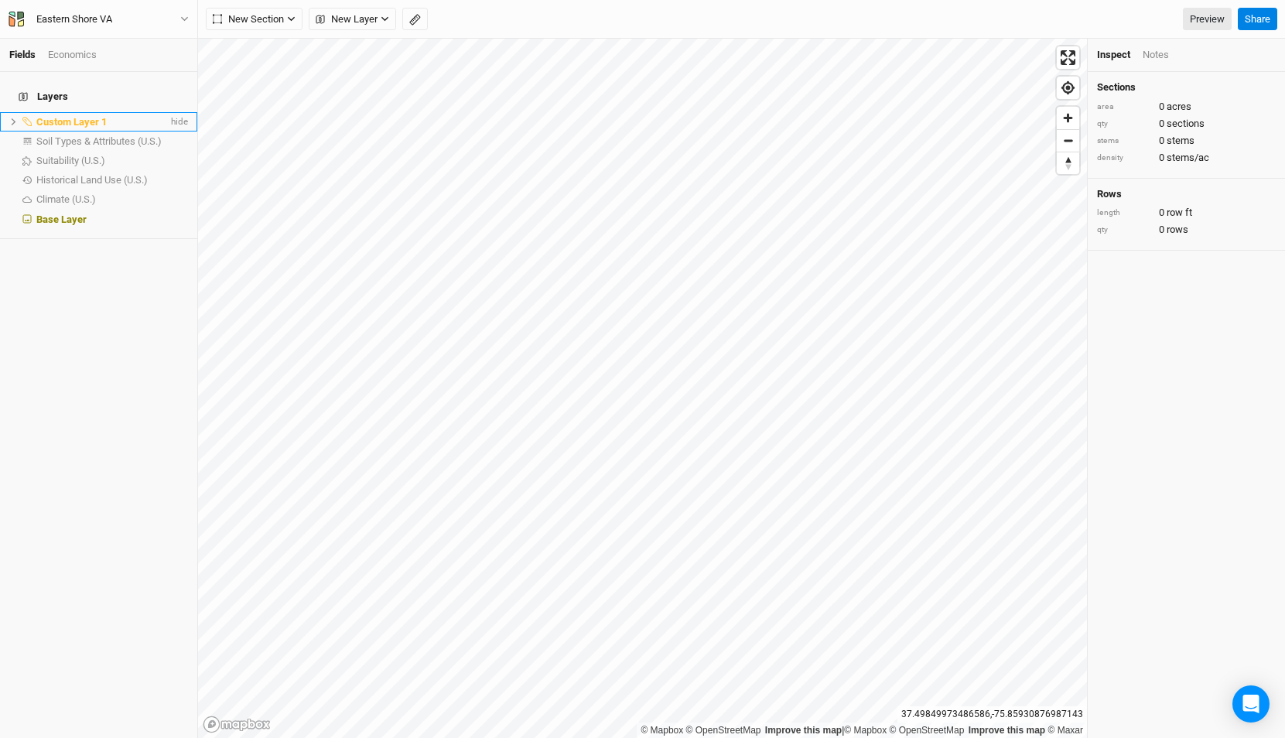
click at [14, 118] on icon at bounding box center [13, 122] width 9 height 9
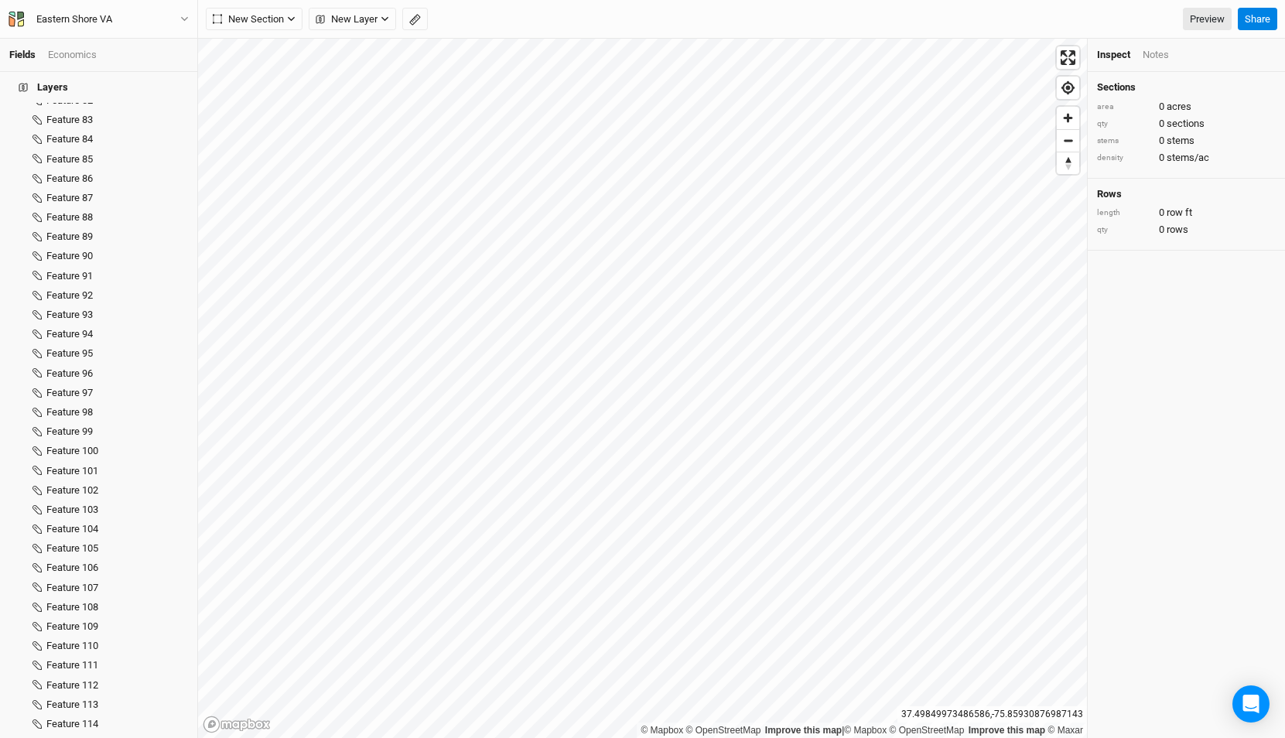
scroll to position [2620, 0]
click at [75, 613] on span "Feature 160" at bounding box center [72, 619] width 52 height 12
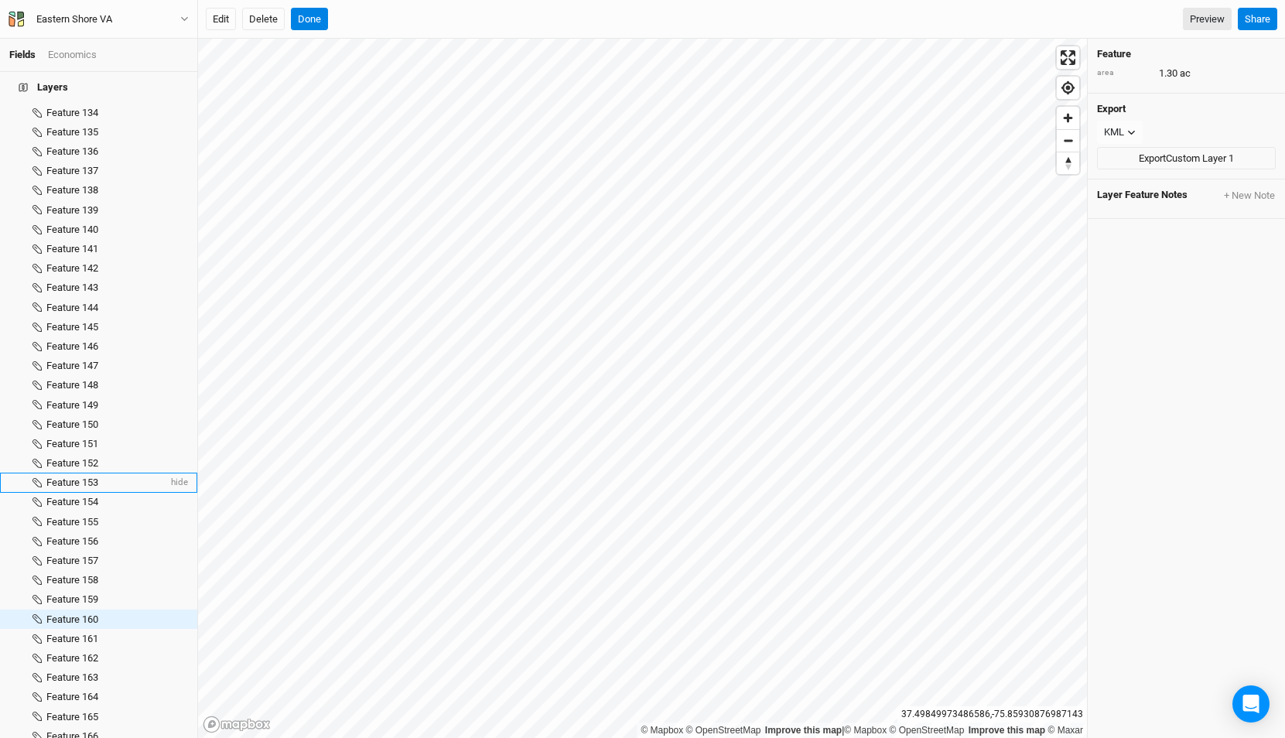
click at [90, 476] on span "Feature 153" at bounding box center [72, 482] width 52 height 12
click at [84, 341] on span "Feature 146" at bounding box center [72, 346] width 52 height 12
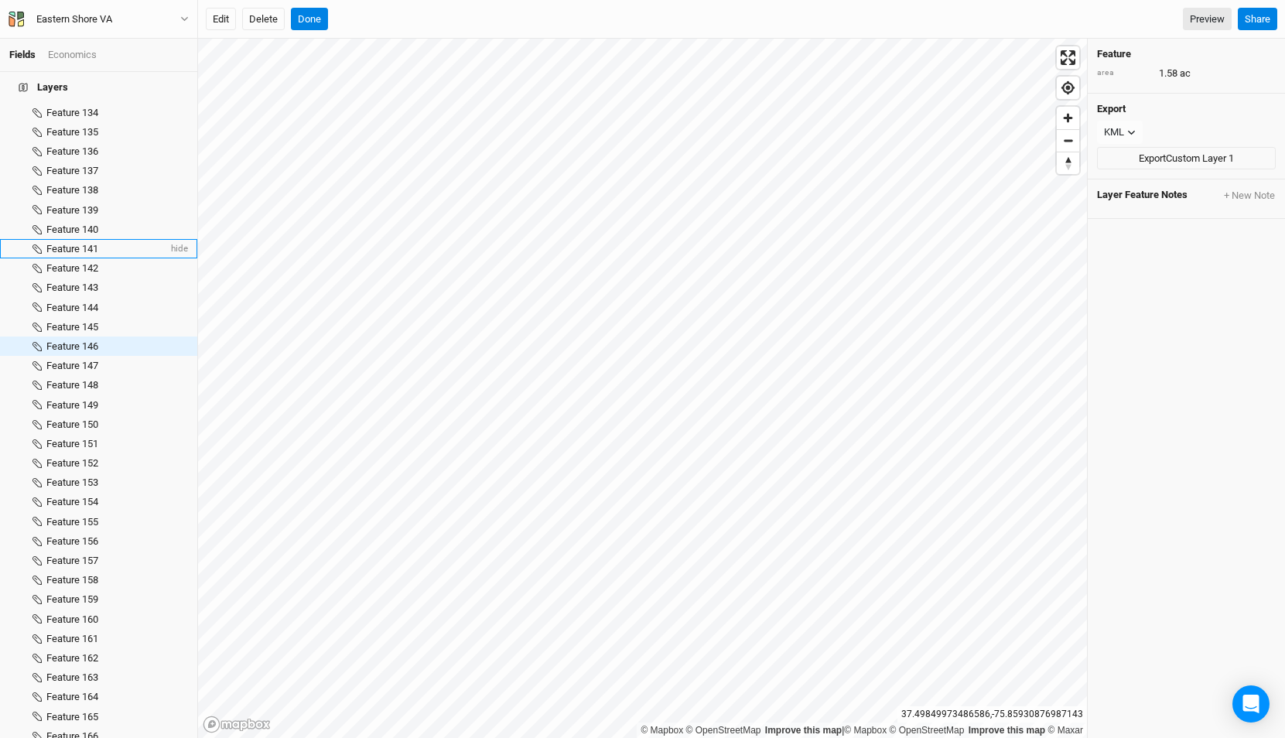
click at [93, 239] on li "Feature 141 hide" at bounding box center [98, 248] width 197 height 19
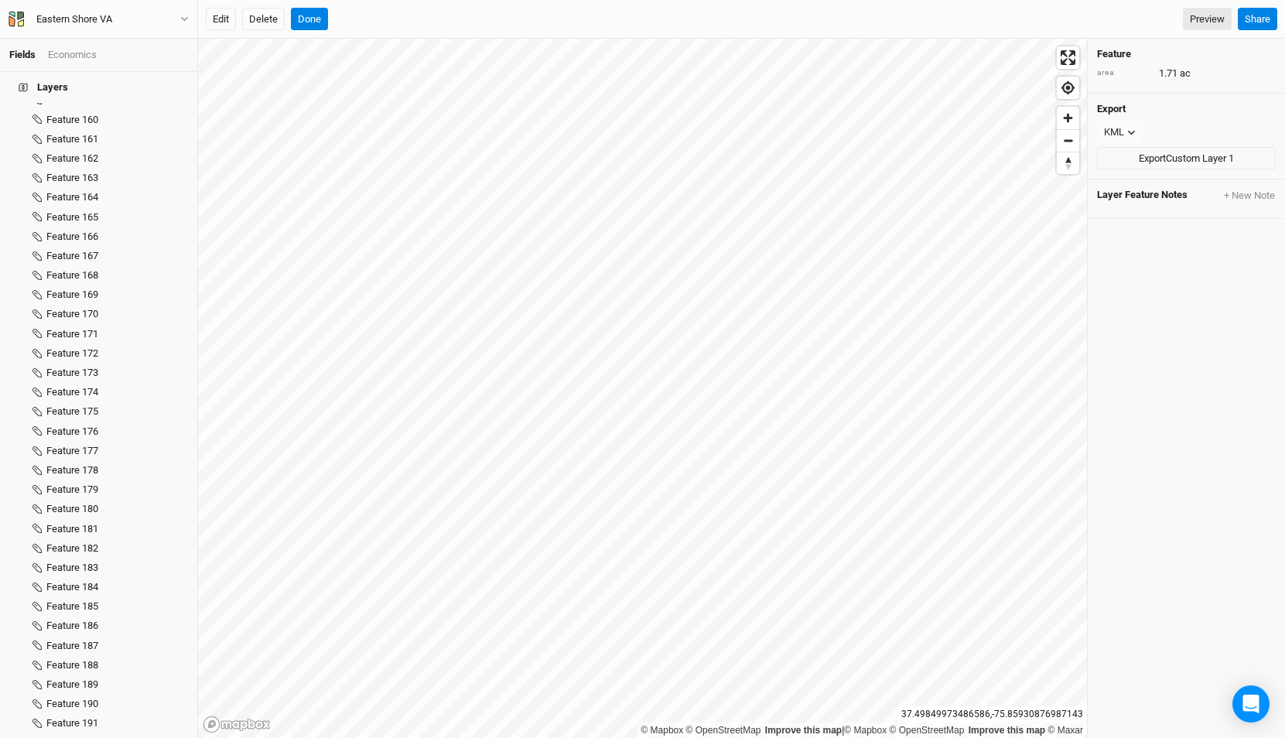
scroll to position [3148, 0]
click at [76, 669] on span "Feature 190" at bounding box center [72, 675] width 52 height 12
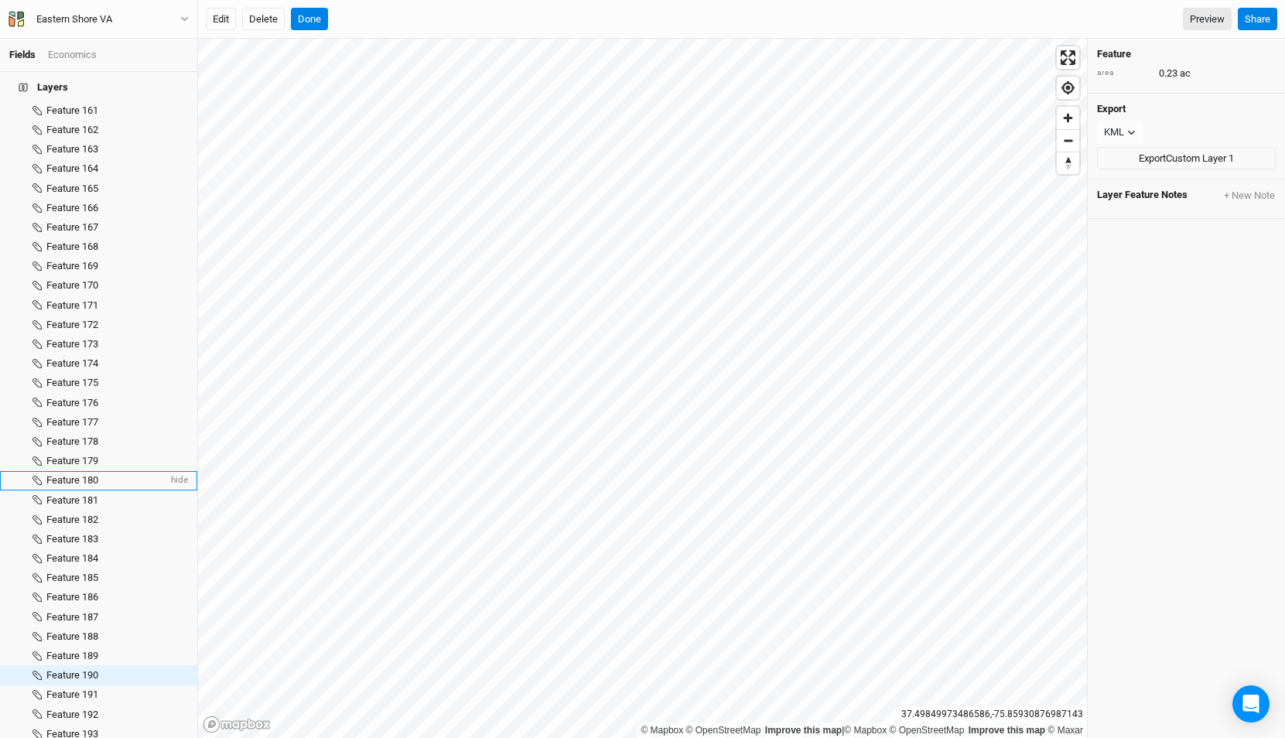
click at [74, 474] on span "Feature 180" at bounding box center [72, 480] width 52 height 12
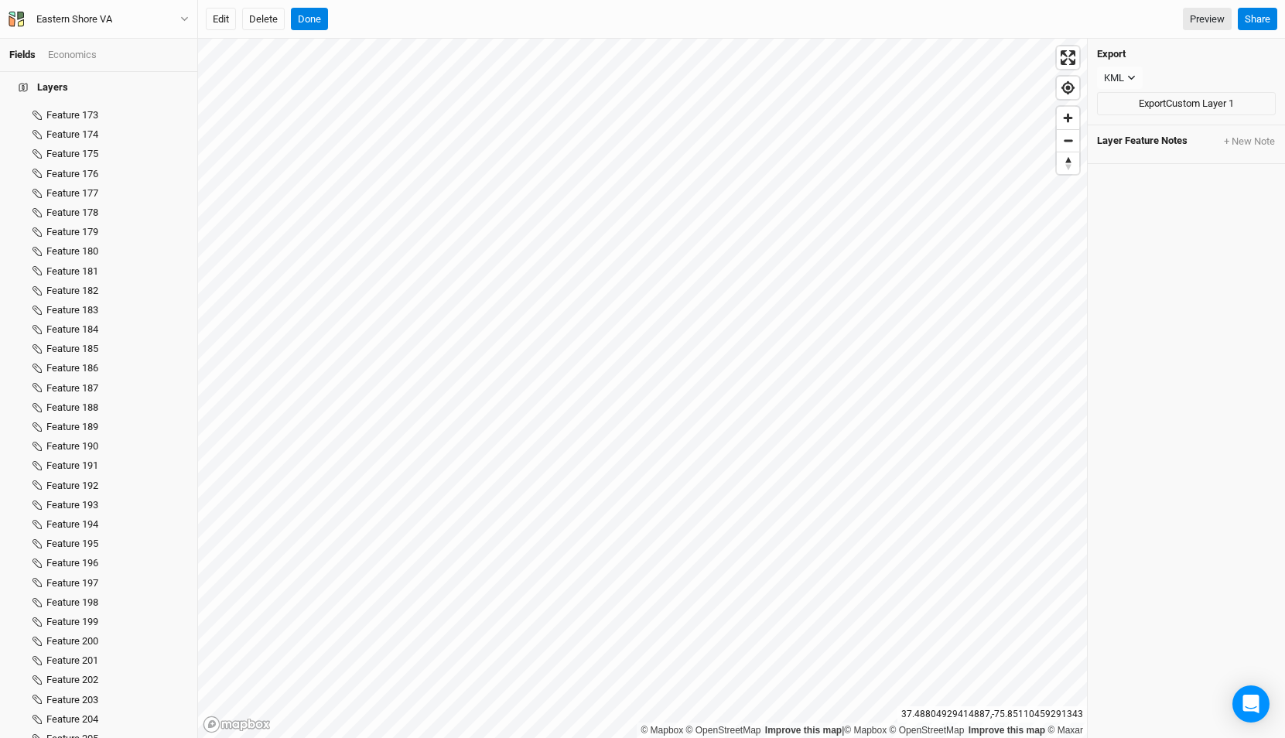
scroll to position [3777, 0]
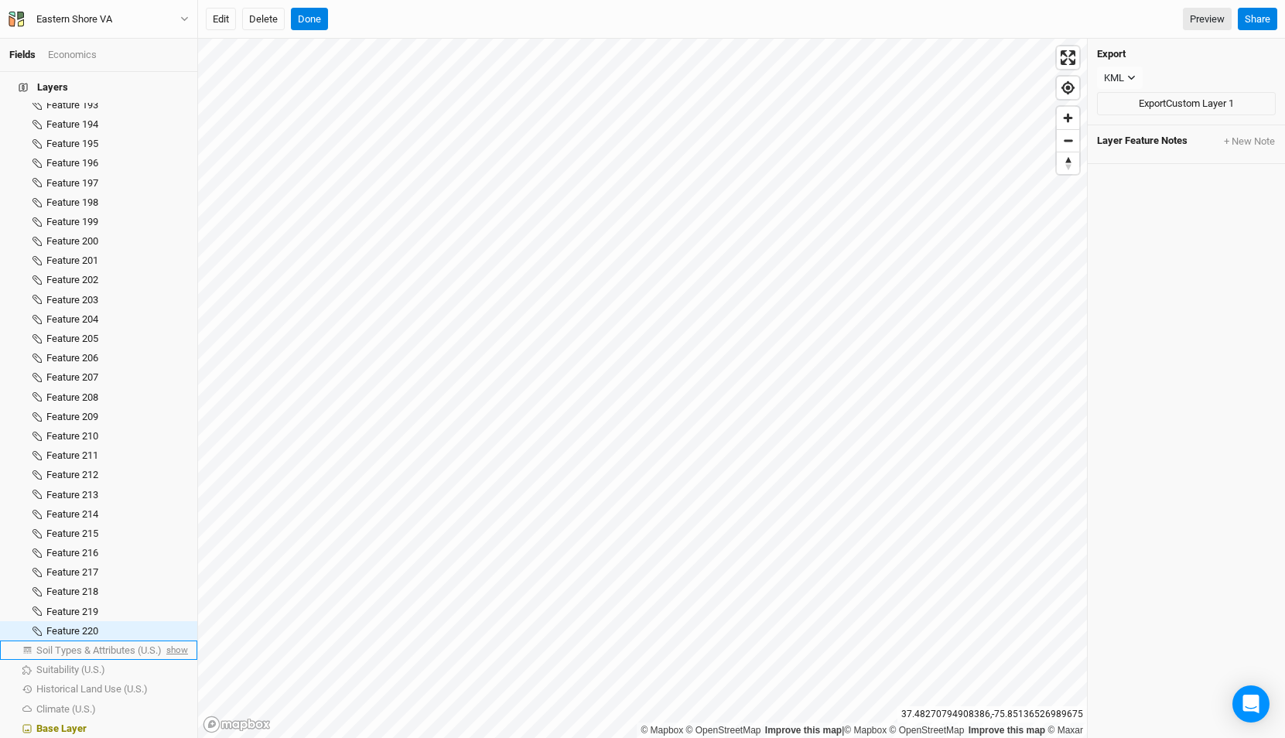
click at [179, 640] on span "show" at bounding box center [175, 649] width 25 height 19
click at [138, 644] on span "Soil Types & Attributes (U.S.)" at bounding box center [101, 650] width 131 height 12
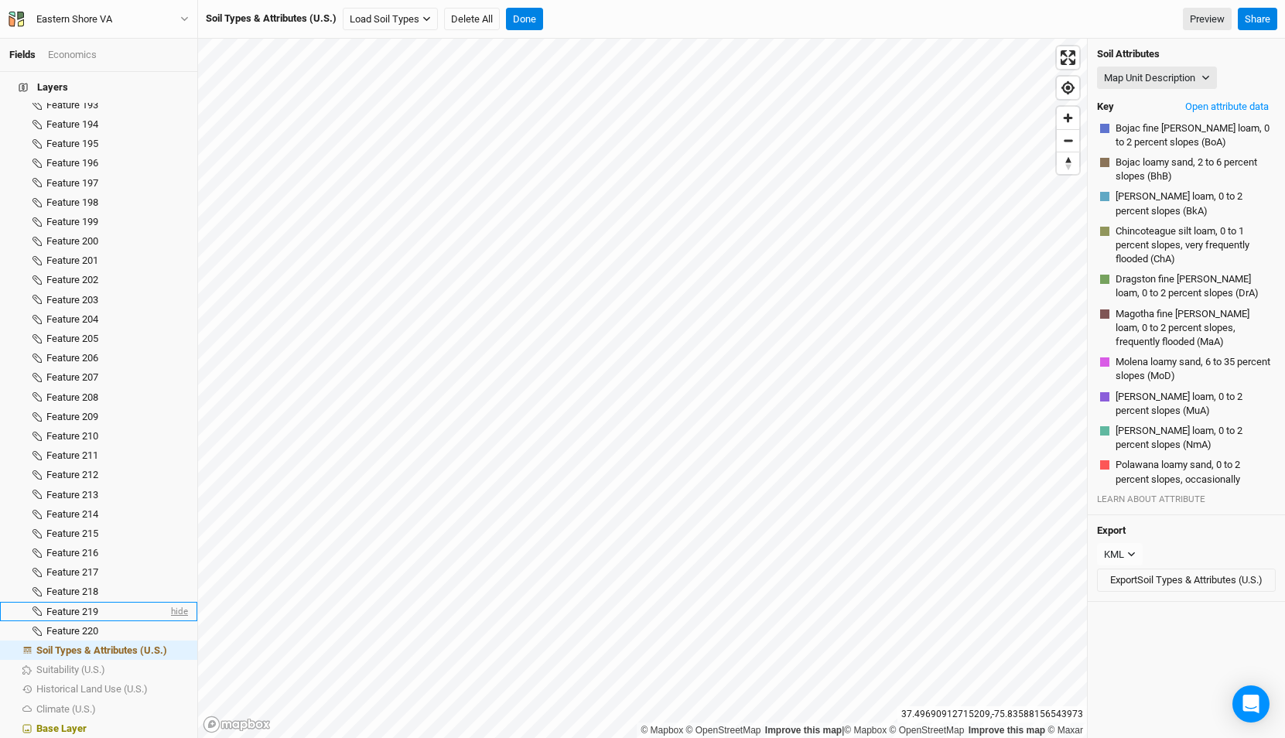
scroll to position [0, 0]
click at [384, 16] on button "Load Soil Types" at bounding box center [390, 19] width 95 height 23
click at [1136, 68] on button "Map Unit Description" at bounding box center [1157, 78] width 120 height 23
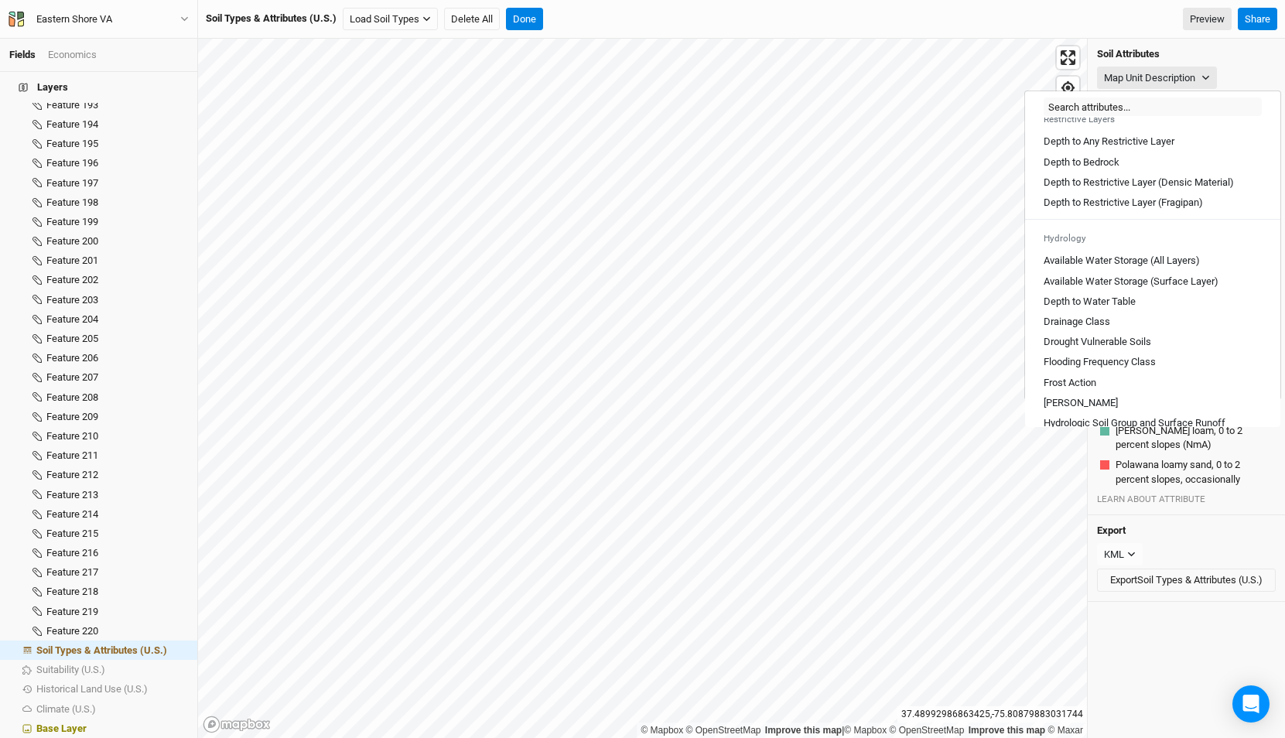
scroll to position [670, 0]
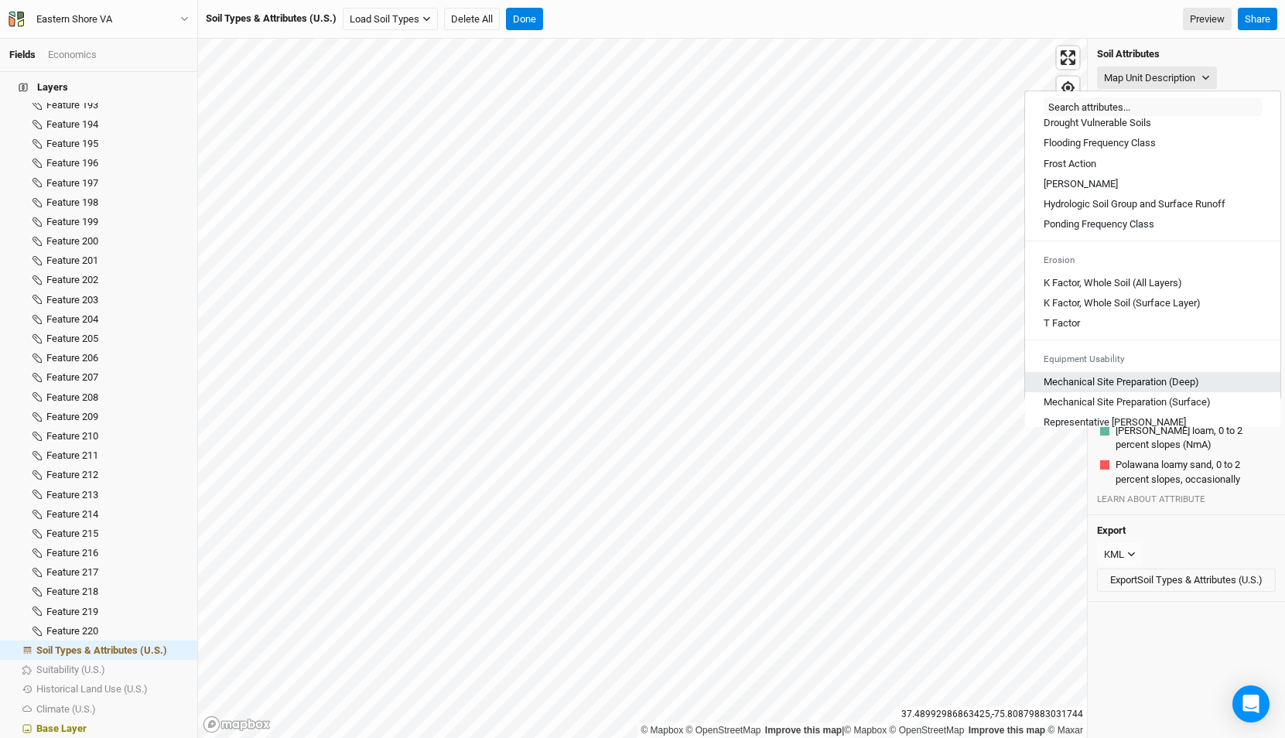
click at [1163, 389] on \(Deep\) "Mechanical Site Preparation (Deep)" at bounding box center [1120, 382] width 155 height 14
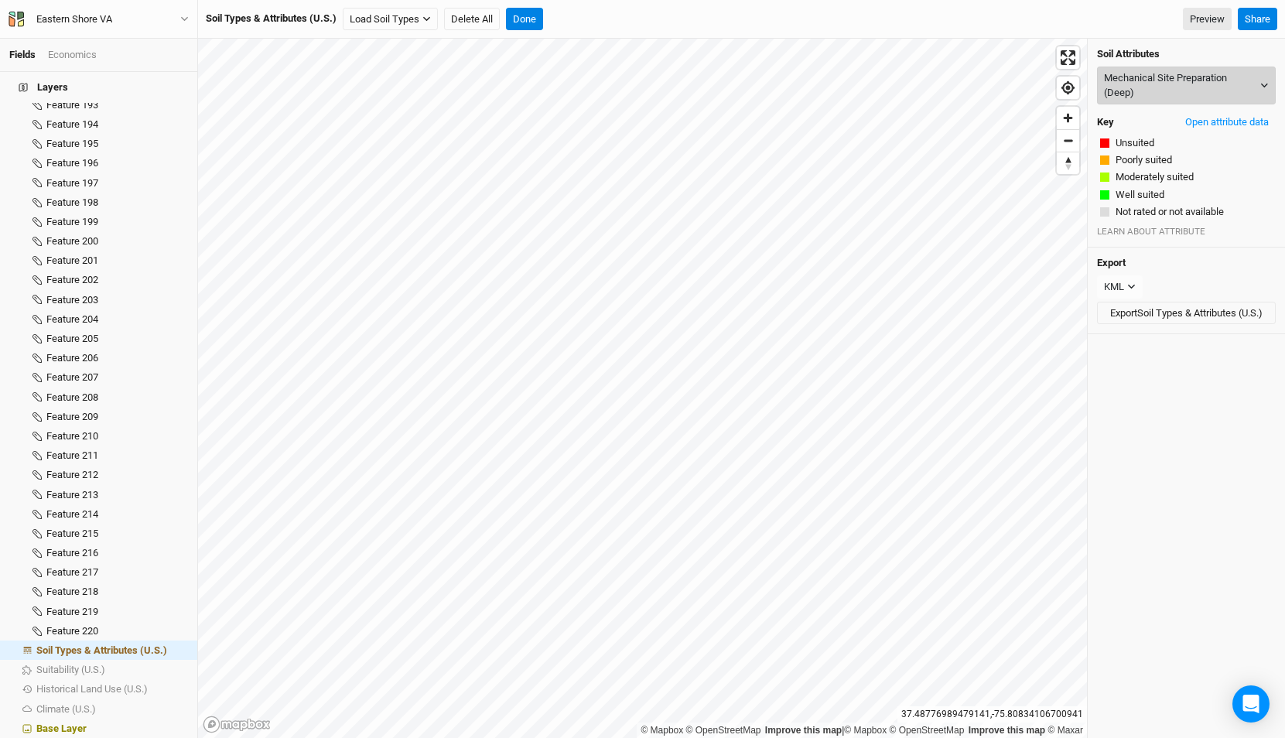
click at [1163, 94] on button "Mechanical Site Preparation (Deep)" at bounding box center [1186, 86] width 179 height 38
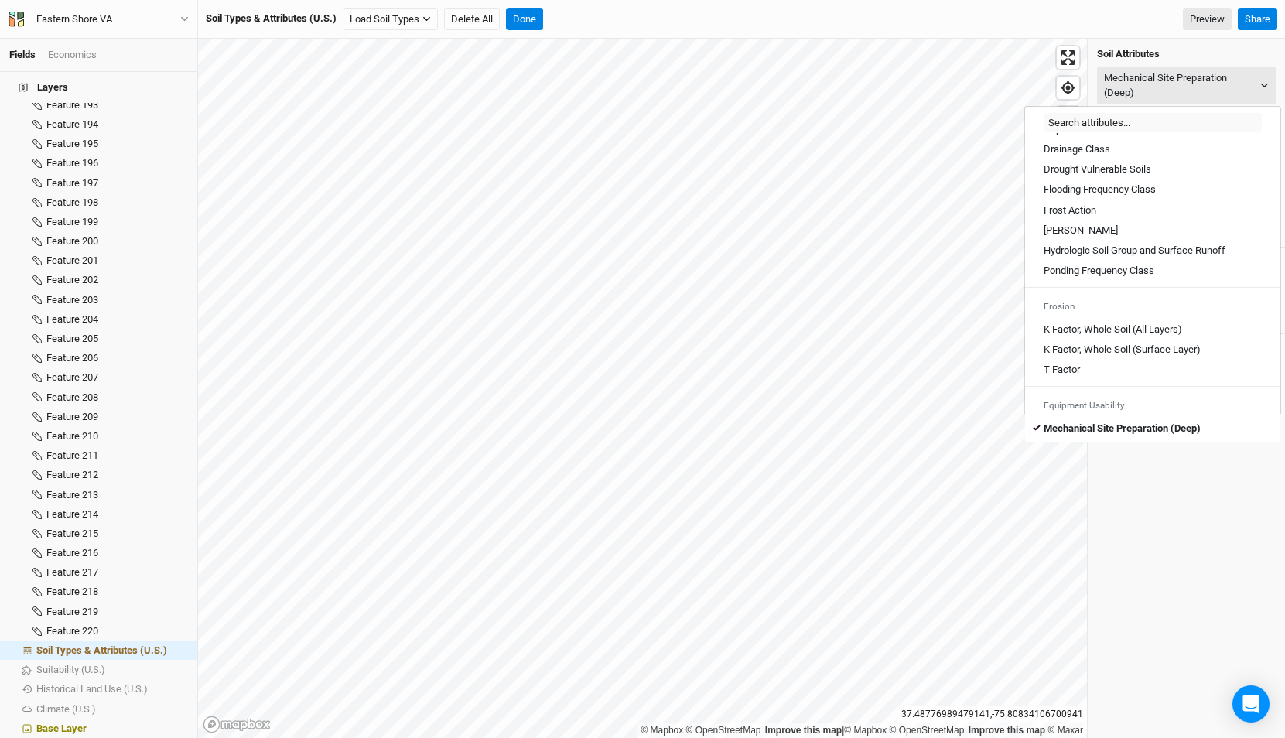
scroll to position [856, 0]
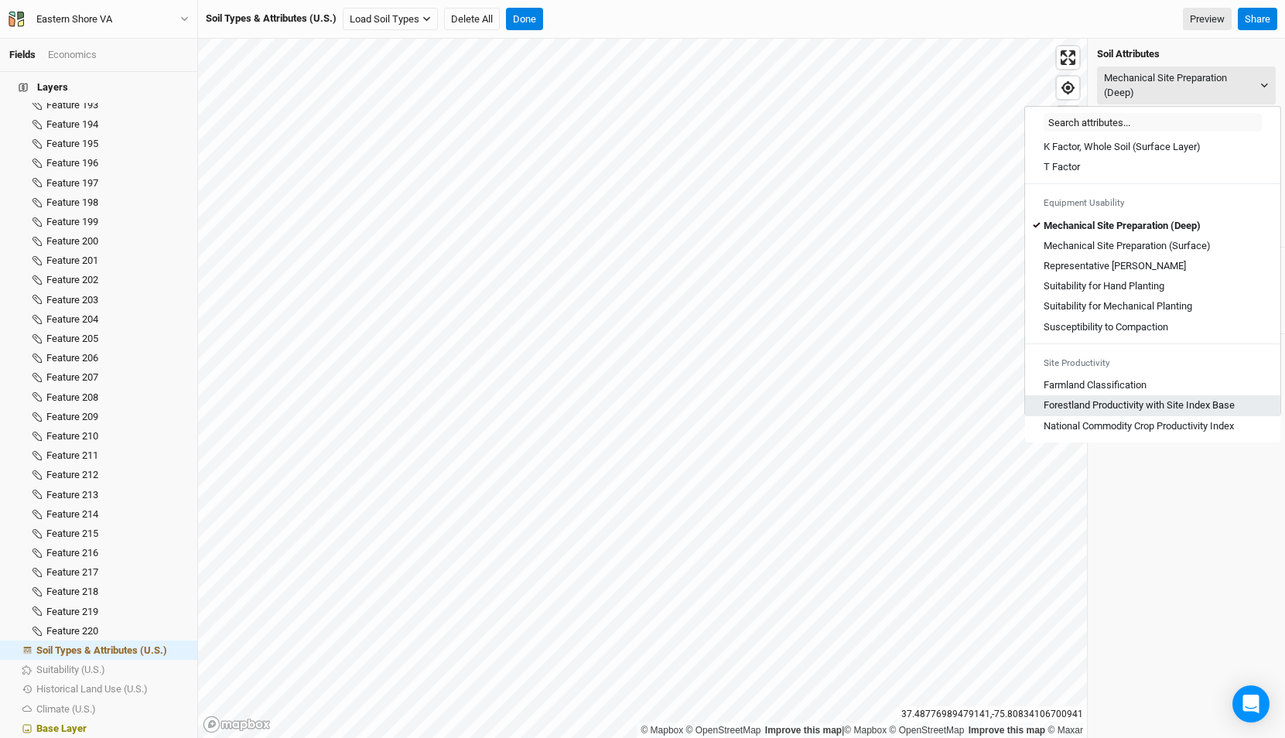
click at [1132, 406] on Base "Forestland Productivity with Site Index Base" at bounding box center [1138, 405] width 191 height 14
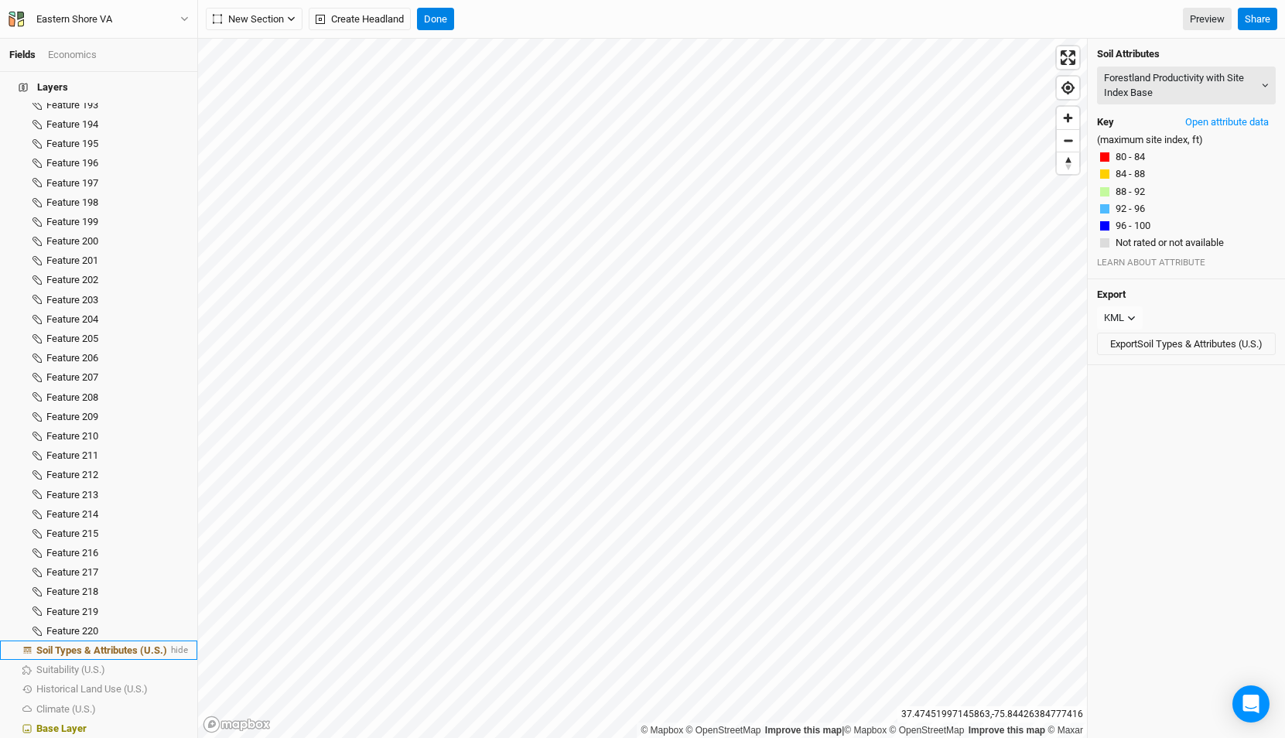
click at [83, 644] on span "Soil Types & Attributes (U.S.)" at bounding box center [101, 650] width 131 height 12
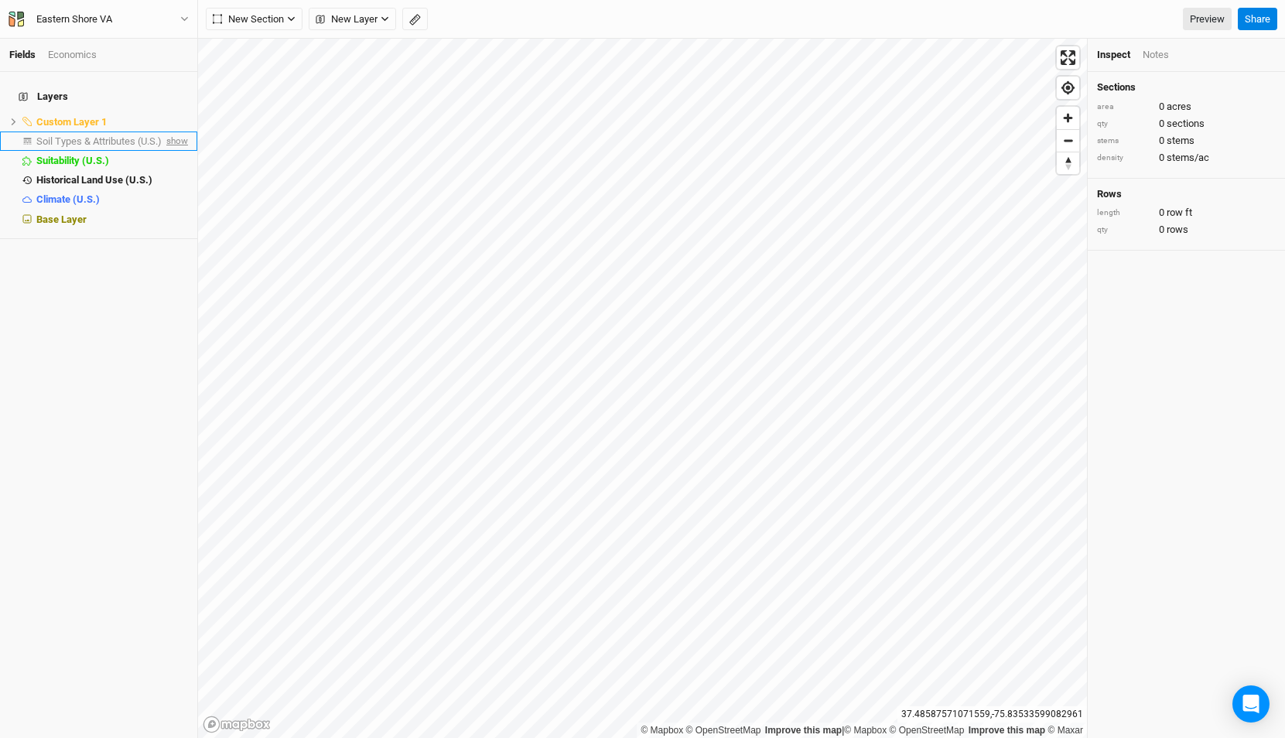
click at [179, 131] on span "show" at bounding box center [175, 140] width 25 height 19
click at [114, 135] on span "Soil Types & Attributes (U.S.)" at bounding box center [101, 141] width 131 height 12
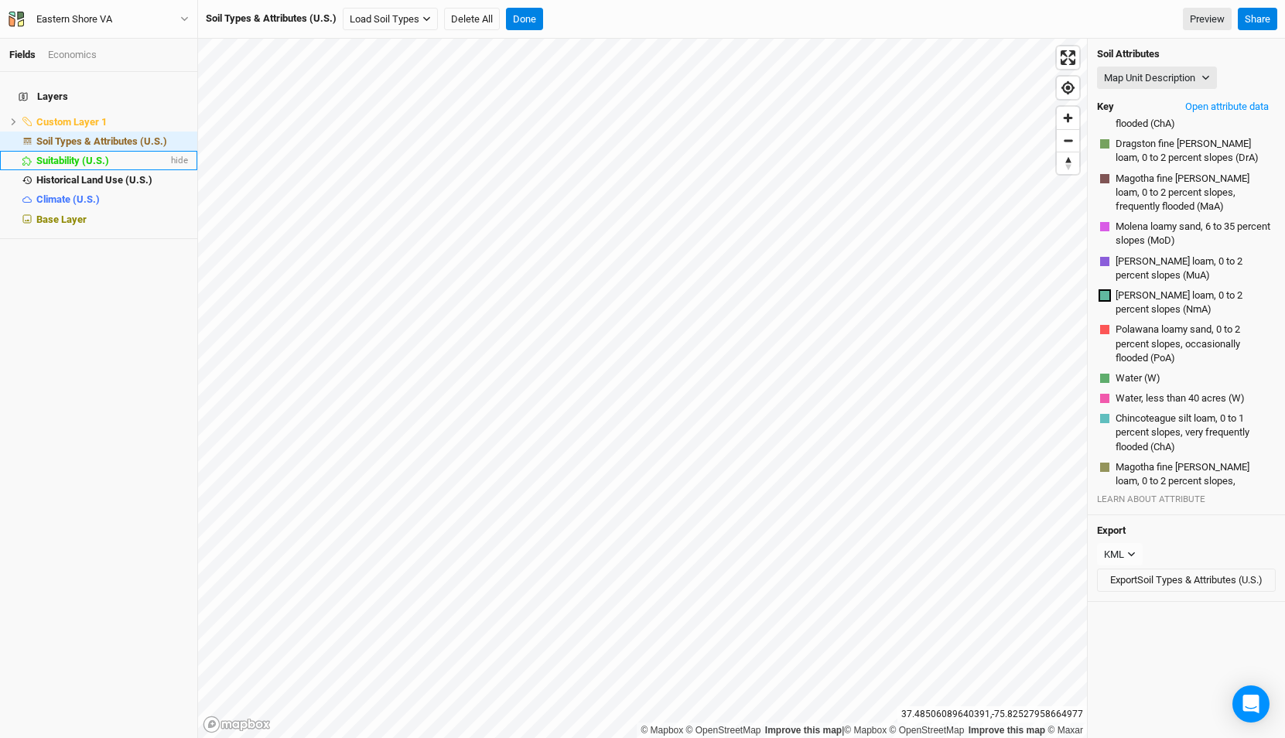
scroll to position [26, 0]
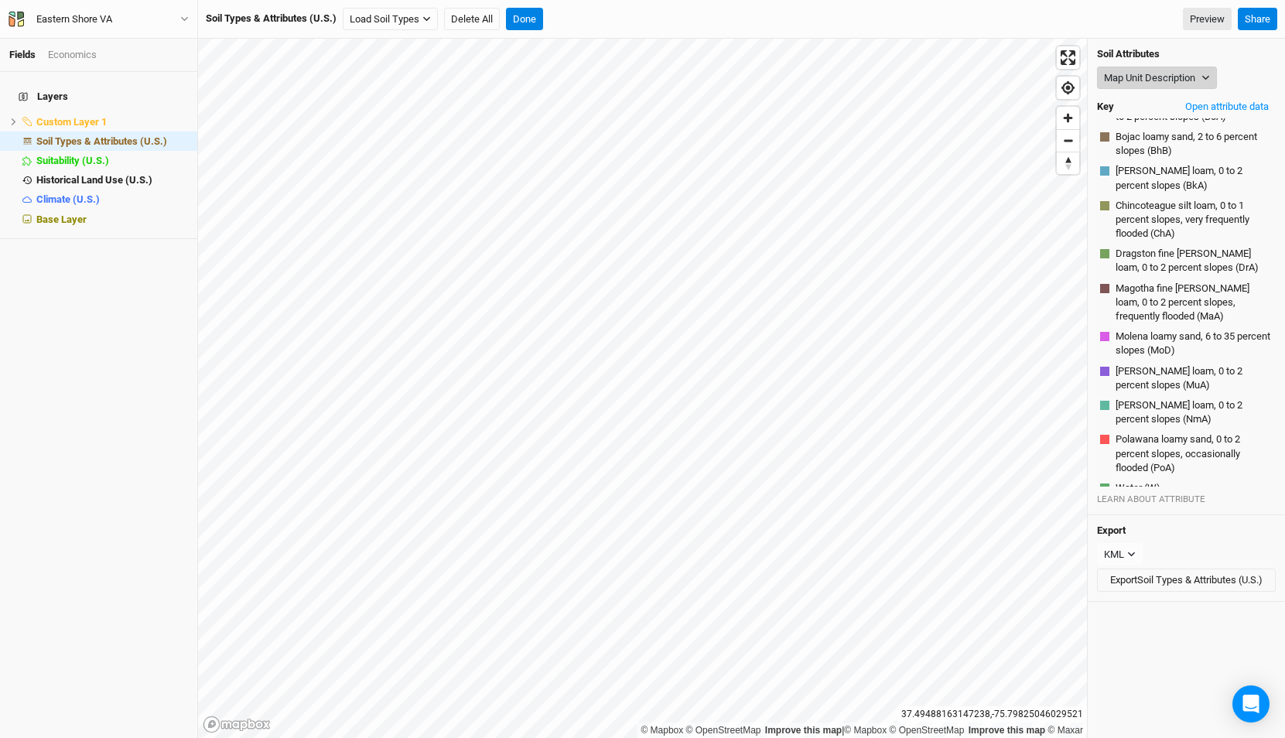
click at [1123, 74] on button "Map Unit Description" at bounding box center [1157, 78] width 120 height 23
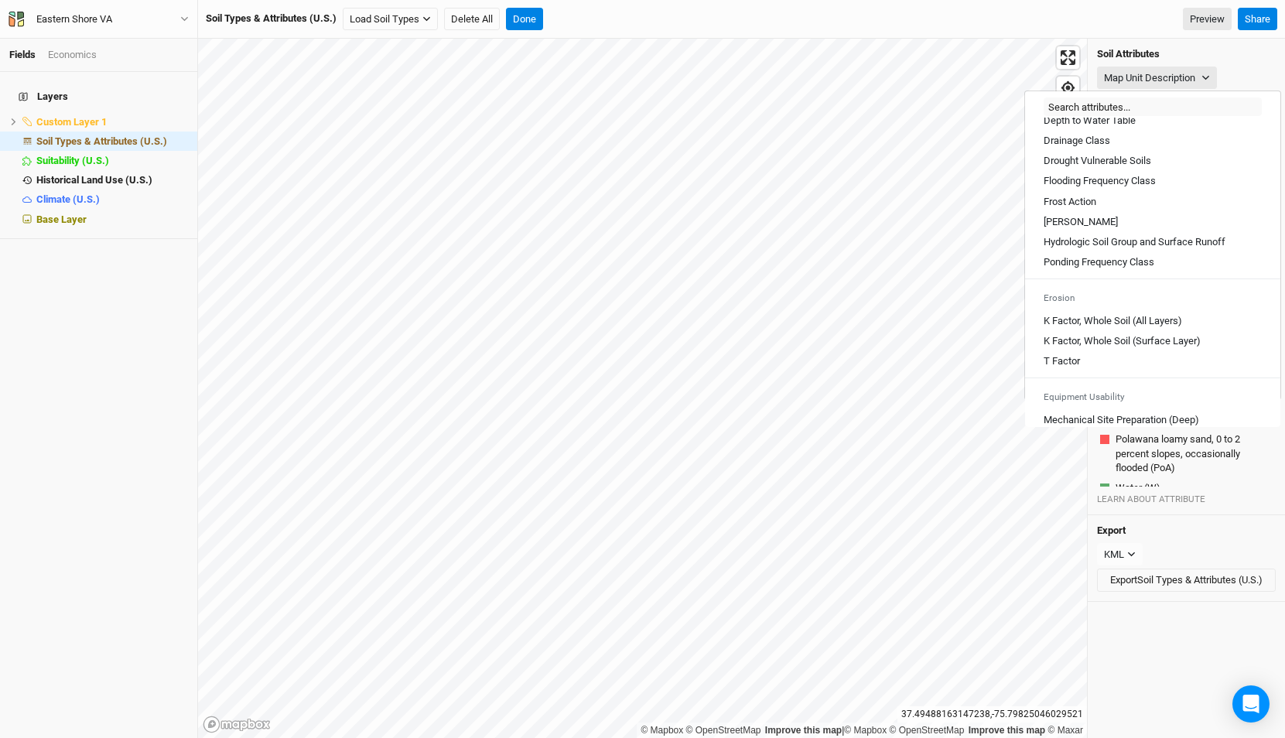
scroll to position [856, 0]
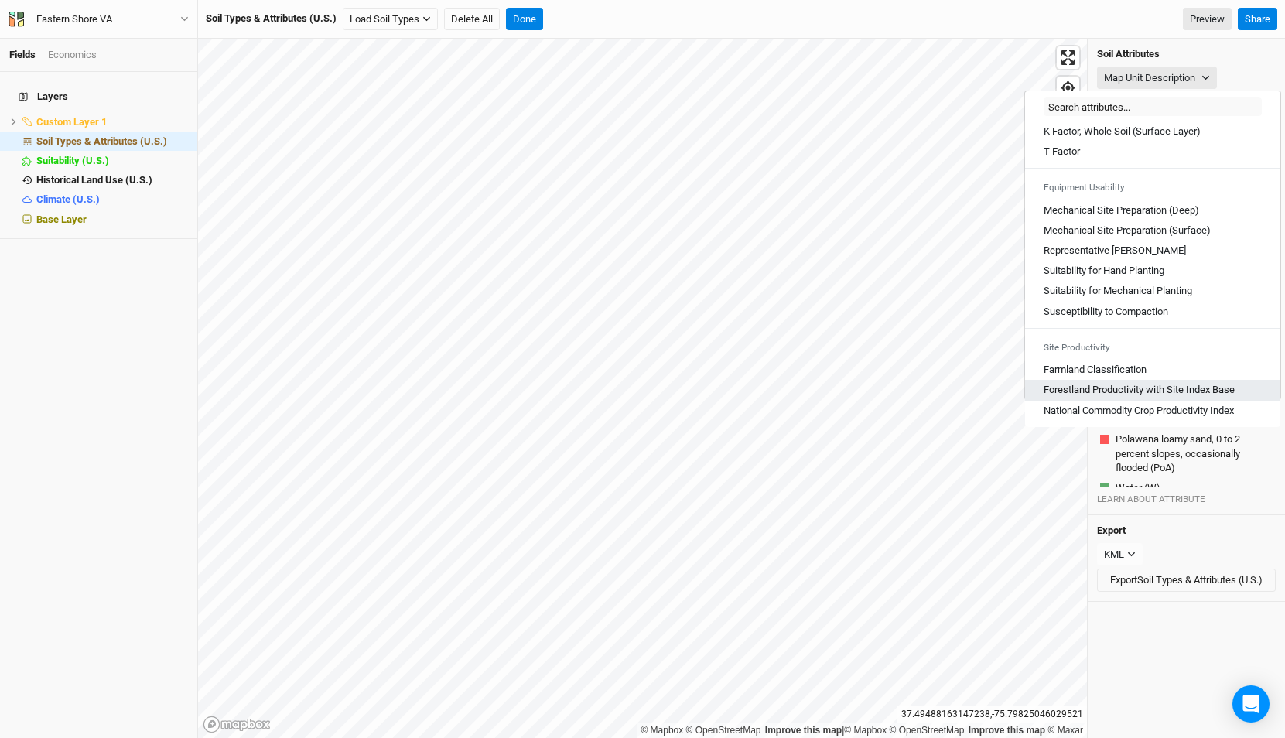
click at [1122, 390] on Base "Forestland Productivity with Site Index Base" at bounding box center [1138, 390] width 191 height 14
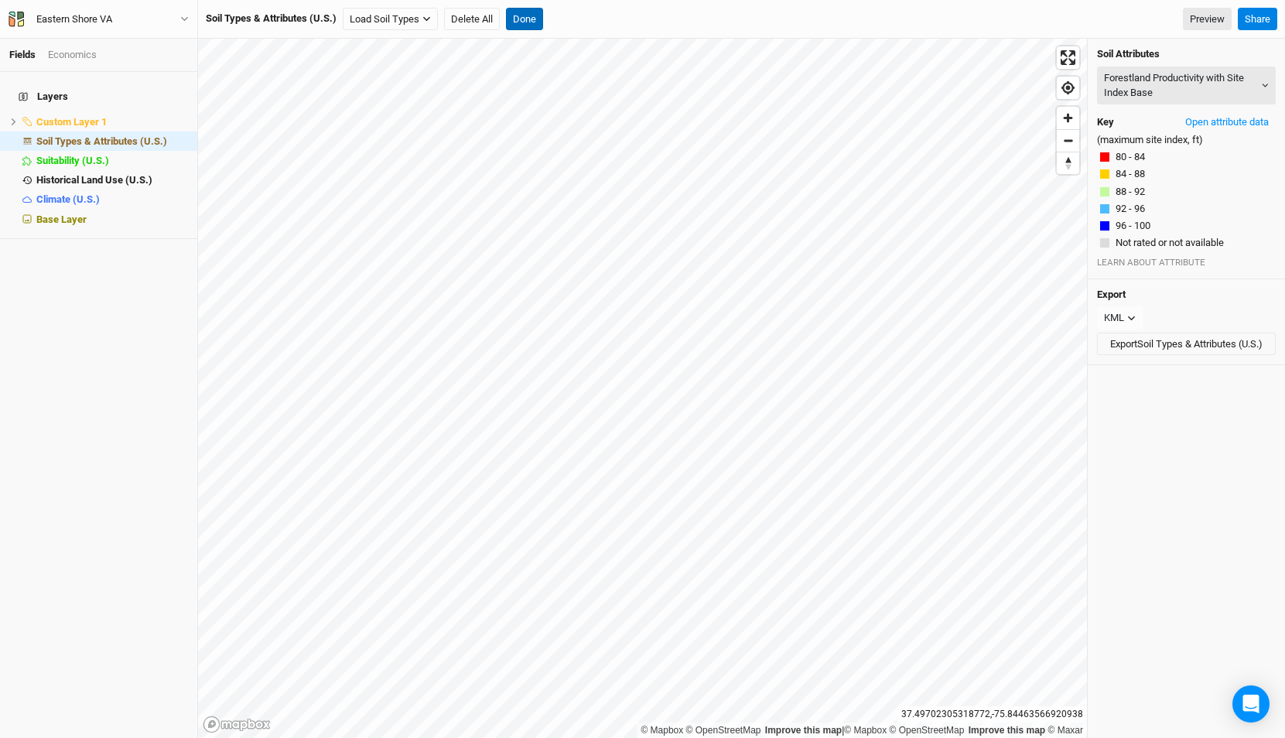
click at [524, 14] on button "Done" at bounding box center [524, 19] width 37 height 23
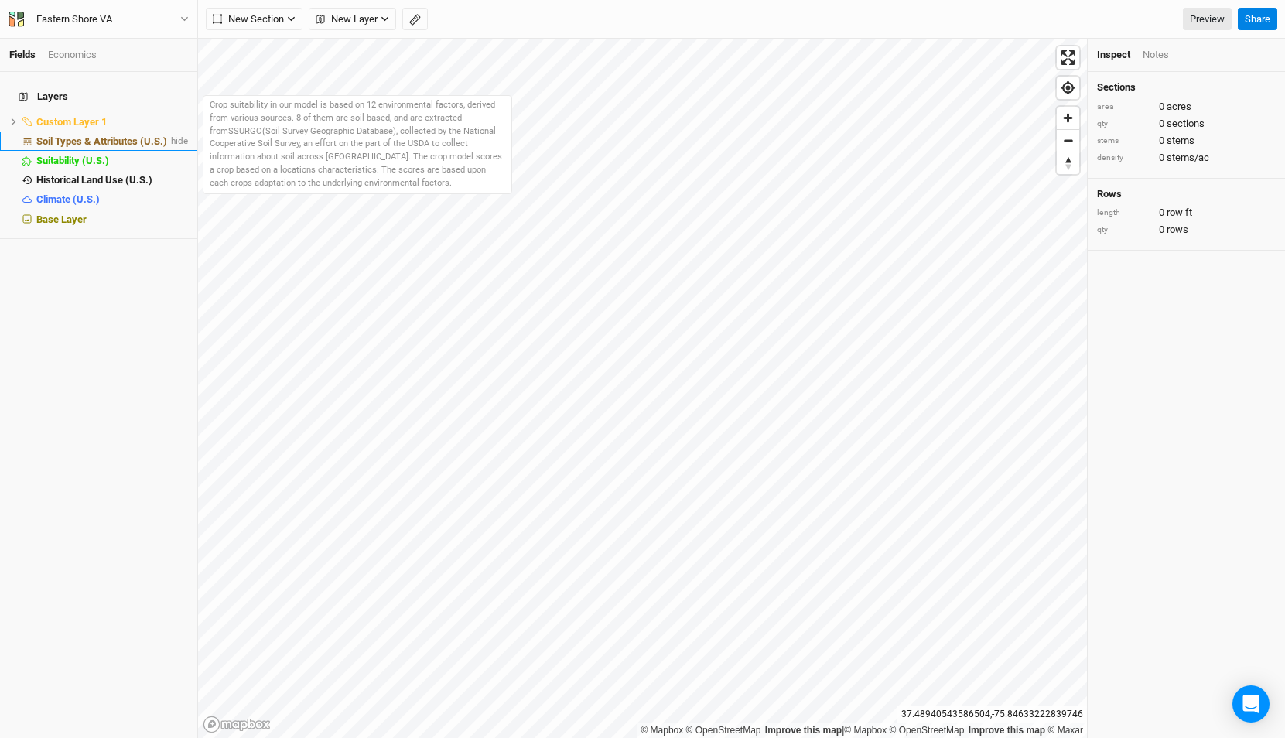
click at [121, 138] on li "Soil Types & Attributes (U.S.) hide" at bounding box center [98, 140] width 197 height 19
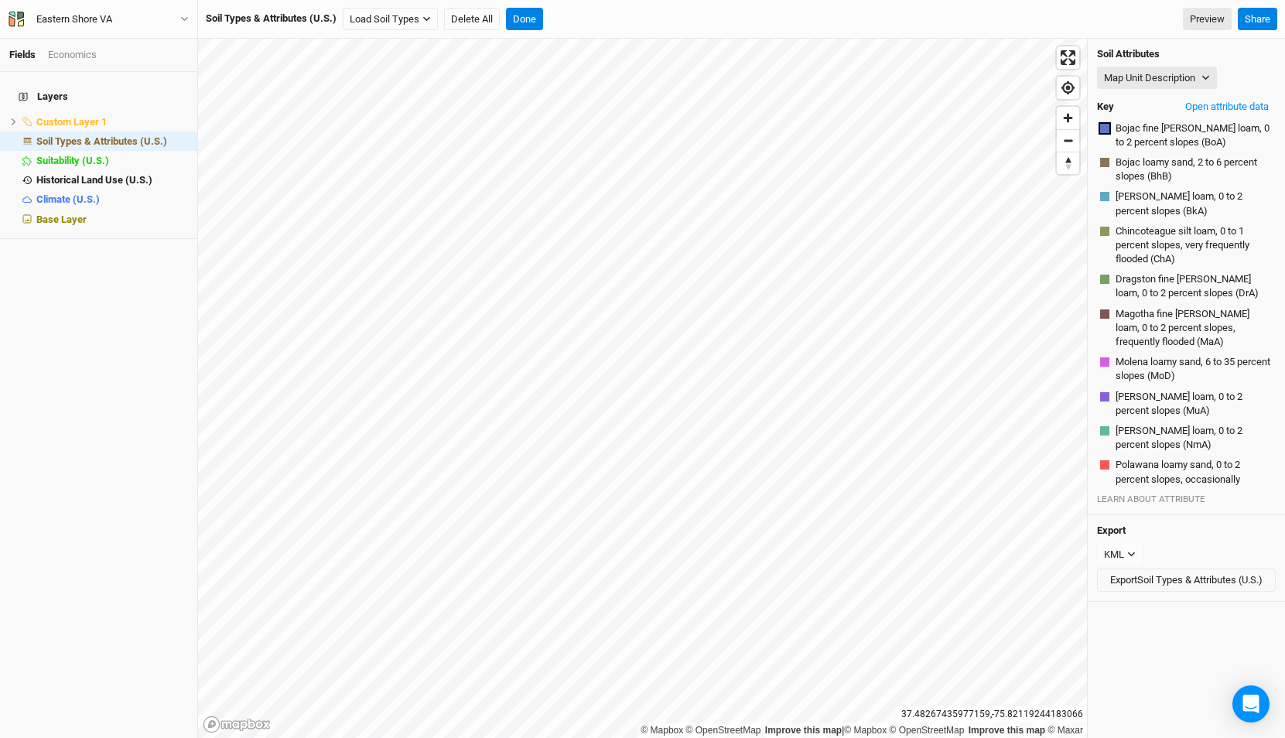
scroll to position [230, 0]
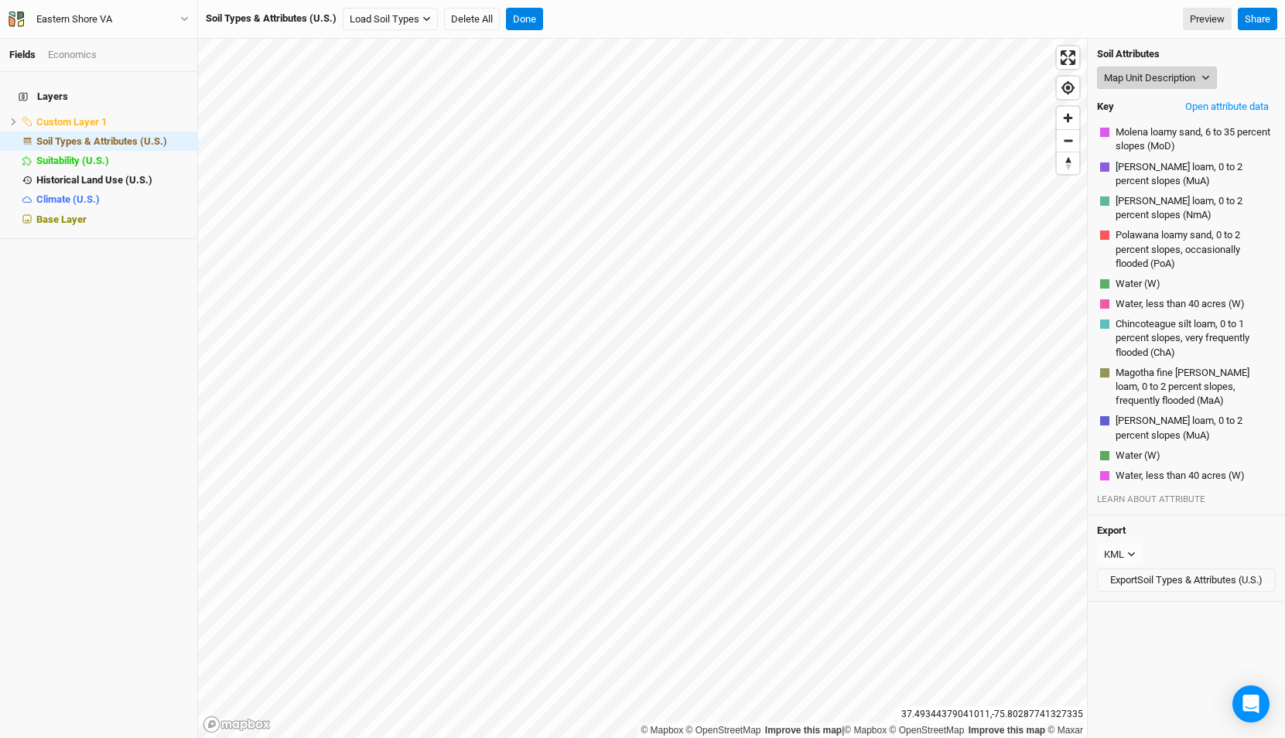
click at [1139, 73] on button "Map Unit Description" at bounding box center [1157, 78] width 120 height 23
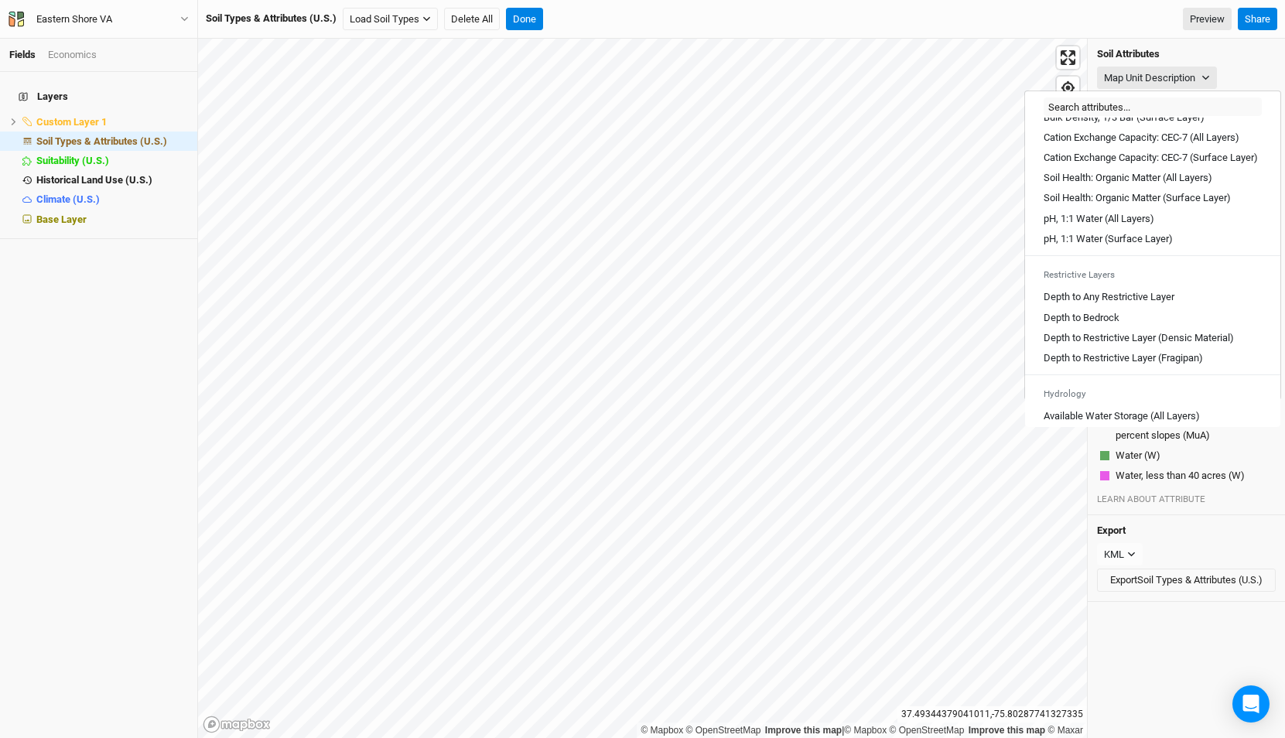
scroll to position [856, 0]
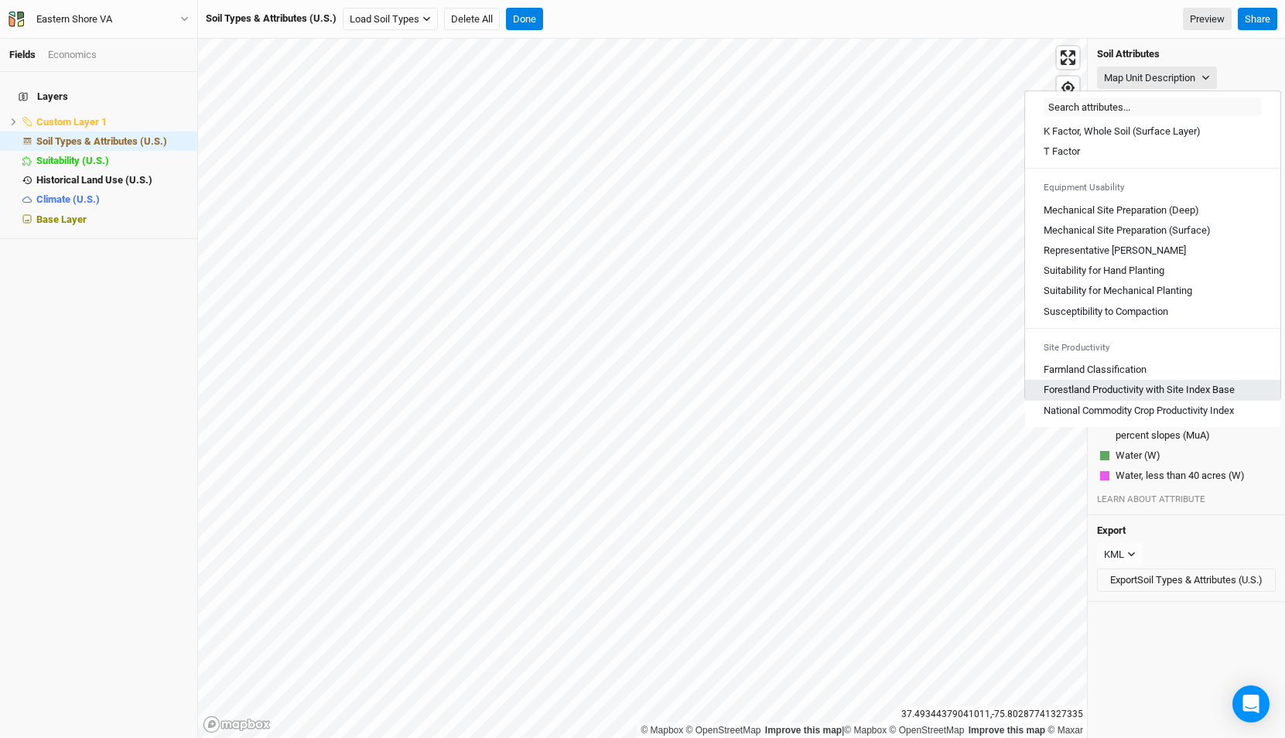
click at [1138, 391] on Base "Forestland Productivity with Site Index Base" at bounding box center [1138, 390] width 191 height 14
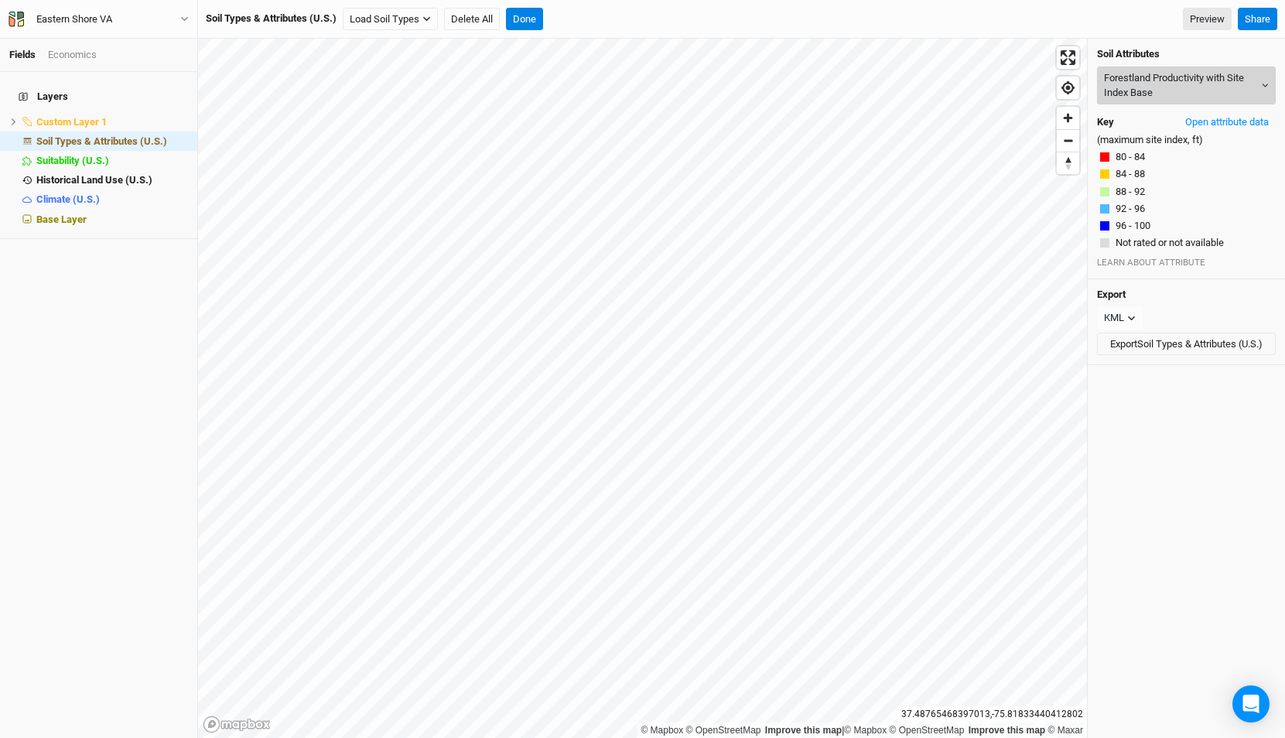
click at [1184, 87] on button "Forestland Productivity with Site Index Base" at bounding box center [1186, 86] width 179 height 38
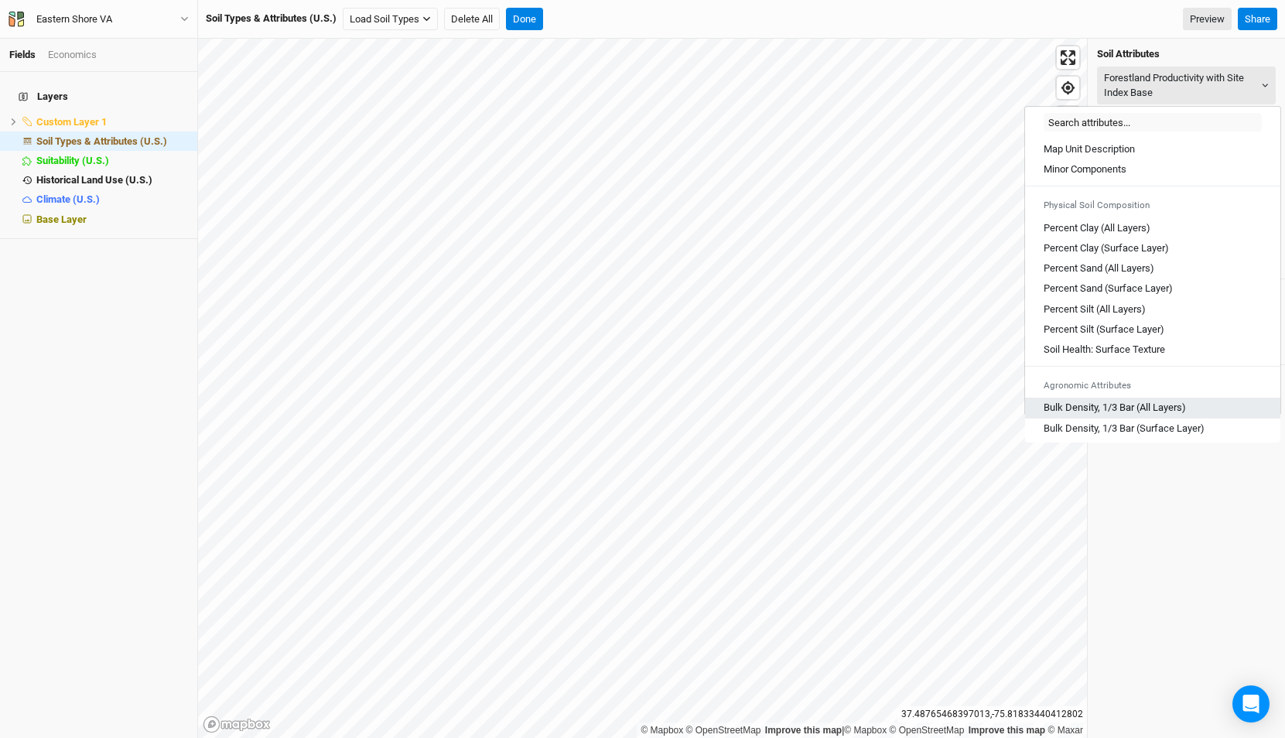
click at [1125, 405] on Layers\) "Bulk Density, 1/3 Bar (All Layers)" at bounding box center [1114, 408] width 142 height 14
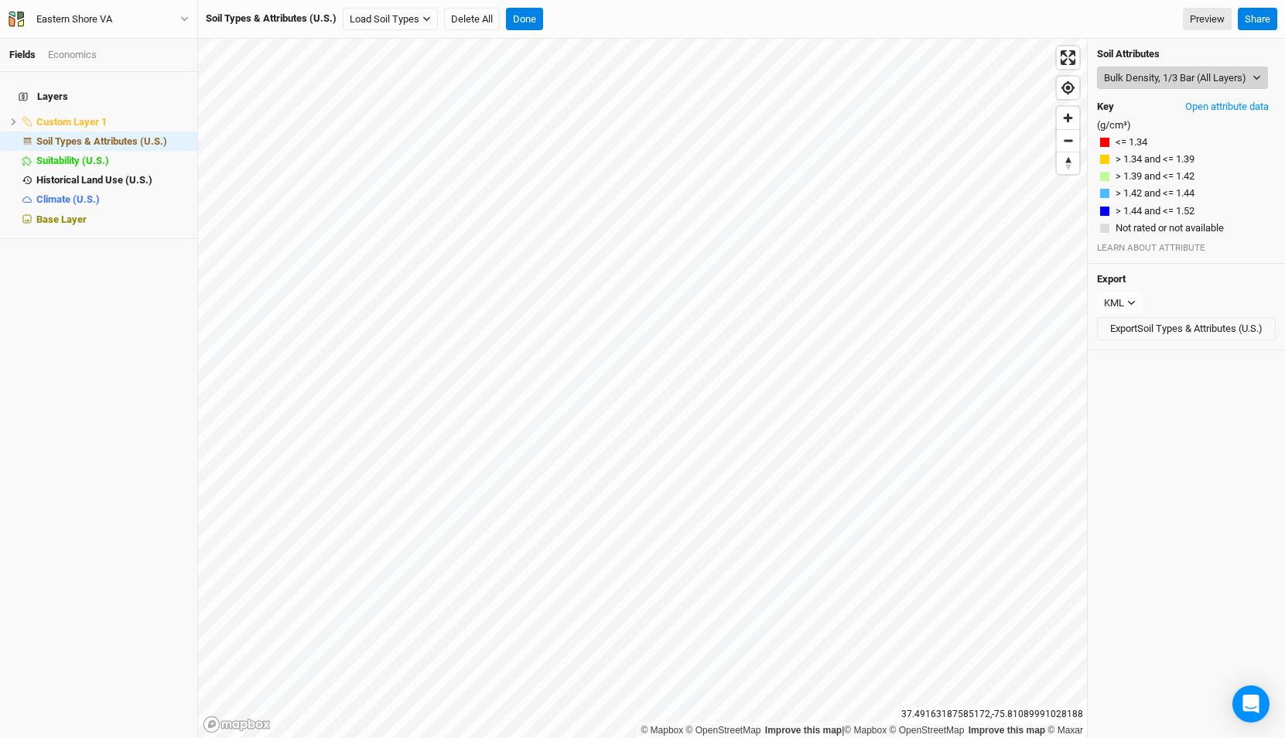
click at [1155, 78] on button "Bulk Density, 1/3 Bar (All Layers)" at bounding box center [1182, 78] width 171 height 23
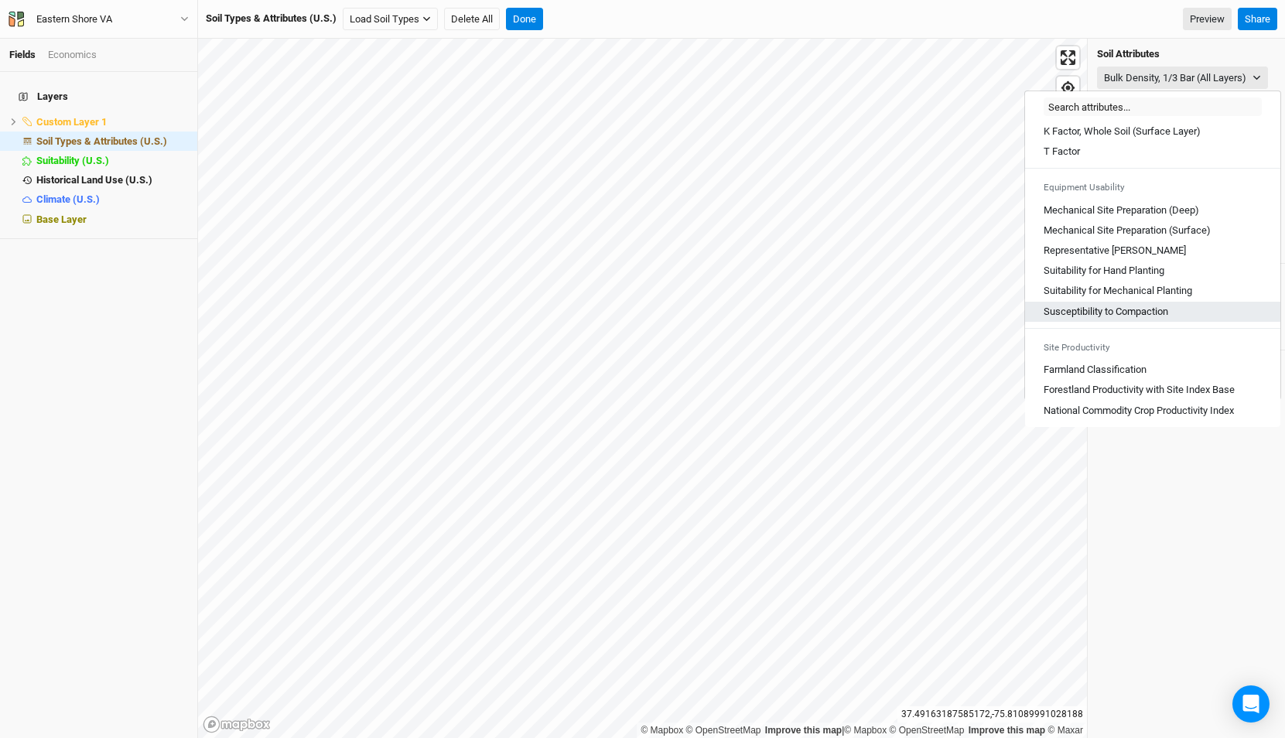
click at [1109, 302] on link "Susceptibility to Compaction" at bounding box center [1152, 312] width 255 height 20
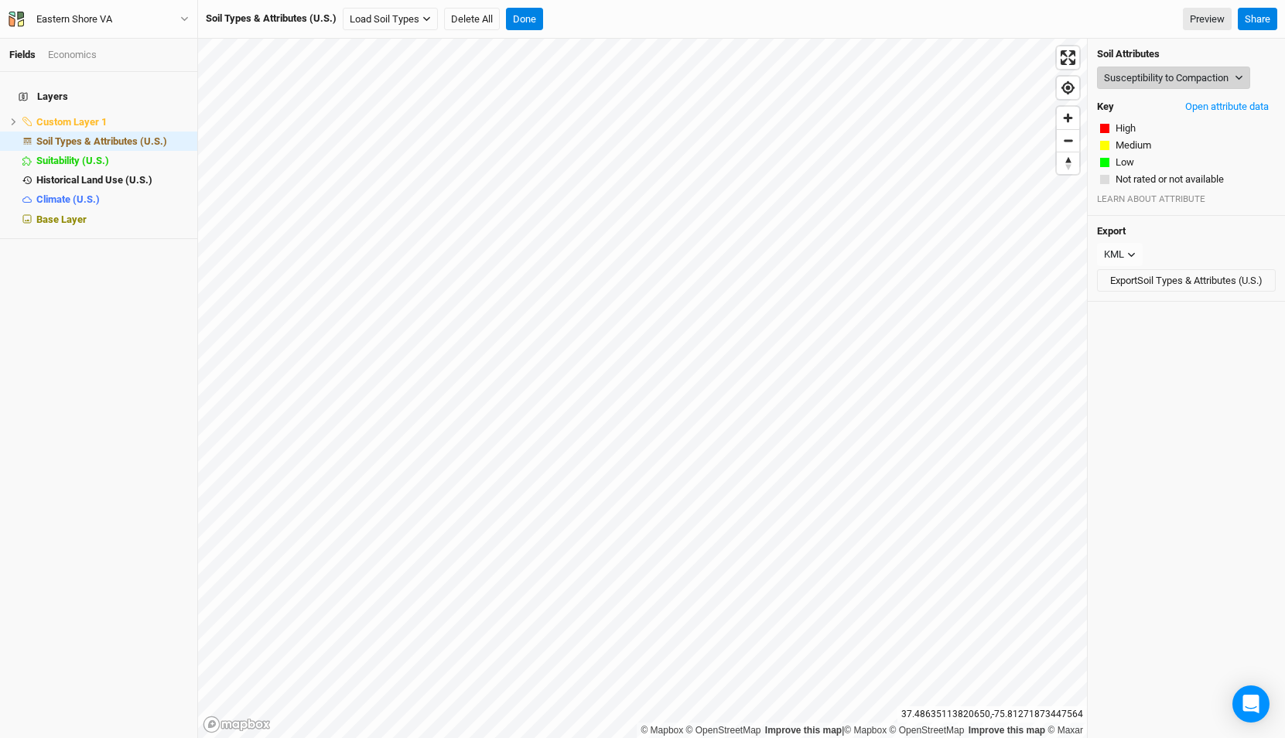
click at [1156, 75] on button "Susceptibility to Compaction" at bounding box center [1173, 78] width 153 height 23
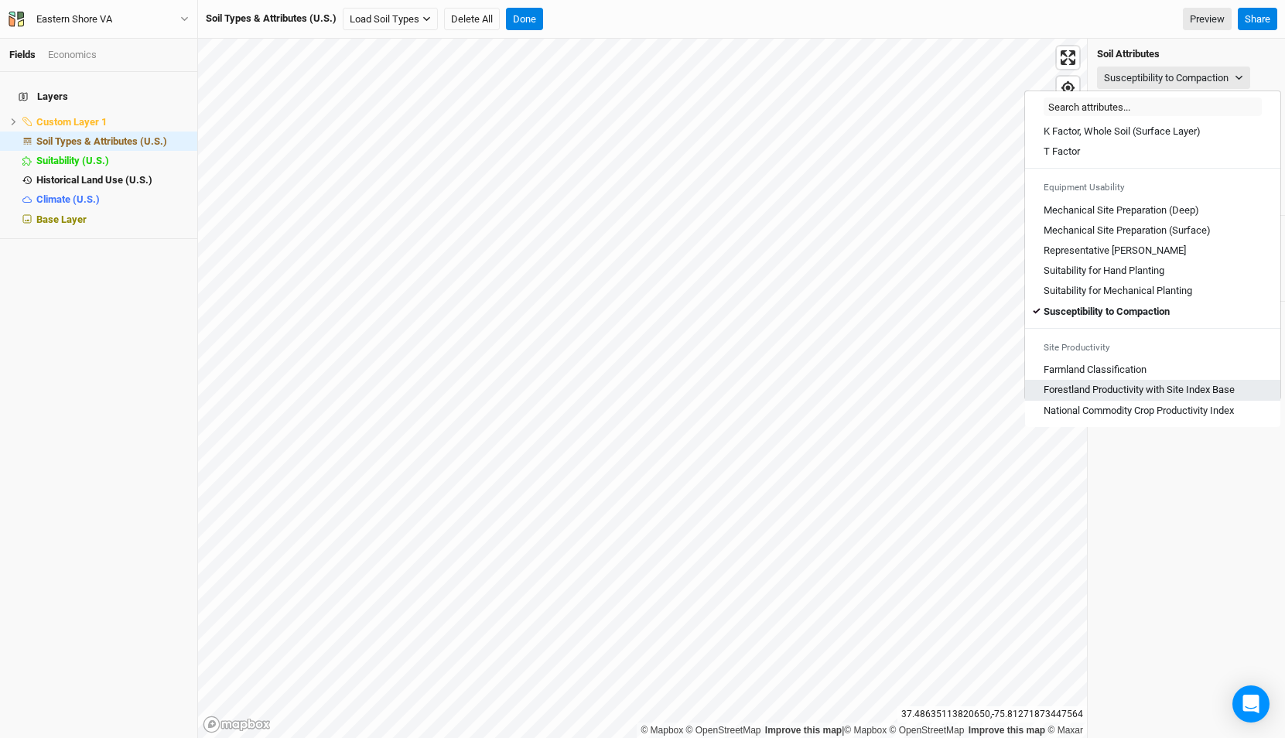
click at [1132, 388] on Base "Forestland Productivity with Site Index Base" at bounding box center [1138, 390] width 191 height 14
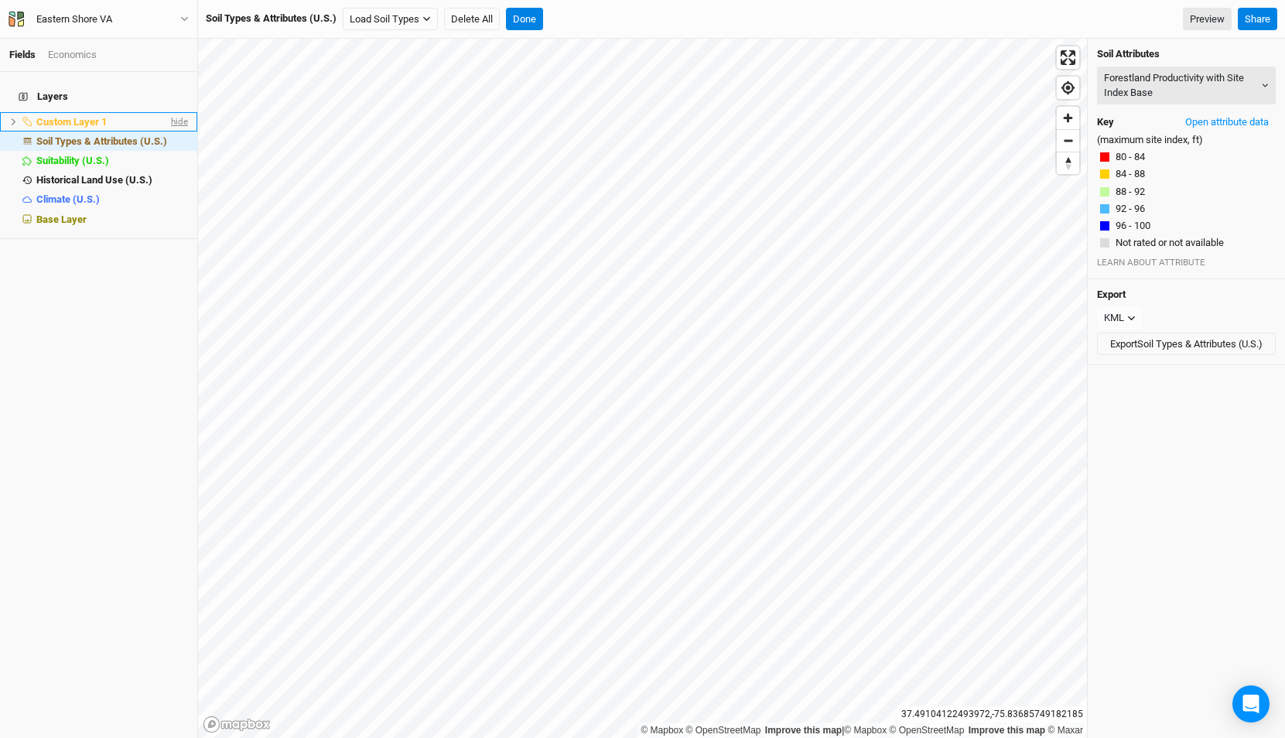
click at [179, 112] on span "hide" at bounding box center [178, 121] width 20 height 19
click at [1130, 87] on button "Forestland Productivity with Site Index Base" at bounding box center [1186, 86] width 179 height 38
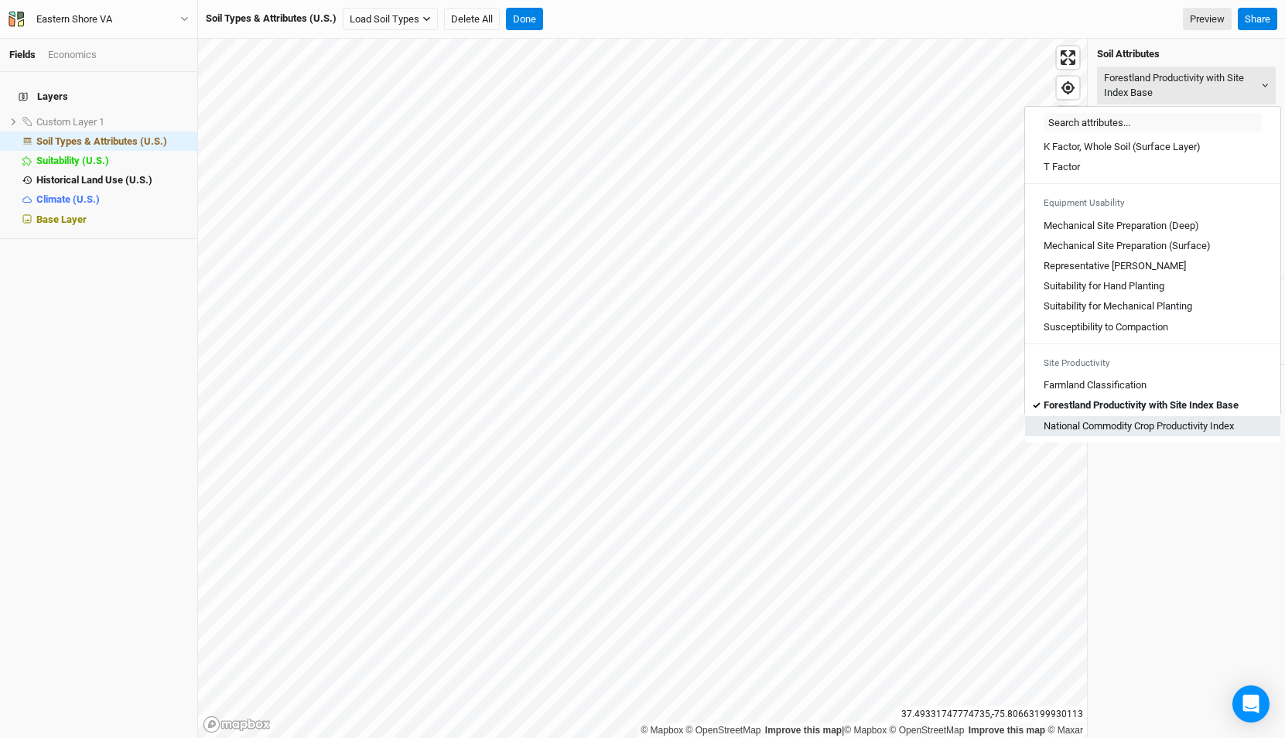
drag, startPoint x: 1099, startPoint y: 415, endPoint x: 1099, endPoint y: 429, distance: 14.7
click at [1099, 429] on div "Map Unit Description Minor Components Physical Soil Composition Percent Clay (A…" at bounding box center [1152, 287] width 255 height 309
click at [1099, 429] on Index "National Commodity Crop Productivity Index" at bounding box center [1138, 426] width 190 height 14
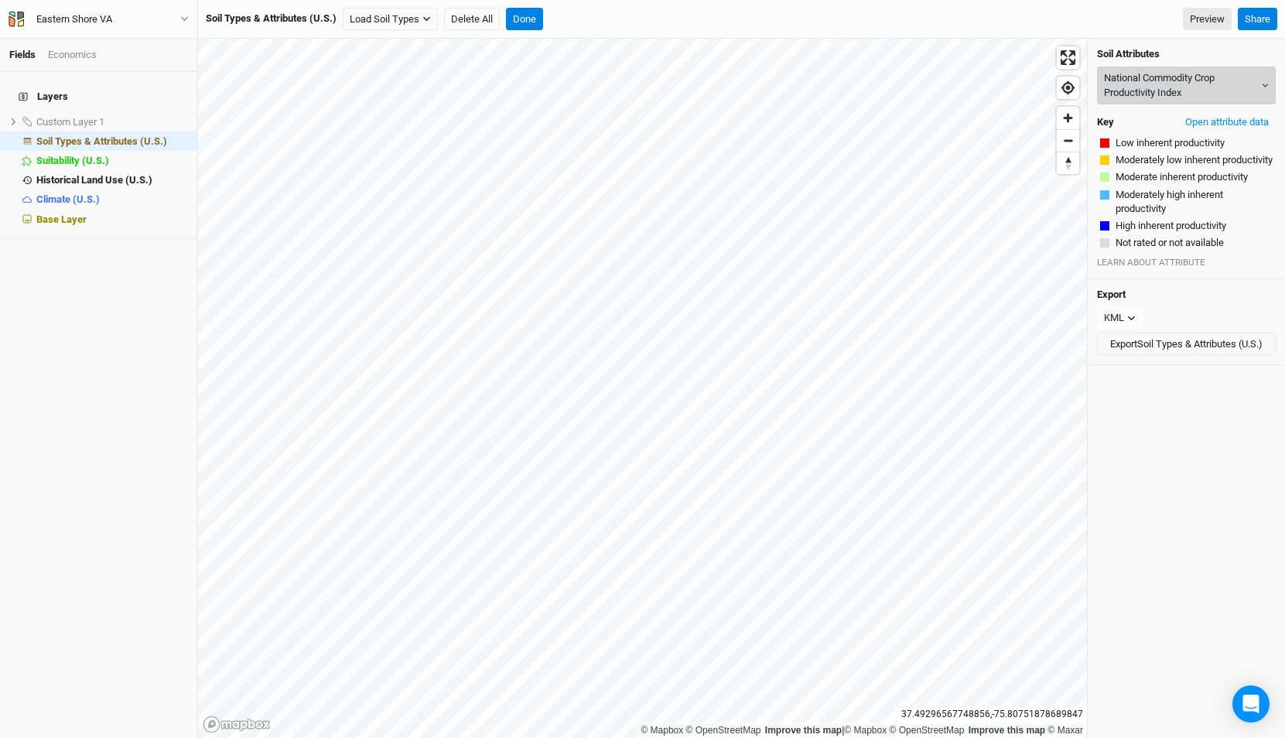
click at [1129, 89] on button "National Commodity Crop Productivity Index" at bounding box center [1186, 86] width 179 height 38
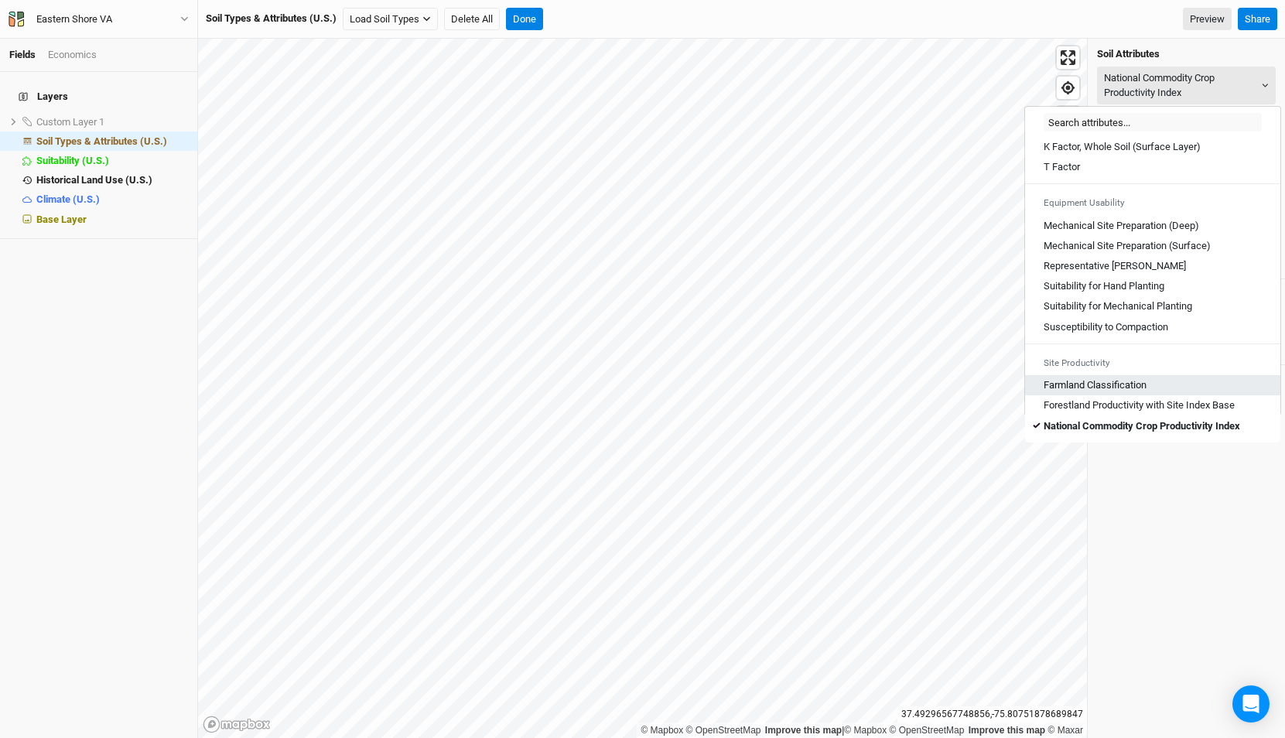
click at [1112, 381] on Classification "Farmland Classification" at bounding box center [1094, 385] width 103 height 14
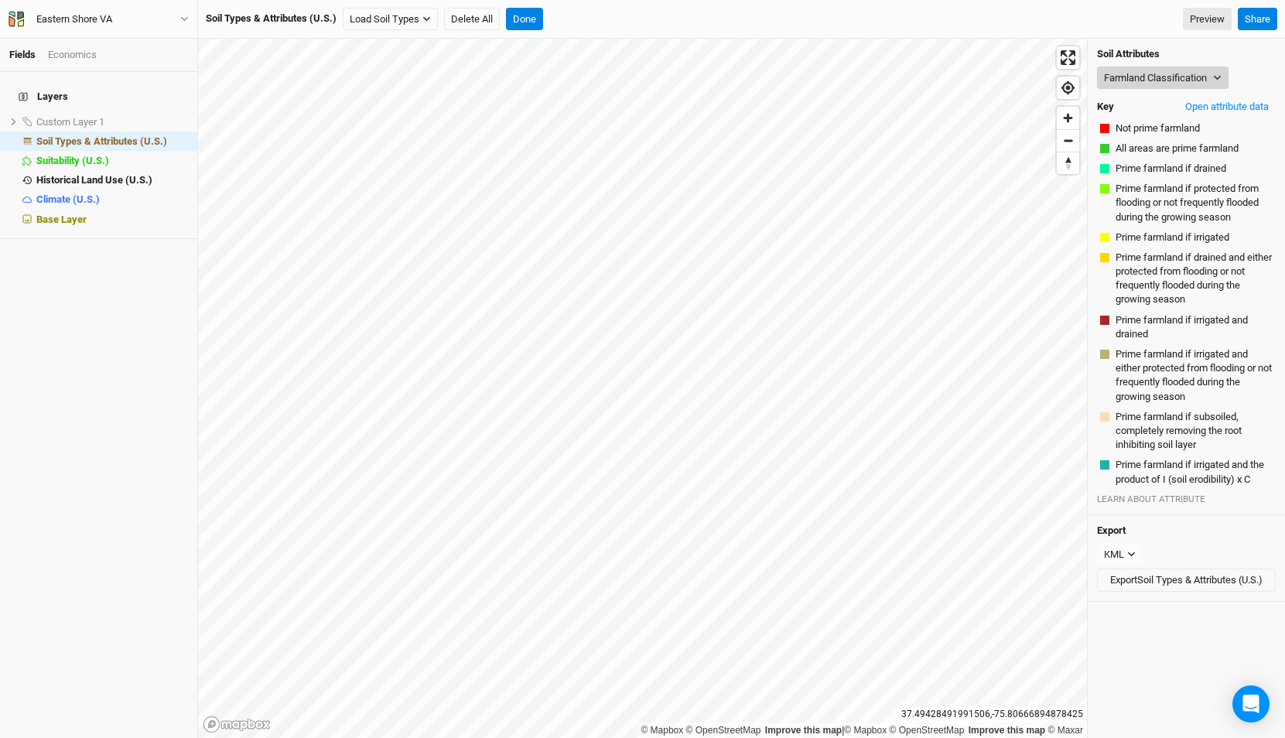
click at [1118, 77] on button "Farmland Classification" at bounding box center [1162, 78] width 131 height 23
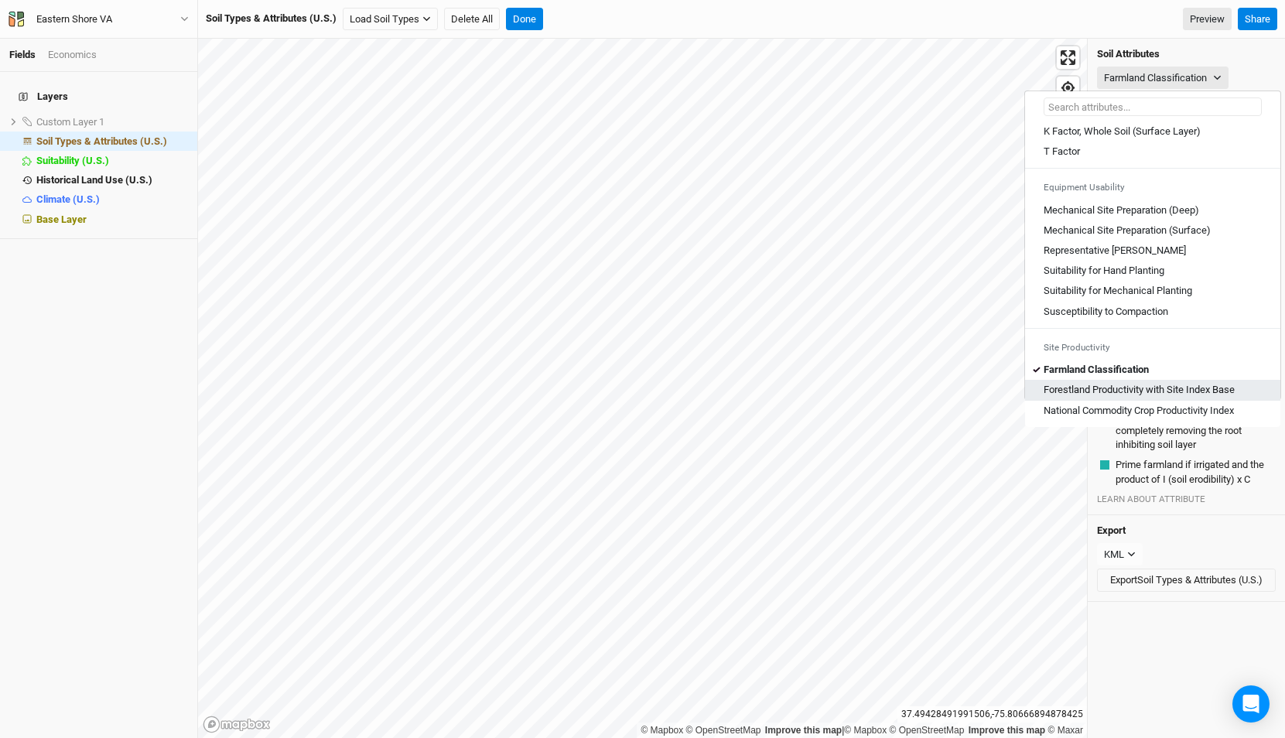
click at [1140, 384] on Base "Forestland Productivity with Site Index Base" at bounding box center [1138, 390] width 191 height 14
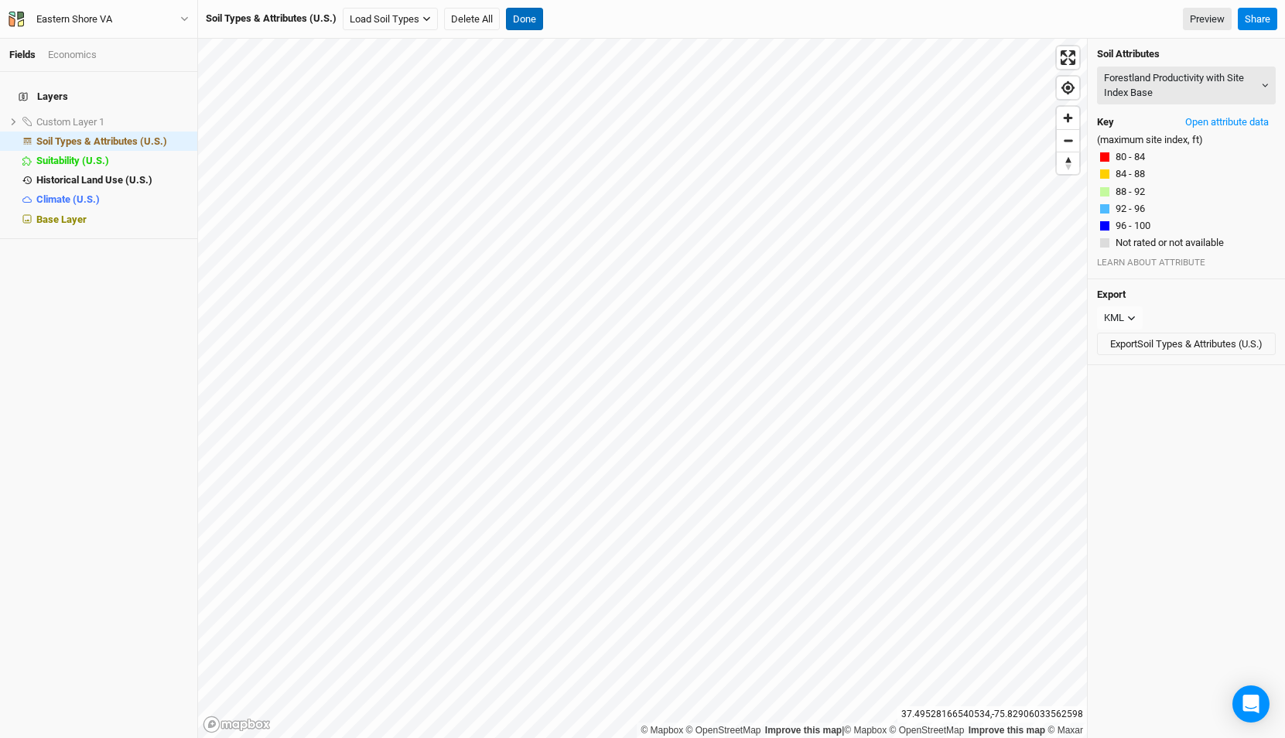
click at [531, 15] on button "Done" at bounding box center [524, 19] width 37 height 23
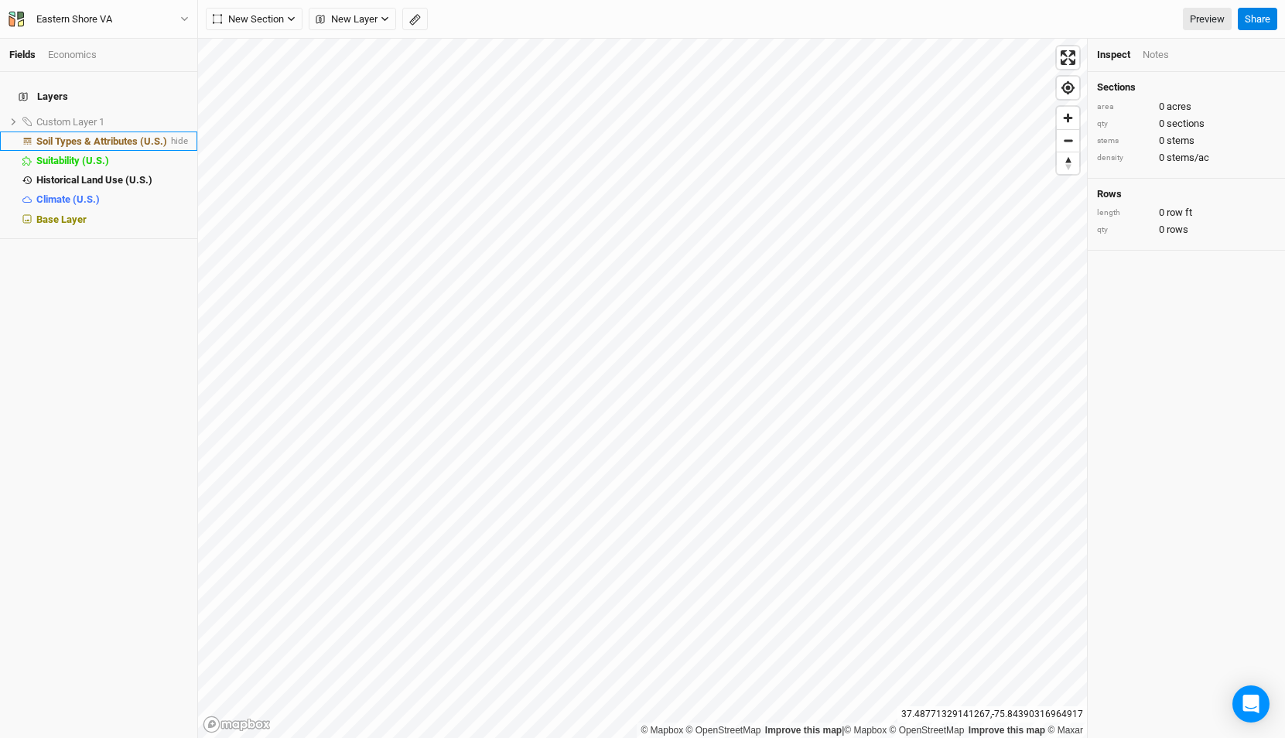
click at [109, 135] on span "Soil Types & Attributes (U.S.)" at bounding box center [101, 141] width 131 height 12
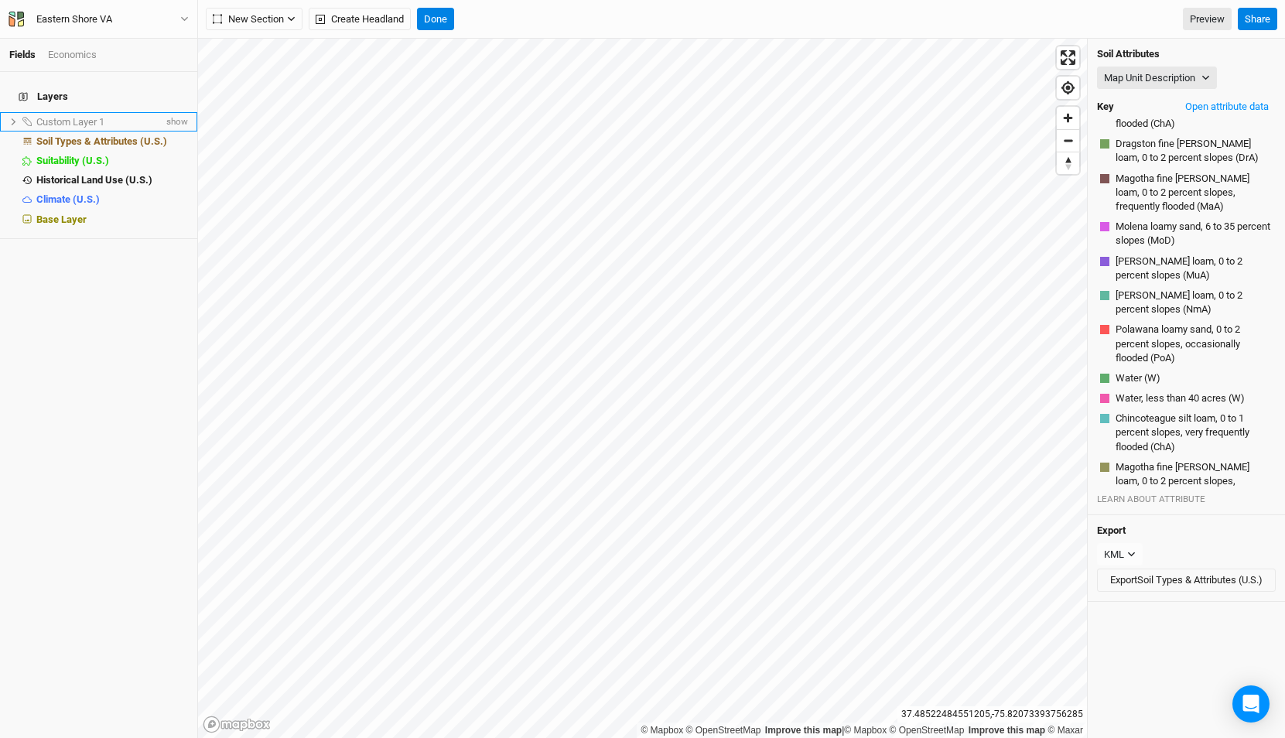
scroll to position [0, 0]
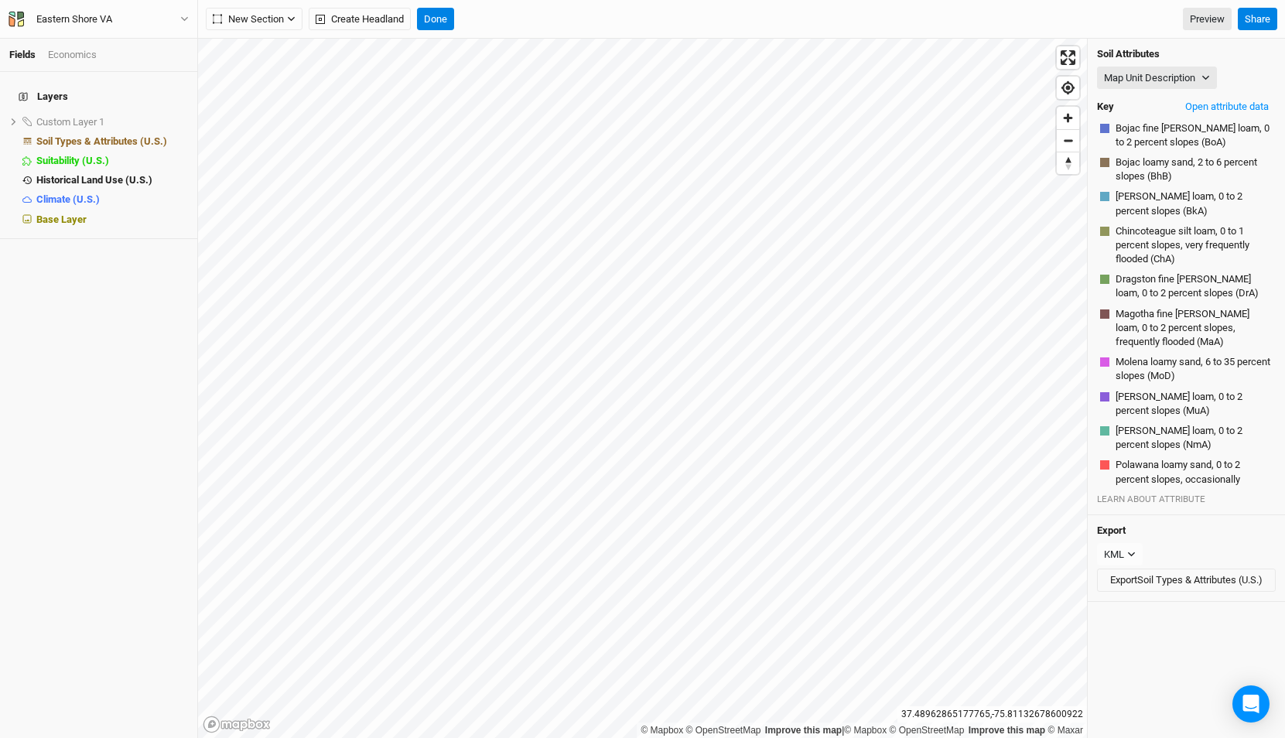
click at [1194, 63] on div "Soil Attributes Map Unit Description Map Unit Description Minor Components Phys…" at bounding box center [1186, 277] width 197 height 476
click at [1187, 86] on button "Map Unit Description" at bounding box center [1157, 78] width 120 height 23
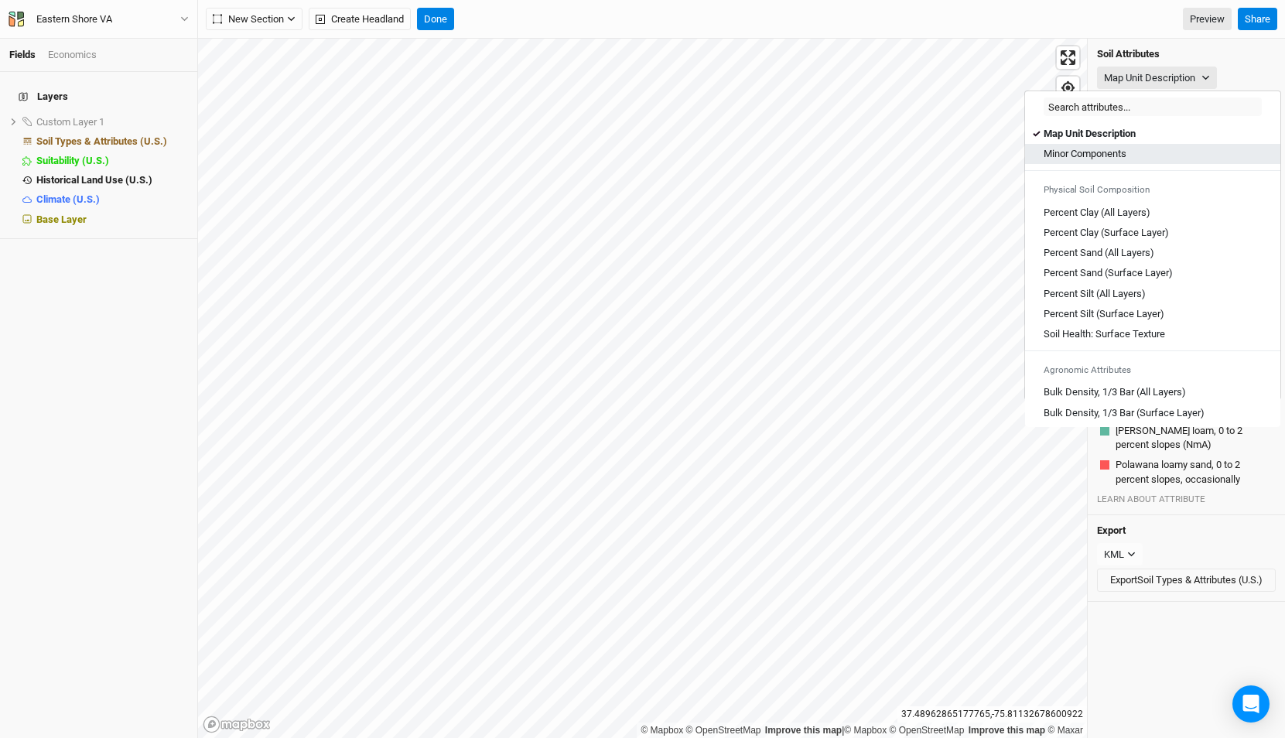
click at [1108, 157] on Components "Minor Components" at bounding box center [1084, 154] width 83 height 14
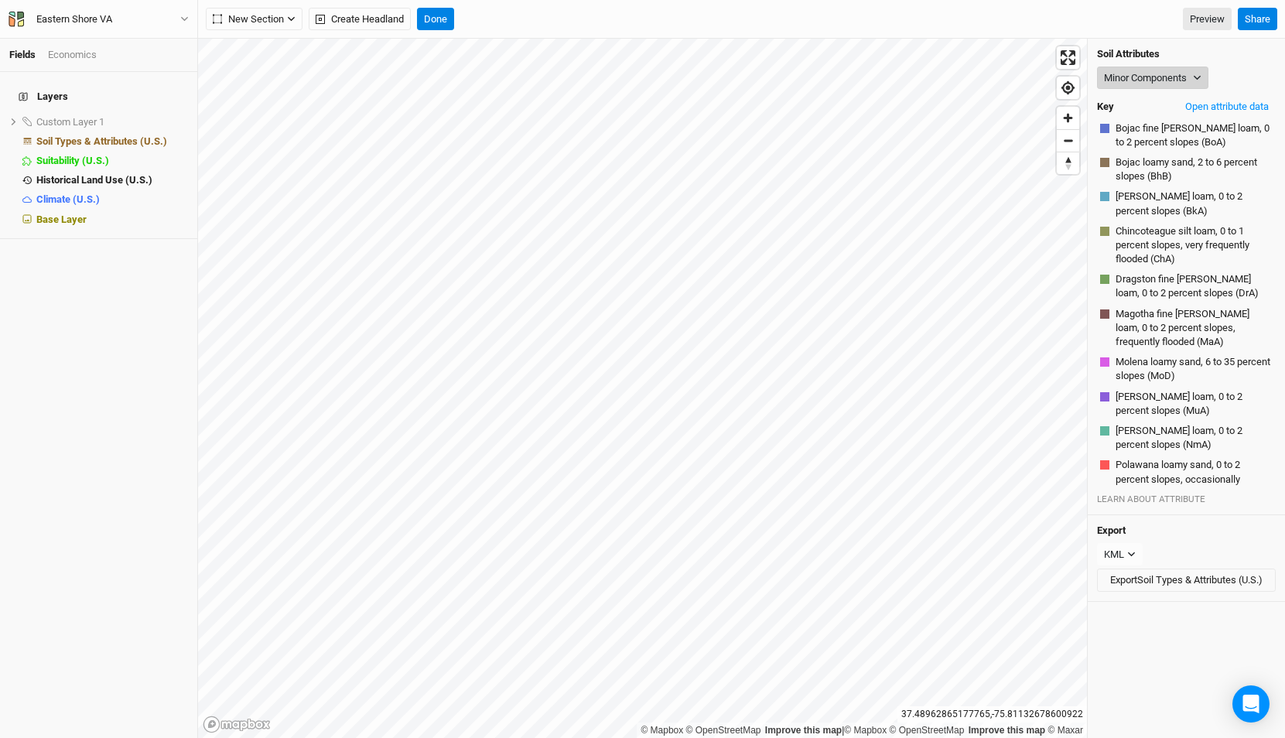
click at [1160, 76] on button "Minor Components" at bounding box center [1152, 78] width 111 height 23
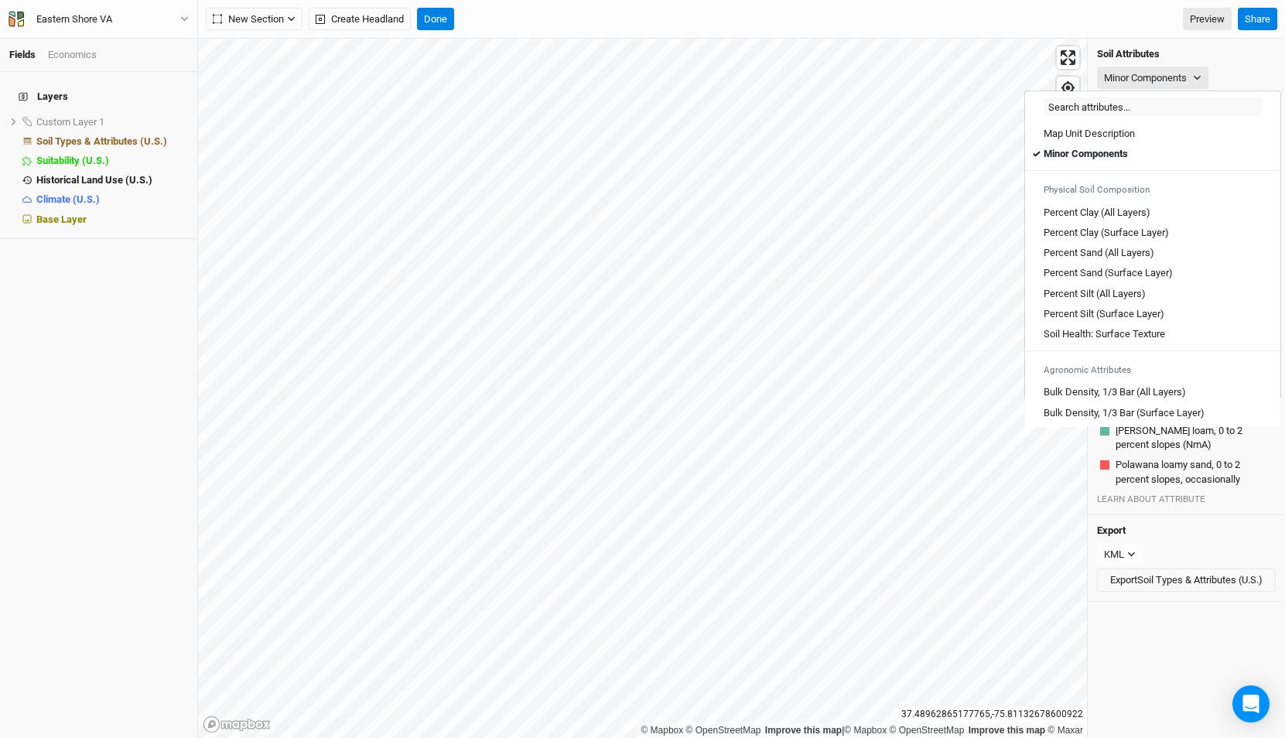
click at [1167, 463] on span "Polawana loamy sand, 0 to 2 percent slopes, occasionally flooded (PoA)" at bounding box center [1193, 479] width 157 height 43
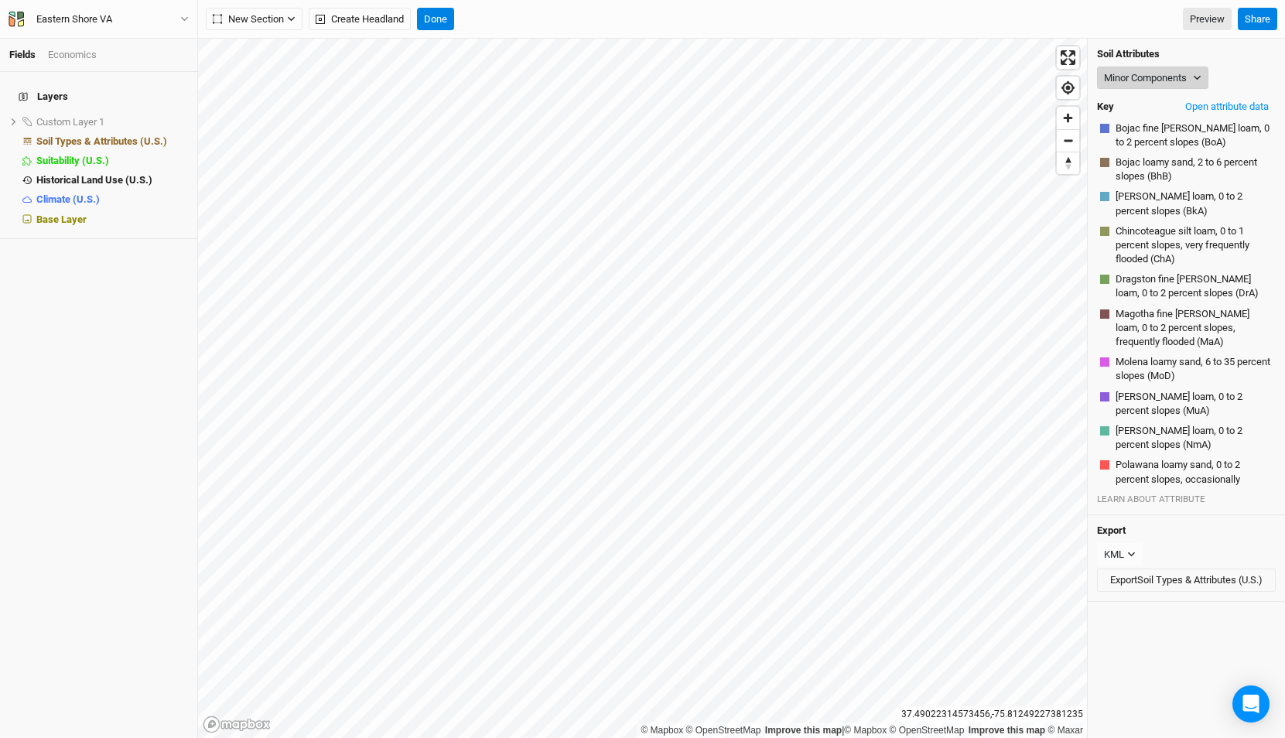
click at [1150, 82] on button "Minor Components" at bounding box center [1152, 78] width 111 height 23
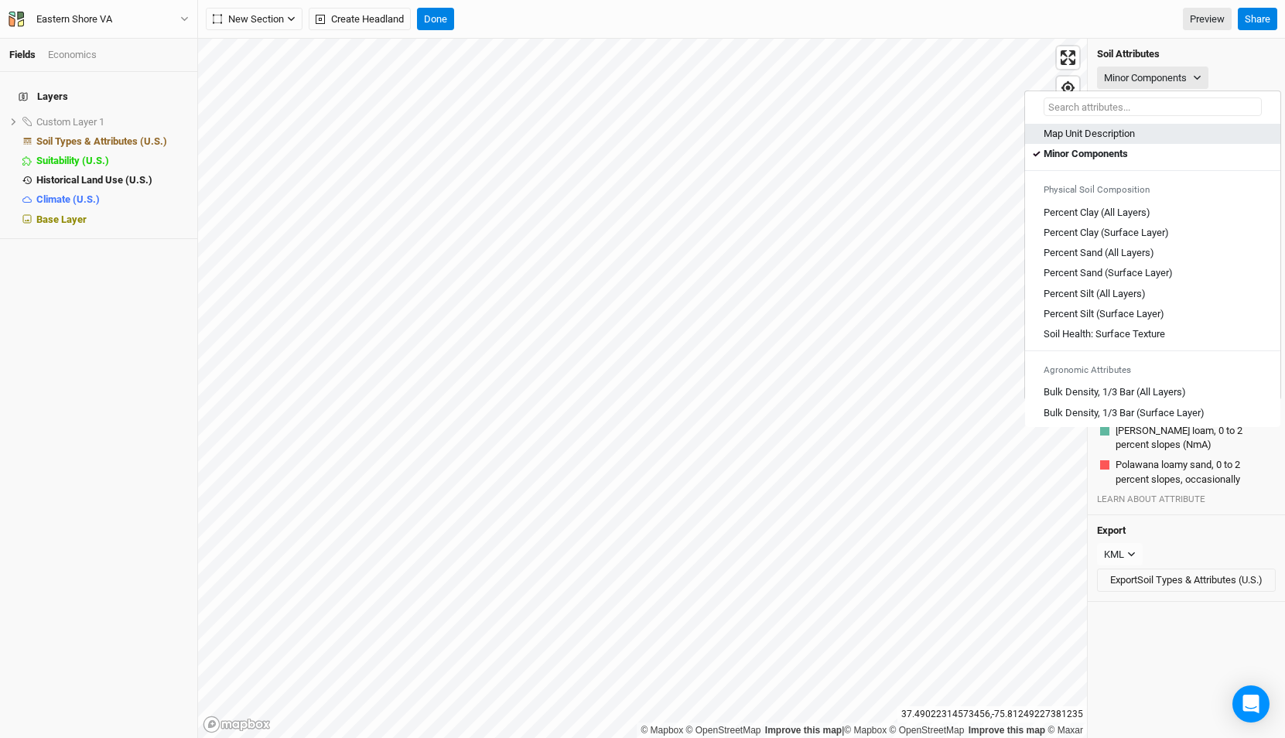
click at [1132, 135] on Description "Map Unit Description" at bounding box center [1088, 134] width 91 height 14
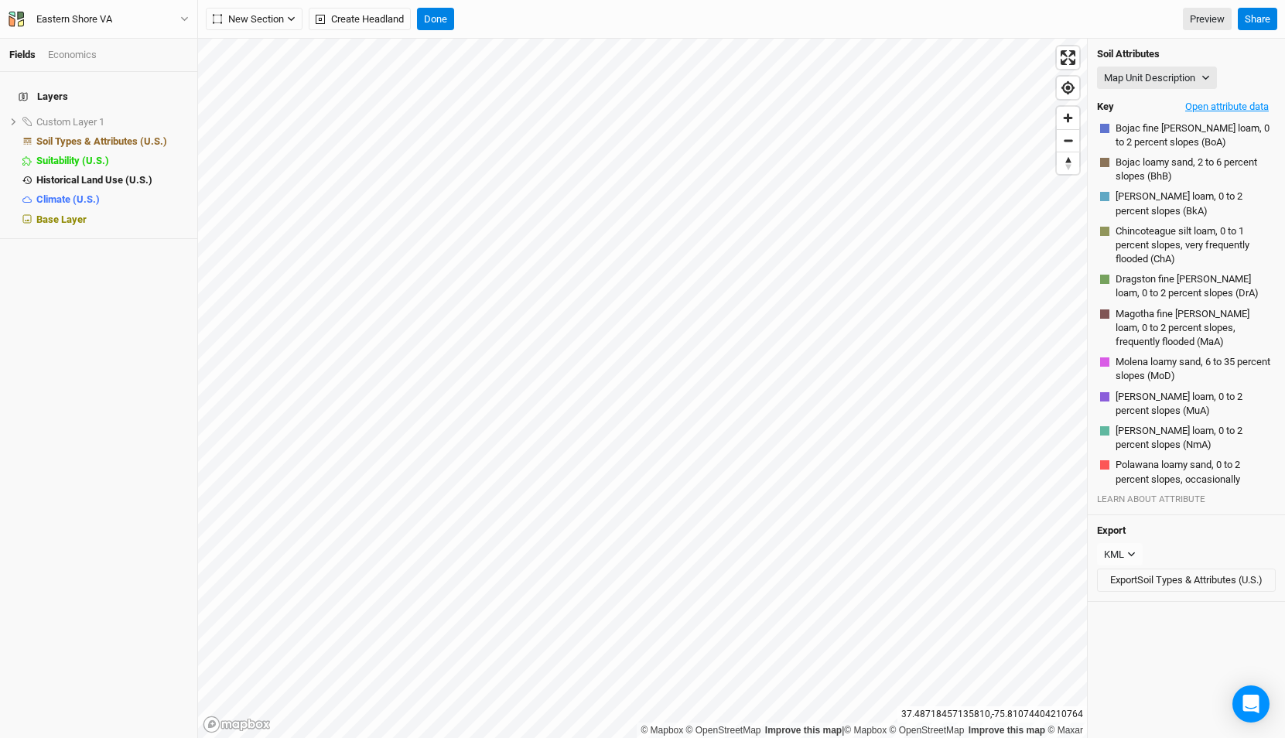
click at [1223, 106] on button "Open attribute data" at bounding box center [1226, 106] width 97 height 23
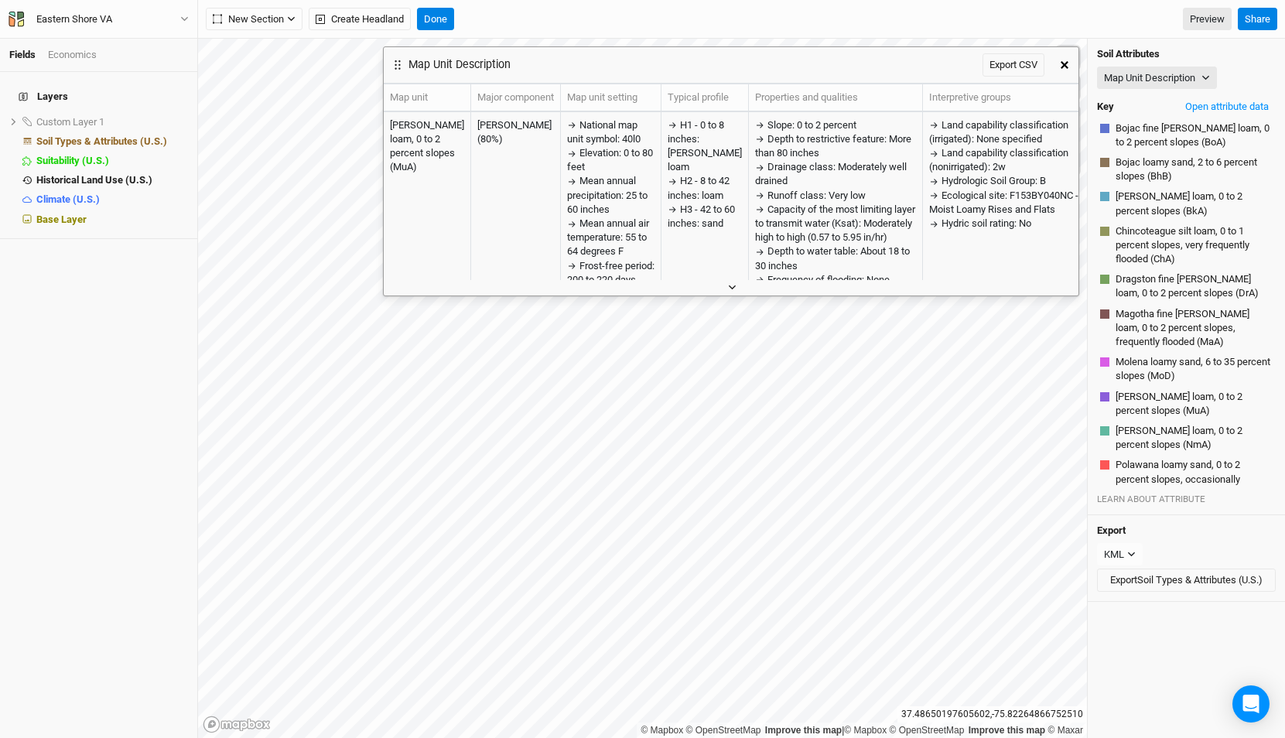
click at [733, 286] on icon "button" at bounding box center [732, 287] width 9 height 9
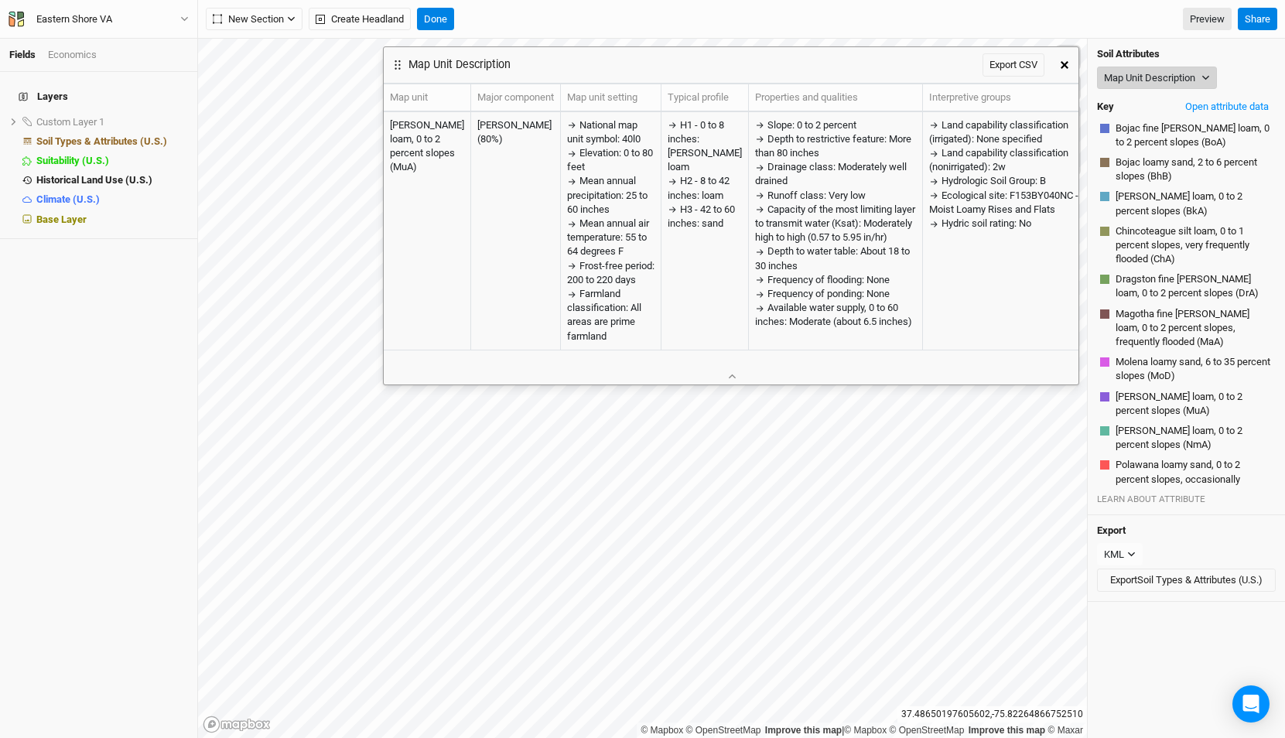
click at [1160, 73] on button "Map Unit Description" at bounding box center [1157, 78] width 120 height 23
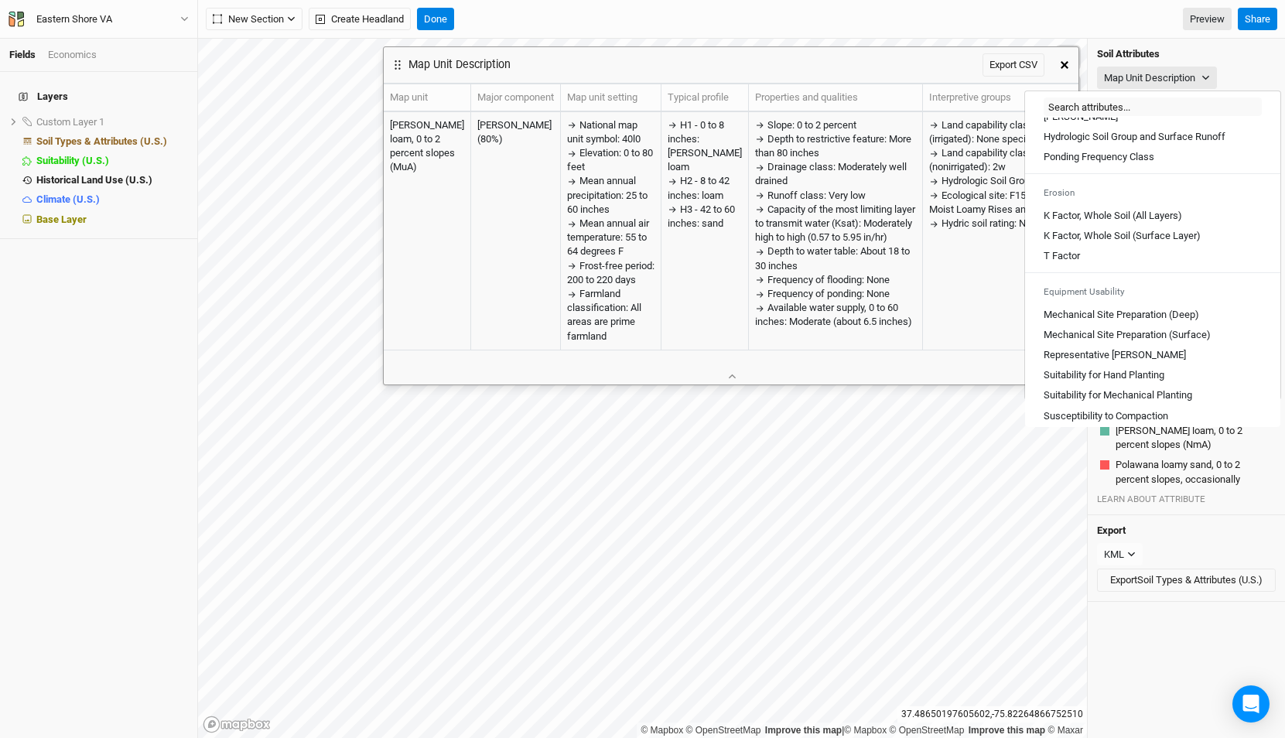
scroll to position [856, 0]
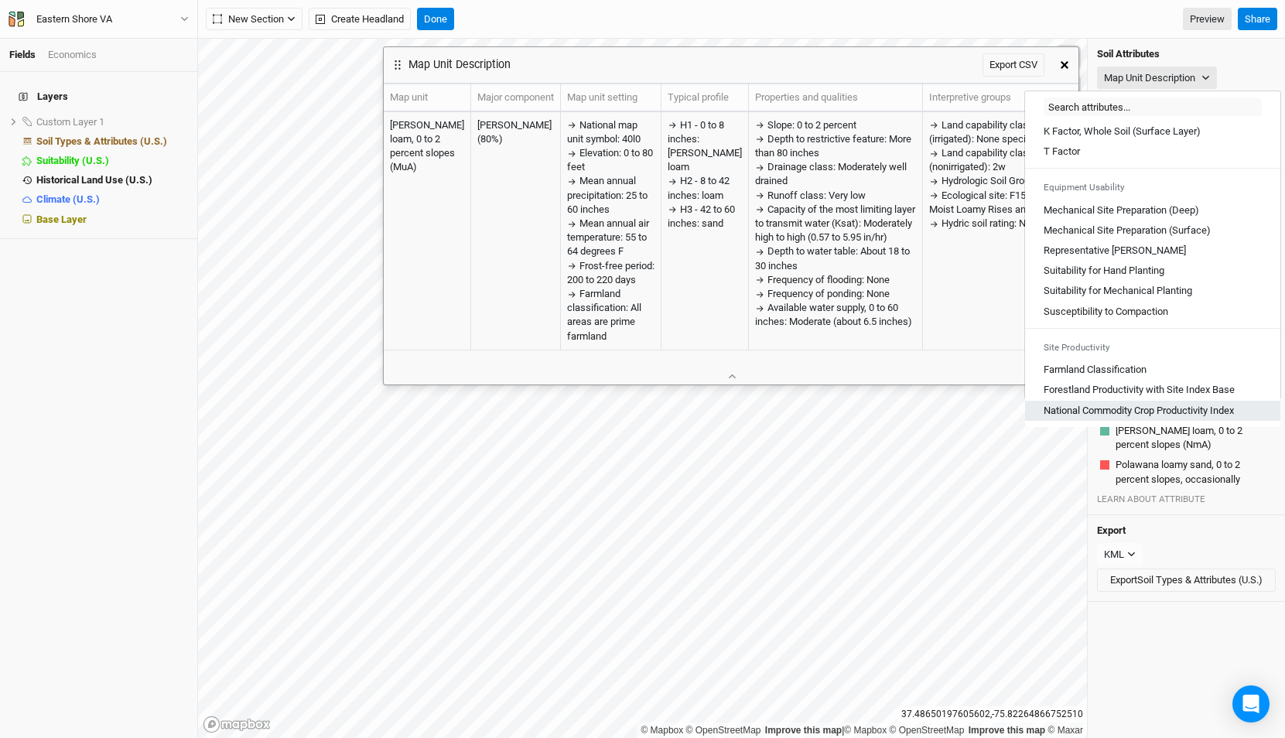
drag, startPoint x: 1105, startPoint y: 371, endPoint x: 1115, endPoint y: 408, distance: 37.9
click at [1115, 408] on div "Map Unit Description Minor Components Physical Soil Composition Percent Clay (A…" at bounding box center [1152, 272] width 255 height 309
click at [1115, 408] on Index "National Commodity Crop Productivity Index" at bounding box center [1138, 411] width 190 height 14
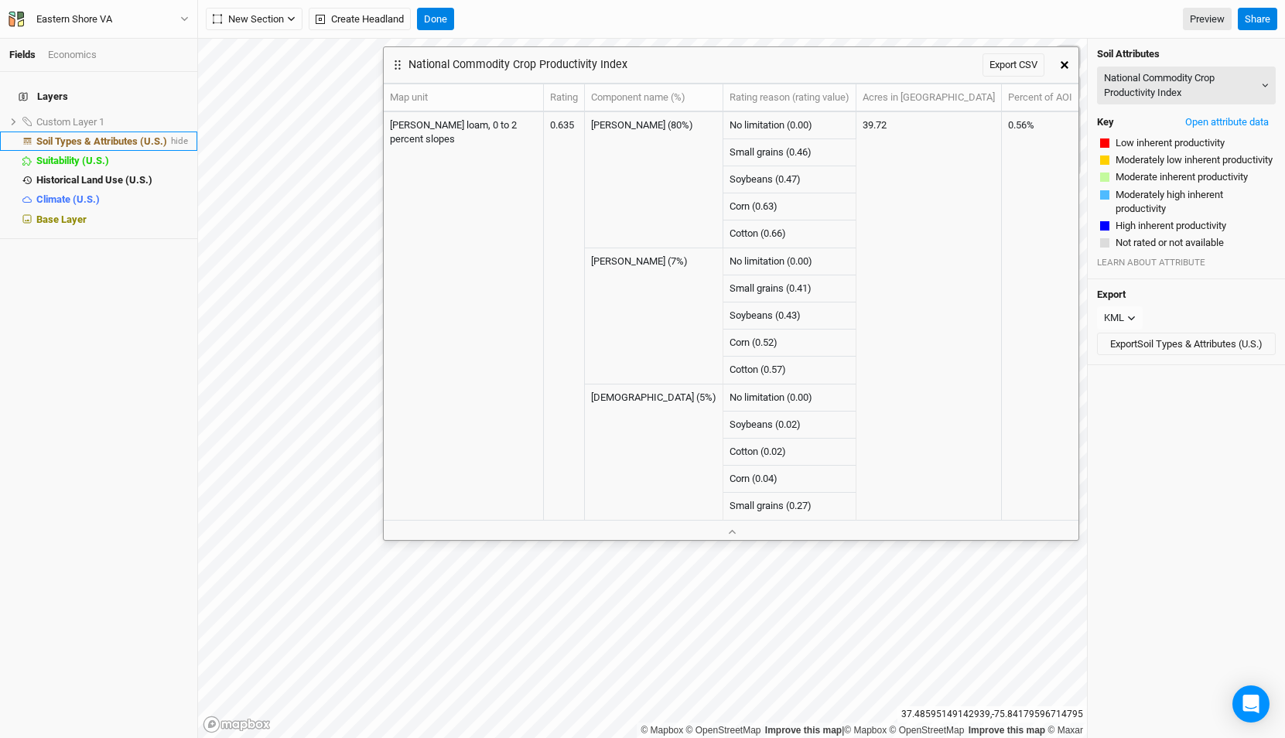
click at [102, 135] on span "Soil Types & Attributes (U.S.)" at bounding box center [101, 141] width 131 height 12
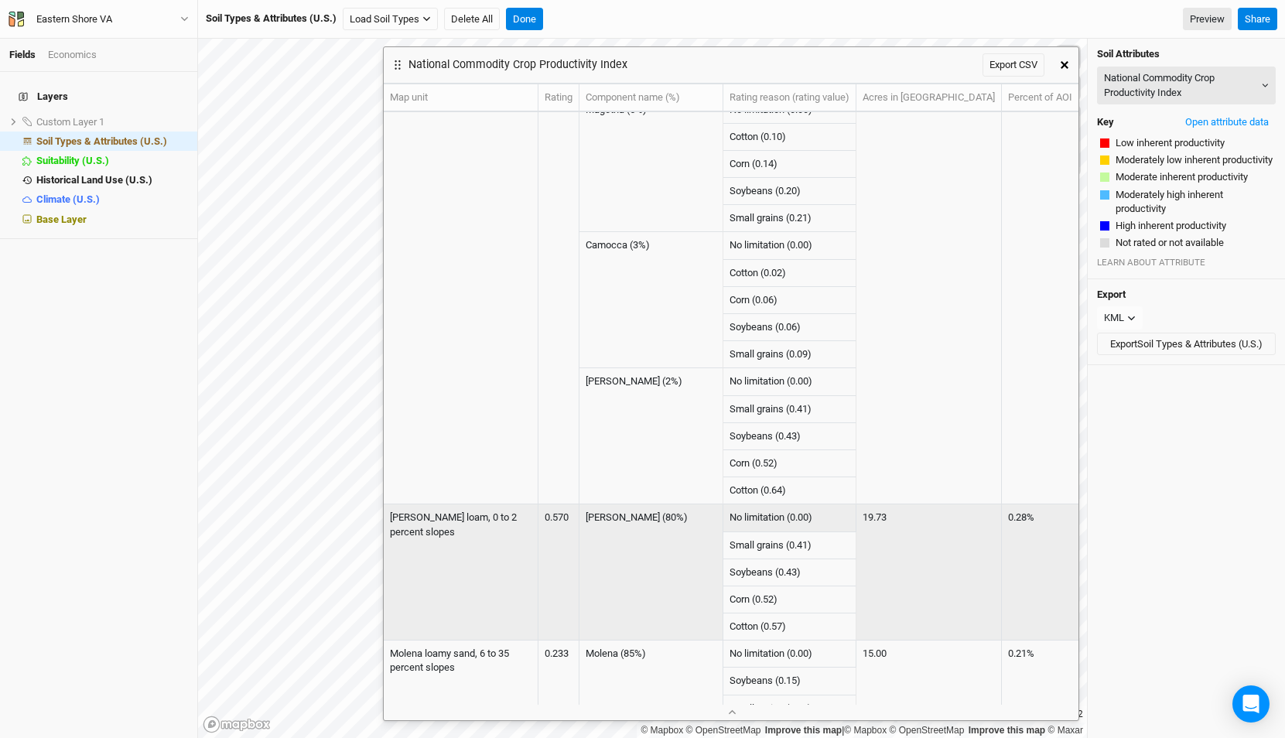
scroll to position [257, 0]
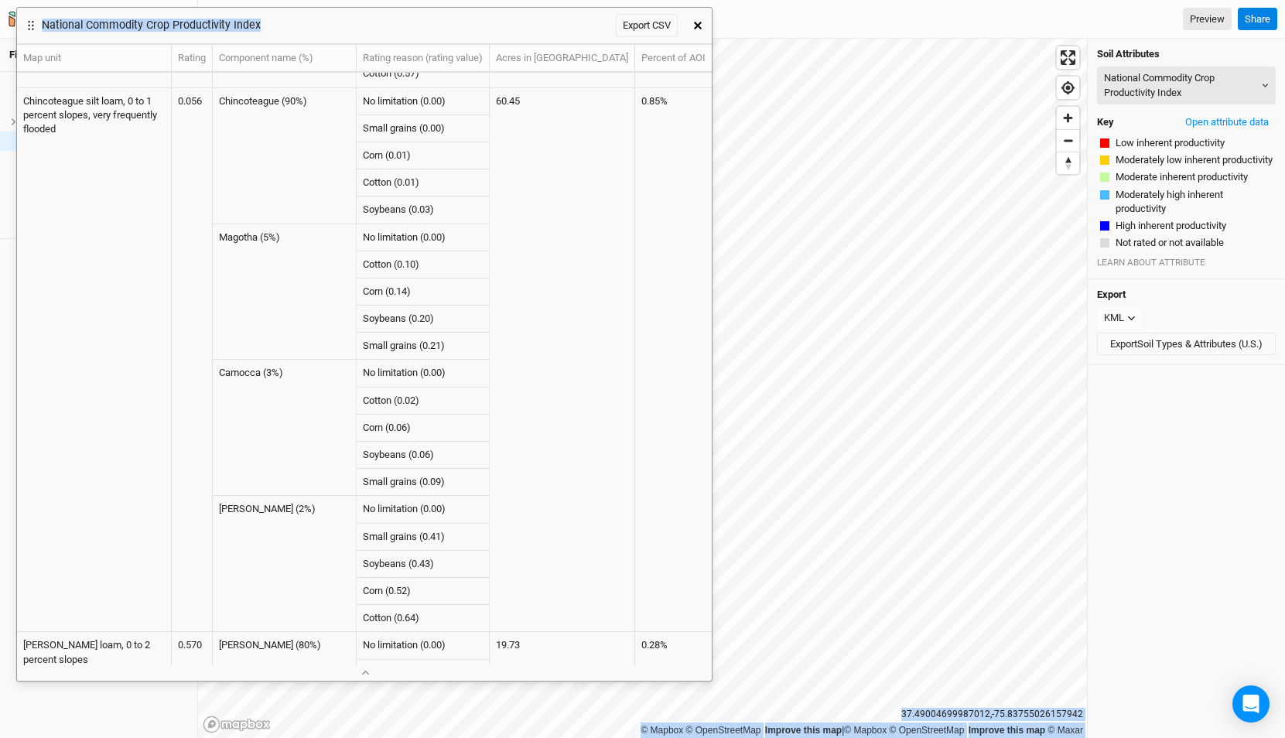
drag, startPoint x: 740, startPoint y: 62, endPoint x: 372, endPoint y: 22, distance: 370.4
click at [372, 22] on div "National Commodity Crop Productivity Index Export CSV" at bounding box center [350, 26] width 667 height 36
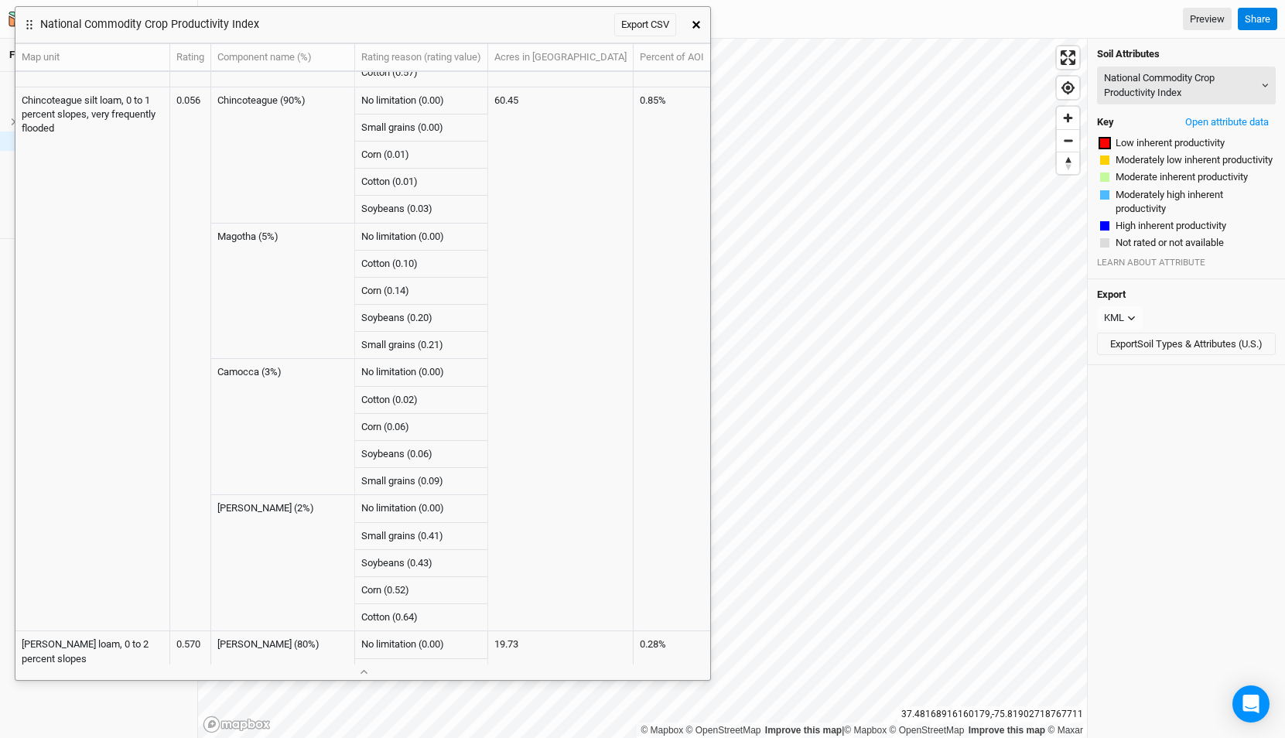
scroll to position [0, 0]
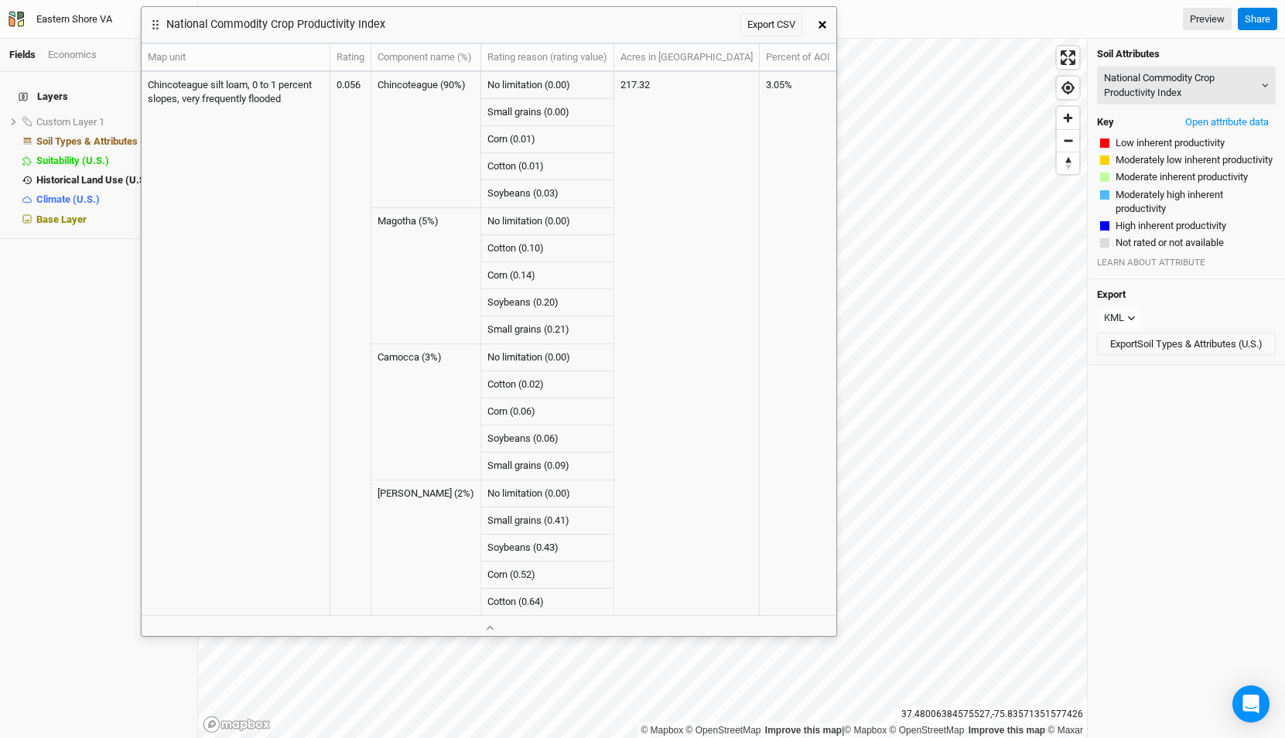
drag, startPoint x: 235, startPoint y: 24, endPoint x: 357, endPoint y: 24, distance: 121.4
click at [358, 24] on h3 "National Commodity Crop Productivity Index" at bounding box center [275, 24] width 219 height 13
click at [87, 135] on span "Soil Types & Attributes (U.S.)" at bounding box center [101, 141] width 131 height 12
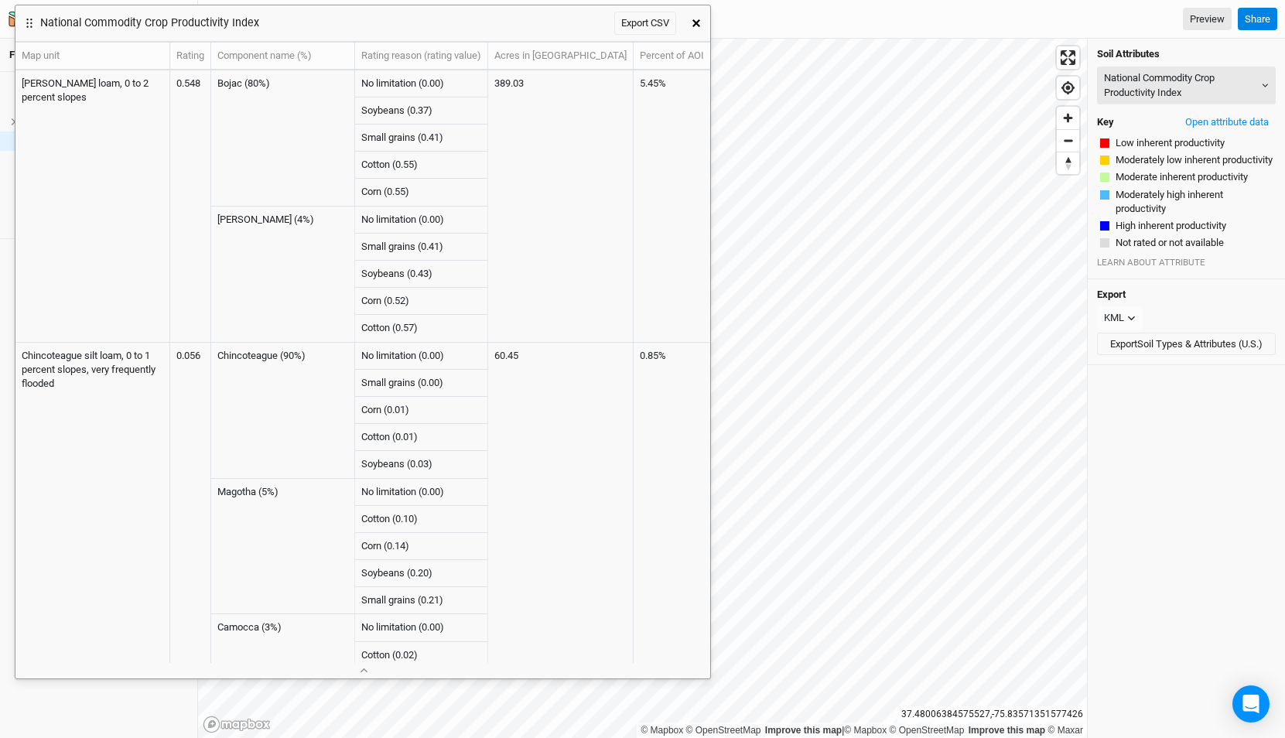
drag, startPoint x: 439, startPoint y: 28, endPoint x: 310, endPoint y: 23, distance: 129.3
click at [310, 23] on div "National Commodity Crop Productivity Index Export CSV" at bounding box center [348, 23] width 667 height 36
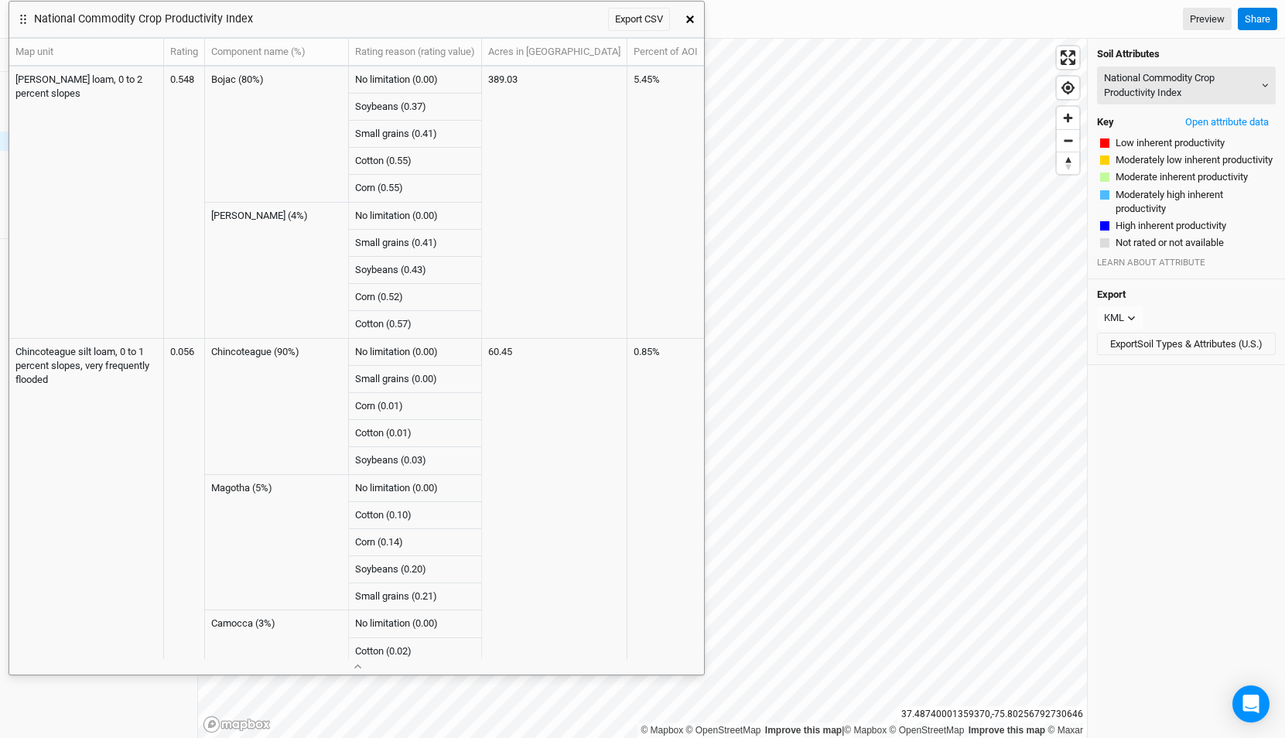
click at [1089, 299] on div "© Mapbox © OpenStreetMap Improve this map | © Mapbox © OpenStreetMap Improve th…" at bounding box center [741, 388] width 1087 height 699
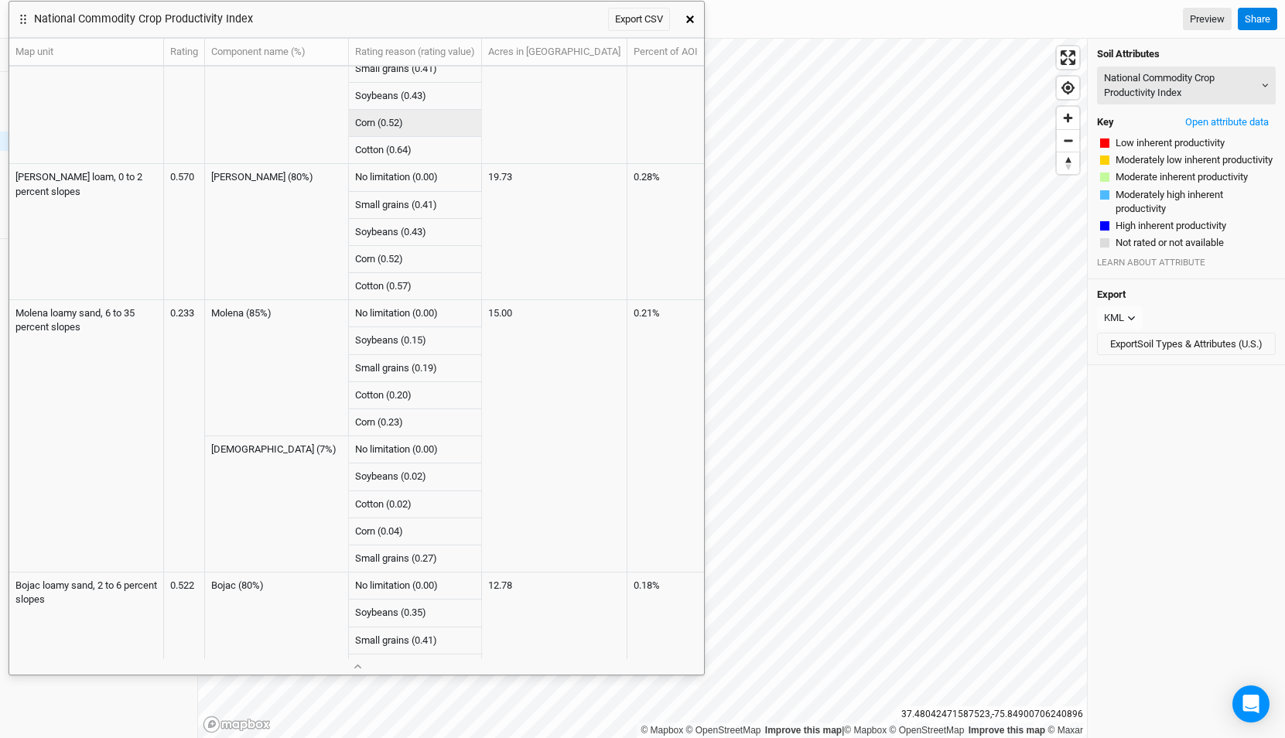
scroll to position [720, 0]
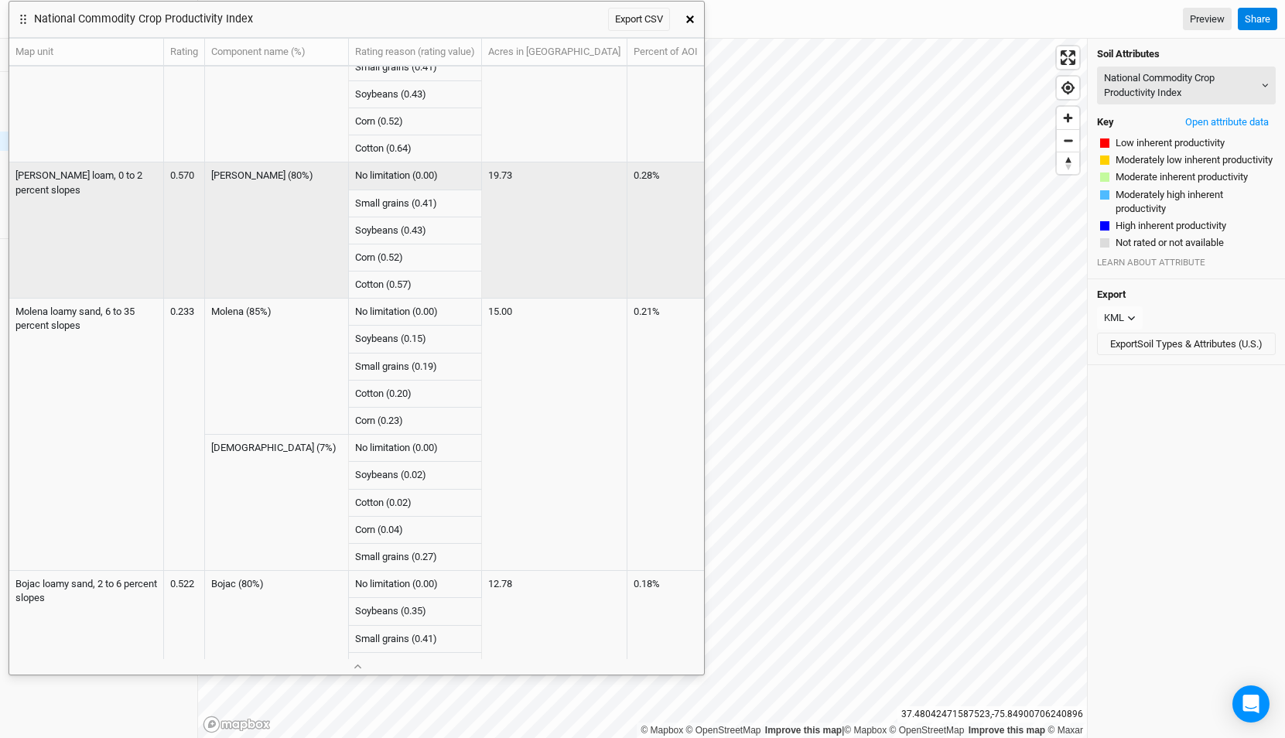
click at [205, 178] on td "0.570" at bounding box center [184, 230] width 41 height 136
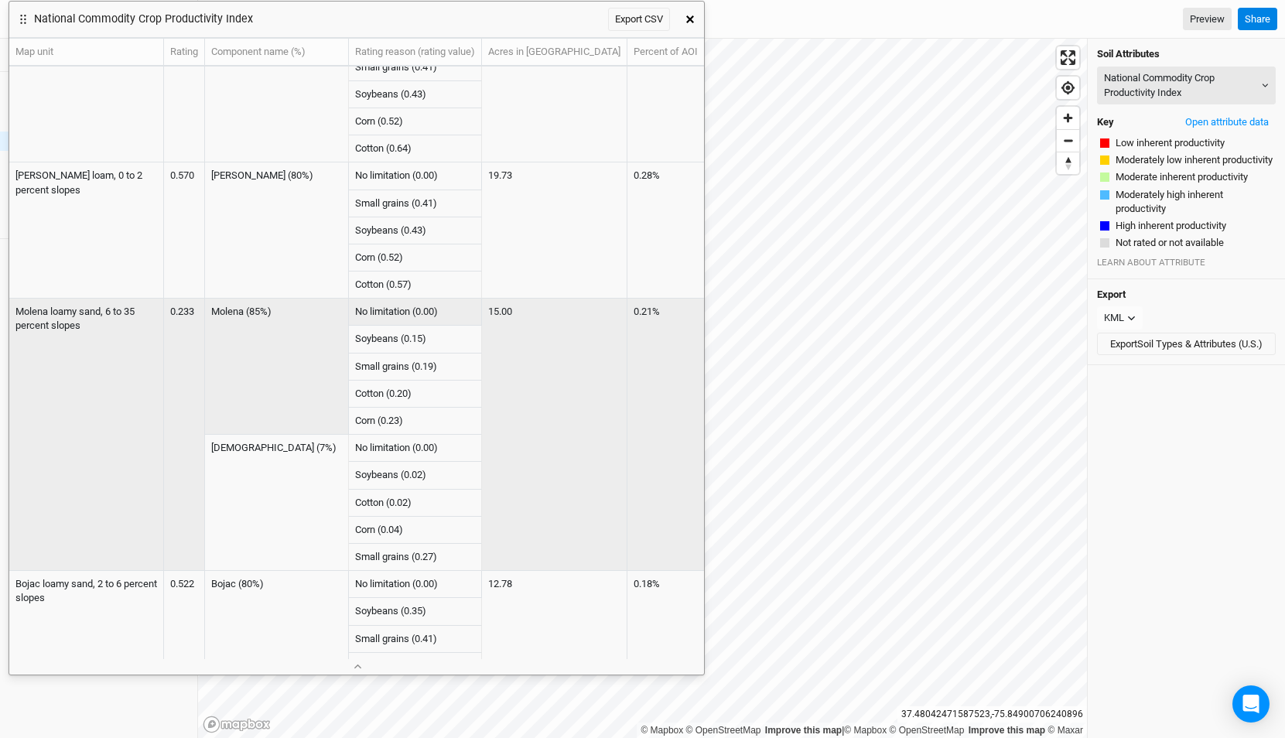
click at [205, 302] on td "0.233" at bounding box center [184, 435] width 41 height 272
click at [205, 309] on td "0.233" at bounding box center [184, 435] width 41 height 272
click at [205, 385] on td "0.233" at bounding box center [184, 435] width 41 height 272
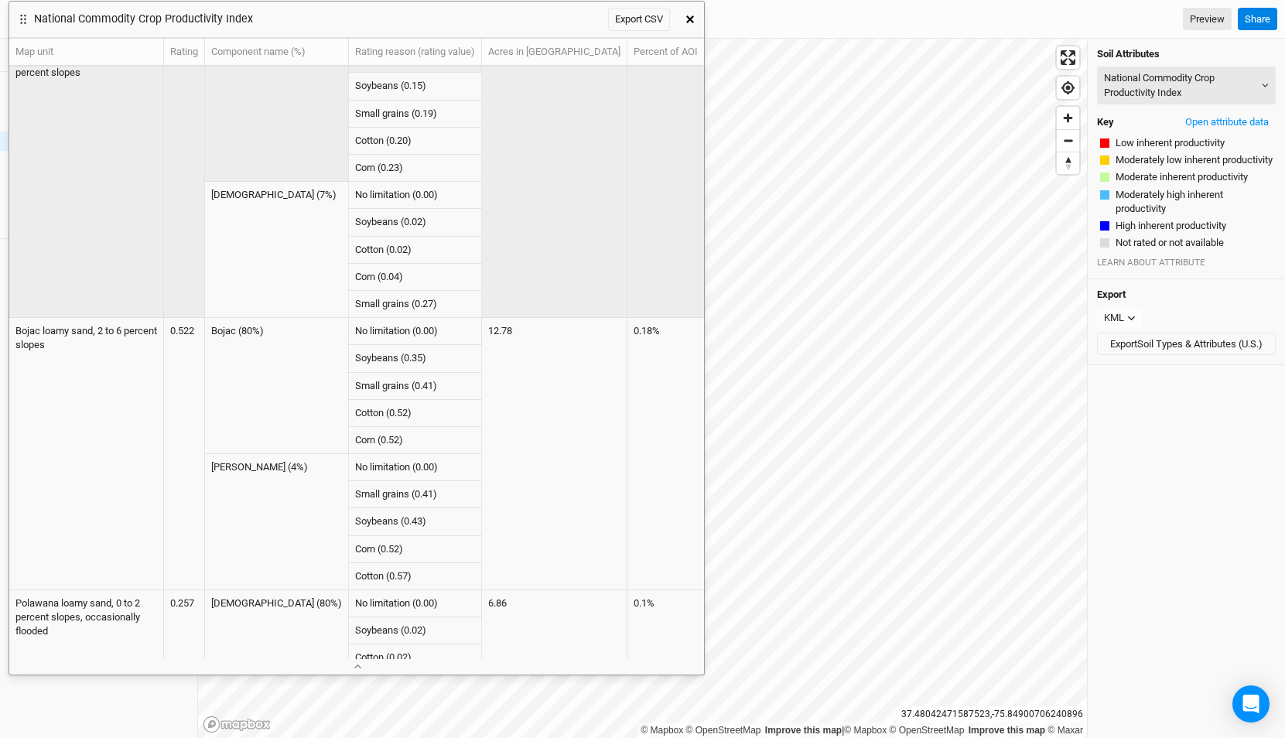
scroll to position [989, 0]
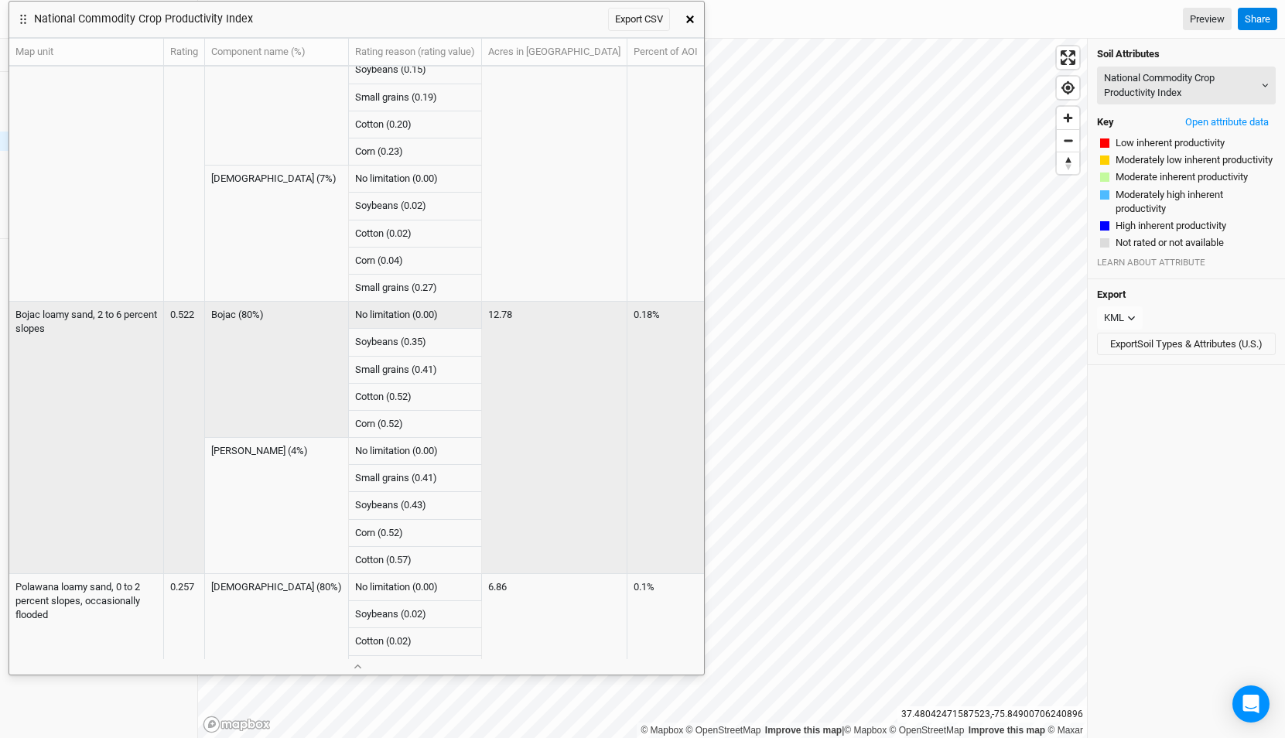
click at [205, 316] on td "0.522" at bounding box center [184, 438] width 41 height 272
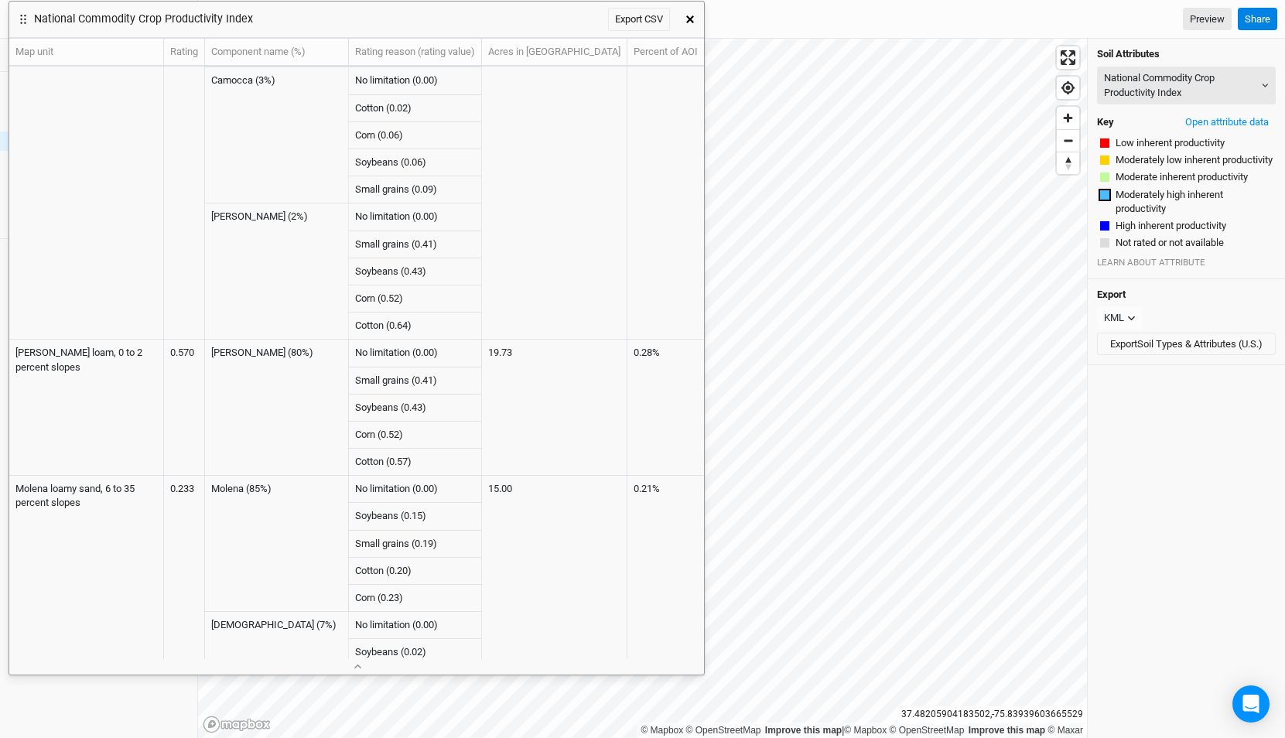
scroll to position [0, 0]
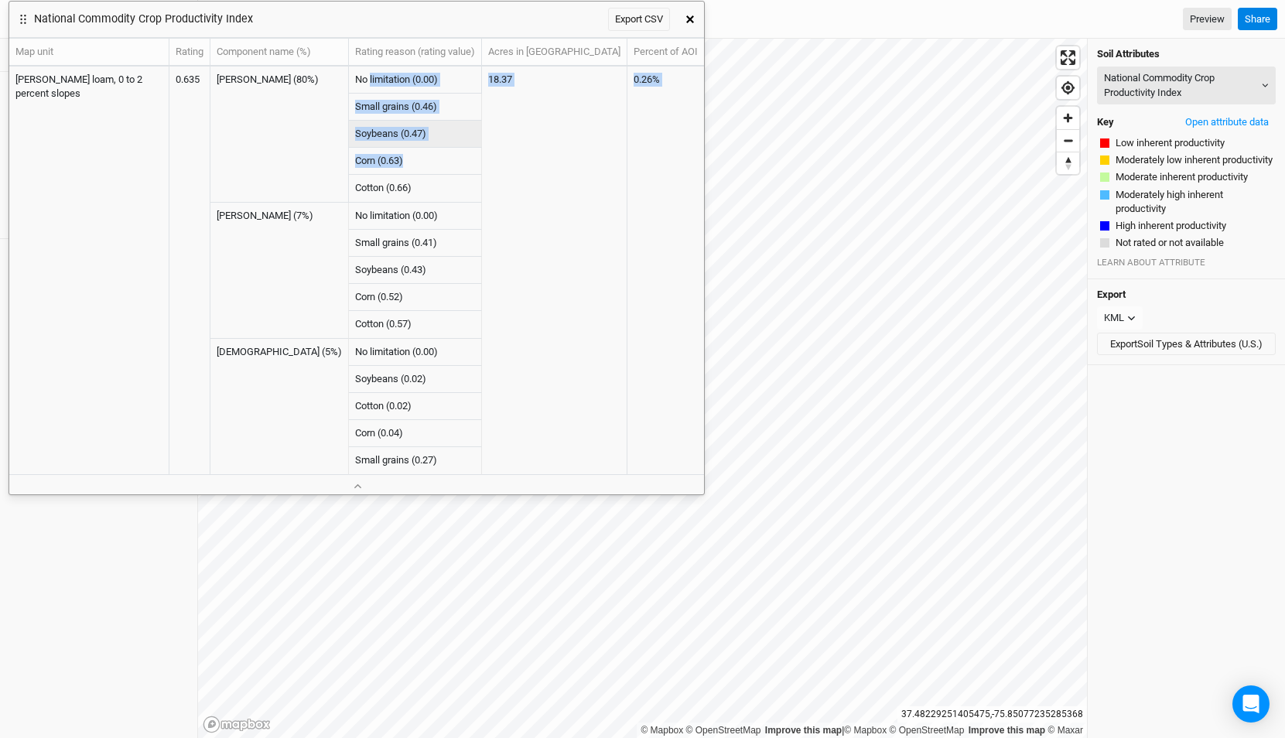
drag, startPoint x: 444, startPoint y: 77, endPoint x: 504, endPoint y: 157, distance: 99.9
click at [505, 157] on tbody "[PERSON_NAME] loam, 0 to 2 percent slopes 0.635 [PERSON_NAME] (80%) No limitati…" at bounding box center [356, 271] width 695 height 408
click at [482, 185] on td "Cotton (0.66)" at bounding box center [415, 188] width 133 height 27
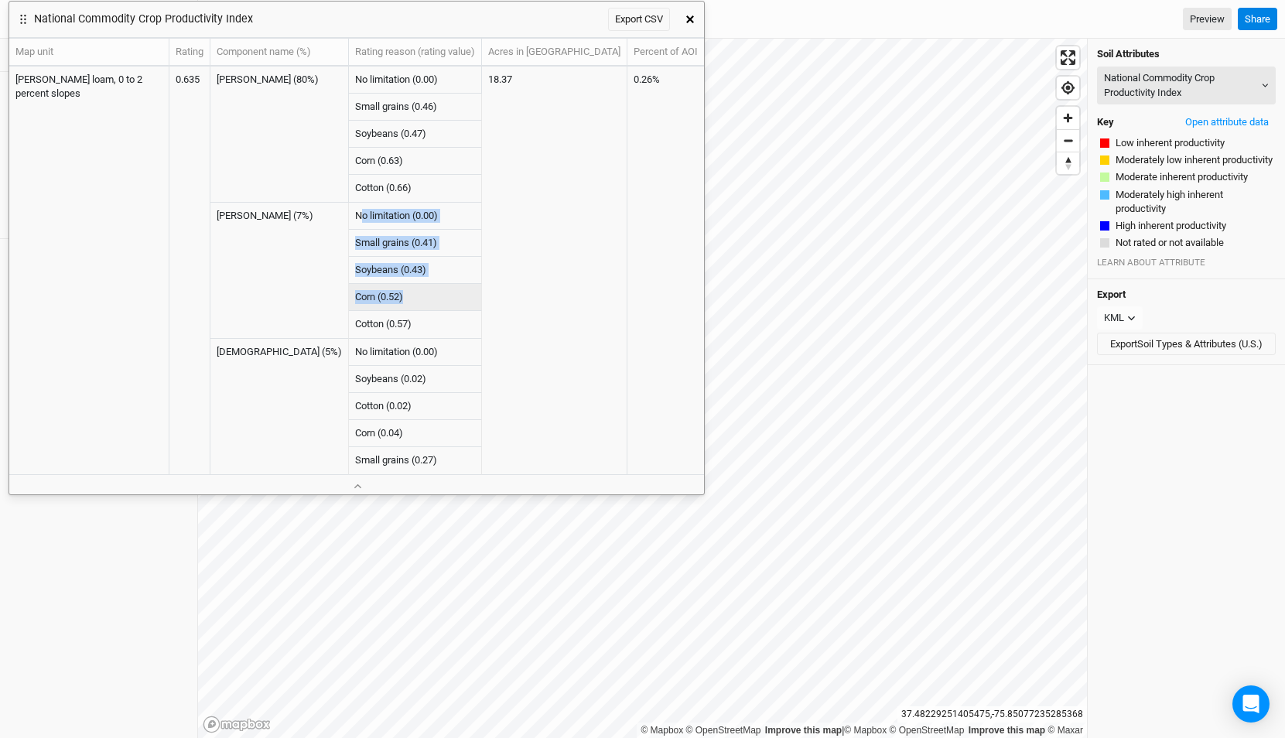
drag, startPoint x: 435, startPoint y: 210, endPoint x: 500, endPoint y: 313, distance: 121.0
click at [500, 312] on tbody "[PERSON_NAME] loam, 0 to 2 percent slopes 0.635 [PERSON_NAME] (80%) No limitati…" at bounding box center [356, 271] width 695 height 408
click at [482, 313] on td "Cotton (0.57)" at bounding box center [415, 324] width 133 height 27
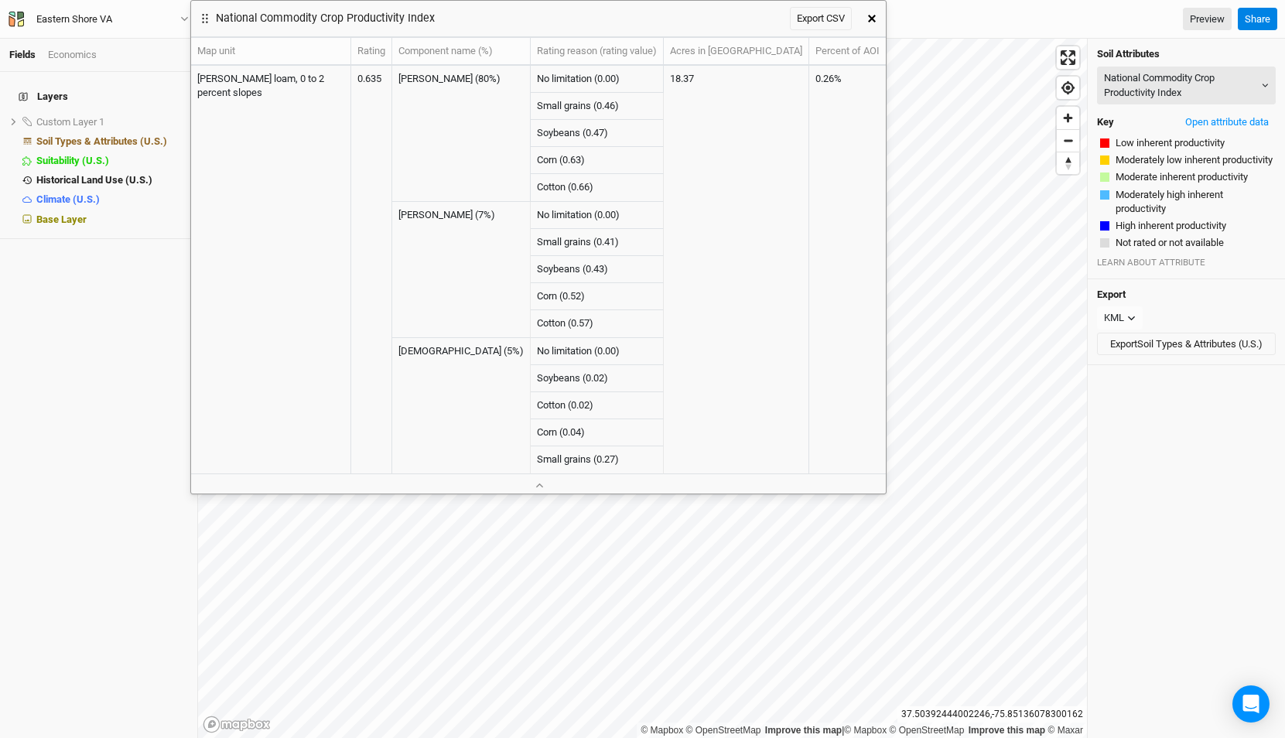
drag, startPoint x: 379, startPoint y: 22, endPoint x: 537, endPoint y: 5, distance: 158.8
click at [537, 5] on div "National Commodity Crop Productivity Index Export CSV" at bounding box center [524, 19] width 667 height 36
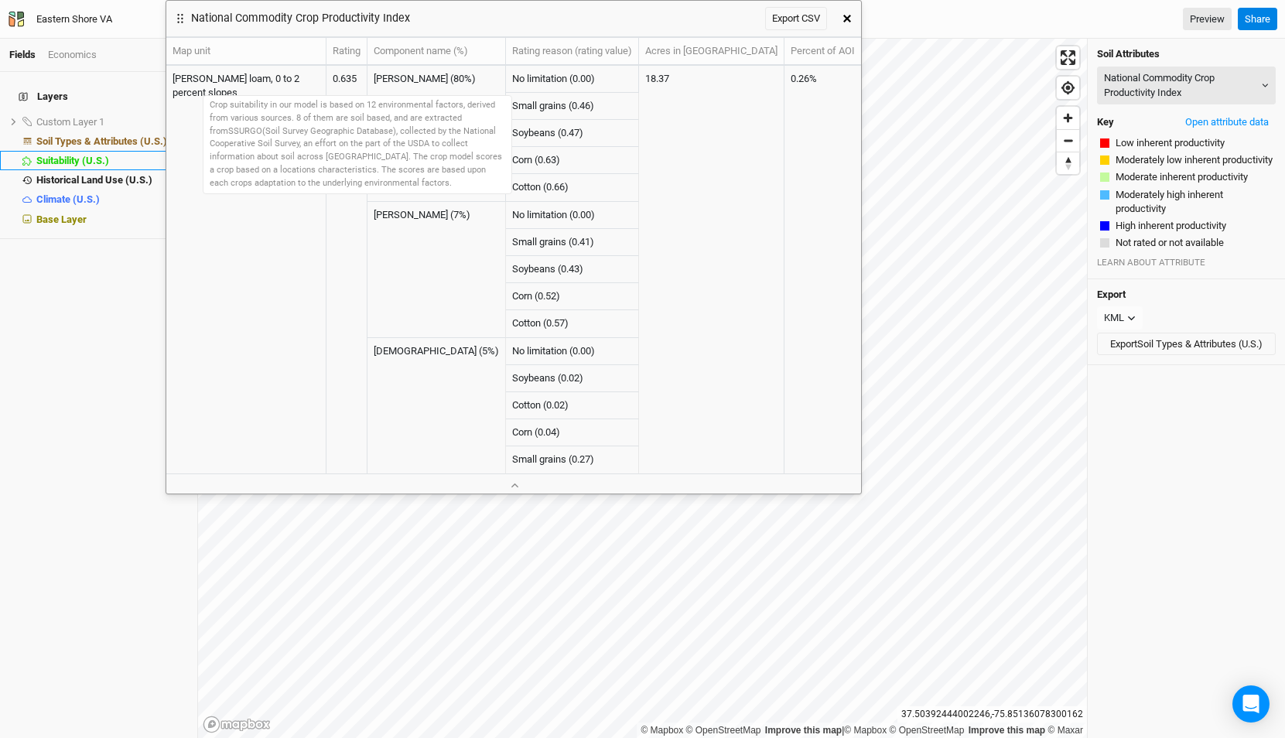
click at [124, 151] on li "Suitability (U.S.) hide" at bounding box center [98, 160] width 197 height 19
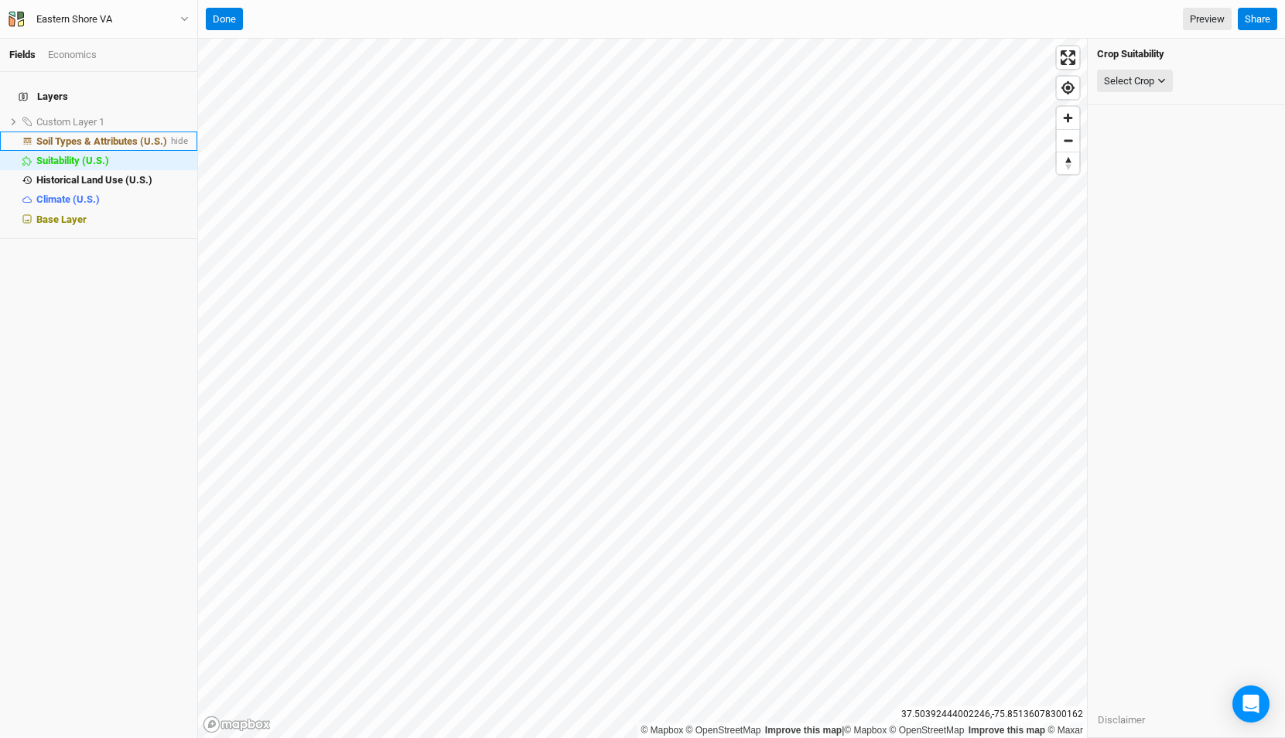
click at [120, 135] on span "Soil Types & Attributes (U.S.)" at bounding box center [101, 141] width 131 height 12
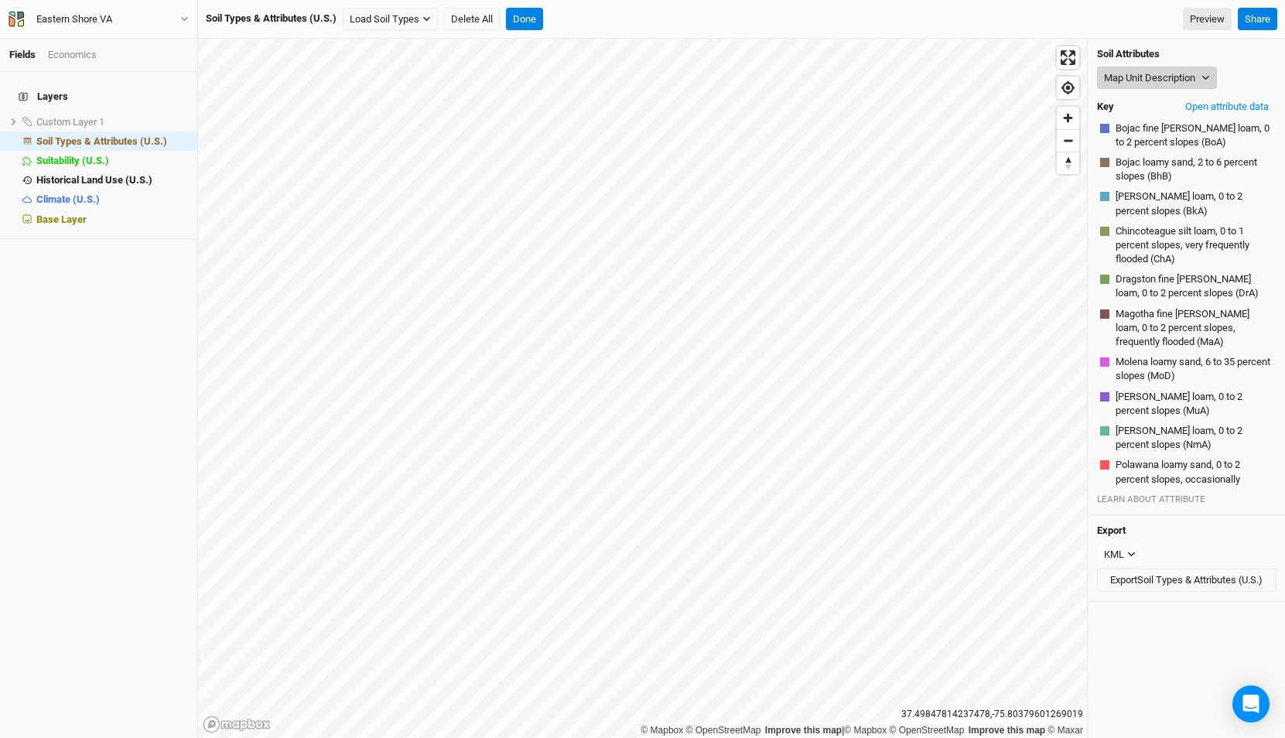
click at [1177, 77] on button "Map Unit Description" at bounding box center [1157, 78] width 120 height 23
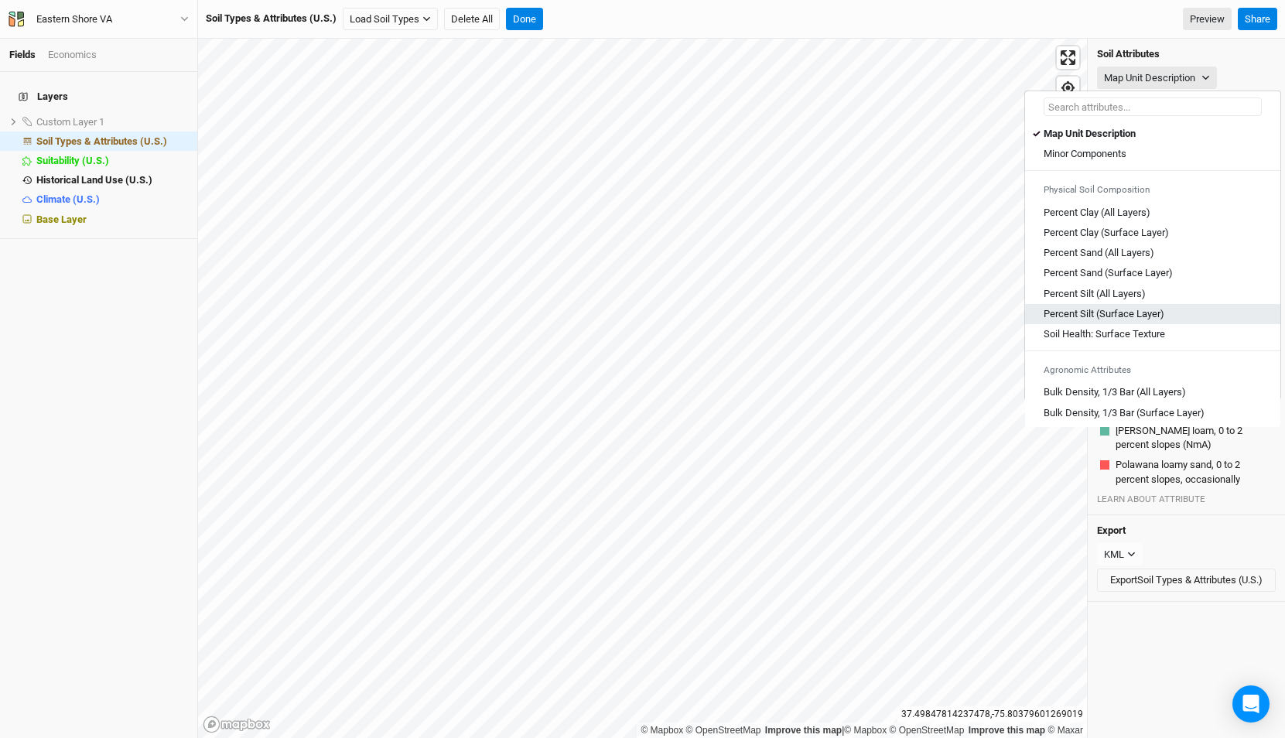
scroll to position [856, 0]
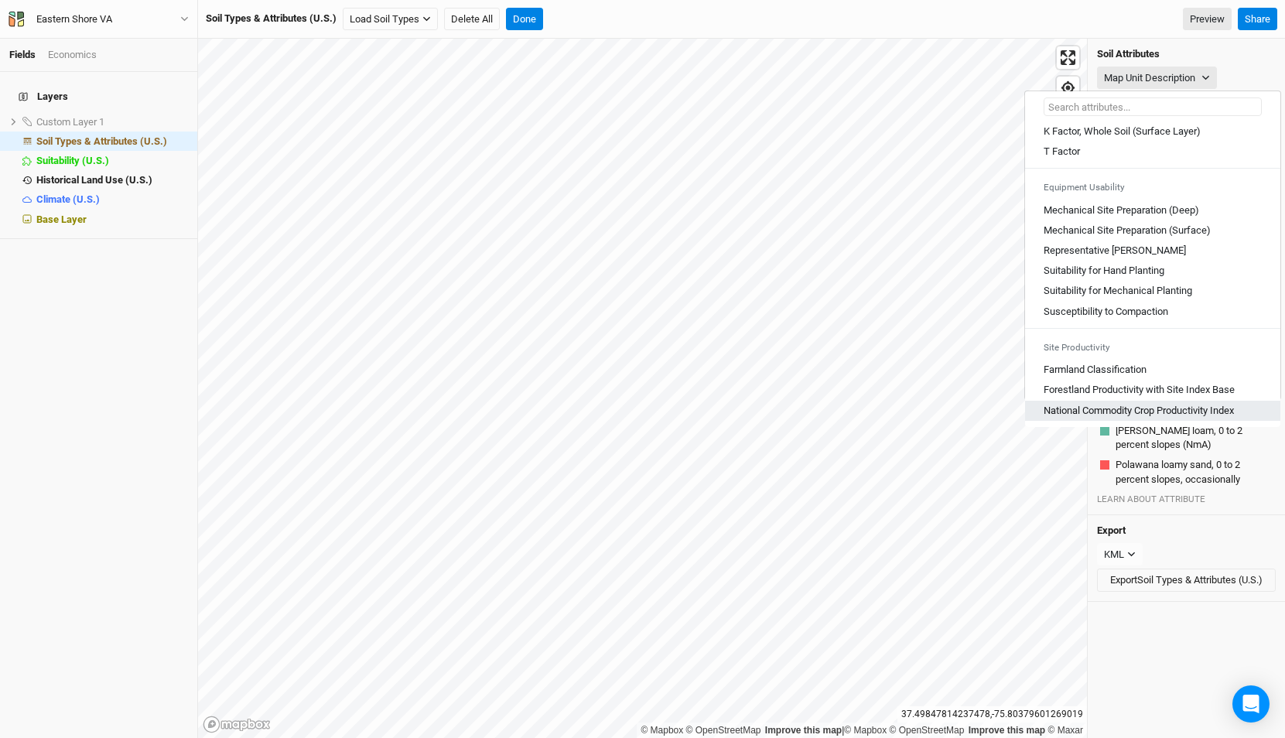
click at [1145, 412] on Index "National Commodity Crop Productivity Index" at bounding box center [1138, 411] width 190 height 14
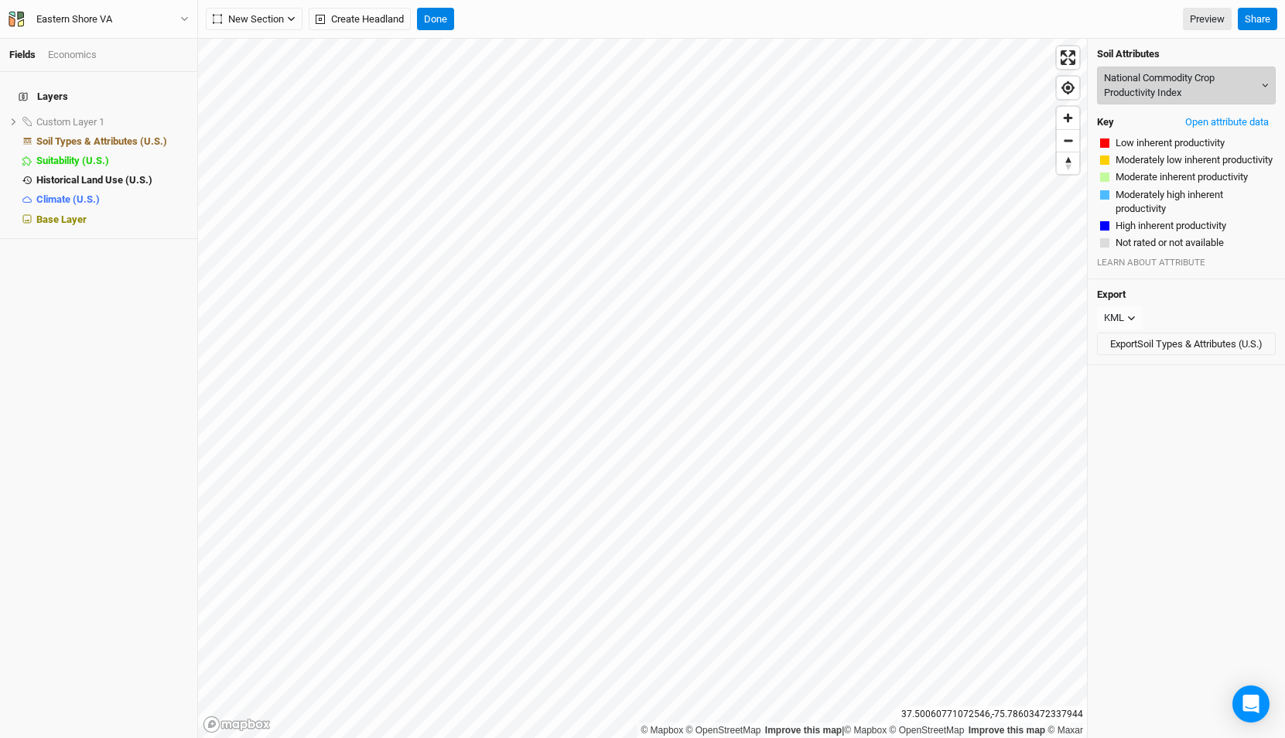
click at [1130, 94] on button "National Commodity Crop Productivity Index" at bounding box center [1186, 86] width 179 height 38
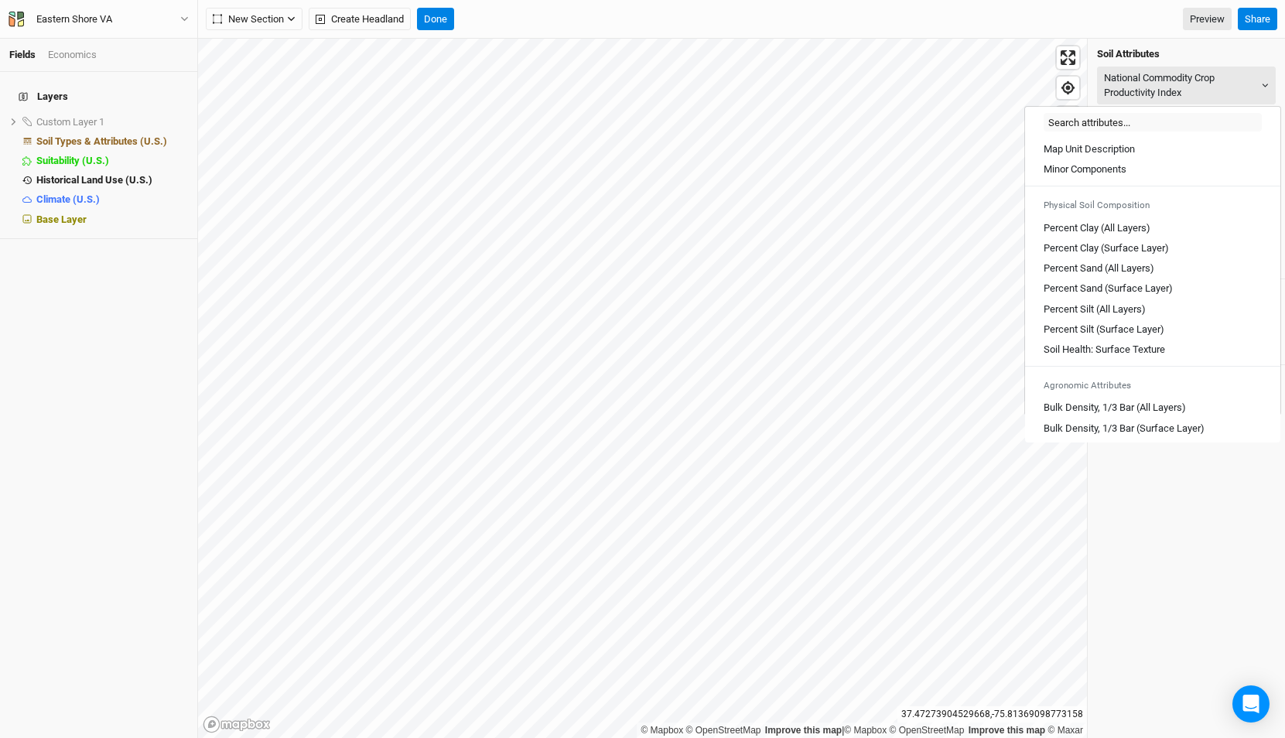
click at [910, 715] on div "37.47273904529668 , -75.81369098773158" at bounding box center [992, 714] width 190 height 16
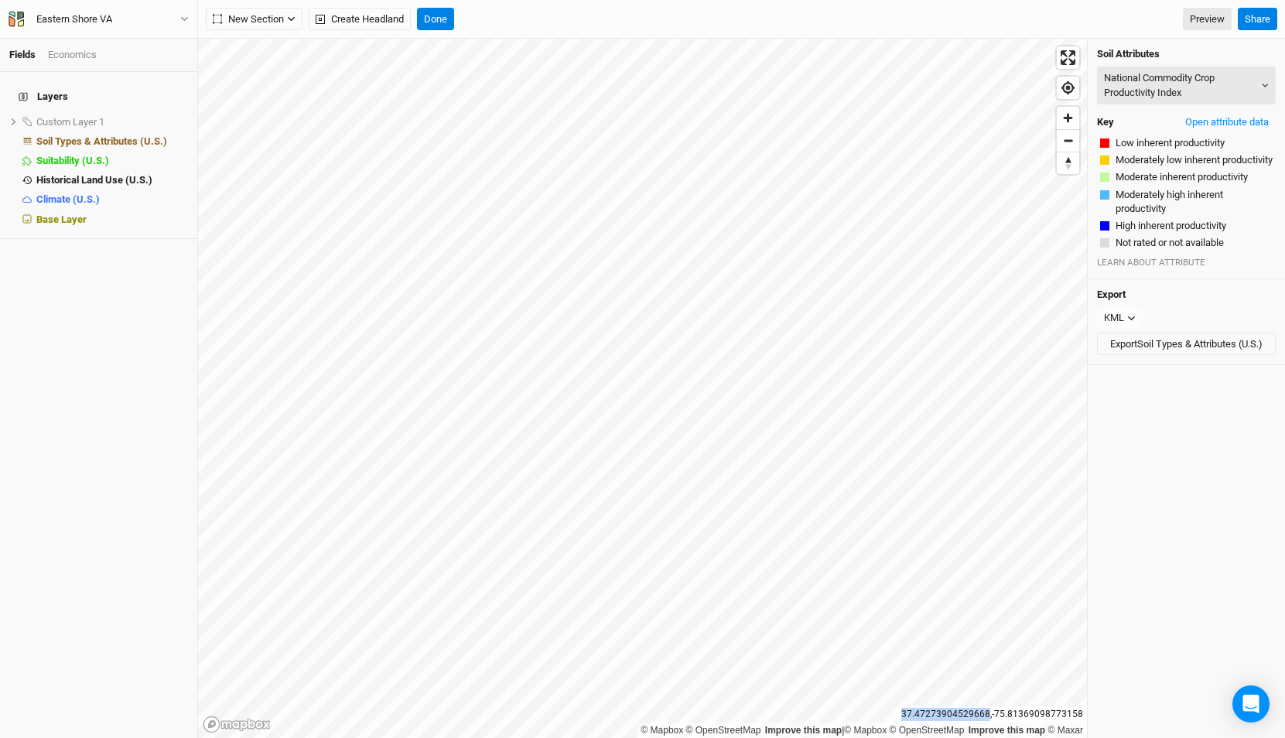
click at [910, 714] on div "37.47273904529668 , -75.81369098773158" at bounding box center [992, 714] width 190 height 16
copy div "37.47273904529668 , -75.81369098773158 National Commodity Crop Productivity Ind…"
